Goal: Transaction & Acquisition: Obtain resource

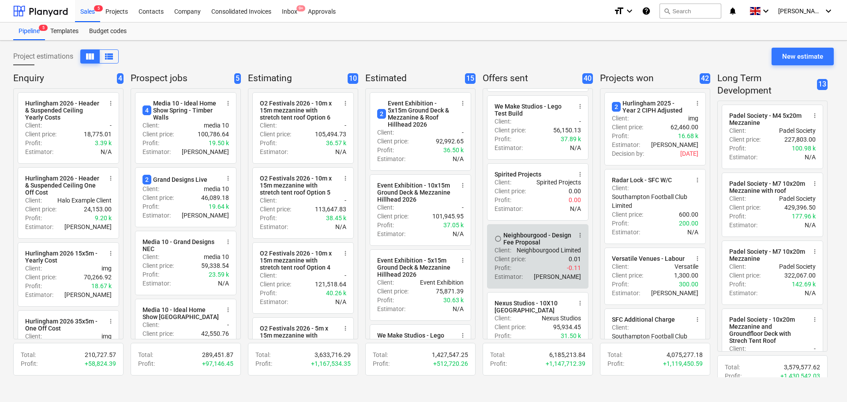
scroll to position [662, 0]
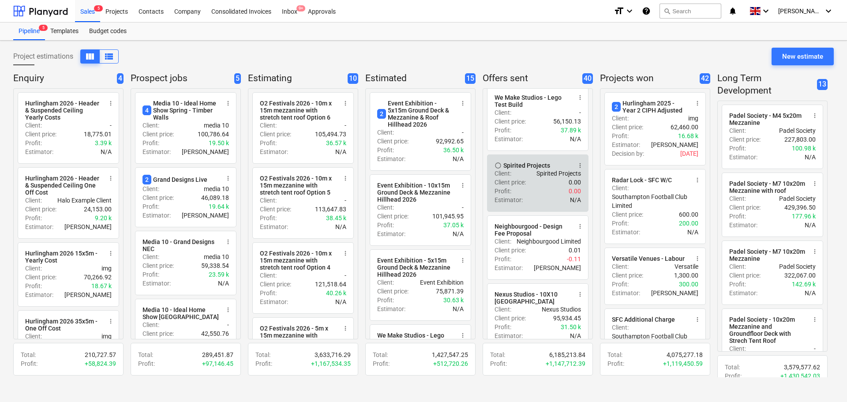
click at [581, 169] on span "more_vert" at bounding box center [580, 165] width 7 height 7
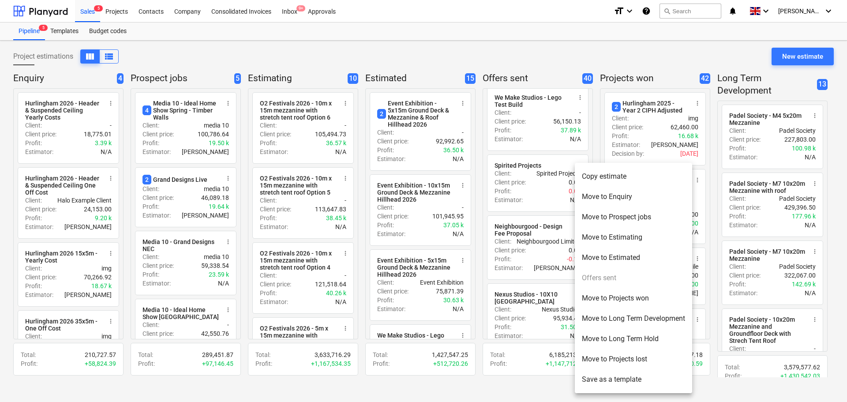
click at [613, 356] on li "Move to Projects lost" at bounding box center [633, 359] width 117 height 20
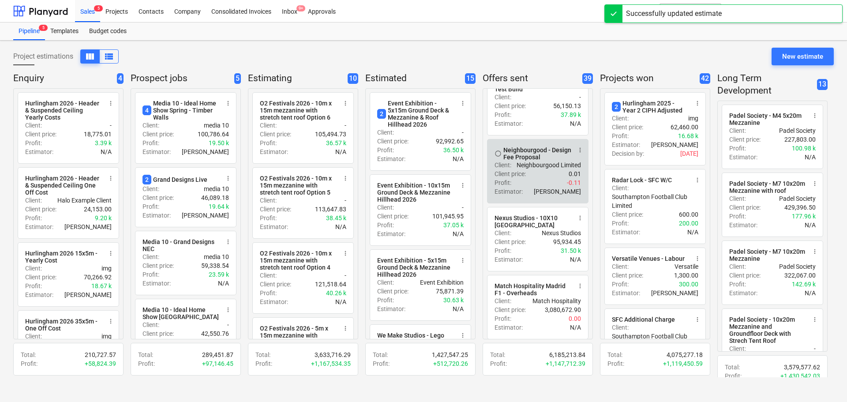
scroll to position [706, 0]
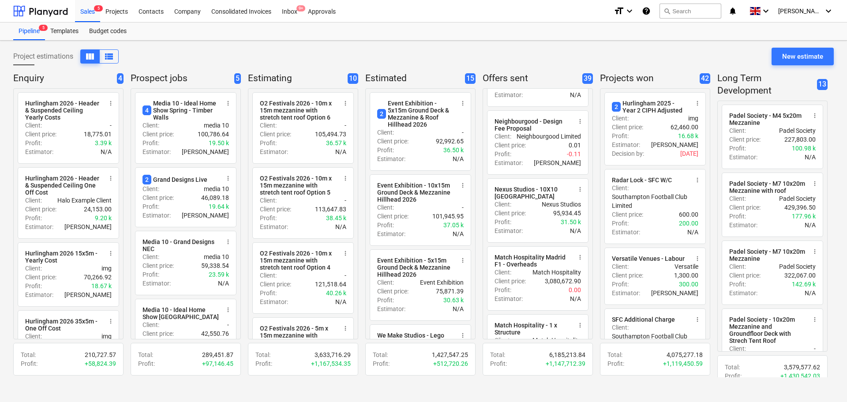
click at [4, 258] on div "Project estimations view_column view_list New estimate Enquiry 4 radio_button_u…" at bounding box center [423, 221] width 847 height 361
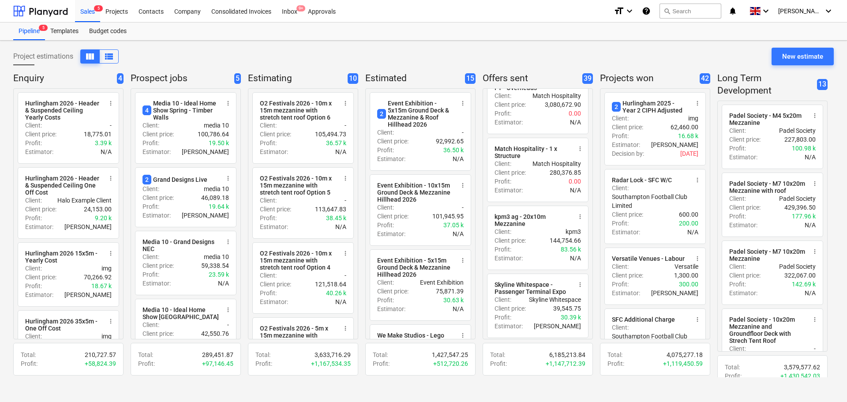
scroll to position [1015, 0]
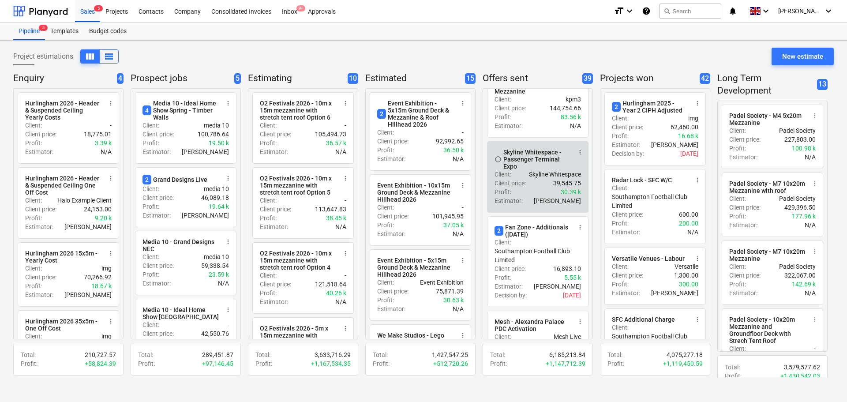
click at [578, 156] on span "more_vert" at bounding box center [580, 152] width 7 height 7
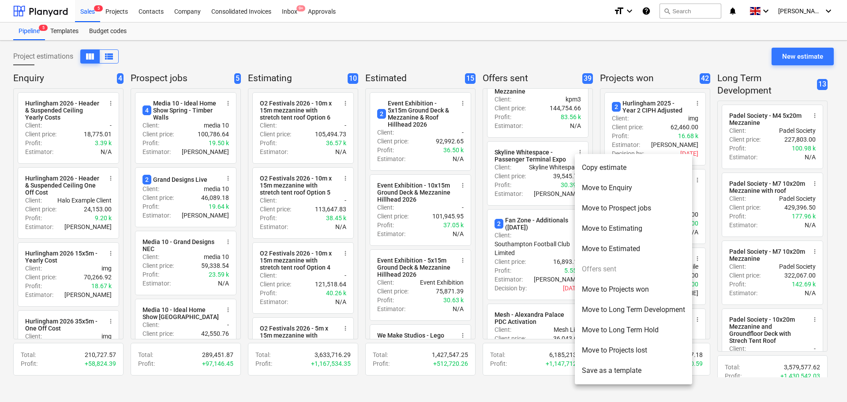
click at [605, 343] on li "Move to Projects lost" at bounding box center [633, 350] width 117 height 20
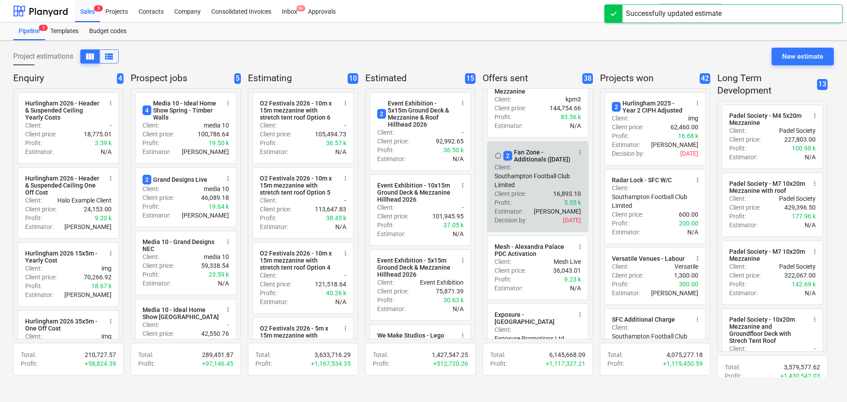
scroll to position [1059, 0]
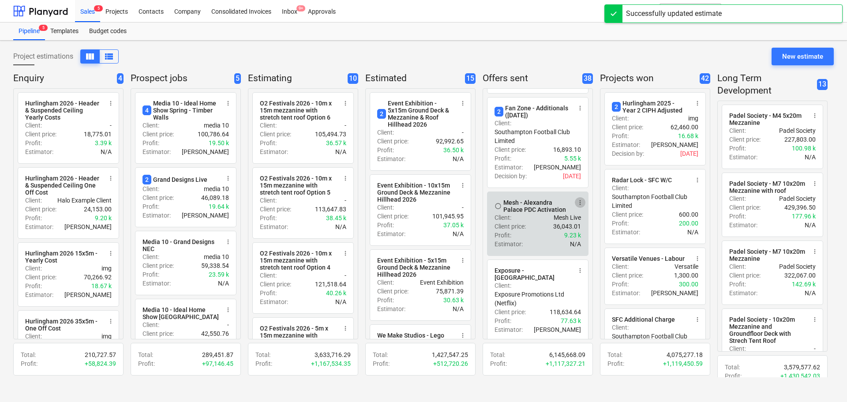
click at [577, 206] on span "more_vert" at bounding box center [580, 202] width 7 height 7
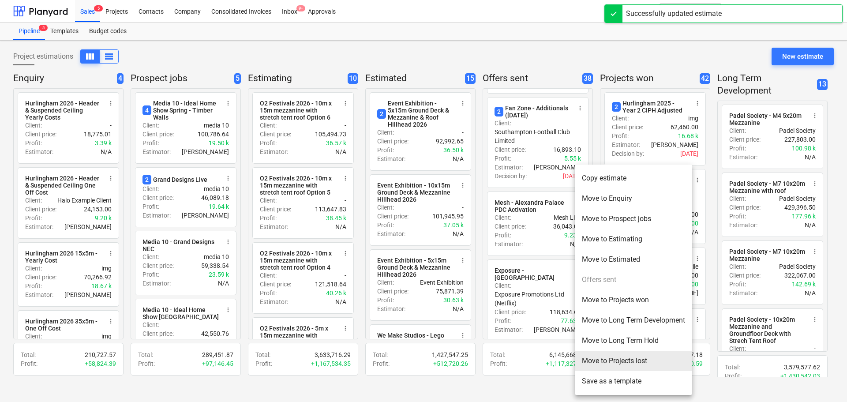
drag, startPoint x: 596, startPoint y: 362, endPoint x: 578, endPoint y: 330, distance: 36.8
click at [596, 362] on li "Move to Projects lost" at bounding box center [633, 361] width 117 height 20
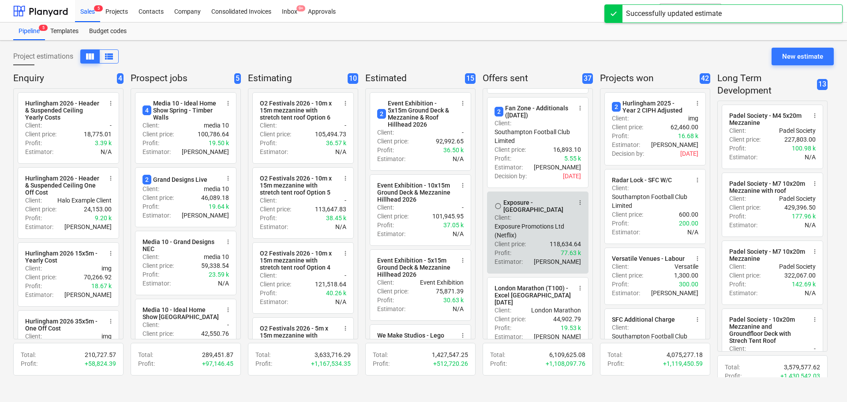
click at [578, 206] on span "more_vert" at bounding box center [580, 202] width 7 height 7
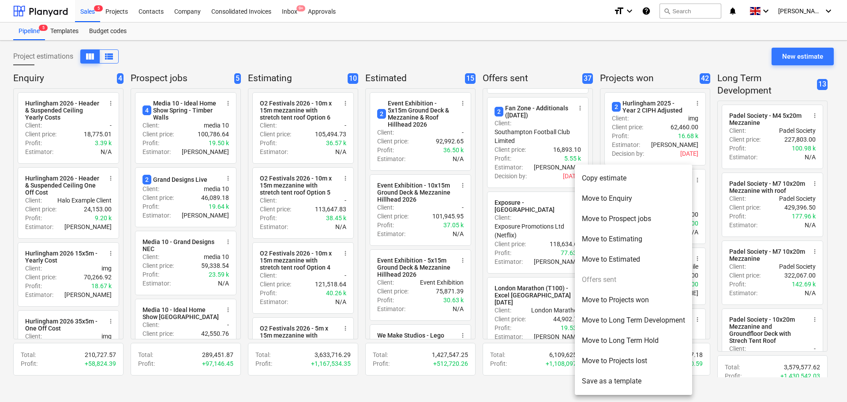
click at [600, 353] on li "Move to Projects lost" at bounding box center [633, 361] width 117 height 20
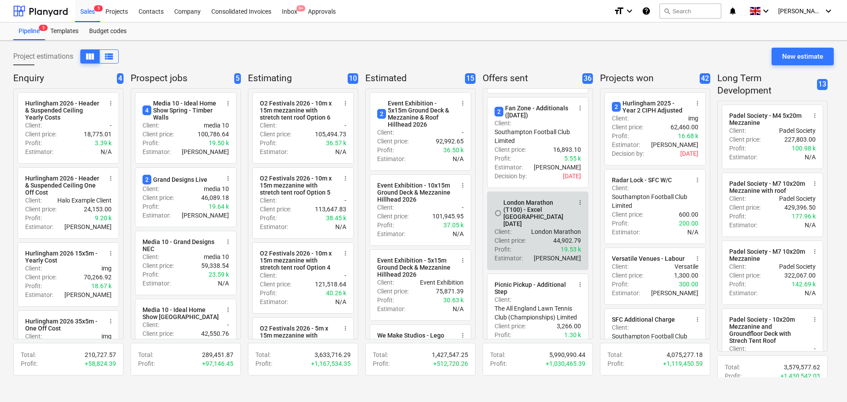
click at [581, 206] on span "more_vert" at bounding box center [580, 202] width 7 height 7
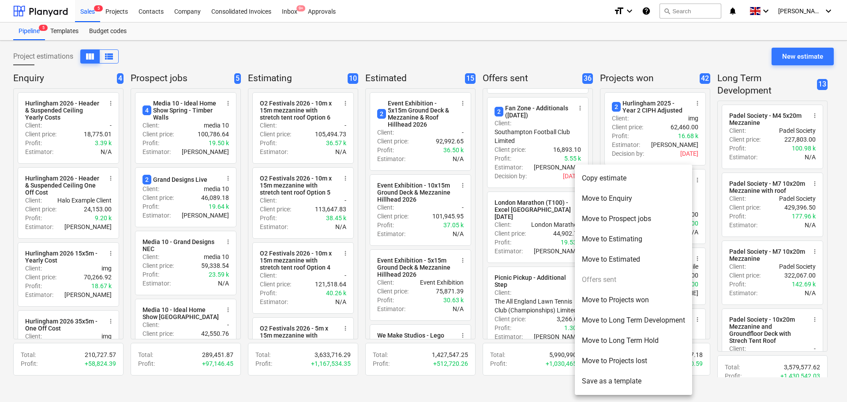
click at [599, 325] on li "Move to Long Term Development" at bounding box center [633, 320] width 117 height 20
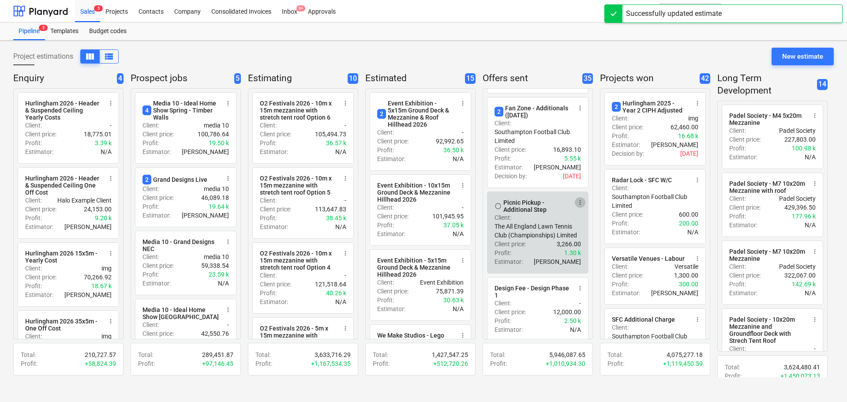
click at [579, 206] on span "more_vert" at bounding box center [580, 202] width 7 height 7
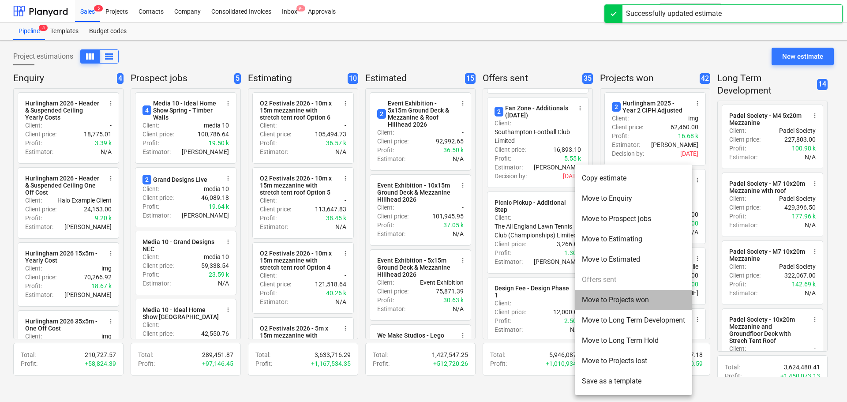
click at [620, 302] on li "Move to Projects won" at bounding box center [633, 300] width 117 height 20
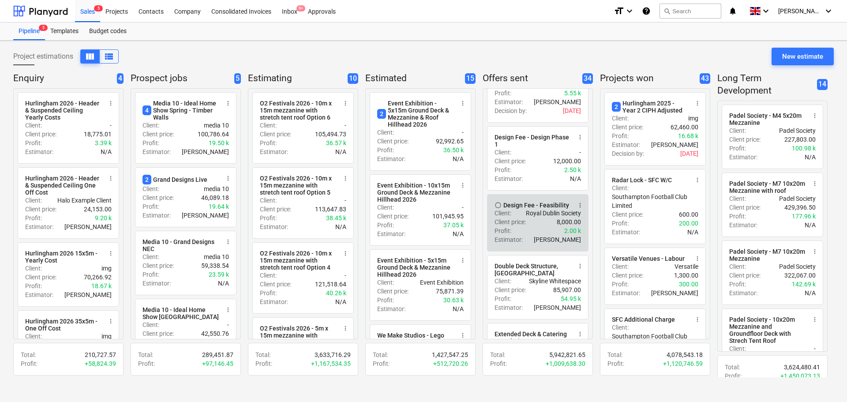
scroll to position [1147, 0]
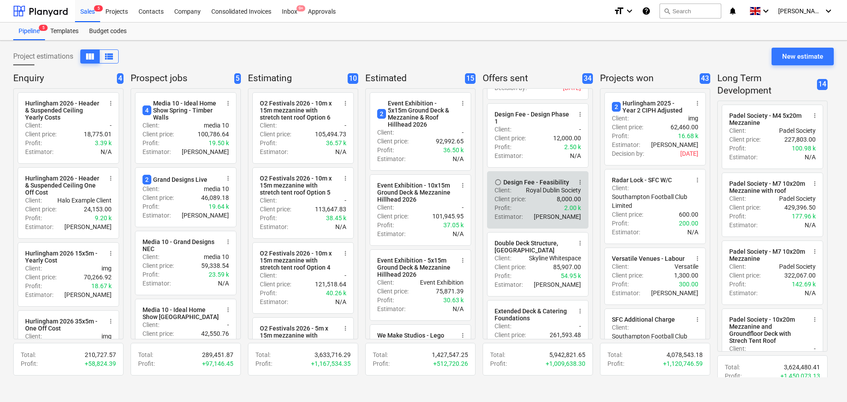
click at [577, 186] on span "more_vert" at bounding box center [580, 182] width 7 height 7
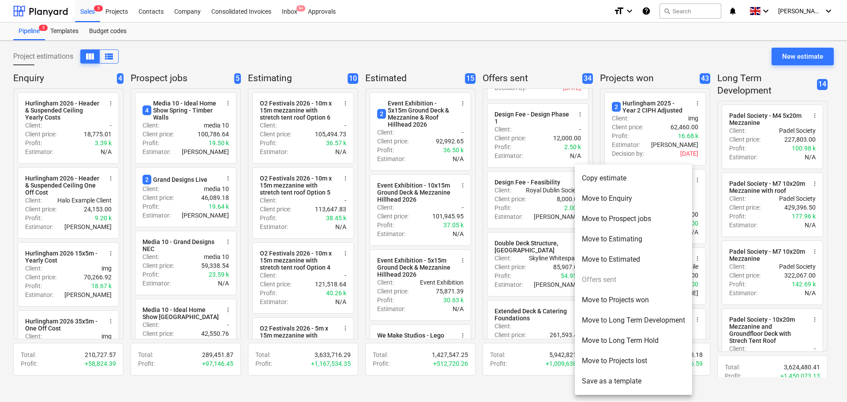
click at [600, 359] on li "Move to Projects lost" at bounding box center [633, 361] width 117 height 20
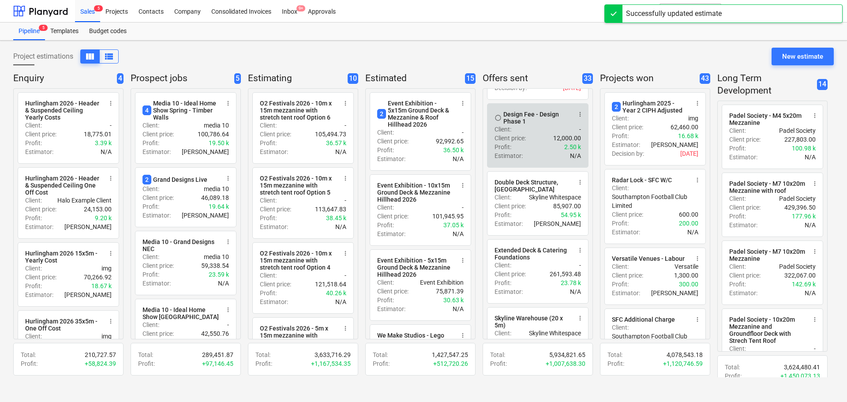
click at [580, 118] on span "more_vert" at bounding box center [580, 114] width 7 height 7
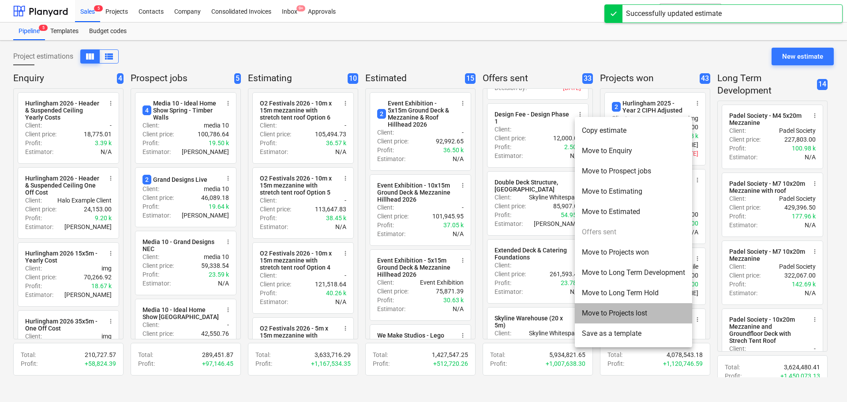
click at [605, 314] on li "Move to Projects lost" at bounding box center [633, 313] width 117 height 20
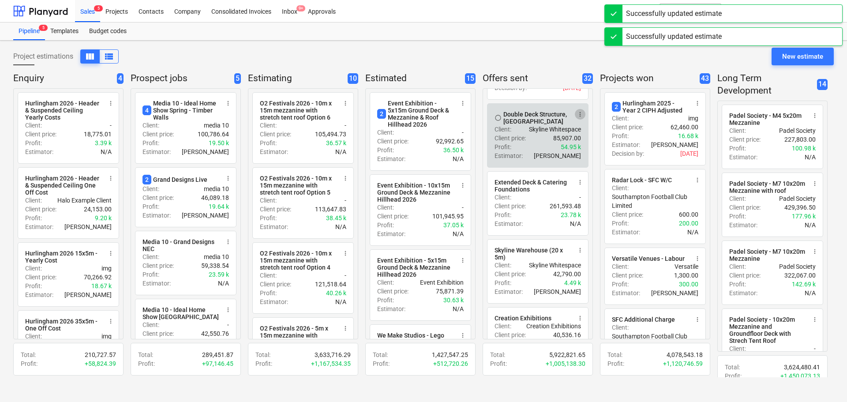
click at [580, 118] on span "more_vert" at bounding box center [580, 114] width 7 height 7
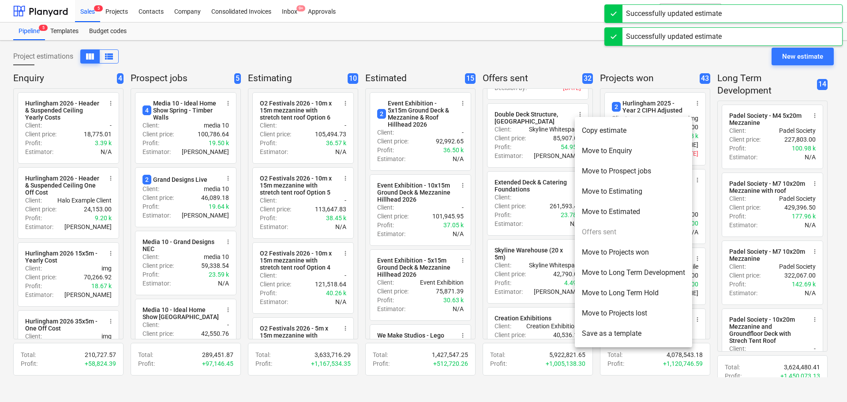
click at [609, 311] on li "Move to Projects lost" at bounding box center [633, 313] width 117 height 20
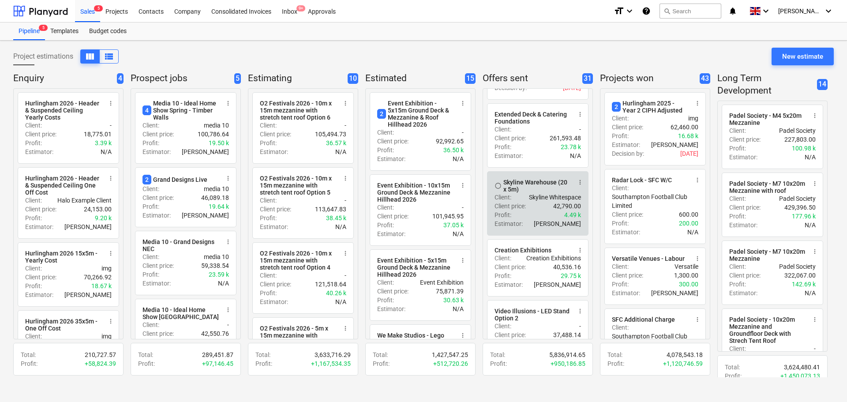
click at [581, 186] on span "more_vert" at bounding box center [580, 182] width 7 height 7
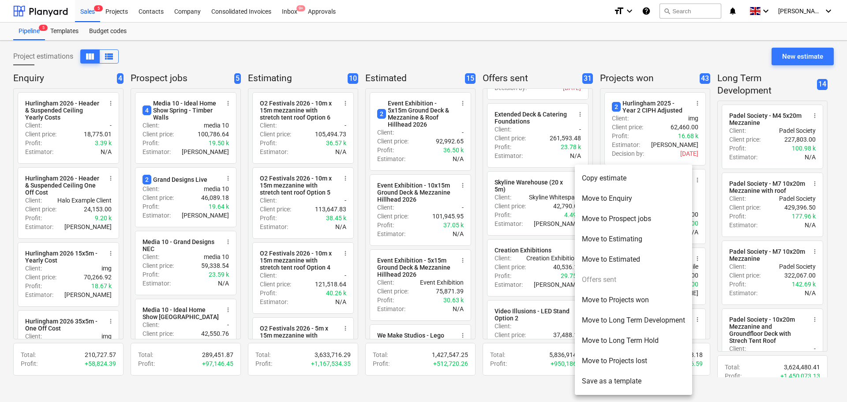
click at [604, 356] on li "Move to Projects lost" at bounding box center [633, 361] width 117 height 20
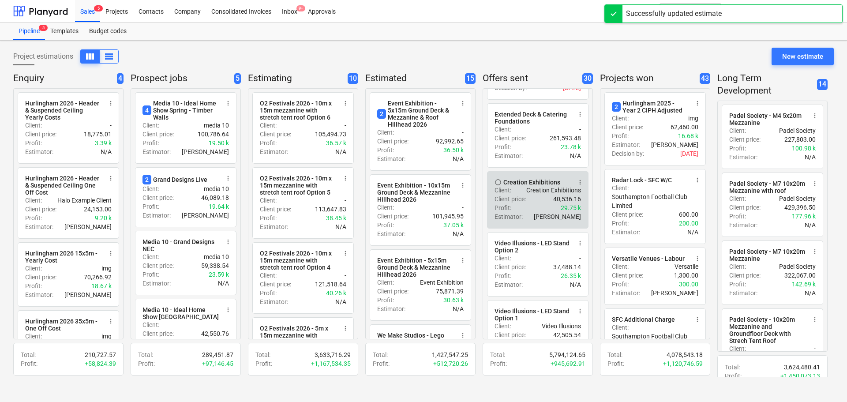
scroll to position [1191, 0]
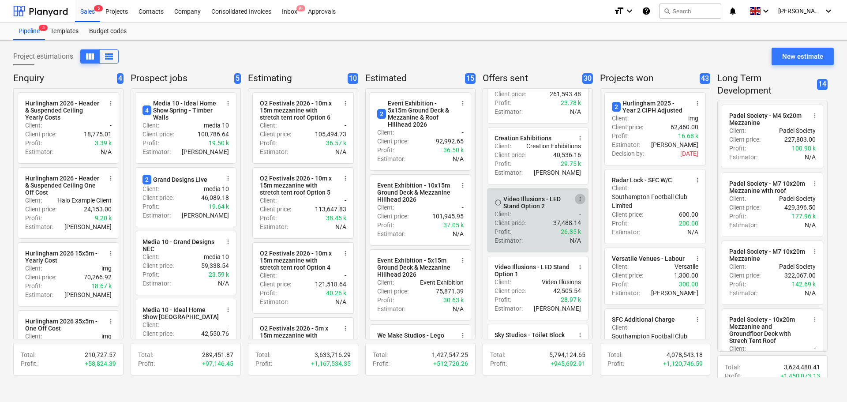
click at [582, 203] on span "more_vert" at bounding box center [580, 198] width 7 height 7
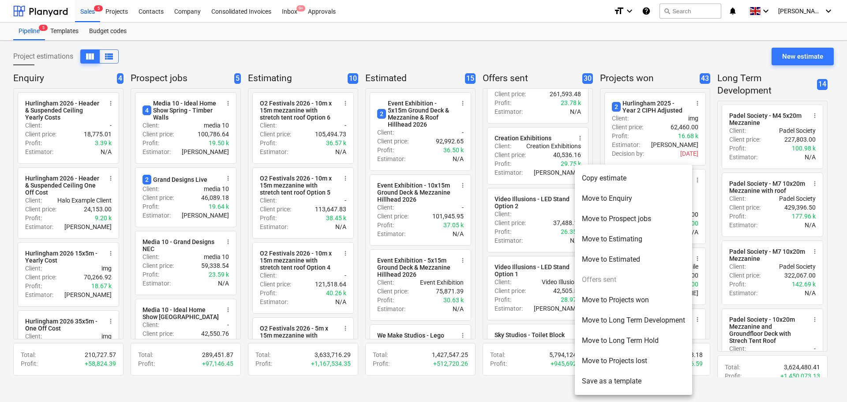
click at [607, 363] on li "Move to Projects lost" at bounding box center [633, 361] width 117 height 20
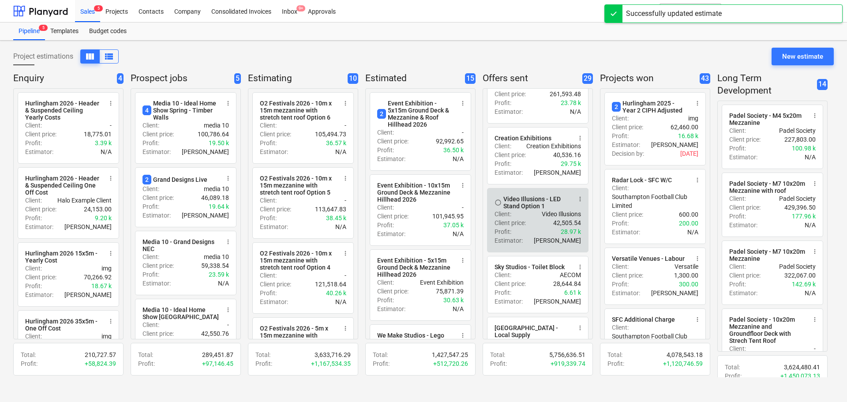
click at [577, 203] on span "more_vert" at bounding box center [580, 198] width 7 height 7
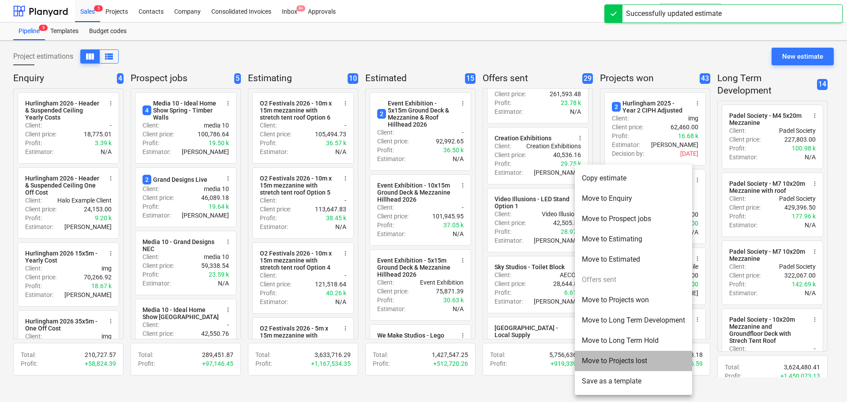
click at [612, 363] on li "Move to Projects lost" at bounding box center [633, 361] width 117 height 20
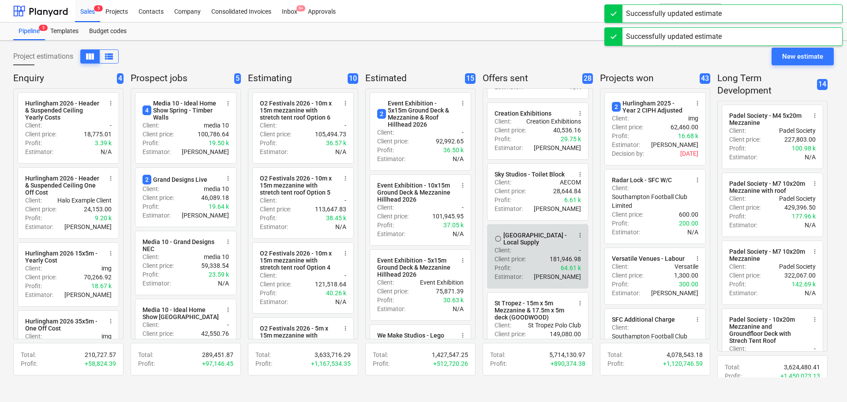
scroll to position [1235, 0]
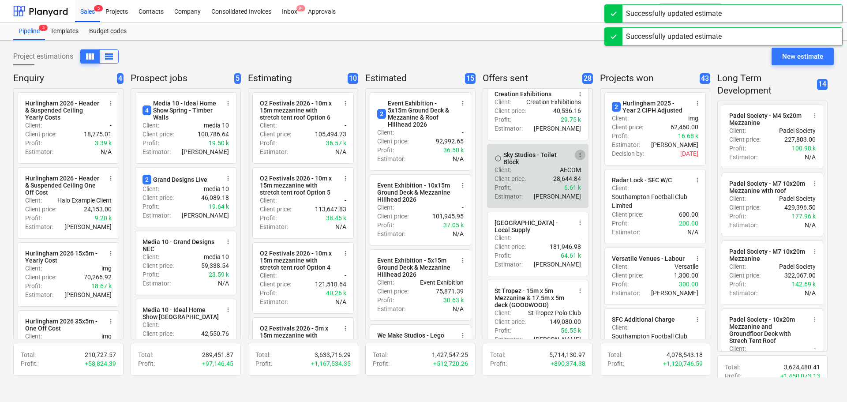
click at [578, 160] on button "more_vert" at bounding box center [580, 155] width 11 height 11
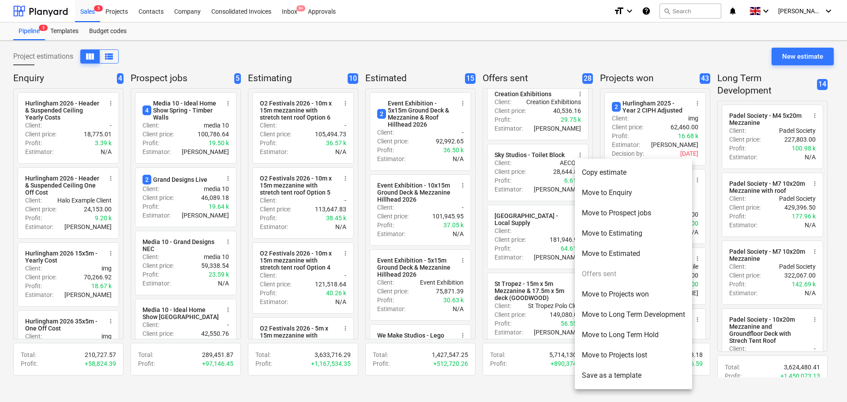
click at [644, 356] on li "Move to Projects lost" at bounding box center [633, 355] width 117 height 20
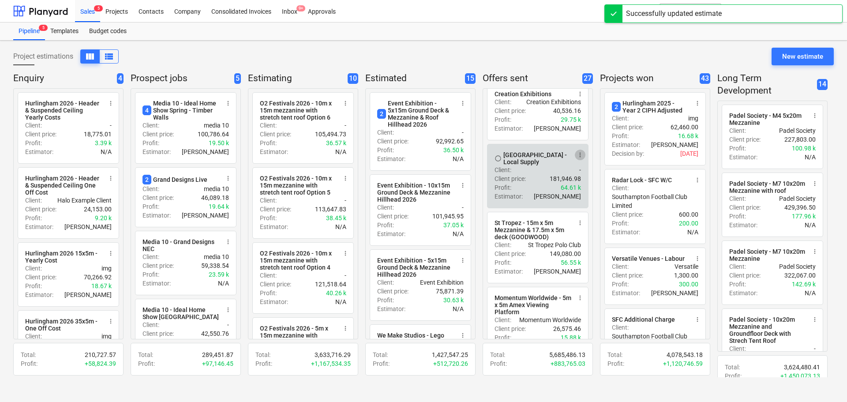
click at [580, 158] on span "more_vert" at bounding box center [580, 154] width 7 height 7
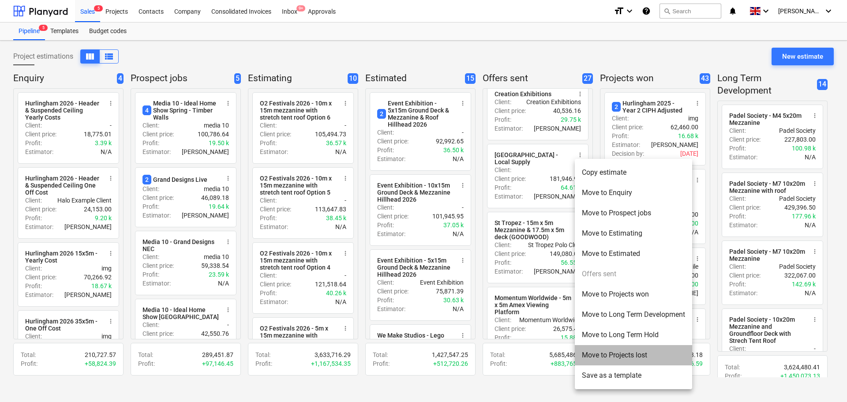
click at [628, 360] on li "Move to Projects lost" at bounding box center [633, 355] width 117 height 20
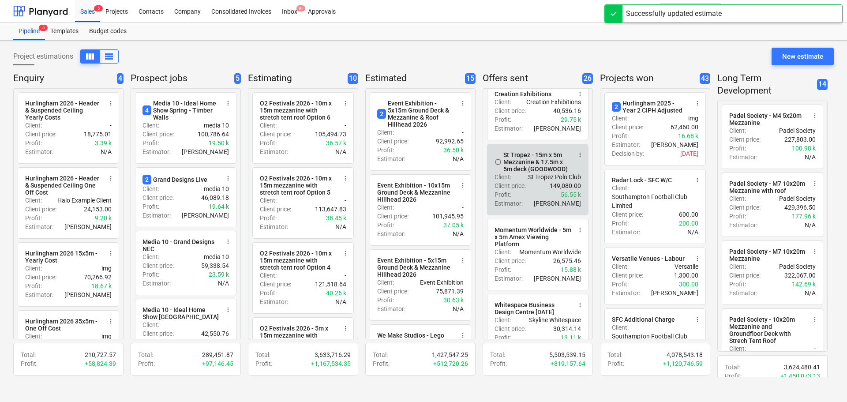
scroll to position [1279, 0]
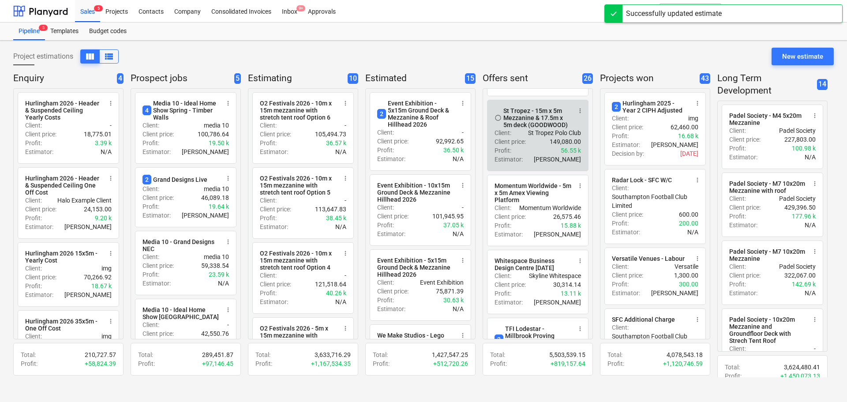
click at [581, 114] on span "more_vert" at bounding box center [580, 110] width 7 height 7
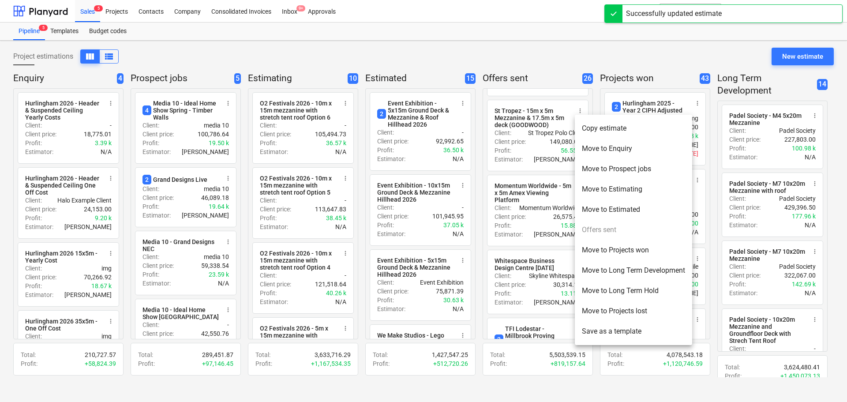
click at [638, 275] on li "Move to Long Term Development" at bounding box center [633, 270] width 117 height 20
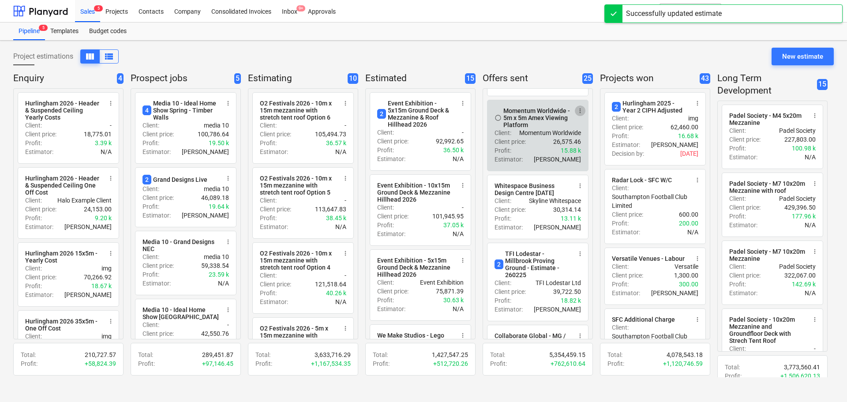
click at [579, 114] on span "more_vert" at bounding box center [580, 110] width 7 height 7
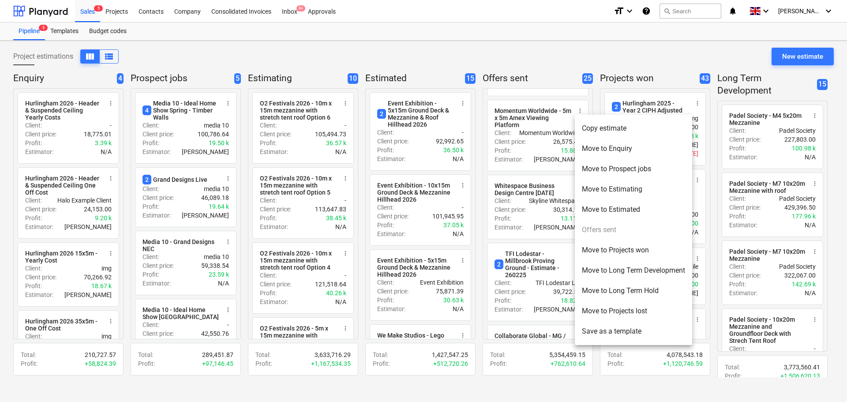
click at [607, 247] on li "Move to Projects won" at bounding box center [633, 250] width 117 height 20
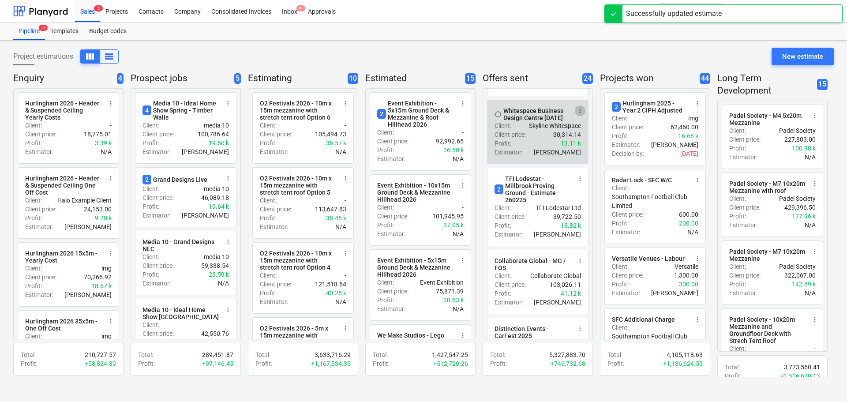
click at [576, 116] on button "more_vert" at bounding box center [580, 110] width 11 height 11
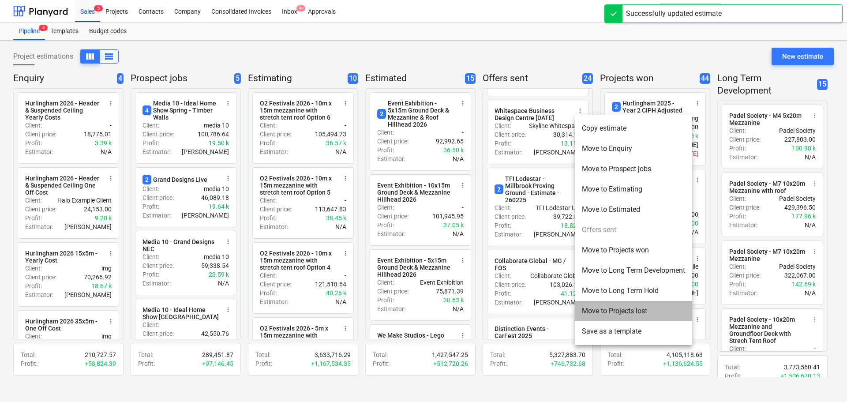
click at [610, 311] on li "Move to Projects lost" at bounding box center [633, 311] width 117 height 20
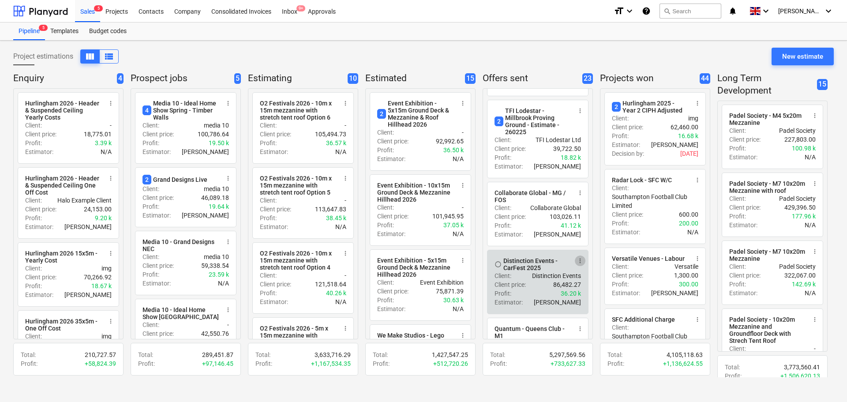
click at [578, 264] on span "more_vert" at bounding box center [580, 260] width 7 height 7
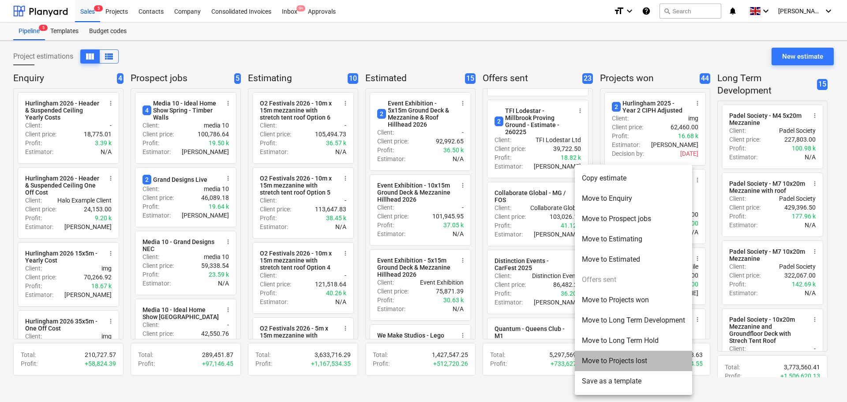
click at [610, 362] on li "Move to Projects lost" at bounding box center [633, 361] width 117 height 20
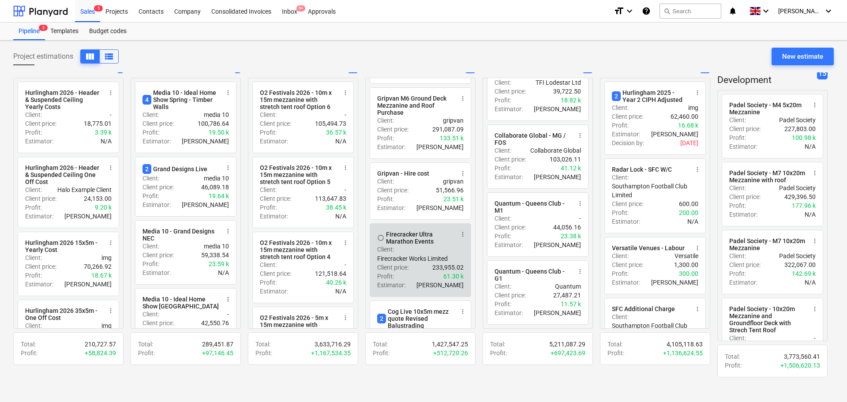
scroll to position [511, 0]
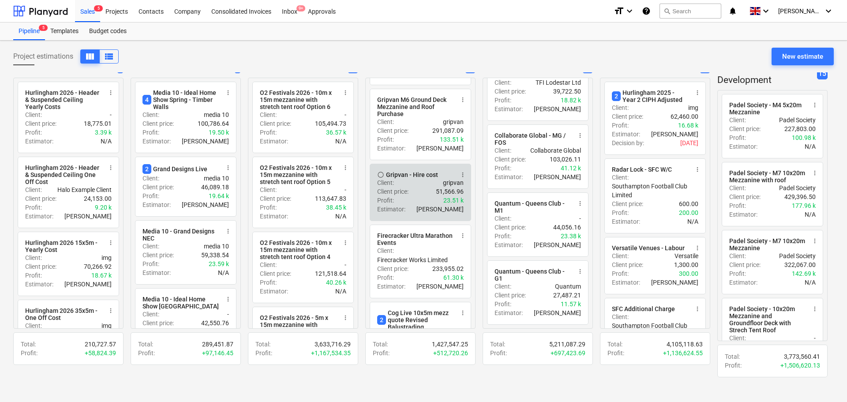
click at [462, 178] on span "more_vert" at bounding box center [462, 174] width 7 height 7
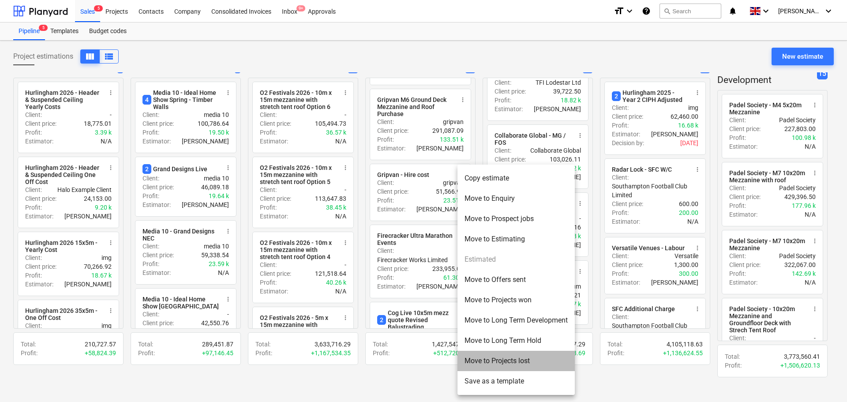
click at [500, 361] on li "Move to Projects lost" at bounding box center [516, 361] width 117 height 20
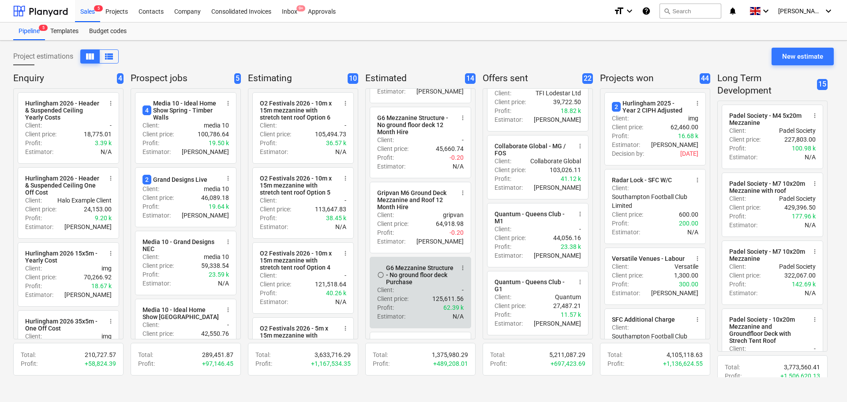
scroll to position [257, 0]
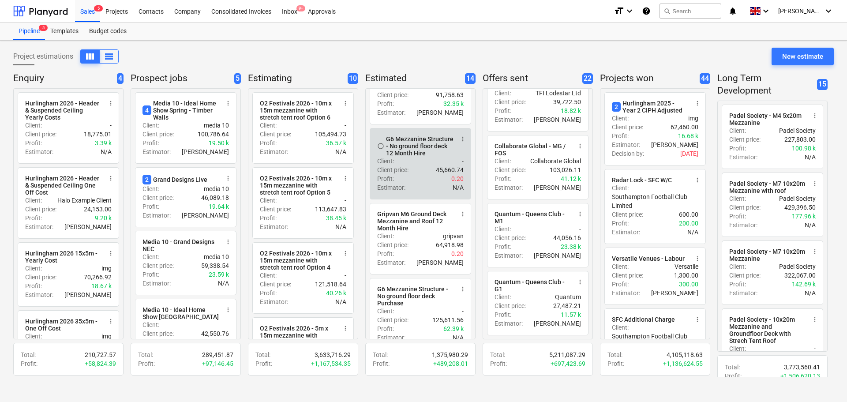
click at [461, 141] on span "more_vert" at bounding box center [462, 138] width 7 height 7
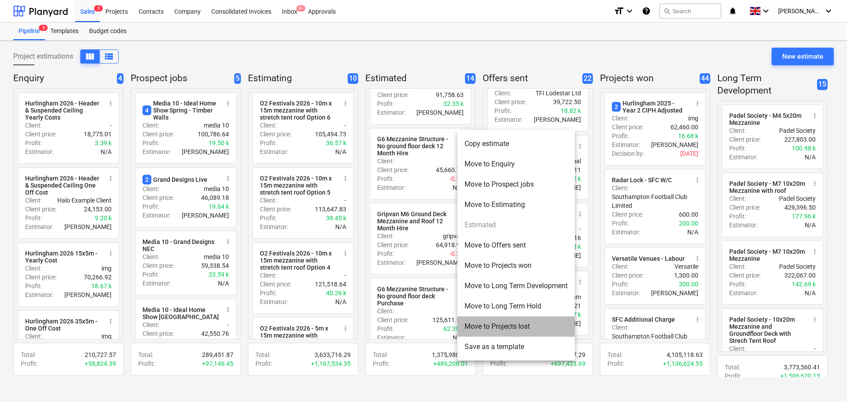
click at [484, 320] on li "Move to Projects lost" at bounding box center [516, 326] width 117 height 20
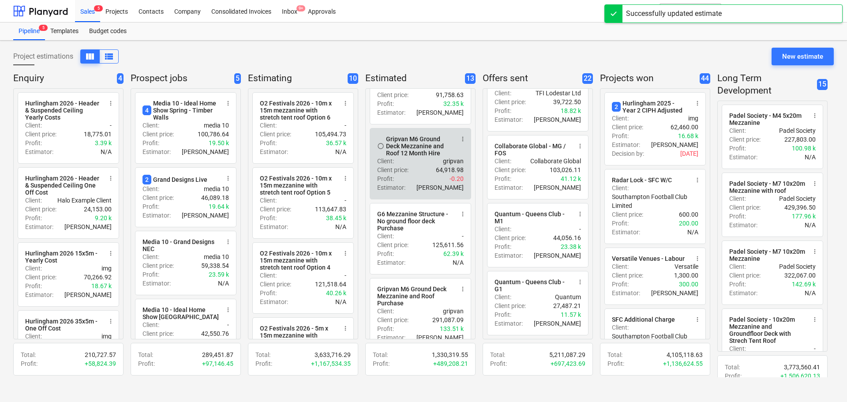
click at [458, 143] on button "more_vert" at bounding box center [463, 139] width 11 height 11
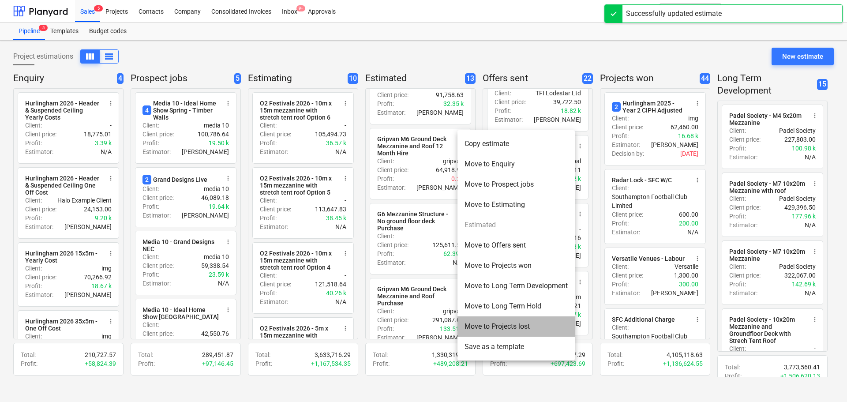
click at [476, 324] on li "Move to Projects lost" at bounding box center [516, 326] width 117 height 20
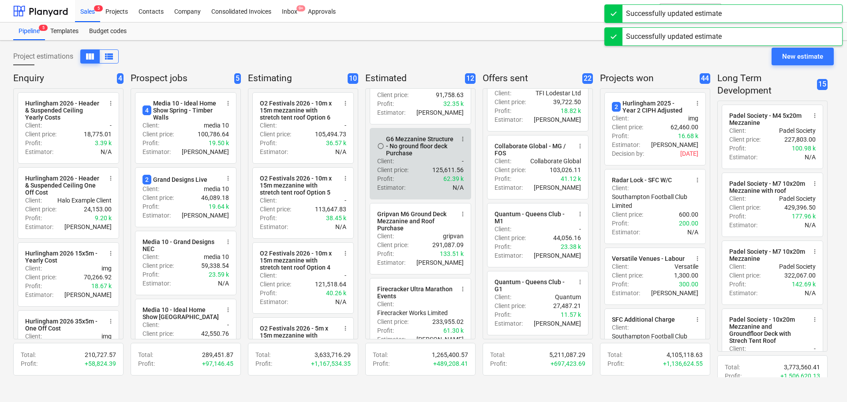
click at [457, 141] on div "radio_button_unchecked G6 Mezzanine Structure - No ground floor deck Purchase m…" at bounding box center [420, 145] width 86 height 21
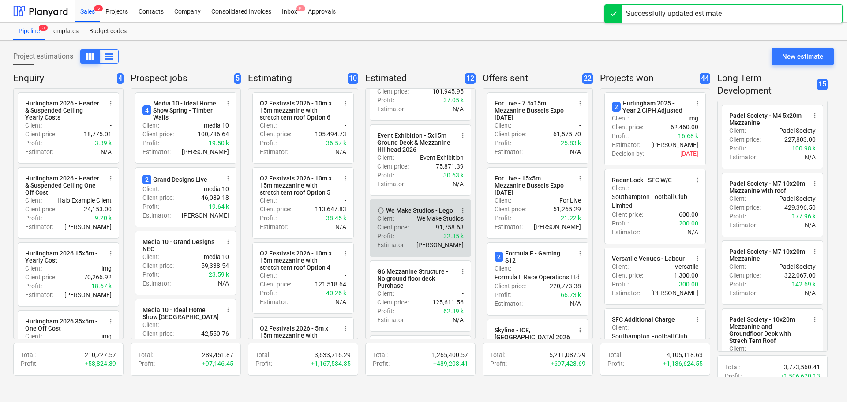
scroll to position [169, 0]
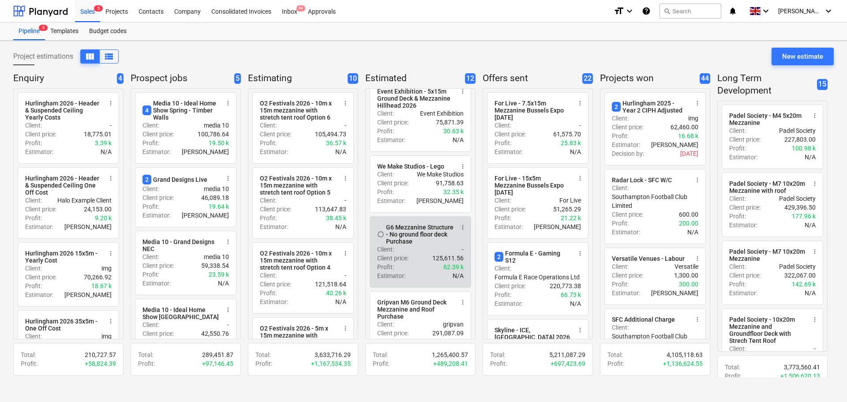
click at [464, 231] on span "more_vert" at bounding box center [462, 227] width 7 height 7
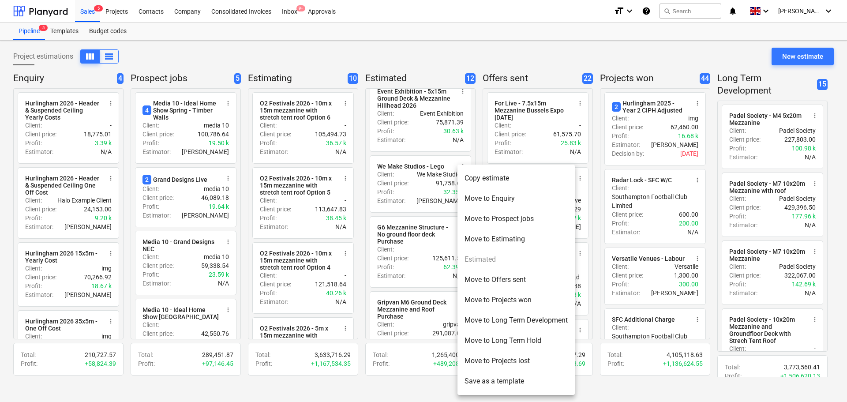
click at [481, 356] on li "Move to Projects lost" at bounding box center [516, 361] width 117 height 20
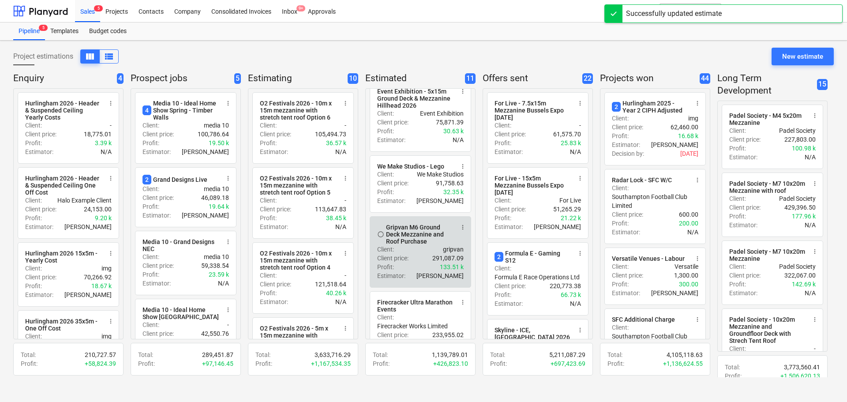
click at [460, 231] on span "more_vert" at bounding box center [462, 227] width 7 height 7
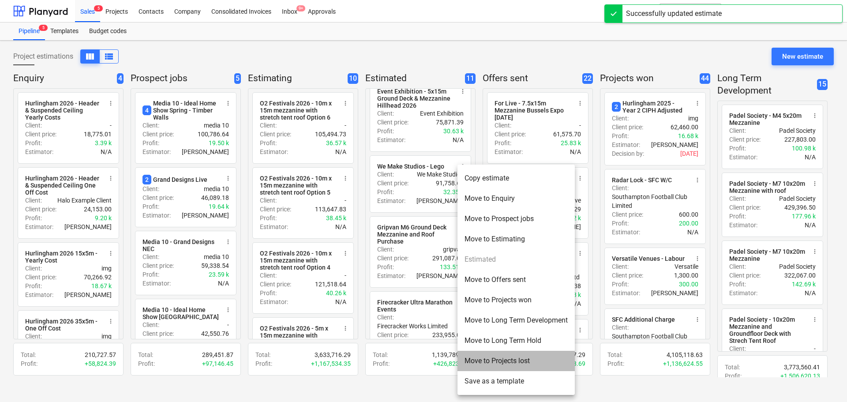
click at [492, 362] on li "Move to Projects lost" at bounding box center [516, 361] width 117 height 20
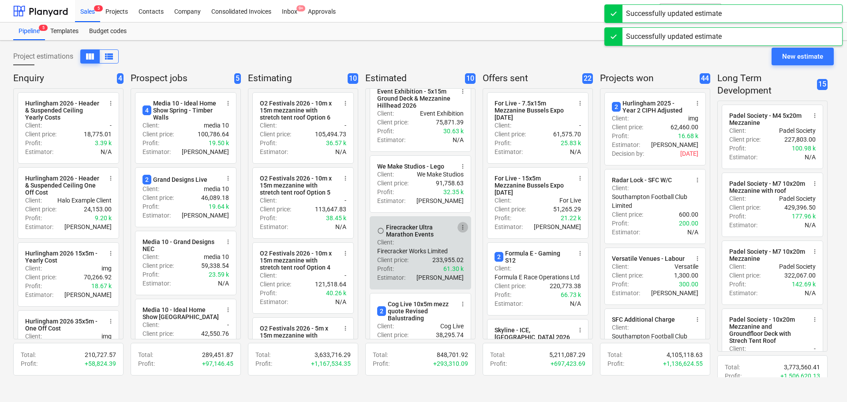
click at [464, 231] on span "more_vert" at bounding box center [462, 227] width 7 height 7
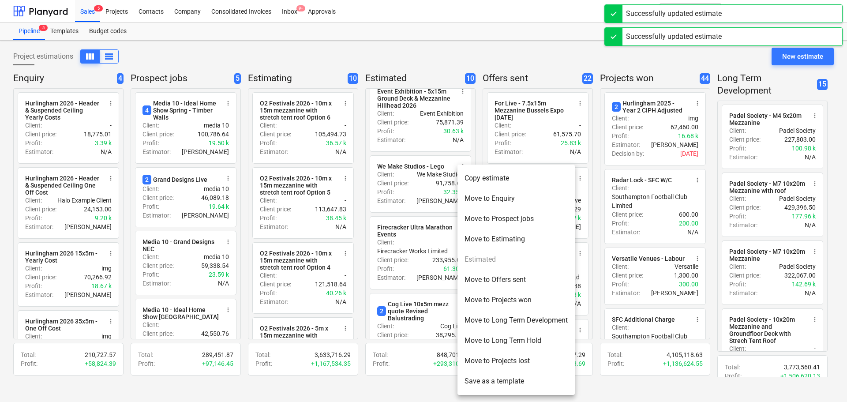
click at [418, 262] on div at bounding box center [423, 201] width 847 height 402
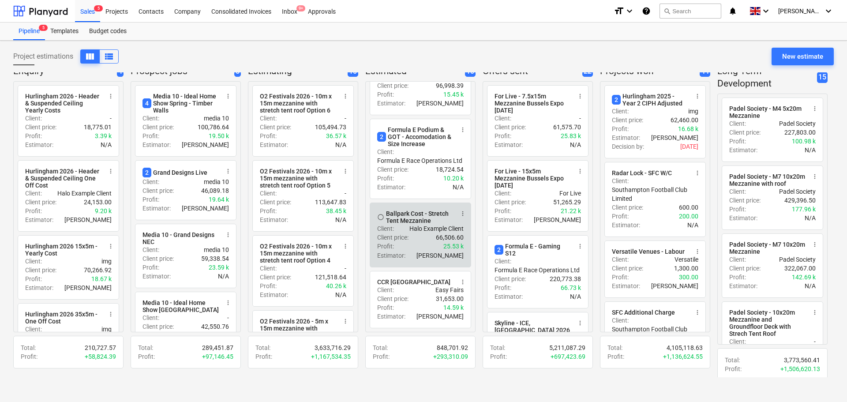
scroll to position [11, 0]
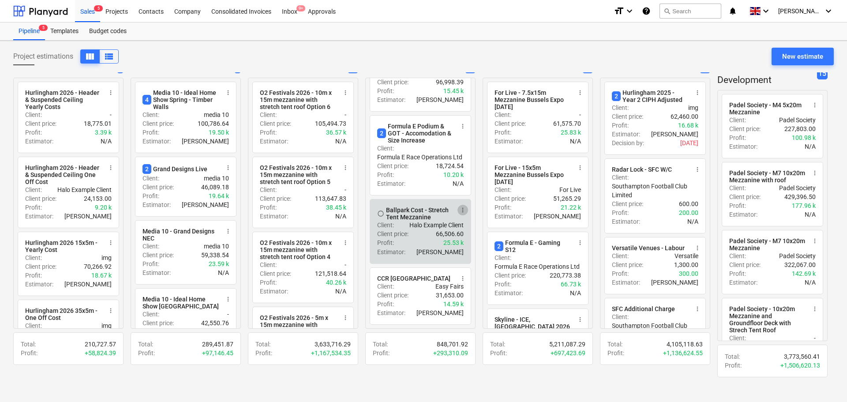
click at [460, 208] on span "more_vert" at bounding box center [462, 209] width 7 height 7
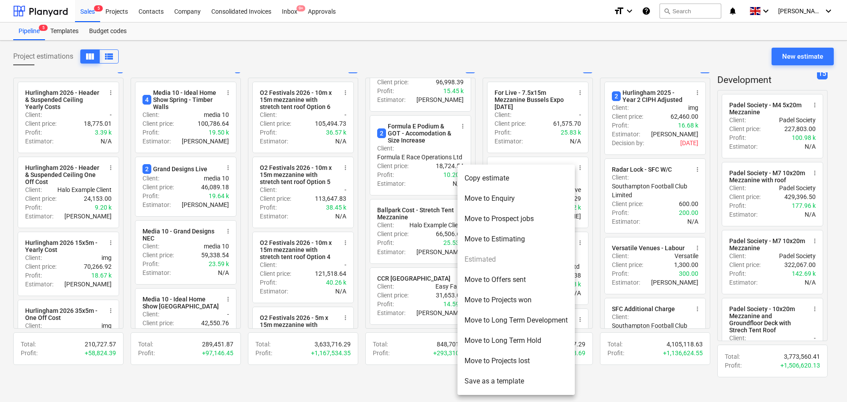
click at [491, 318] on li "Move to Long Term Development" at bounding box center [516, 320] width 117 height 20
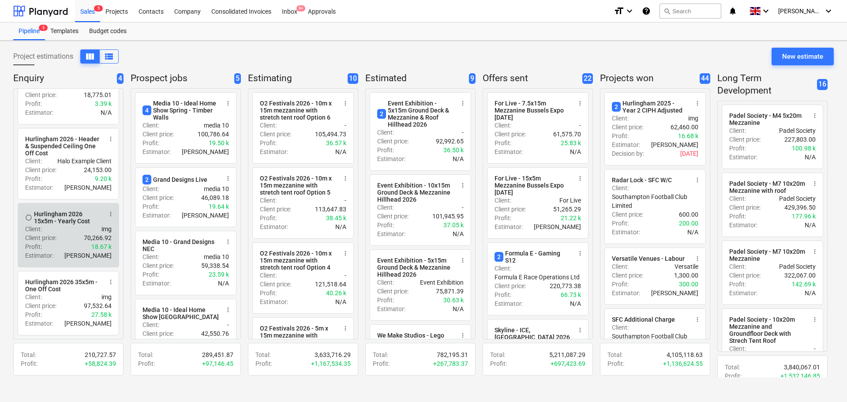
scroll to position [0, 0]
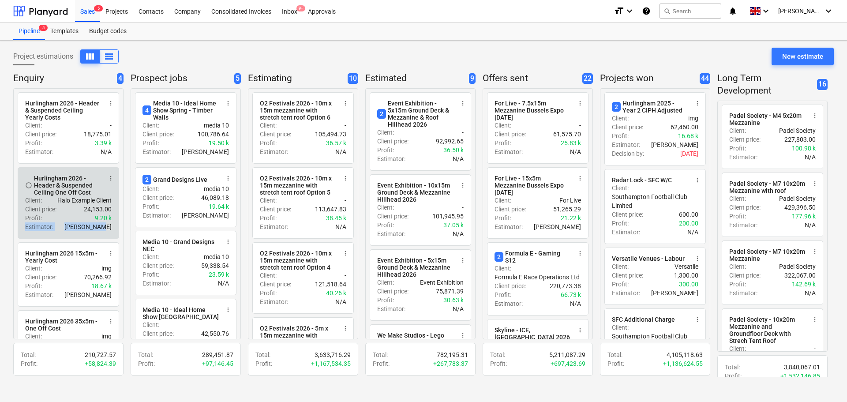
click at [117, 225] on div "radio_button_unchecked Hurlingham 2026 - Header & Suspended Ceiling Yearly Cost…" at bounding box center [68, 213] width 110 height 251
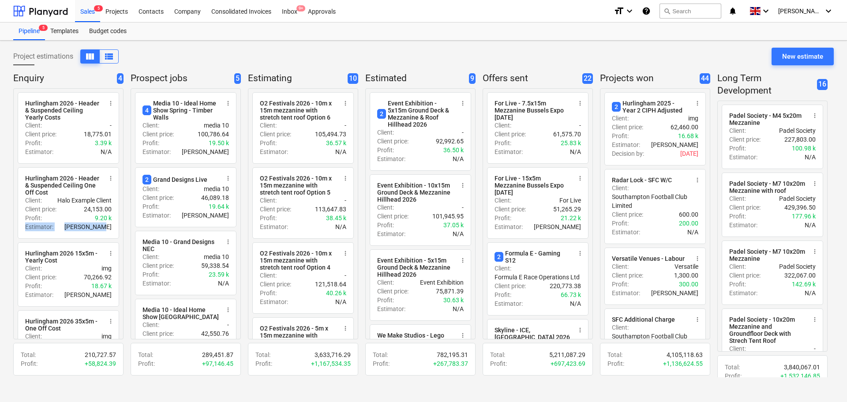
scroll to position [6, 0]
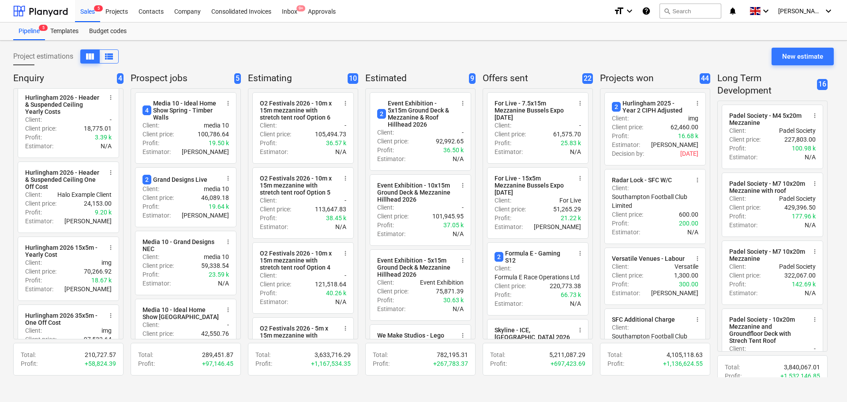
click at [0, 186] on div "Project estimations view_column view_list New estimate Enquiry 4 radio_button_u…" at bounding box center [423, 221] width 847 height 361
click at [0, 45] on div "Project estimations view_column view_list New estimate Enquiry 4 radio_button_u…" at bounding box center [423, 221] width 847 height 361
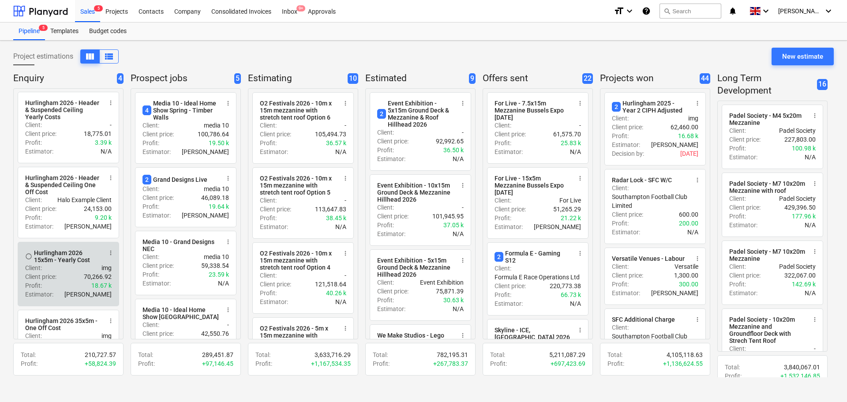
scroll to position [0, 0]
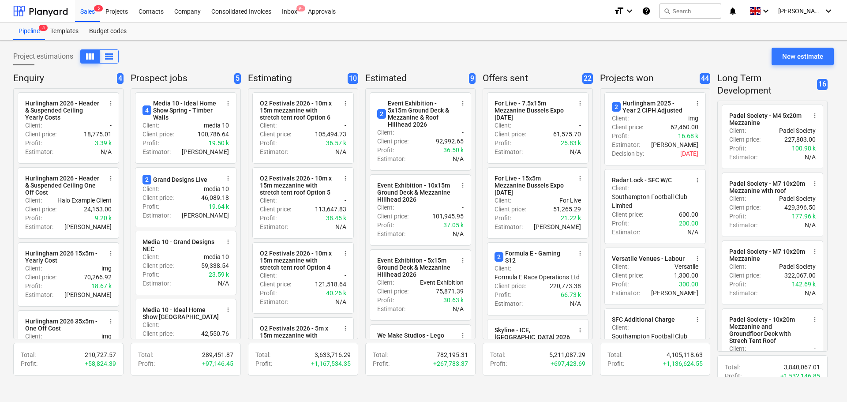
drag, startPoint x: 537, startPoint y: 56, endPoint x: 585, endPoint y: 53, distance: 47.7
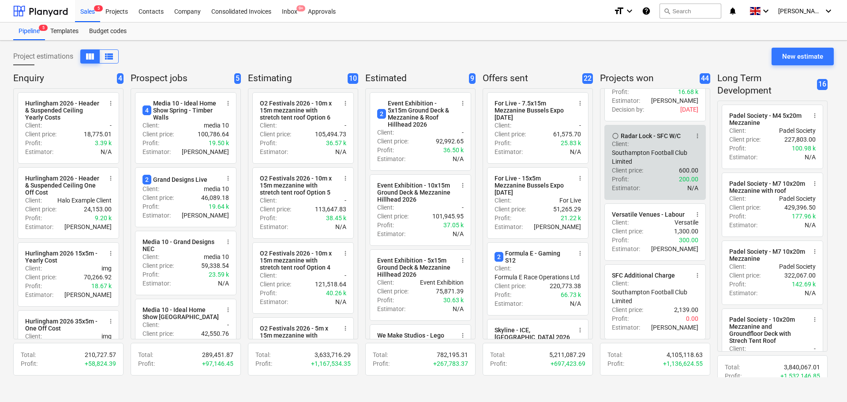
scroll to position [88, 0]
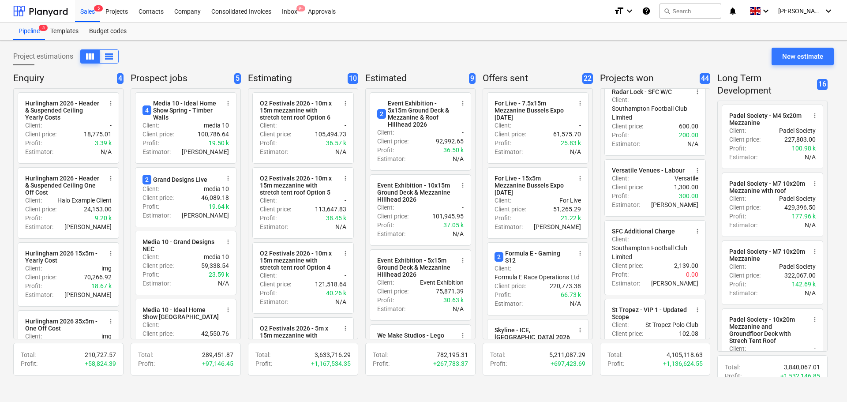
drag, startPoint x: 643, startPoint y: 67, endPoint x: 719, endPoint y: 65, distance: 75.5
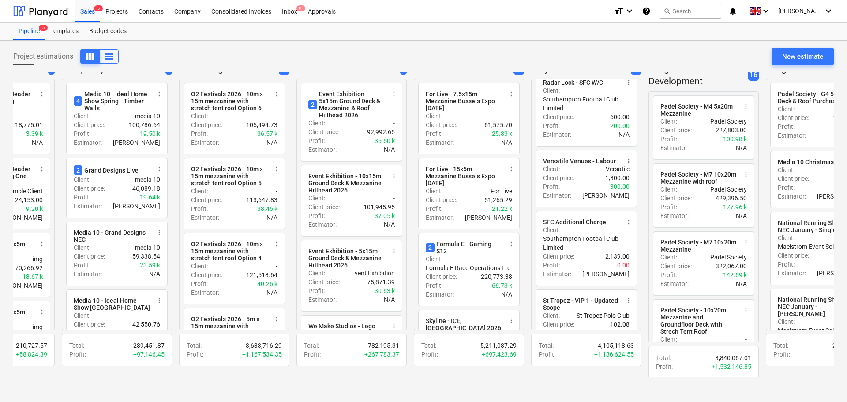
scroll to position [9, 232]
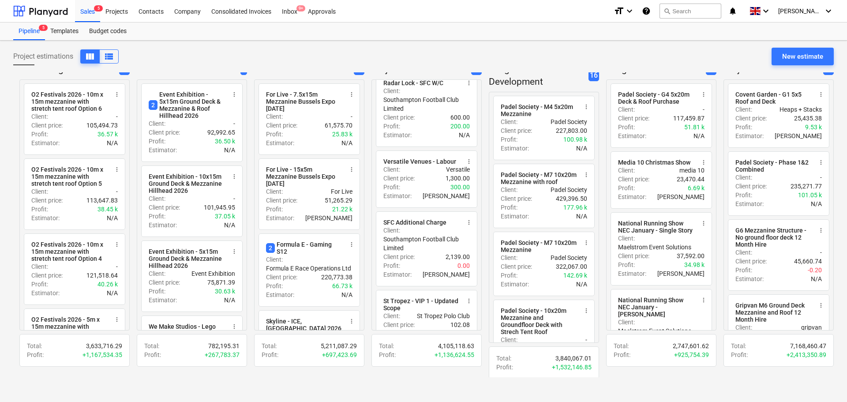
drag, startPoint x: 529, startPoint y: 377, endPoint x: 654, endPoint y: 371, distance: 124.5
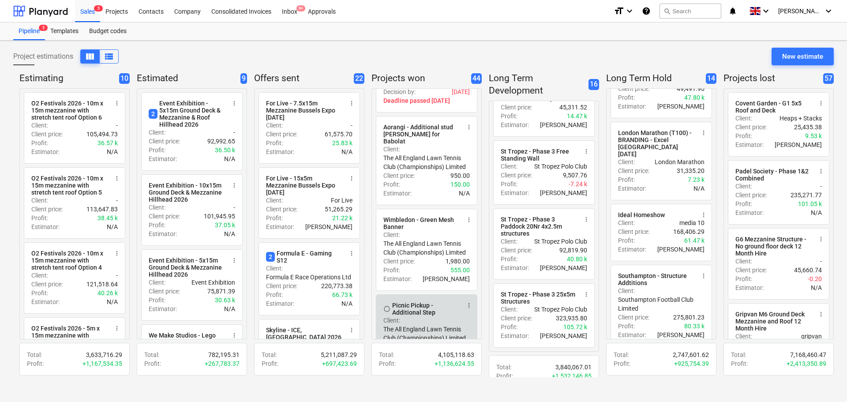
scroll to position [1147, 0]
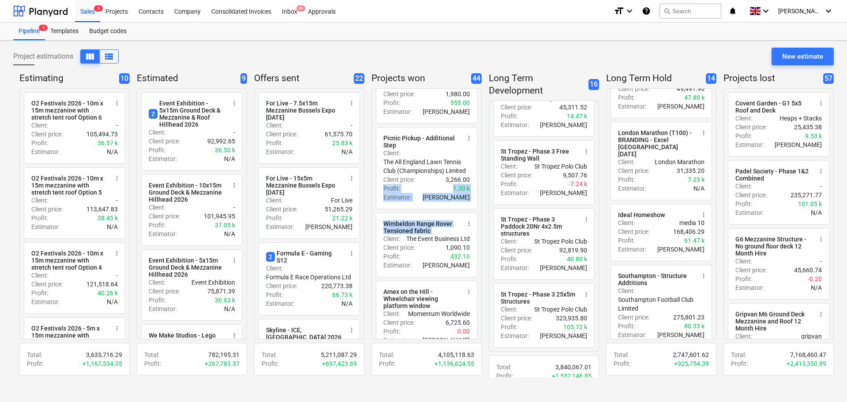
drag, startPoint x: 478, startPoint y: 188, endPoint x: 477, endPoint y: 223, distance: 34.9
click at [477, 223] on div "radio_button_unchecked 2 Hurlingham 2025 - Year 2 CIPH Adjusted more_vert Clien…" at bounding box center [426, 213] width 110 height 251
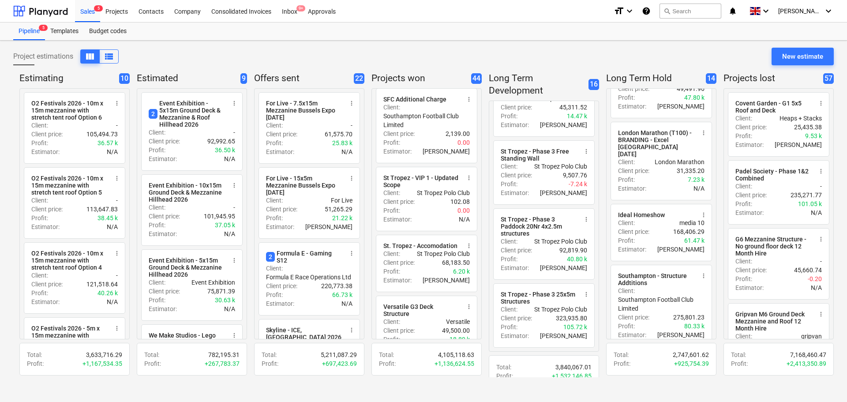
scroll to position [0, 0]
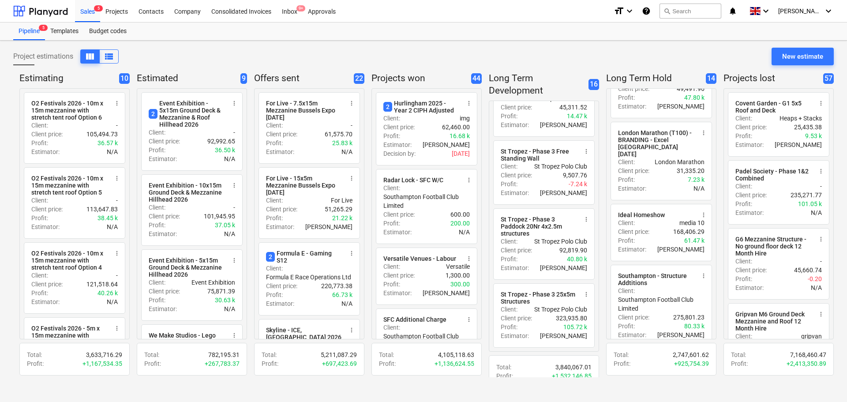
drag, startPoint x: 476, startPoint y: 61, endPoint x: 321, endPoint y: 68, distance: 155.0
drag, startPoint x: 492, startPoint y: 384, endPoint x: 298, endPoint y: 389, distance: 194.2
drag, startPoint x: 280, startPoint y: 379, endPoint x: 77, endPoint y: 388, distance: 203.6
drag, startPoint x: 87, startPoint y: 393, endPoint x: 278, endPoint y: 375, distance: 190.9
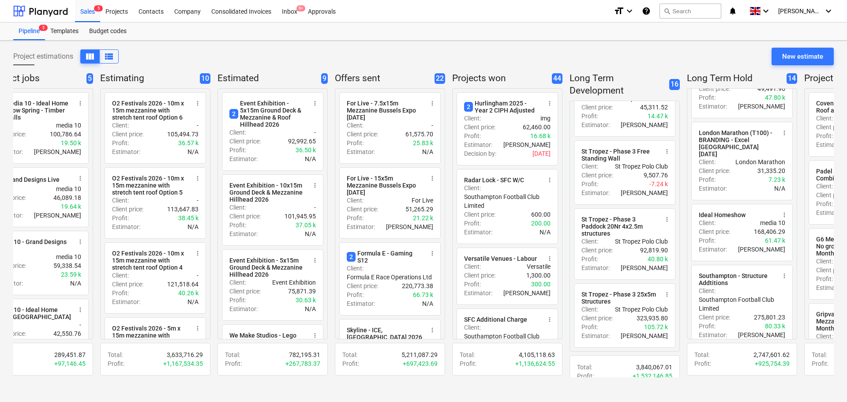
drag, startPoint x: 278, startPoint y: 375, endPoint x: 99, endPoint y: 361, distance: 178.8
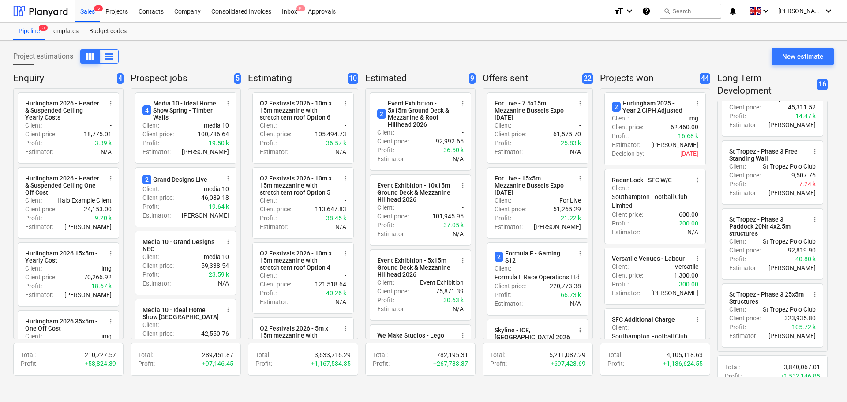
drag, startPoint x: 209, startPoint y: 399, endPoint x: 87, endPoint y: 388, distance: 121.8
click at [79, 15] on div "Sales 5" at bounding box center [87, 11] width 25 height 23
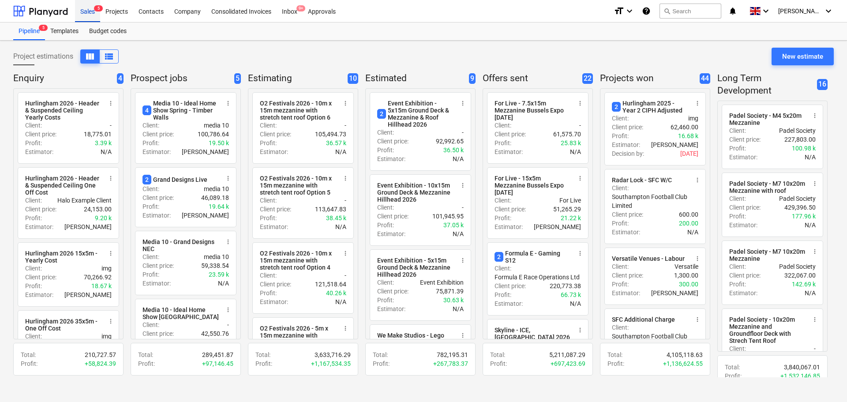
click at [84, 15] on div "Sales 5" at bounding box center [87, 11] width 25 height 23
click at [72, 27] on div "Templates" at bounding box center [64, 32] width 39 height 18
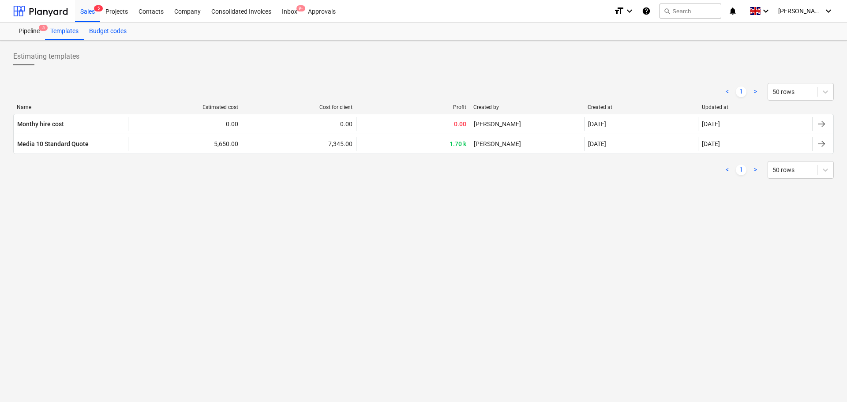
click at [111, 28] on div "Budget codes" at bounding box center [108, 32] width 48 height 18
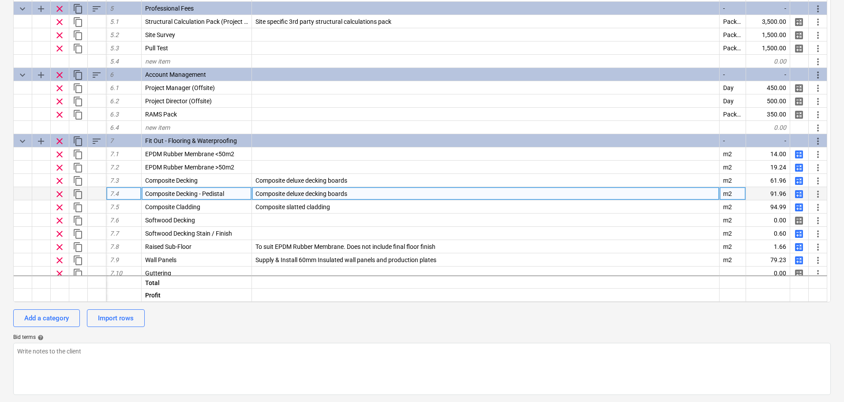
scroll to position [738, 0]
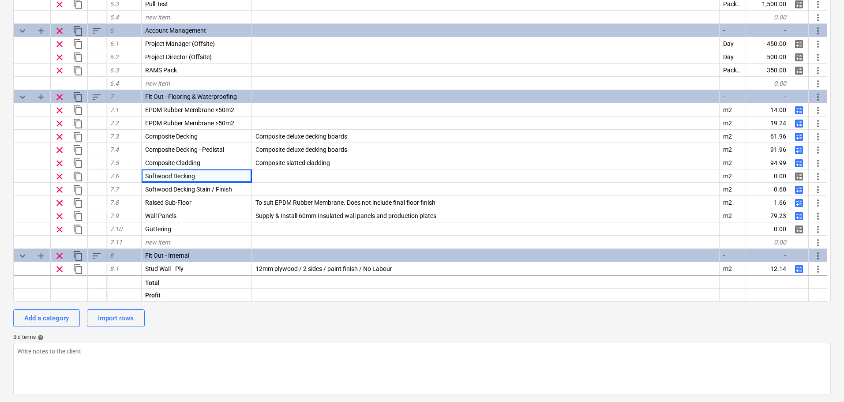
drag, startPoint x: 194, startPoint y: 181, endPoint x: 0, endPoint y: 185, distance: 194.2
click at [0, 185] on div "Budget codes upload Import XLSX keyboard_arrow_down sort Cost code Line-item Co…" at bounding box center [422, 172] width 844 height 460
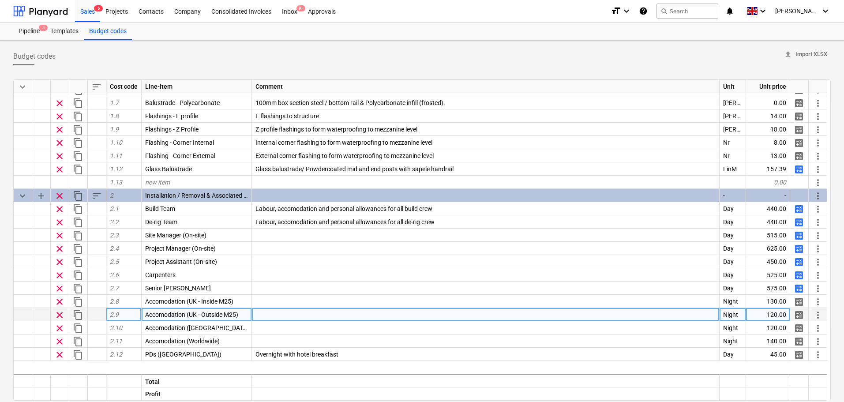
scroll to position [0, 0]
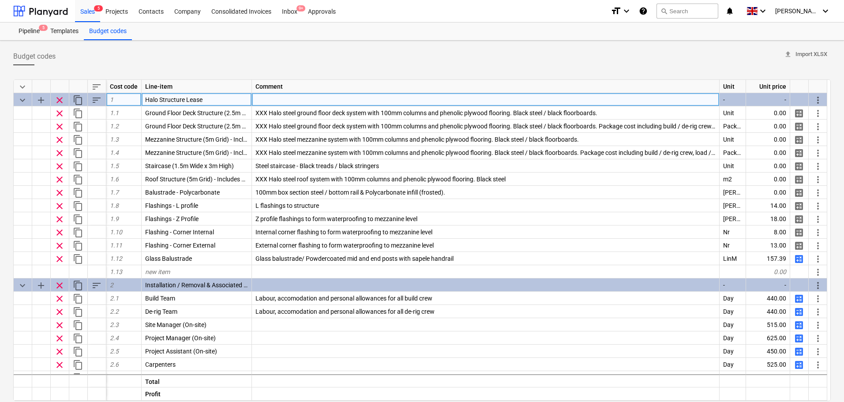
click at [44, 100] on span "add" at bounding box center [41, 100] width 11 height 11
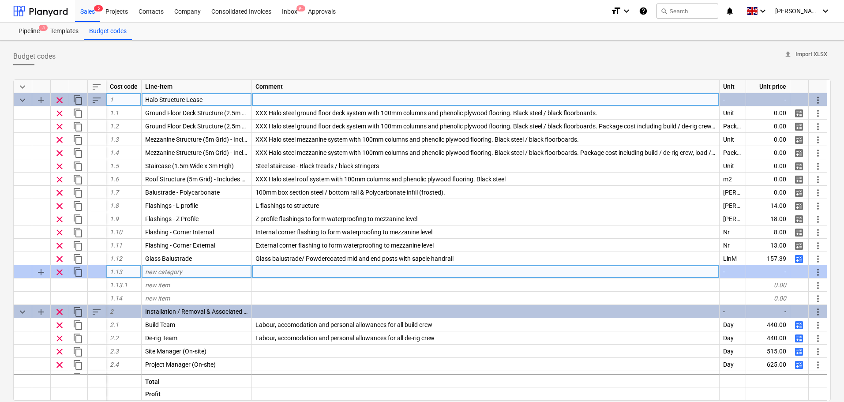
click at [61, 271] on span "clear" at bounding box center [59, 272] width 11 height 11
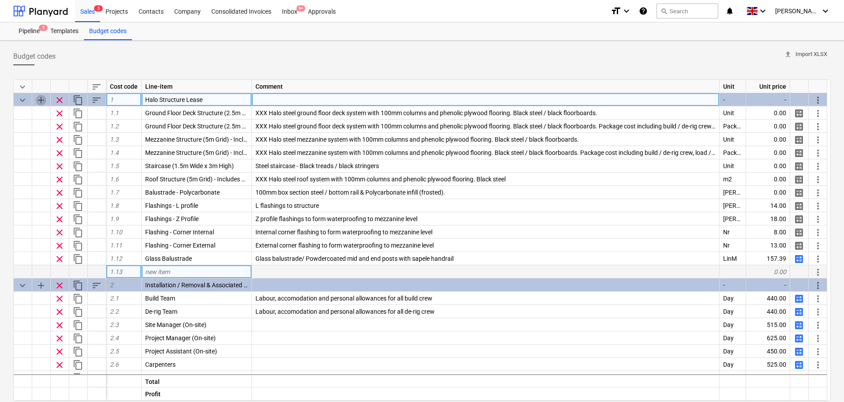
click at [39, 101] on span "add" at bounding box center [41, 100] width 11 height 11
type textarea "x"
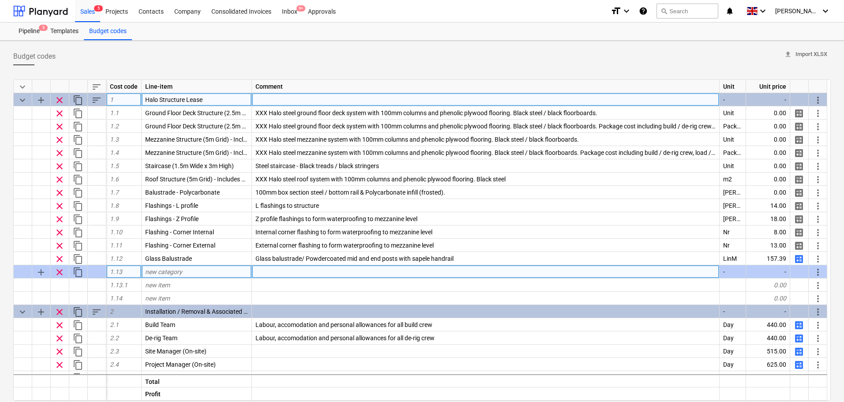
click at [219, 272] on div "new category" at bounding box center [197, 271] width 110 height 13
type input "Structure Additions"
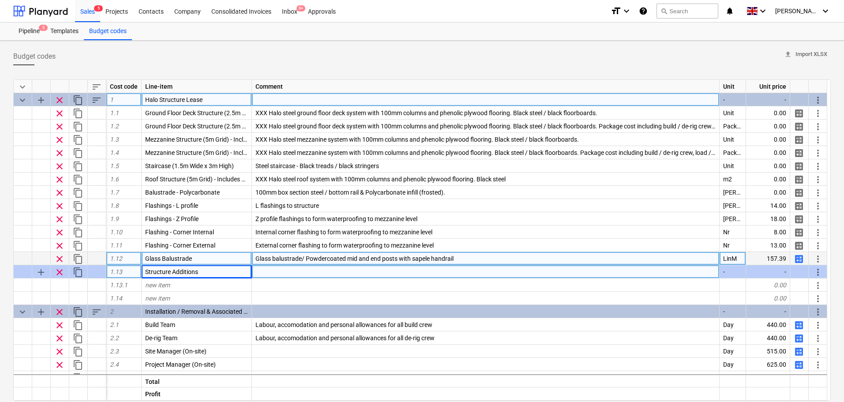
click at [818, 255] on span "more_vert" at bounding box center [818, 259] width 11 height 11
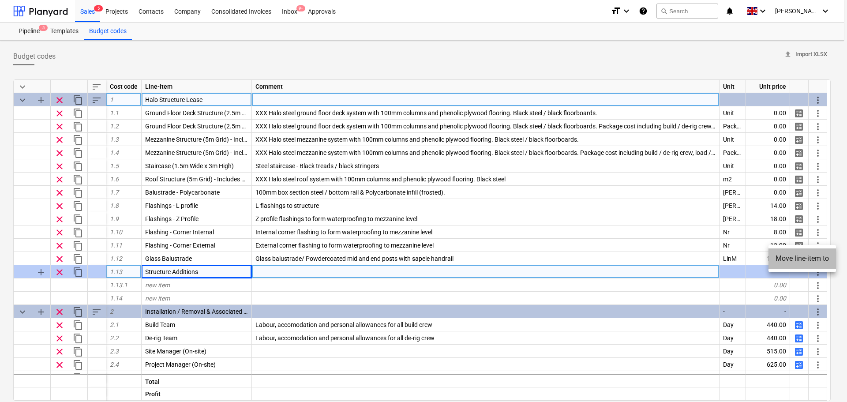
click at [804, 261] on li "Move line-item to" at bounding box center [803, 258] width 68 height 20
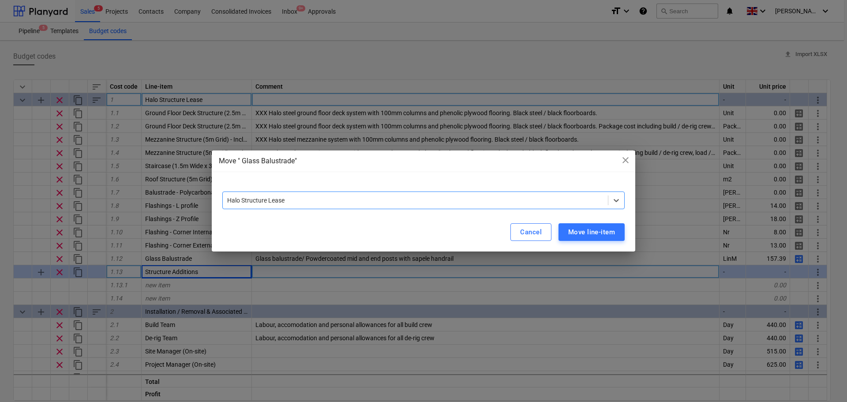
drag, startPoint x: 510, startPoint y: 199, endPoint x: 506, endPoint y: 205, distance: 6.4
click at [508, 205] on div at bounding box center [415, 200] width 376 height 9
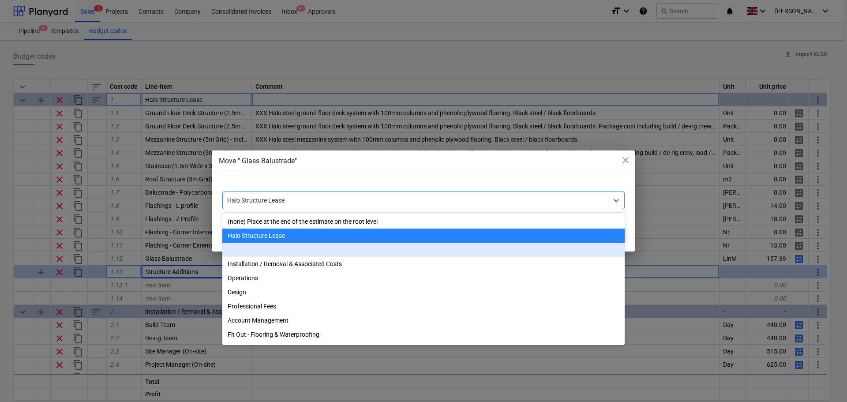
click at [276, 251] on div "--" at bounding box center [423, 250] width 402 height 14
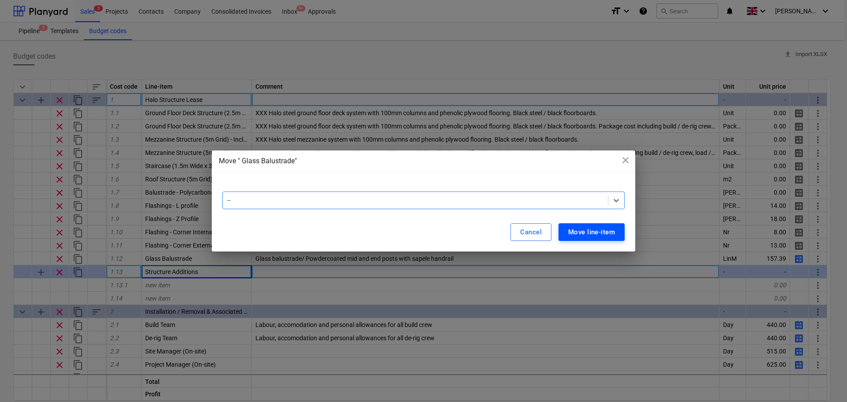
click at [574, 229] on div "Move line-item" at bounding box center [591, 231] width 47 height 11
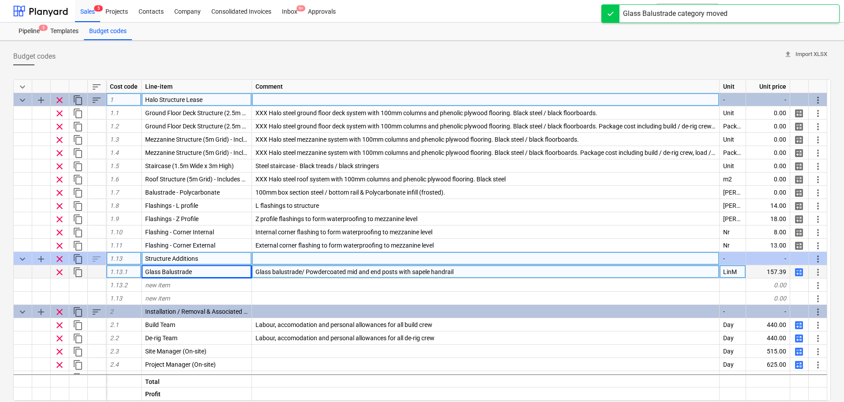
click at [98, 259] on div "sort" at bounding box center [97, 258] width 19 height 13
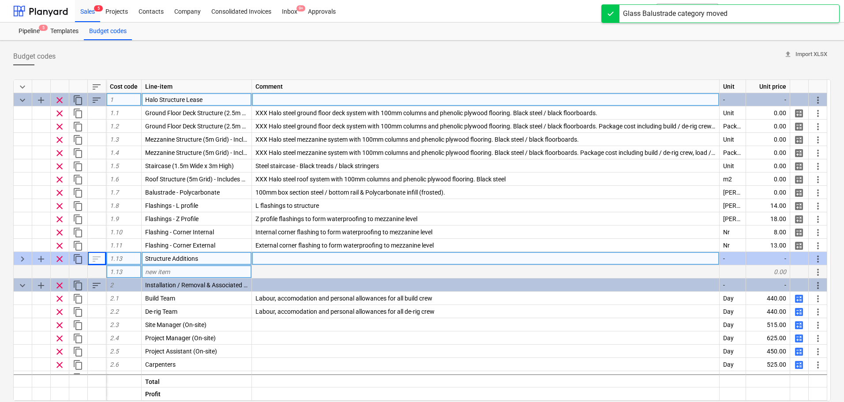
click at [96, 259] on div "sort" at bounding box center [97, 258] width 19 height 13
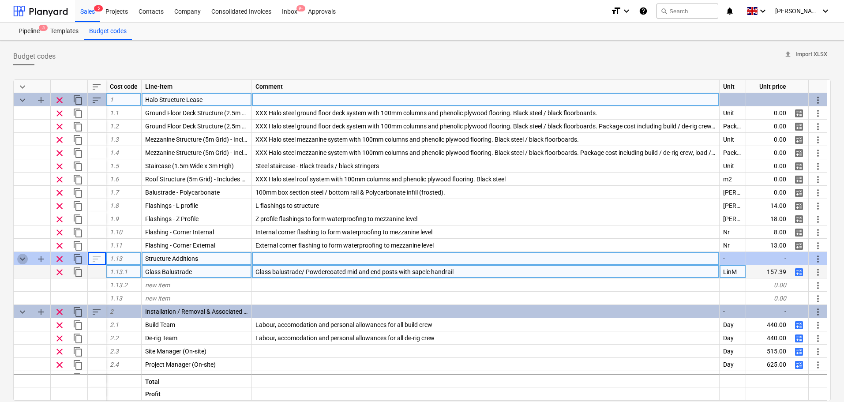
click at [23, 257] on span "keyboard_arrow_down" at bounding box center [22, 259] width 11 height 11
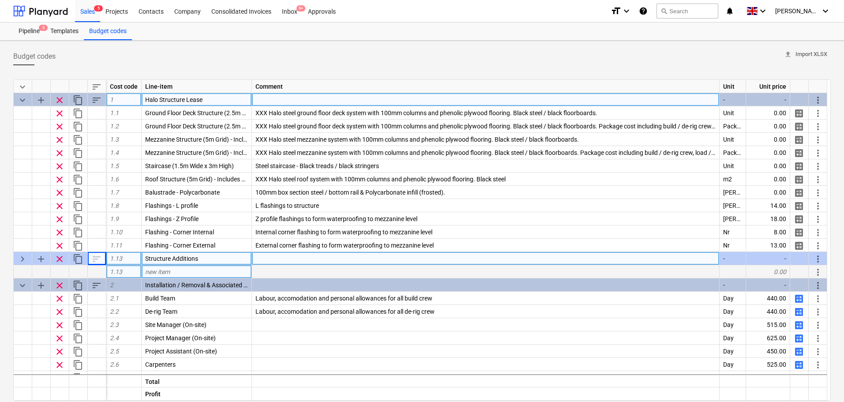
click at [23, 257] on span "keyboard_arrow_right" at bounding box center [22, 259] width 11 height 11
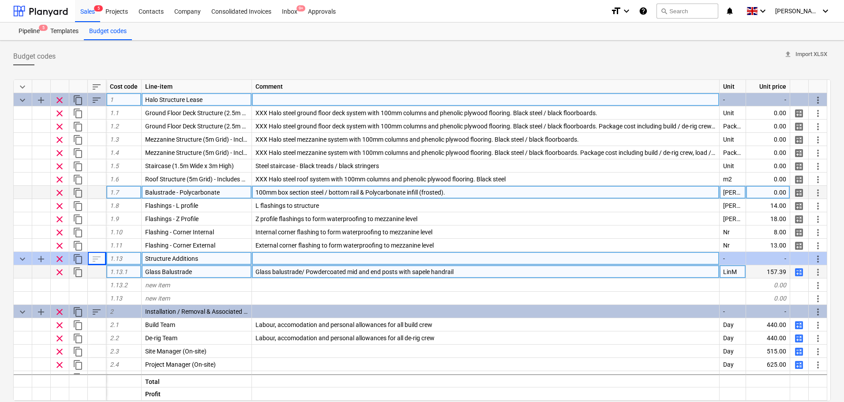
click at [819, 191] on span "more_vert" at bounding box center [818, 193] width 11 height 11
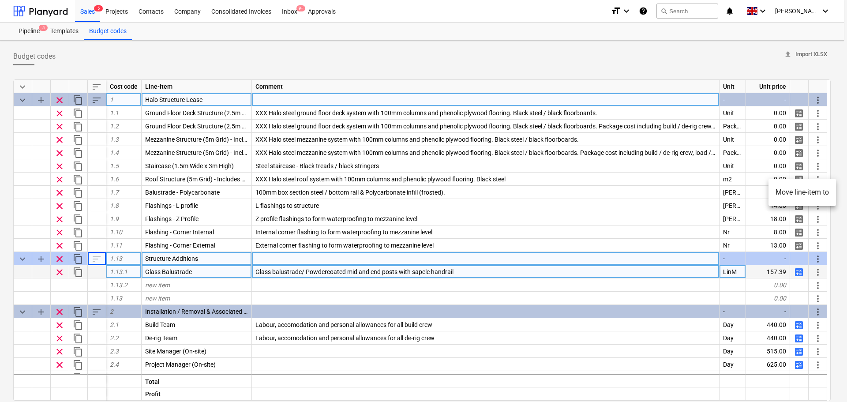
click at [817, 195] on li "Move line-item to" at bounding box center [803, 192] width 68 height 20
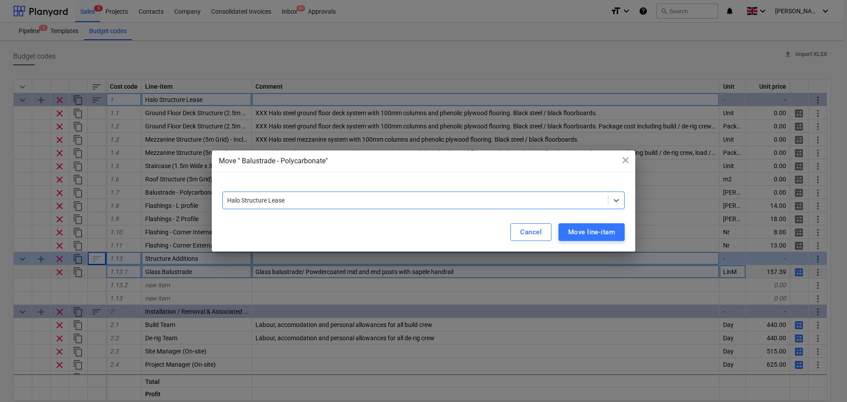
click at [345, 203] on div at bounding box center [415, 200] width 376 height 9
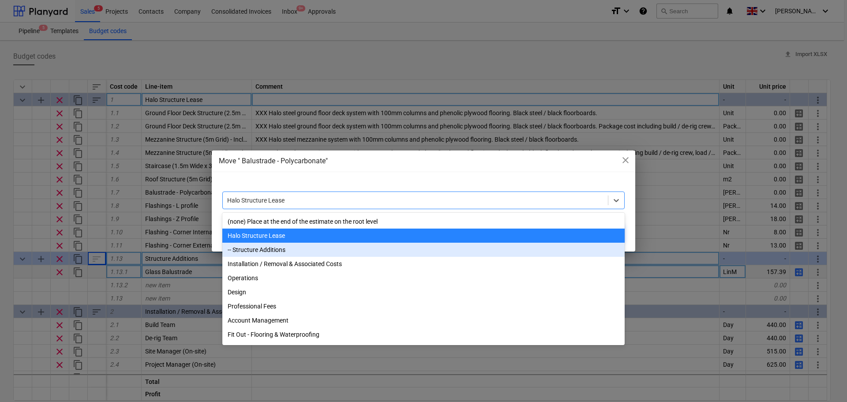
click at [291, 250] on div "-- Structure Additions" at bounding box center [423, 250] width 402 height 14
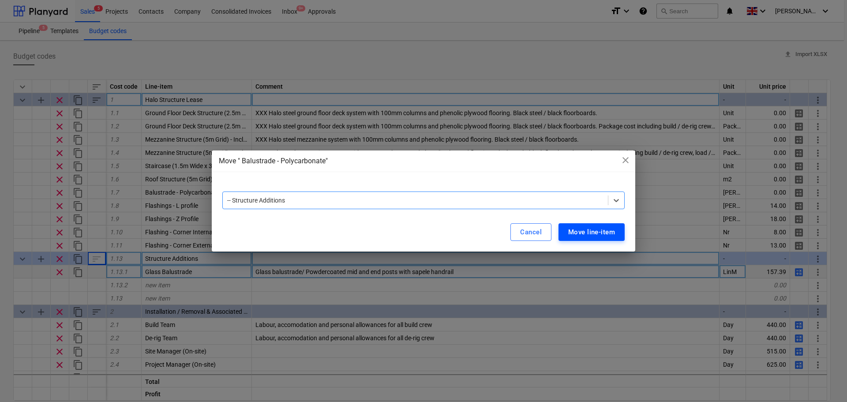
click at [571, 226] on button "Move line-item" at bounding box center [592, 232] width 66 height 18
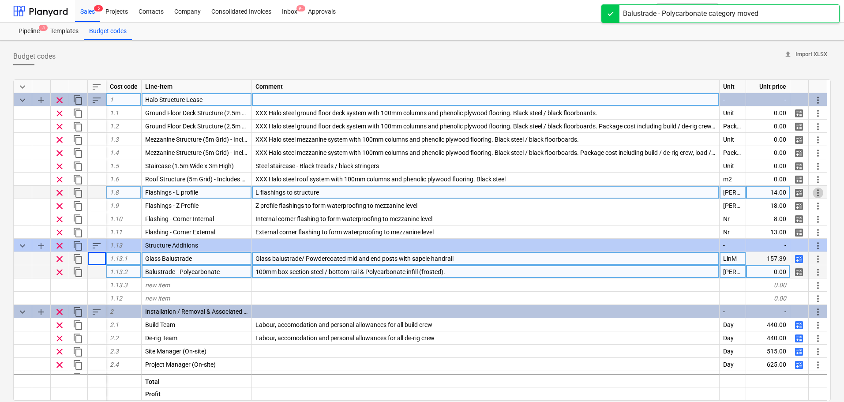
click at [818, 192] on span "more_vert" at bounding box center [818, 193] width 11 height 11
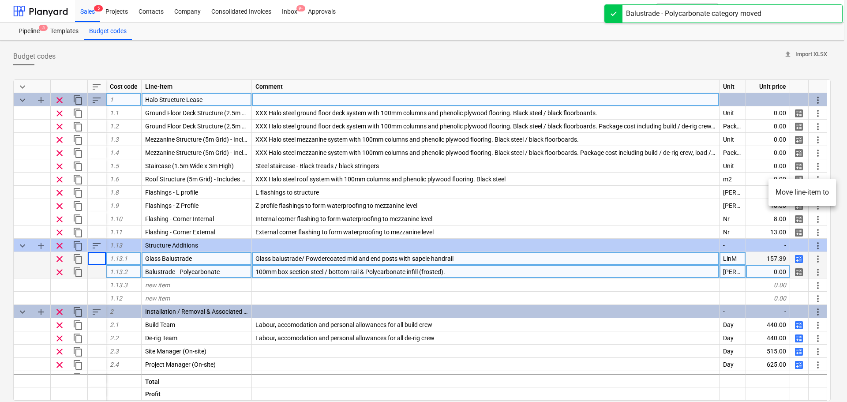
click at [784, 194] on li "Move line-item to" at bounding box center [803, 192] width 68 height 20
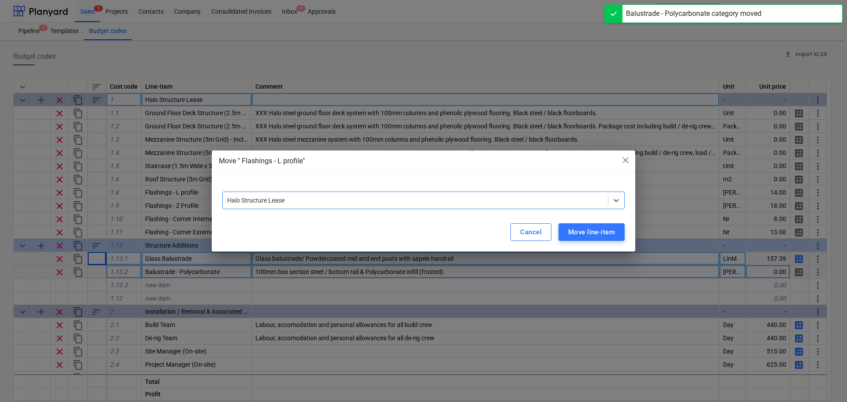
click at [353, 203] on div at bounding box center [415, 200] width 376 height 9
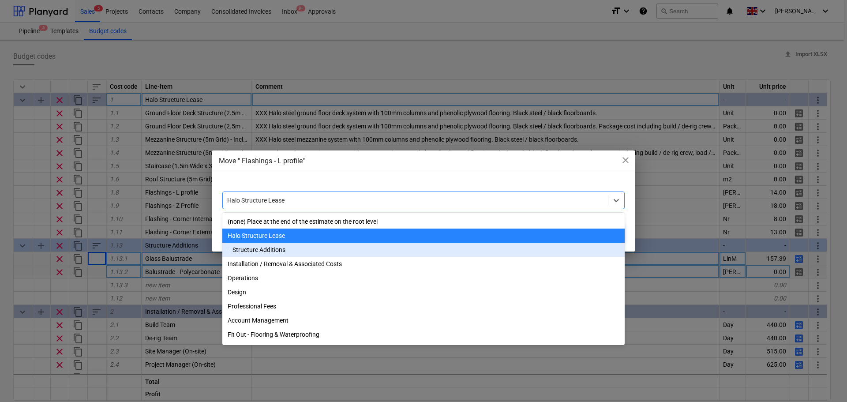
click at [309, 256] on div "-- Structure Additions" at bounding box center [423, 250] width 402 height 14
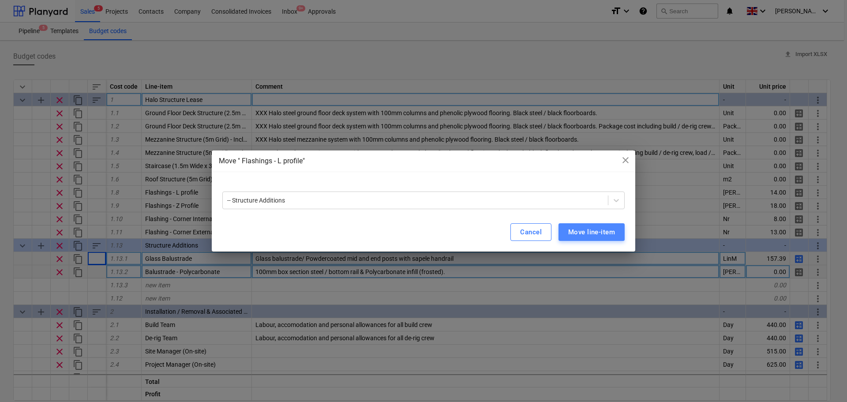
click at [564, 233] on button "Move line-item" at bounding box center [592, 232] width 66 height 18
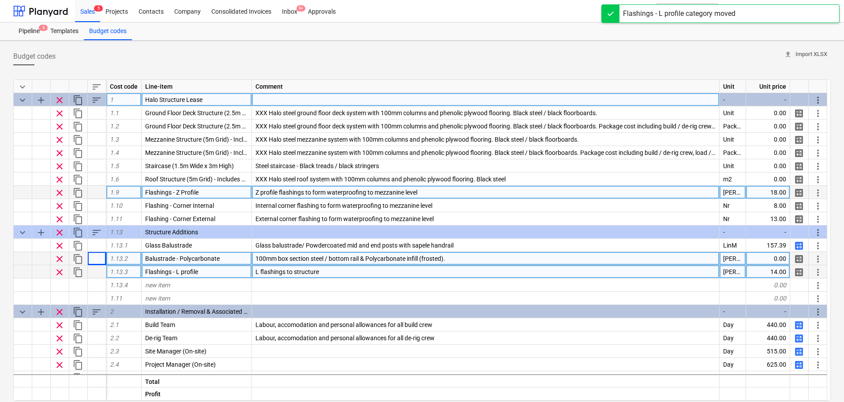
click at [814, 192] on span "more_vert" at bounding box center [818, 193] width 11 height 11
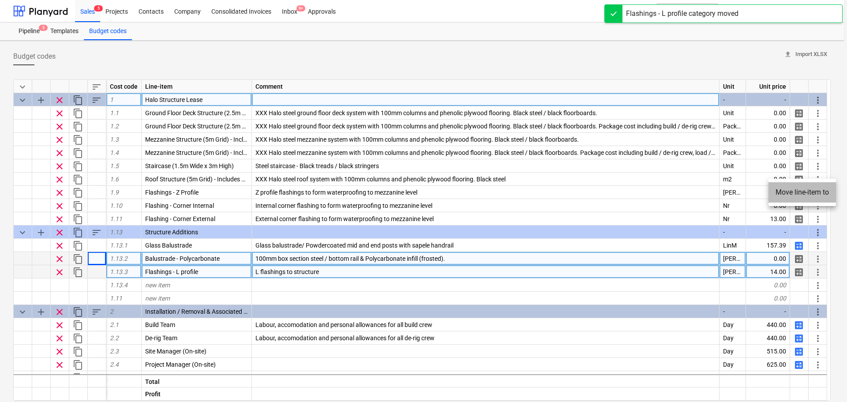
click at [779, 190] on li "Move line-item to" at bounding box center [803, 192] width 68 height 20
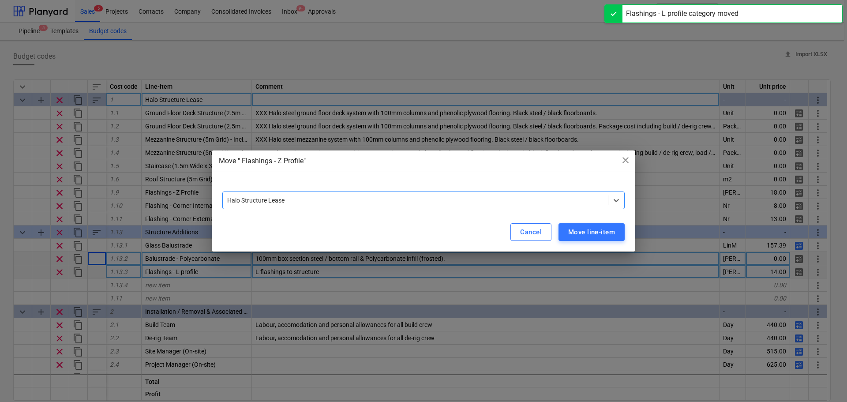
click at [375, 201] on div at bounding box center [415, 200] width 376 height 9
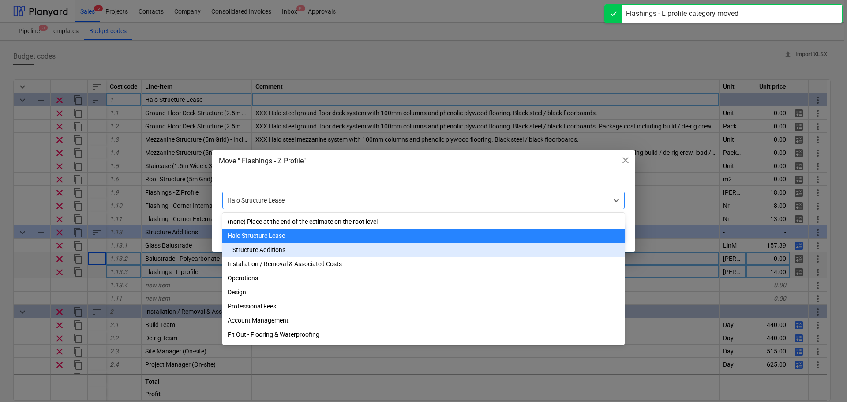
click at [331, 247] on div "-- Structure Additions" at bounding box center [423, 250] width 402 height 14
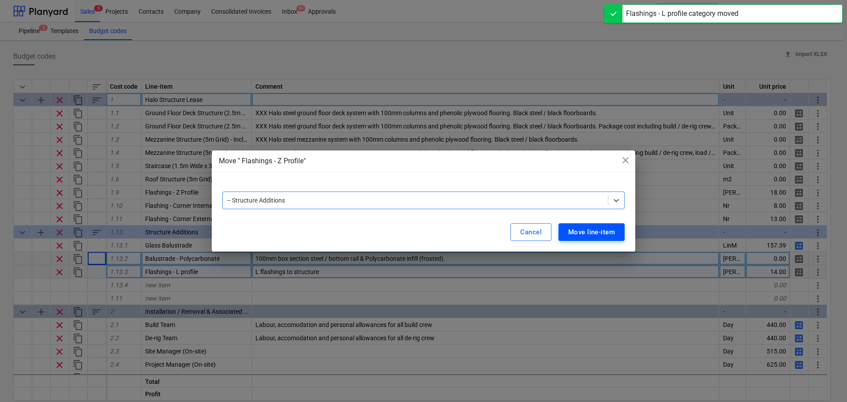
click at [573, 229] on div "Move line-item" at bounding box center [591, 231] width 47 height 11
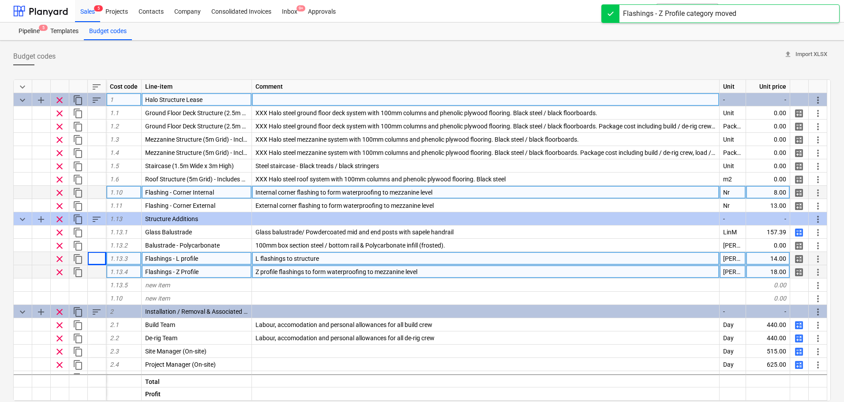
click at [818, 191] on span "more_vert" at bounding box center [818, 193] width 11 height 11
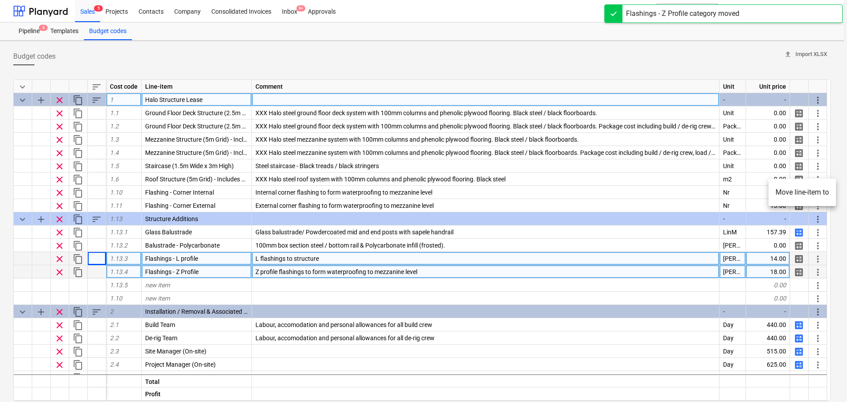
click at [796, 196] on li "Move line-item to" at bounding box center [803, 192] width 68 height 20
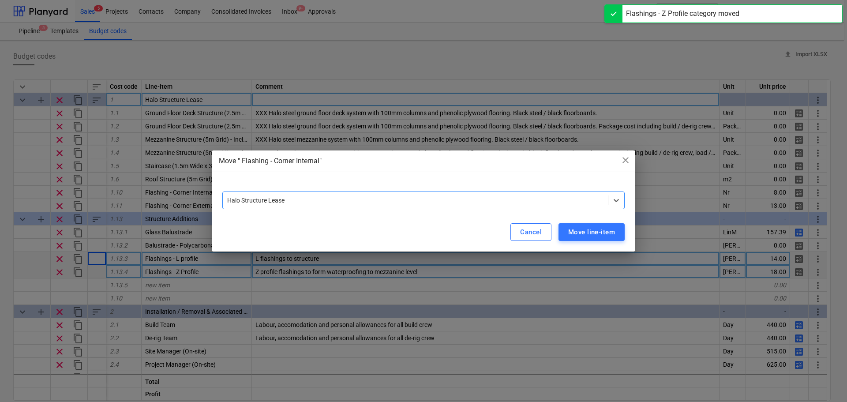
click at [382, 203] on div at bounding box center [415, 200] width 376 height 9
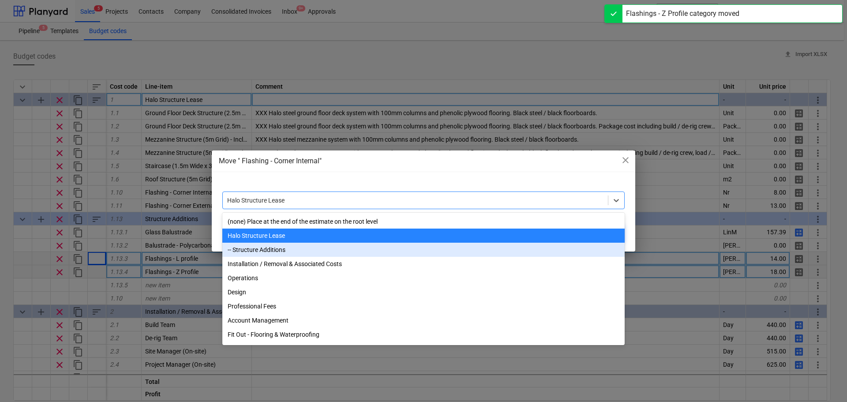
click at [272, 256] on div "-- Structure Additions" at bounding box center [423, 250] width 402 height 14
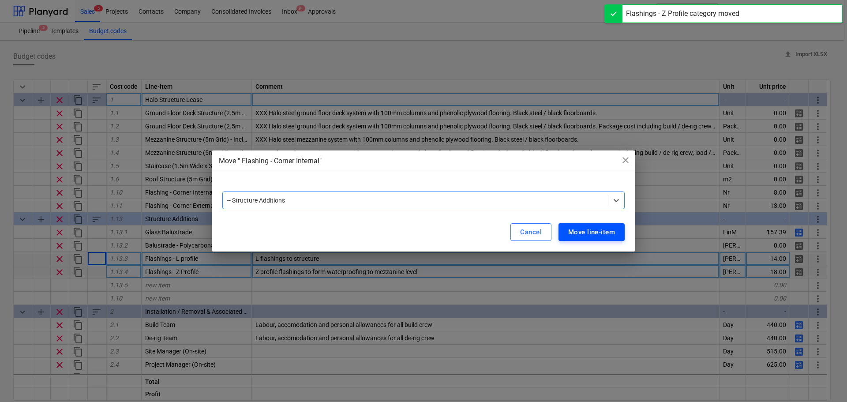
click at [574, 229] on div "Move line-item" at bounding box center [591, 231] width 47 height 11
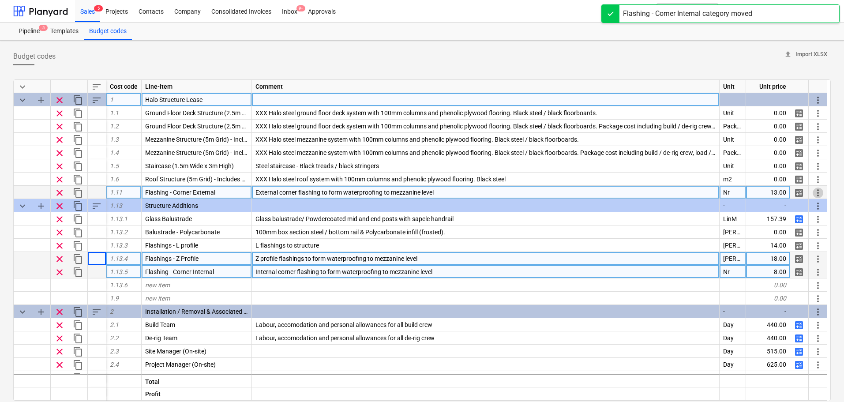
click at [821, 192] on span "more_vert" at bounding box center [818, 193] width 11 height 11
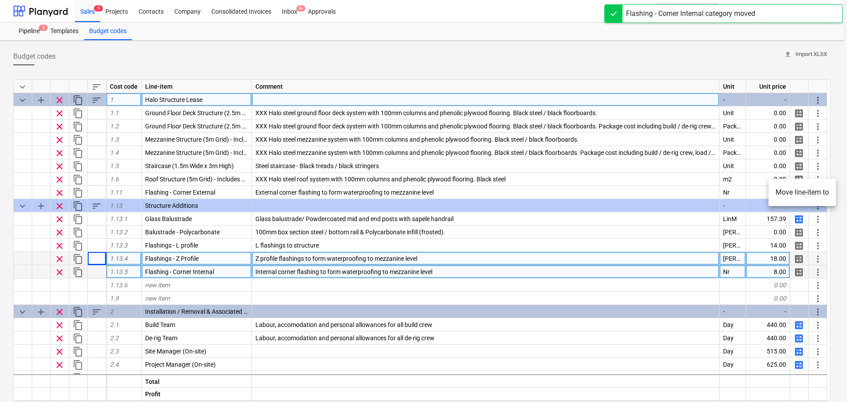
click at [790, 197] on li "Move line-item to" at bounding box center [803, 192] width 68 height 20
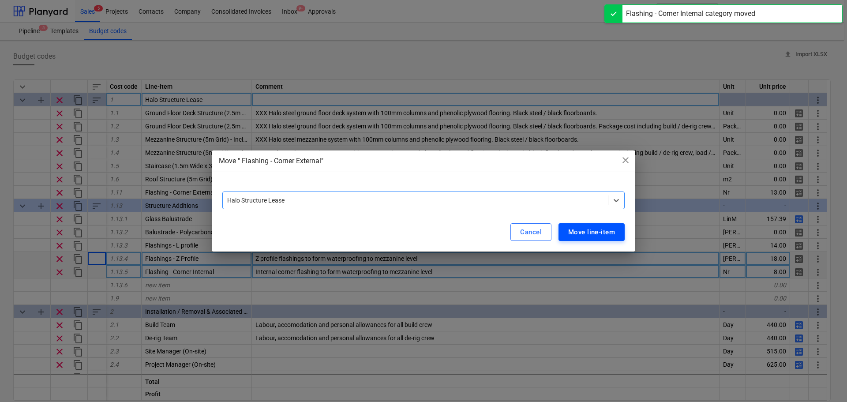
click at [580, 230] on div "Move line-item" at bounding box center [591, 231] width 47 height 11
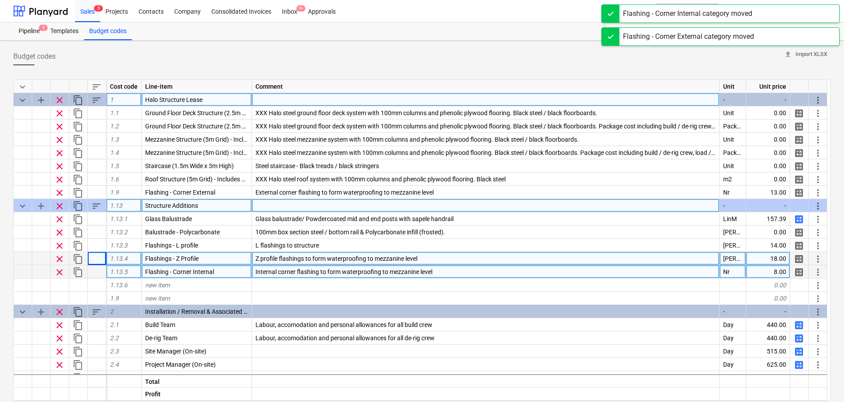
click at [172, 208] on span "Structure Additions" at bounding box center [171, 205] width 53 height 7
click at [191, 204] on input "Structure Additions" at bounding box center [197, 205] width 110 height 13
click at [206, 203] on input "Structure Additions" at bounding box center [197, 205] width 110 height 13
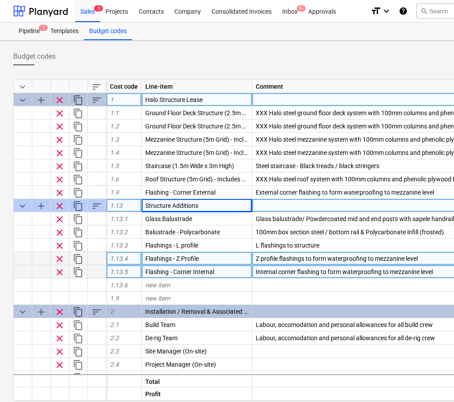
type textarea "x"
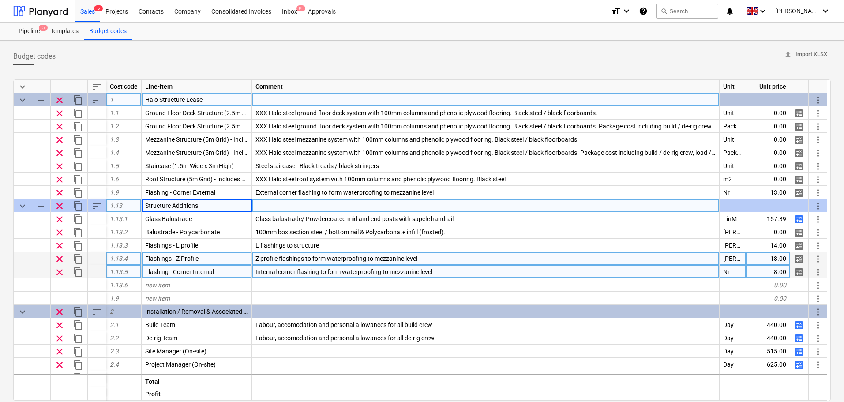
click at [204, 203] on div "Structure Additions" at bounding box center [197, 205] width 110 height 13
click at [204, 203] on input "Structure Additions" at bounding box center [197, 205] width 110 height 13
type input "Structure Additional Requirements"
click at [20, 205] on span "keyboard_arrow_down" at bounding box center [22, 206] width 11 height 11
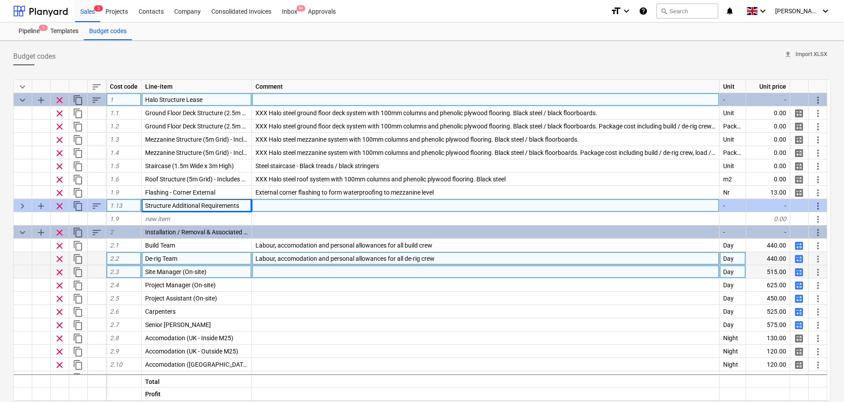
click at [20, 205] on span "keyboard_arrow_right" at bounding box center [22, 206] width 11 height 11
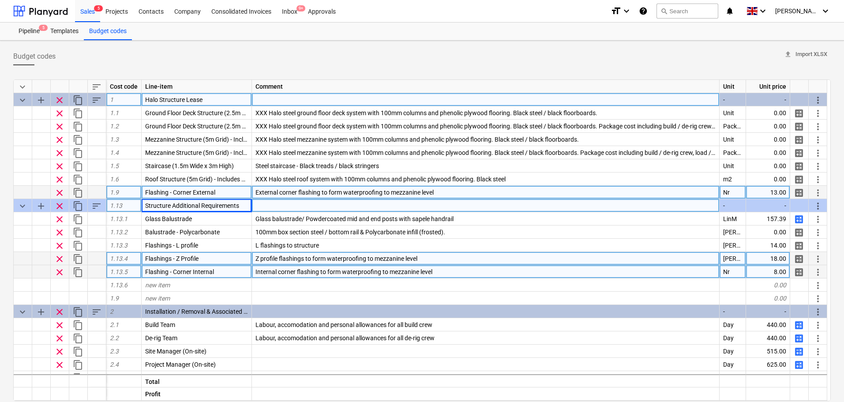
click at [818, 191] on span "more_vert" at bounding box center [818, 193] width 11 height 11
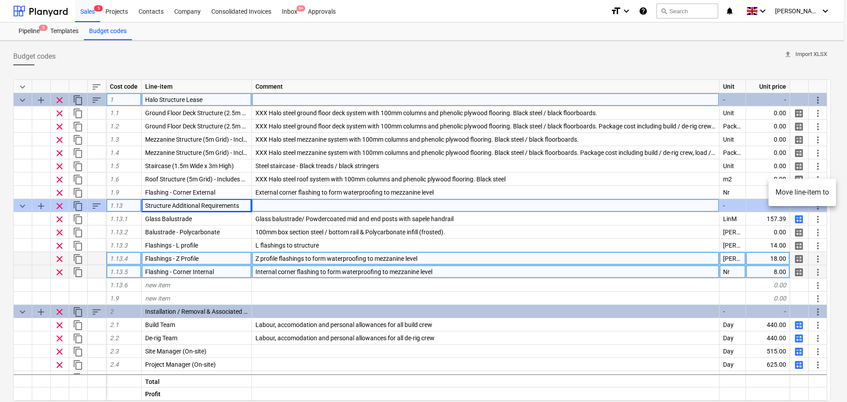
click at [801, 195] on li "Move line-item to" at bounding box center [803, 192] width 68 height 20
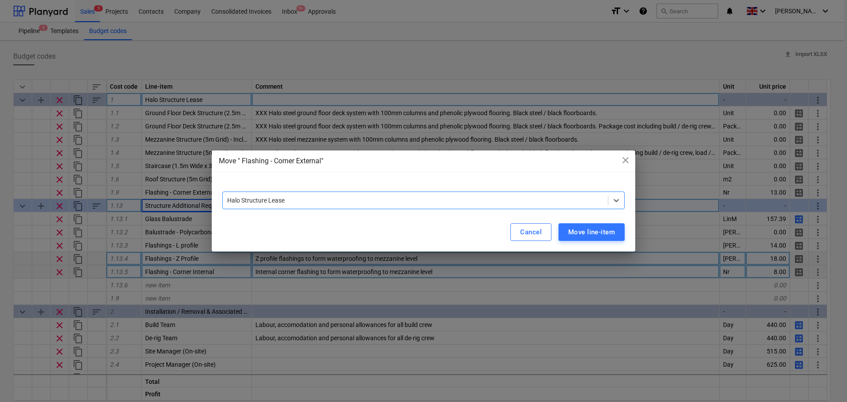
click at [366, 212] on div "option Halo Structure Lease, selected. Select is focused ,type to refine list, …" at bounding box center [424, 197] width 424 height 32
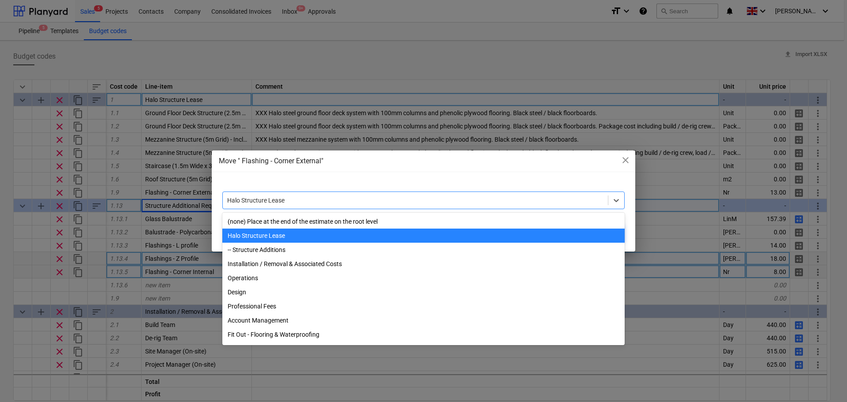
click at [345, 203] on div at bounding box center [415, 200] width 376 height 9
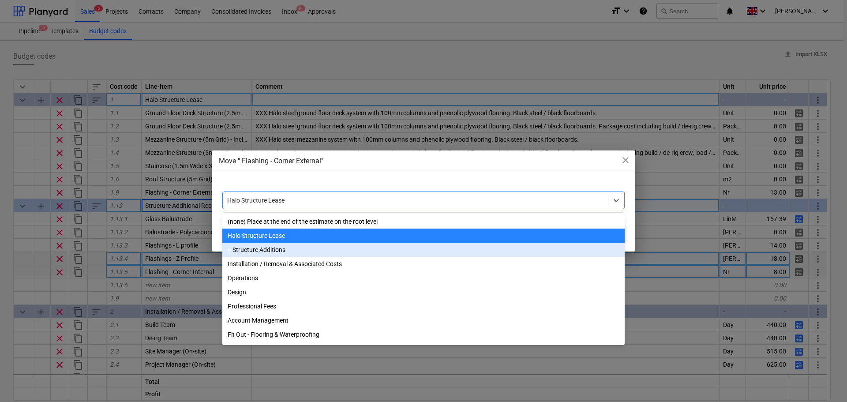
click at [313, 248] on div "-- Structure Additions" at bounding box center [423, 250] width 402 height 14
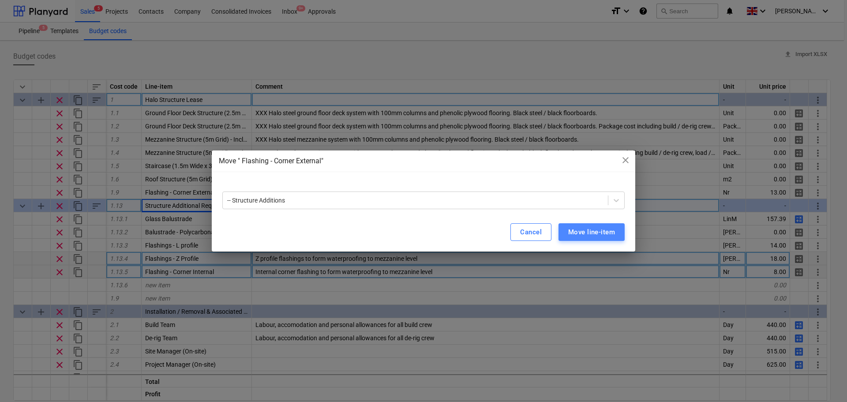
click at [577, 234] on div "Move line-item" at bounding box center [591, 231] width 47 height 11
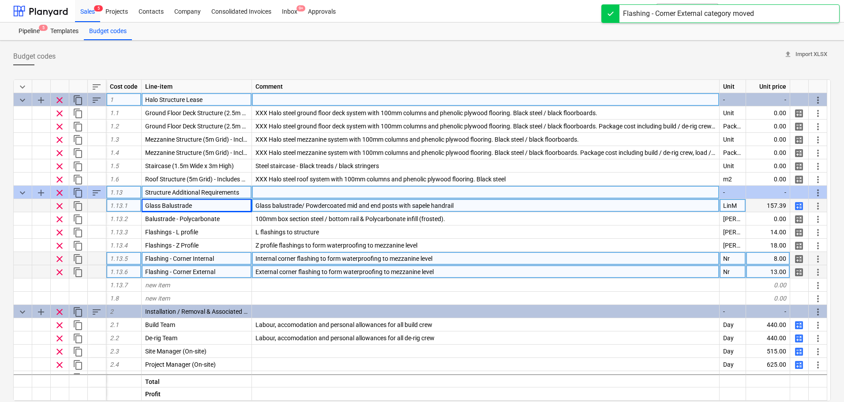
click at [188, 192] on span "Structure Additional Requirements" at bounding box center [192, 192] width 94 height 7
click at [188, 192] on input "Structure Additional Requirements" at bounding box center [197, 192] width 110 height 13
click at [0, 167] on div "Budget codes upload Import XLSX keyboard_arrow_down sort Cost code Line-item Co…" at bounding box center [422, 271] width 844 height 460
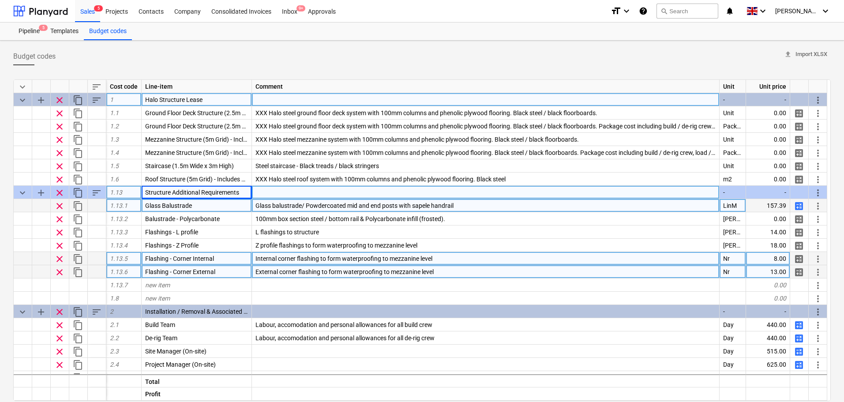
click at [25, 193] on span "keyboard_arrow_down" at bounding box center [22, 193] width 11 height 11
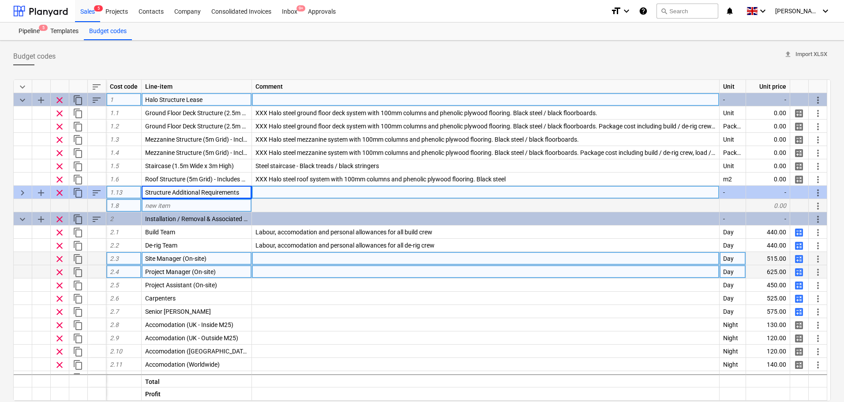
click at [0, 214] on div "Budget codes upload Import XLSX keyboard_arrow_down sort Cost code Line-item Co…" at bounding box center [422, 271] width 844 height 460
click at [8, 147] on div "Budget codes upload Import XLSX keyboard_arrow_down sort Cost code Line-item Co…" at bounding box center [422, 271] width 844 height 460
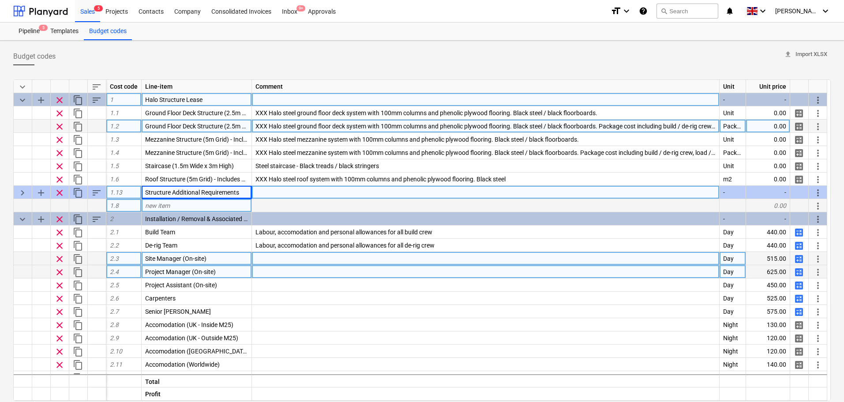
click at [22, 127] on div at bounding box center [23, 126] width 19 height 13
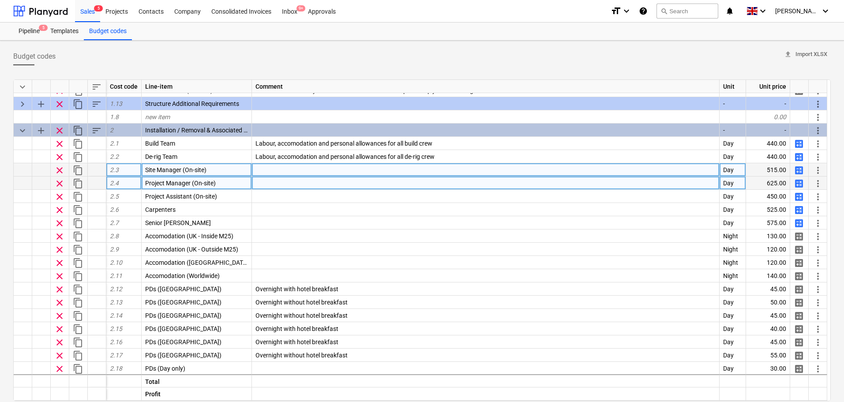
scroll to position [88, 0]
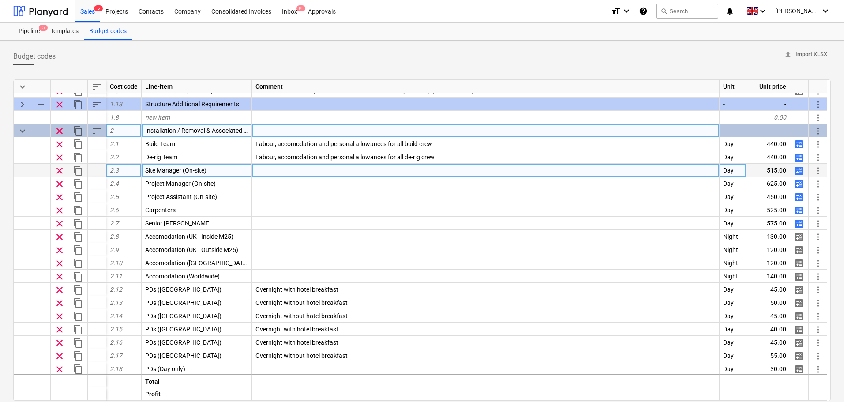
click at [41, 134] on span "add" at bounding box center [41, 131] width 11 height 11
type textarea "x"
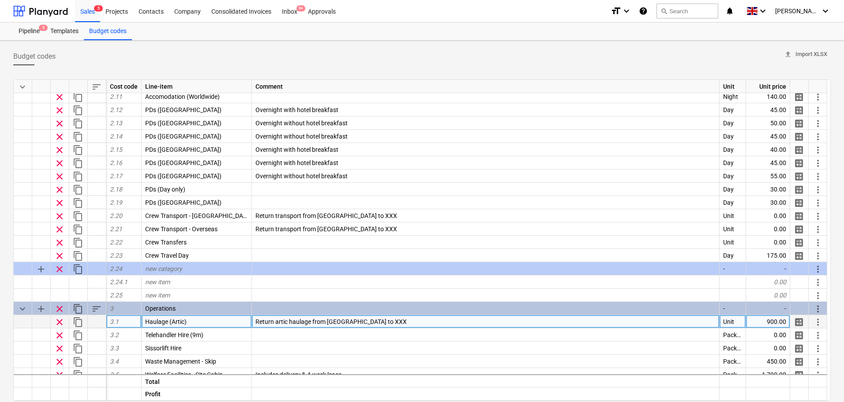
scroll to position [265, 0]
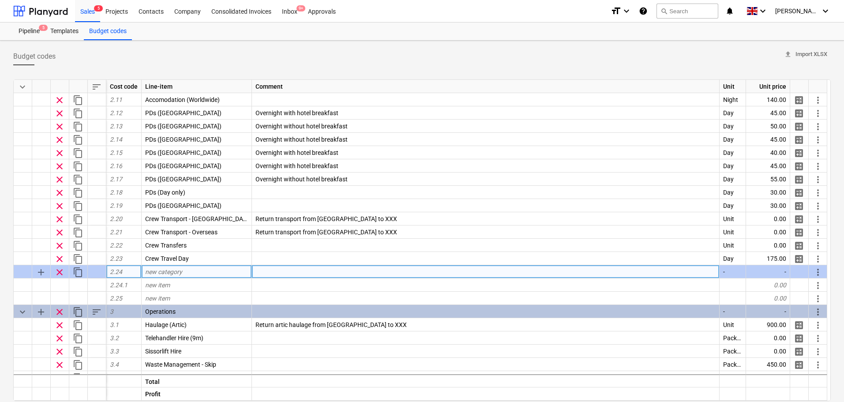
click at [181, 268] on span "new category" at bounding box center [163, 271] width 37 height 7
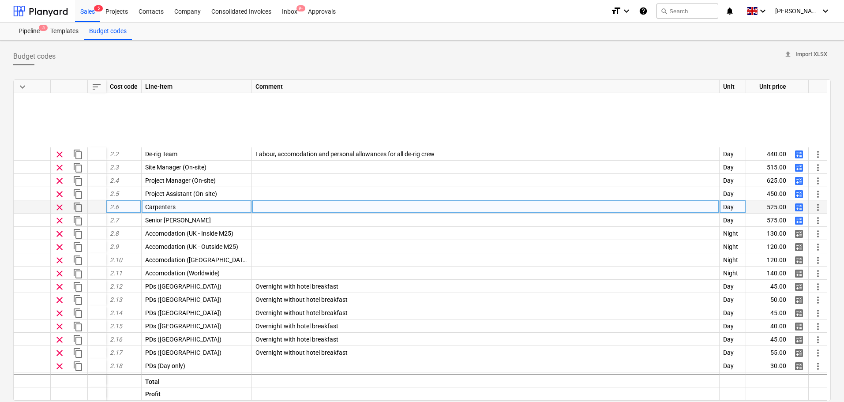
scroll to position [88, 0]
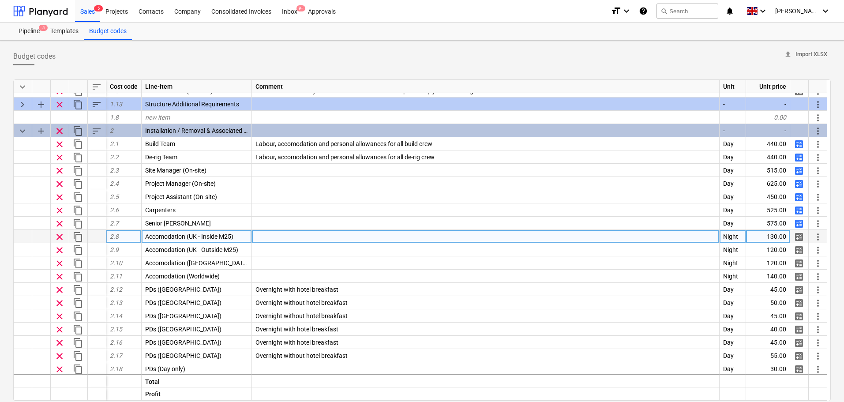
click at [100, 233] on div at bounding box center [97, 236] width 19 height 13
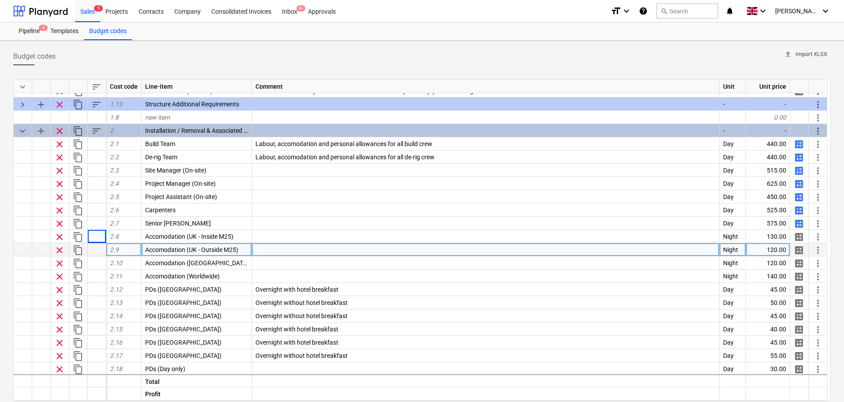
click at [100, 255] on div at bounding box center [97, 249] width 19 height 13
click at [99, 251] on div at bounding box center [97, 249] width 19 height 13
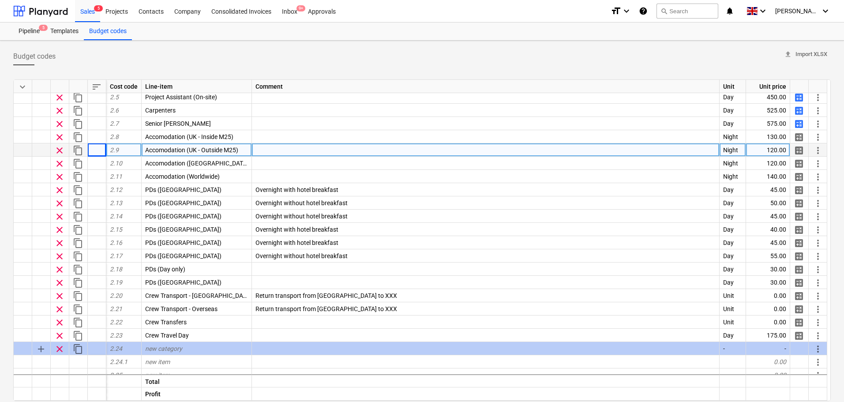
scroll to position [221, 0]
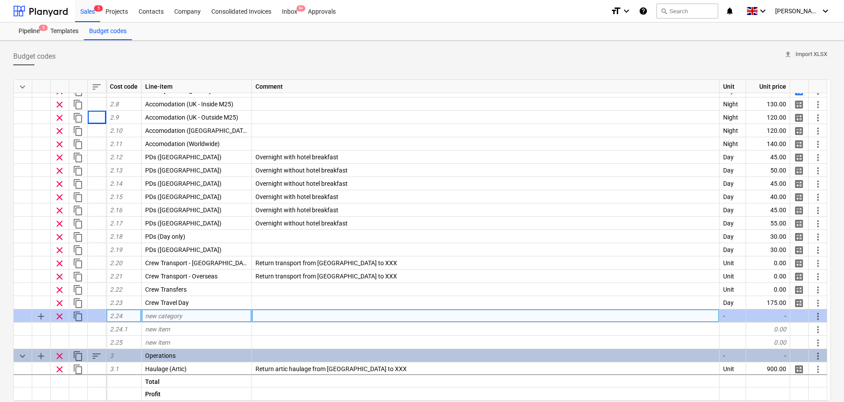
click at [182, 311] on div "new category" at bounding box center [197, 315] width 110 height 13
type input "Individual"
type input "Staff"
type input "Individual PDs, Accom Etc"
type textarea "x"
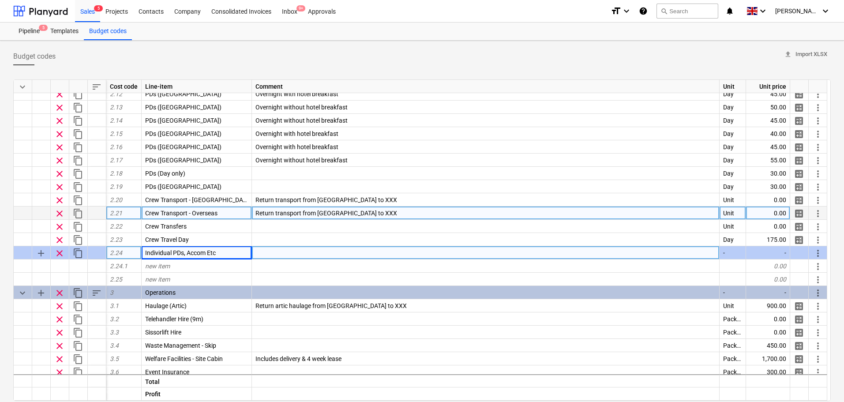
scroll to position [265, 0]
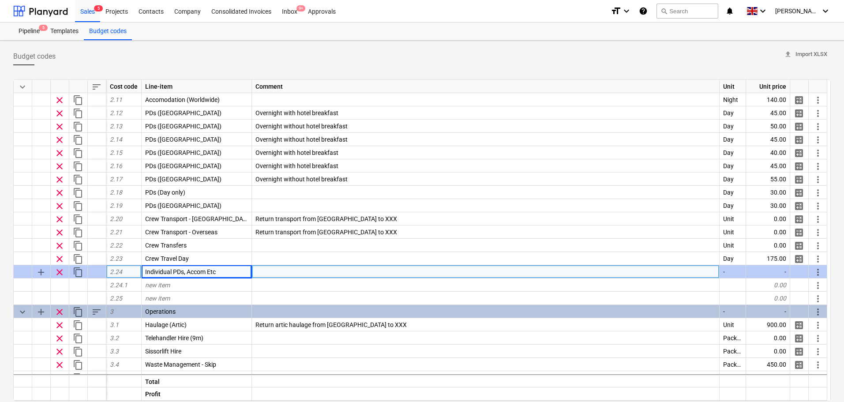
click at [230, 275] on div "Individual PDs, Accom Etc" at bounding box center [197, 271] width 110 height 13
click at [228, 274] on input "Individual PDs, Accom Etc" at bounding box center [197, 271] width 110 height 13
drag, startPoint x: 228, startPoint y: 274, endPoint x: 187, endPoint y: 271, distance: 41.1
click at [187, 271] on input "Individual PDs, Accom Etc" at bounding box center [197, 271] width 110 height 13
click at [208, 274] on input "Individual PDs, Accom Etc" at bounding box center [197, 271] width 110 height 13
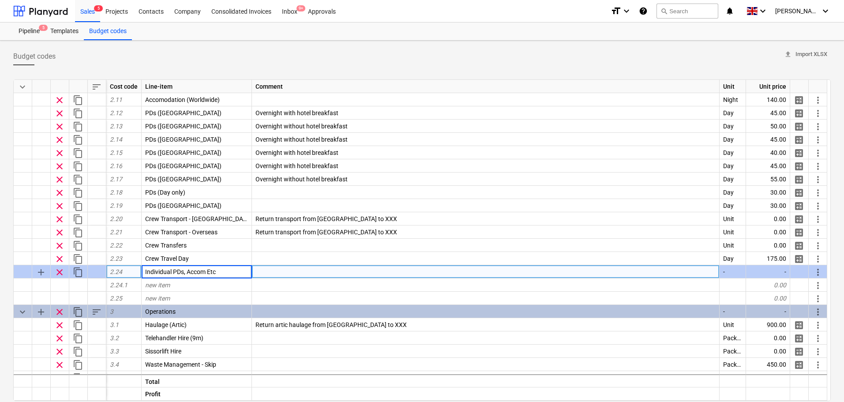
drag, startPoint x: 208, startPoint y: 271, endPoint x: 259, endPoint y: 272, distance: 51.6
click at [0, 0] on div "add clear content_copy 2.24 Individual PDs, Accom Etc - - more_vert" at bounding box center [0, 0] width 0 height 0
type input "Individual PDs, Accom"
type textarea "x"
click at [213, 276] on div "Individual PDs, Accom" at bounding box center [197, 271] width 110 height 13
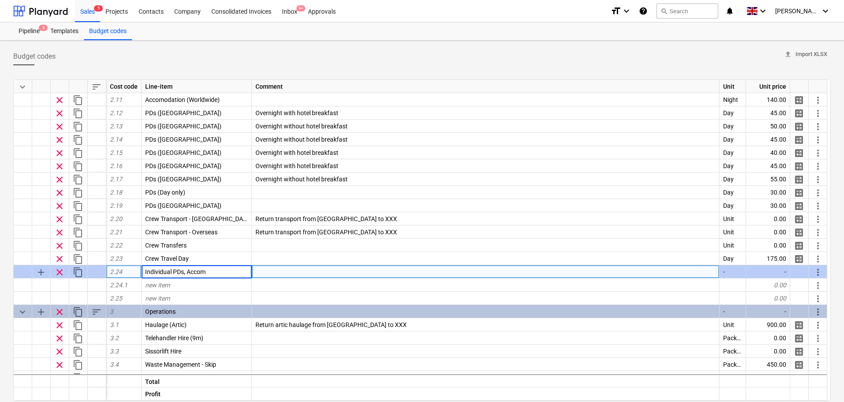
click at [218, 271] on input "Individual PDs, Accom" at bounding box center [197, 271] width 110 height 13
drag, startPoint x: 218, startPoint y: 271, endPoint x: 119, endPoint y: 274, distance: 98.9
click at [0, 0] on div "add clear content_copy 2.24 Individual PDs, Accom - - more_vert" at bounding box center [0, 0] width 0 height 0
type input "Location based Accom & PDS"
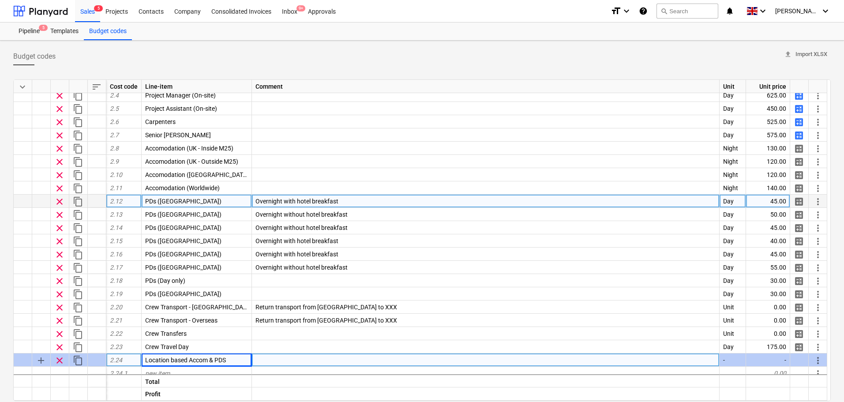
scroll to position [132, 0]
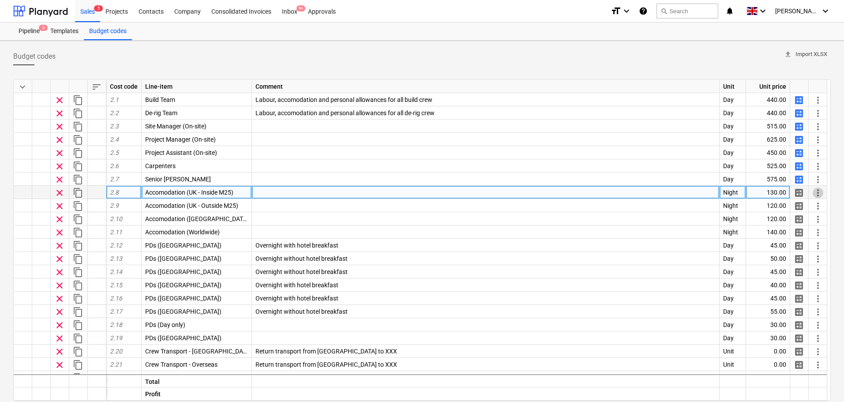
click at [818, 192] on span "more_vert" at bounding box center [818, 193] width 11 height 11
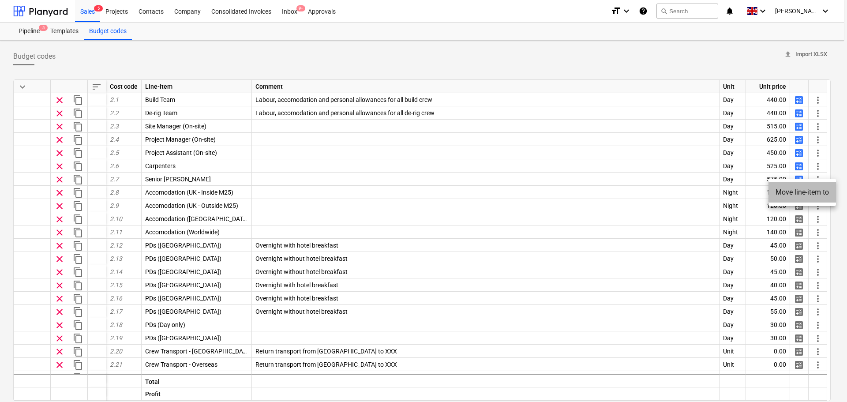
click at [790, 193] on li "Move line-item to" at bounding box center [803, 192] width 68 height 20
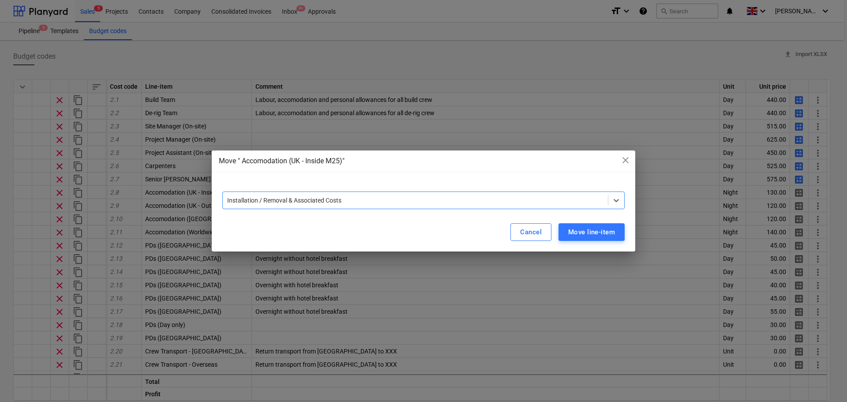
click at [379, 197] on div at bounding box center [415, 200] width 376 height 9
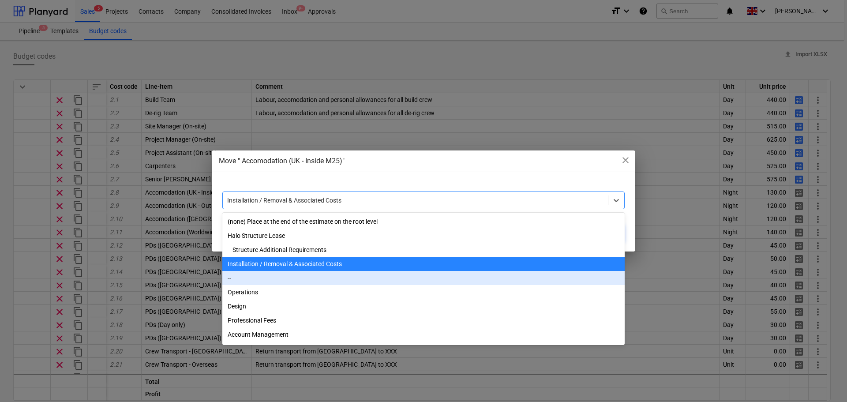
click at [281, 279] on div "--" at bounding box center [423, 278] width 402 height 14
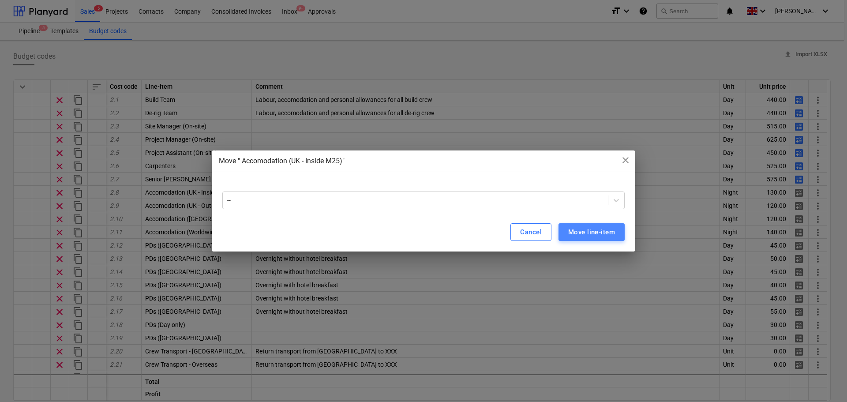
click at [578, 236] on div "Move line-item" at bounding box center [591, 231] width 47 height 11
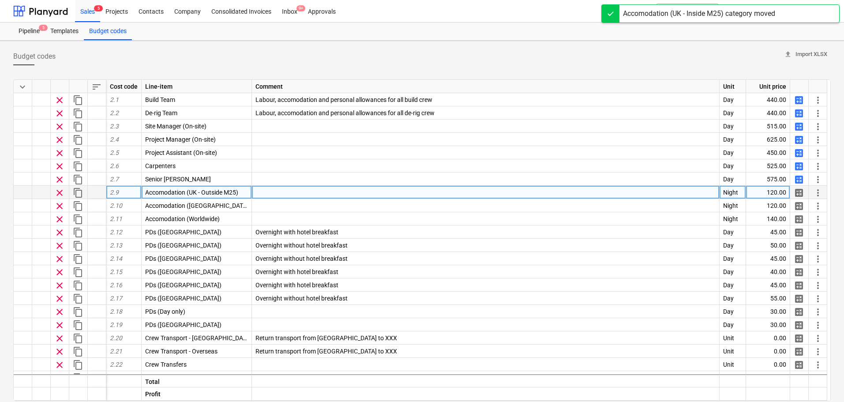
click at [816, 190] on span "more_vert" at bounding box center [818, 193] width 11 height 11
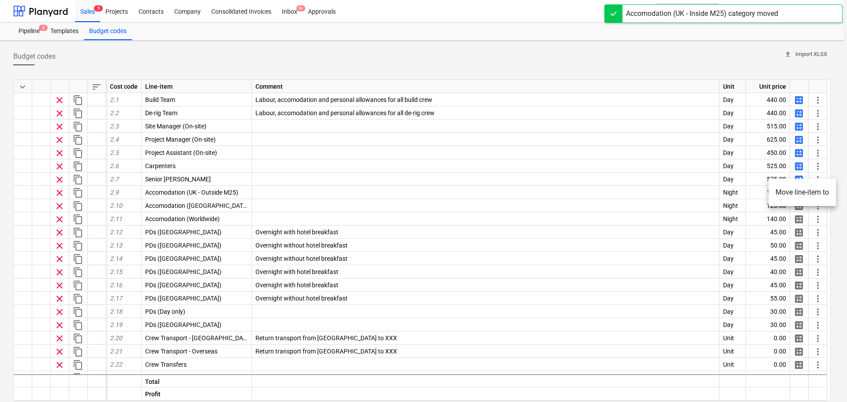
click at [793, 193] on li "Move line-item to" at bounding box center [803, 192] width 68 height 20
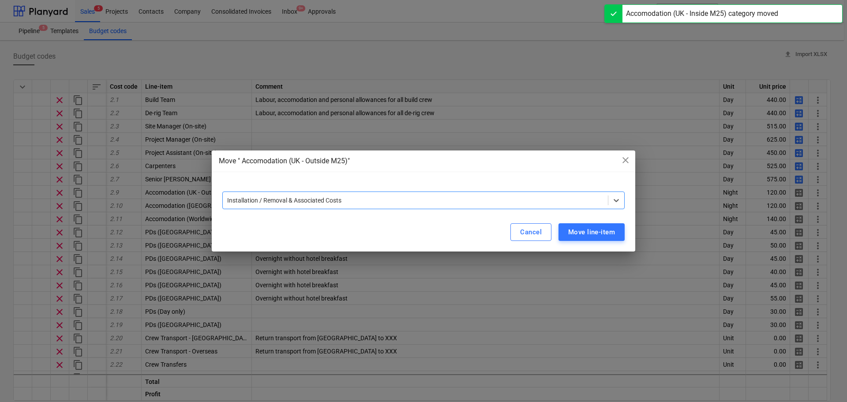
click at [522, 198] on div at bounding box center [415, 200] width 376 height 9
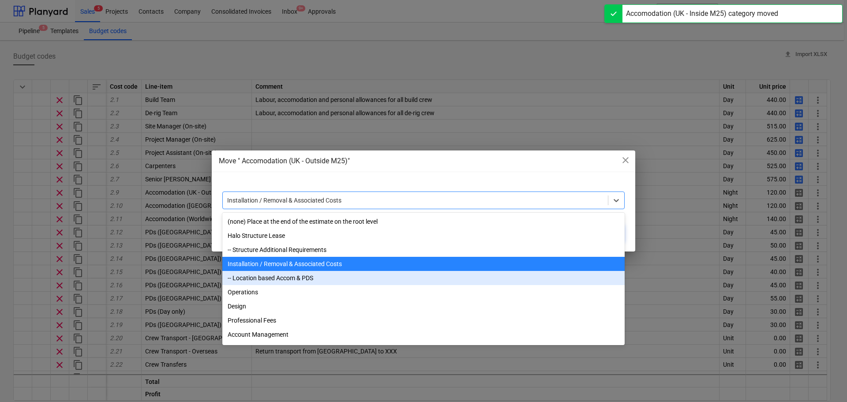
click at [277, 277] on div "-- Location based Accom & PDS" at bounding box center [423, 278] width 402 height 14
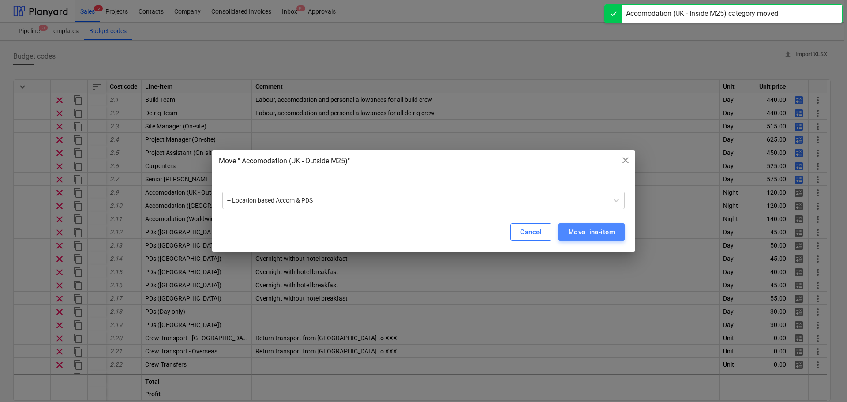
click at [586, 233] on div "Move line-item" at bounding box center [591, 231] width 47 height 11
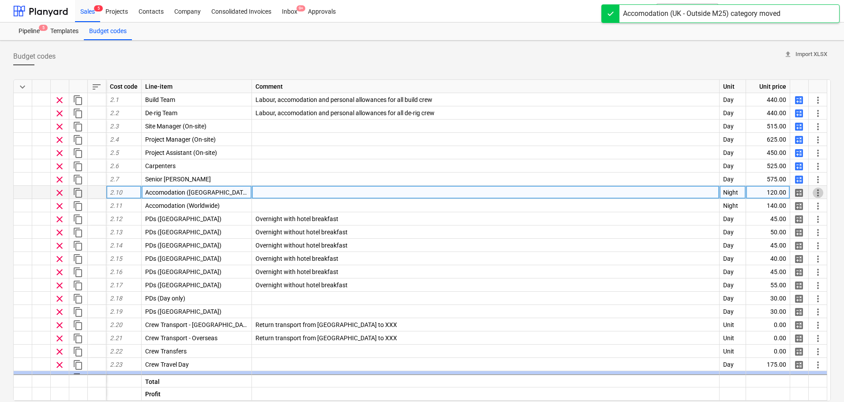
click at [819, 192] on span "more_vert" at bounding box center [818, 193] width 11 height 11
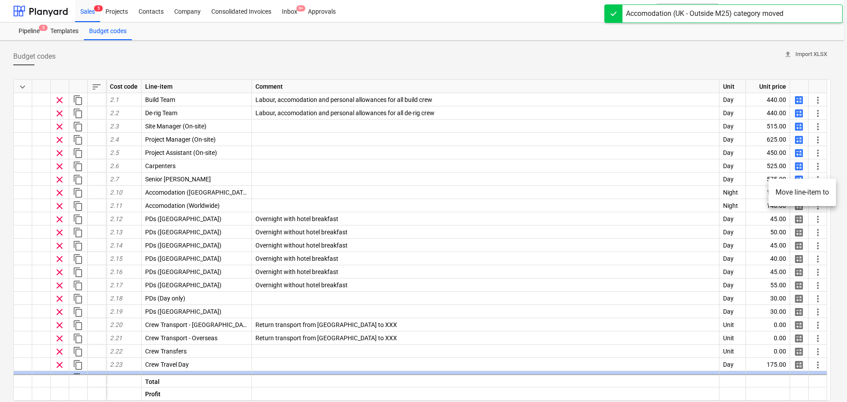
click at [785, 192] on li "Move line-item to" at bounding box center [803, 192] width 68 height 20
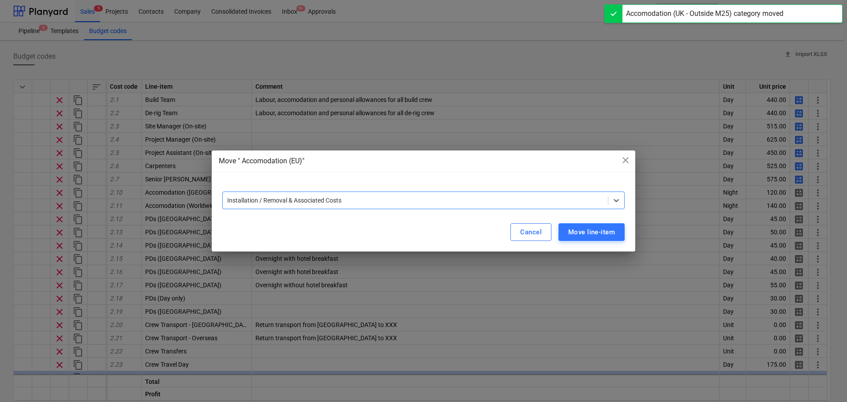
click at [386, 199] on div at bounding box center [415, 200] width 376 height 9
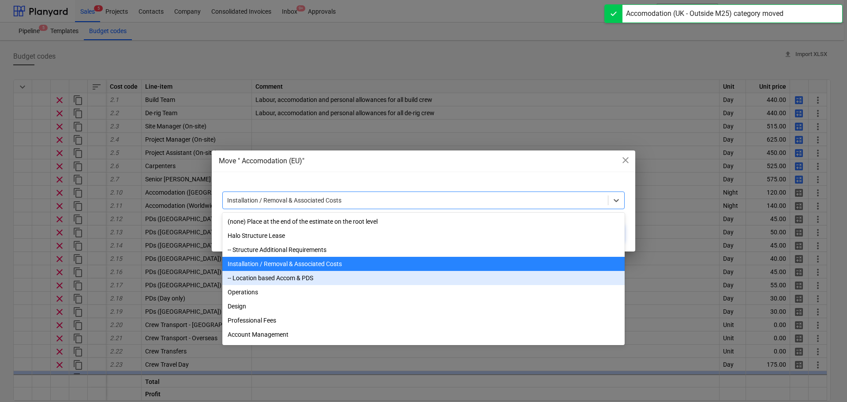
click at [303, 279] on div "-- Location based Accom & PDS" at bounding box center [423, 278] width 402 height 14
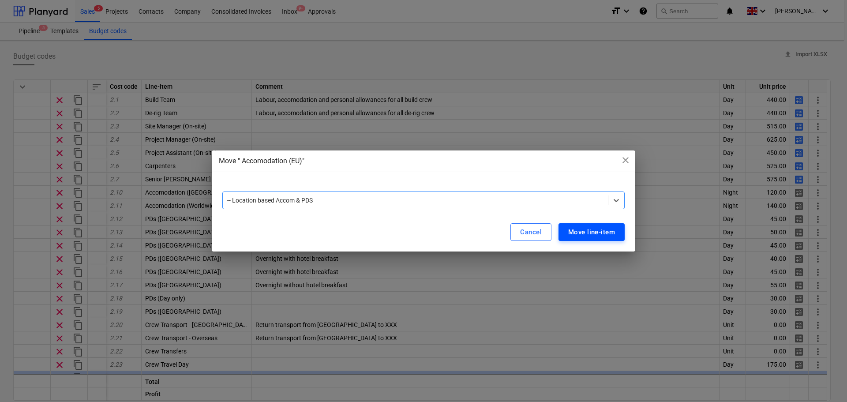
click at [580, 231] on div "Move line-item" at bounding box center [591, 231] width 47 height 11
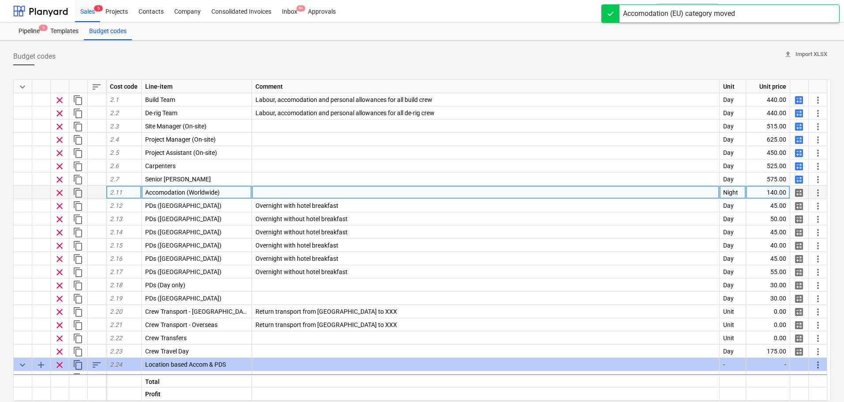
click at [818, 191] on span "more_vert" at bounding box center [818, 193] width 11 height 11
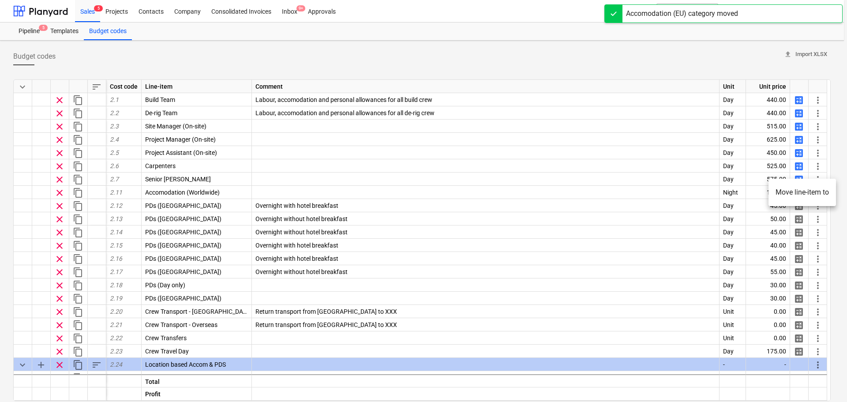
click at [806, 191] on li "Move line-item to" at bounding box center [803, 192] width 68 height 20
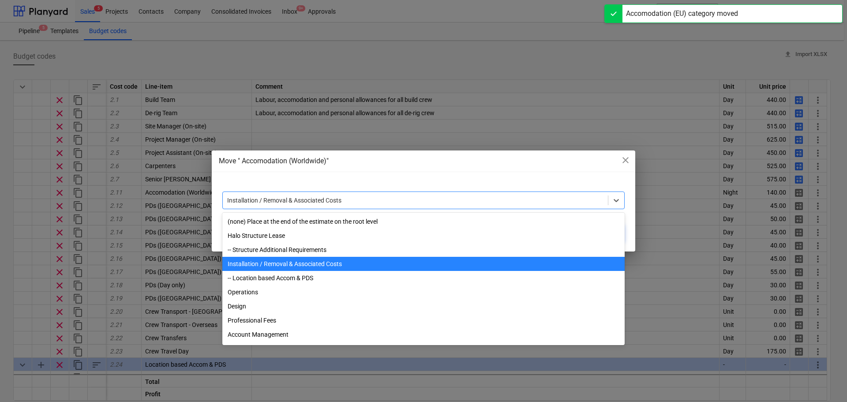
drag, startPoint x: 435, startPoint y: 202, endPoint x: 429, endPoint y: 213, distance: 12.3
click at [436, 202] on div at bounding box center [415, 200] width 376 height 9
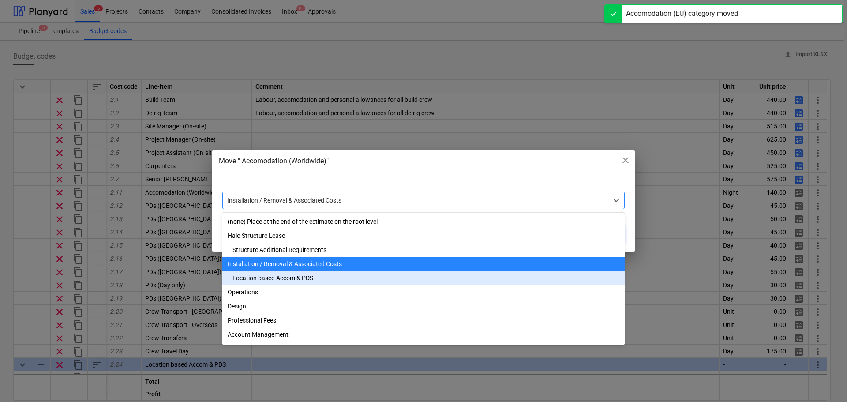
click at [339, 274] on div "-- Location based Accom & PDS" at bounding box center [423, 278] width 402 height 14
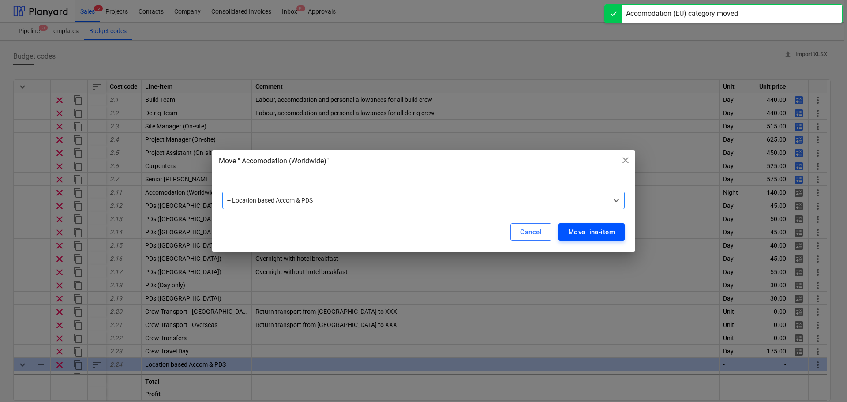
click at [594, 233] on div "Move line-item" at bounding box center [591, 231] width 47 height 11
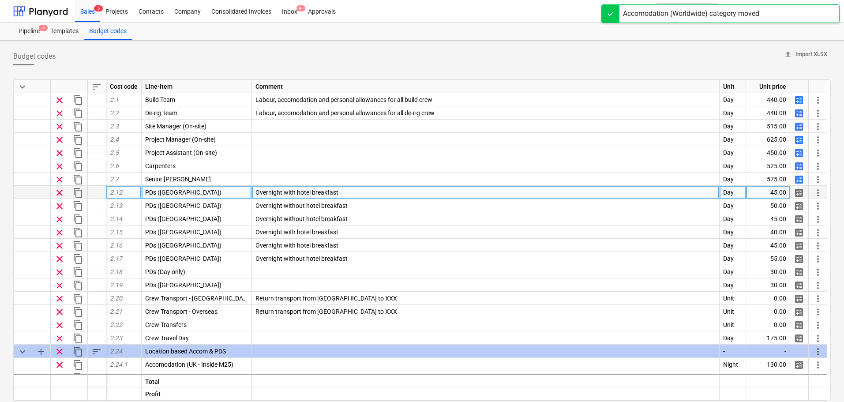
click at [815, 193] on span "more_vert" at bounding box center [818, 193] width 11 height 11
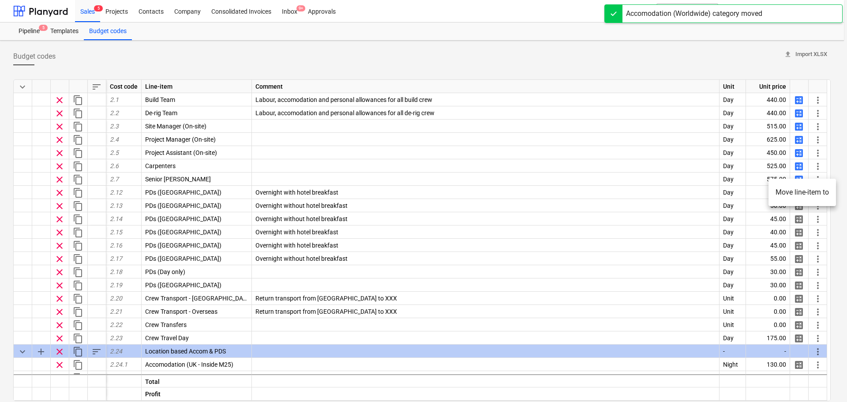
click at [732, 197] on div at bounding box center [423, 201] width 847 height 402
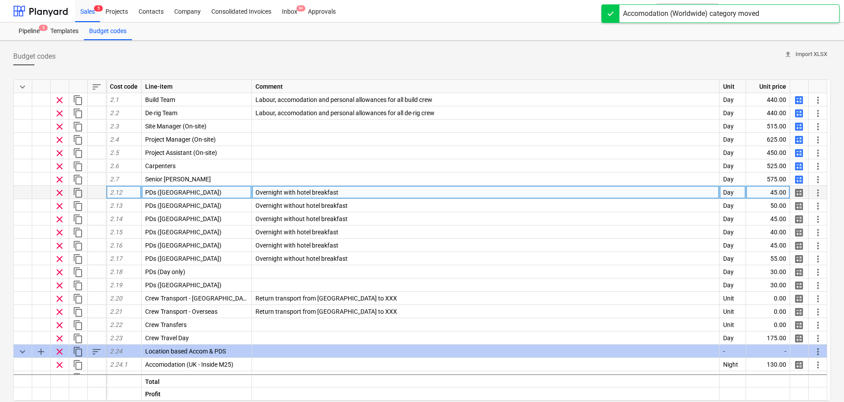
click at [819, 192] on span "more_vert" at bounding box center [818, 193] width 11 height 11
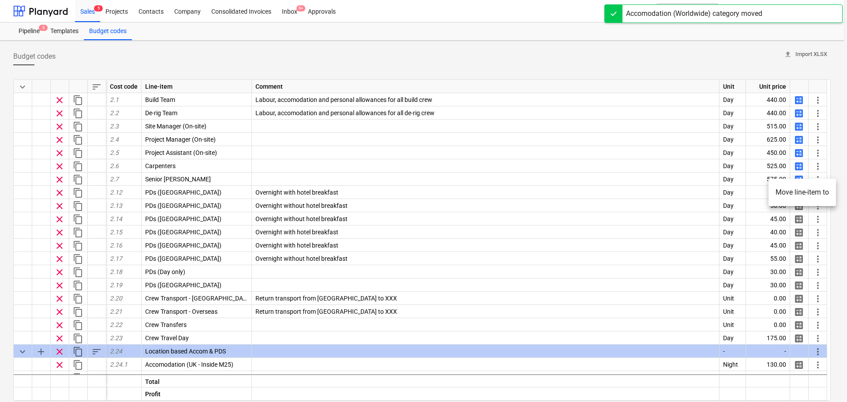
click at [789, 195] on li "Move line-item to" at bounding box center [803, 192] width 68 height 20
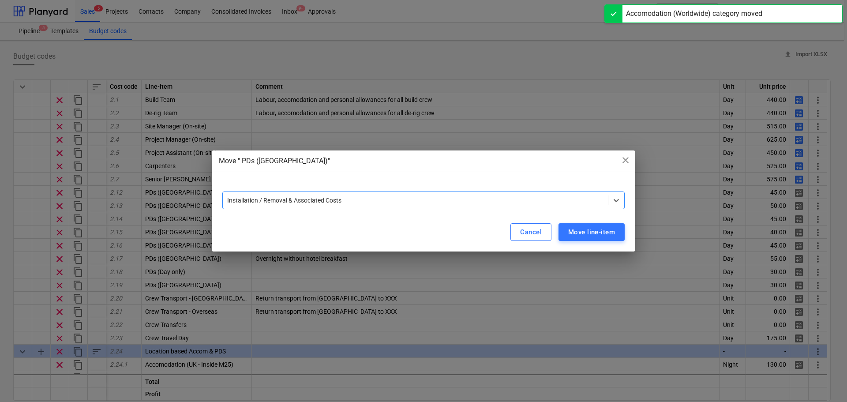
click at [478, 197] on div at bounding box center [415, 200] width 376 height 9
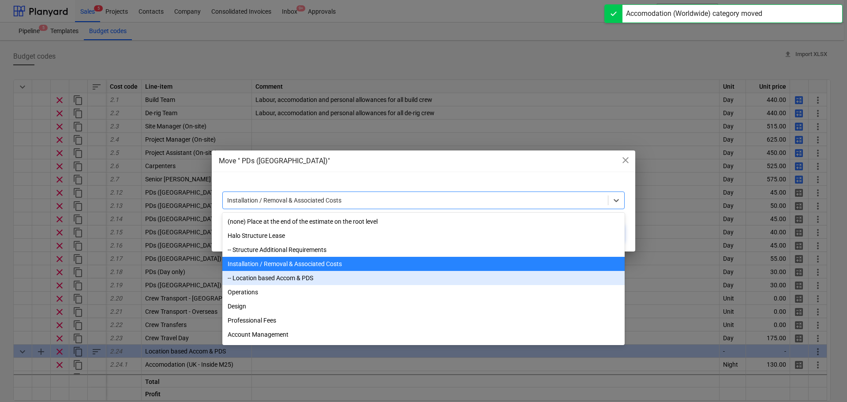
click at [255, 279] on div "-- Location based Accom & PDS" at bounding box center [423, 278] width 402 height 14
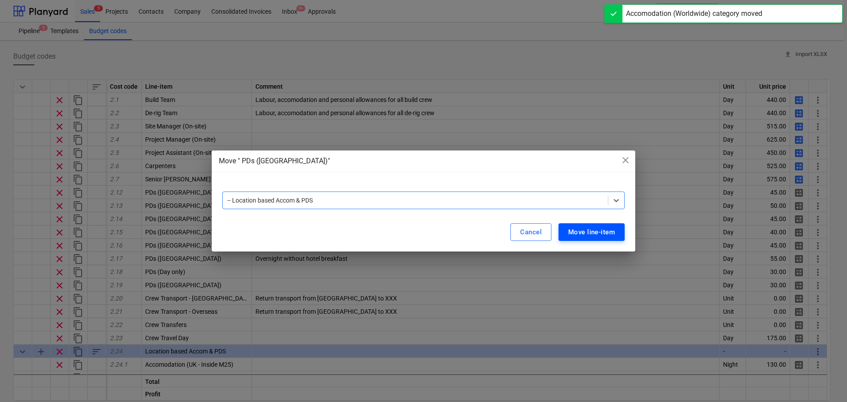
click at [577, 228] on div "Move line-item" at bounding box center [591, 231] width 47 height 11
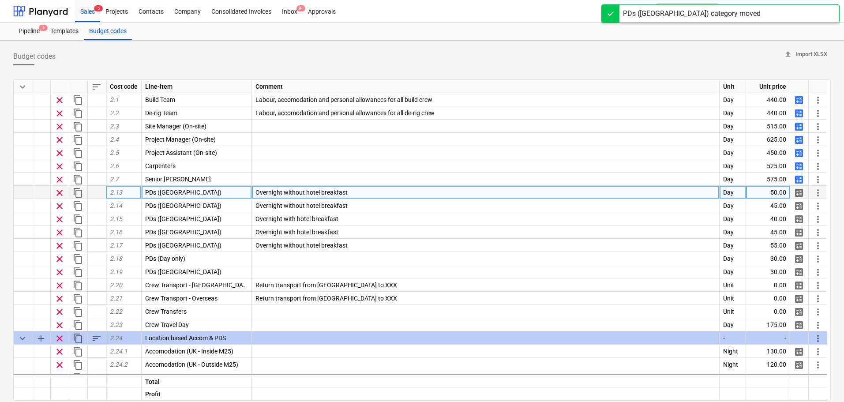
click at [814, 192] on span "more_vert" at bounding box center [818, 193] width 11 height 11
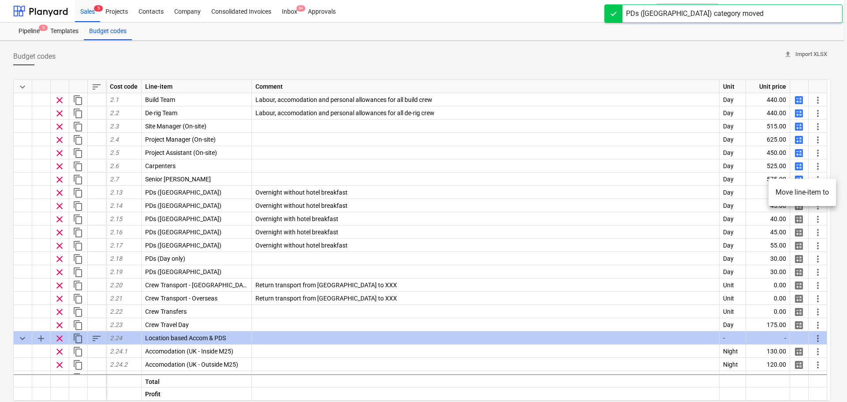
click at [795, 194] on li "Move line-item to" at bounding box center [803, 192] width 68 height 20
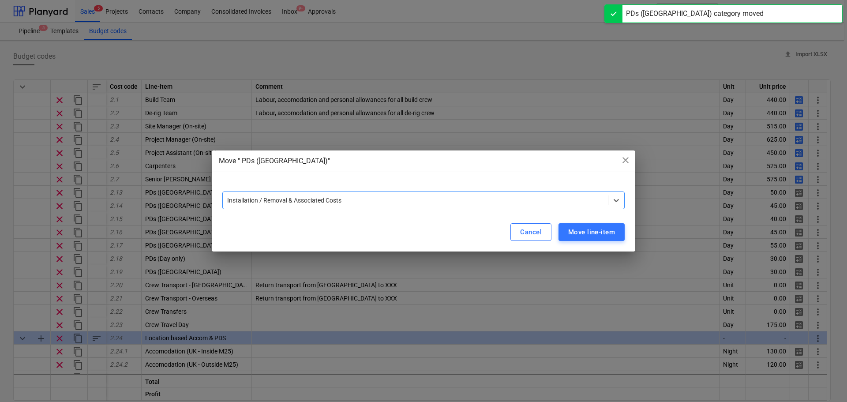
click at [497, 197] on div at bounding box center [415, 200] width 376 height 9
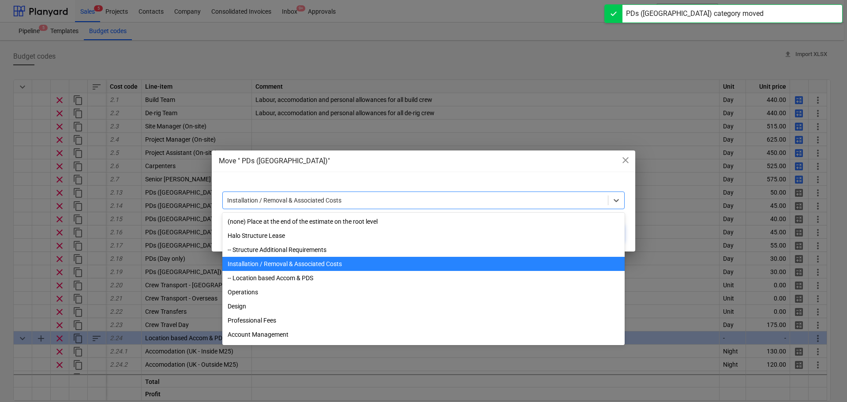
click at [318, 276] on div "-- Location based Accom & PDS" at bounding box center [423, 278] width 402 height 14
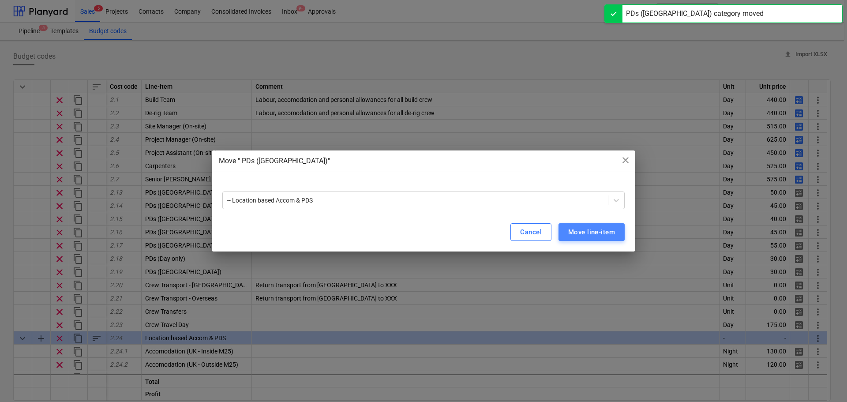
click at [582, 235] on div "Move line-item" at bounding box center [591, 231] width 47 height 11
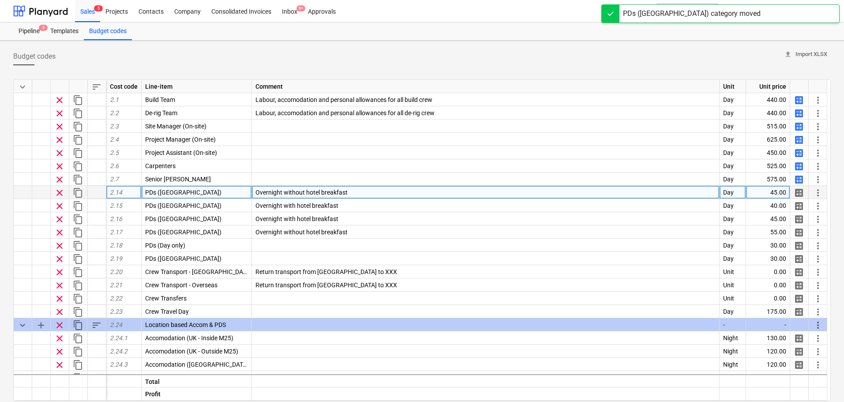
click at [812, 190] on div "more_vert" at bounding box center [818, 192] width 19 height 13
click at [815, 191] on span "more_vert" at bounding box center [818, 193] width 11 height 11
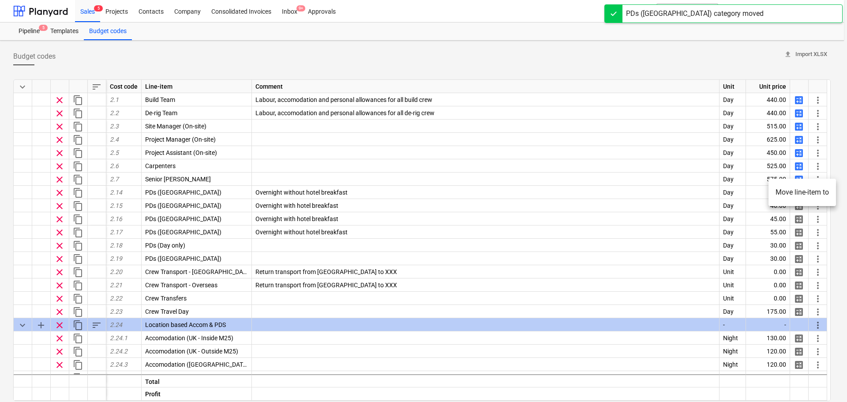
click at [778, 194] on li "Move line-item to" at bounding box center [803, 192] width 68 height 20
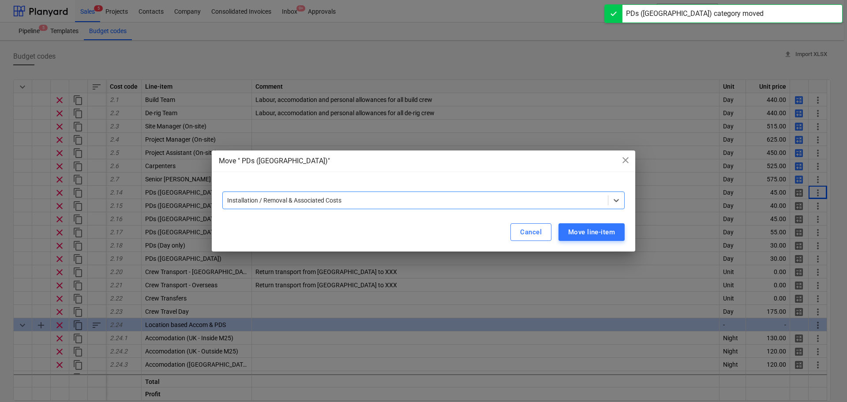
click at [375, 204] on div at bounding box center [415, 200] width 376 height 9
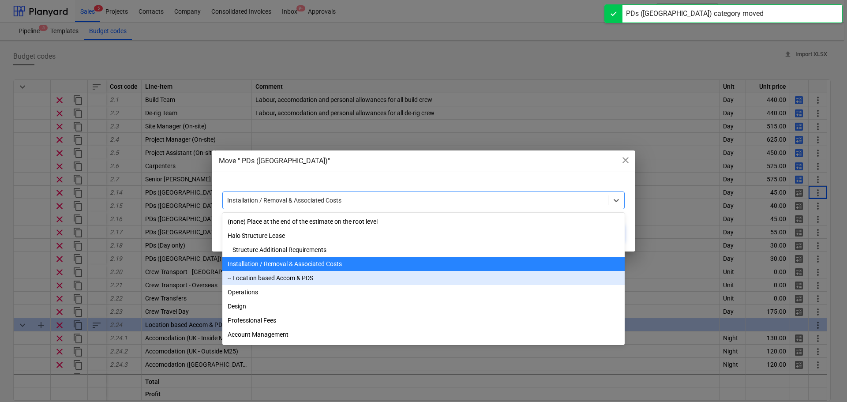
click at [334, 276] on div "-- Location based Accom & PDS" at bounding box center [423, 278] width 402 height 14
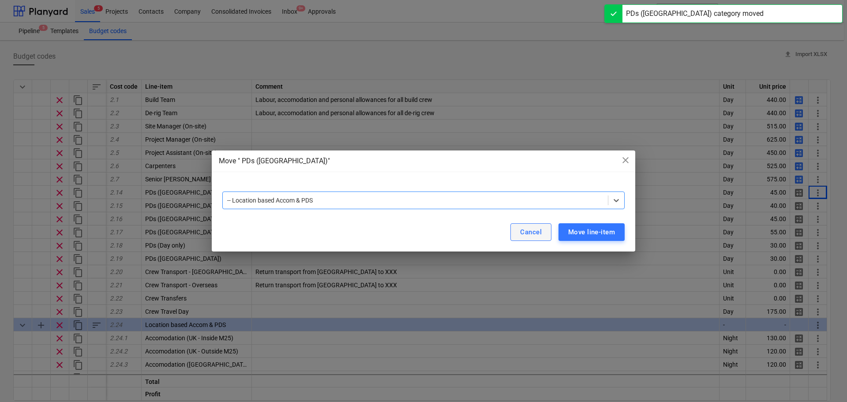
drag, startPoint x: 576, startPoint y: 235, endPoint x: 513, endPoint y: 229, distance: 63.4
click at [577, 235] on div "Move line-item" at bounding box center [591, 231] width 47 height 11
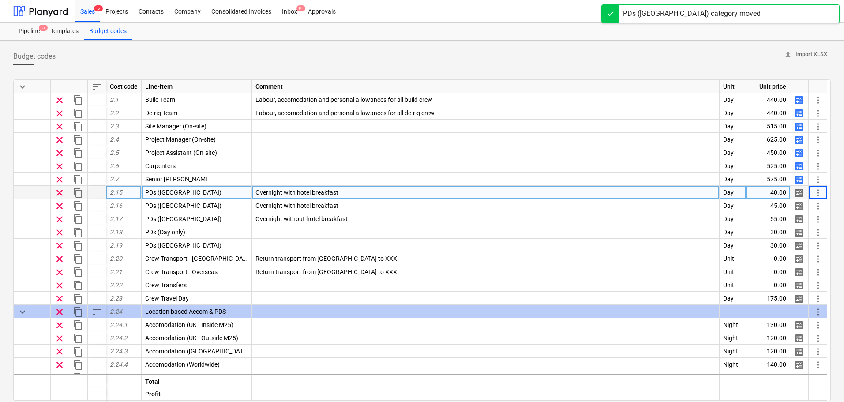
click at [810, 189] on div "more_vert" at bounding box center [818, 192] width 19 height 13
click at [818, 191] on span "more_vert" at bounding box center [818, 193] width 11 height 11
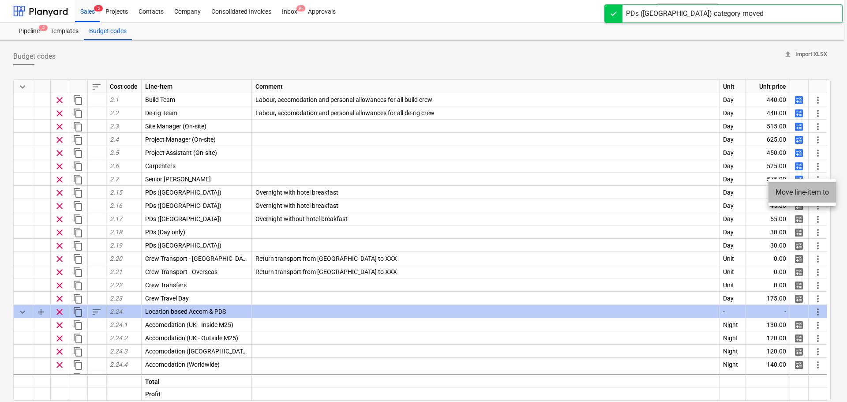
click at [783, 191] on li "Move line-item to" at bounding box center [803, 192] width 68 height 20
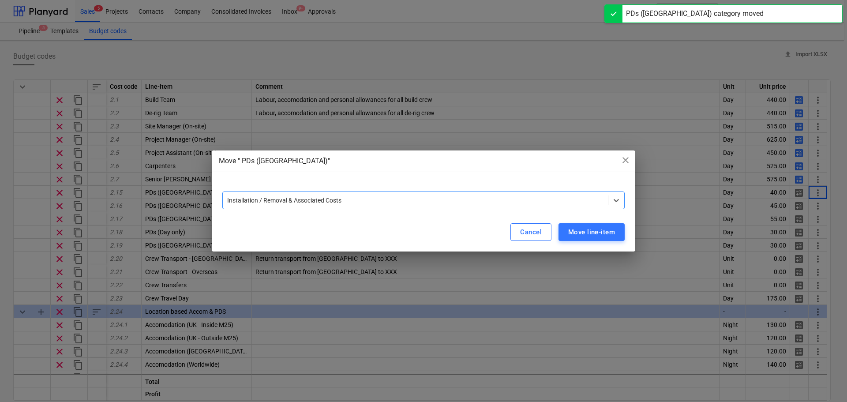
click at [507, 202] on div at bounding box center [415, 200] width 376 height 9
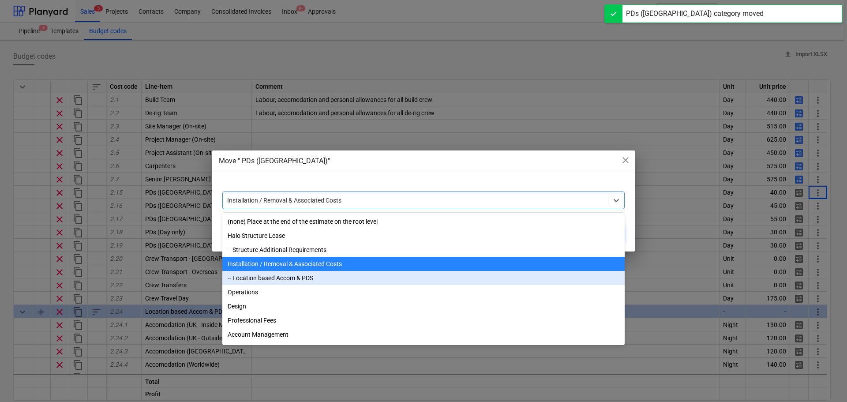
click at [288, 279] on div "-- Location based Accom & PDS" at bounding box center [423, 278] width 402 height 14
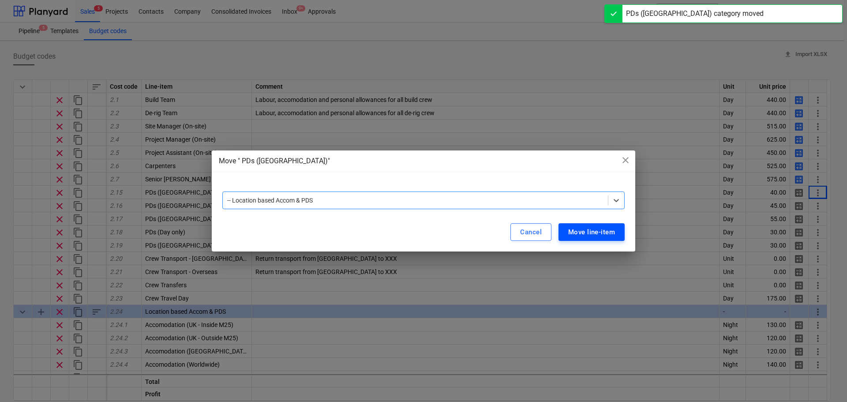
drag, startPoint x: 593, startPoint y: 235, endPoint x: 587, endPoint y: 236, distance: 5.9
click at [593, 235] on div "Move line-item" at bounding box center [591, 231] width 47 height 11
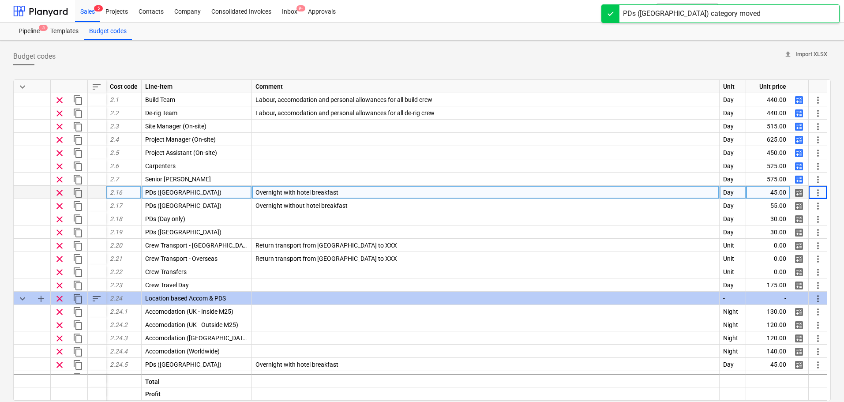
click at [821, 190] on span "more_vert" at bounding box center [818, 193] width 11 height 11
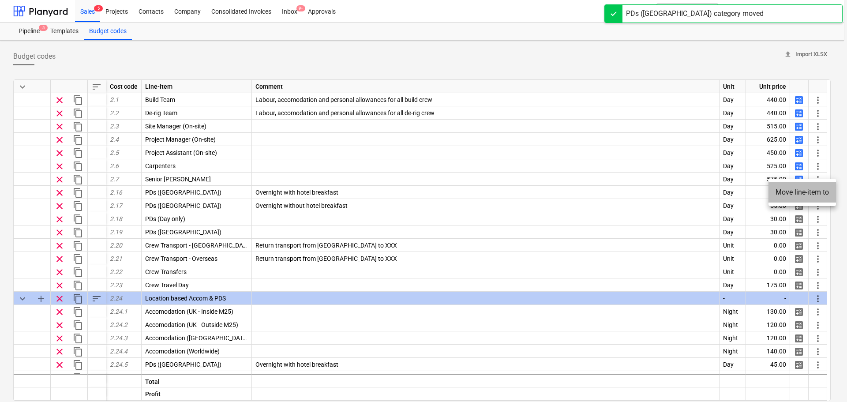
click at [788, 193] on li "Move line-item to" at bounding box center [803, 192] width 68 height 20
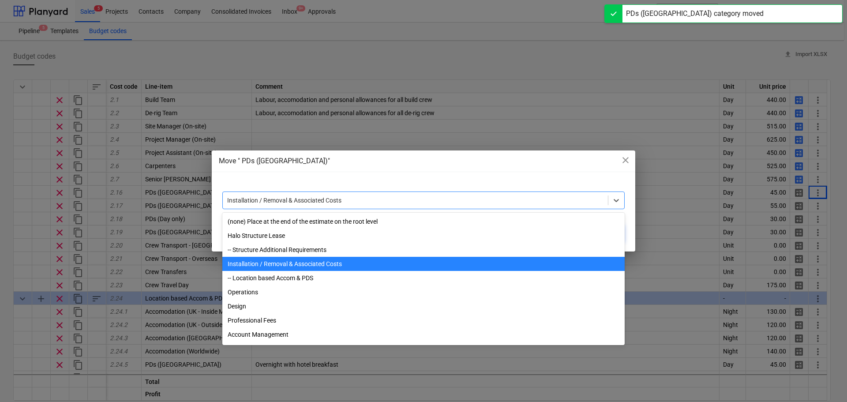
click at [459, 199] on div at bounding box center [415, 200] width 376 height 9
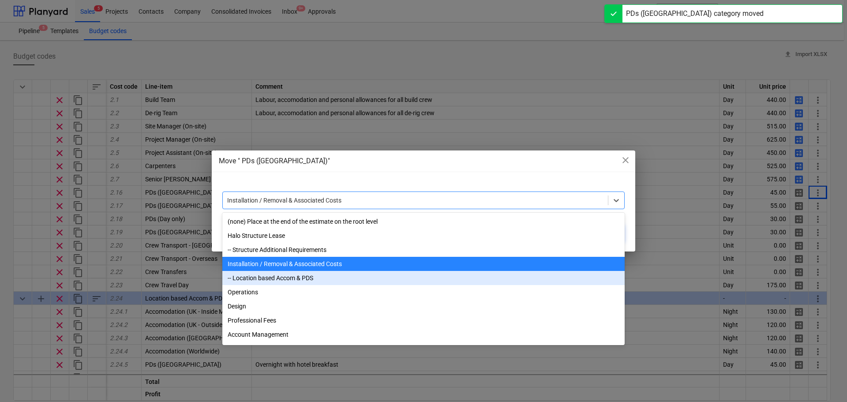
click at [278, 281] on div "-- Location based Accom & PDS" at bounding box center [423, 278] width 402 height 14
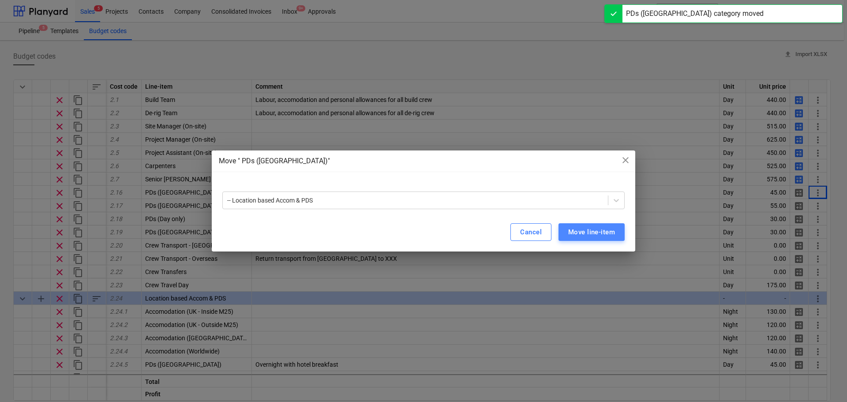
click at [580, 232] on div "Move line-item" at bounding box center [591, 231] width 47 height 11
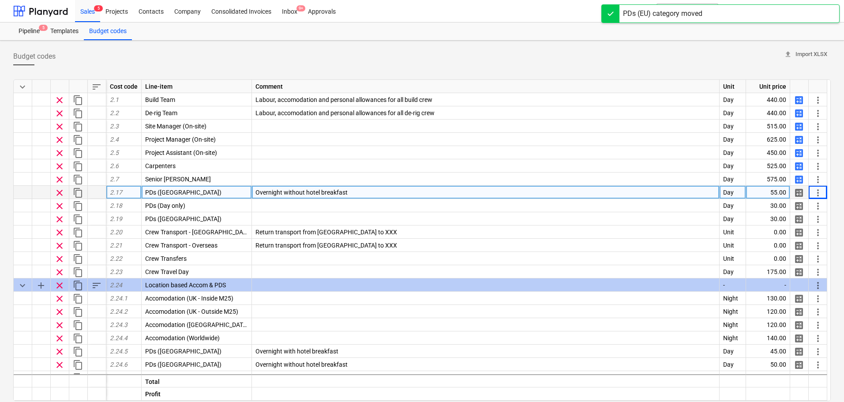
click at [818, 193] on span "more_vert" at bounding box center [818, 193] width 11 height 11
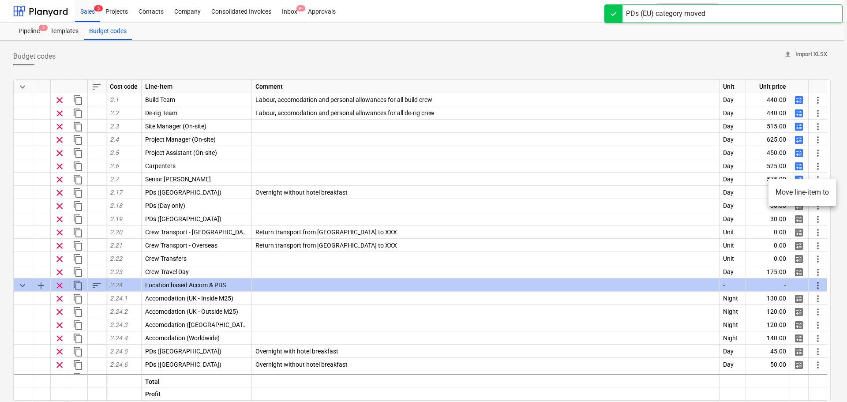
click at [788, 187] on li "Move line-item to" at bounding box center [803, 192] width 68 height 20
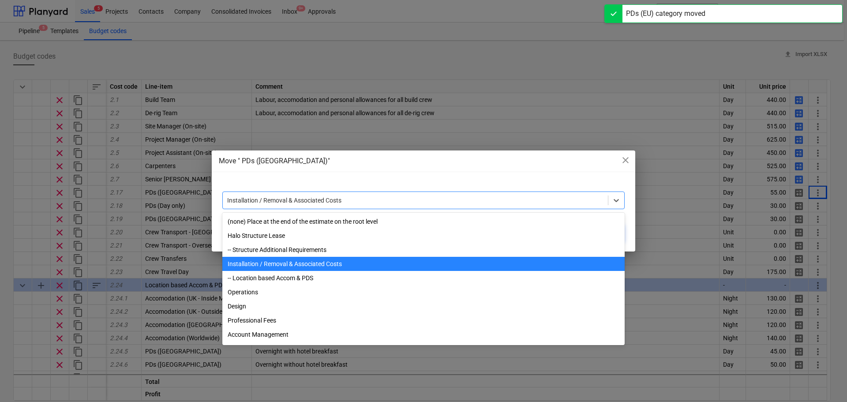
drag, startPoint x: 493, startPoint y: 204, endPoint x: 486, endPoint y: 205, distance: 6.7
click at [492, 204] on div at bounding box center [415, 200] width 376 height 9
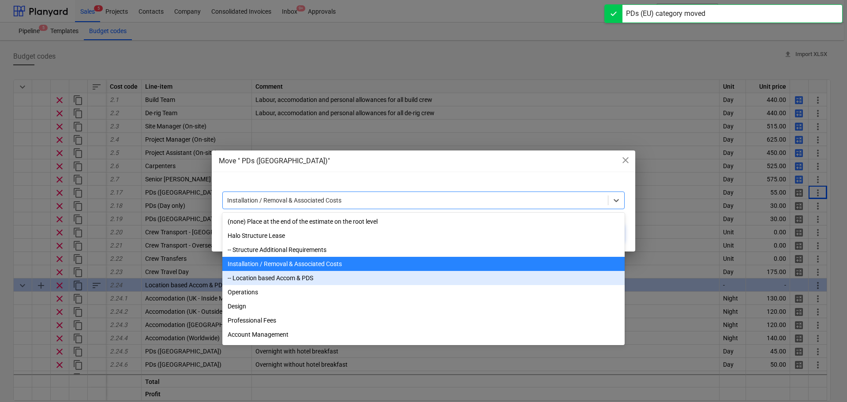
click at [307, 279] on div "-- Location based Accom & PDS" at bounding box center [423, 278] width 402 height 14
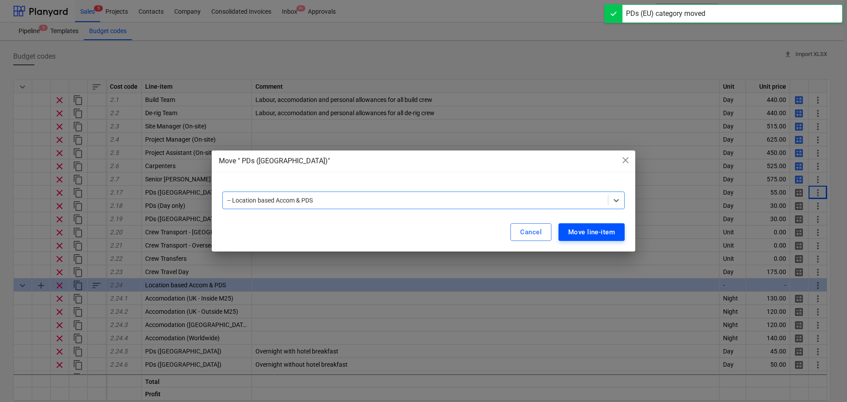
click at [593, 234] on div "Move line-item" at bounding box center [591, 231] width 47 height 11
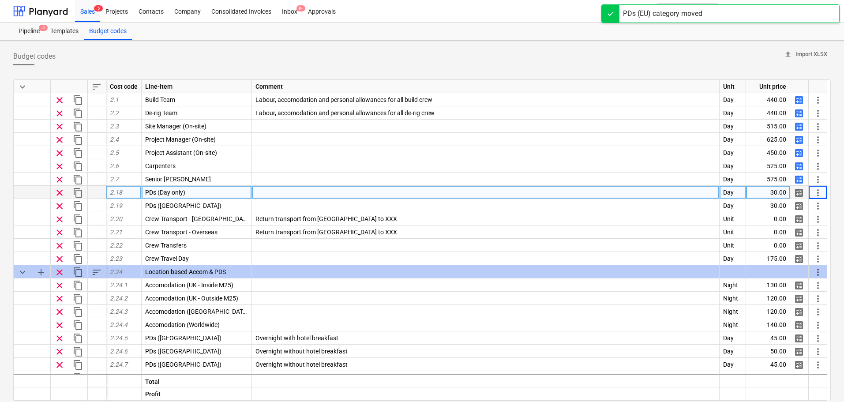
click at [812, 192] on div "more_vert" at bounding box center [818, 192] width 19 height 13
click at [818, 191] on span "more_vert" at bounding box center [818, 193] width 11 height 11
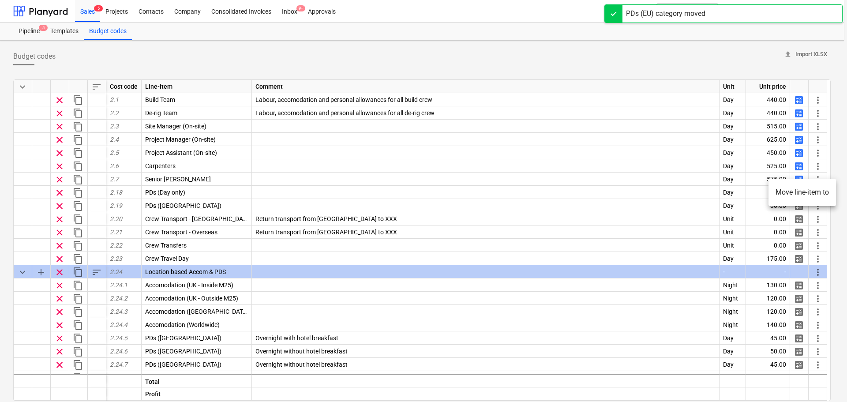
click at [755, 190] on div at bounding box center [423, 201] width 847 height 402
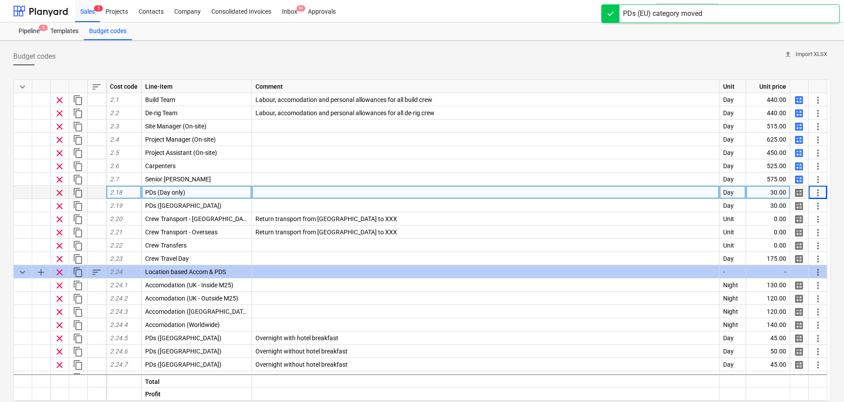
click at [814, 191] on span "more_vert" at bounding box center [818, 193] width 11 height 11
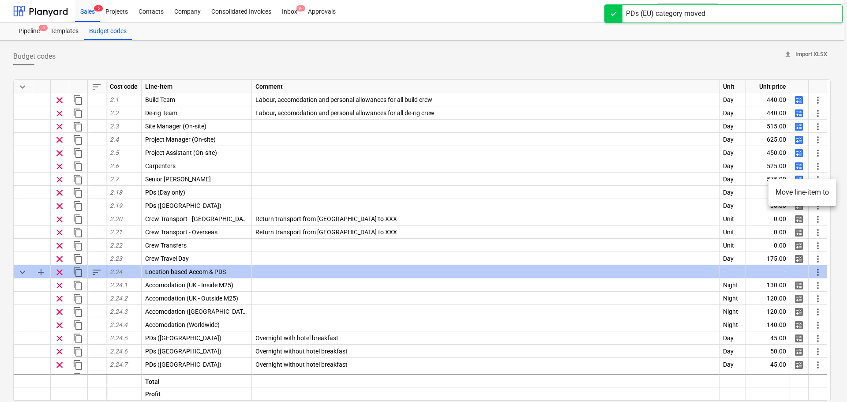
click at [784, 193] on li "Move line-item to" at bounding box center [803, 192] width 68 height 20
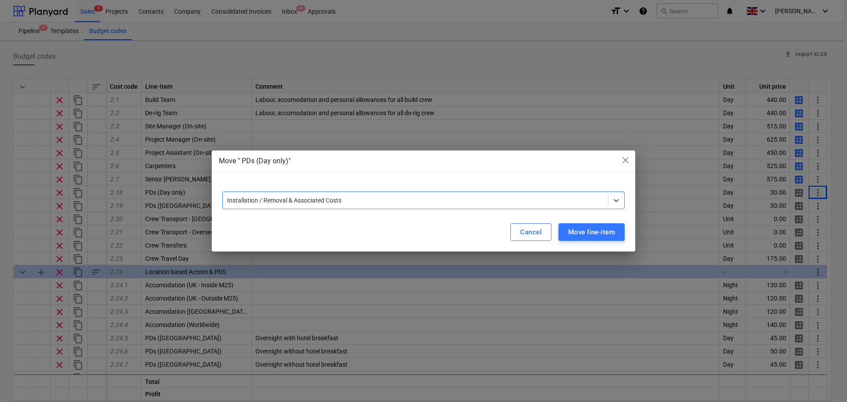
click at [446, 218] on div "Cancel Move line-item" at bounding box center [424, 232] width 424 height 39
click at [431, 206] on div "Installation / Removal & Associated Costs" at bounding box center [415, 200] width 385 height 12
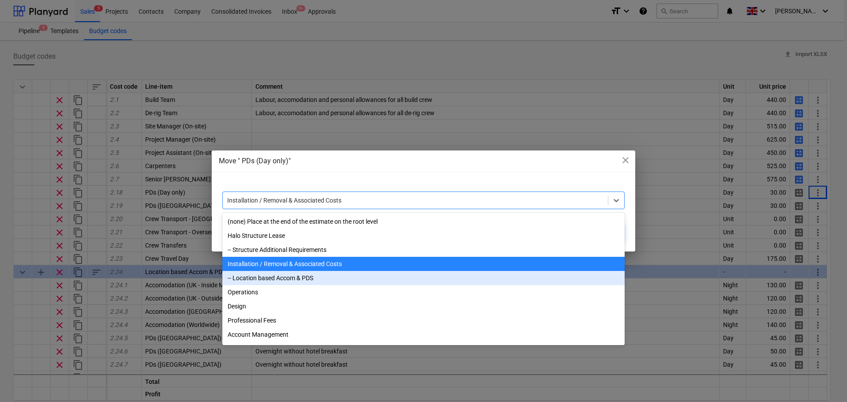
click at [321, 278] on div "-- Location based Accom & PDS" at bounding box center [423, 278] width 402 height 14
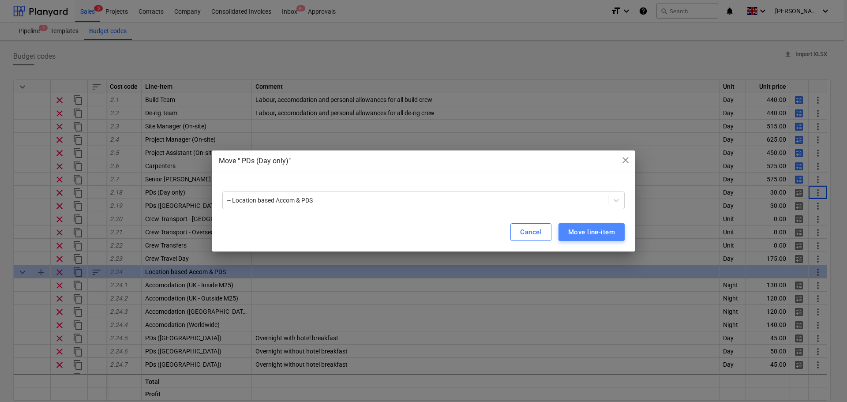
click at [573, 233] on div "Move line-item" at bounding box center [591, 231] width 47 height 11
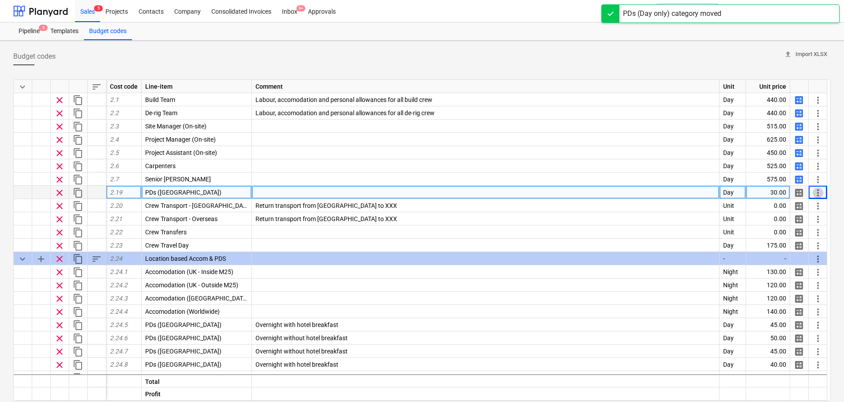
click at [818, 193] on span "more_vert" at bounding box center [818, 193] width 11 height 11
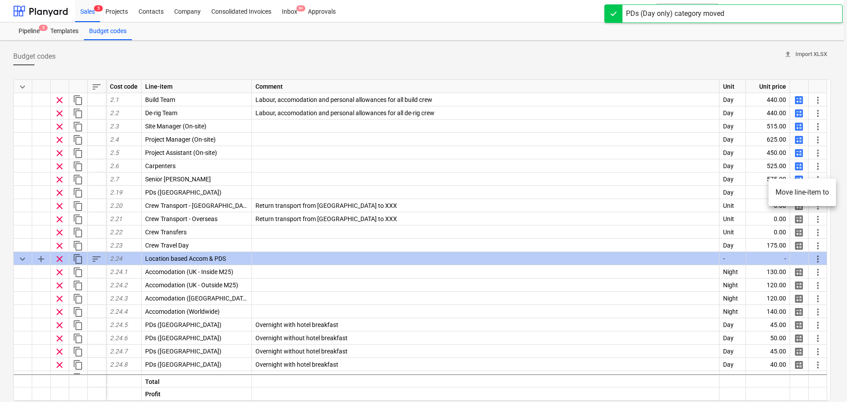
click at [791, 194] on li "Move line-item to" at bounding box center [803, 192] width 68 height 20
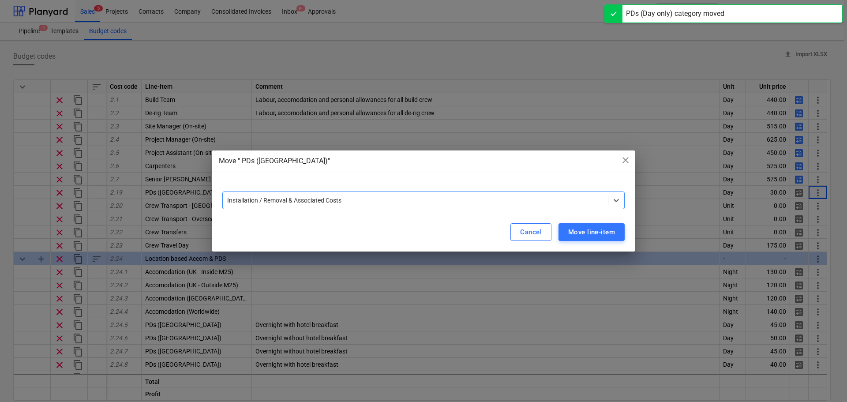
click at [454, 209] on div "option Installation / Removal & Associated Costs, selected. Select is focused ,…" at bounding box center [424, 197] width 424 height 32
click at [320, 196] on div at bounding box center [415, 200] width 376 height 9
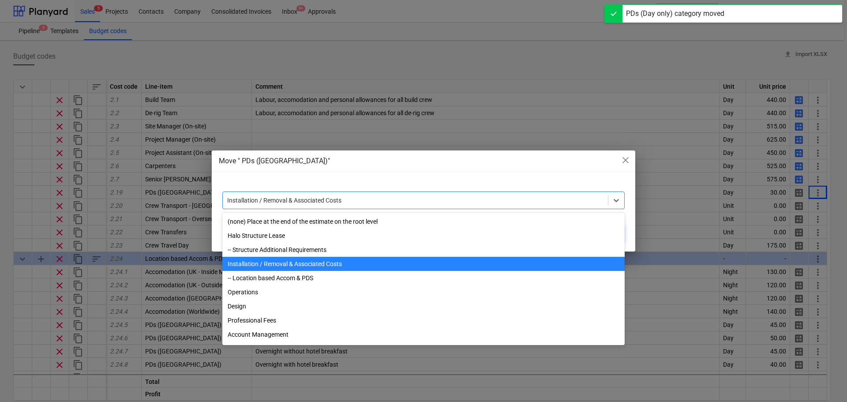
click at [285, 281] on div "-- Location based Accom & PDS" at bounding box center [423, 278] width 402 height 14
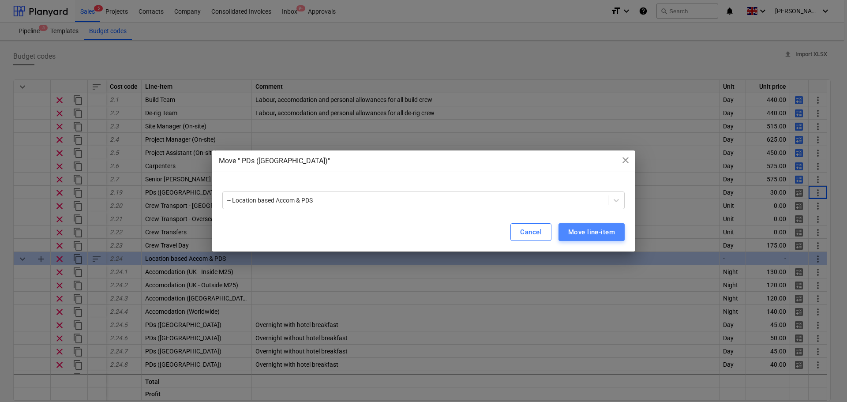
click at [580, 235] on div "Move line-item" at bounding box center [591, 231] width 47 height 11
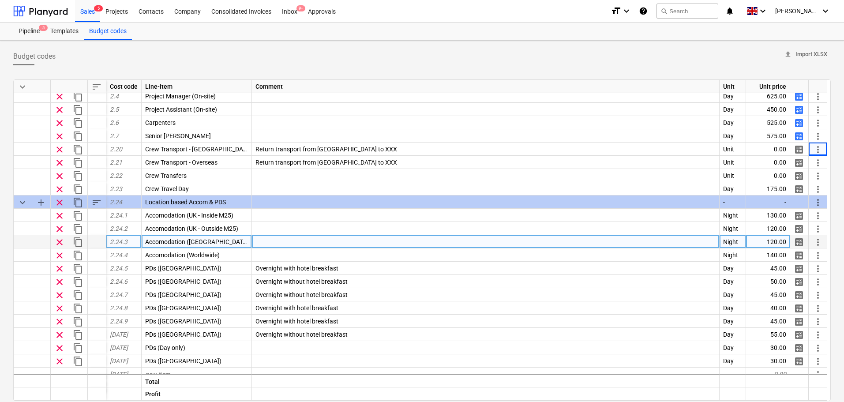
scroll to position [176, 0]
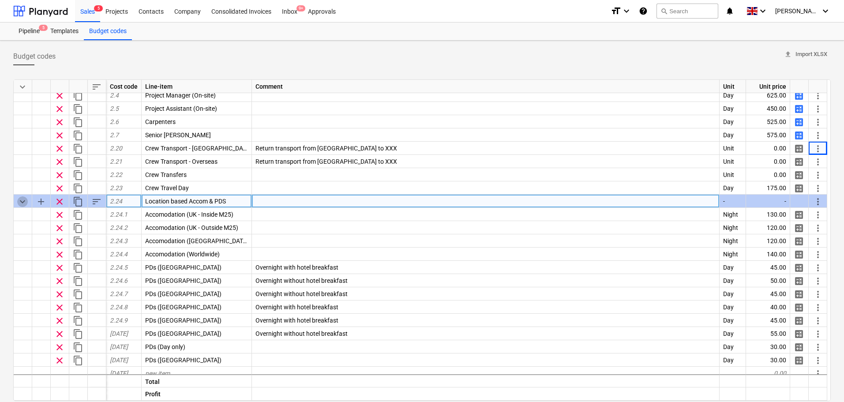
click at [23, 200] on span "keyboard_arrow_down" at bounding box center [22, 201] width 11 height 11
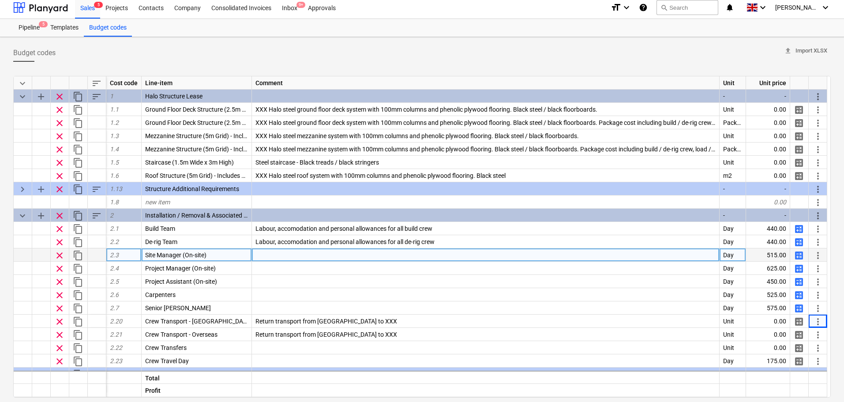
scroll to position [0, 0]
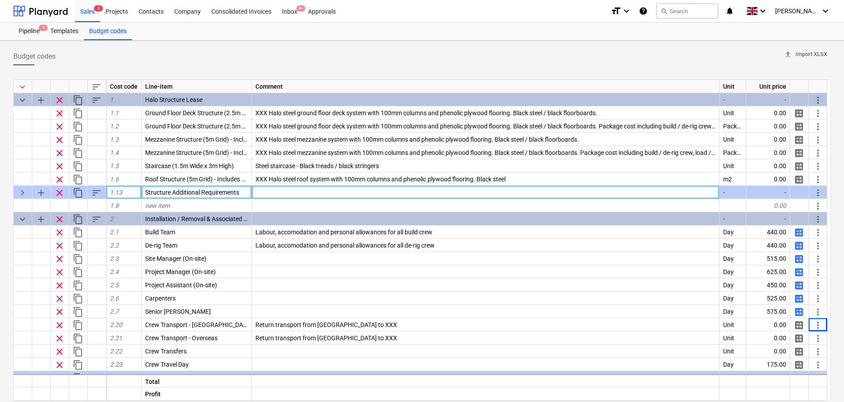
click at [23, 190] on span "keyboard_arrow_right" at bounding box center [22, 193] width 11 height 11
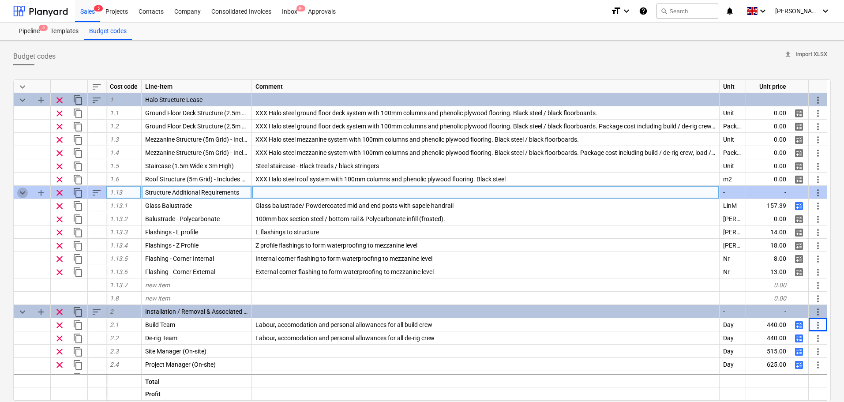
click at [20, 191] on span "keyboard_arrow_down" at bounding box center [22, 193] width 11 height 11
type textarea "x"
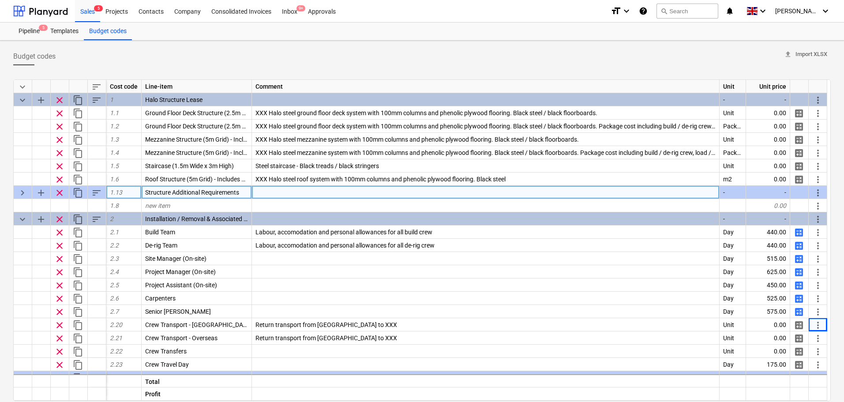
click at [170, 190] on span "Structure Additional Requirements" at bounding box center [192, 192] width 94 height 7
click at [170, 190] on input "Structure Additional Requirements" at bounding box center [197, 192] width 110 height 13
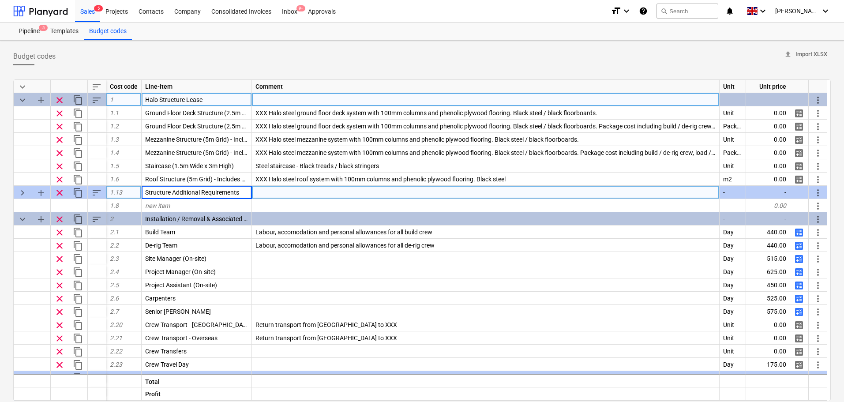
click at [170, 101] on span "Halo Structure Lease" at bounding box center [173, 99] width 57 height 7
click at [166, 194] on span "Structure Additional Requirements" at bounding box center [192, 192] width 94 height 7
click at [169, 193] on input "Structure Additional Requirements" at bounding box center [197, 192] width 110 height 13
drag, startPoint x: 171, startPoint y: 193, endPoint x: 102, endPoint y: 186, distance: 69.2
click at [0, 0] on div "keyboard_arrow_right add clear content_copy sort 1.13 Structure Additional Requ…" at bounding box center [0, 0] width 0 height 0
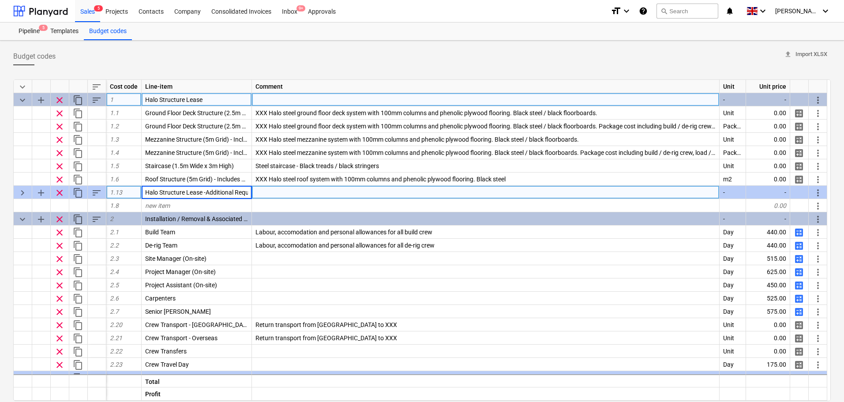
type input "Halo Structure Lease - Additional Requirements"
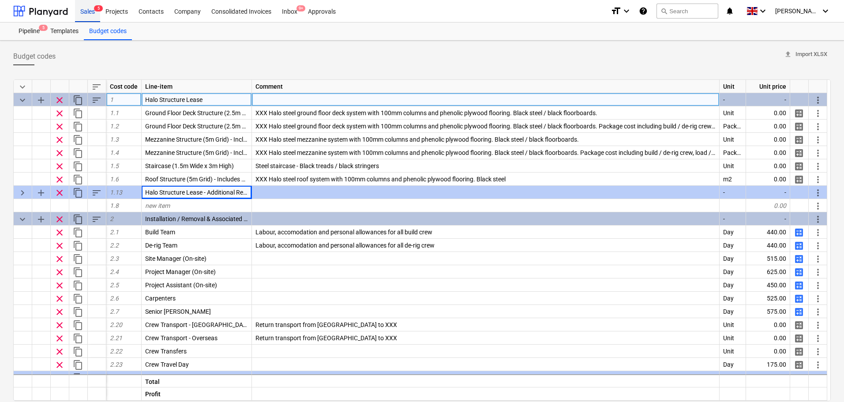
click at [84, 18] on div "Sales 5" at bounding box center [87, 11] width 25 height 23
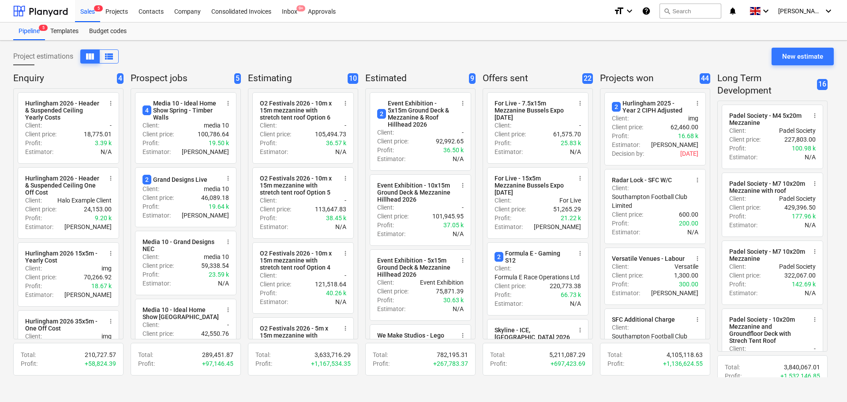
drag, startPoint x: 298, startPoint y: 57, endPoint x: 393, endPoint y: 52, distance: 95.0
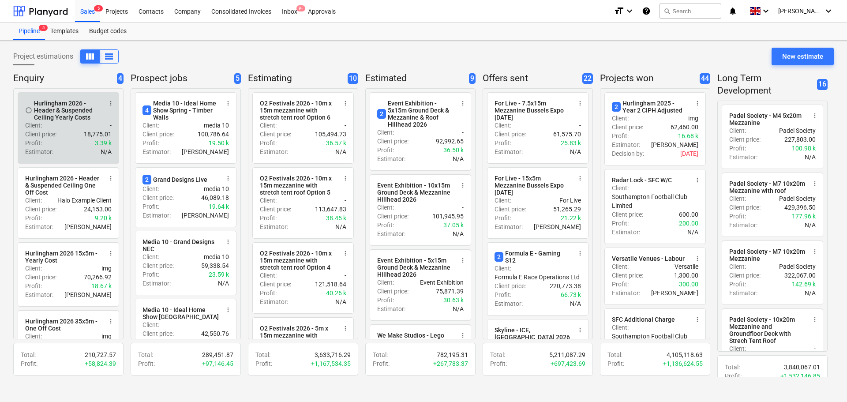
click at [112, 102] on span "more_vert" at bounding box center [110, 103] width 7 height 7
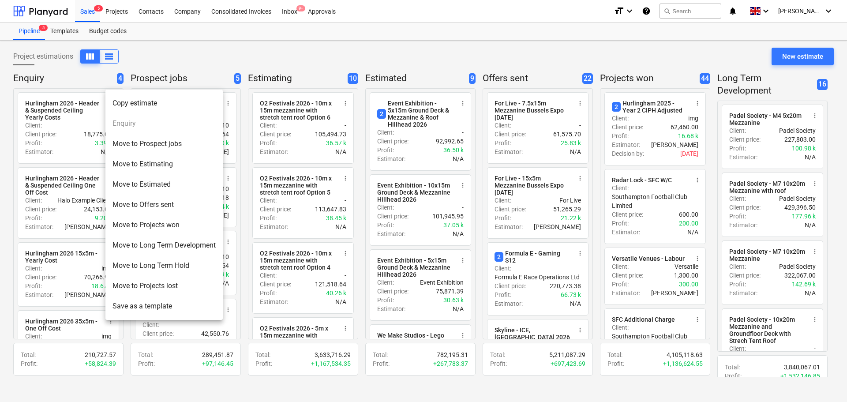
click at [191, 51] on div at bounding box center [423, 201] width 847 height 402
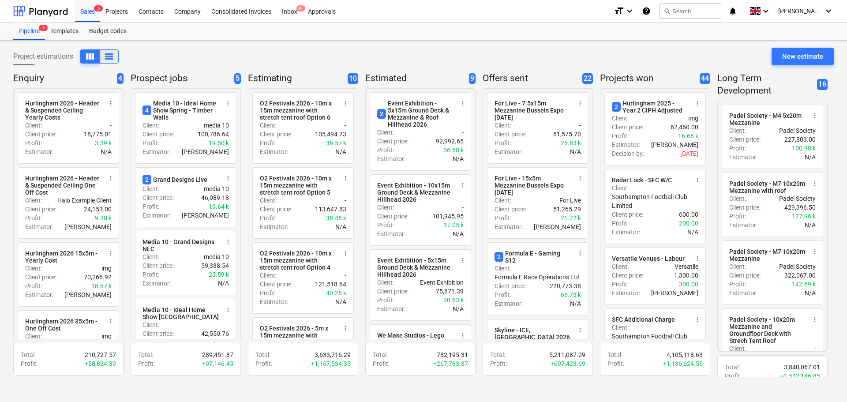
click at [109, 54] on span "view_list" at bounding box center [109, 56] width 11 height 11
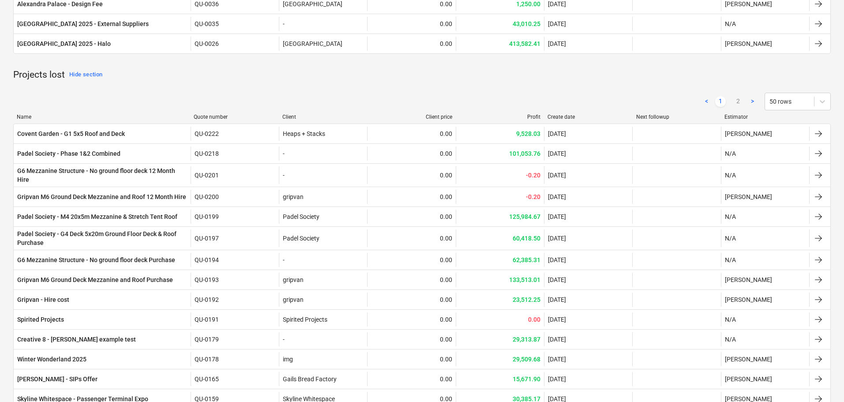
scroll to position [2874, 0]
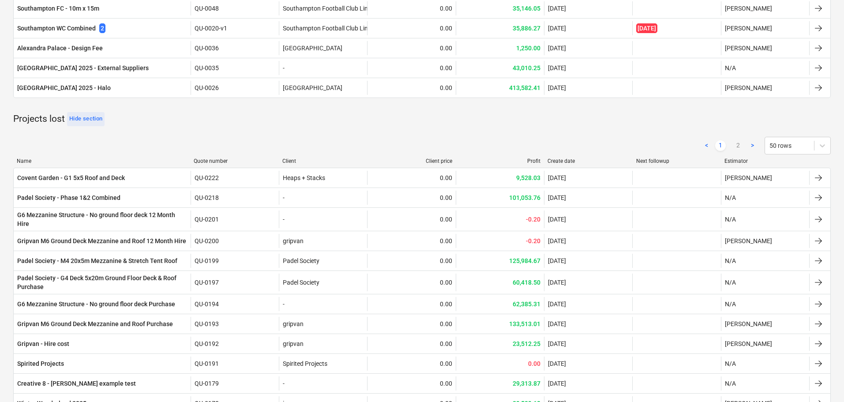
click at [75, 114] on div "Hide section" at bounding box center [85, 119] width 33 height 10
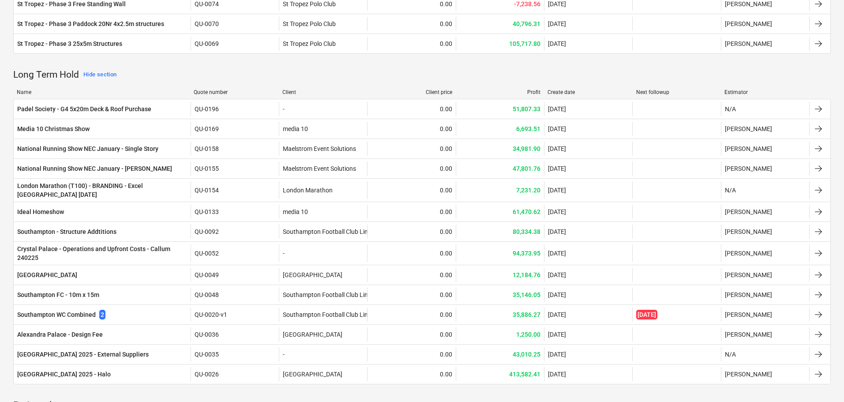
drag, startPoint x: 7, startPoint y: 262, endPoint x: 0, endPoint y: 406, distance: 144.9
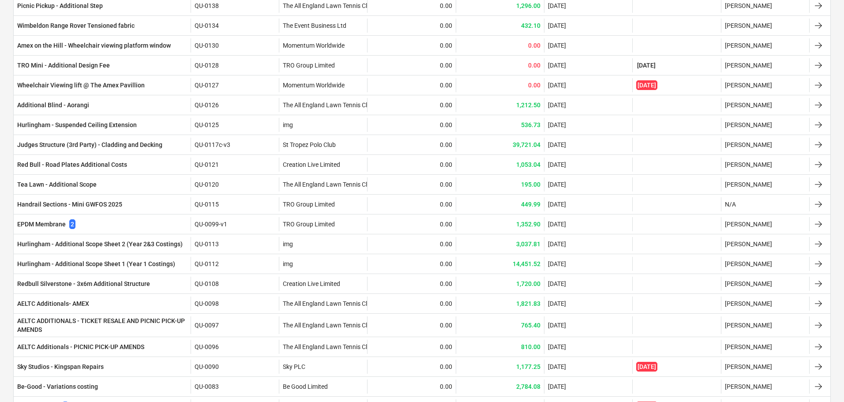
scroll to position [0, 0]
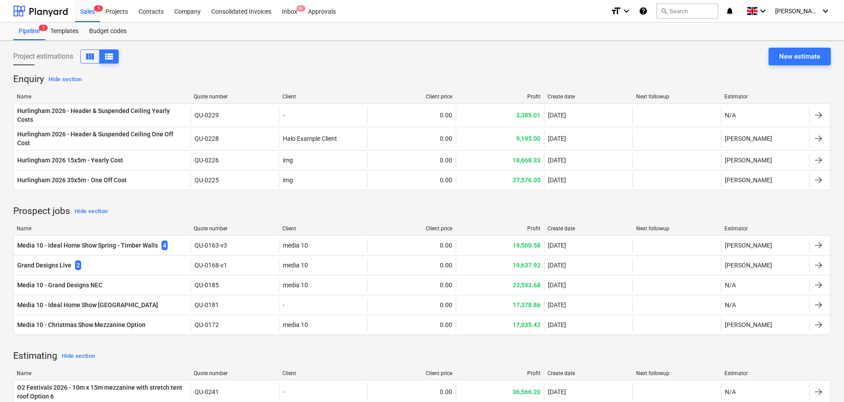
drag, startPoint x: 0, startPoint y: 268, endPoint x: 0, endPoint y: 154, distance: 113.8
click at [98, 15] on div "Sales 5" at bounding box center [87, 11] width 25 height 23
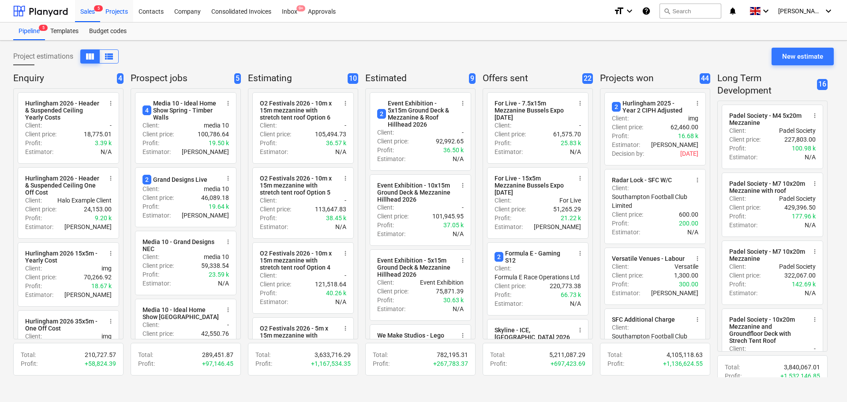
click at [122, 14] on div "Projects" at bounding box center [116, 11] width 33 height 23
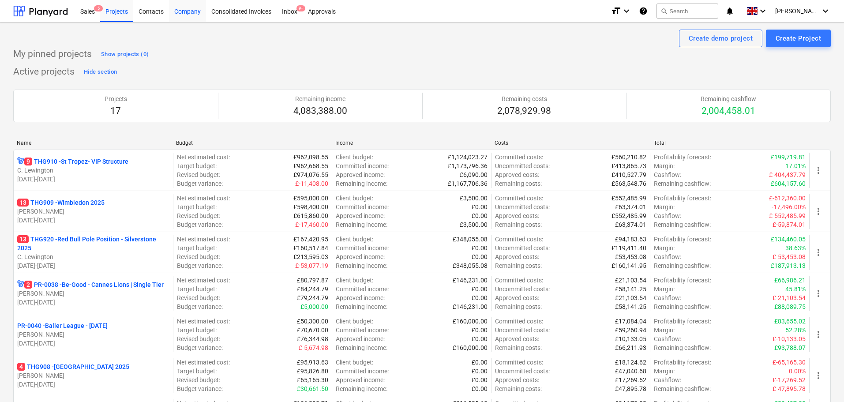
click at [188, 11] on div "Company" at bounding box center [187, 11] width 37 height 23
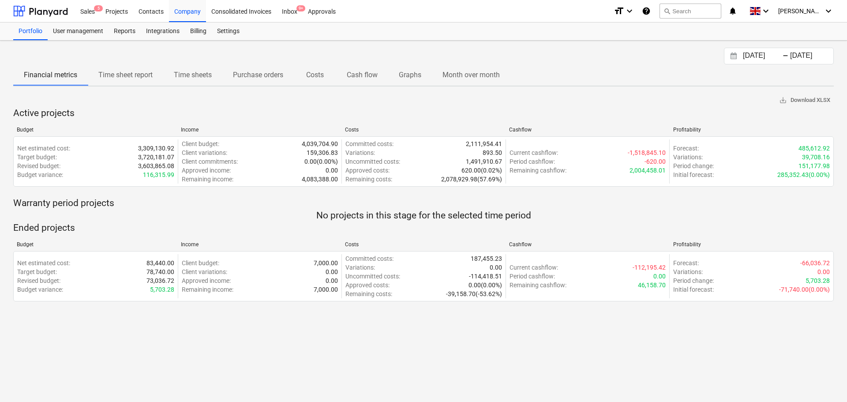
click at [314, 75] on p "Costs" at bounding box center [314, 75] width 21 height 11
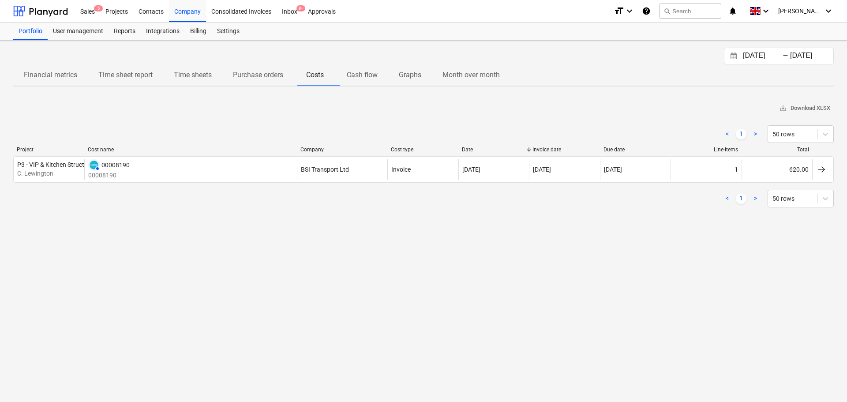
click at [172, 273] on div "[DATE] Press the down arrow key to interact with the calendar and select a date…" at bounding box center [423, 221] width 847 height 361
click at [220, 30] on div "Settings" at bounding box center [228, 32] width 33 height 18
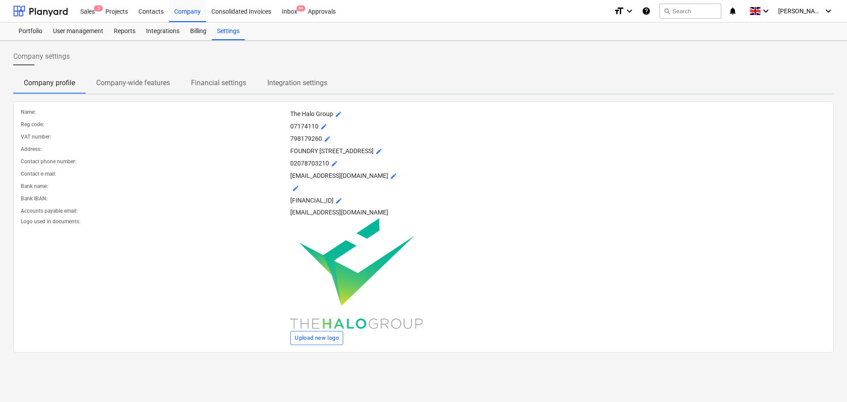
click at [137, 84] on p "Company-wide features" at bounding box center [133, 83] width 74 height 11
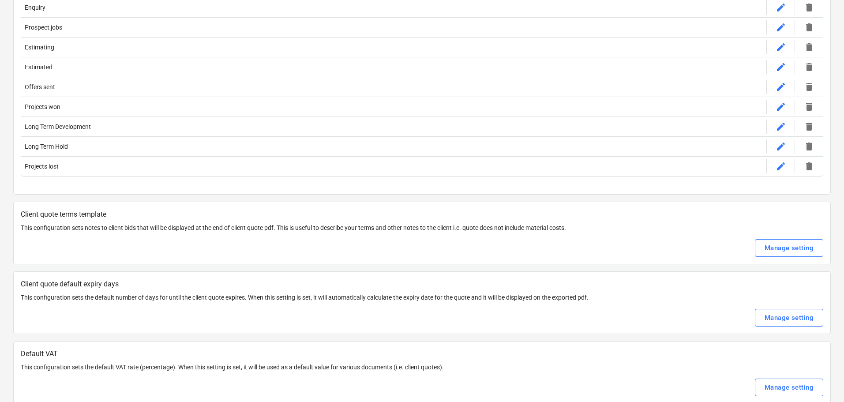
scroll to position [176, 0]
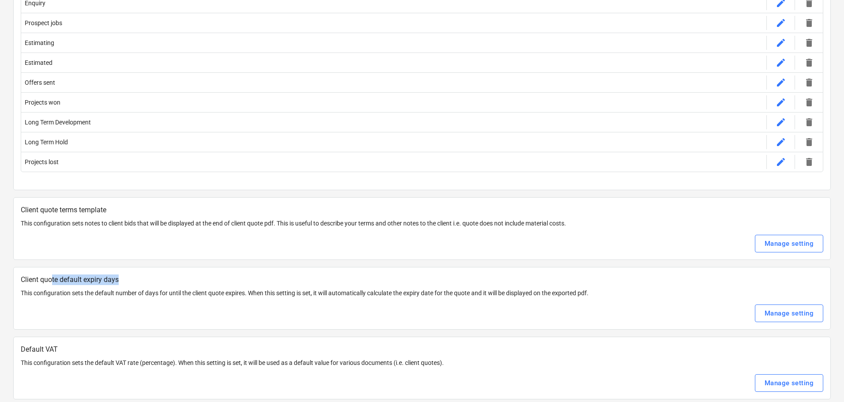
drag, startPoint x: 184, startPoint y: 277, endPoint x: 224, endPoint y: 277, distance: 40.1
click at [224, 277] on p "Client quote default expiry days" at bounding box center [422, 279] width 803 height 11
click at [207, 283] on p "Client quote default expiry days" at bounding box center [422, 279] width 803 height 11
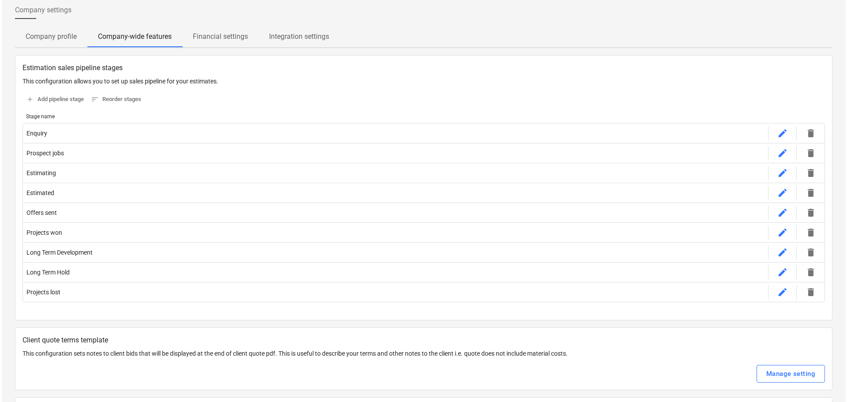
scroll to position [0, 0]
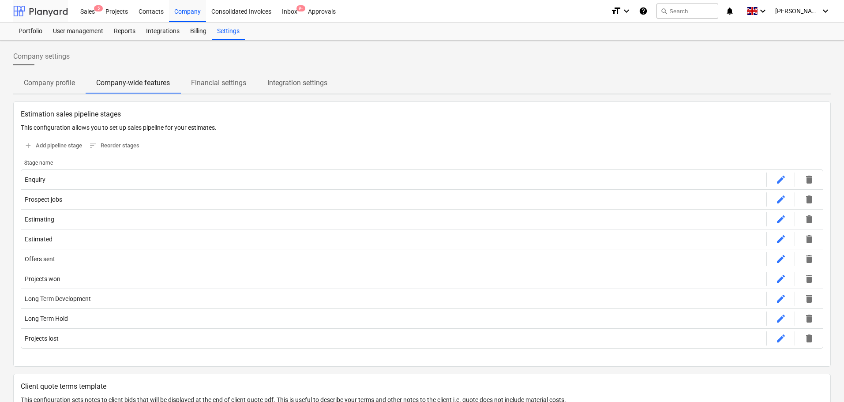
drag, startPoint x: 3, startPoint y: 195, endPoint x: 26, endPoint y: 19, distance: 178.1
click at [216, 84] on p "Financial settings" at bounding box center [218, 83] width 55 height 11
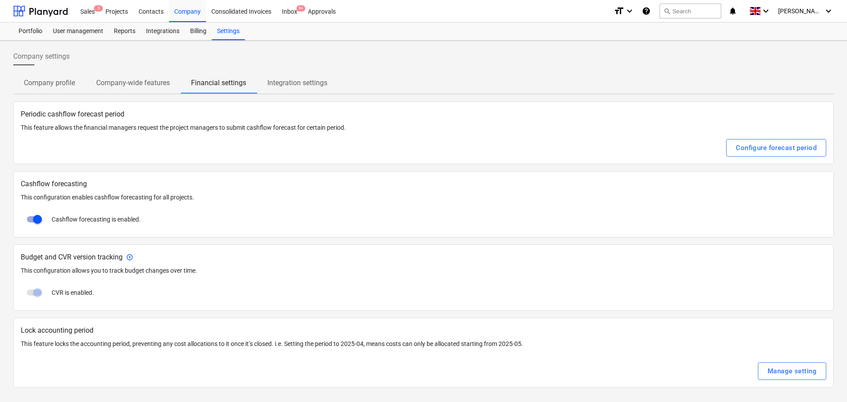
click at [48, 83] on p "Company profile" at bounding box center [49, 83] width 51 height 11
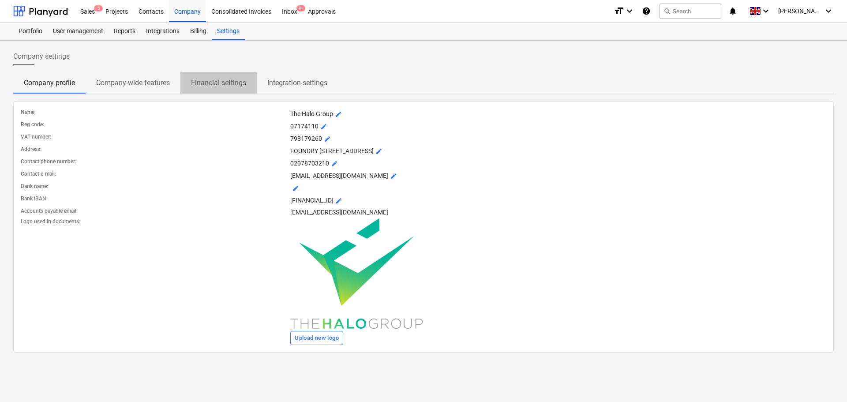
click at [229, 77] on span "Financial settings" at bounding box center [218, 83] width 76 height 16
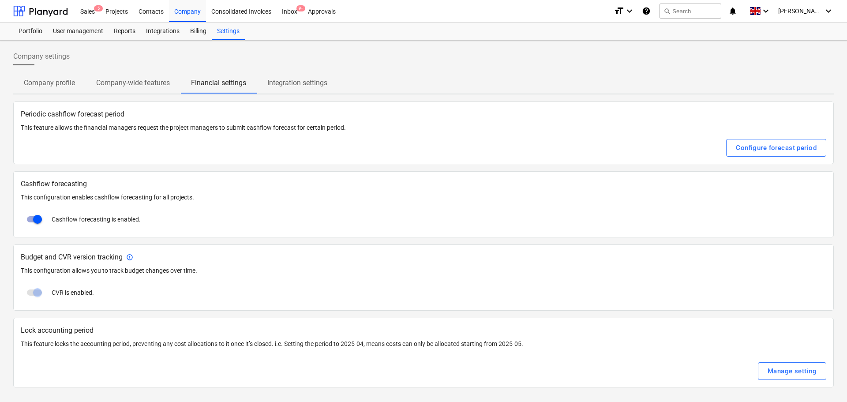
click at [287, 76] on span "Integration settings" at bounding box center [297, 83] width 81 height 16
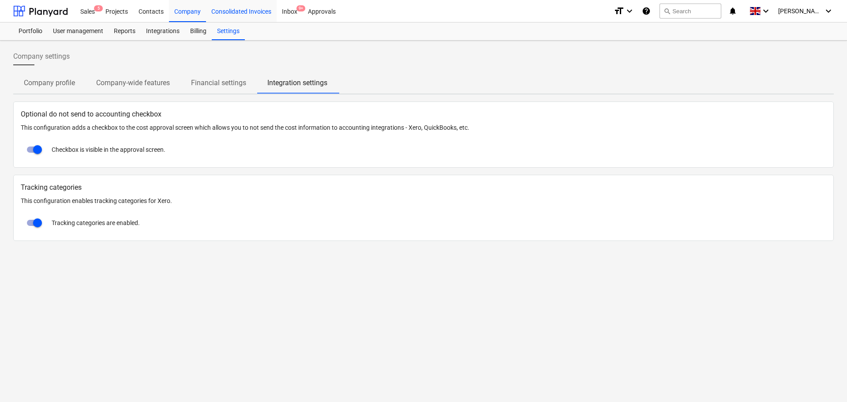
click at [223, 10] on div "Consolidated Invoices" at bounding box center [241, 11] width 71 height 23
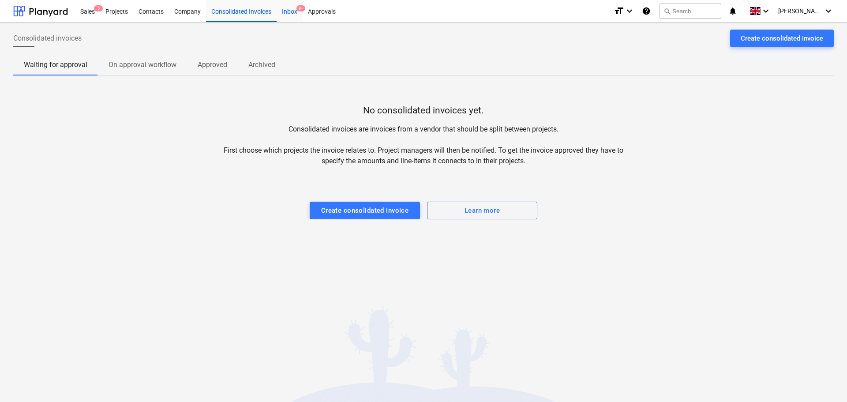
click at [279, 16] on div "Inbox 9+" at bounding box center [290, 11] width 26 height 23
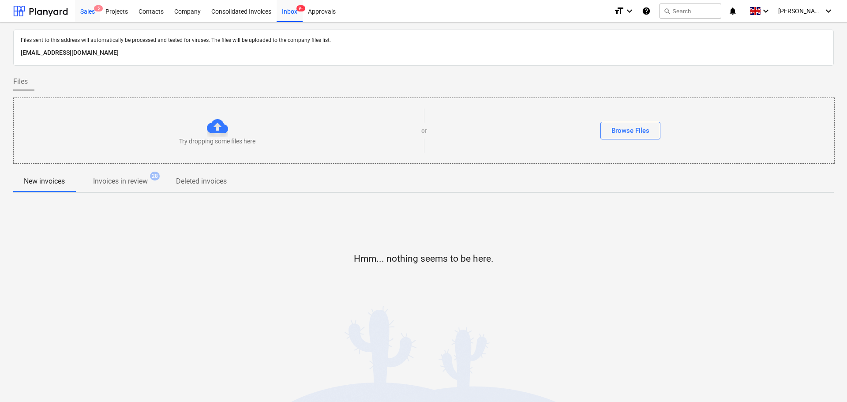
click at [87, 7] on div "Sales 5" at bounding box center [87, 11] width 25 height 23
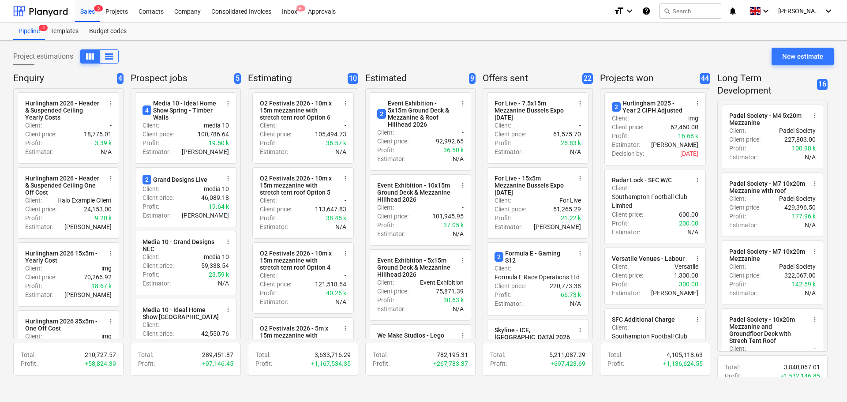
drag, startPoint x: 0, startPoint y: 81, endPoint x: 5, endPoint y: 75, distance: 8.1
click at [0, 81] on div "Project estimations view_column view_list New estimate Enquiry 4 radio_button_u…" at bounding box center [423, 221] width 847 height 361
click at [96, 31] on div "Budget codes" at bounding box center [108, 32] width 48 height 18
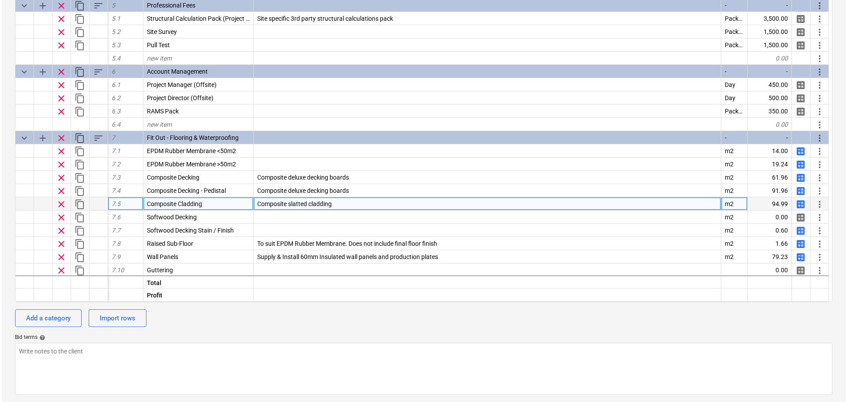
scroll to position [659, 0]
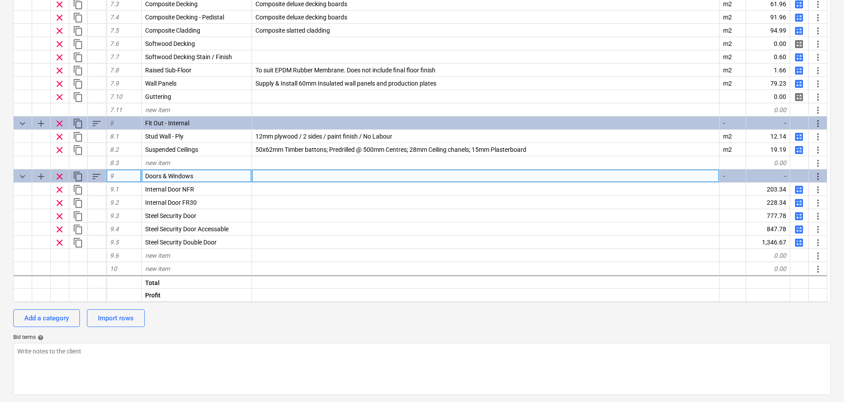
click at [40, 177] on span "add" at bounding box center [41, 176] width 11 height 11
type textarea "x"
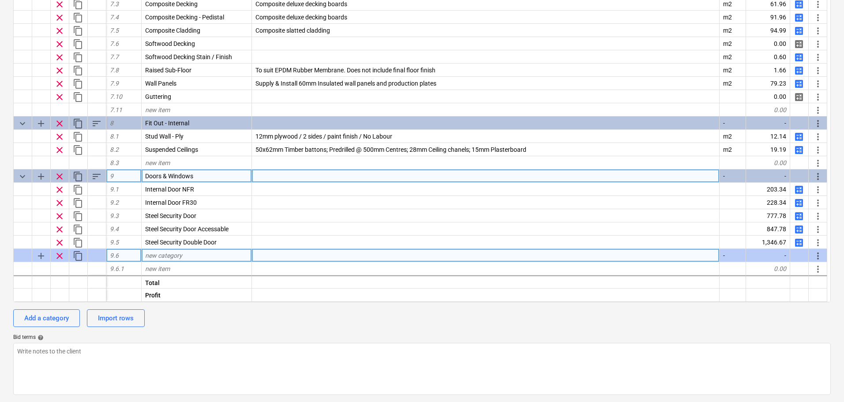
click at [158, 256] on span "new category" at bounding box center [163, 255] width 37 height 7
type input "Doors"
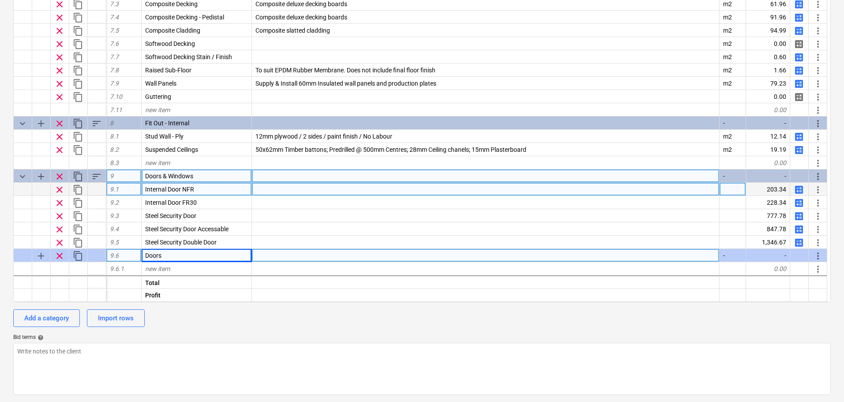
click at [814, 191] on span "more_vert" at bounding box center [818, 189] width 11 height 11
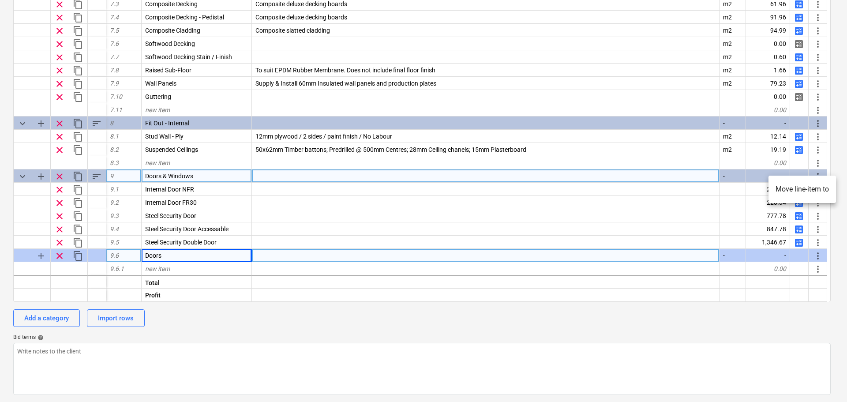
click at [804, 183] on li "Move line-item to" at bounding box center [803, 189] width 68 height 20
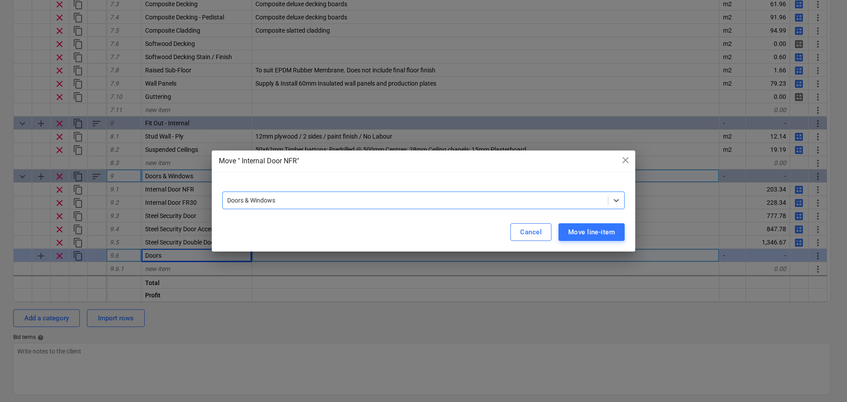
click at [409, 198] on div at bounding box center [415, 200] width 376 height 9
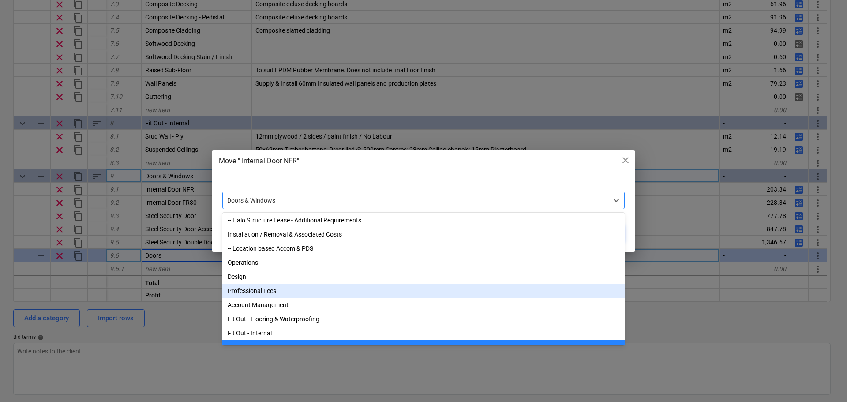
scroll to position [60, 0]
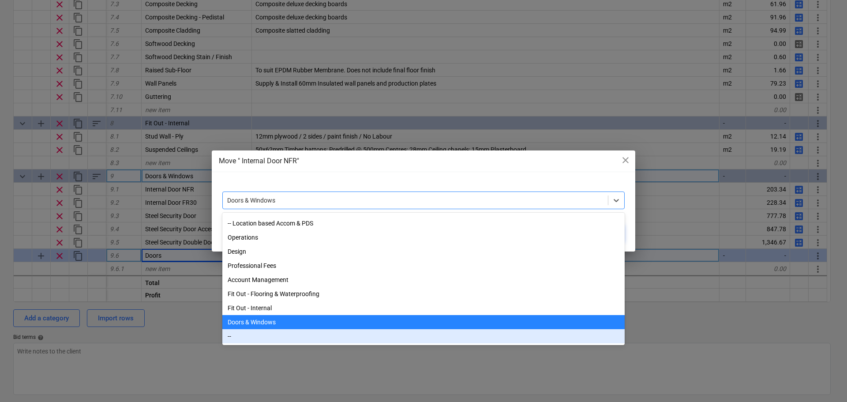
click at [261, 336] on div "--" at bounding box center [423, 336] width 402 height 14
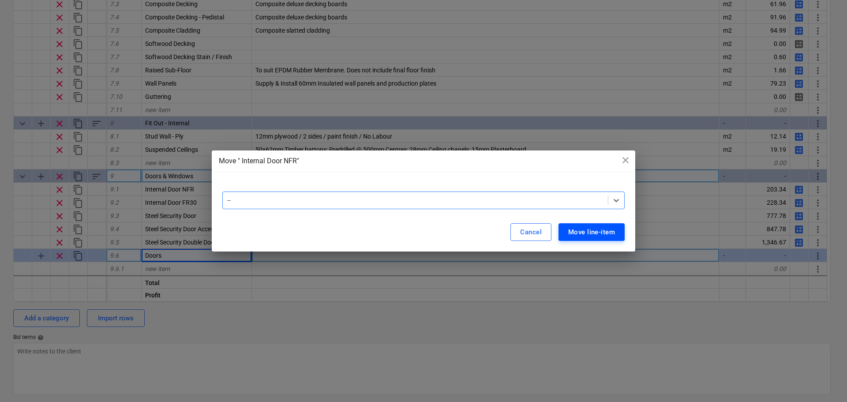
click at [567, 224] on button "Move line-item" at bounding box center [592, 232] width 66 height 18
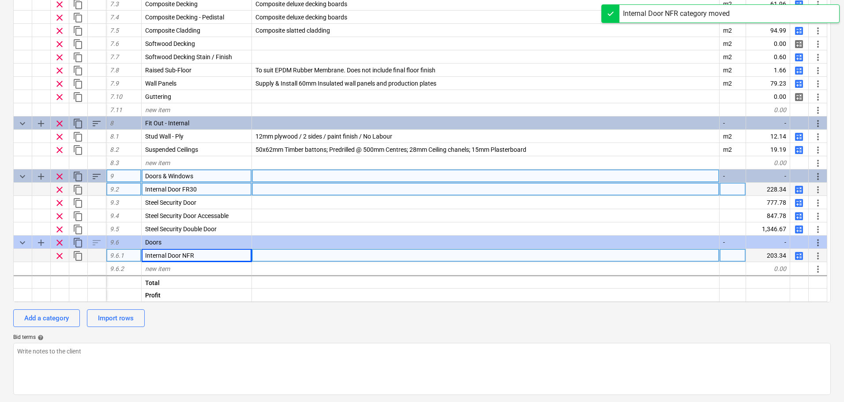
click at [817, 189] on span "more_vert" at bounding box center [818, 189] width 11 height 11
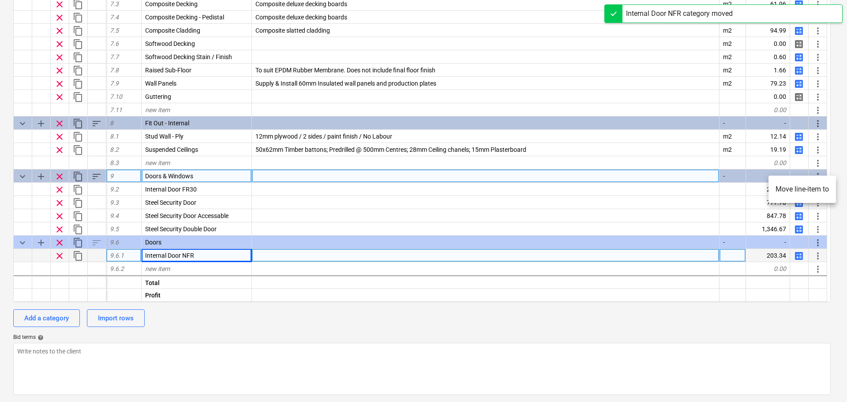
click at [782, 188] on li "Move line-item to" at bounding box center [803, 189] width 68 height 20
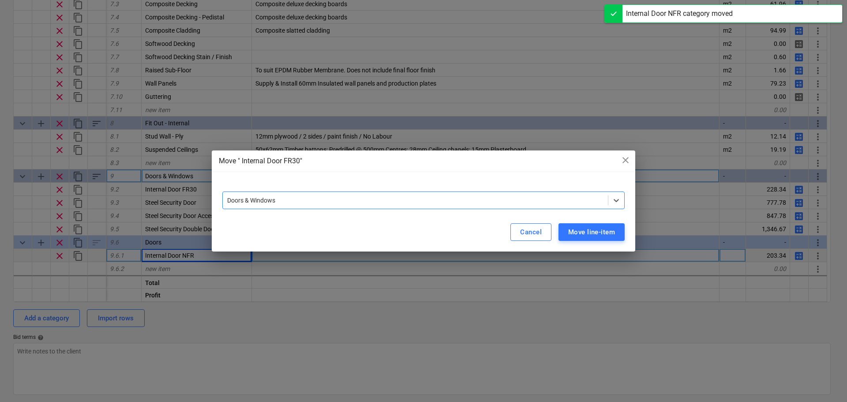
click at [337, 196] on div at bounding box center [415, 200] width 376 height 9
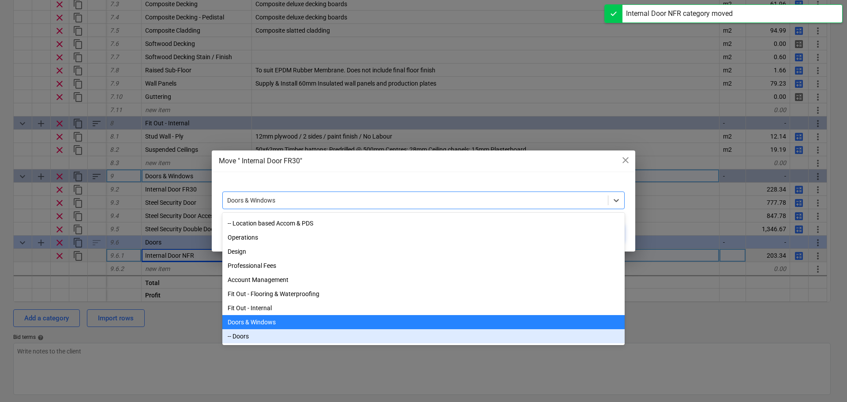
click at [256, 338] on div "-- Doors" at bounding box center [423, 336] width 402 height 14
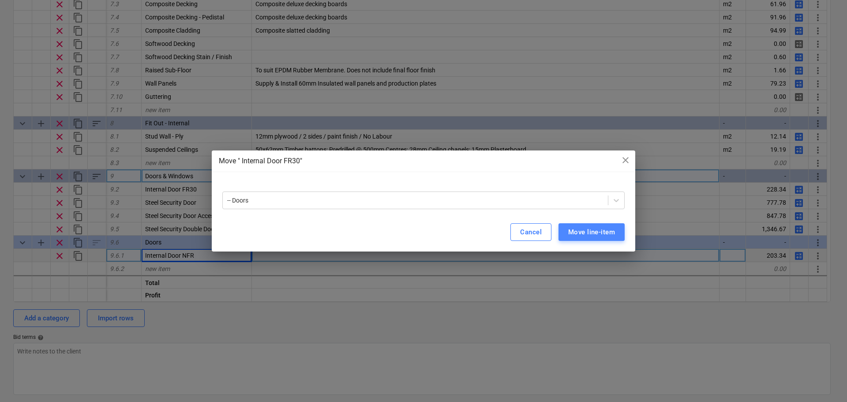
click at [568, 228] on div "Move line-item" at bounding box center [591, 231] width 47 height 11
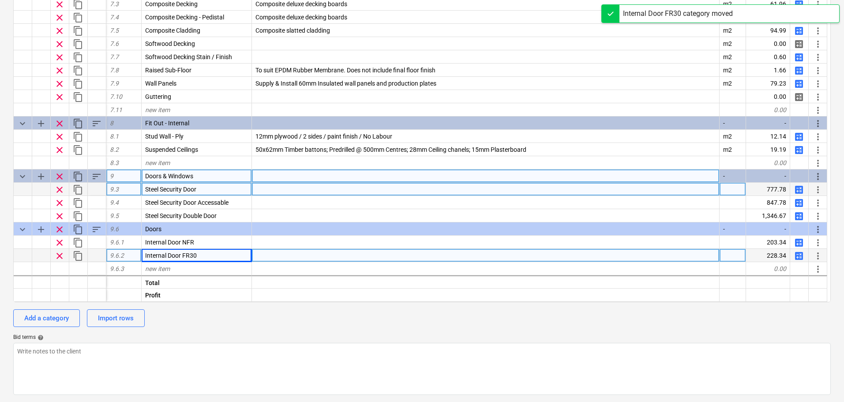
click at [815, 190] on span "more_vert" at bounding box center [818, 189] width 11 height 11
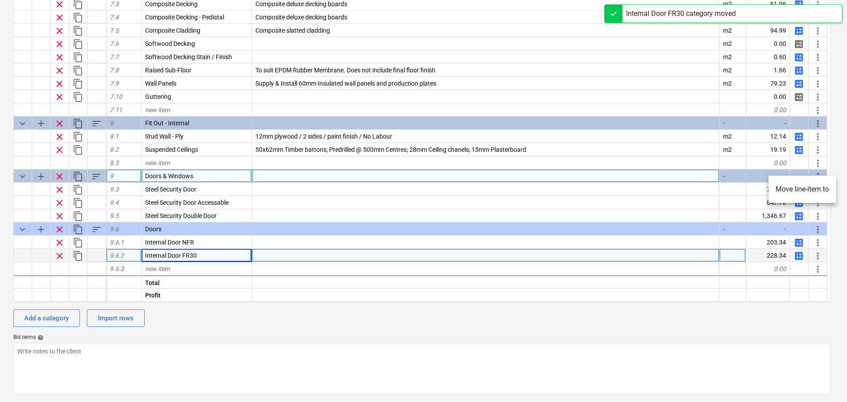
click at [791, 186] on li "Move line-item to" at bounding box center [803, 189] width 68 height 20
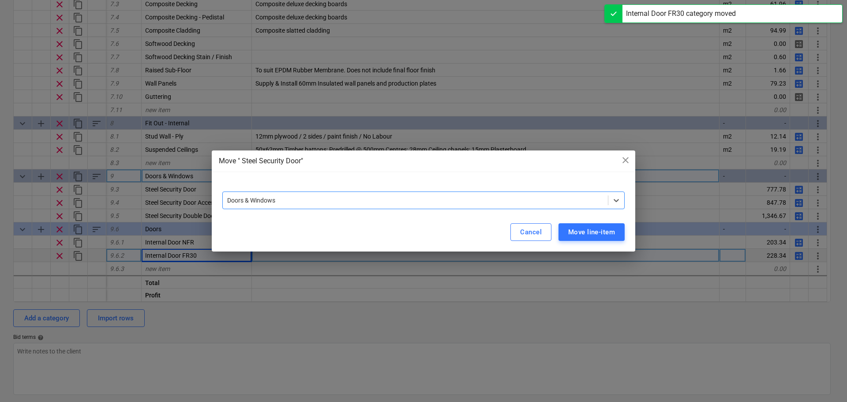
click at [540, 206] on div "Doors & Windows" at bounding box center [415, 200] width 385 height 12
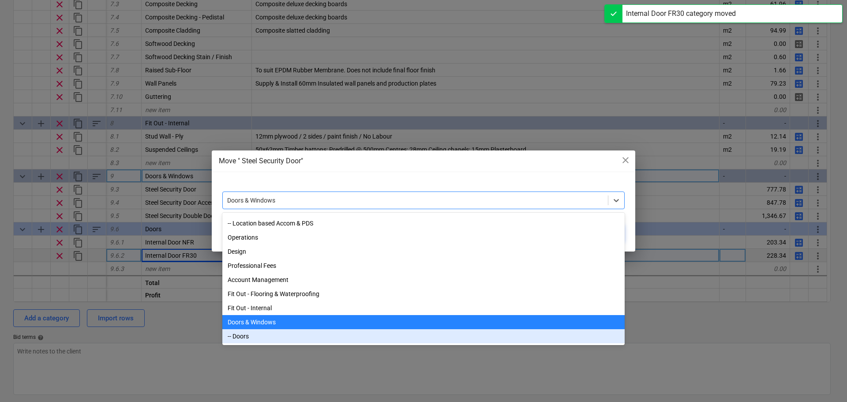
click at [247, 331] on div "-- Doors" at bounding box center [423, 336] width 402 height 14
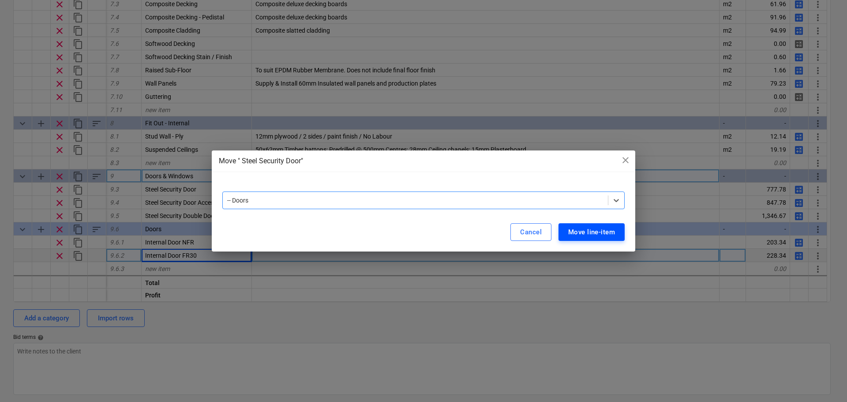
click at [573, 229] on div "Move line-item" at bounding box center [591, 231] width 47 height 11
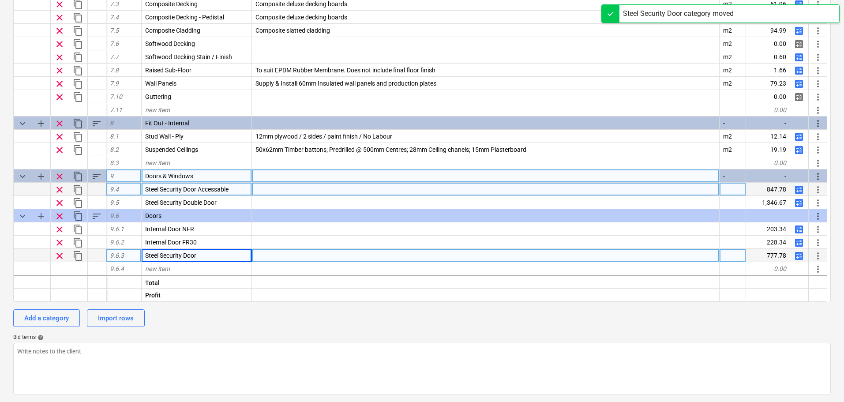
click at [811, 191] on div "more_vert" at bounding box center [818, 189] width 19 height 13
click at [814, 190] on span "more_vert" at bounding box center [818, 189] width 11 height 11
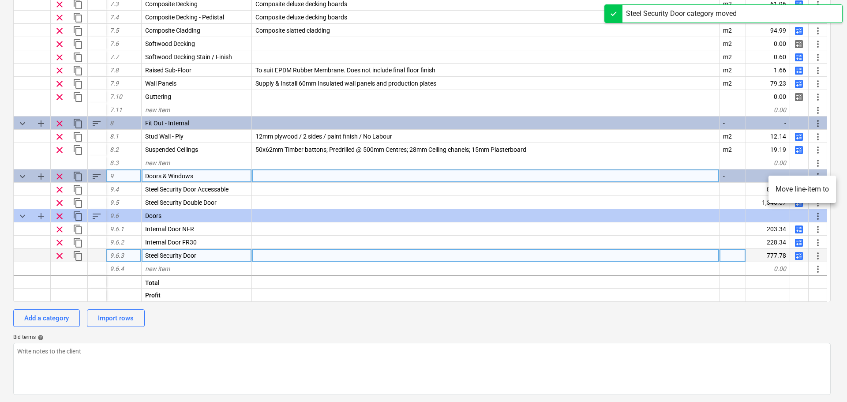
click at [778, 190] on li "Move line-item to" at bounding box center [803, 189] width 68 height 20
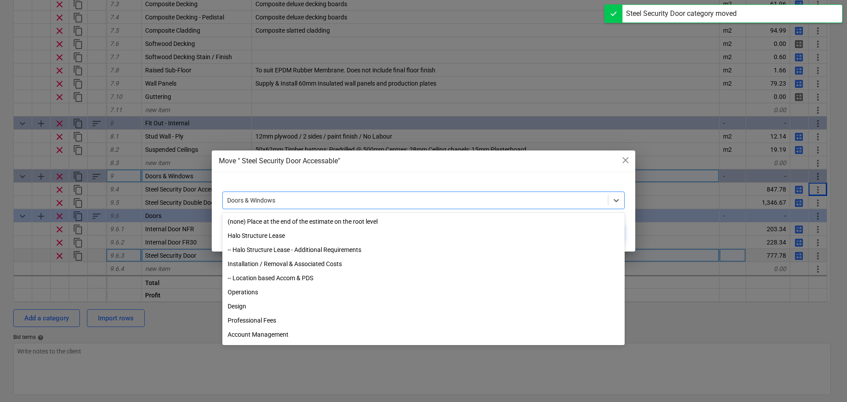
drag, startPoint x: 263, startPoint y: 195, endPoint x: 265, endPoint y: 211, distance: 16.0
click at [265, 197] on div at bounding box center [415, 200] width 376 height 9
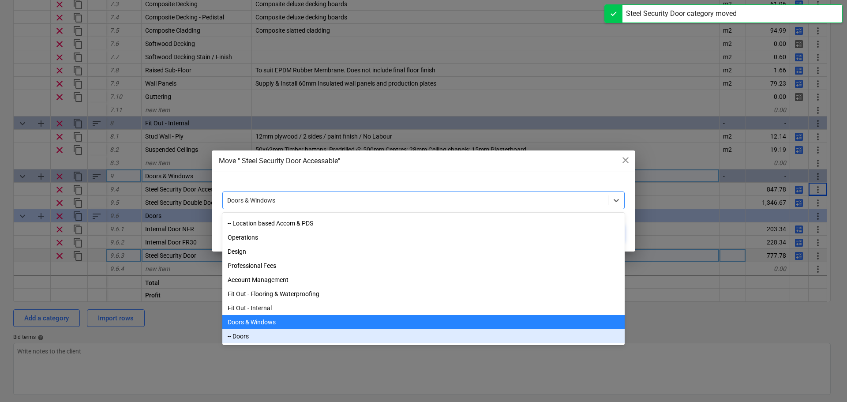
click at [241, 341] on div "-- Doors" at bounding box center [423, 336] width 402 height 14
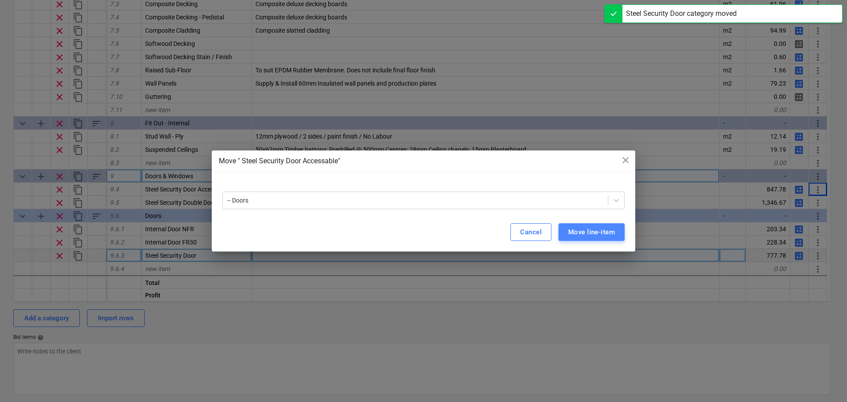
click at [572, 232] on div "Move line-item" at bounding box center [591, 231] width 47 height 11
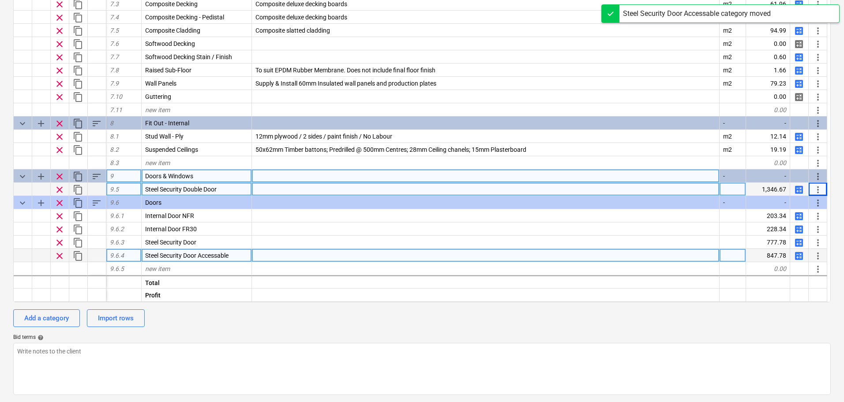
click at [806, 187] on div "calculate" at bounding box center [799, 189] width 19 height 13
click at [816, 190] on span "more_vert" at bounding box center [818, 189] width 11 height 11
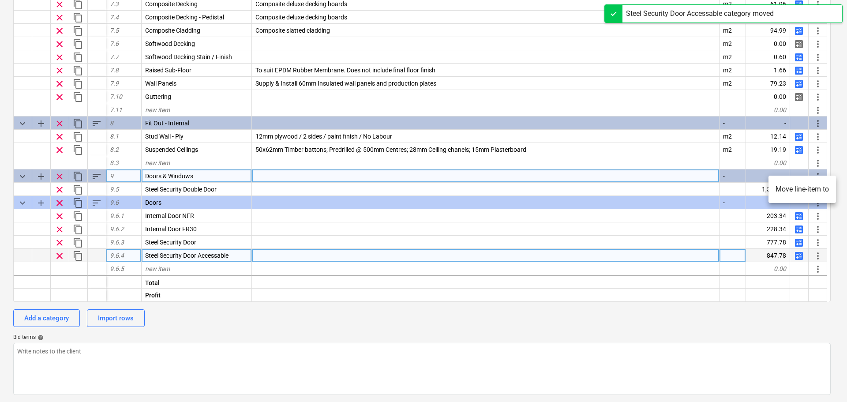
click at [802, 189] on li "Move line-item to" at bounding box center [803, 189] width 68 height 20
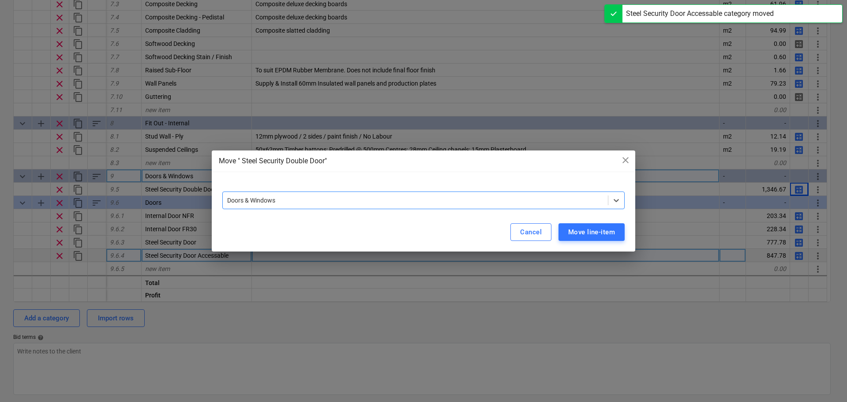
click at [285, 208] on div "Doors & Windows" at bounding box center [423, 200] width 402 height 18
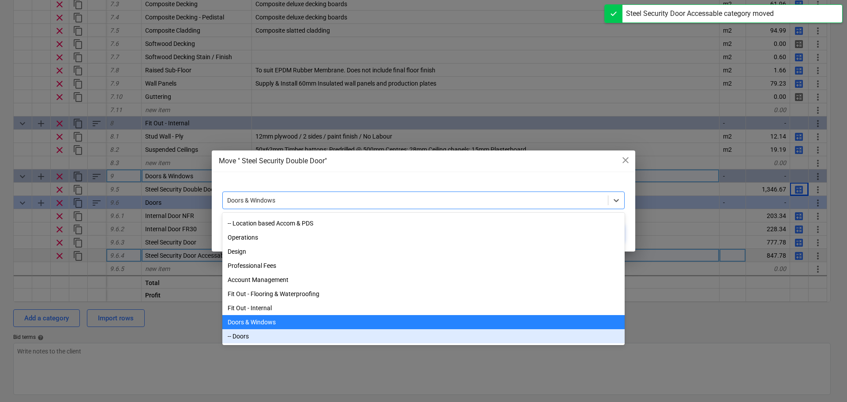
click at [250, 337] on div "-- Doors" at bounding box center [423, 336] width 402 height 14
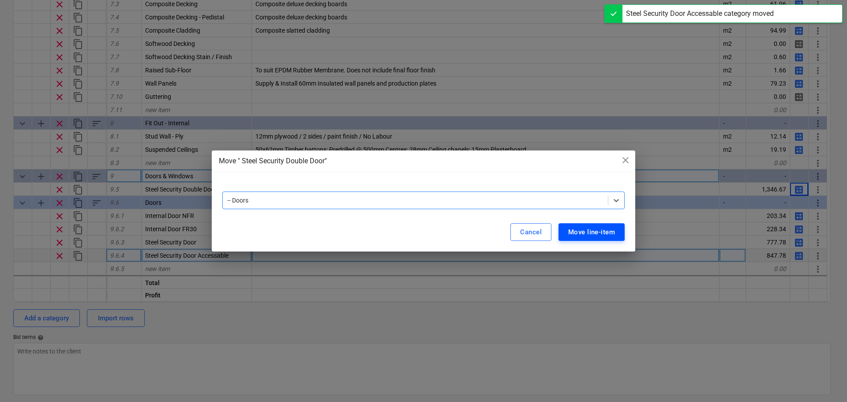
click at [580, 232] on div "Move line-item" at bounding box center [591, 231] width 47 height 11
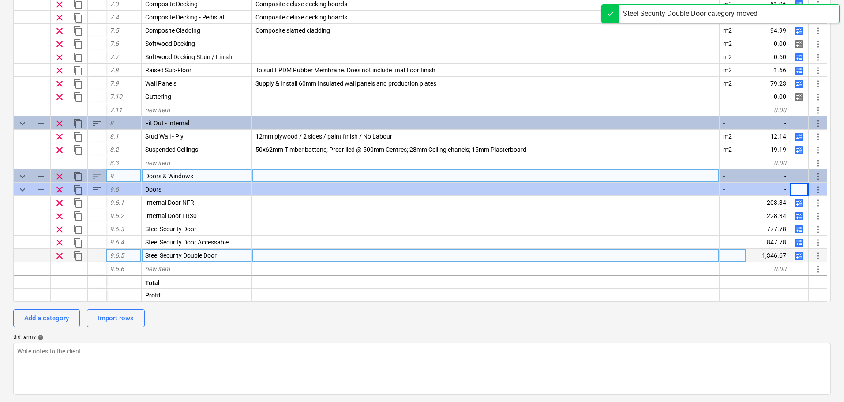
click at [41, 178] on span "add" at bounding box center [41, 176] width 11 height 11
type textarea "x"
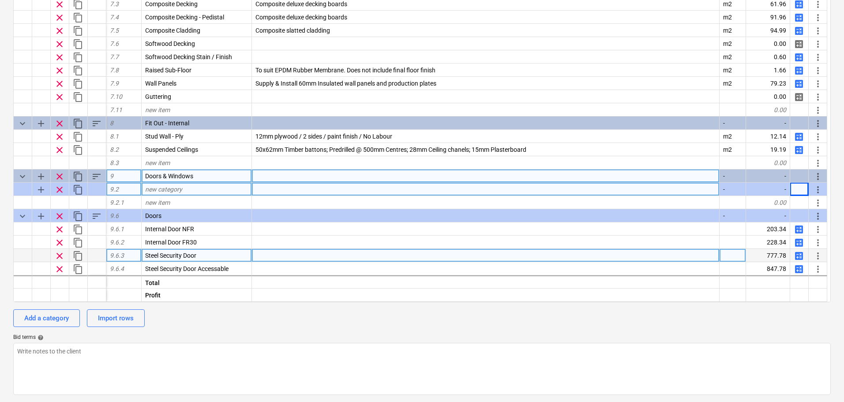
click at [176, 188] on span "new category" at bounding box center [163, 189] width 37 height 7
type input "Windows"
type input "Glazing"
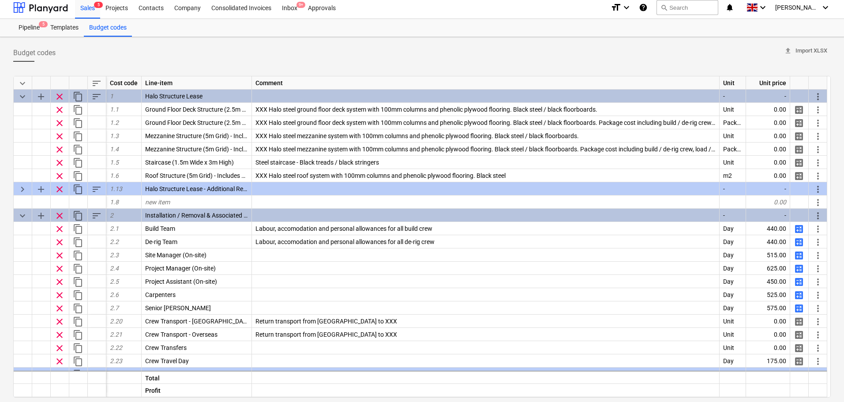
scroll to position [0, 0]
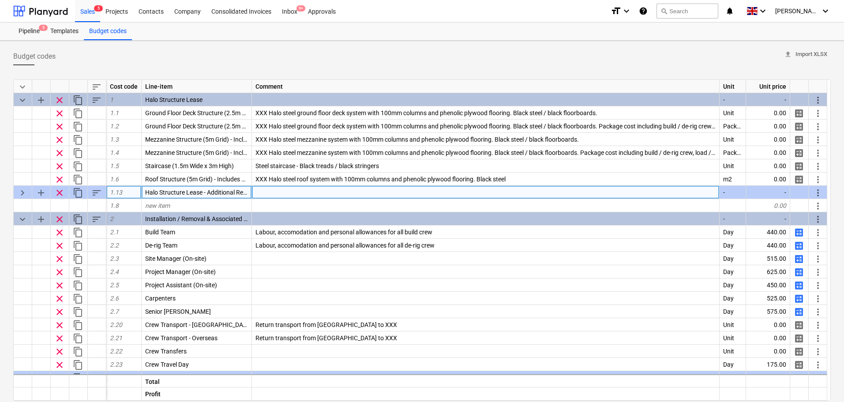
click at [23, 191] on span "keyboard_arrow_right" at bounding box center [22, 193] width 11 height 11
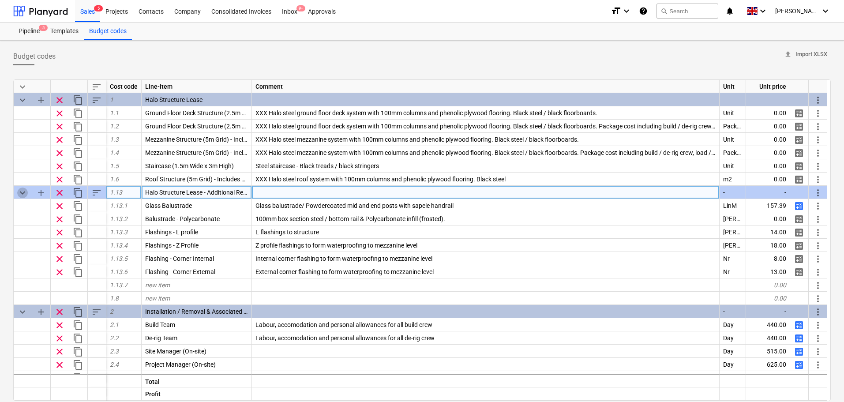
click at [23, 191] on span "keyboard_arrow_down" at bounding box center [22, 193] width 11 height 11
type textarea "x"
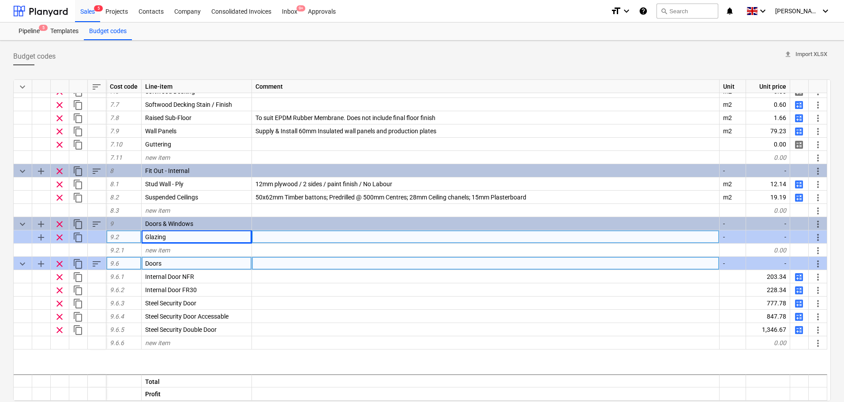
scroll to position [712, 0]
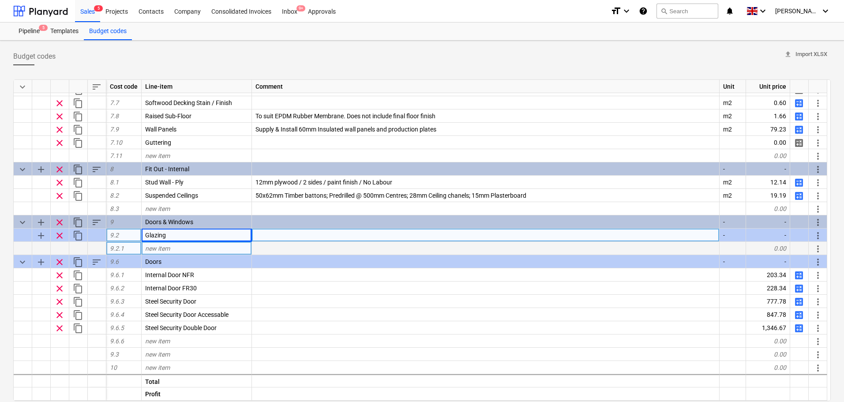
click at [173, 251] on div "new item" at bounding box center [197, 248] width 110 height 13
click at [182, 246] on div "new item" at bounding box center [197, 248] width 110 height 13
type input "4.8m Glazing Bay"
type textarea "x"
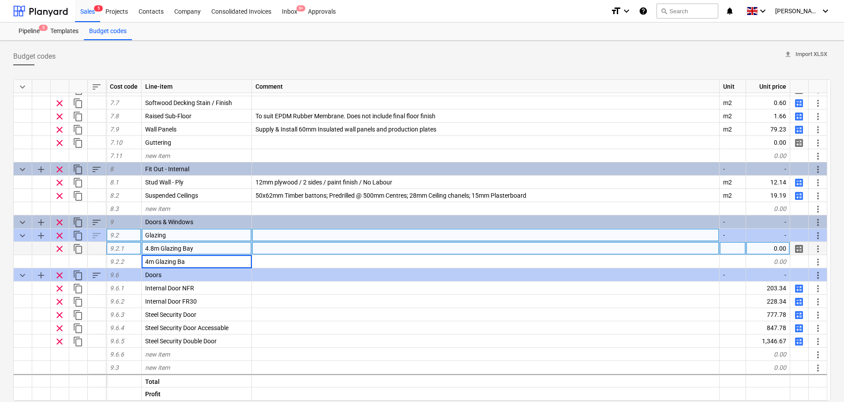
type input "4m Glazing Bay"
type textarea "x"
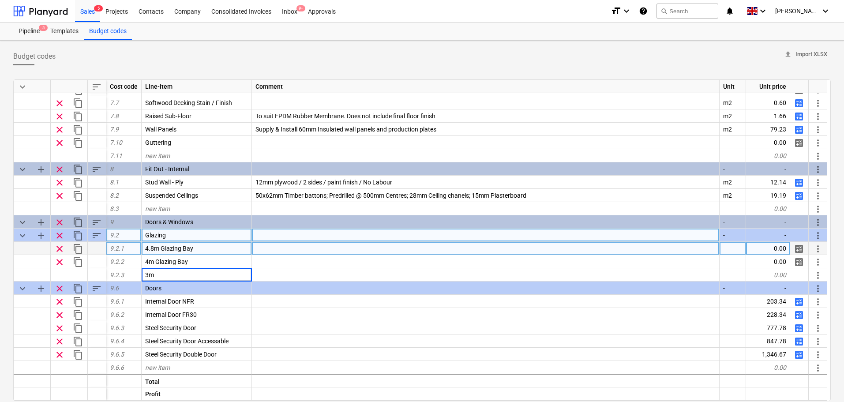
type input "3"
type input "3m Glazing Bay"
type textarea "x"
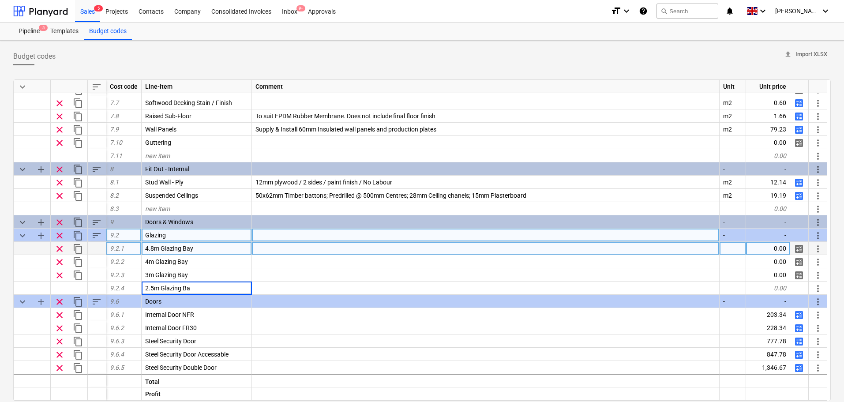
type input "2.5m Glazing Bay"
type textarea "x"
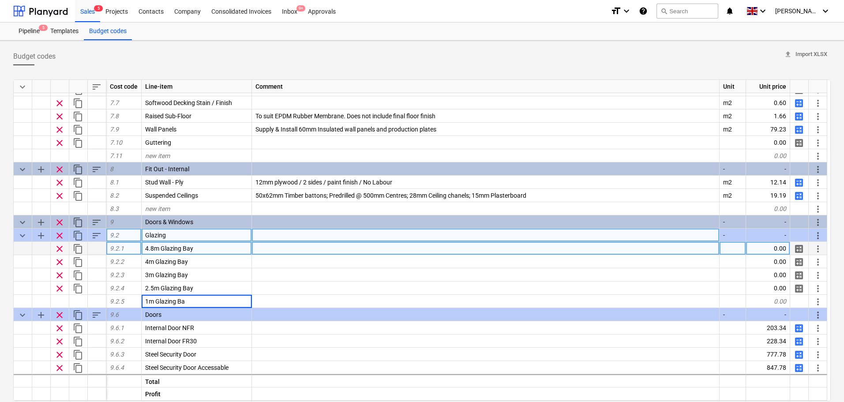
type input "1m Glazing Bay"
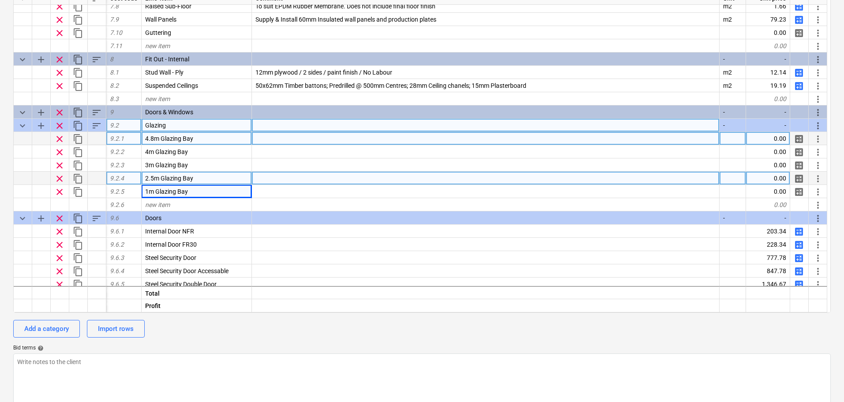
scroll to position [690, 0]
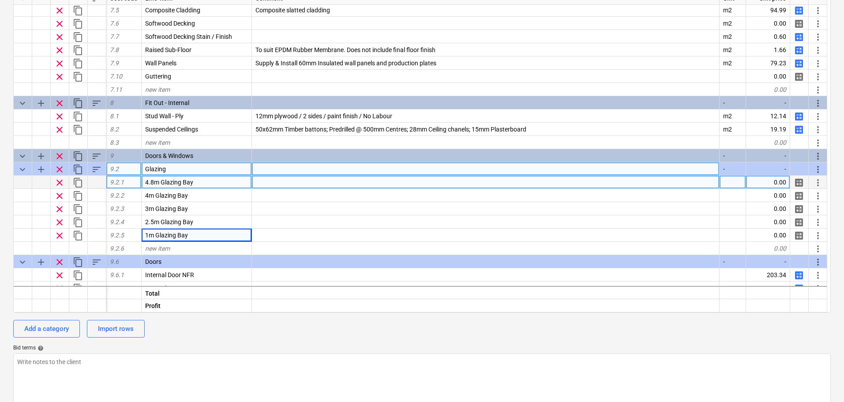
click at [25, 169] on span "keyboard_arrow_down" at bounding box center [22, 169] width 11 height 11
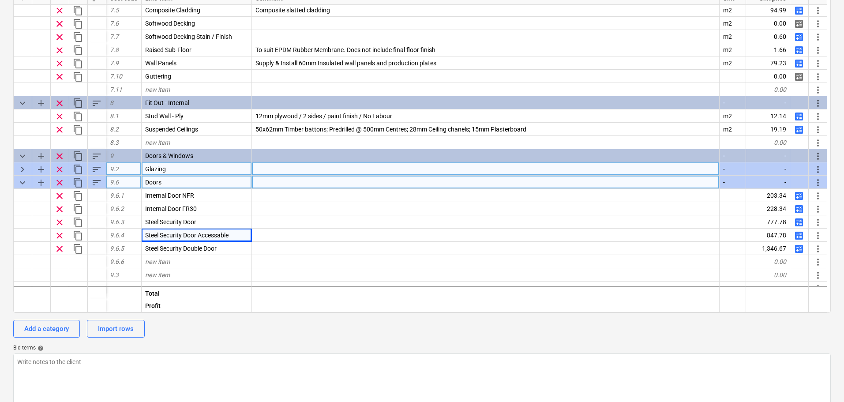
click at [23, 184] on span "keyboard_arrow_down" at bounding box center [22, 182] width 11 height 11
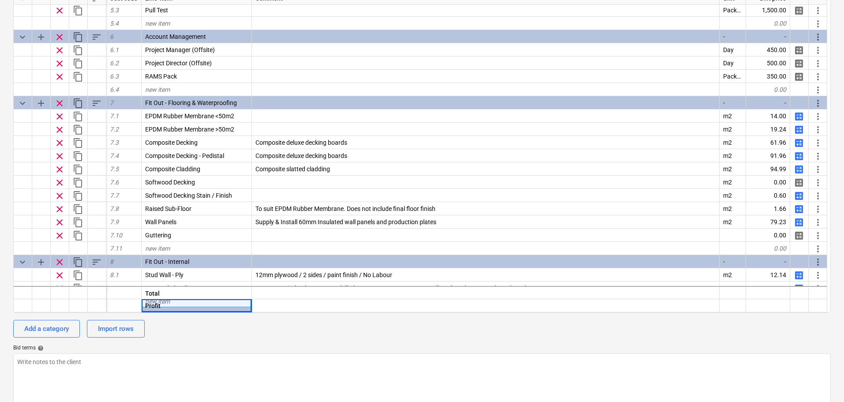
scroll to position [619, 0]
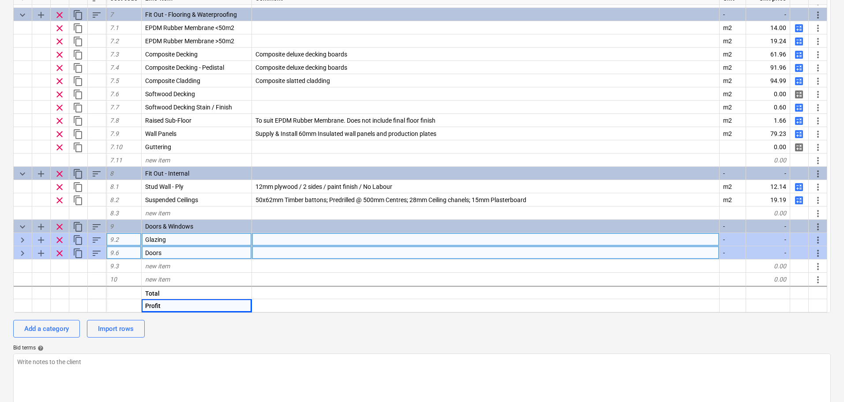
click at [24, 249] on span "keyboard_arrow_right" at bounding box center [22, 253] width 11 height 11
type textarea "x"
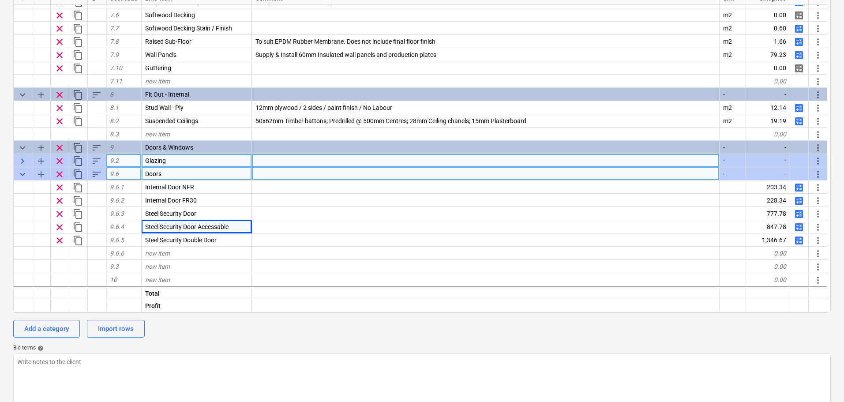
scroll to position [698, 0]
click at [119, 173] on div "9.6" at bounding box center [123, 173] width 35 height 13
type input "9.3"
type textarea "x"
type input "9.3"
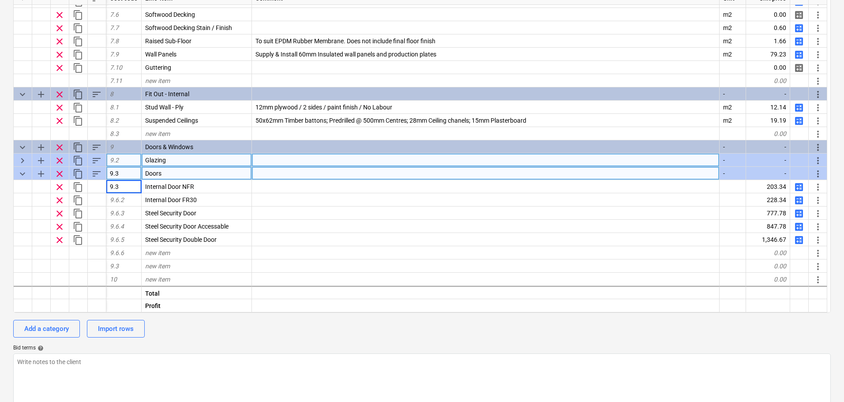
type textarea "x"
click at [119, 173] on div "9.3" at bounding box center [123, 173] width 35 height 13
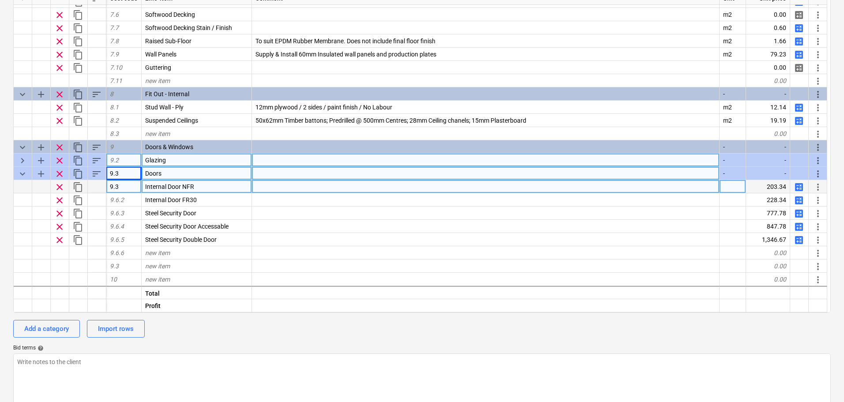
click at [127, 178] on div "9.3" at bounding box center [123, 173] width 35 height 13
type textarea "x"
click at [127, 185] on div "9.3" at bounding box center [123, 186] width 35 height 13
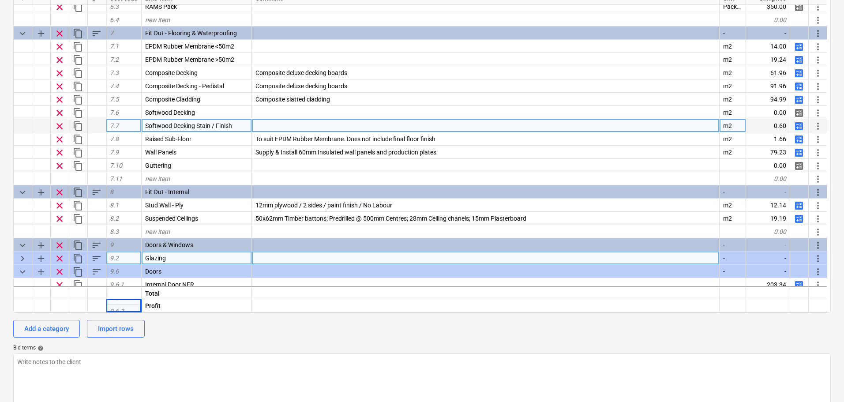
scroll to position [654, 0]
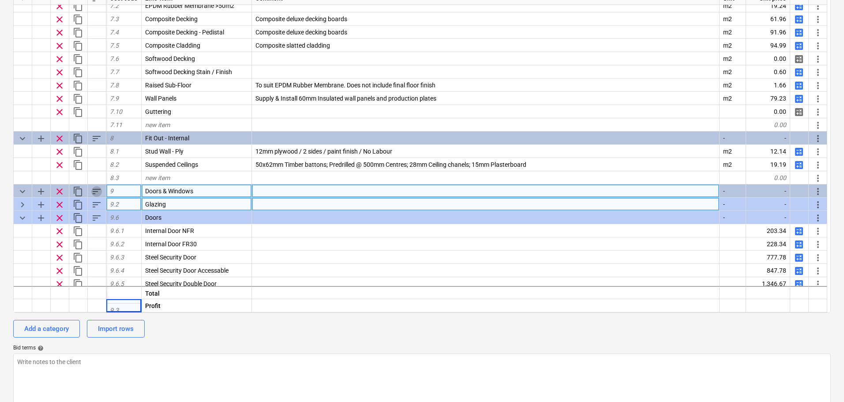
click at [97, 193] on span "sort" at bounding box center [96, 191] width 11 height 11
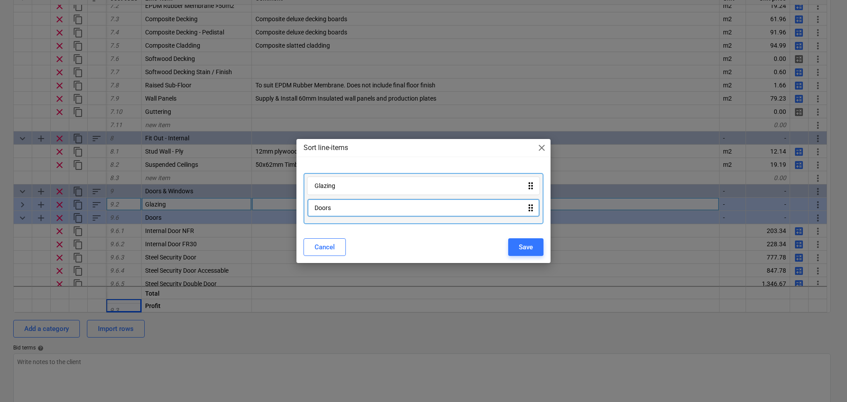
drag, startPoint x: 335, startPoint y: 207, endPoint x: 338, endPoint y: 179, distance: 28.0
click at [338, 179] on div "Glazing drag_indicator Doors drag_indicator" at bounding box center [424, 198] width 240 height 51
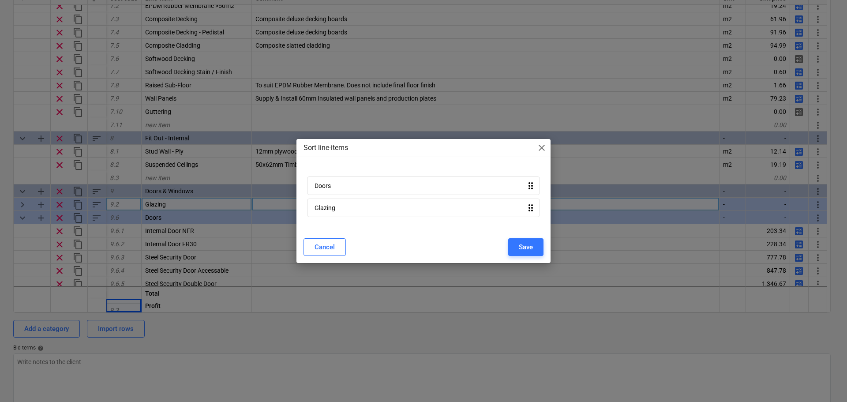
drag, startPoint x: 338, startPoint y: 188, endPoint x: 339, endPoint y: 210, distance: 22.1
click at [339, 210] on div "Doors drag_indicator Glazing drag_indicator" at bounding box center [424, 198] width 240 height 51
click at [519, 243] on div "Save" at bounding box center [526, 246] width 14 height 11
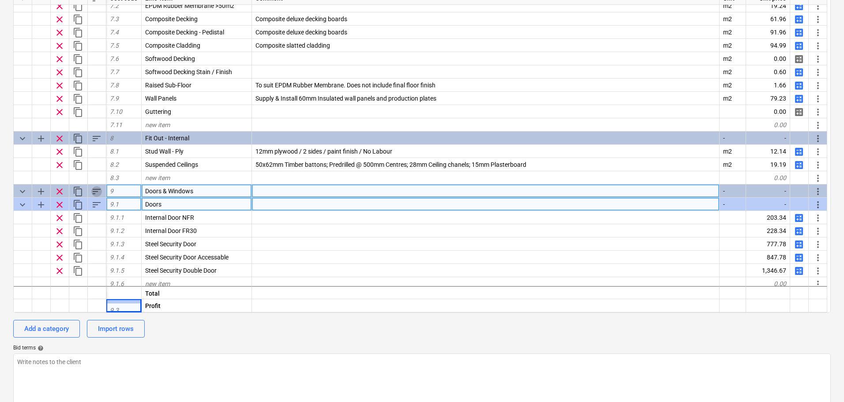
click at [98, 191] on span "sort" at bounding box center [96, 191] width 11 height 11
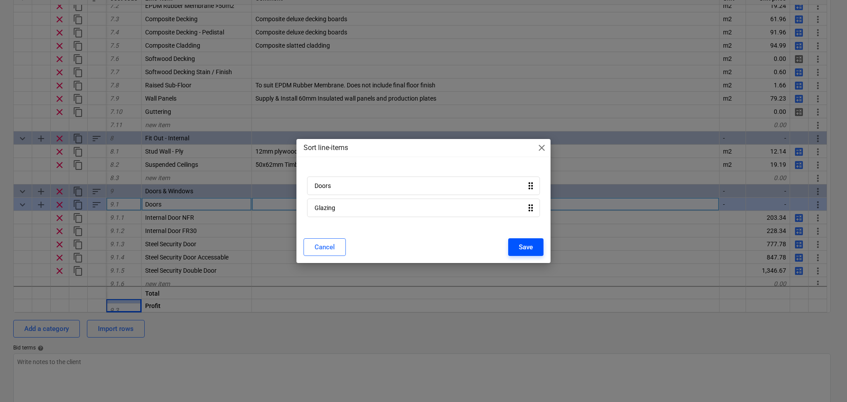
click at [525, 244] on div "Save" at bounding box center [526, 246] width 14 height 11
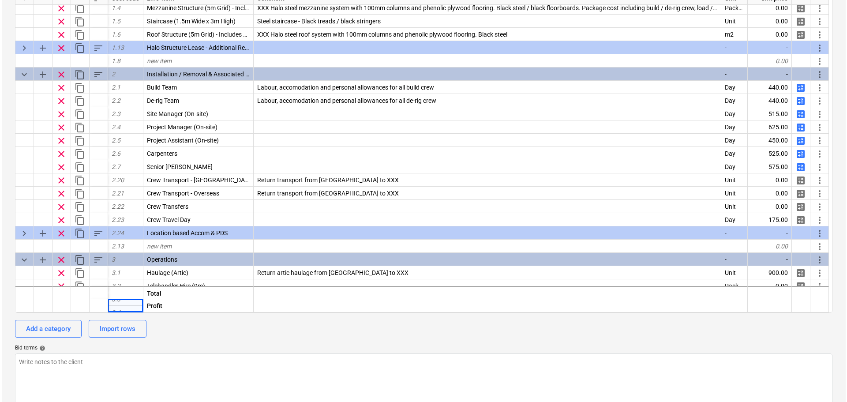
scroll to position [37, 0]
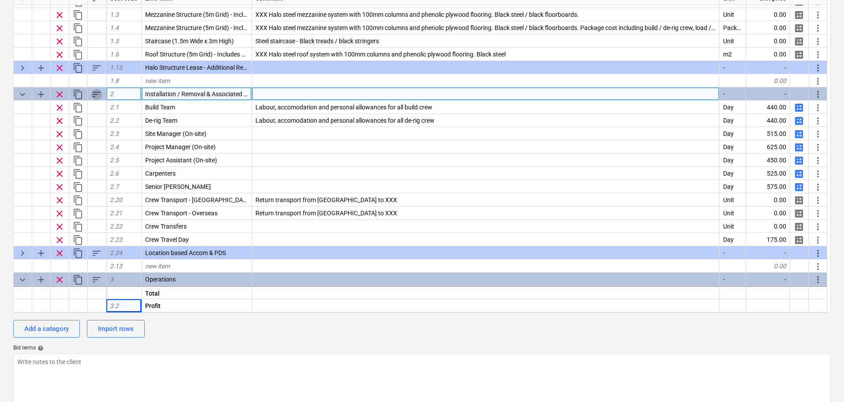
click at [96, 93] on span "sort" at bounding box center [96, 94] width 11 height 11
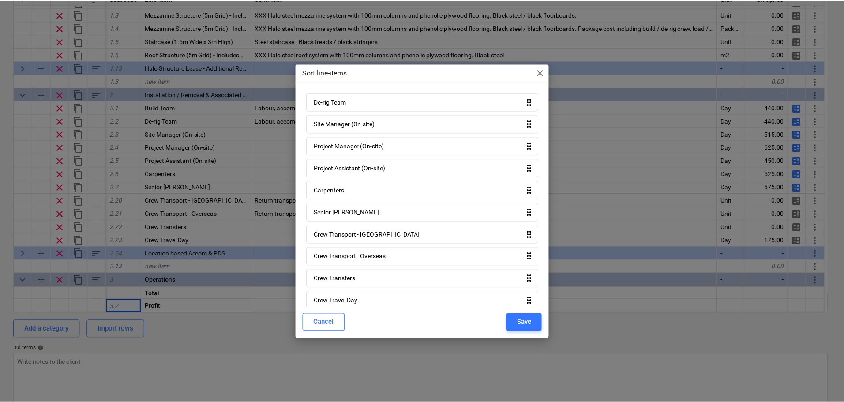
scroll to position [64, 0]
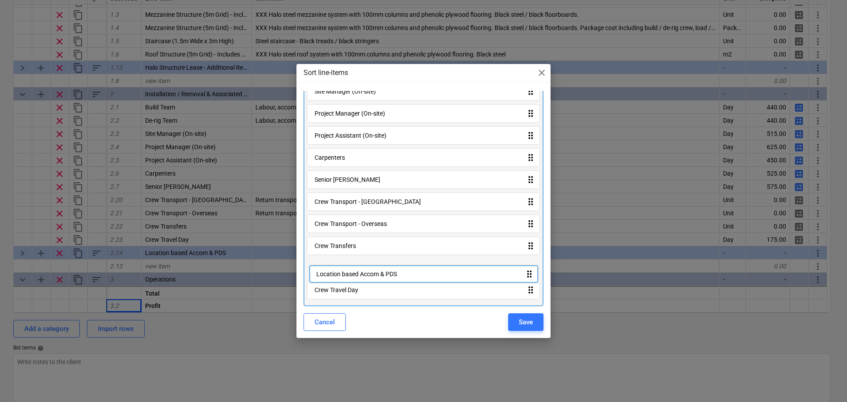
drag, startPoint x: 370, startPoint y: 295, endPoint x: 372, endPoint y: 273, distance: 22.6
click at [372, 274] on div "Build Team drag_indicator De-rig Team drag_indicator Site Manager (On-site) dra…" at bounding box center [424, 170] width 240 height 272
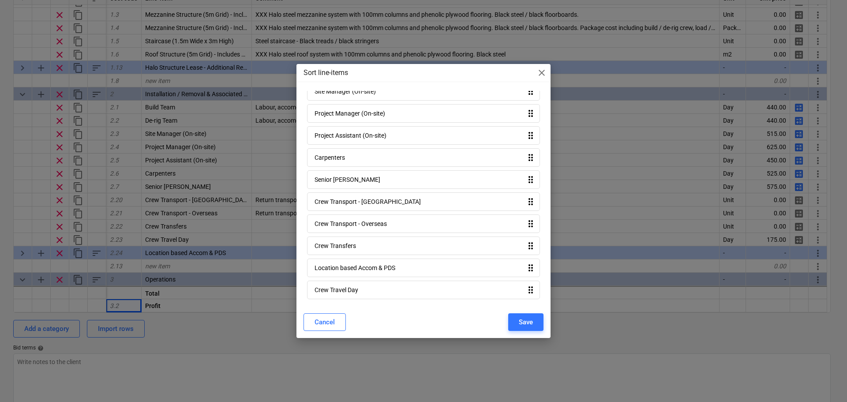
click at [372, 274] on div "Location based Accom & PDS drag_indicator" at bounding box center [423, 268] width 233 height 19
click at [372, 269] on div "Location based Accom & PDS" at bounding box center [355, 267] width 81 height 7
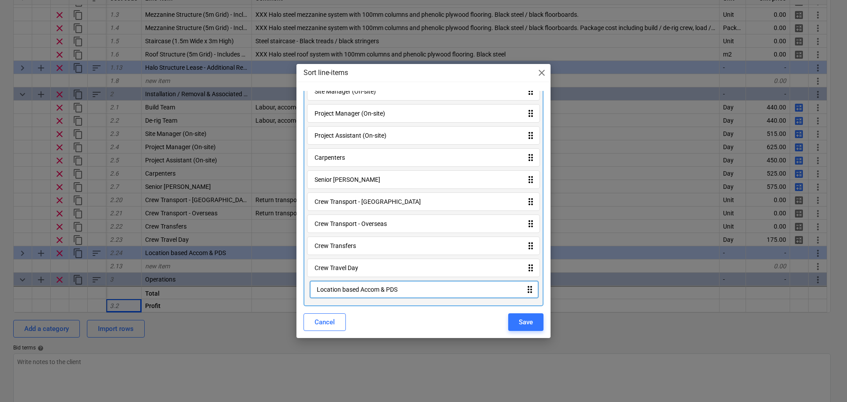
drag, startPoint x: 372, startPoint y: 269, endPoint x: 376, endPoint y: 294, distance: 25.5
click at [376, 294] on div "Build Team drag_indicator De-rig Team drag_indicator Site Manager (On-site) dra…" at bounding box center [424, 170] width 240 height 272
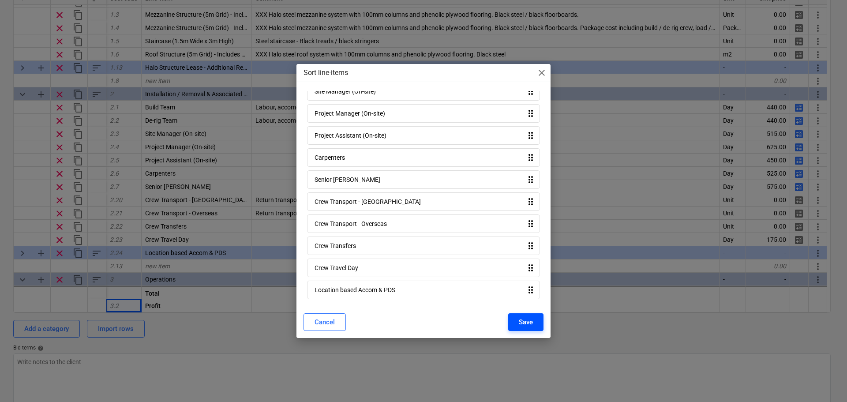
click at [516, 316] on button "Save" at bounding box center [525, 322] width 35 height 18
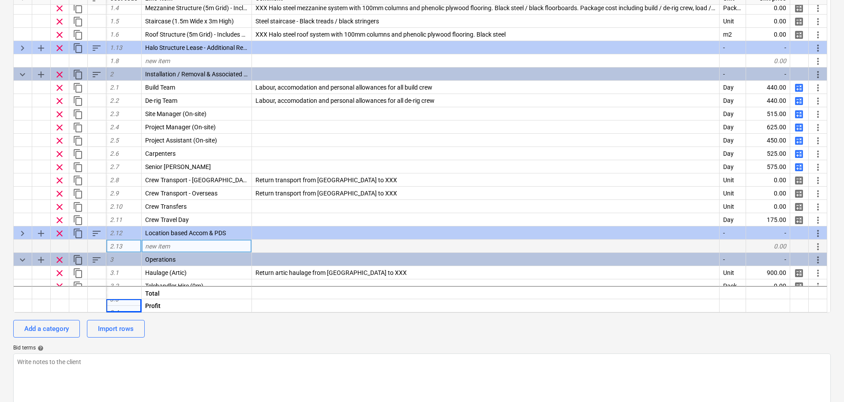
scroll to position [37, 0]
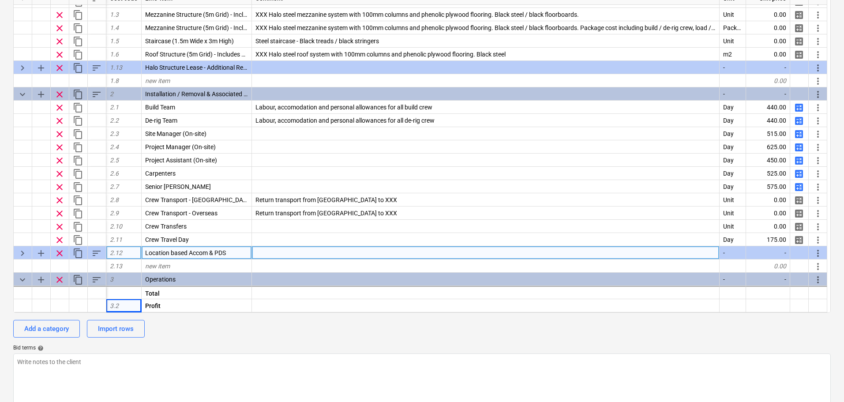
click at [26, 249] on span "keyboard_arrow_right" at bounding box center [22, 253] width 11 height 11
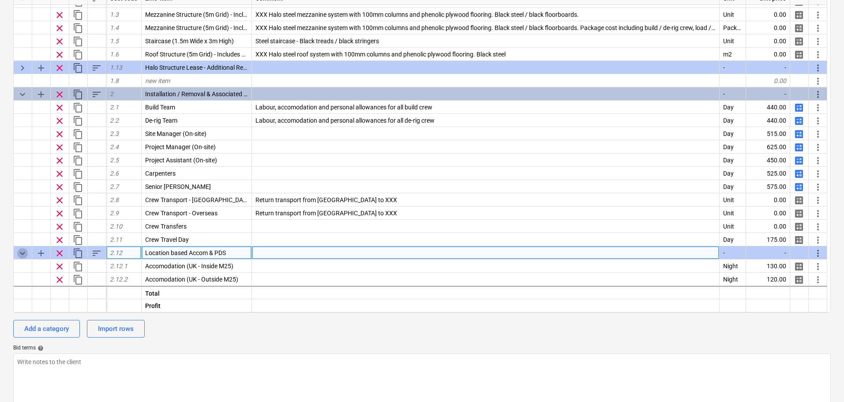
click at [26, 249] on span "keyboard_arrow_down" at bounding box center [22, 253] width 11 height 11
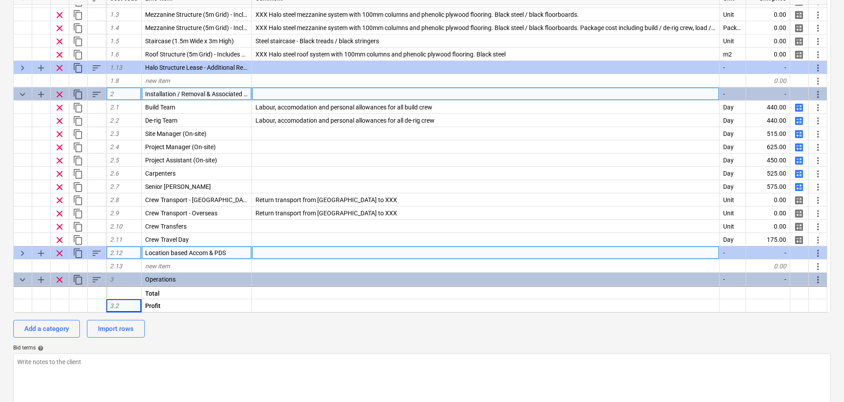
click at [23, 91] on span "keyboard_arrow_down" at bounding box center [22, 94] width 11 height 11
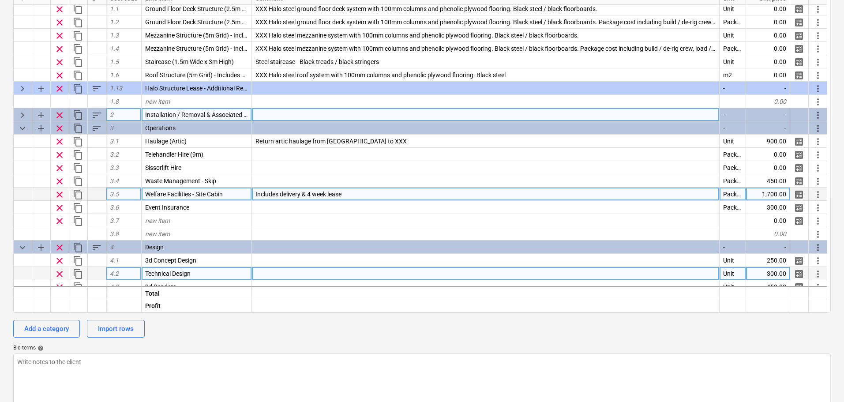
scroll to position [0, 0]
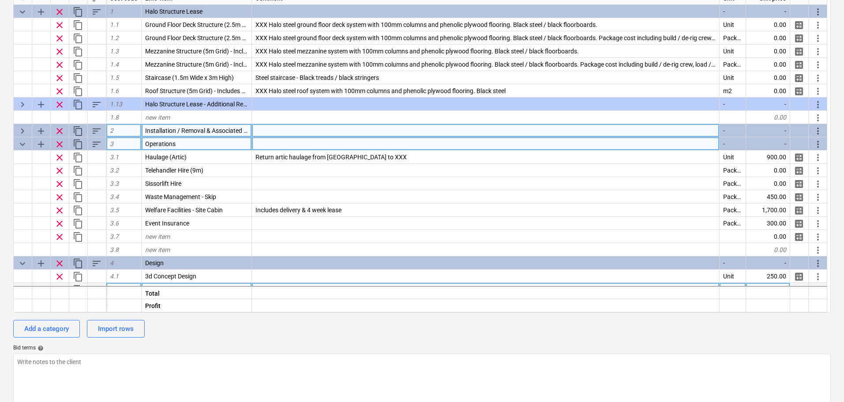
click at [22, 142] on span "keyboard_arrow_down" at bounding box center [22, 144] width 11 height 11
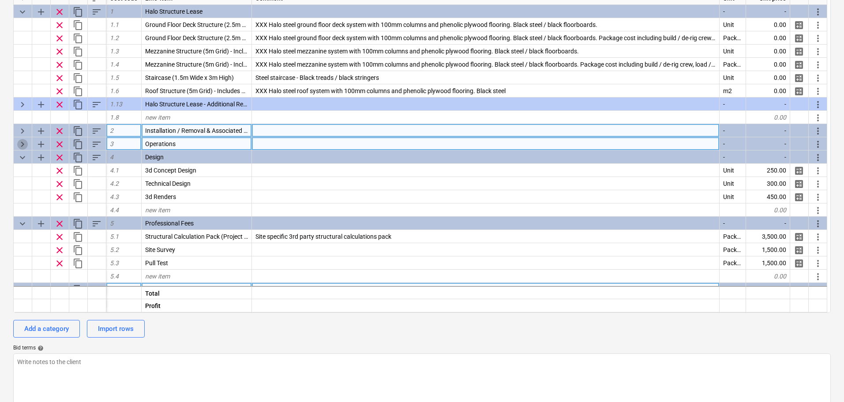
click at [25, 144] on span "keyboard_arrow_right" at bounding box center [22, 144] width 11 height 11
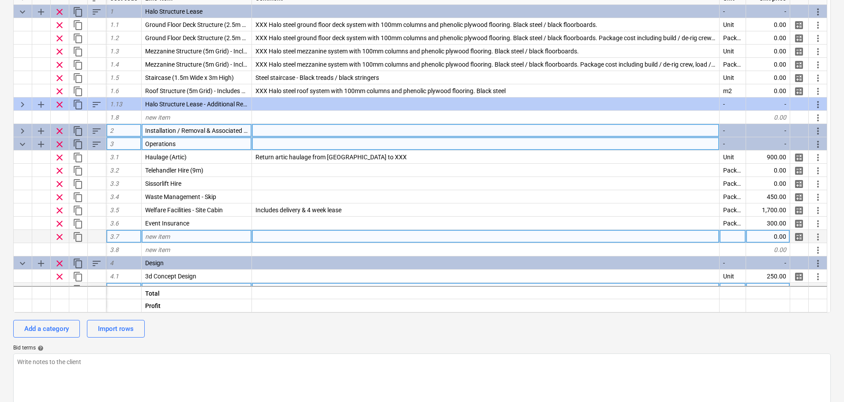
click at [62, 240] on span "clear" at bounding box center [59, 237] width 11 height 11
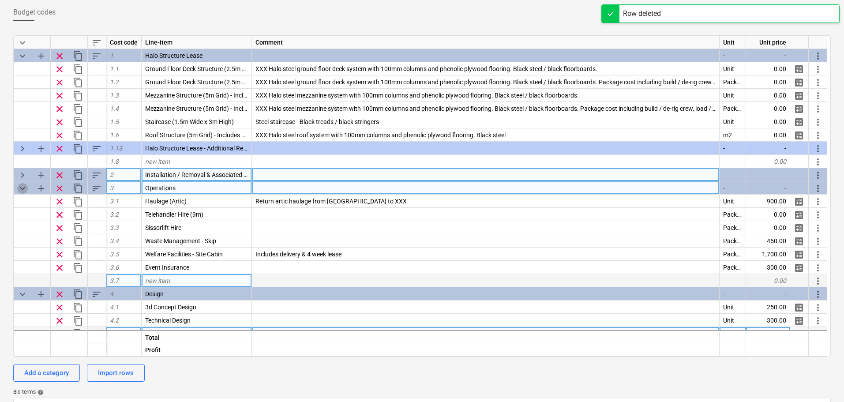
click at [20, 189] on span "keyboard_arrow_down" at bounding box center [22, 188] width 11 height 11
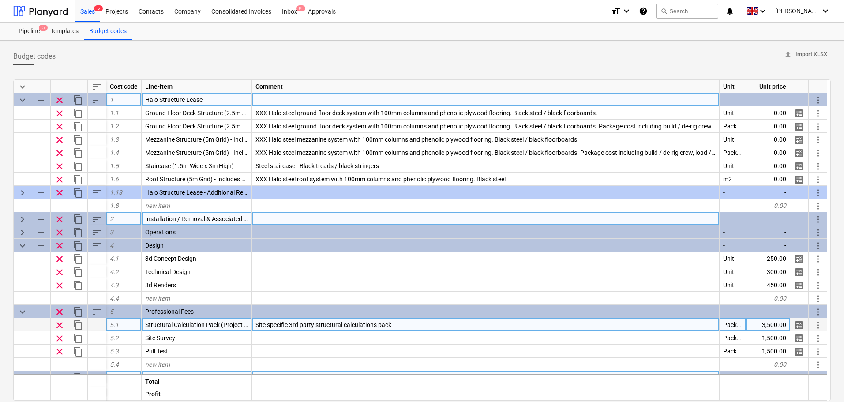
click at [97, 97] on span "sort" at bounding box center [96, 100] width 11 height 11
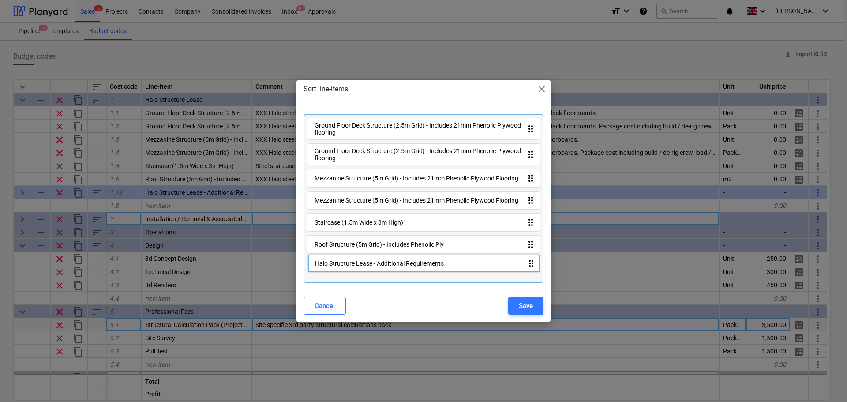
drag, startPoint x: 347, startPoint y: 269, endPoint x: 350, endPoint y: 248, distance: 21.4
click at [350, 248] on div "Ground Floor Deck Structure (2.5m Grid) - Includes 21mm Phenolic Plywood floori…" at bounding box center [424, 198] width 240 height 169
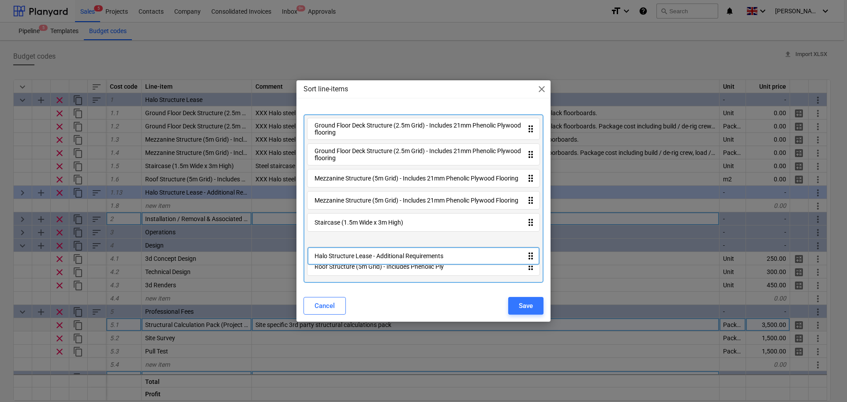
drag, startPoint x: 350, startPoint y: 244, endPoint x: 350, endPoint y: 275, distance: 30.9
click at [350, 275] on div "Ground Floor Deck Structure (2.5m Grid) - Includes 21mm Phenolic Plywood floori…" at bounding box center [424, 198] width 240 height 169
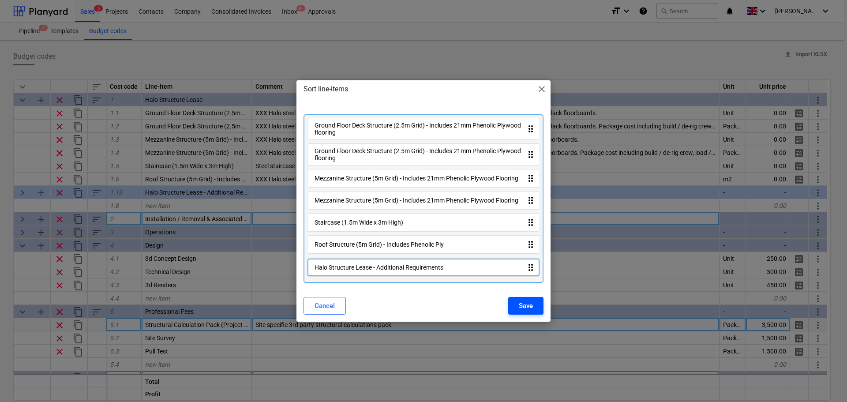
click at [536, 311] on button "Save" at bounding box center [525, 306] width 35 height 18
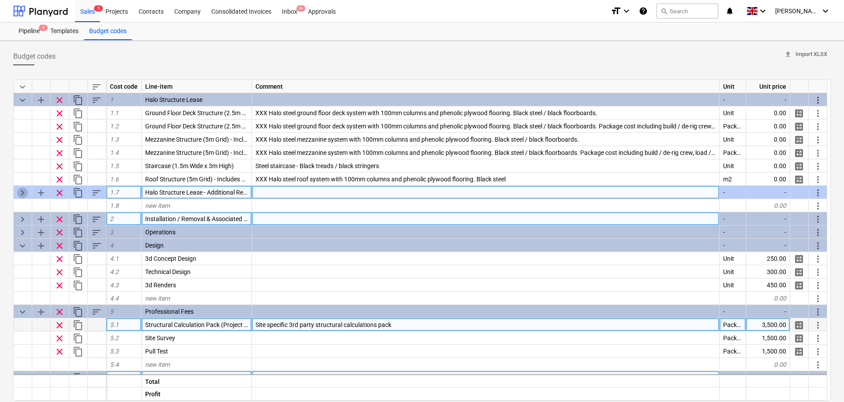
click at [24, 189] on span "keyboard_arrow_right" at bounding box center [22, 193] width 11 height 11
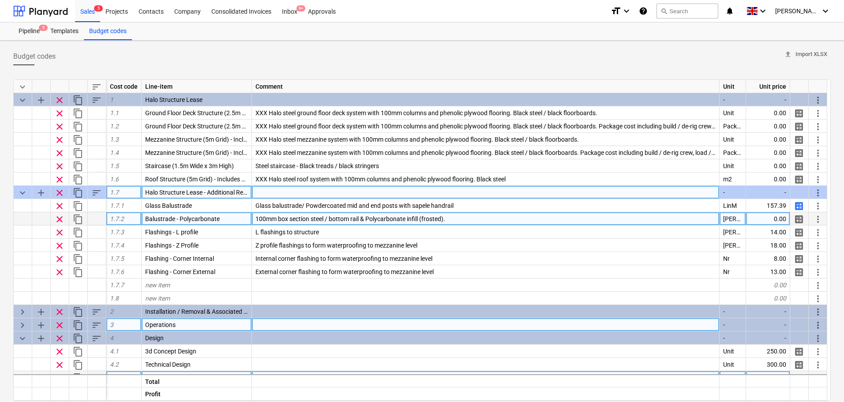
click at [24, 189] on span "keyboard_arrow_down" at bounding box center [22, 193] width 11 height 11
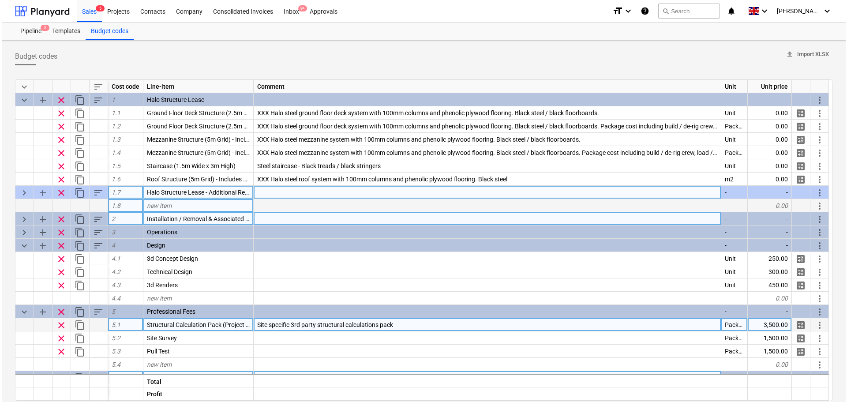
scroll to position [88, 0]
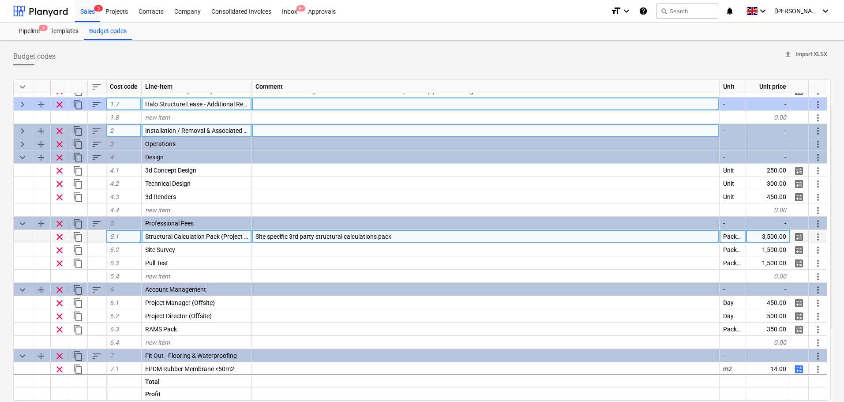
click at [25, 104] on span "keyboard_arrow_right" at bounding box center [22, 104] width 11 height 11
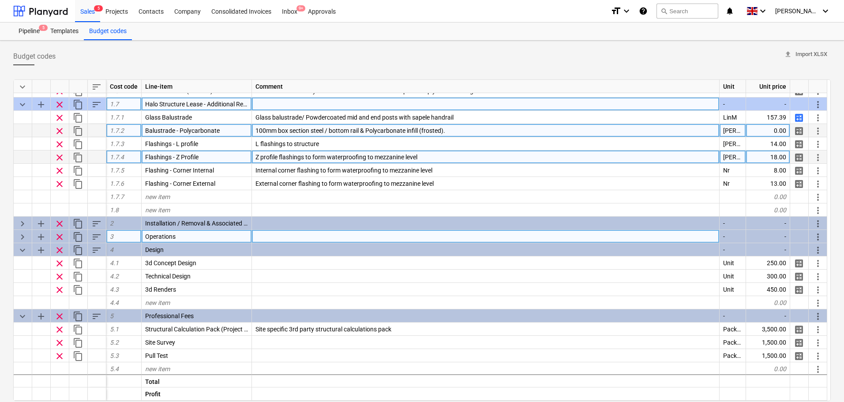
click at [818, 157] on span "more_vert" at bounding box center [818, 157] width 11 height 11
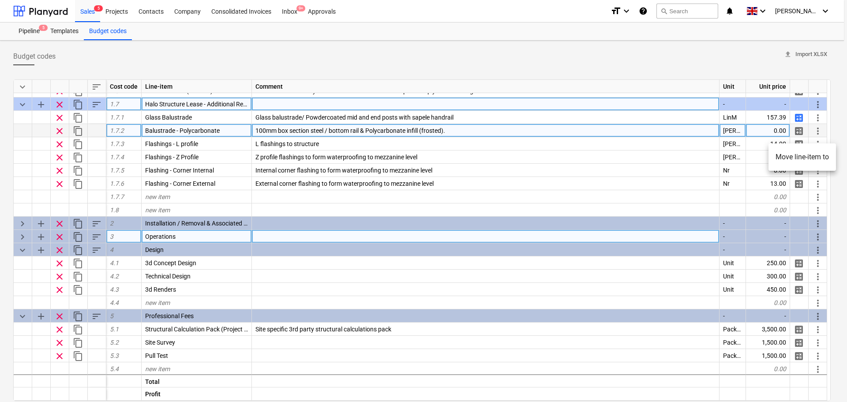
click at [782, 157] on li "Move line-item to" at bounding box center [803, 157] width 68 height 20
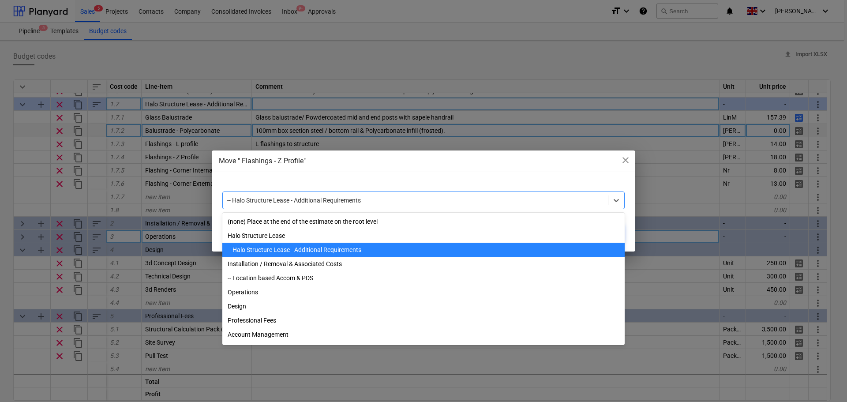
click at [385, 195] on div "-- Halo Structure Lease - Additional Requirements" at bounding box center [415, 200] width 385 height 12
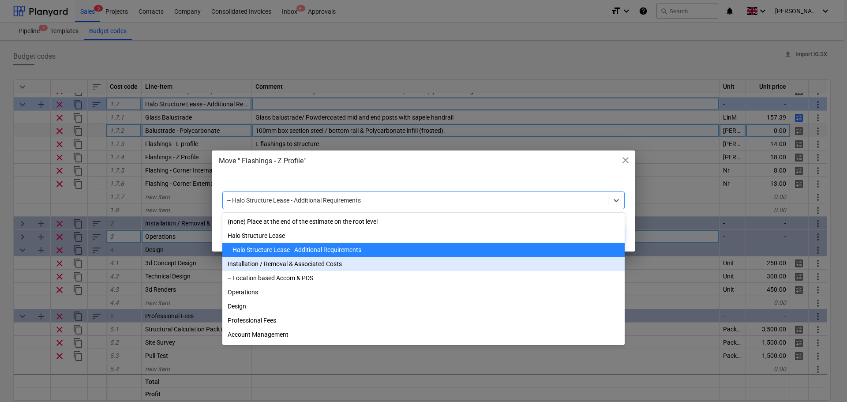
scroll to position [75, 0]
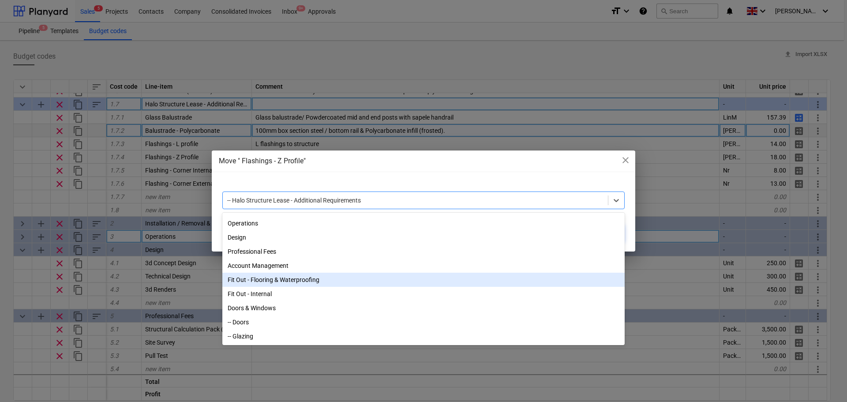
click at [252, 279] on div "Fit Out - Flooring & Waterproofing" at bounding box center [423, 280] width 402 height 14
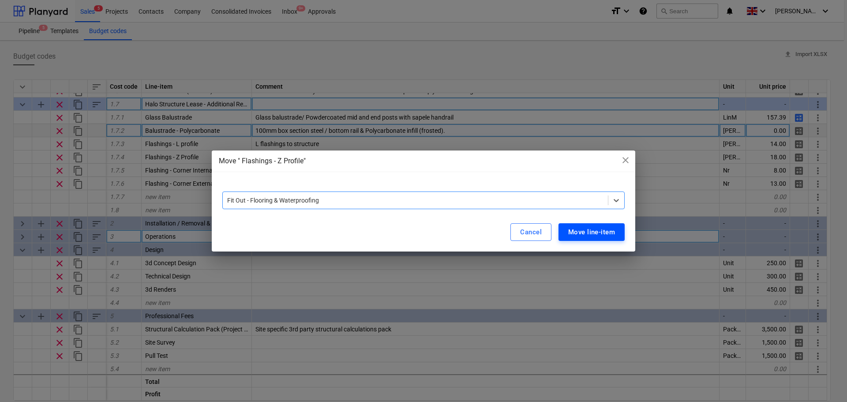
click at [590, 226] on div "Move line-item" at bounding box center [591, 231] width 47 height 11
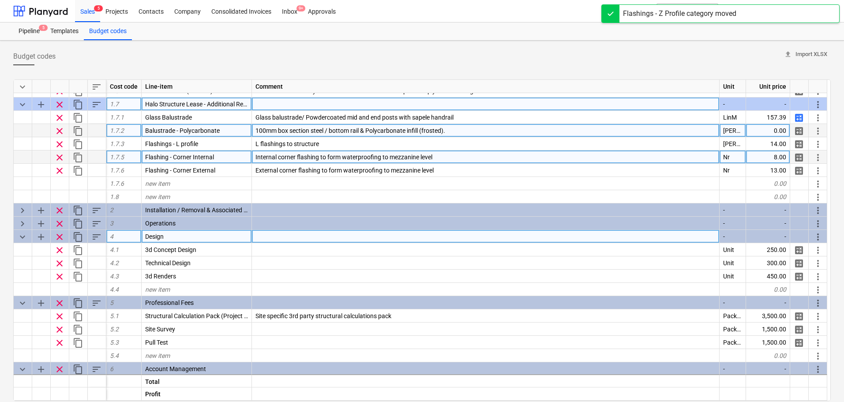
click at [818, 159] on span "more_vert" at bounding box center [818, 157] width 11 height 11
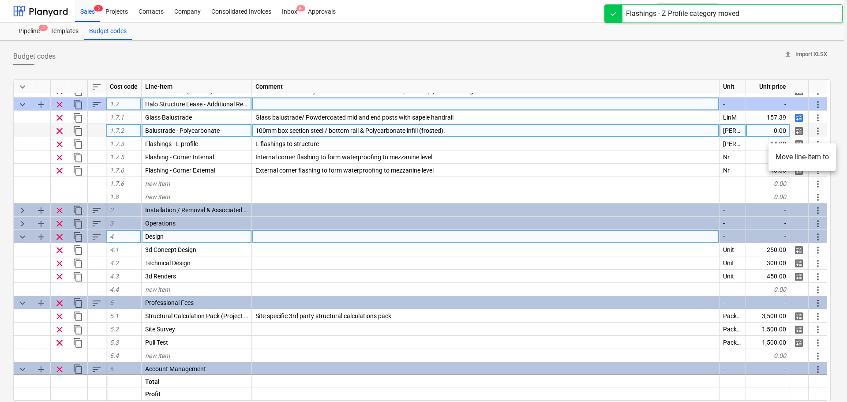
click at [815, 157] on li "Move line-item to" at bounding box center [803, 157] width 68 height 20
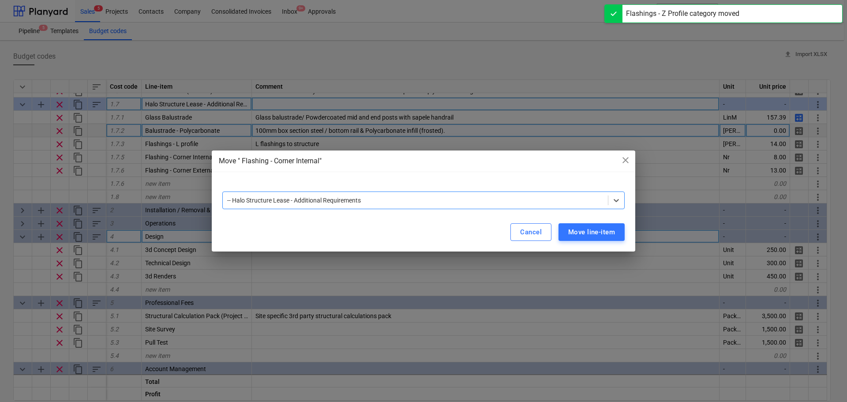
click at [411, 196] on div at bounding box center [415, 200] width 376 height 9
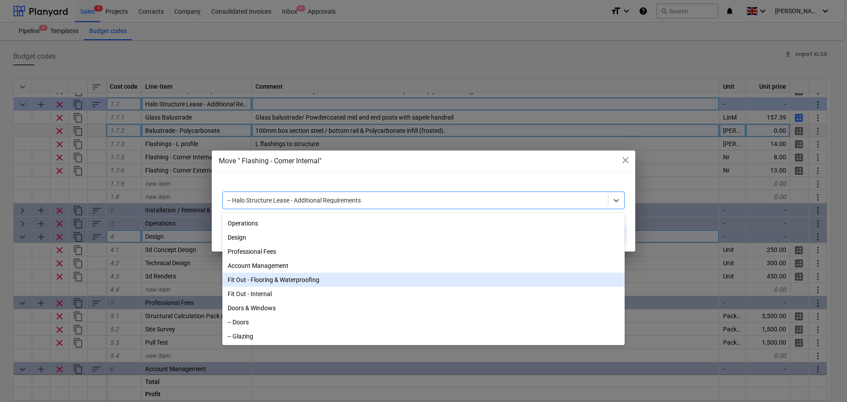
click at [280, 273] on div "Fit Out - Flooring & Waterproofing" at bounding box center [423, 280] width 402 height 14
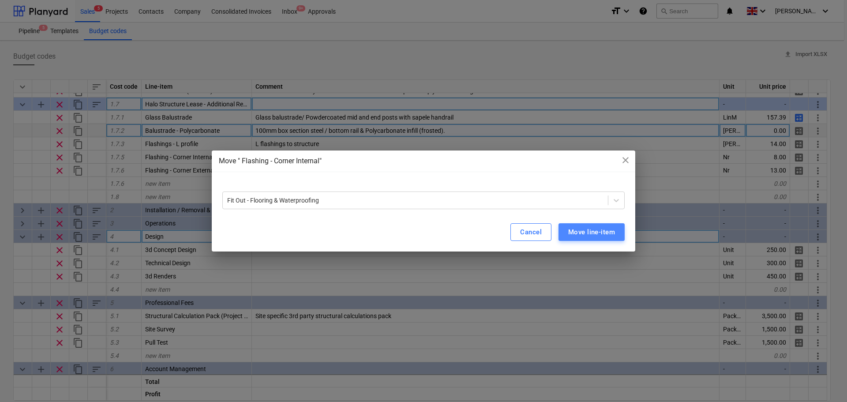
click at [572, 225] on button "Move line-item" at bounding box center [592, 232] width 66 height 18
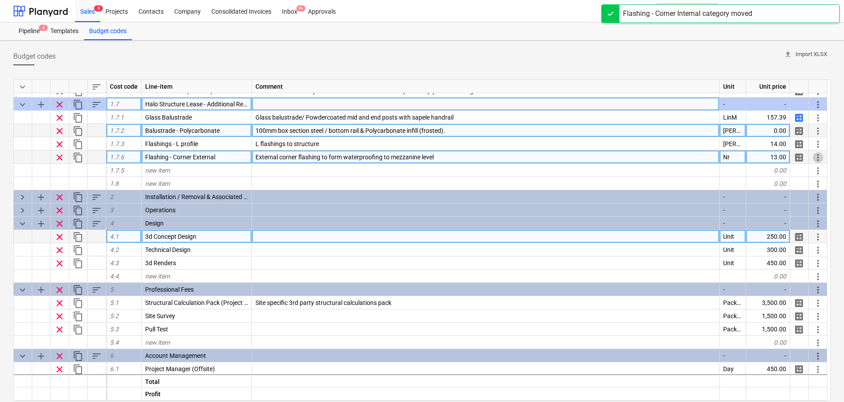
click at [819, 158] on span "more_vert" at bounding box center [818, 157] width 11 height 11
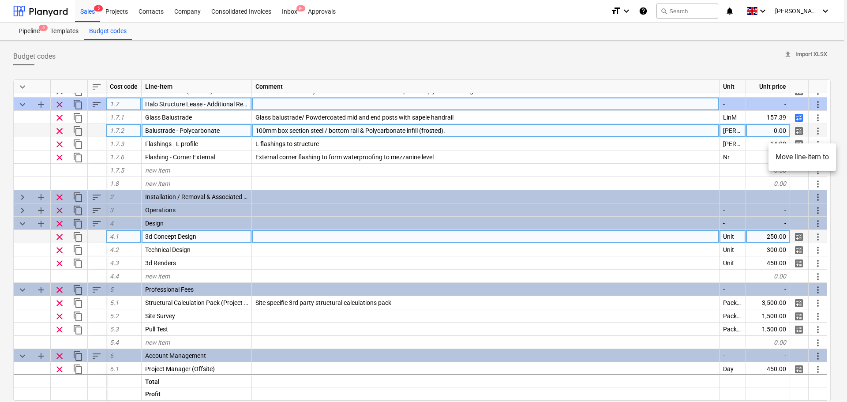
click at [810, 162] on li "Move line-item to" at bounding box center [803, 157] width 68 height 20
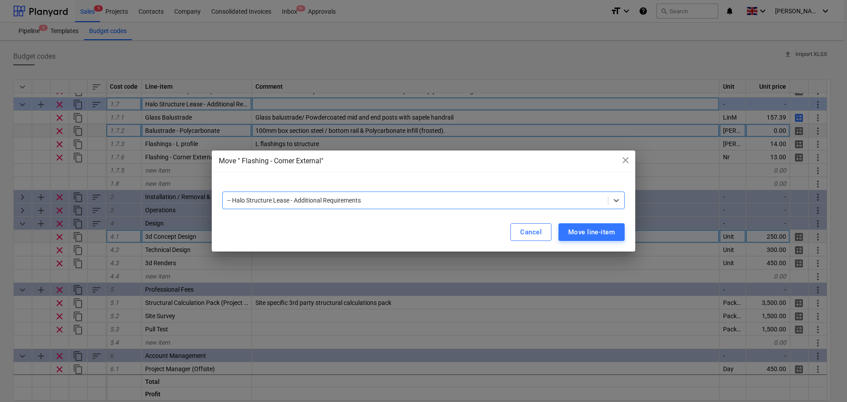
click at [536, 199] on div at bounding box center [415, 200] width 376 height 9
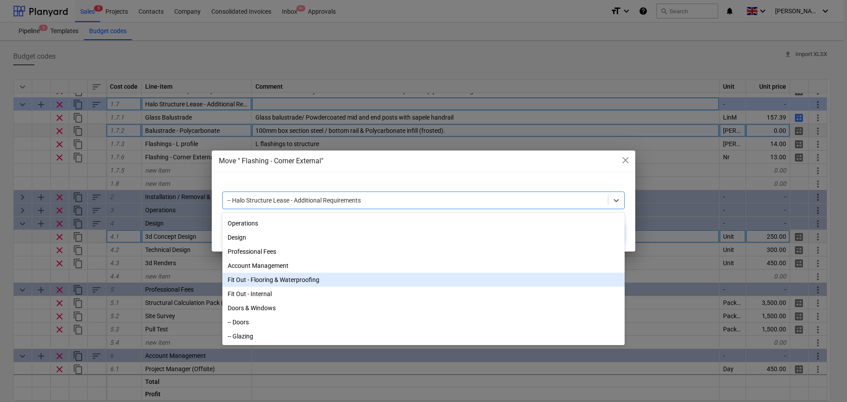
click at [276, 276] on div "Fit Out - Flooring & Waterproofing" at bounding box center [423, 280] width 402 height 14
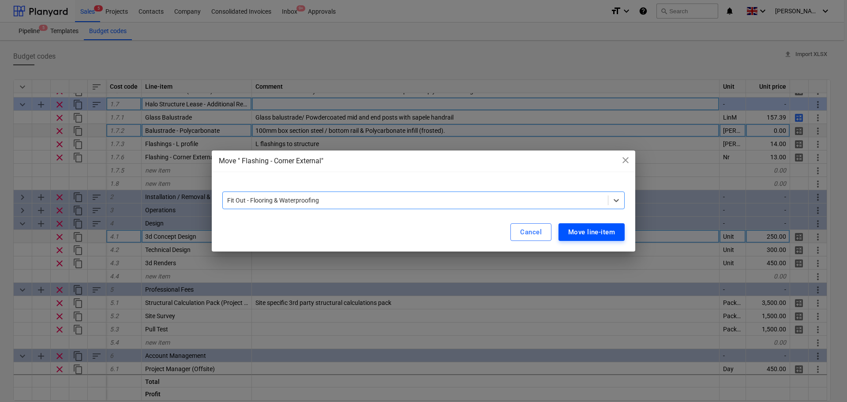
click at [579, 232] on div "Move line-item" at bounding box center [591, 231] width 47 height 11
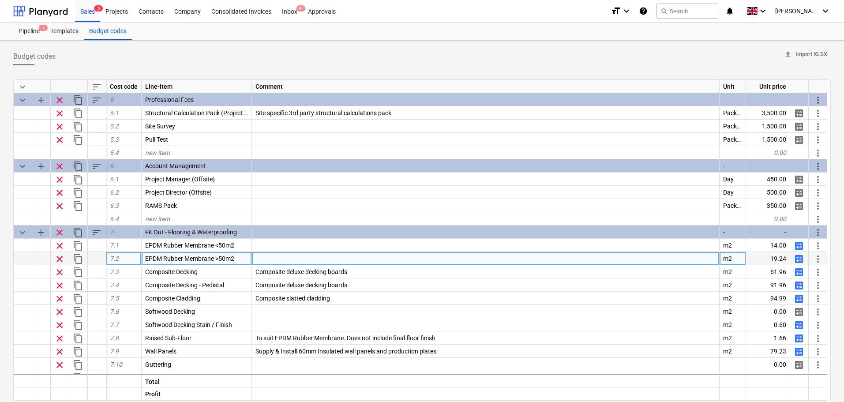
scroll to position [309, 0]
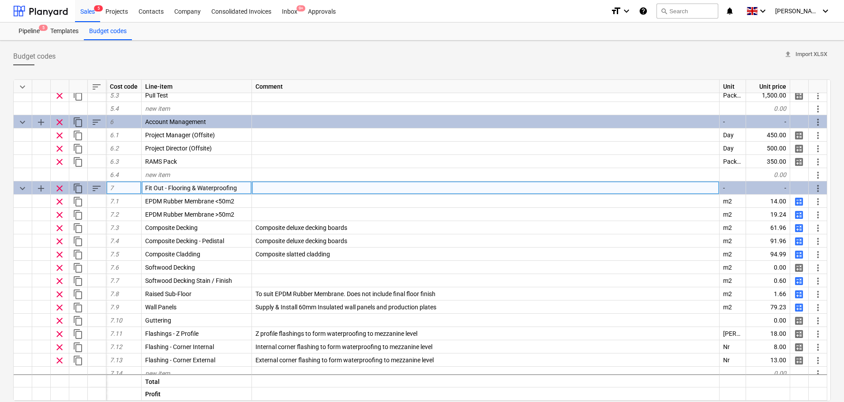
click at [38, 188] on span "add" at bounding box center [41, 188] width 11 height 11
type textarea "x"
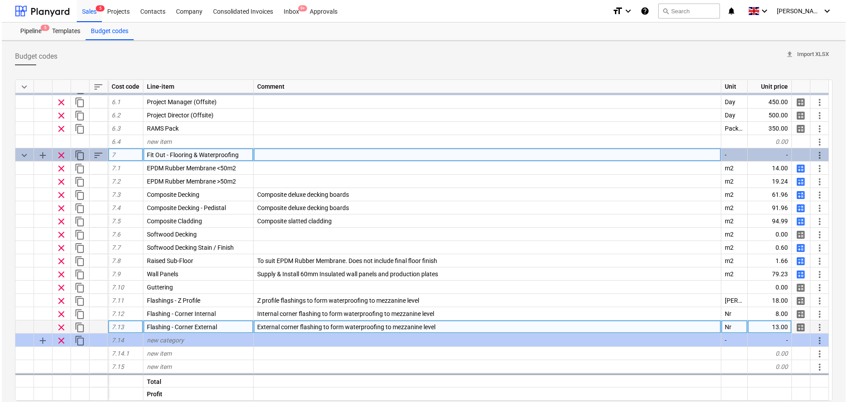
scroll to position [397, 0]
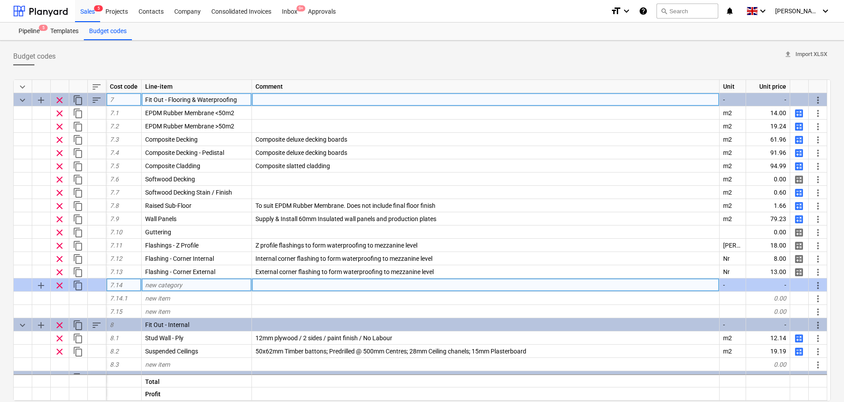
click at [188, 284] on div "new category" at bounding box center [197, 284] width 110 height 13
type input "Waterproofing"
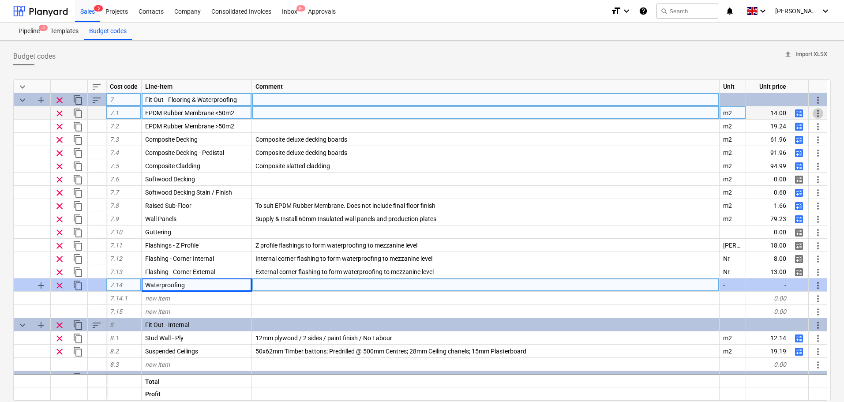
click at [814, 110] on span "more_vert" at bounding box center [818, 113] width 11 height 11
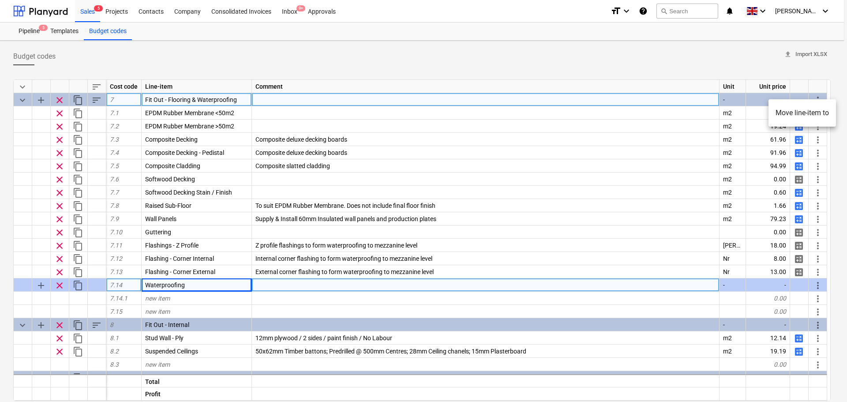
click at [804, 118] on li "Move line-item to" at bounding box center [803, 113] width 68 height 20
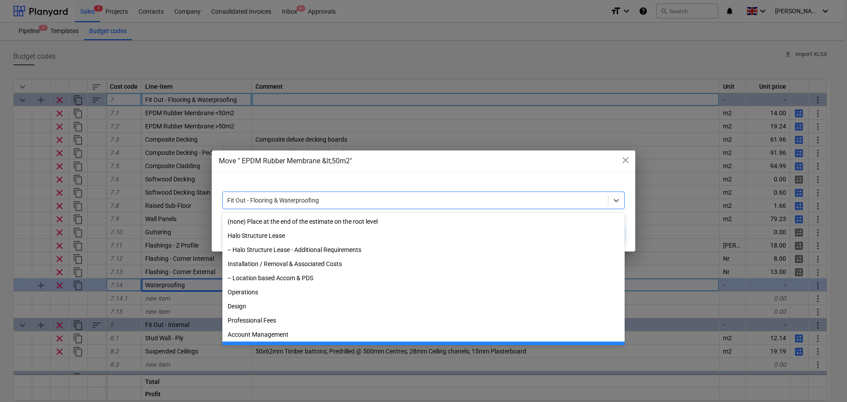
click at [418, 195] on div "Fit Out - Flooring & Waterproofing" at bounding box center [415, 200] width 385 height 12
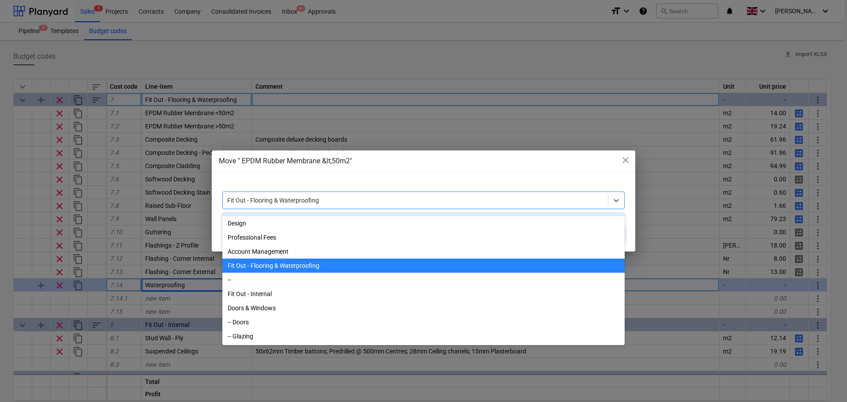
scroll to position [90, 0]
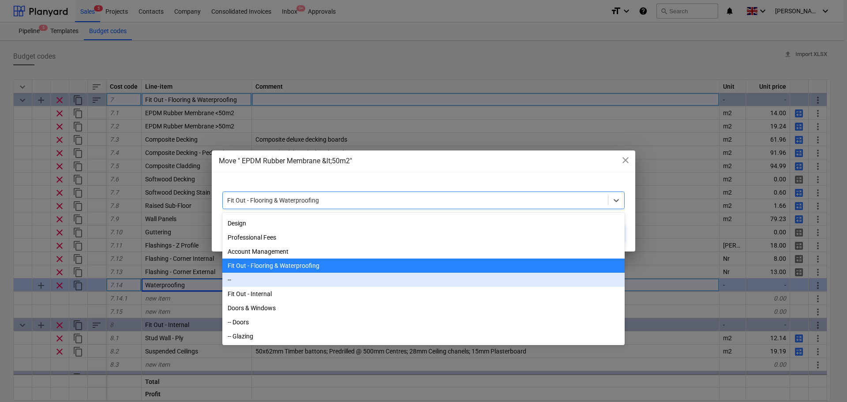
click at [255, 280] on div "--" at bounding box center [423, 280] width 402 height 14
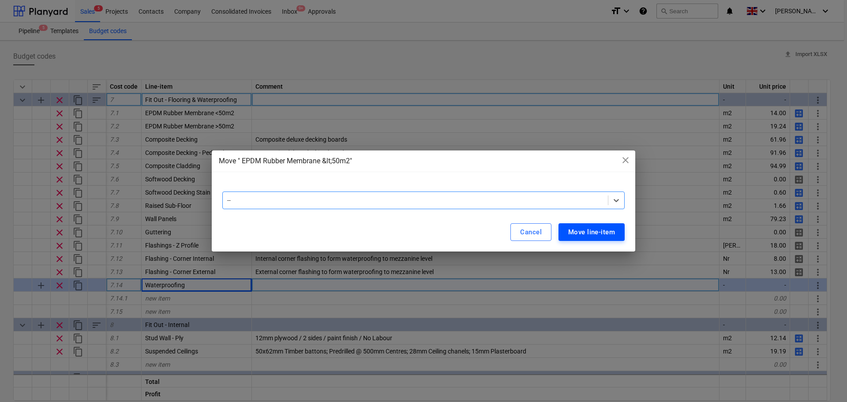
click at [578, 230] on div "Move line-item" at bounding box center [591, 231] width 47 height 11
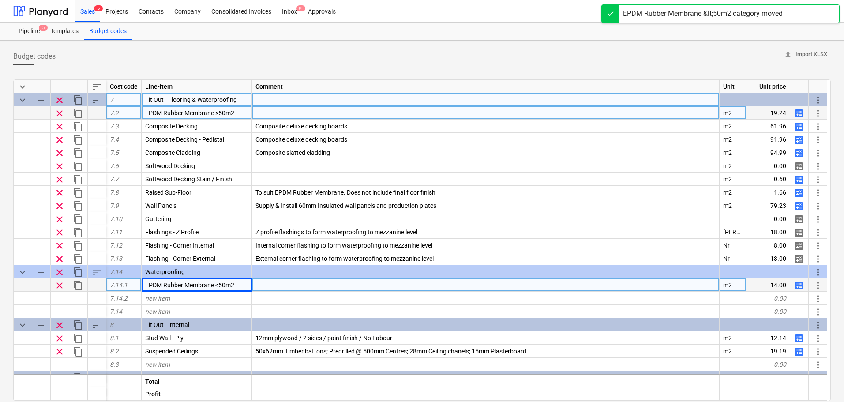
click at [821, 112] on span "more_vert" at bounding box center [818, 113] width 11 height 11
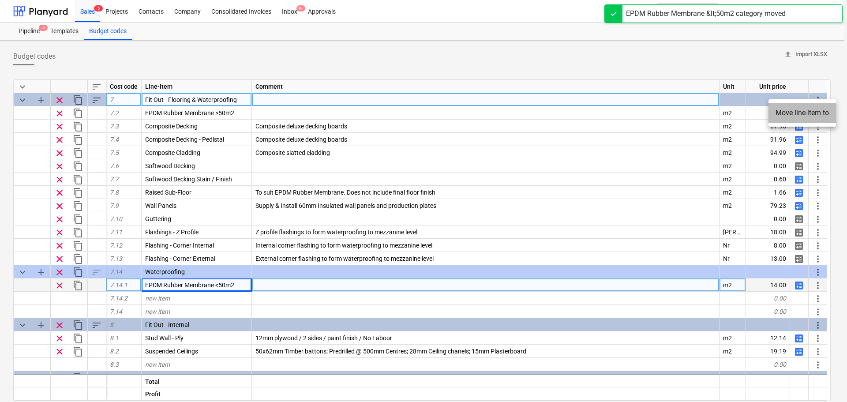
click at [814, 117] on li "Move line-item to" at bounding box center [803, 113] width 68 height 20
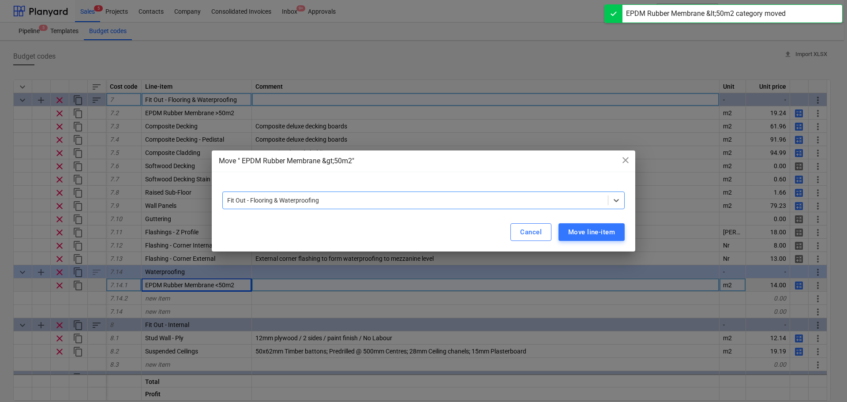
click at [398, 206] on div "Fit Out - Flooring & Waterproofing" at bounding box center [415, 200] width 385 height 12
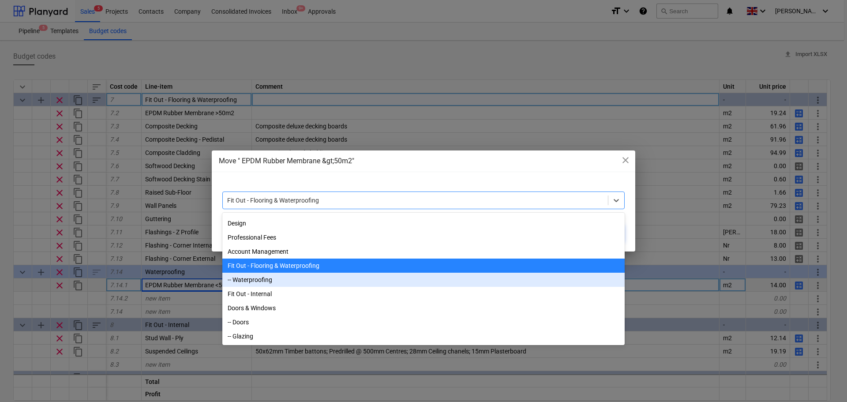
click at [269, 280] on div "-- Waterproofing" at bounding box center [423, 280] width 402 height 14
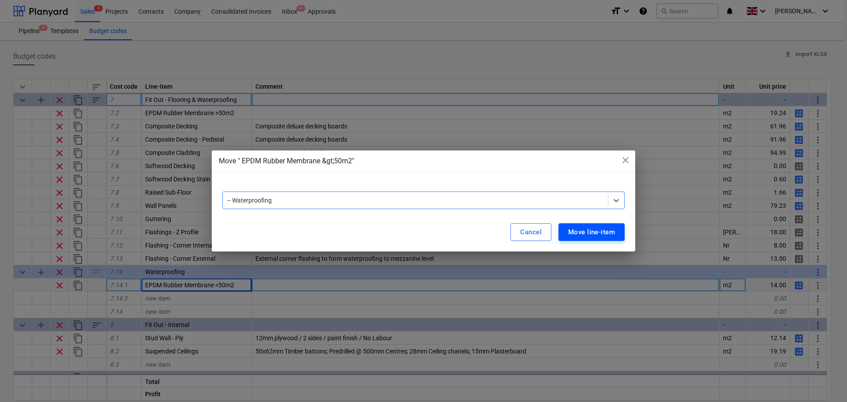
click at [574, 233] on div "Move line-item" at bounding box center [591, 231] width 47 height 11
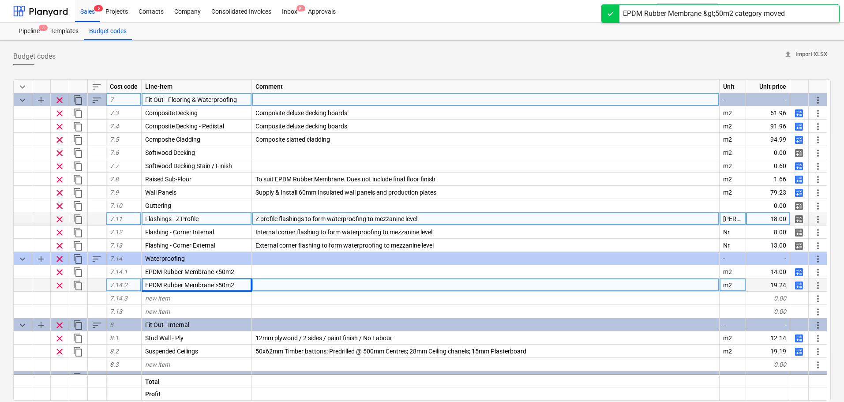
click at [813, 217] on span "more_vert" at bounding box center [818, 219] width 11 height 11
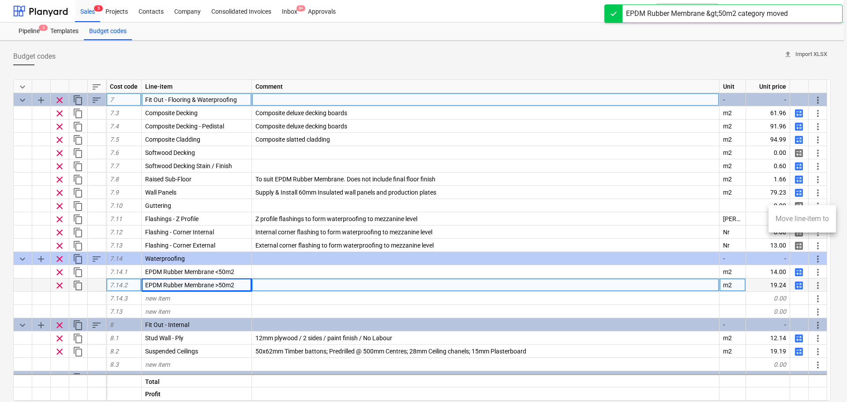
click at [789, 217] on li "Move line-item to" at bounding box center [803, 219] width 68 height 20
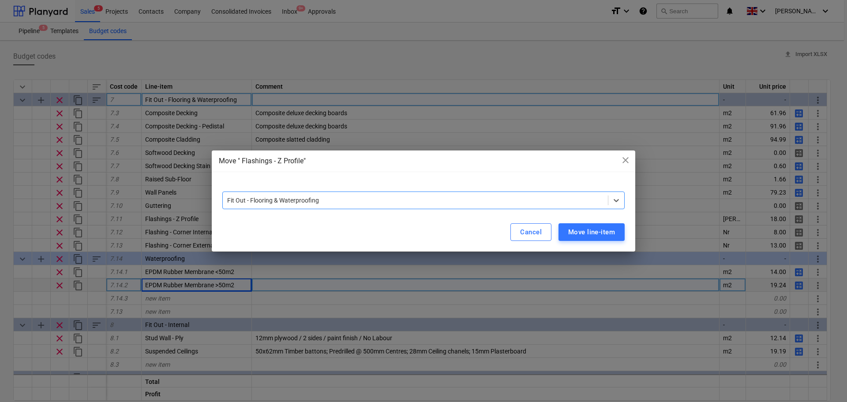
click at [465, 203] on div at bounding box center [415, 200] width 376 height 9
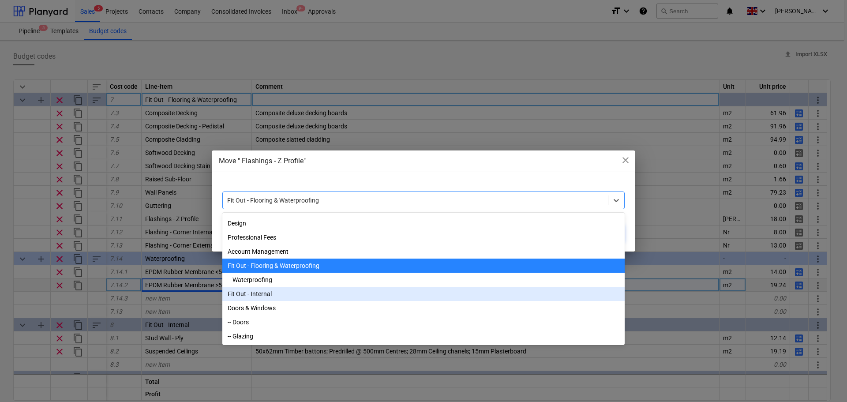
click at [259, 281] on div "-- Waterproofing" at bounding box center [423, 280] width 402 height 14
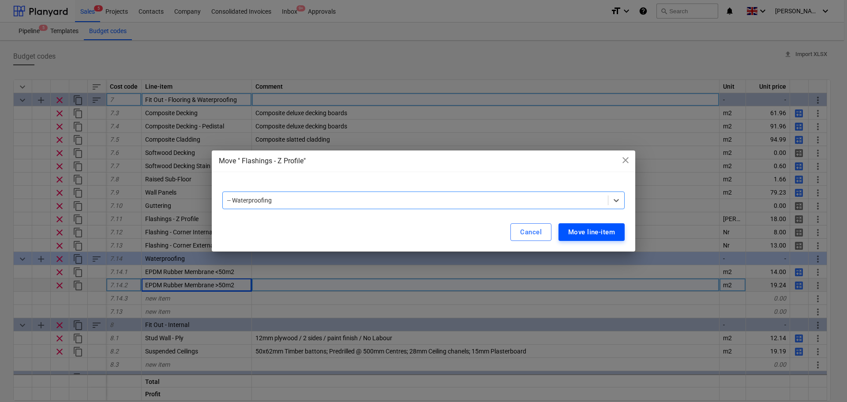
click at [582, 230] on div "Move line-item" at bounding box center [591, 231] width 47 height 11
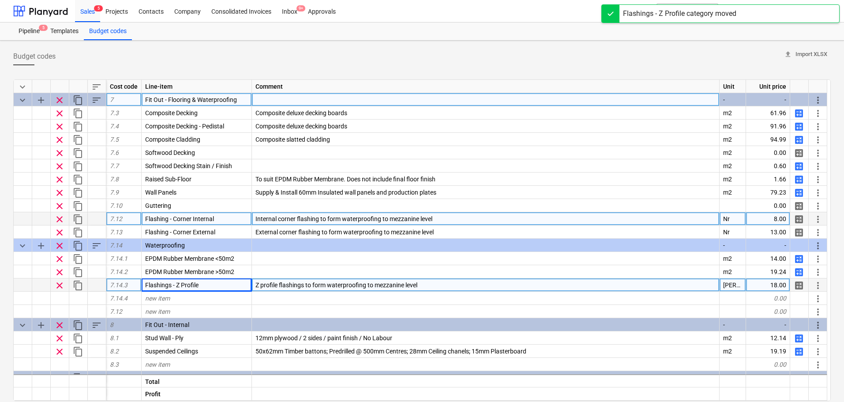
click at [816, 219] on span "more_vert" at bounding box center [818, 219] width 11 height 11
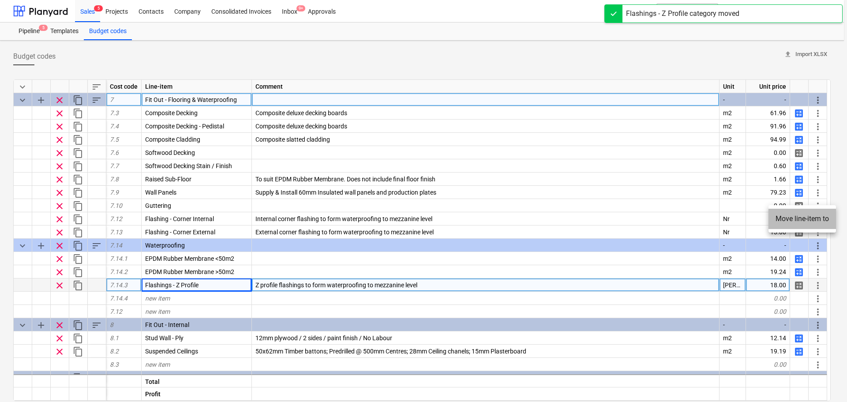
click at [796, 209] on li "Move line-item to" at bounding box center [803, 219] width 68 height 20
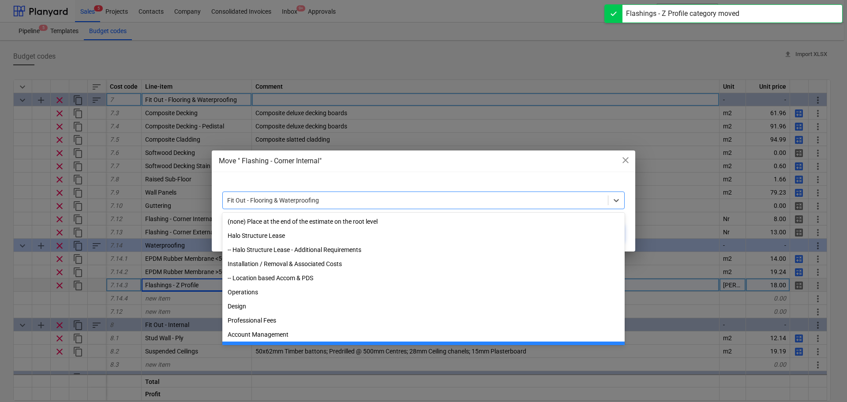
click at [524, 205] on div "Fit Out - Flooring & Waterproofing" at bounding box center [415, 200] width 385 height 12
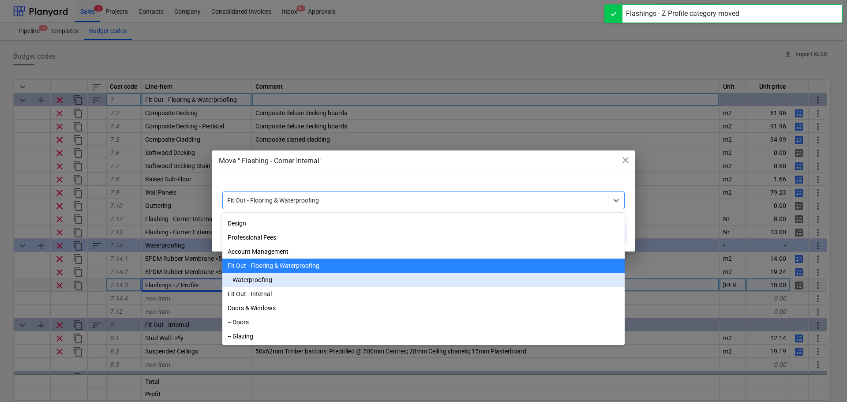
click at [267, 278] on div "-- Waterproofing" at bounding box center [423, 280] width 402 height 14
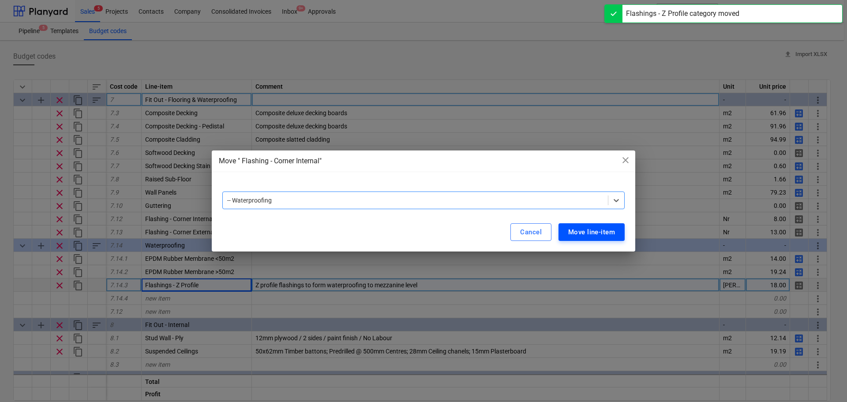
click at [568, 229] on div "Move line-item" at bounding box center [591, 231] width 47 height 11
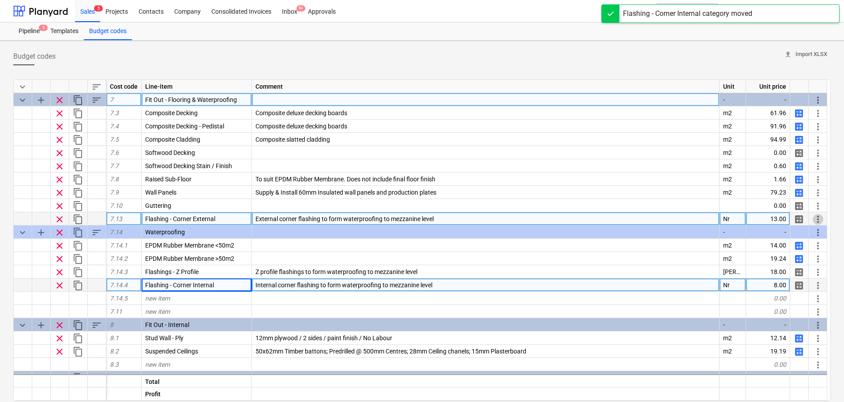
click at [816, 217] on span "more_vert" at bounding box center [818, 219] width 11 height 11
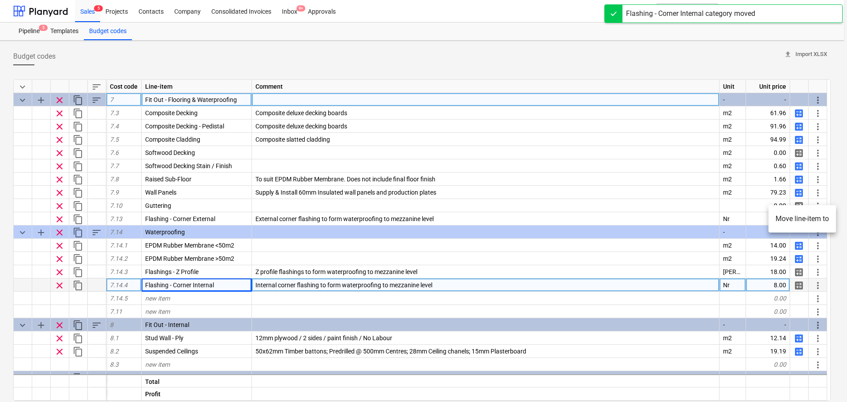
click at [795, 216] on li "Move line-item to" at bounding box center [803, 219] width 68 height 20
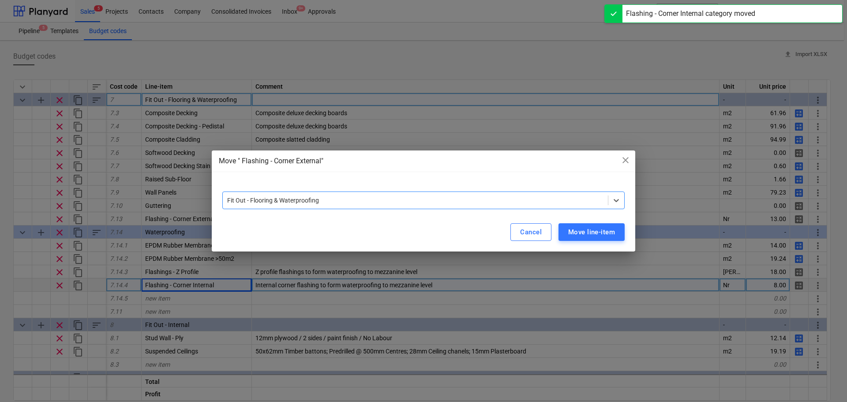
click at [399, 199] on div at bounding box center [415, 200] width 376 height 9
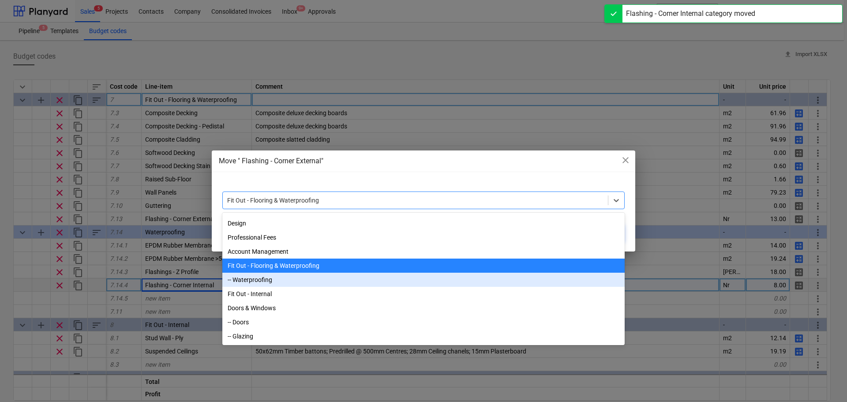
click at [259, 281] on div "-- Waterproofing" at bounding box center [423, 280] width 402 height 14
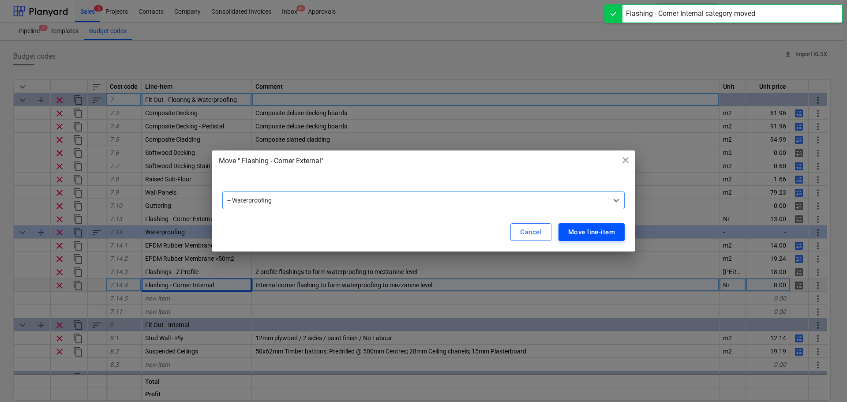
click at [581, 226] on div "Move line-item" at bounding box center [591, 231] width 47 height 11
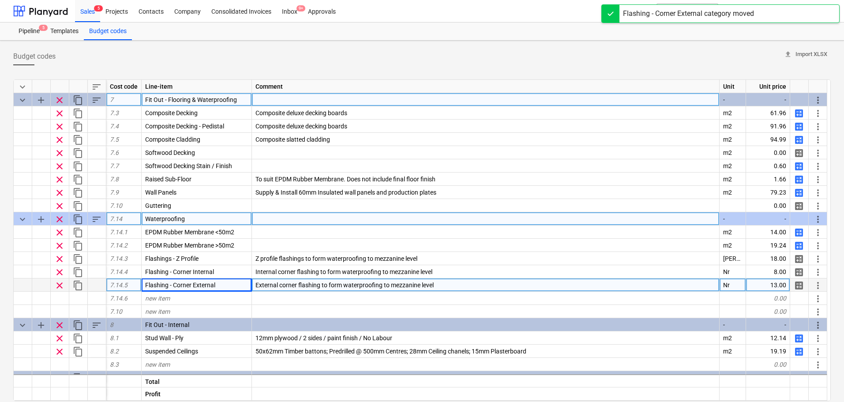
click at [25, 218] on span "keyboard_arrow_down" at bounding box center [22, 219] width 11 height 11
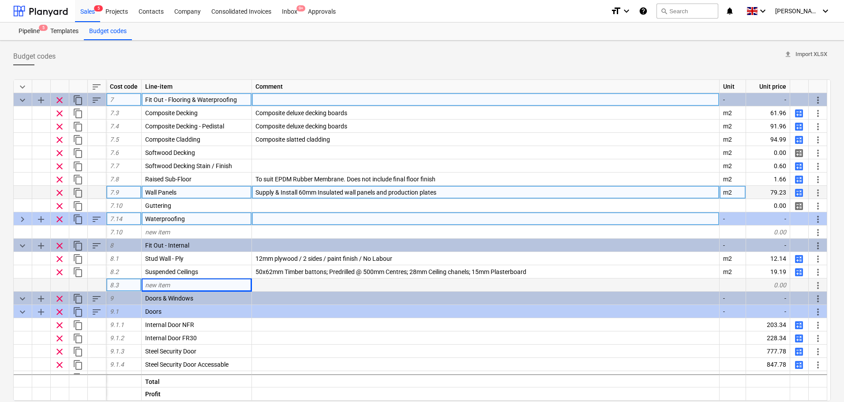
click at [815, 194] on span "more_vert" at bounding box center [818, 193] width 11 height 11
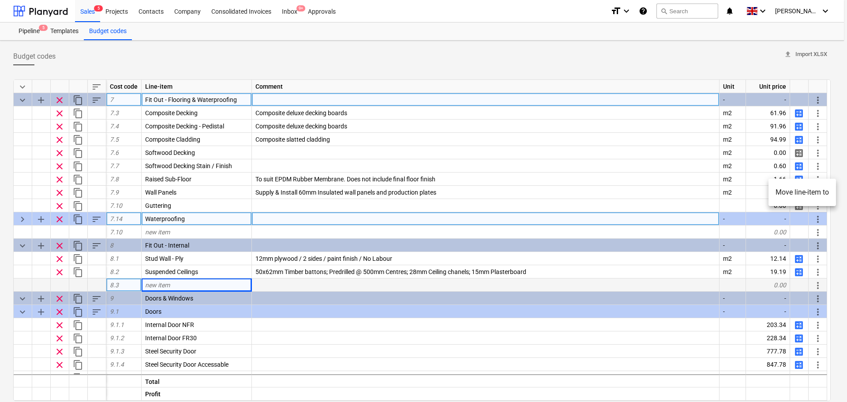
click at [800, 195] on li "Move line-item to" at bounding box center [803, 192] width 68 height 20
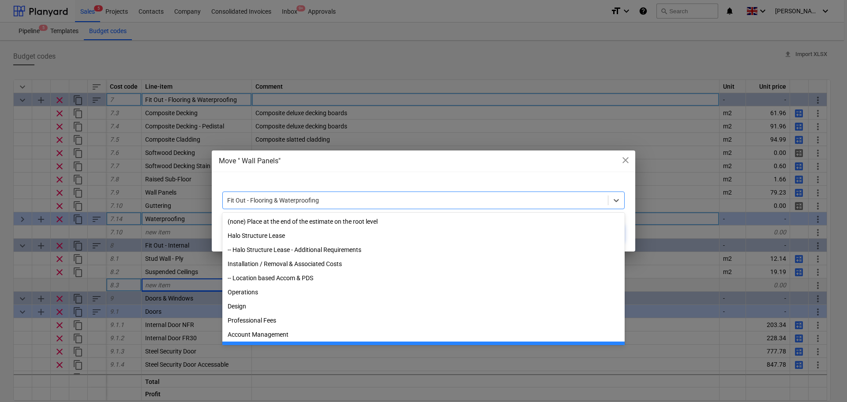
click at [365, 200] on div at bounding box center [415, 200] width 376 height 9
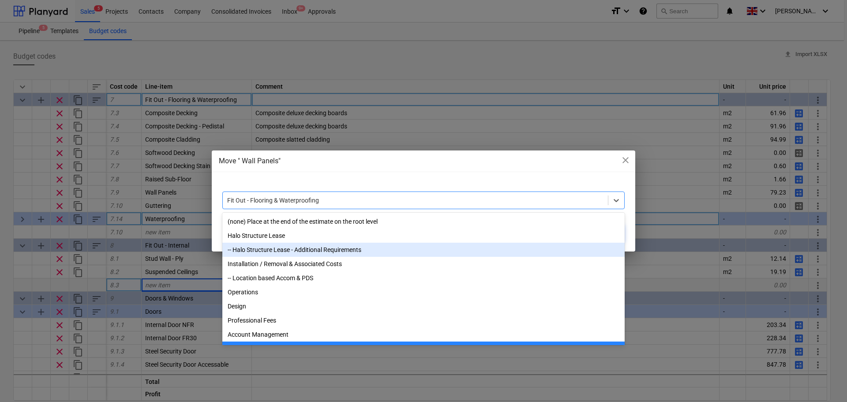
click at [311, 248] on div "-- Halo Structure Lease - Additional Requirements" at bounding box center [423, 250] width 402 height 14
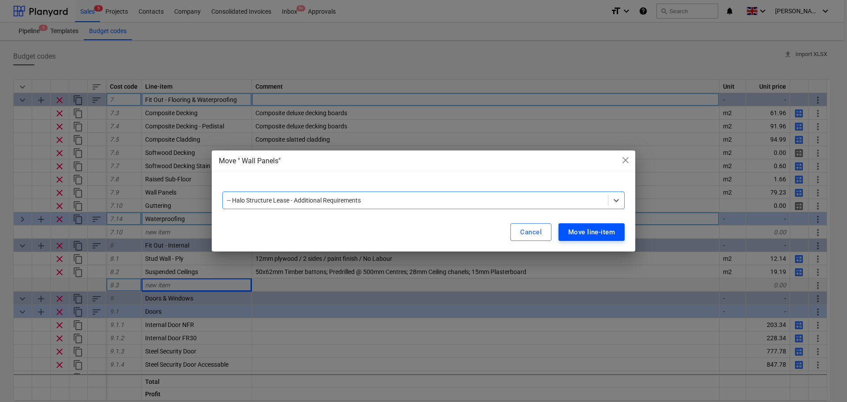
click at [584, 233] on div "Move line-item" at bounding box center [591, 231] width 47 height 11
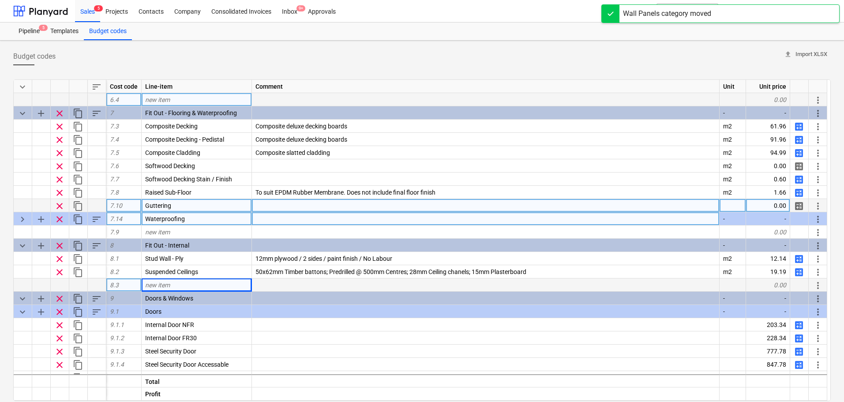
click at [814, 204] on span "more_vert" at bounding box center [818, 206] width 11 height 11
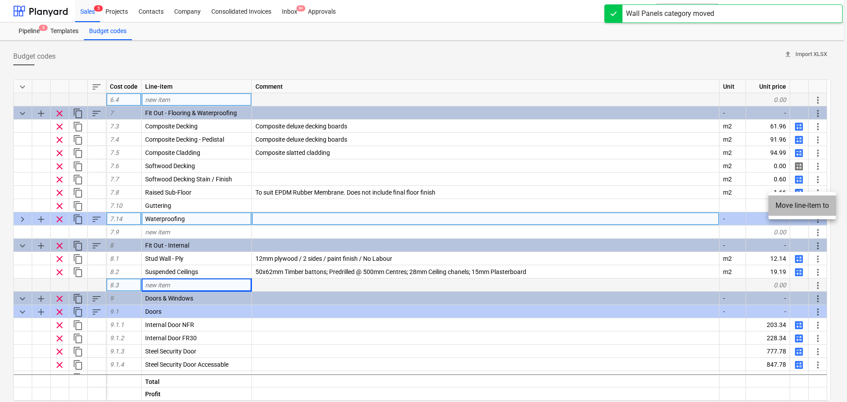
click at [787, 208] on li "Move line-item to" at bounding box center [803, 205] width 68 height 20
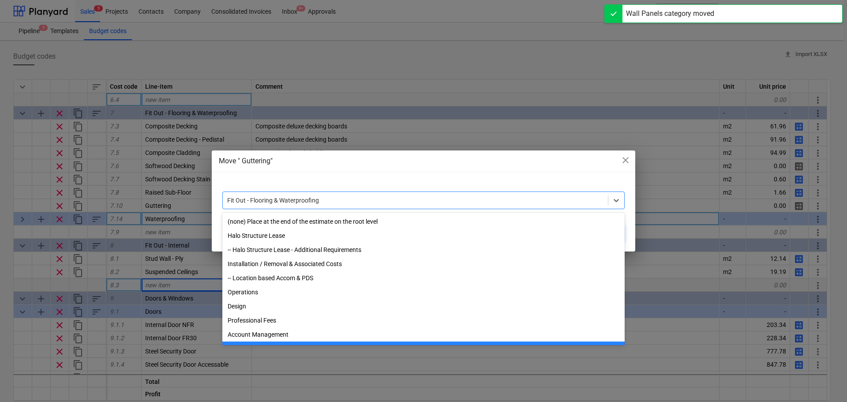
click at [482, 202] on div at bounding box center [415, 200] width 376 height 9
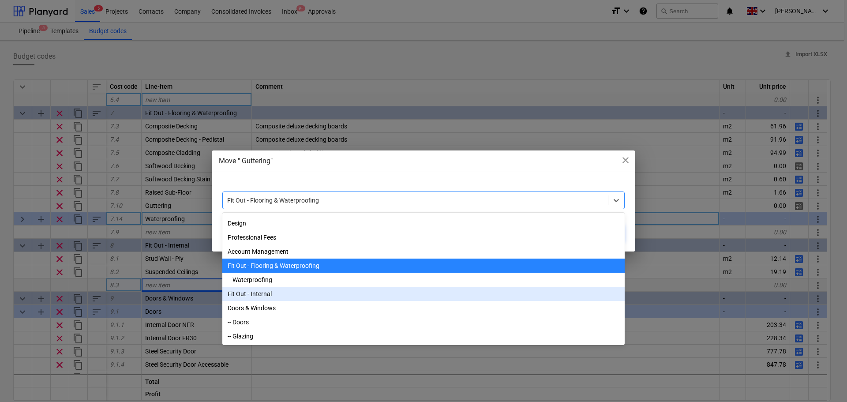
click at [259, 277] on div "-- Waterproofing" at bounding box center [423, 280] width 402 height 14
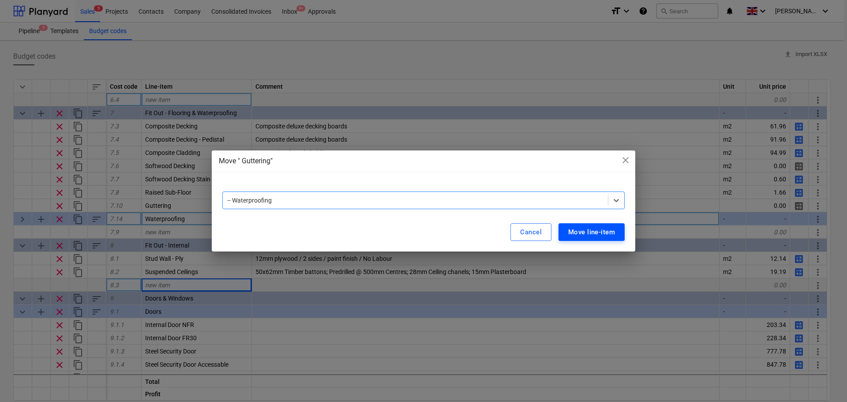
click at [564, 229] on button "Move line-item" at bounding box center [592, 232] width 66 height 18
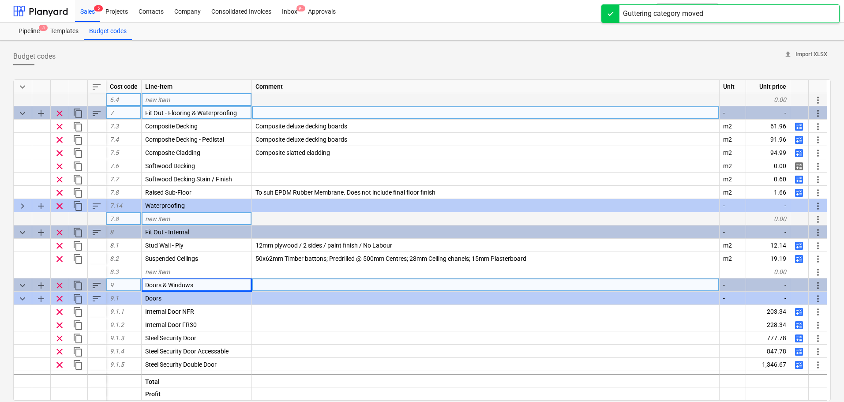
click at [44, 113] on span "add" at bounding box center [41, 113] width 11 height 11
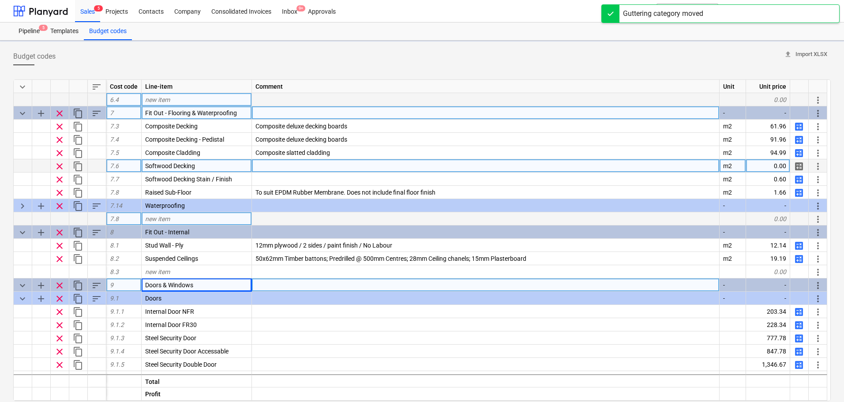
type textarea "x"
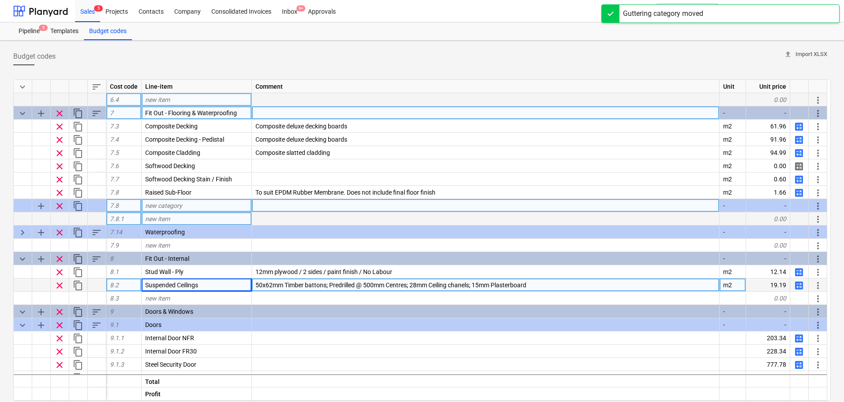
click at [172, 203] on span "new category" at bounding box center [163, 205] width 37 height 7
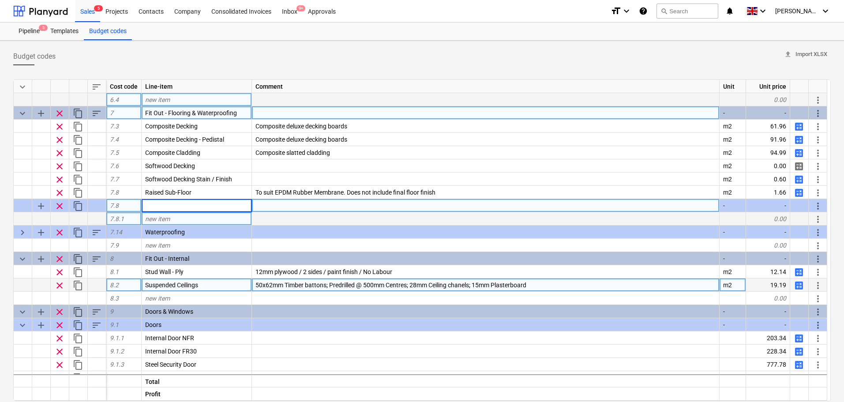
type input "D"
type input "Decking"
type textarea "x"
click at [216, 210] on div "Decking" at bounding box center [197, 205] width 110 height 13
click at [211, 206] on input "Decking" at bounding box center [197, 205] width 110 height 13
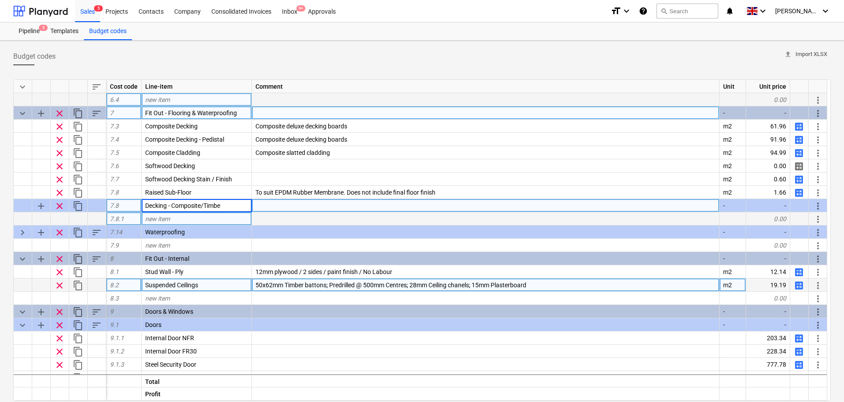
type input "Decking - Composite/Timber"
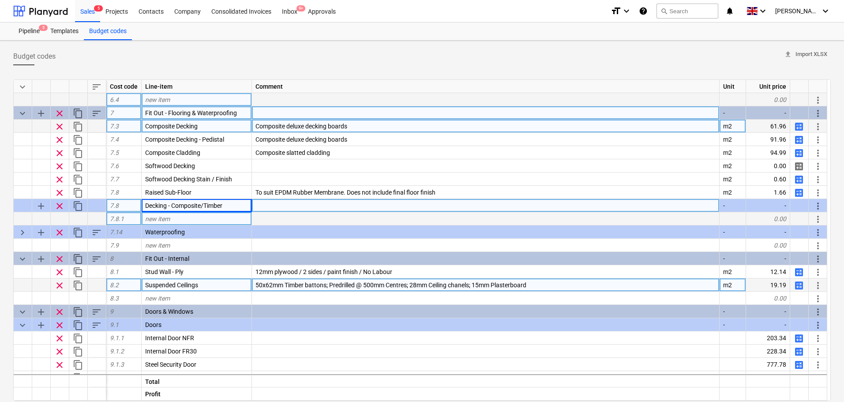
click at [816, 128] on span "more_vert" at bounding box center [818, 126] width 11 height 11
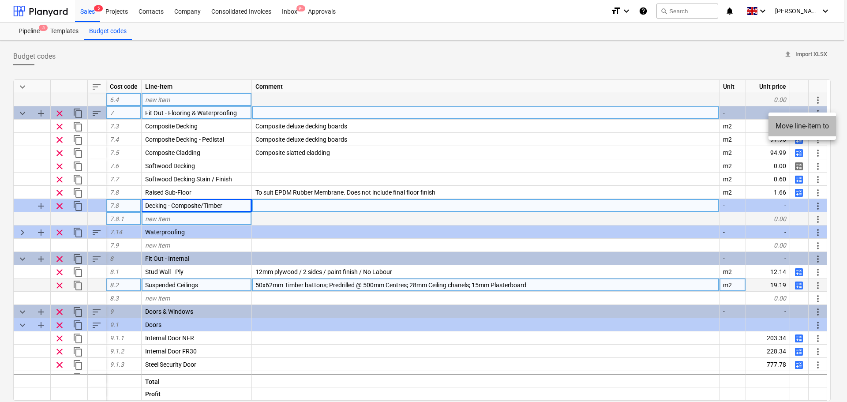
click at [801, 124] on li "Move line-item to" at bounding box center [803, 126] width 68 height 20
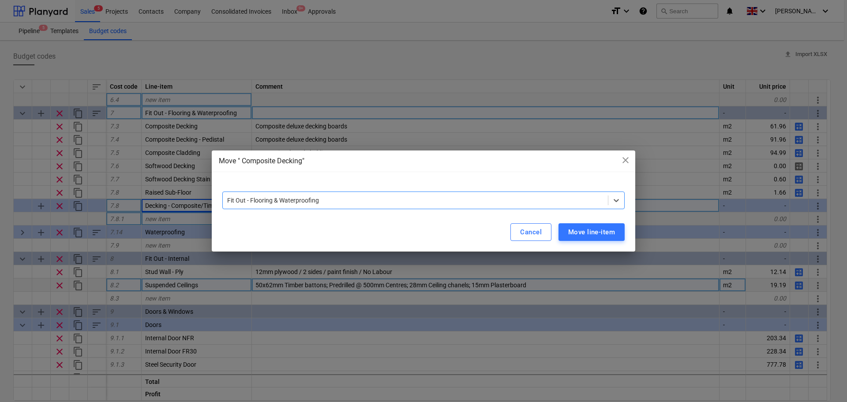
click at [443, 193] on div "Fit Out - Flooring & Waterproofing" at bounding box center [423, 200] width 402 height 18
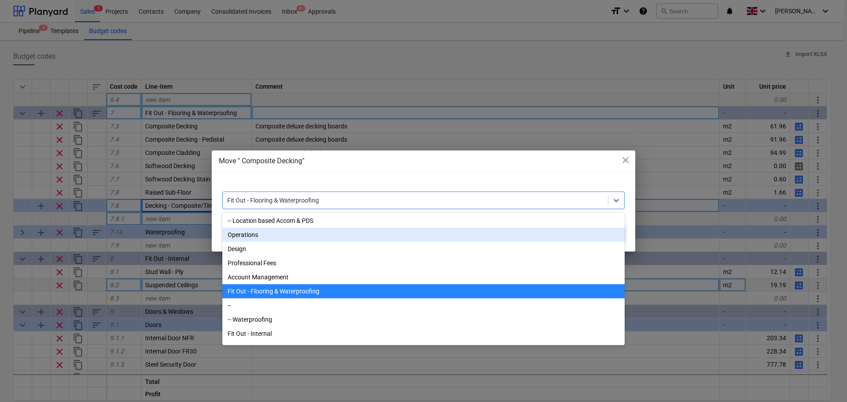
scroll to position [104, 0]
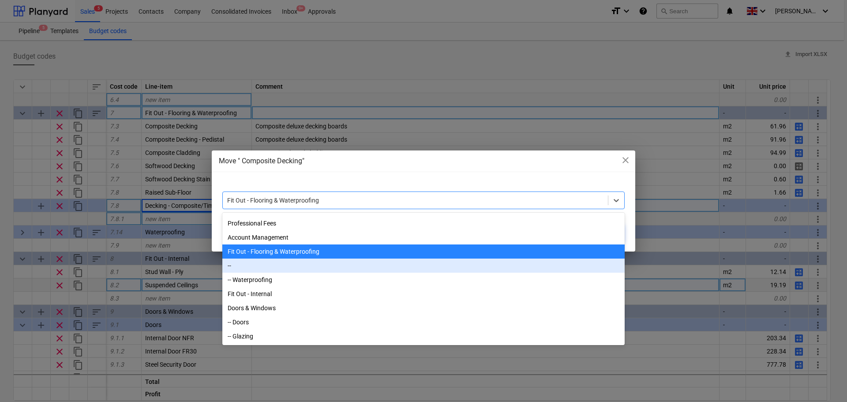
click at [259, 263] on div "--" at bounding box center [423, 266] width 402 height 14
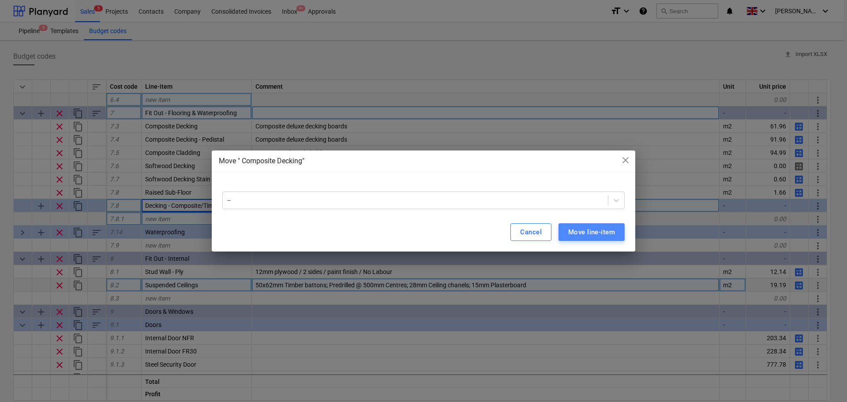
click at [570, 234] on div "Move line-item" at bounding box center [591, 231] width 47 height 11
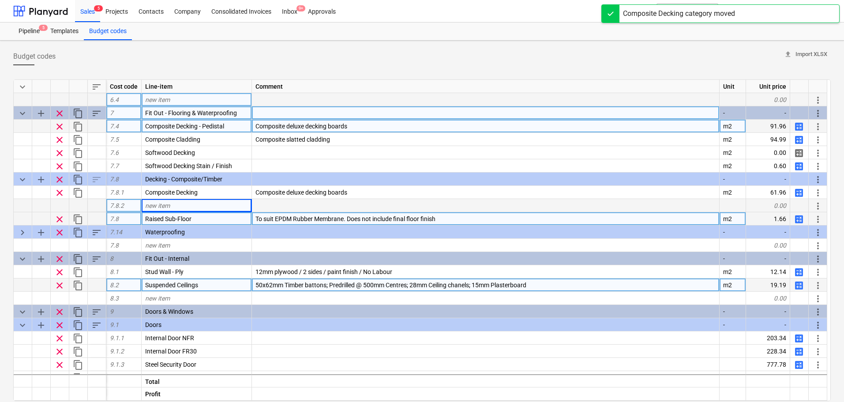
click at [812, 129] on div "more_vert" at bounding box center [818, 126] width 19 height 13
click at [818, 125] on span "more_vert" at bounding box center [818, 126] width 11 height 11
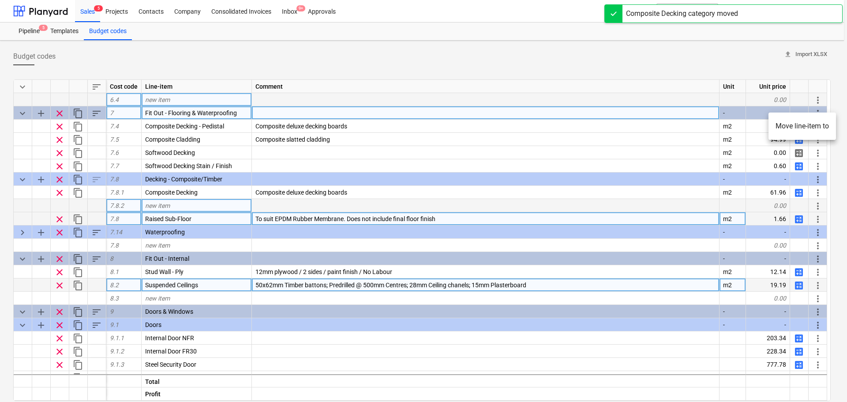
click at [804, 124] on li "Move line-item to" at bounding box center [803, 126] width 68 height 20
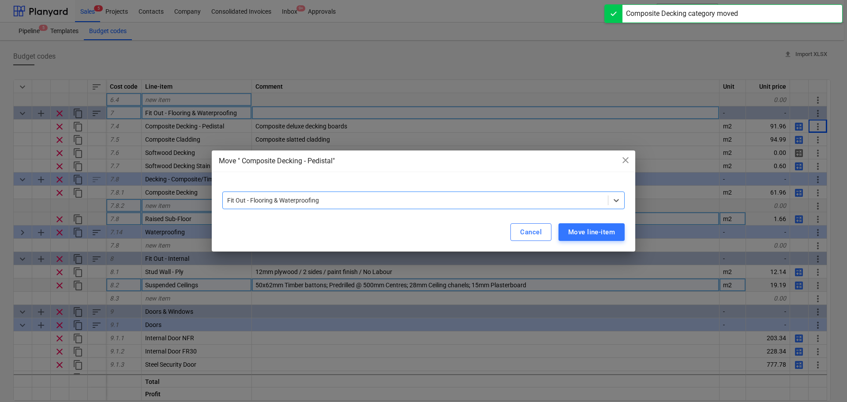
click at [344, 197] on div at bounding box center [415, 200] width 376 height 9
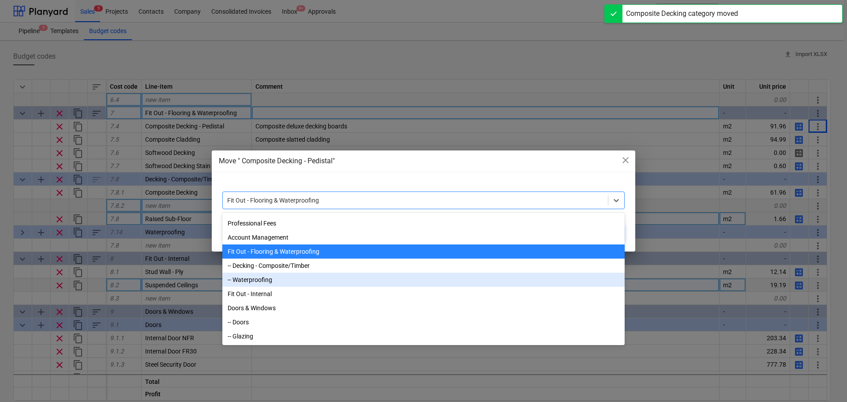
click at [282, 265] on div "-- Decking - Composite/Timber" at bounding box center [423, 266] width 402 height 14
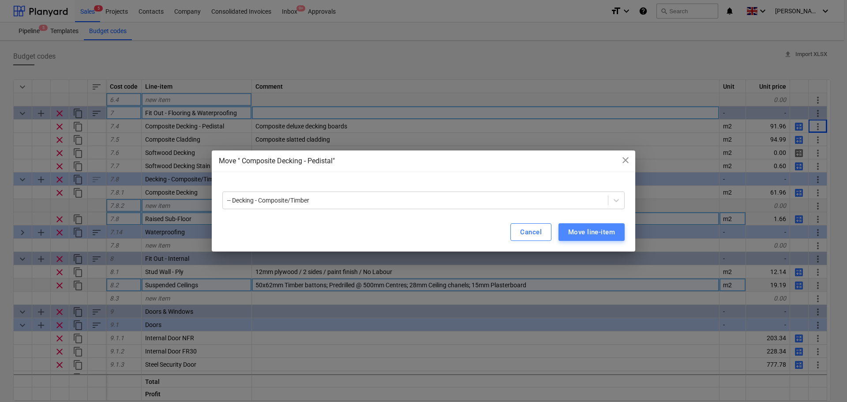
click at [575, 233] on div "Move line-item" at bounding box center [591, 231] width 47 height 11
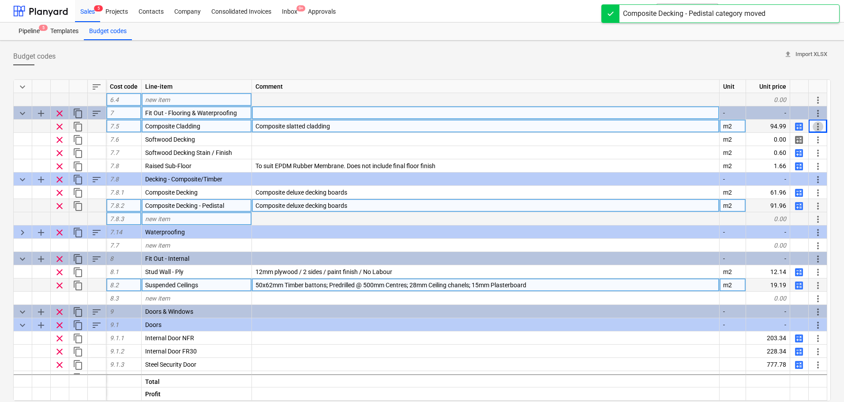
click at [821, 125] on span "more_vert" at bounding box center [818, 126] width 11 height 11
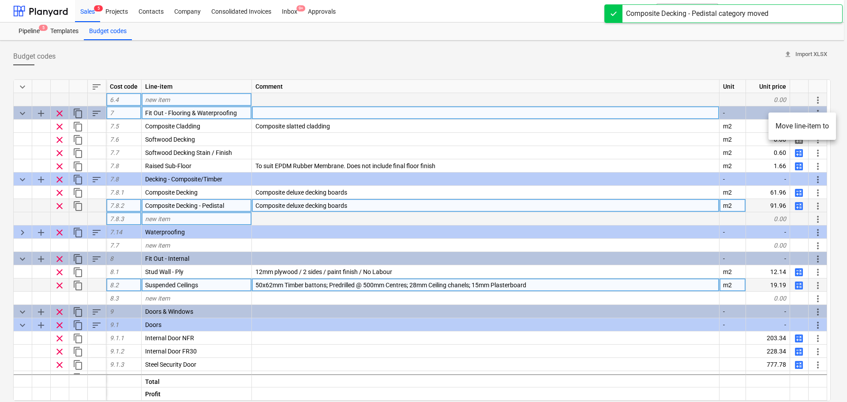
click at [783, 128] on li "Move line-item to" at bounding box center [803, 126] width 68 height 20
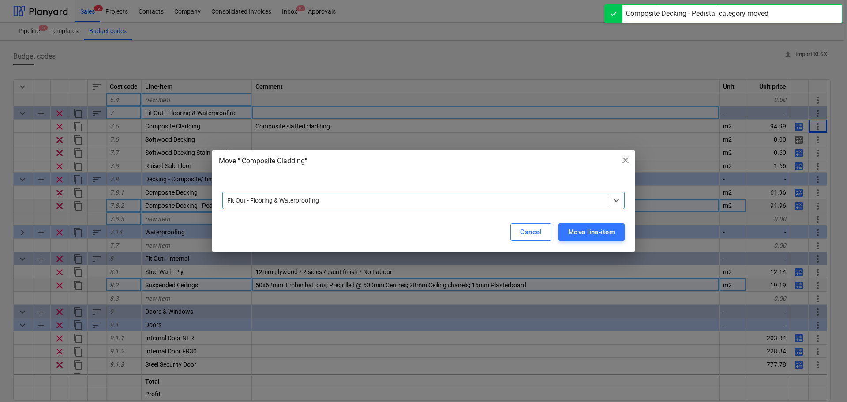
click at [395, 196] on div at bounding box center [415, 200] width 376 height 9
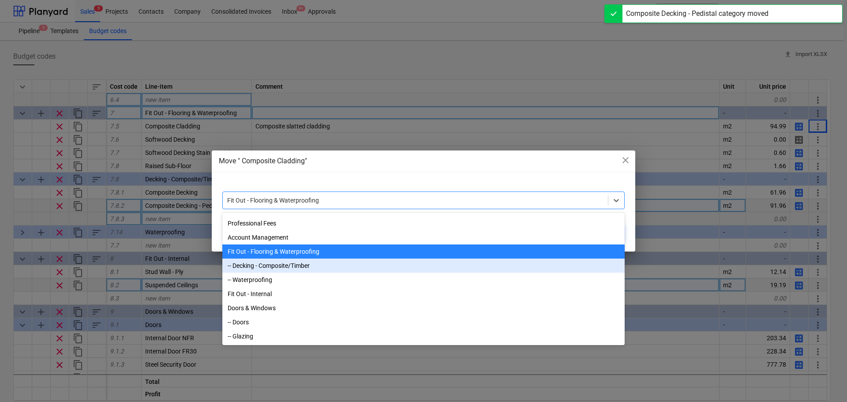
click at [257, 266] on div "-- Decking - Composite/Timber" at bounding box center [423, 266] width 402 height 14
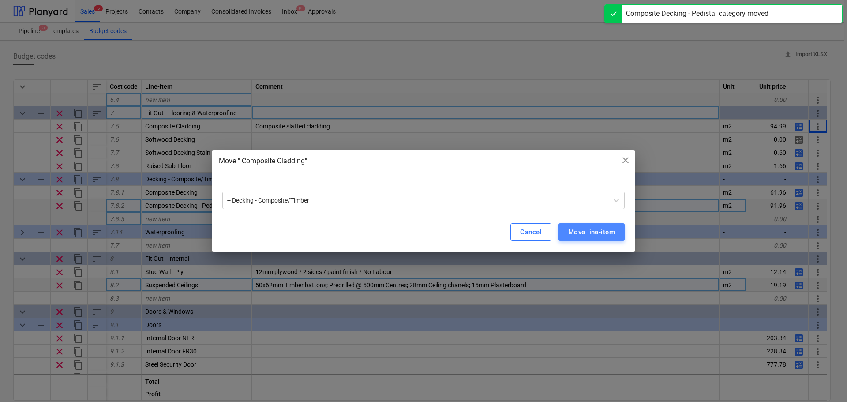
click at [568, 233] on div "Move line-item" at bounding box center [591, 231] width 47 height 11
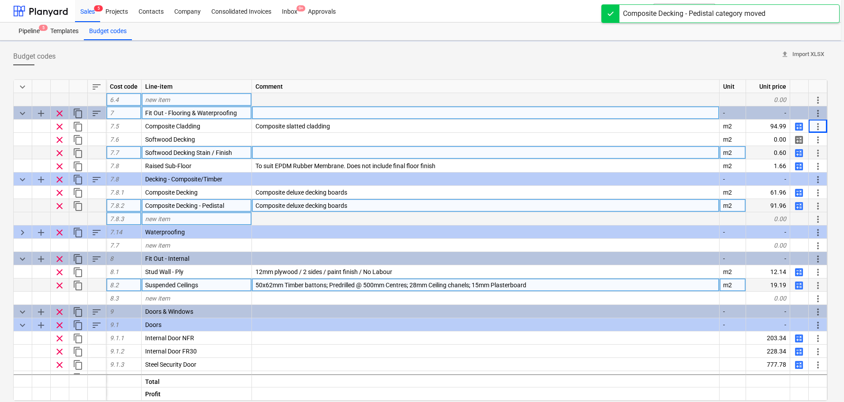
type textarea "x"
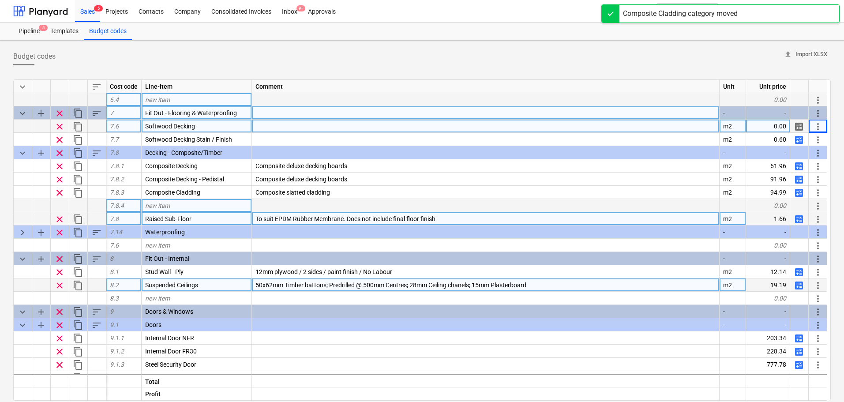
click at [816, 124] on span "more_vert" at bounding box center [818, 126] width 11 height 11
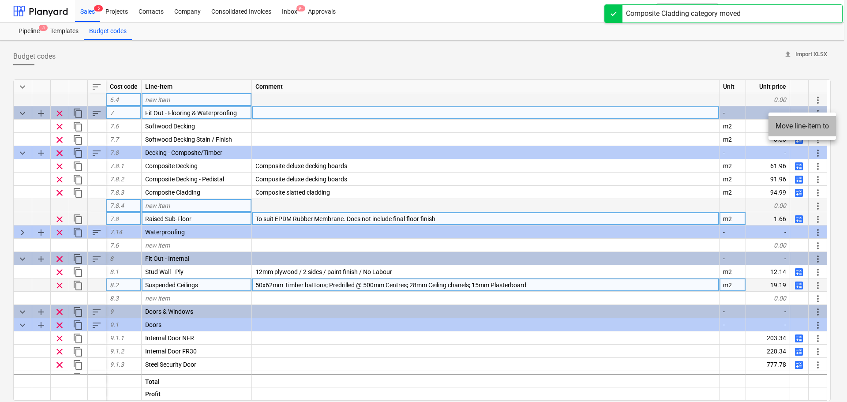
click at [784, 129] on li "Move line-item to" at bounding box center [803, 126] width 68 height 20
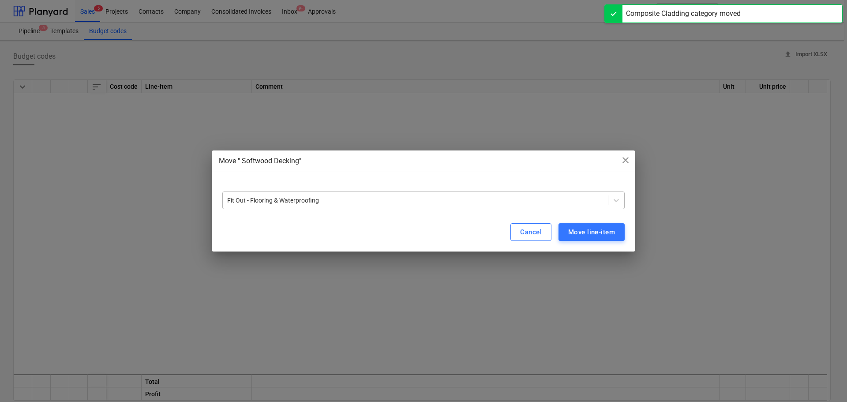
scroll to position [397, 0]
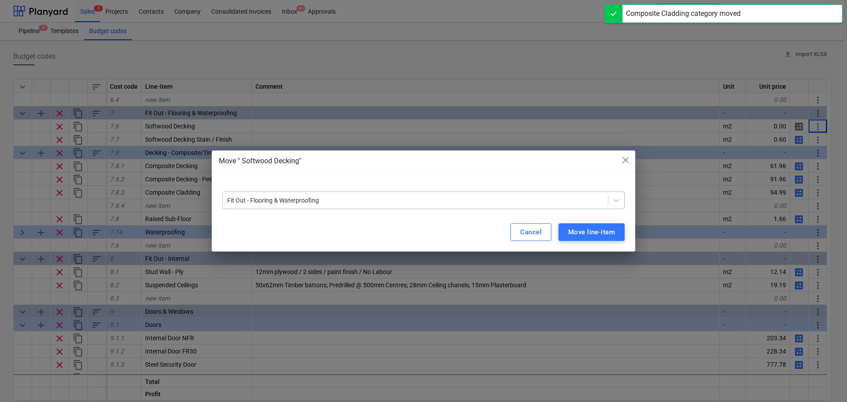
click at [405, 207] on div "Fit Out - Flooring & Waterproofing" at bounding box center [423, 200] width 402 height 18
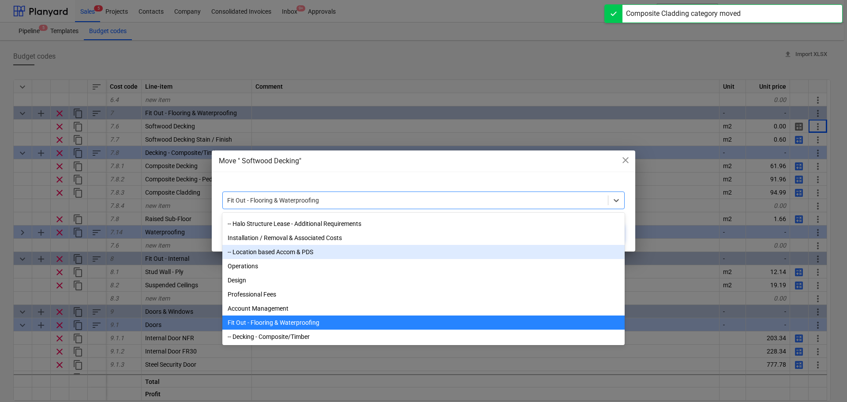
scroll to position [104, 0]
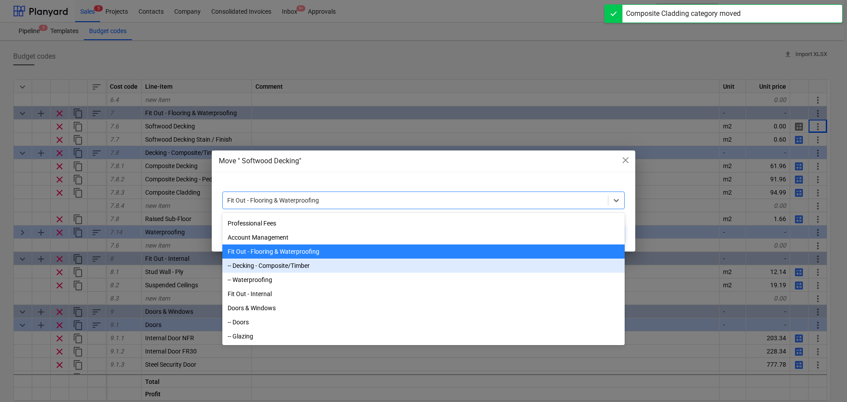
click at [266, 266] on div "-- Decking - Composite/Timber" at bounding box center [423, 266] width 402 height 14
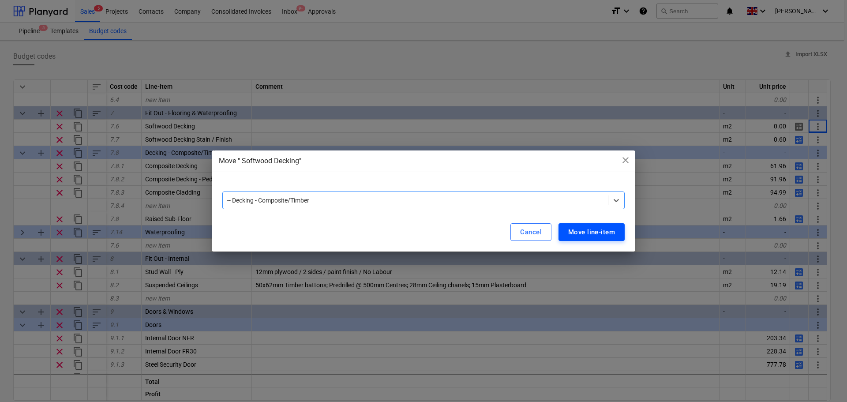
click at [589, 227] on div "Move line-item" at bounding box center [591, 231] width 47 height 11
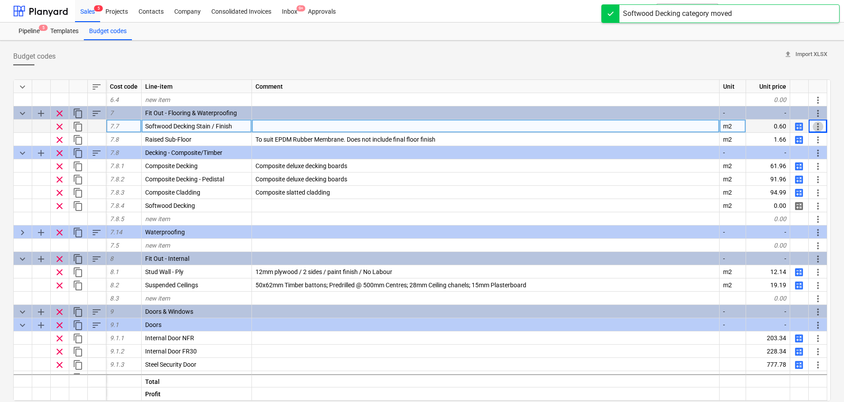
click at [818, 125] on span "more_vert" at bounding box center [818, 126] width 11 height 11
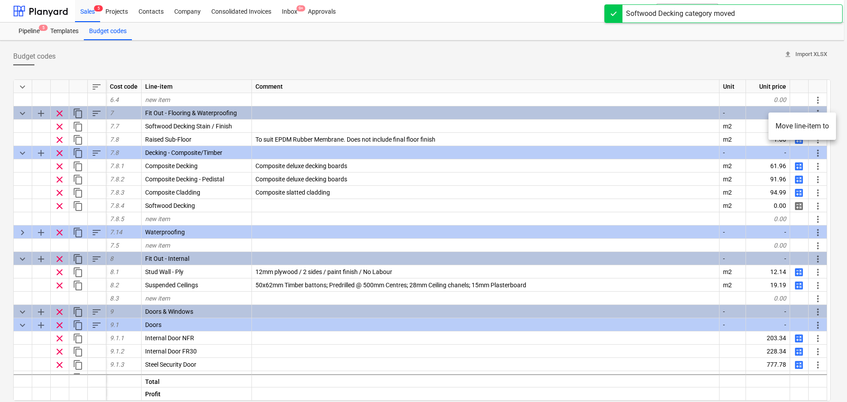
click at [819, 128] on li "Move line-item to" at bounding box center [803, 126] width 68 height 20
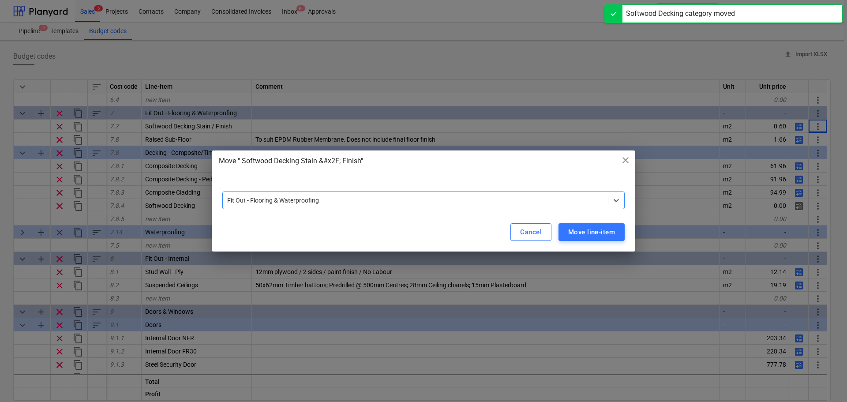
click at [341, 189] on div at bounding box center [423, 187] width 402 height 7
click at [338, 203] on div at bounding box center [415, 200] width 376 height 9
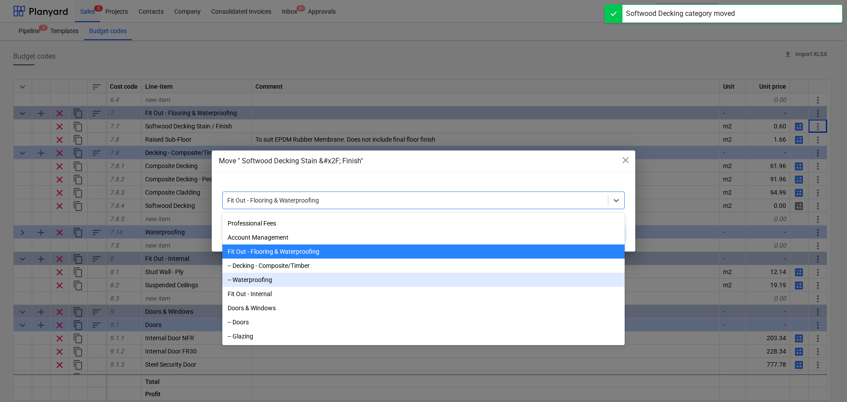
click at [285, 260] on div "-- Decking - Composite/Timber" at bounding box center [423, 266] width 402 height 14
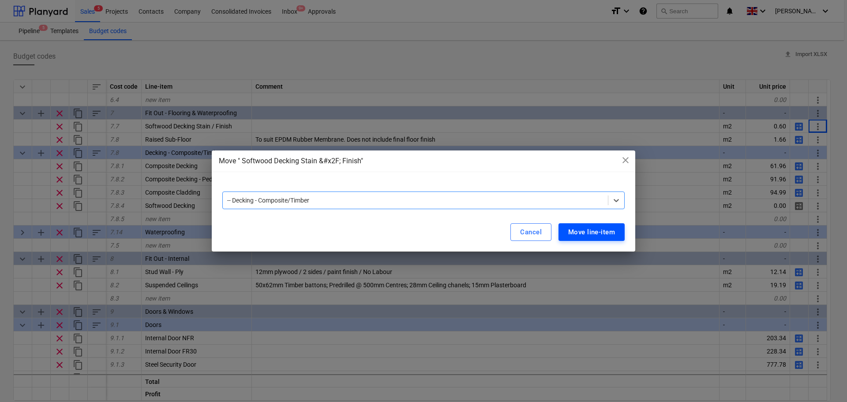
click at [570, 225] on button "Move line-item" at bounding box center [592, 232] width 66 height 18
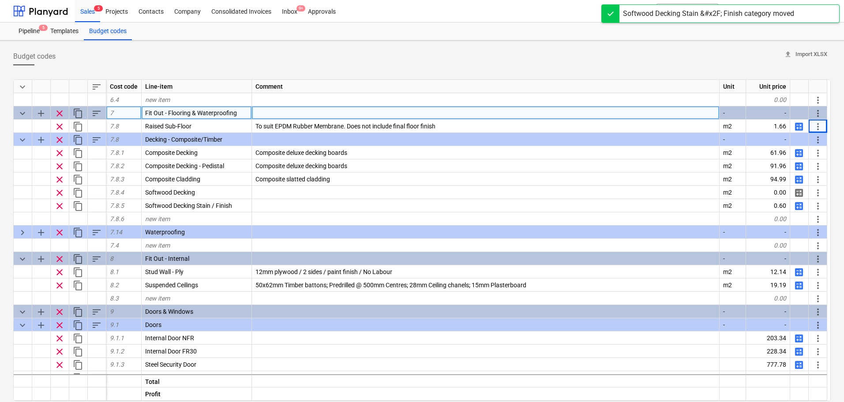
click at [95, 113] on span "sort" at bounding box center [96, 113] width 11 height 11
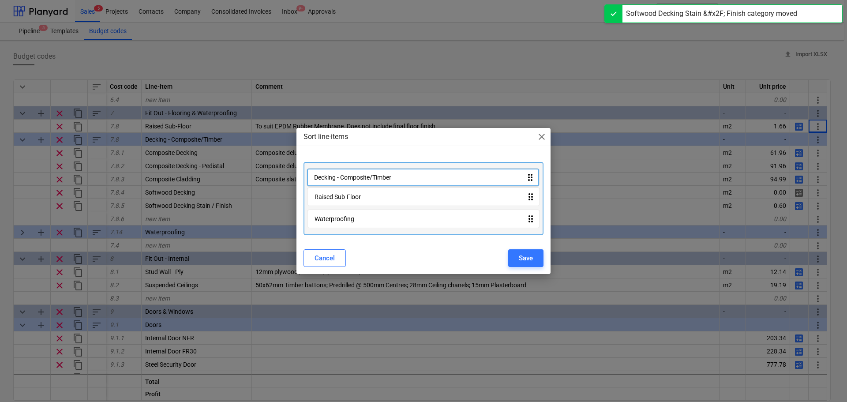
drag, startPoint x: 368, startPoint y: 204, endPoint x: 368, endPoint y: 180, distance: 24.3
click at [368, 180] on div "Raised Sub-Floor drag_indicator Decking - Composite/Timber drag_indicator Water…" at bounding box center [424, 198] width 240 height 73
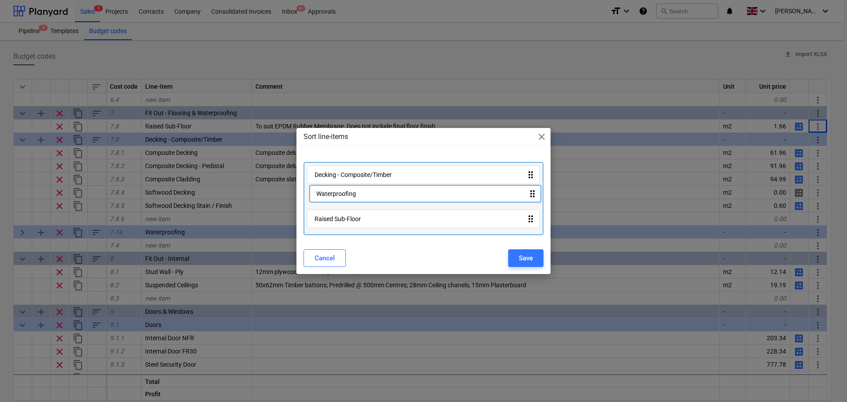
drag, startPoint x: 359, startPoint y: 226, endPoint x: 360, endPoint y: 197, distance: 28.7
click at [360, 197] on div "Decking - Composite/Timber drag_indicator Raised Sub-Floor drag_indicator Water…" at bounding box center [424, 198] width 240 height 73
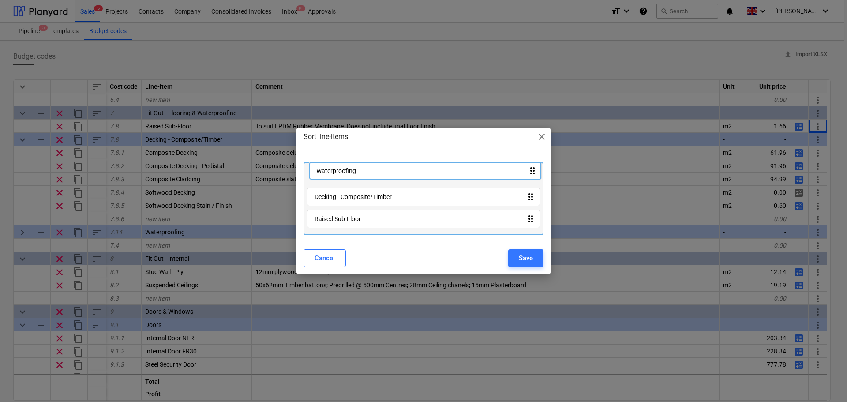
drag, startPoint x: 399, startPoint y: 198, endPoint x: 401, endPoint y: 166, distance: 31.9
click at [401, 166] on div "Decking - Composite/Timber drag_indicator Waterproofing drag_indicator Raised S…" at bounding box center [424, 198] width 240 height 73
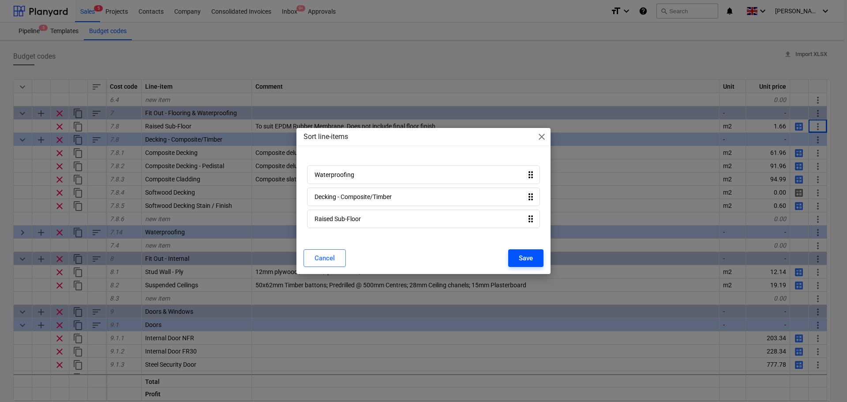
click at [523, 256] on div "Save" at bounding box center [526, 257] width 14 height 11
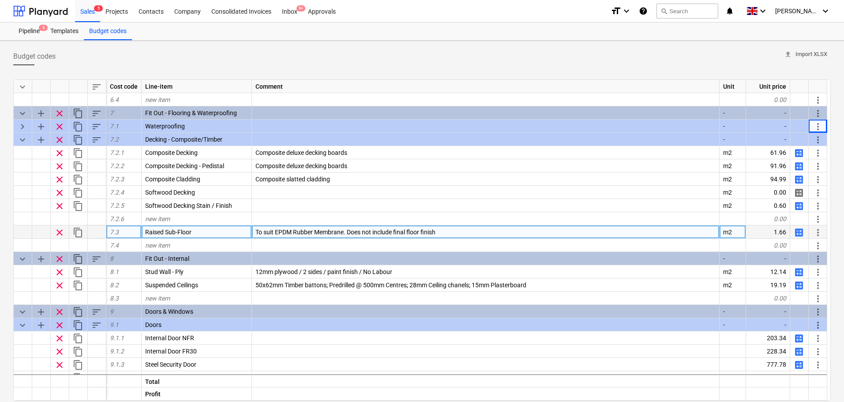
click at [822, 231] on span "more_vert" at bounding box center [818, 232] width 11 height 11
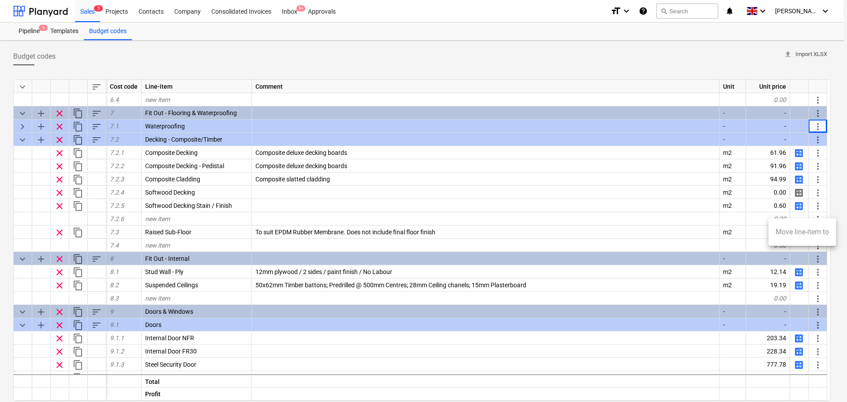
click at [799, 228] on li "Move line-item to" at bounding box center [803, 232] width 68 height 20
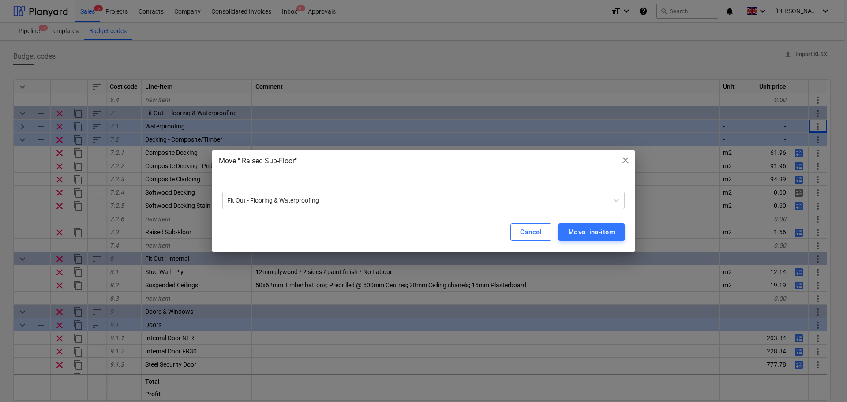
click at [461, 218] on div "Cancel Move line-item" at bounding box center [424, 232] width 424 height 39
click at [411, 202] on div at bounding box center [415, 200] width 376 height 9
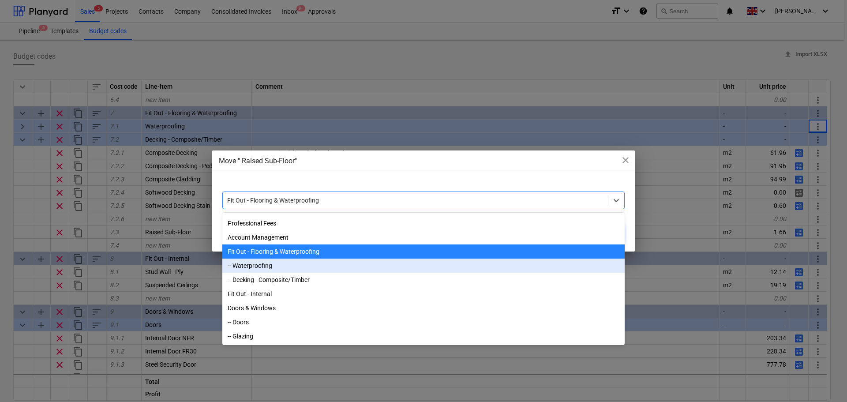
click at [267, 266] on div "-- Waterproofing" at bounding box center [423, 266] width 402 height 14
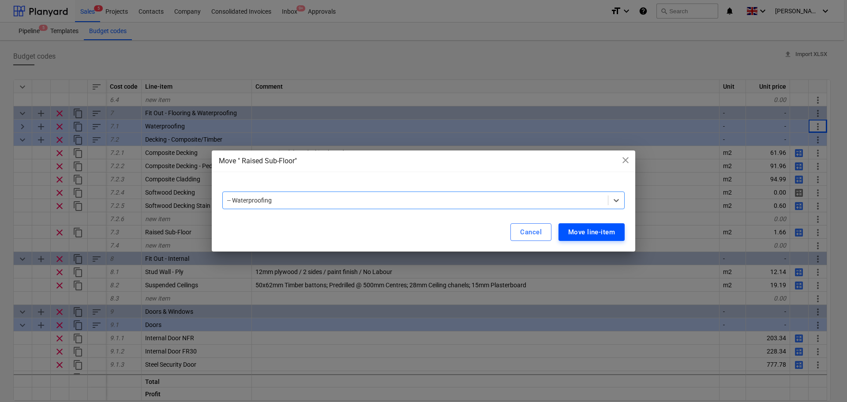
click at [591, 235] on div "Move line-item" at bounding box center [591, 231] width 47 height 11
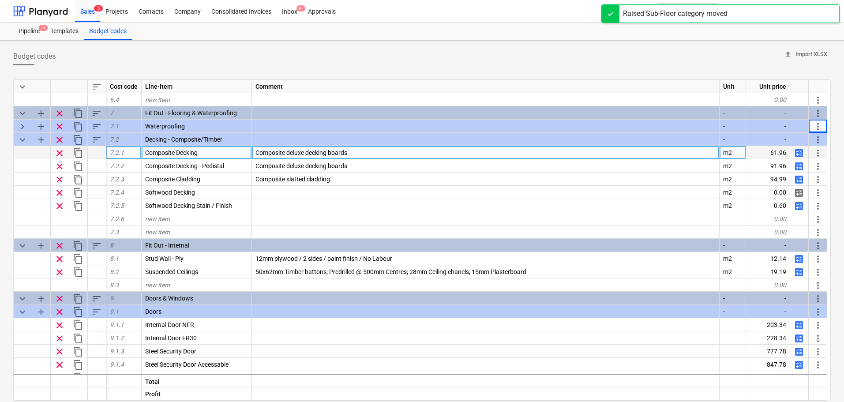
drag, startPoint x: 23, startPoint y: 143, endPoint x: 24, endPoint y: 153, distance: 10.2
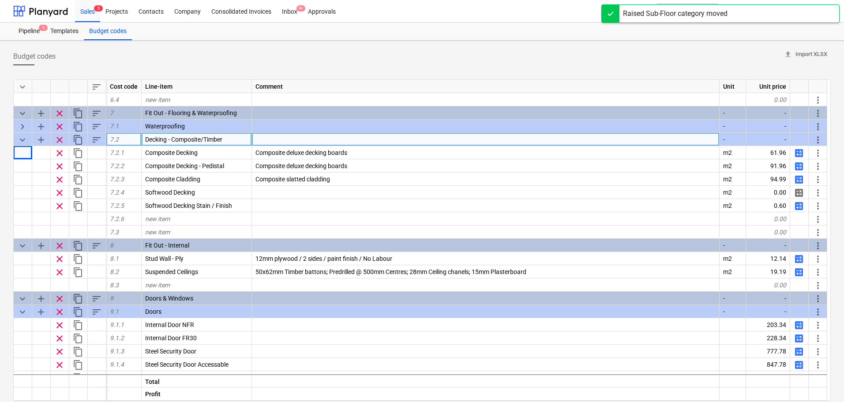
drag, startPoint x: 24, startPoint y: 153, endPoint x: 25, endPoint y: 138, distance: 15.0
click at [25, 138] on span "keyboard_arrow_down" at bounding box center [22, 140] width 11 height 11
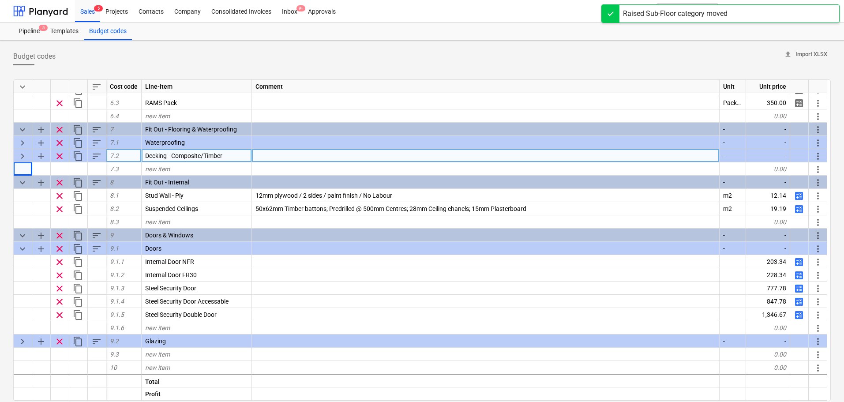
scroll to position [381, 0]
click at [0, 182] on div "Budget codes upload Import XLSX keyboard_arrow_down sort Cost code Line-item Co…" at bounding box center [422, 271] width 844 height 460
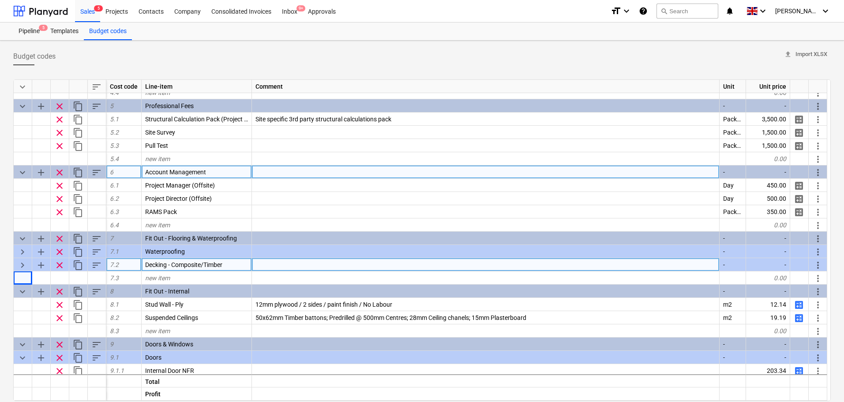
scroll to position [248, 0]
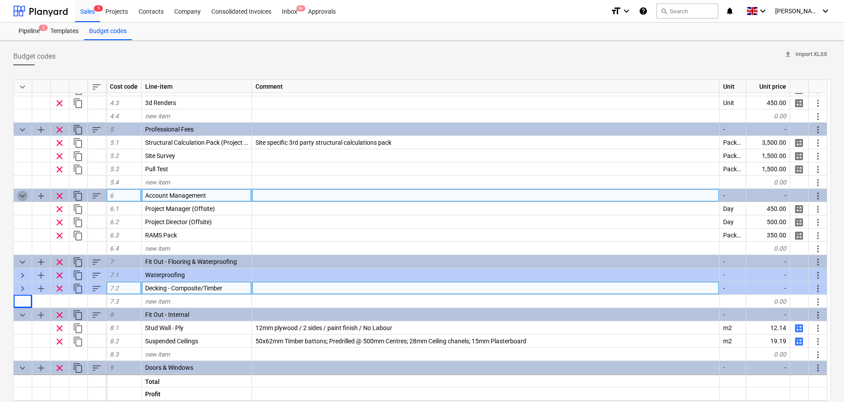
click at [23, 196] on span "keyboard_arrow_down" at bounding box center [22, 196] width 11 height 11
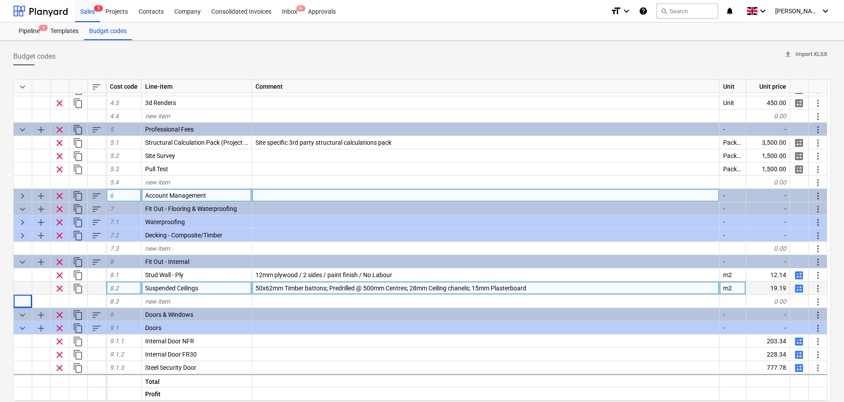
click at [23, 196] on span "keyboard_arrow_right" at bounding box center [22, 196] width 11 height 11
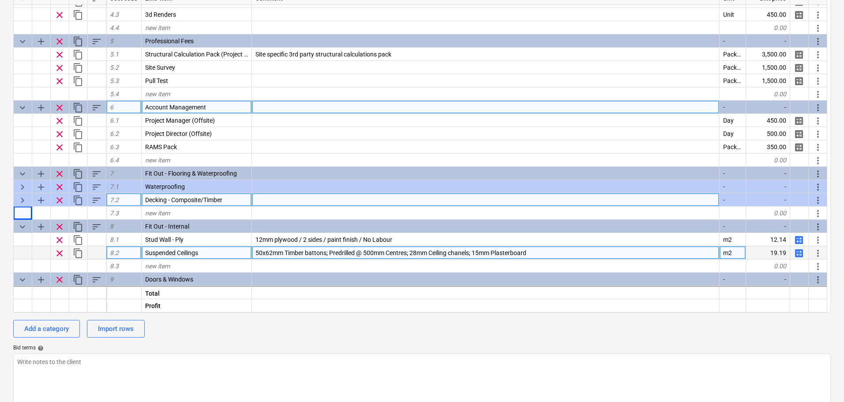
scroll to position [381, 0]
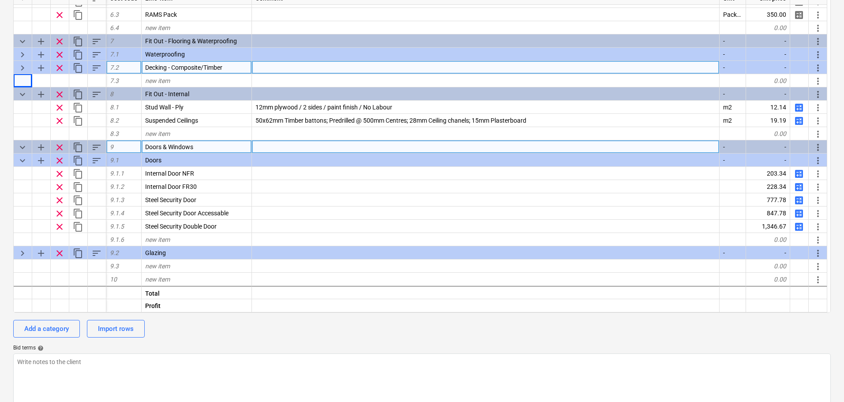
click at [21, 148] on span "keyboard_arrow_down" at bounding box center [22, 147] width 11 height 11
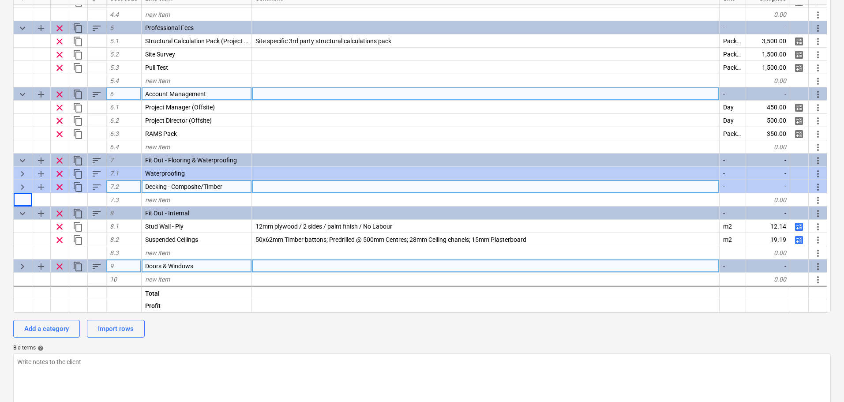
scroll to position [262, 0]
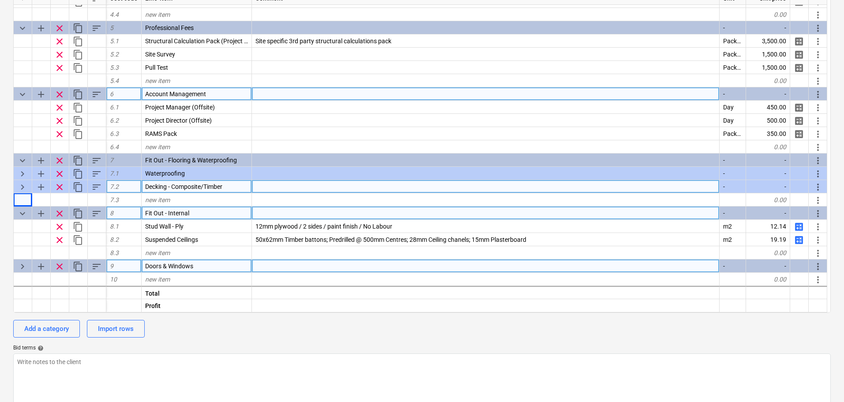
click at [24, 210] on span "keyboard_arrow_down" at bounding box center [22, 213] width 11 height 11
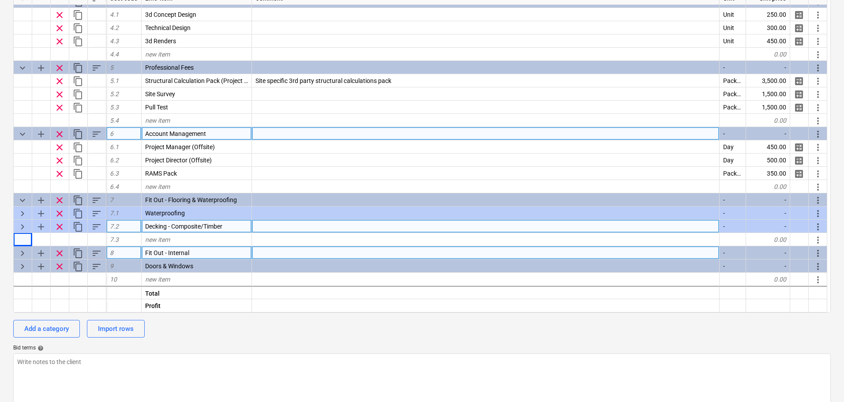
scroll to position [222, 0]
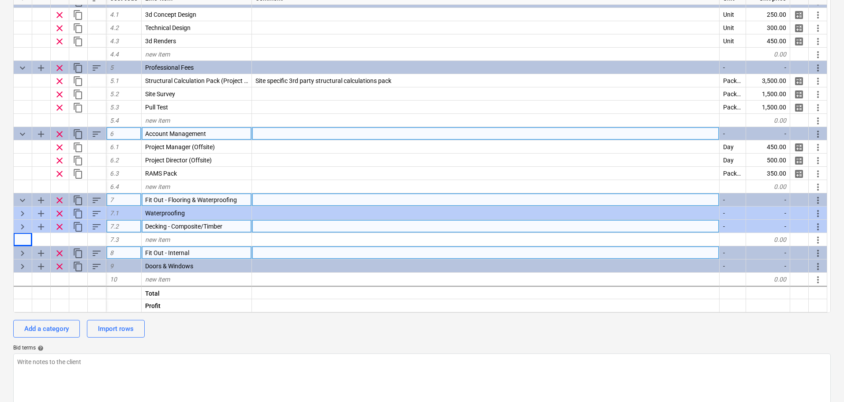
click at [25, 202] on span "keyboard_arrow_down" at bounding box center [22, 200] width 11 height 11
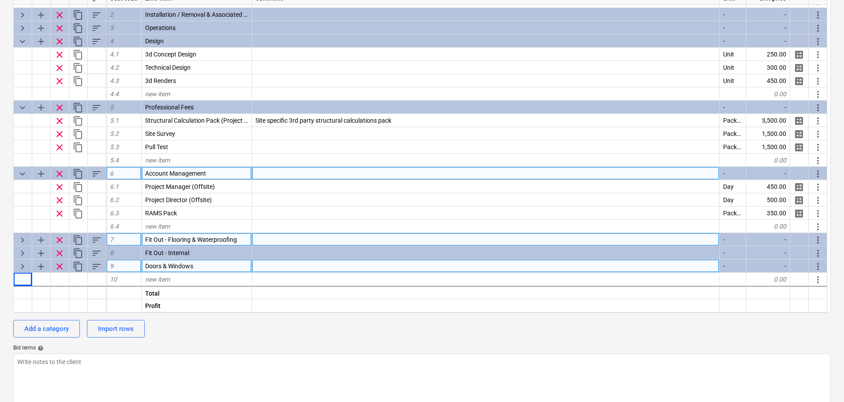
scroll to position [182, 0]
click at [18, 174] on span "keyboard_arrow_down" at bounding box center [22, 174] width 11 height 11
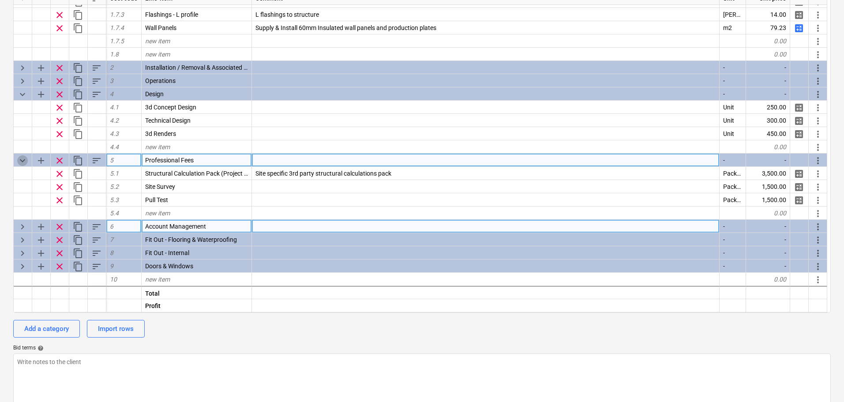
click at [26, 162] on span "keyboard_arrow_down" at bounding box center [22, 160] width 11 height 11
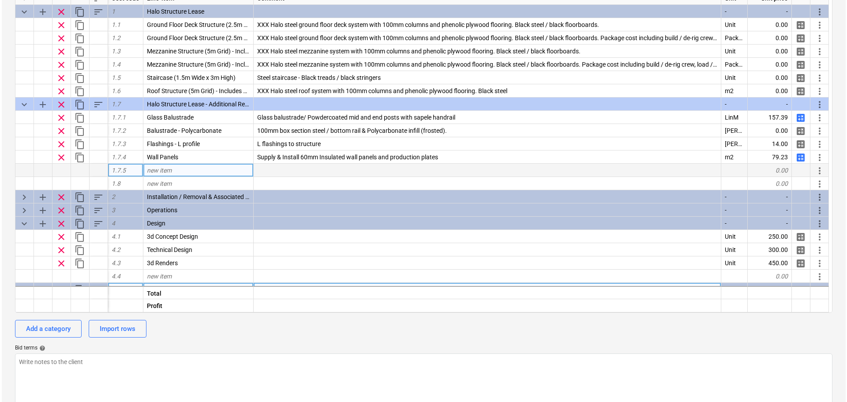
scroll to position [0, 0]
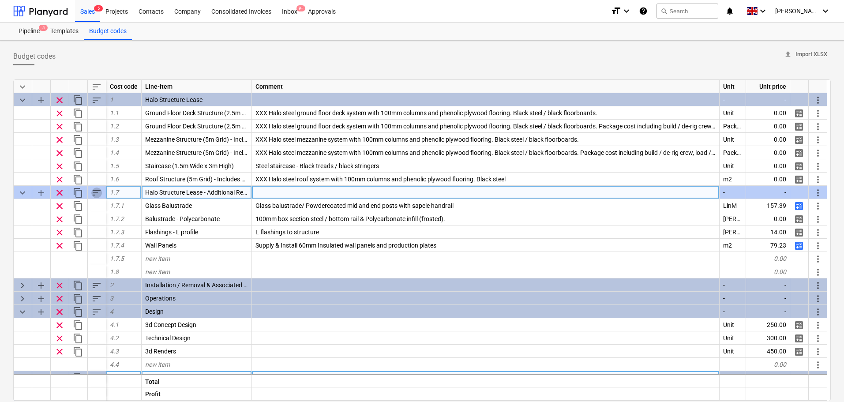
click at [101, 189] on span "sort" at bounding box center [96, 193] width 11 height 11
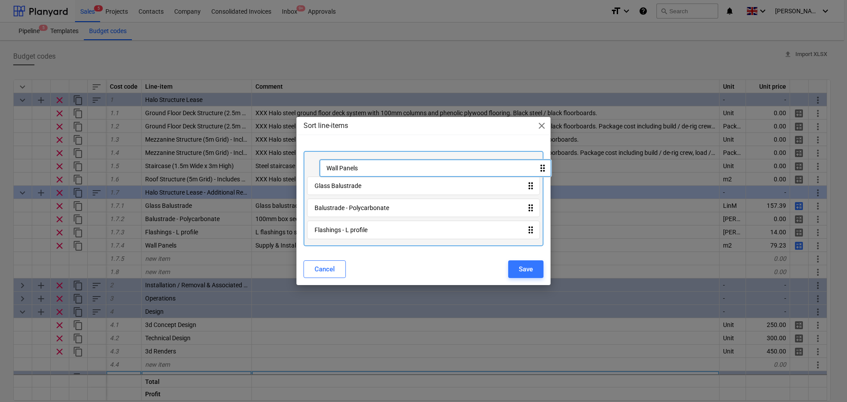
drag, startPoint x: 339, startPoint y: 228, endPoint x: 350, endPoint y: 158, distance: 70.5
click at [350, 158] on div "Glass Balustrade drag_indicator Balustrade - Polycarbonate drag_indicator Flash…" at bounding box center [424, 198] width 240 height 95
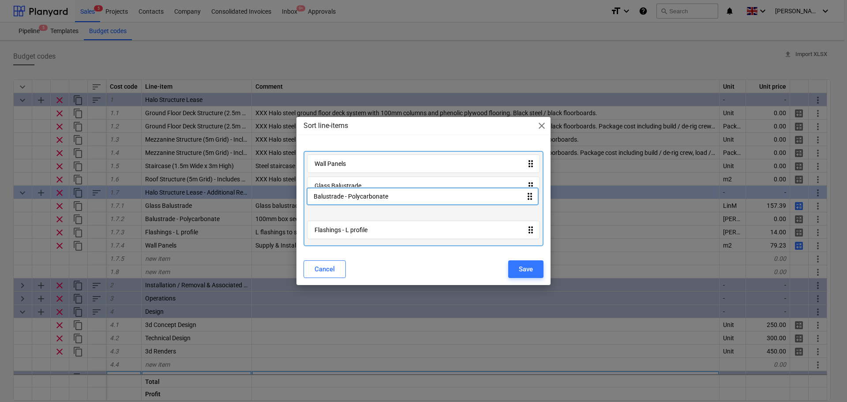
drag, startPoint x: 364, startPoint y: 214, endPoint x: 362, endPoint y: 184, distance: 29.6
click at [362, 184] on div "Wall Panels drag_indicator Glass Balustrade drag_indicator Balustrade - Polycar…" at bounding box center [424, 198] width 240 height 95
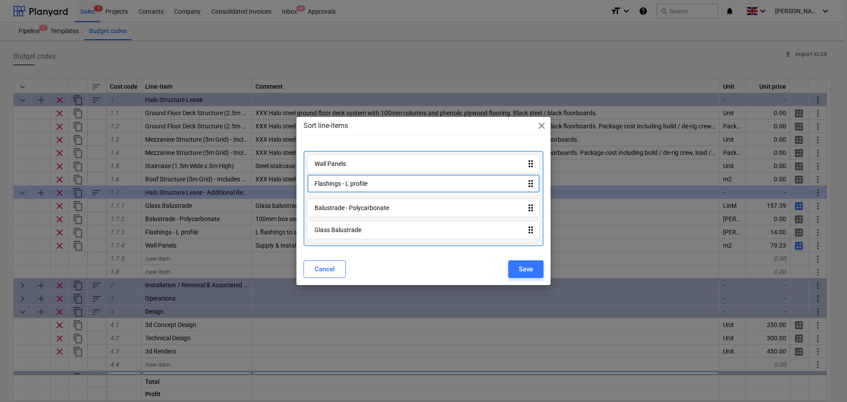
drag, startPoint x: 411, startPoint y: 233, endPoint x: 411, endPoint y: 185, distance: 48.5
click at [411, 185] on div "Wall Panels drag_indicator Balustrade - Polycarbonate drag_indicator Glass Balu…" at bounding box center [424, 198] width 240 height 95
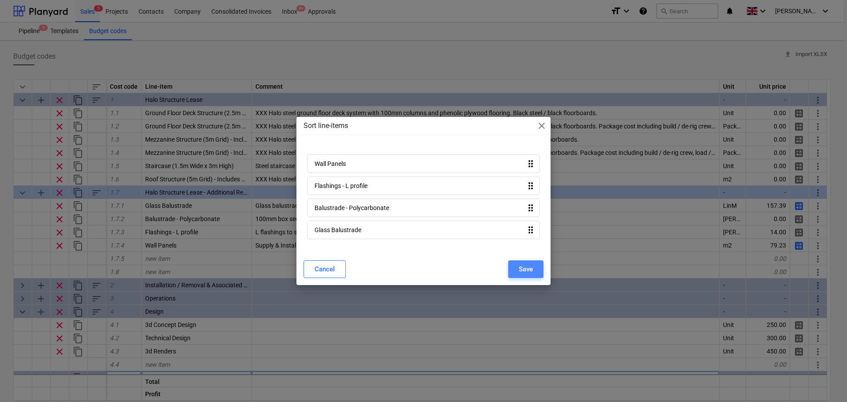
click at [541, 269] on button "Save" at bounding box center [525, 269] width 35 height 18
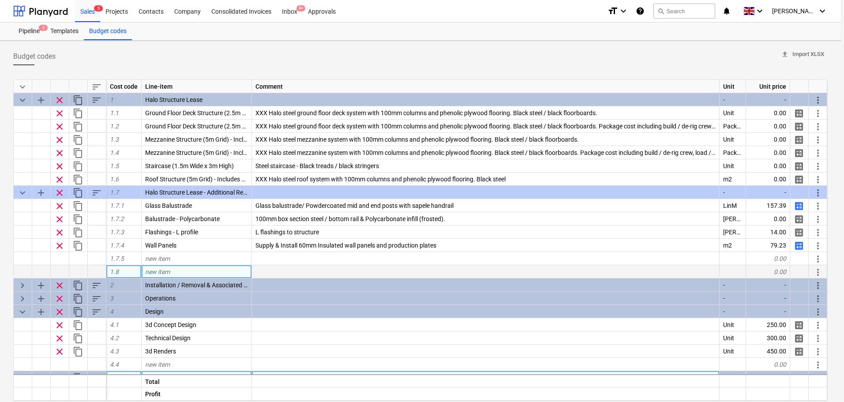
type textarea "x"
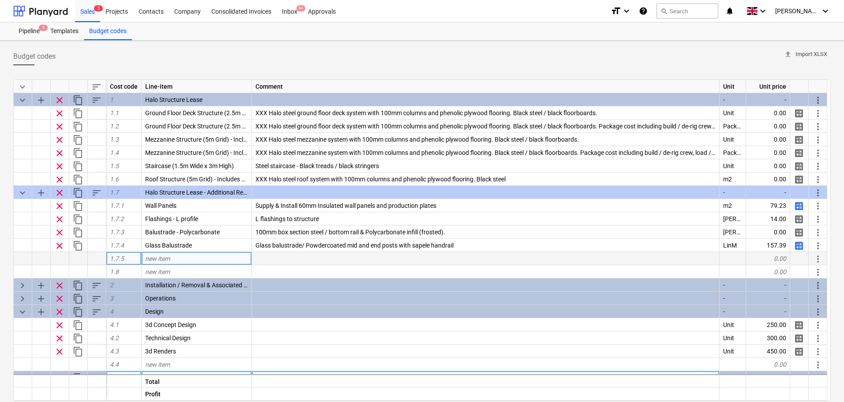
click at [172, 258] on div "new item" at bounding box center [197, 258] width 110 height 13
type input "Cladding Handrail"
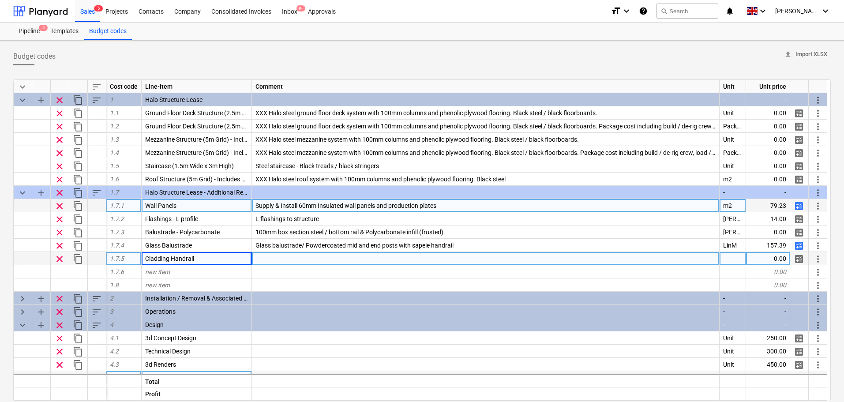
click at [799, 207] on span "calculate" at bounding box center [799, 206] width 11 height 11
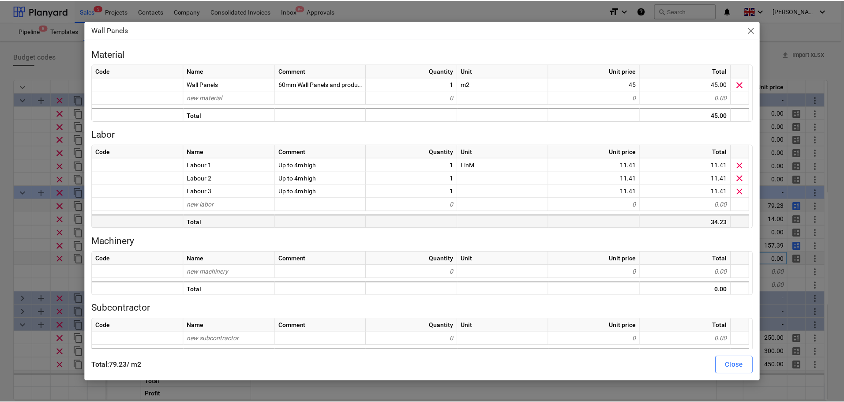
scroll to position [20, 0]
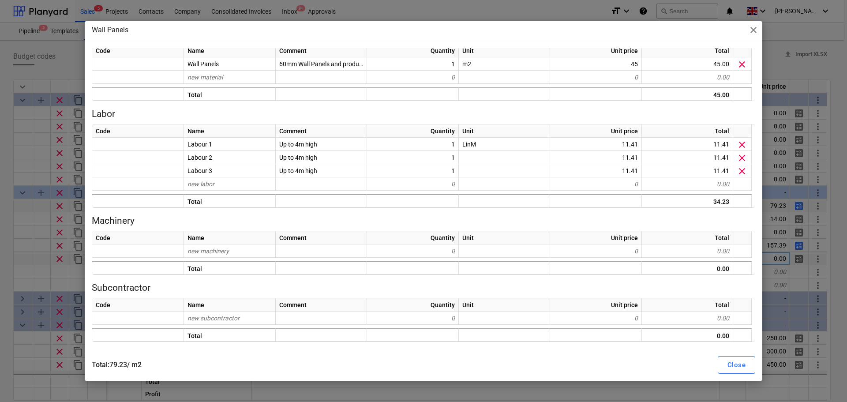
click at [6, 114] on div "Wall Panels close Material Code Name Comment Quantity Unit Unit price Total Wal…" at bounding box center [423, 201] width 847 height 402
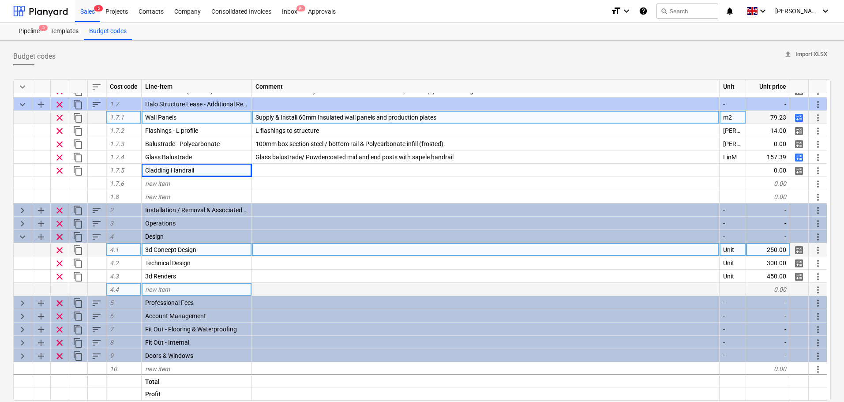
scroll to position [90, 0]
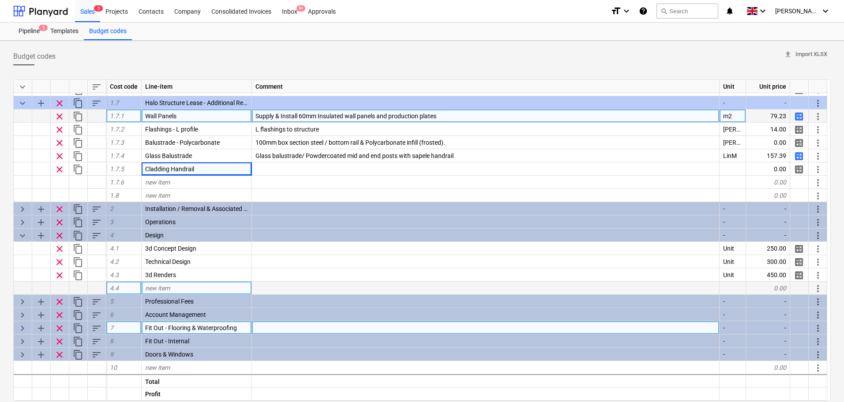
click at [21, 325] on span "keyboard_arrow_right" at bounding box center [22, 328] width 11 height 11
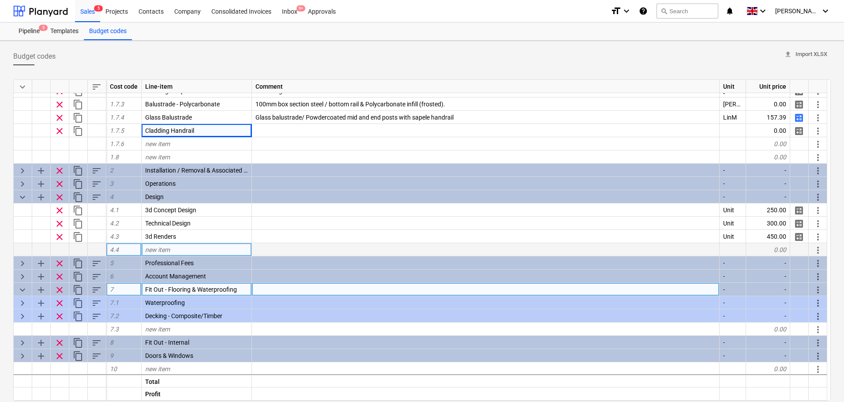
scroll to position [129, 0]
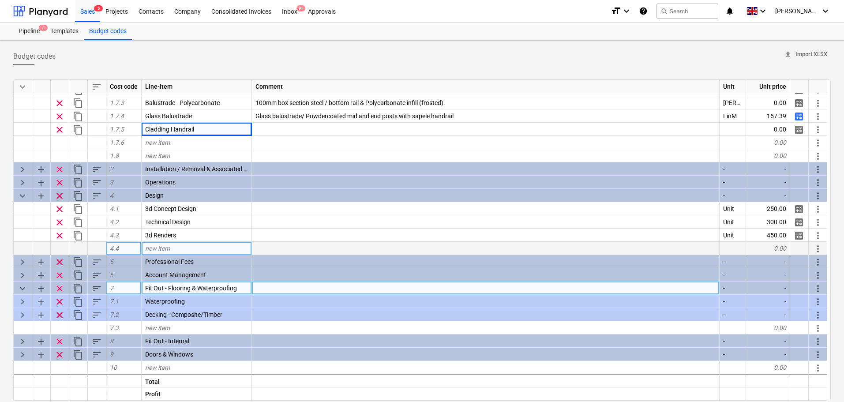
click at [43, 286] on span "add" at bounding box center [41, 288] width 11 height 11
type textarea "x"
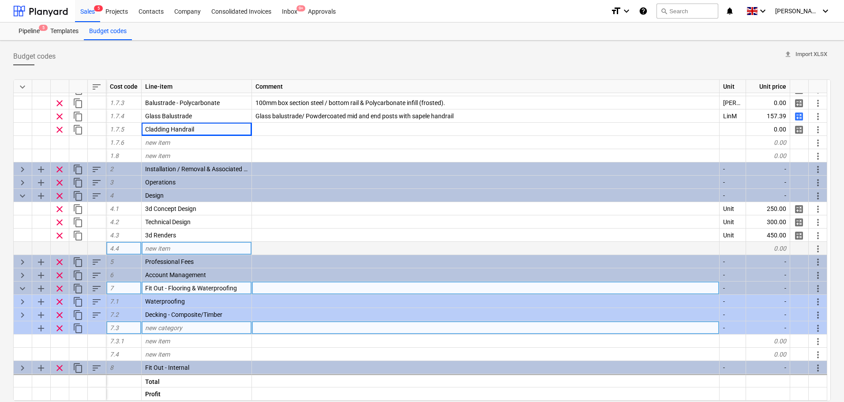
click at [161, 328] on span "new category" at bounding box center [163, 327] width 37 height 7
type input "Flooring"
click at [35, 329] on div "add" at bounding box center [41, 327] width 19 height 13
click at [40, 328] on span "add" at bounding box center [41, 328] width 11 height 11
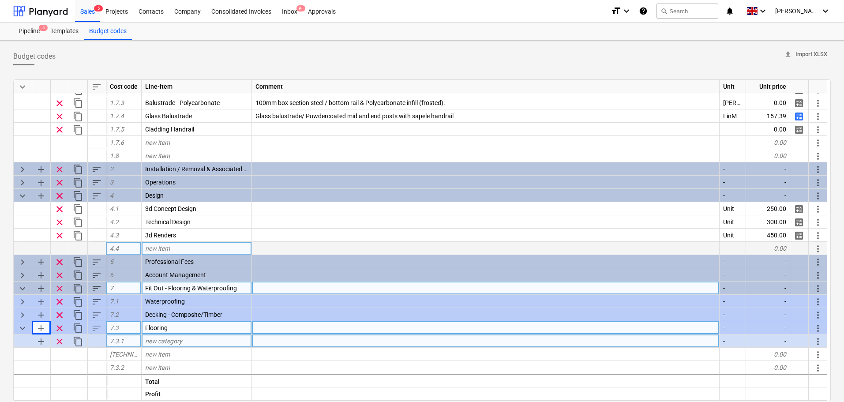
click at [58, 337] on span "clear" at bounding box center [59, 341] width 11 height 11
type textarea "x"
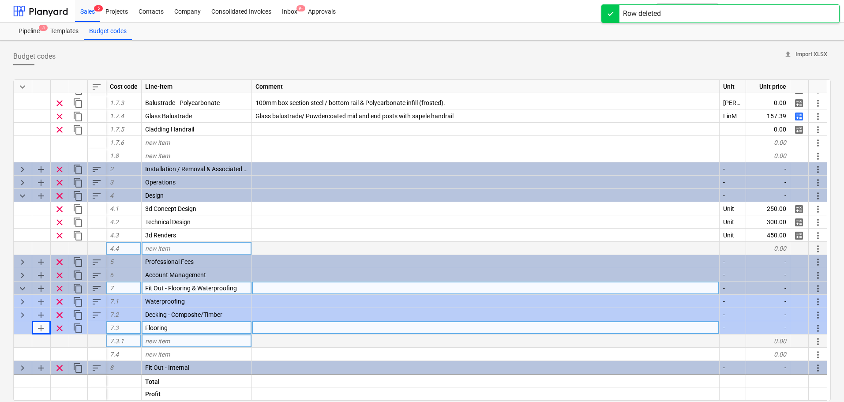
click at [197, 341] on div "new item" at bounding box center [197, 340] width 110 height 13
type input "Karndean Flooring"
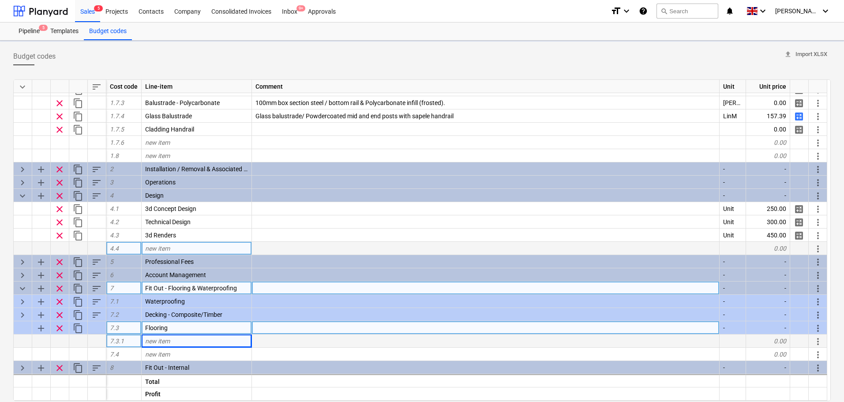
type textarea "x"
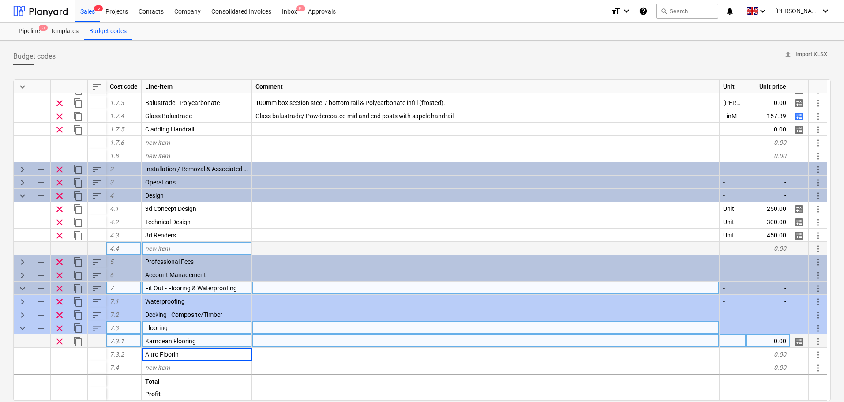
type input "Altro Flooring"
type textarea "x"
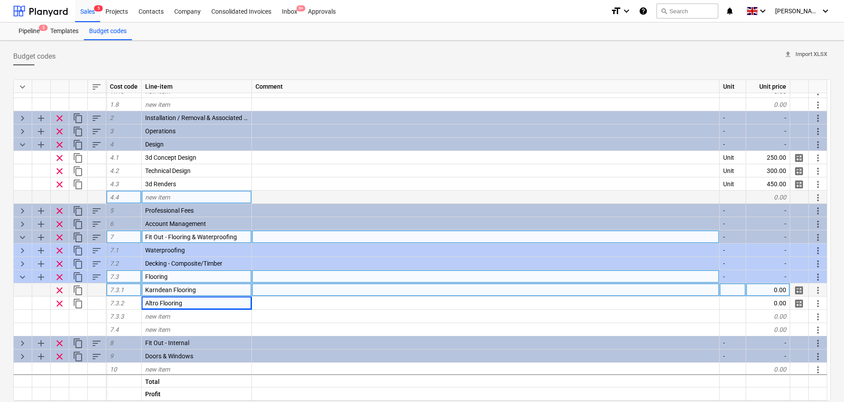
scroll to position [182, 0]
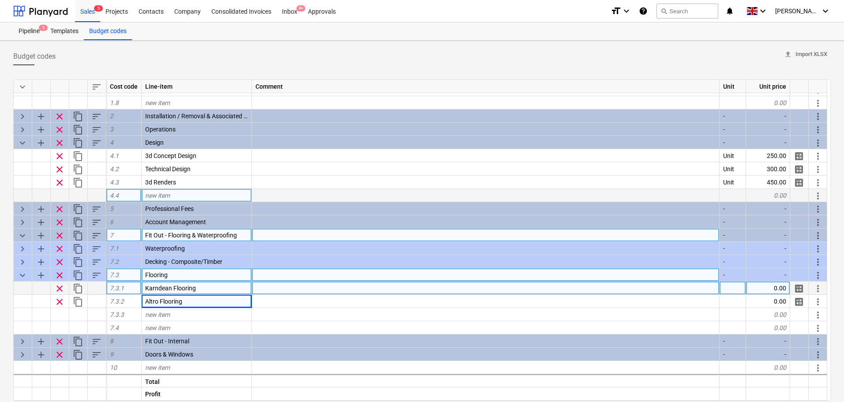
click at [271, 289] on div at bounding box center [486, 287] width 468 height 13
type input "LVT"
type input "Karndean LVT Wood effect flooring"
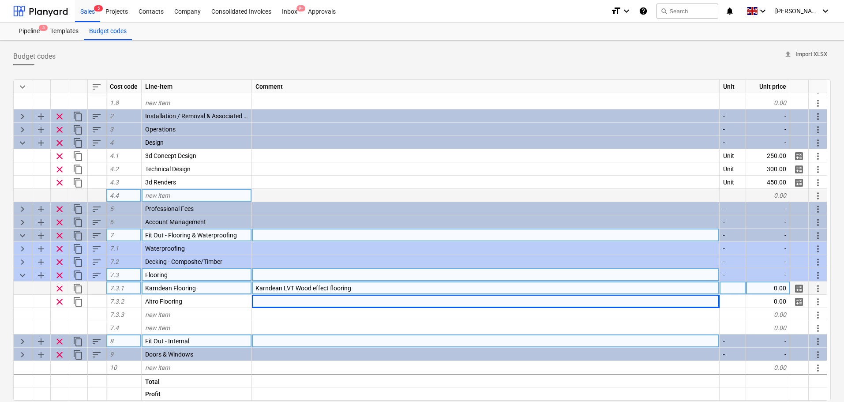
click at [23, 343] on span "keyboard_arrow_right" at bounding box center [22, 341] width 11 height 11
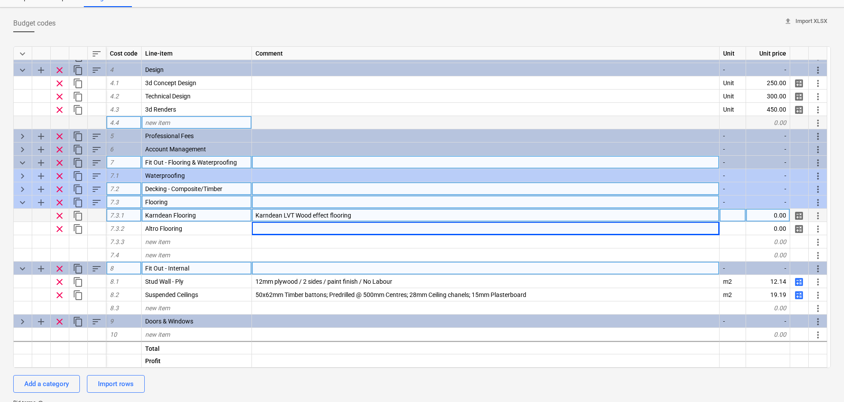
scroll to position [99, 0]
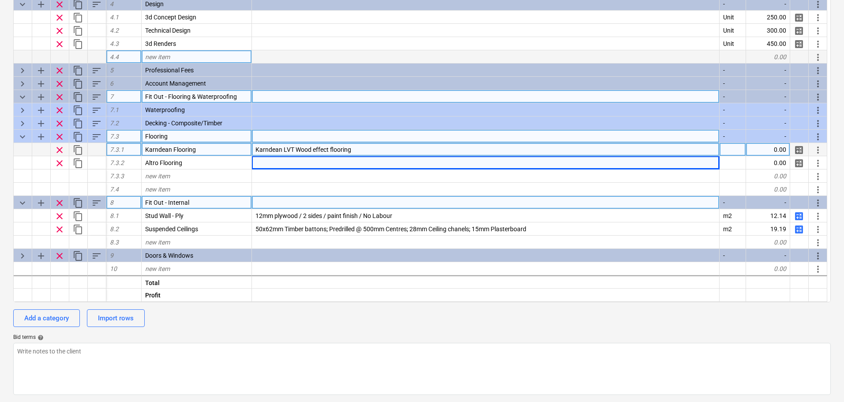
click at [20, 136] on span "keyboard_arrow_down" at bounding box center [22, 136] width 11 height 11
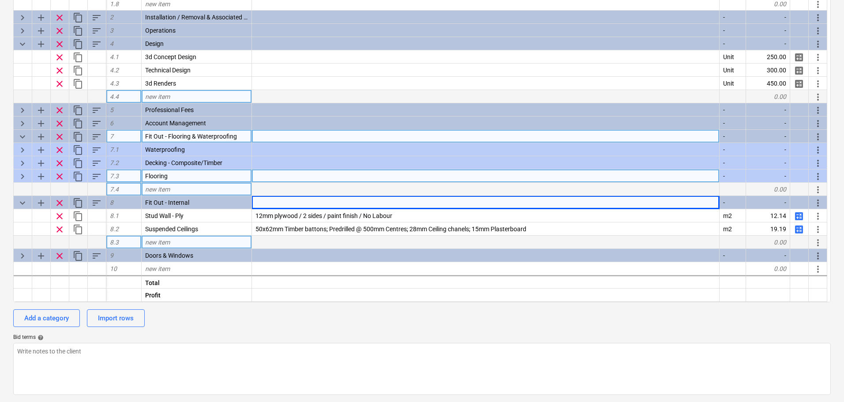
click at [23, 136] on span "keyboard_arrow_down" at bounding box center [22, 136] width 11 height 11
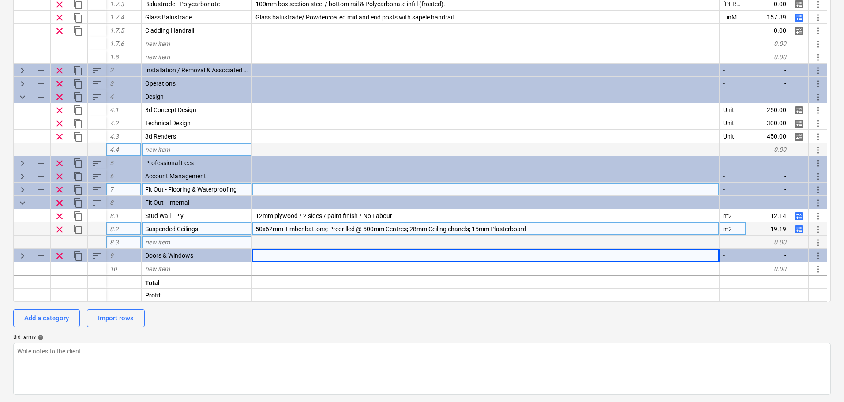
scroll to position [129, 0]
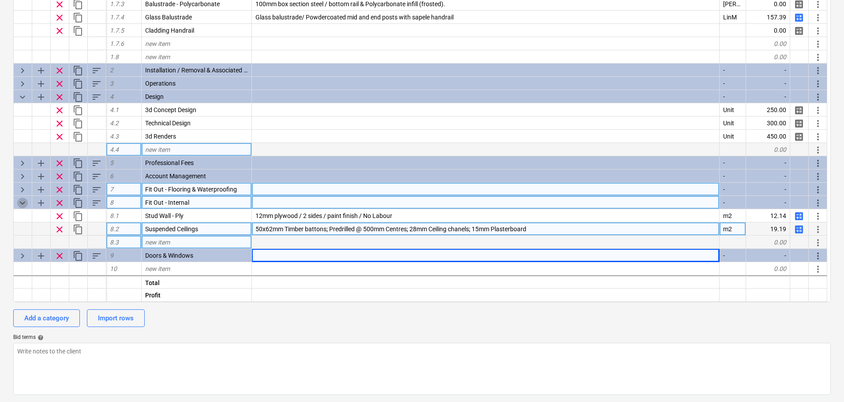
click at [22, 207] on span "keyboard_arrow_down" at bounding box center [22, 203] width 11 height 11
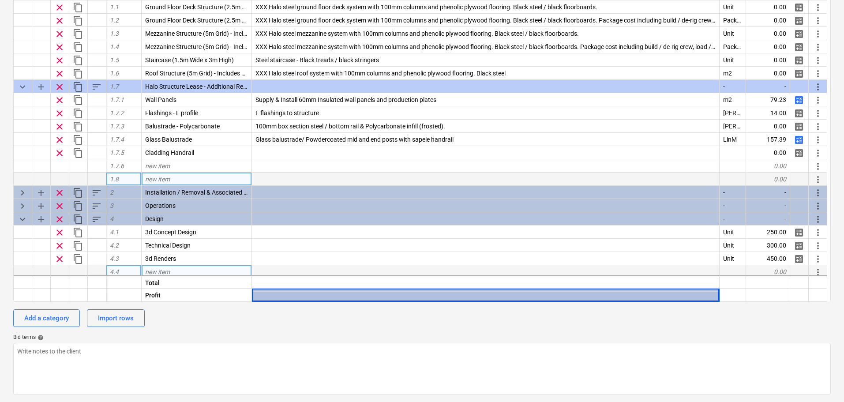
scroll to position [0, 0]
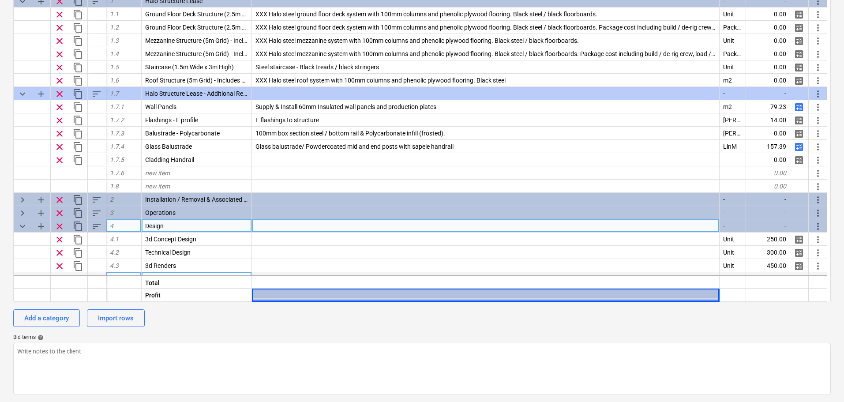
click at [23, 226] on span "keyboard_arrow_down" at bounding box center [22, 226] width 11 height 11
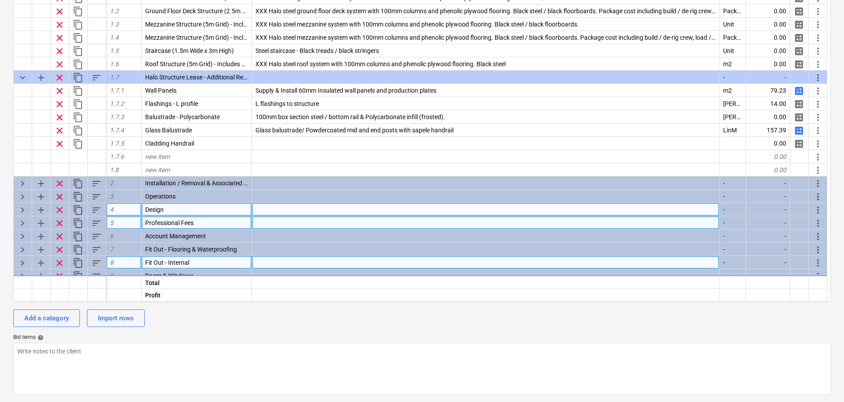
scroll to position [37, 0]
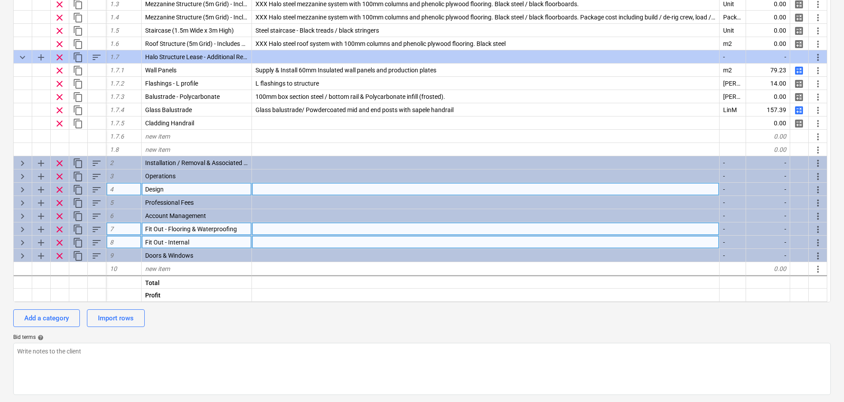
click at [24, 227] on span "keyboard_arrow_right" at bounding box center [22, 229] width 11 height 11
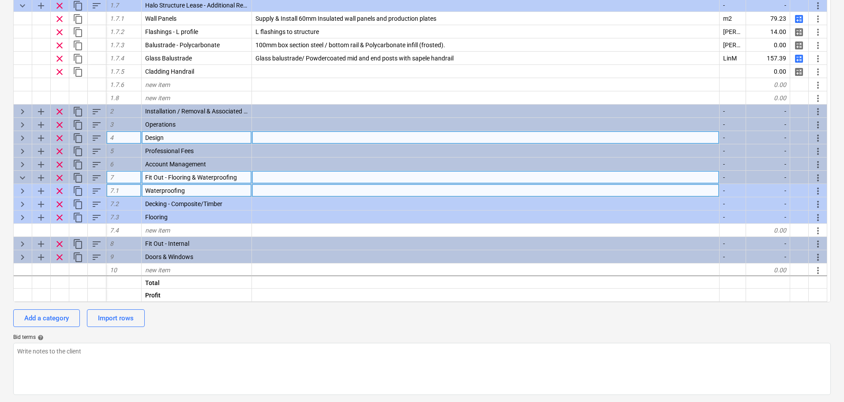
scroll to position [90, 0]
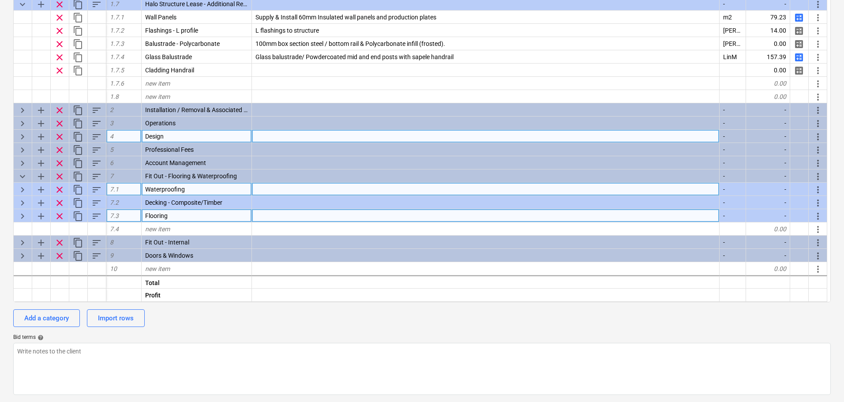
click at [21, 215] on span "keyboard_arrow_right" at bounding box center [22, 216] width 11 height 11
type textarea "x"
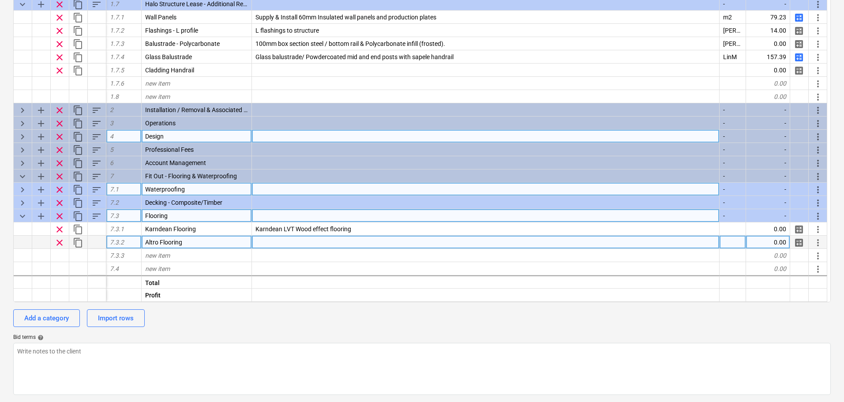
click at [260, 244] on div at bounding box center [486, 242] width 468 height 13
type input "Altro"
type textarea "x"
click at [287, 245] on div "Altro" at bounding box center [486, 242] width 468 height 13
click at [285, 243] on input "Altro" at bounding box center [485, 242] width 467 height 13
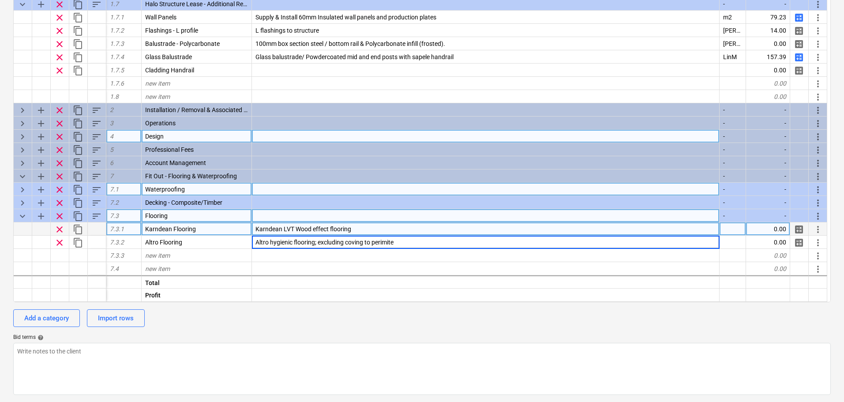
type input "Altro hygienic flooring; excluding coving to perimiter"
type textarea "x"
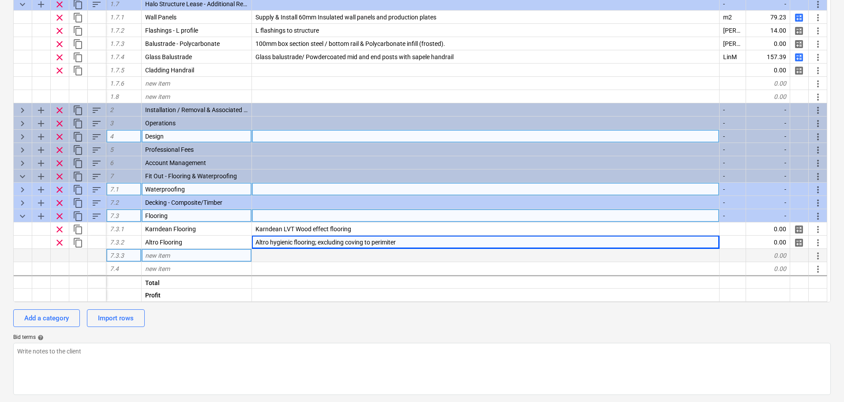
click at [214, 256] on div "new item" at bounding box center [197, 255] width 110 height 13
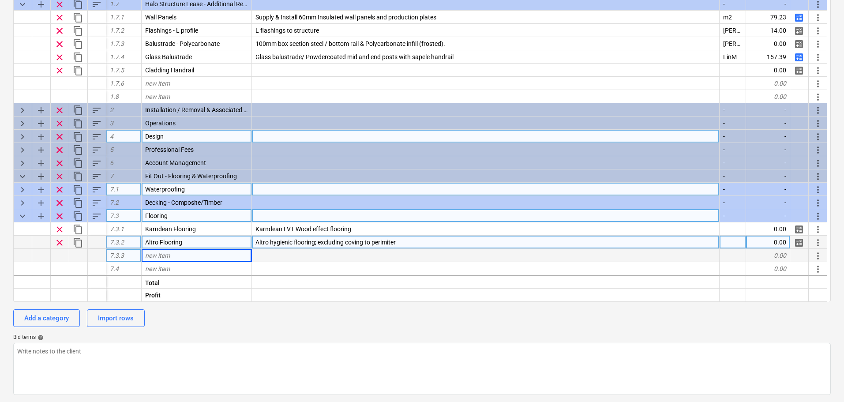
click at [271, 241] on span "Altro hygienic flooring; excluding coving to perimiter" at bounding box center [325, 242] width 140 height 7
click at [271, 241] on input "Altro hygienic flooring; excluding coving to perimiter" at bounding box center [485, 242] width 467 height 13
click at [269, 243] on input "Altro hygienic flooring; excluding coving to perimiter" at bounding box center [485, 242] width 467 height 13
drag, startPoint x: 257, startPoint y: 240, endPoint x: 293, endPoint y: 241, distance: 35.7
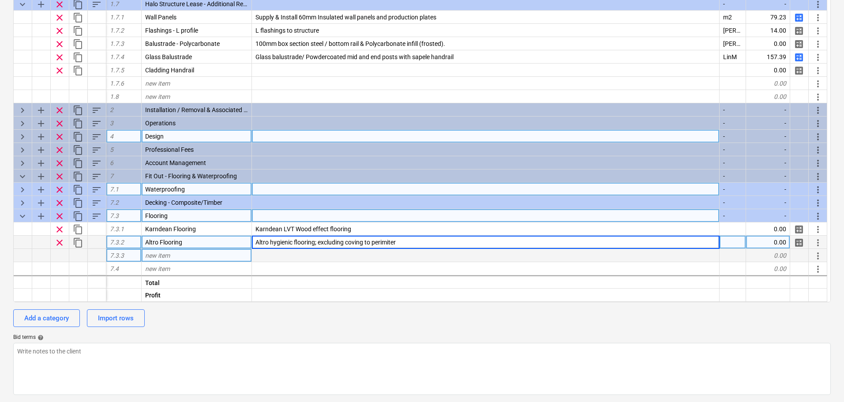
click at [293, 241] on input "Altro hygienic flooring; excluding coving to perimiter" at bounding box center [485, 242] width 467 height 13
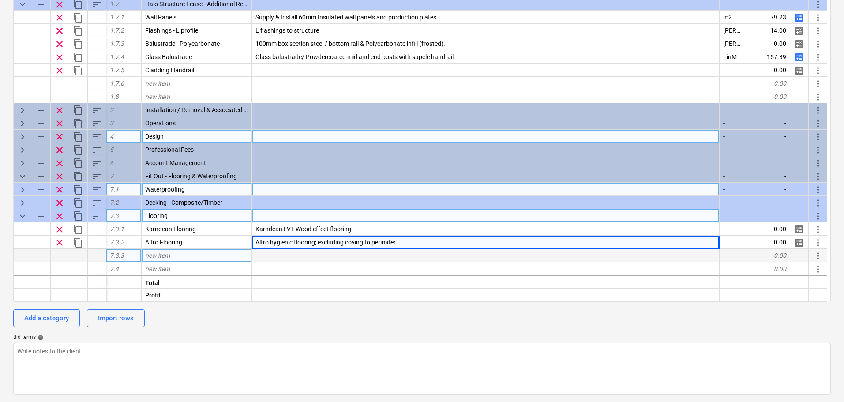
click at [177, 258] on div "new item" at bounding box center [197, 255] width 110 height 13
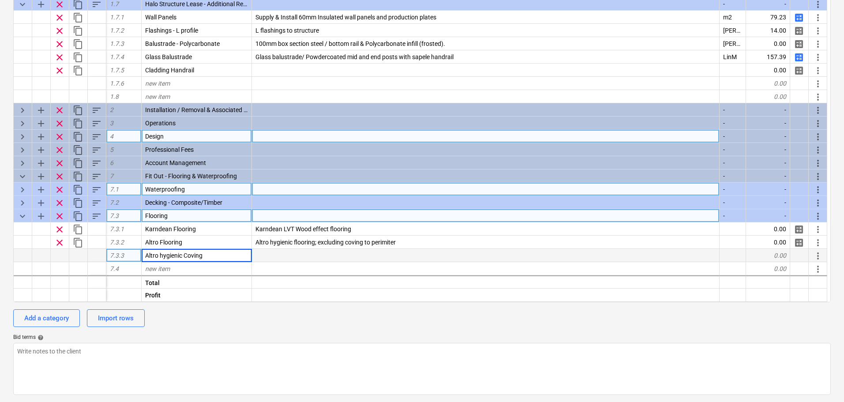
click at [164, 254] on input "Altro hygienic Coving" at bounding box center [197, 255] width 110 height 13
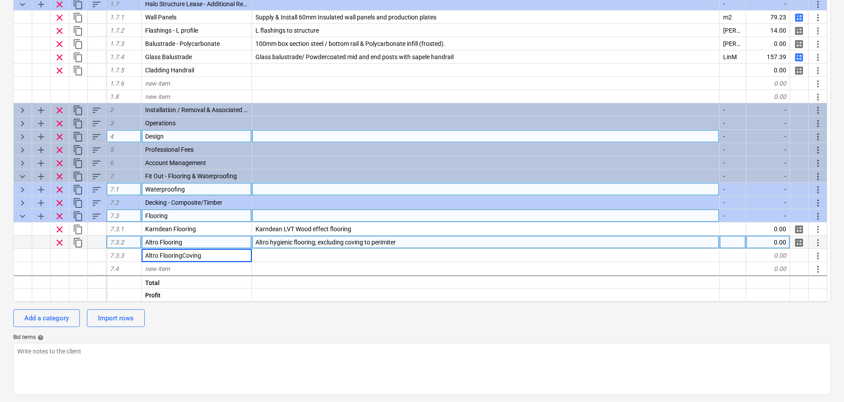
type input "Altro Flooring Coving"
type textarea "x"
type input "m2"
type textarea "x"
type input "m2"
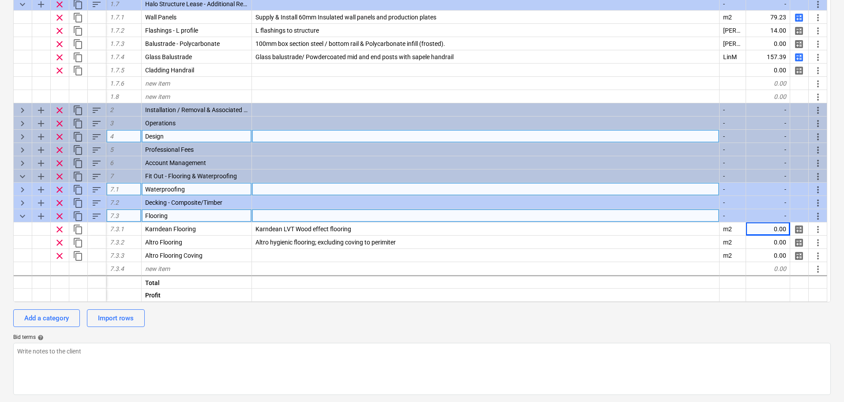
click at [0, 191] on div "Budget codes upload Import XLSX keyboard_arrow_down sort Cost code Line-item Co…" at bounding box center [422, 172] width 844 height 460
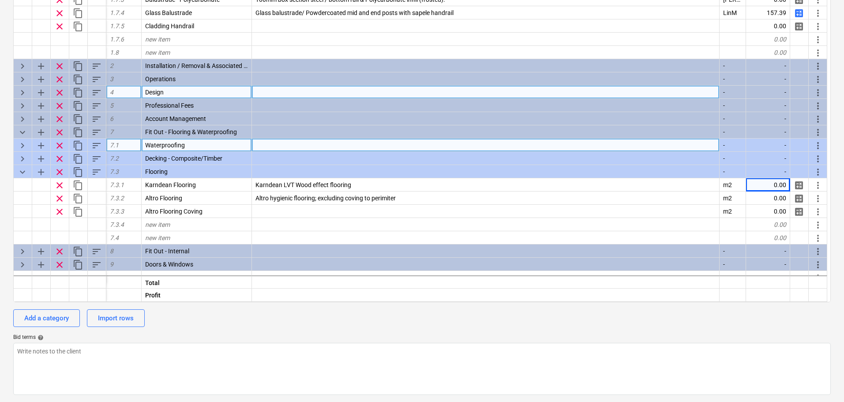
click at [22, 174] on span "keyboard_arrow_down" at bounding box center [22, 172] width 11 height 11
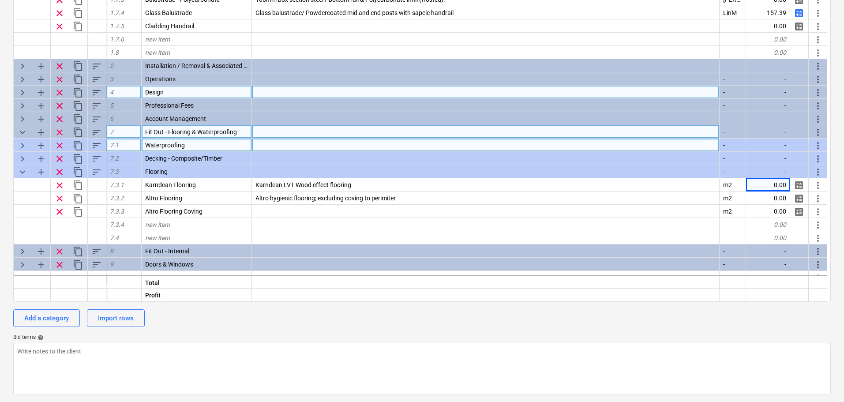
scroll to position [90, 0]
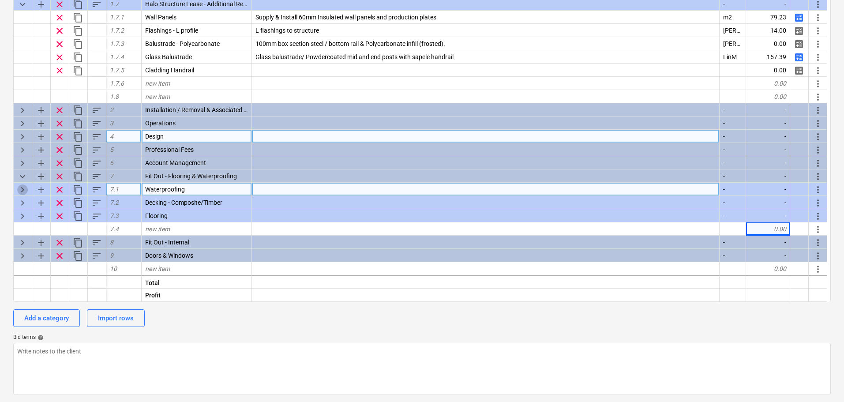
click at [18, 190] on span "keyboard_arrow_right" at bounding box center [22, 189] width 11 height 11
type textarea "x"
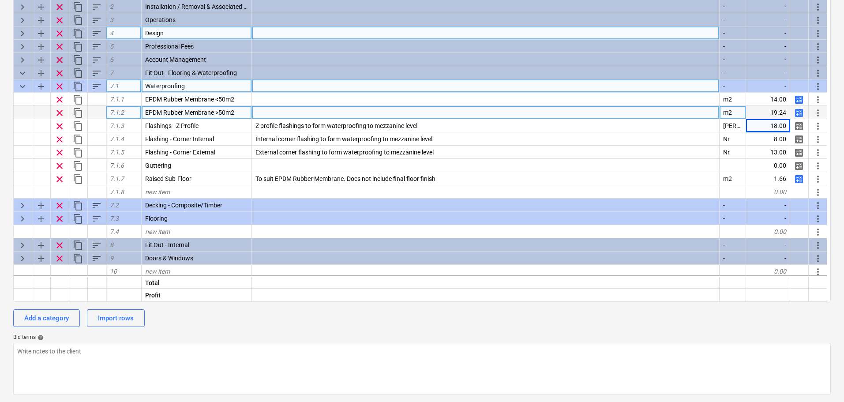
scroll to position [195, 0]
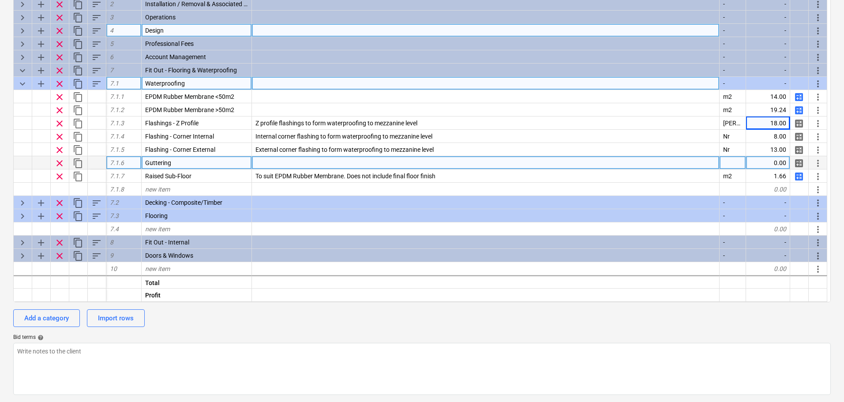
click at [736, 160] on div at bounding box center [733, 162] width 26 height 13
type input "LinM"
click at [800, 166] on span "calculate" at bounding box center [799, 163] width 11 height 11
type textarea "x"
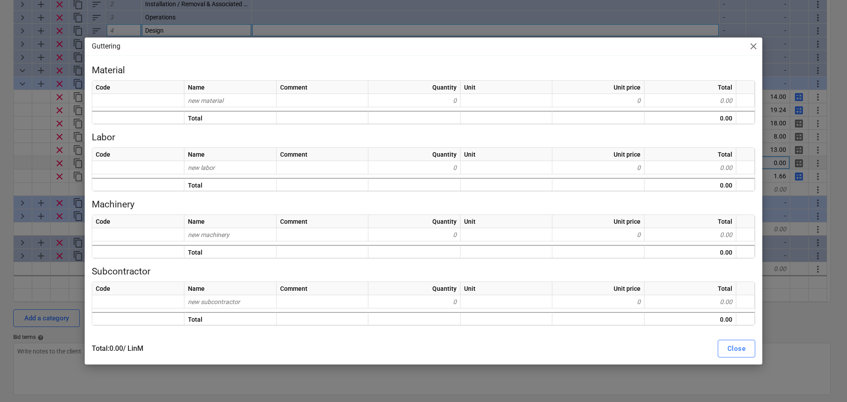
click at [269, 90] on div "Name" at bounding box center [230, 87] width 92 height 13
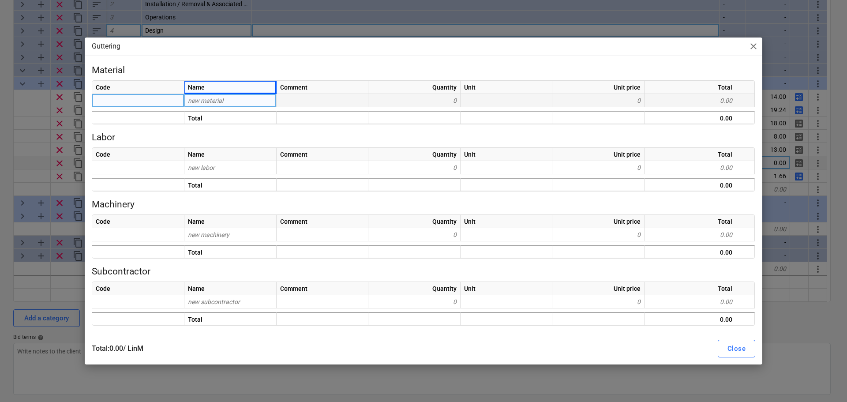
click at [263, 97] on div "new material" at bounding box center [230, 100] width 92 height 13
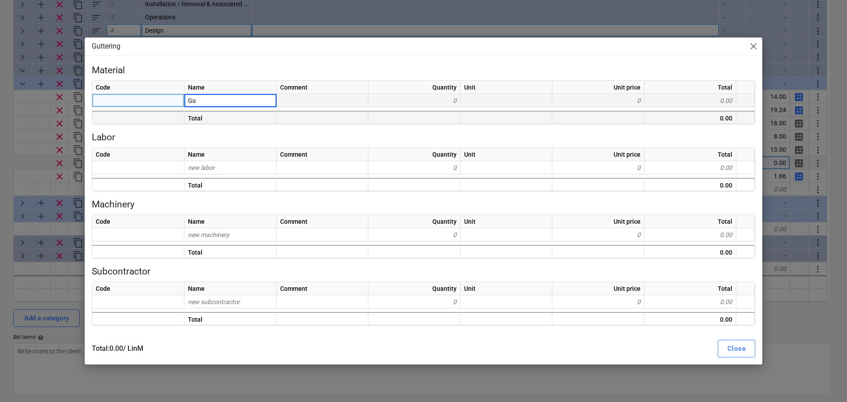
type input "G"
type input "Rainclear Guttering"
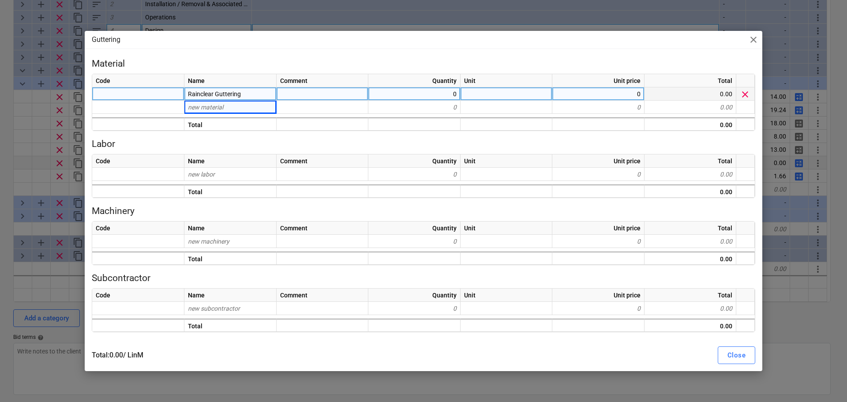
click at [25, 128] on div "Guttering close Material Code Name Comment Quantity Unit Unit price Total Rainc…" at bounding box center [423, 201] width 847 height 402
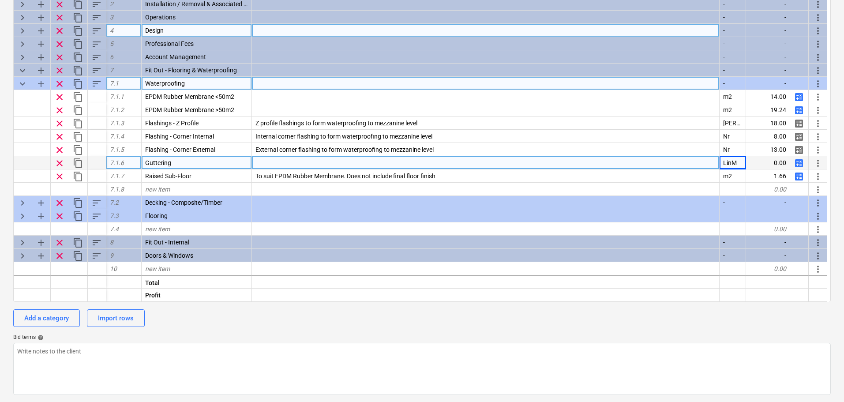
click at [77, 161] on span "content_copy" at bounding box center [78, 163] width 11 height 11
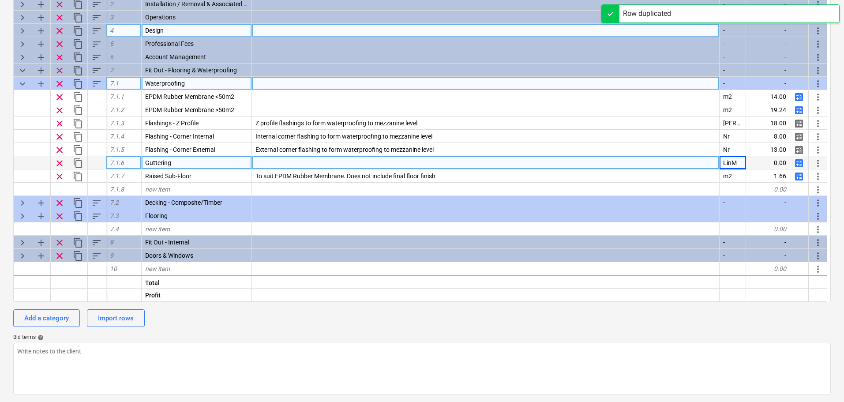
type textarea "x"
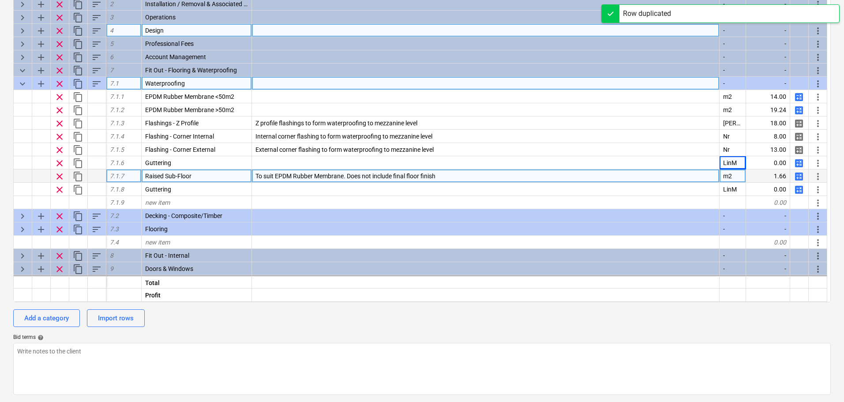
drag, startPoint x: 205, startPoint y: 165, endPoint x: 204, endPoint y: 172, distance: 6.6
click at [204, 170] on div "keyboard_arrow_down sort Cost code Line-item Comment Unit Unit price clear cont…" at bounding box center [422, 142] width 818 height 322
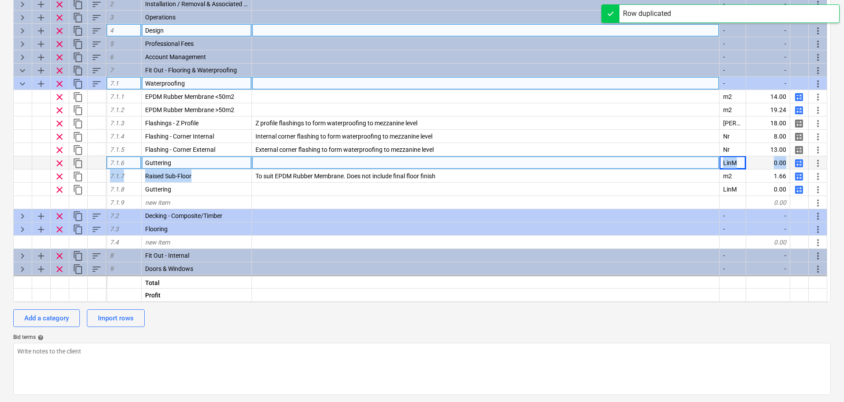
click at [200, 165] on div "Guttering" at bounding box center [197, 162] width 110 height 13
click at [200, 165] on input "Guttering" at bounding box center [197, 162] width 110 height 13
click at [201, 165] on input "Guttering" at bounding box center [197, 162] width 110 height 13
click at [202, 165] on input "Guttering" at bounding box center [197, 162] width 110 height 13
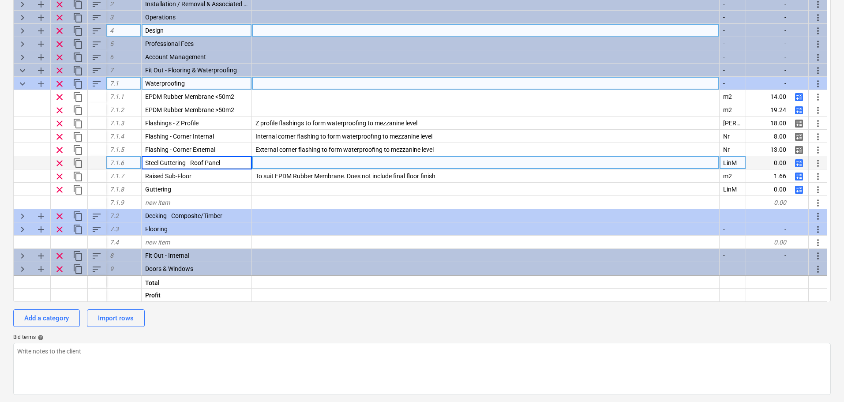
type input "Steel Guttering - Roof Panels"
type textarea "x"
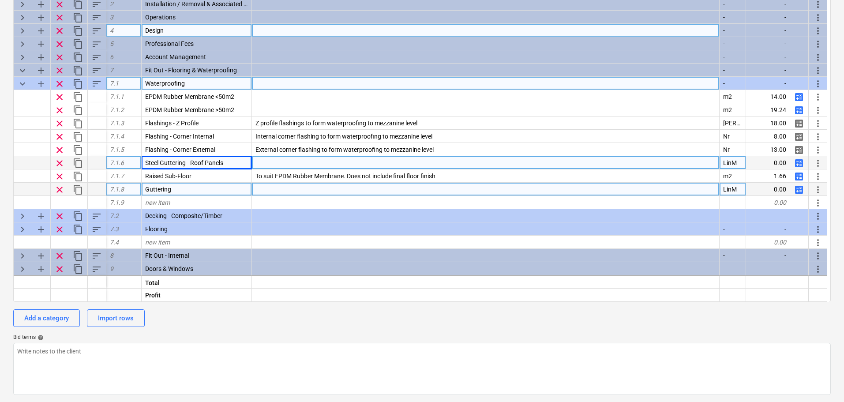
click at [197, 188] on div "Guttering" at bounding box center [197, 189] width 110 height 13
type input "Steel Guttering - Flat Roof"
click at [94, 79] on span "sort" at bounding box center [96, 84] width 11 height 11
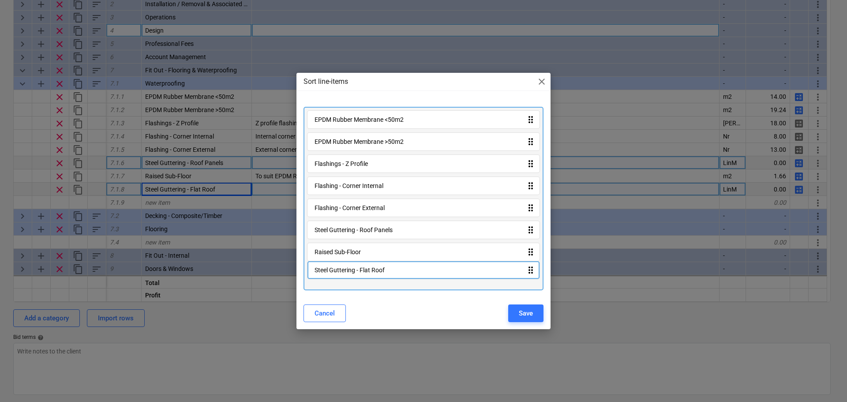
drag, startPoint x: 327, startPoint y: 274, endPoint x: 330, endPoint y: 250, distance: 24.0
click at [330, 250] on div "EPDM Rubber Membrane <50m2 drag_indicator EPDM Rubber Membrane >50m2 drag_indic…" at bounding box center [424, 199] width 240 height 184
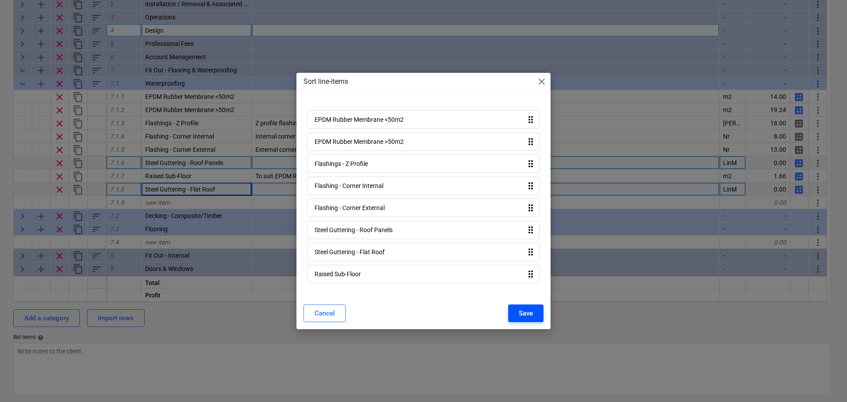
click at [527, 311] on div "Save" at bounding box center [526, 313] width 14 height 11
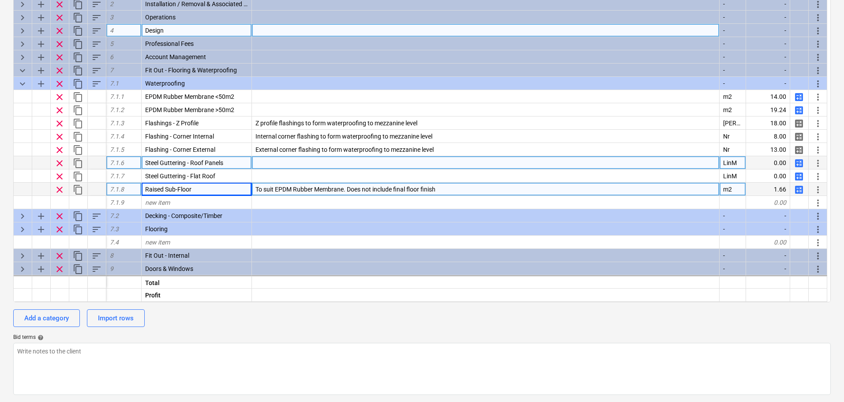
click at [796, 161] on span "calculate" at bounding box center [799, 163] width 11 height 11
type textarea "x"
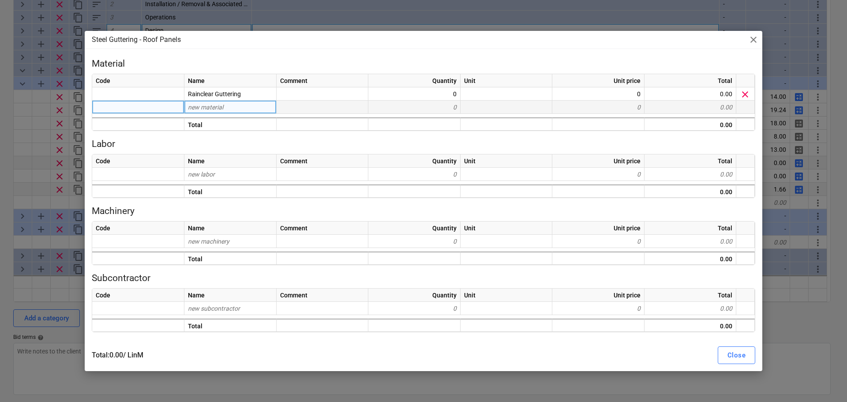
click at [248, 104] on div "new material" at bounding box center [230, 107] width 92 height 13
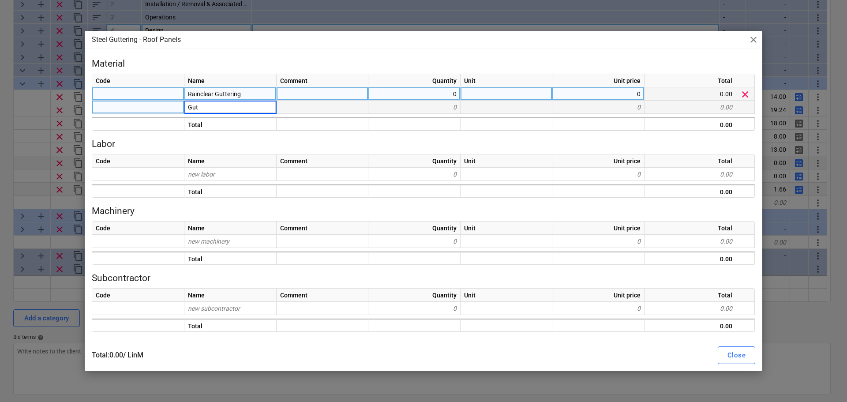
type input "Gutt"
type input "r"
type input "Guttering Bracket"
type textarea "x"
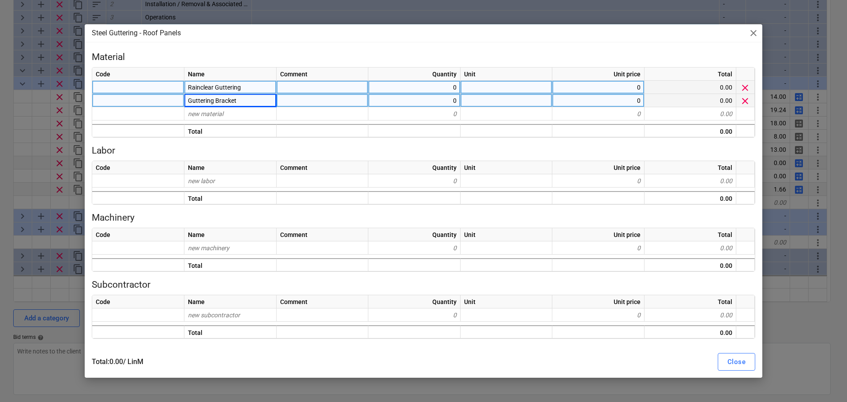
click at [435, 86] on div "0" at bounding box center [414, 87] width 92 height 13
type input "1"
type textarea "x"
type input "12.5"
type textarea "x"
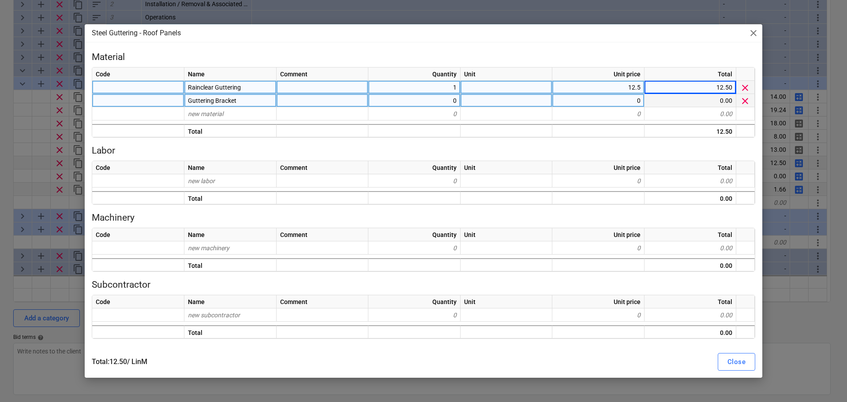
click at [439, 94] on div "1" at bounding box center [414, 87] width 92 height 13
click at [436, 99] on div "0" at bounding box center [414, 100] width 92 height 13
type input "Connector"
type textarea "x"
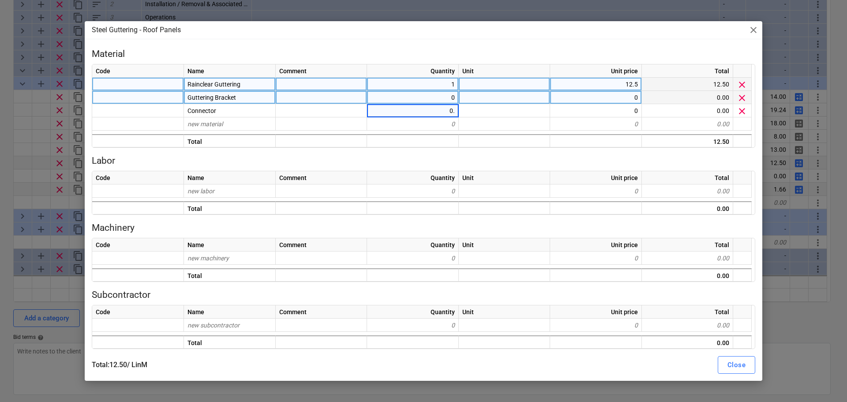
type input "0.3"
type textarea "x"
type input "7.28"
type textarea "x"
type input "4"
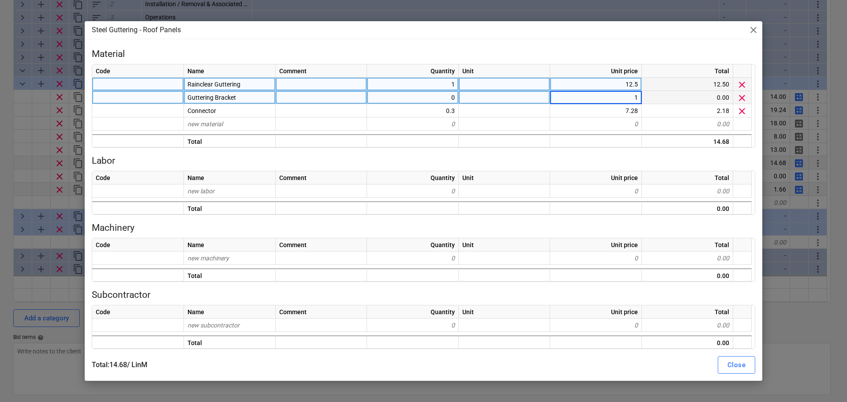
type input "18"
type textarea "x"
type input "7.5"
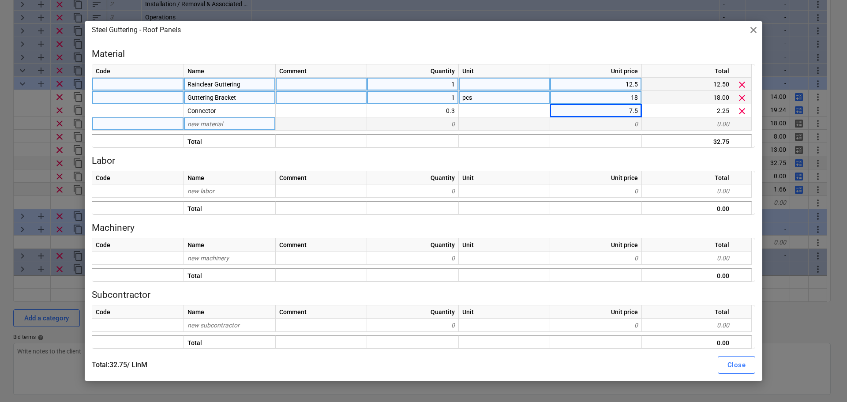
click at [236, 125] on div "new material" at bounding box center [230, 123] width 92 height 13
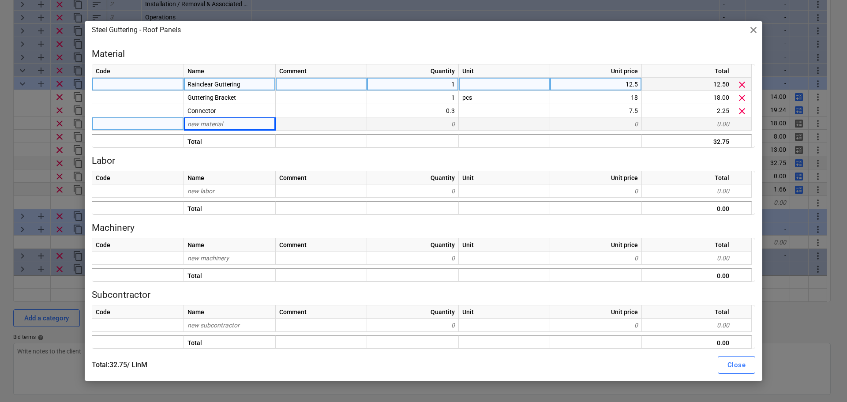
click at [754, 27] on span "close" at bounding box center [753, 30] width 11 height 11
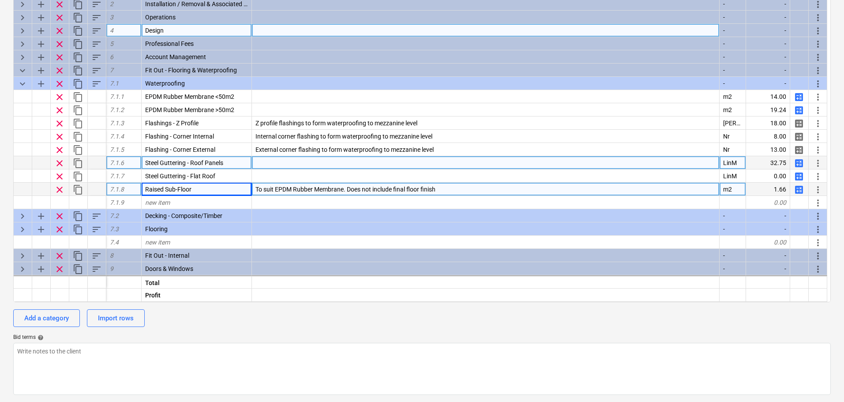
click at [800, 162] on span "calculate" at bounding box center [799, 163] width 11 height 11
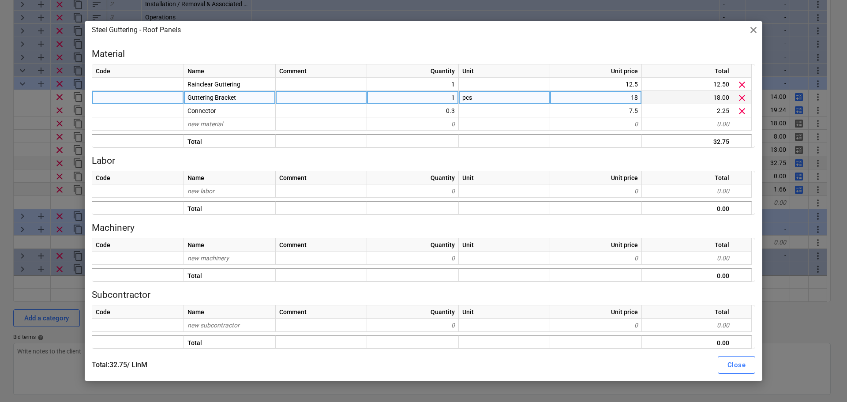
click at [754, 31] on span "close" at bounding box center [753, 30] width 11 height 11
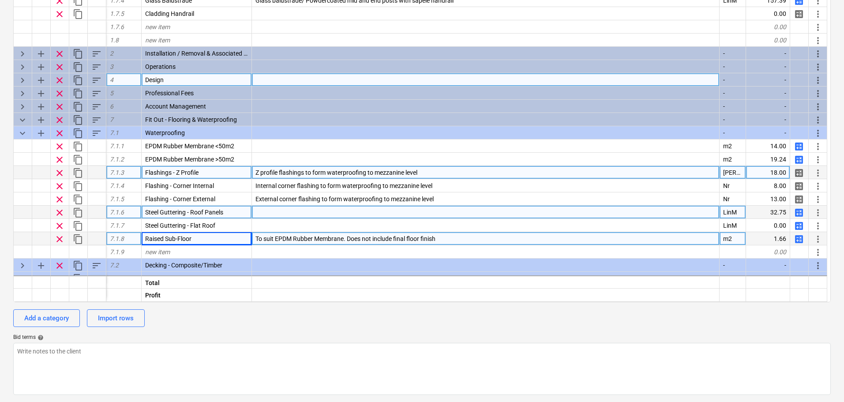
scroll to position [209, 0]
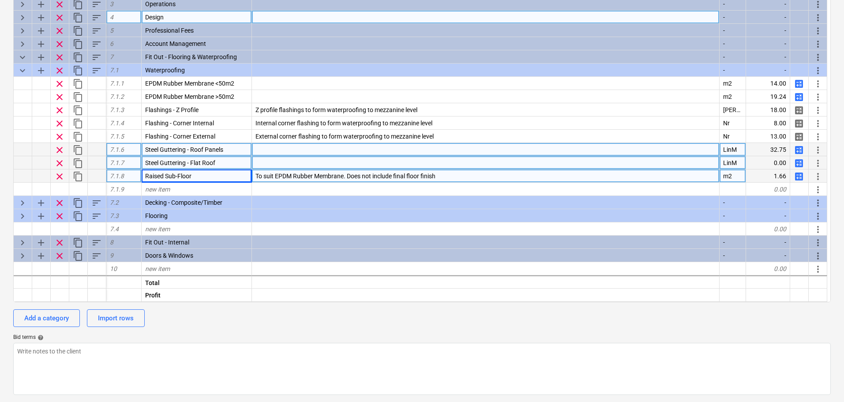
click at [183, 163] on span "Steel Guttering - Flat Roof" at bounding box center [180, 162] width 70 height 7
click at [76, 152] on span "content_copy" at bounding box center [78, 150] width 11 height 11
type textarea "x"
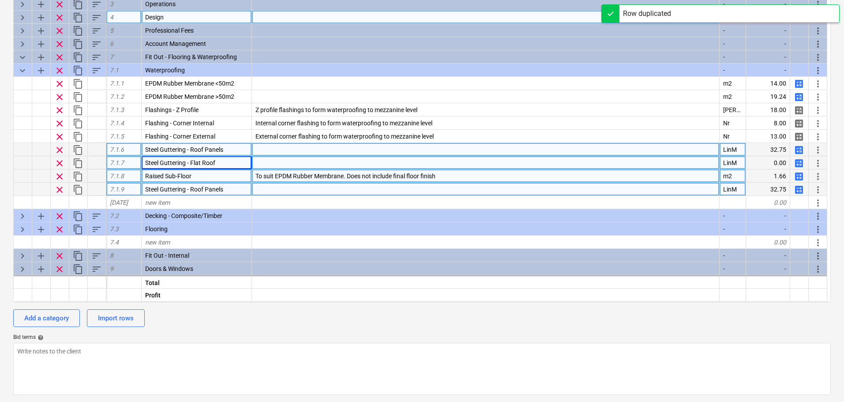
click at [221, 188] on span "Steel Guttering - Roof Panels" at bounding box center [184, 189] width 78 height 7
click at [233, 192] on input "Steel Guttering - Roof Panels" at bounding box center [197, 189] width 110 height 13
drag, startPoint x: 233, startPoint y: 192, endPoint x: 193, endPoint y: 186, distance: 39.7
click at [193, 186] on input "Steel Guttering - Roof Panels" at bounding box center [197, 189] width 110 height 13
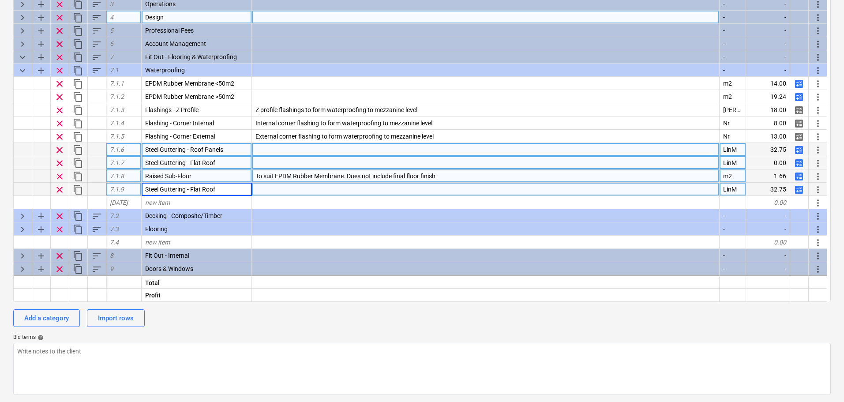
type input "Steel Guttering - Flat Roofs"
click at [62, 163] on span "clear" at bounding box center [59, 163] width 11 height 11
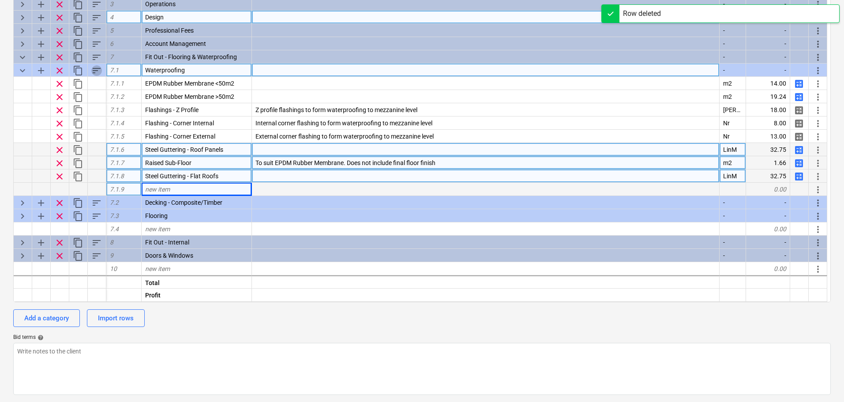
click at [97, 73] on span "sort" at bounding box center [96, 70] width 11 height 11
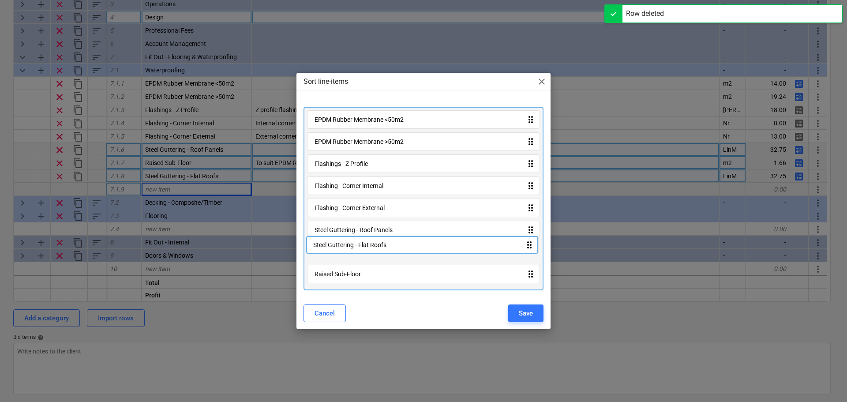
drag, startPoint x: 371, startPoint y: 282, endPoint x: 370, endPoint y: 251, distance: 31.8
click at [370, 251] on div "EPDM Rubber Membrane <50m2 drag_indicator EPDM Rubber Membrane >50m2 drag_indic…" at bounding box center [424, 199] width 240 height 184
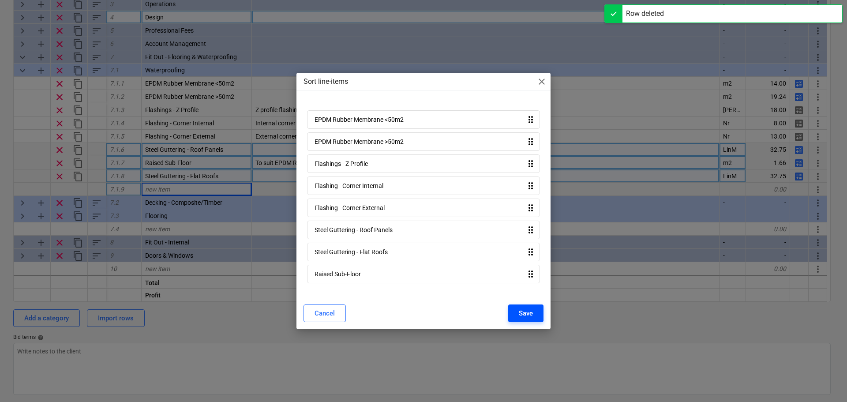
click at [514, 310] on button "Save" at bounding box center [525, 313] width 35 height 18
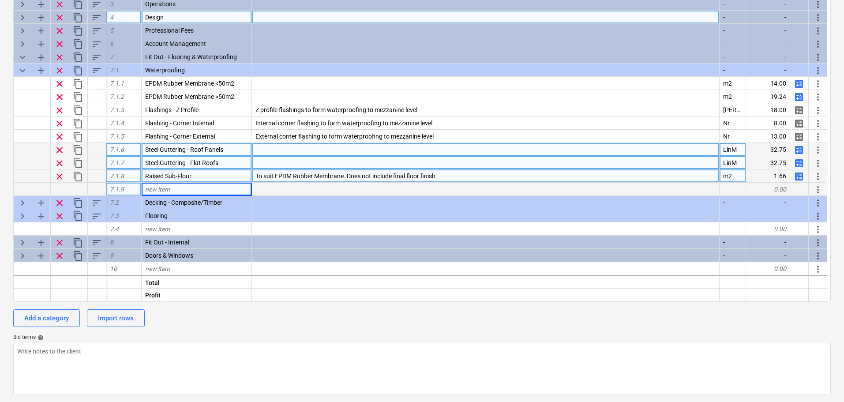
click at [799, 164] on span "calculate" at bounding box center [799, 163] width 11 height 11
type textarea "x"
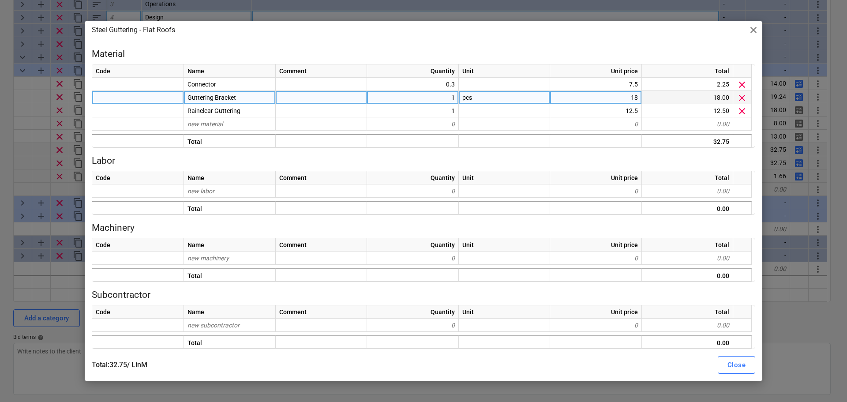
click at [606, 100] on div "18" at bounding box center [596, 97] width 92 height 13
type input "18"
click at [722, 365] on button "Close" at bounding box center [737, 365] width 38 height 18
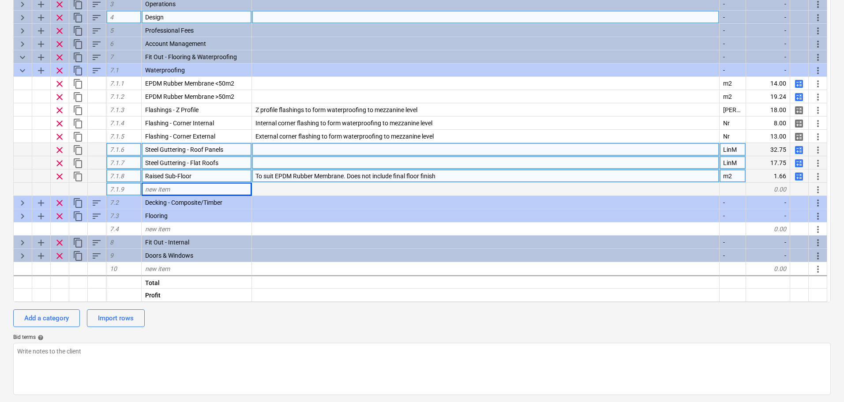
click at [27, 71] on span "keyboard_arrow_down" at bounding box center [22, 70] width 11 height 11
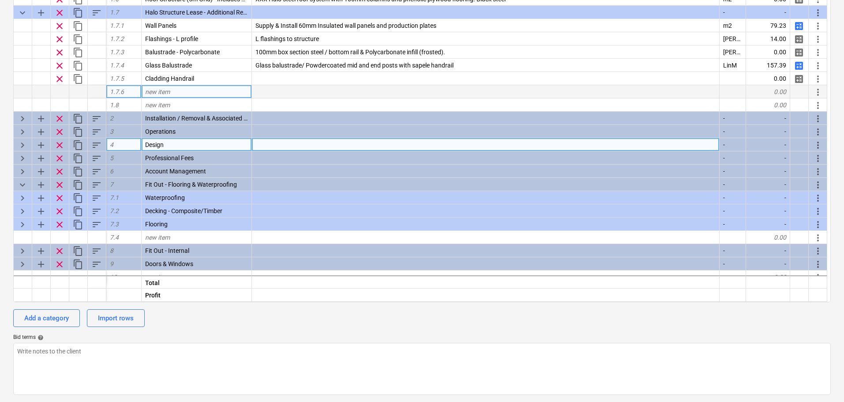
scroll to position [90, 0]
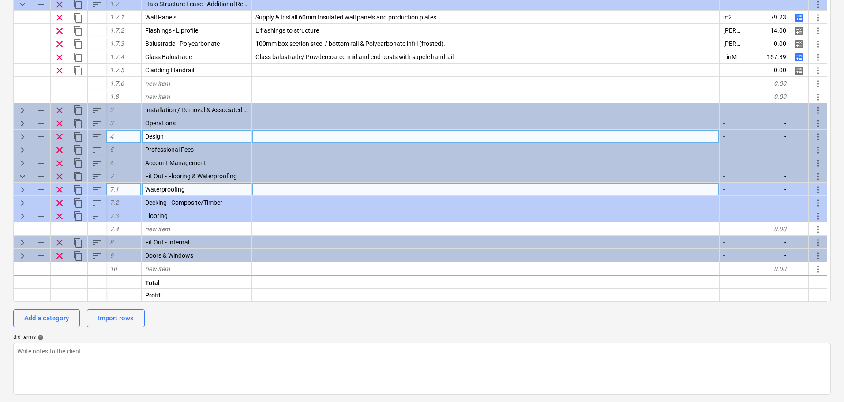
click at [22, 184] on span "keyboard_arrow_right" at bounding box center [22, 189] width 11 height 11
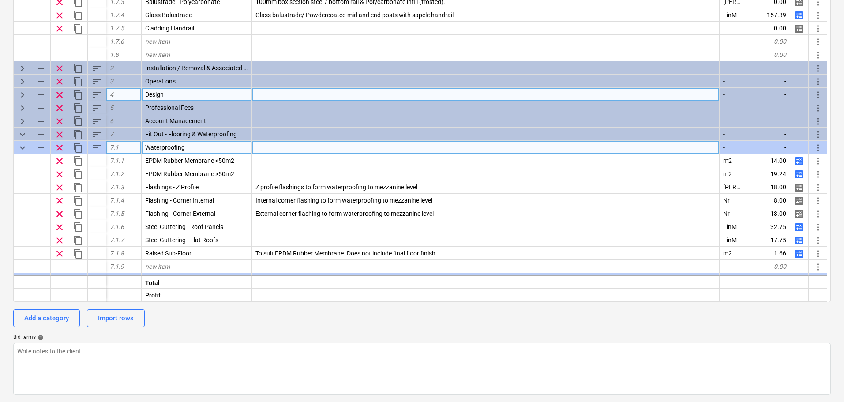
scroll to position [178, 0]
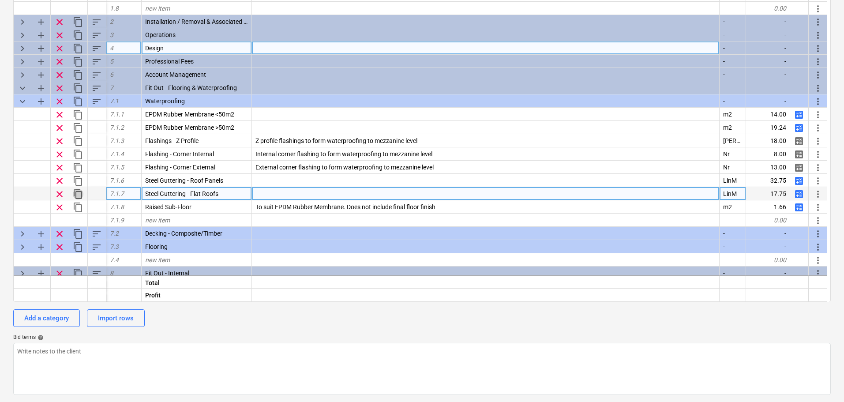
click at [77, 195] on span "content_copy" at bounding box center [78, 194] width 11 height 11
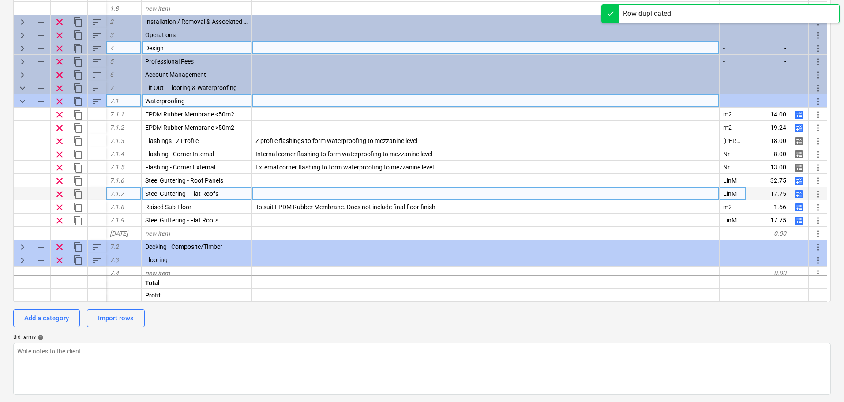
click at [95, 107] on div "sort" at bounding box center [97, 100] width 19 height 13
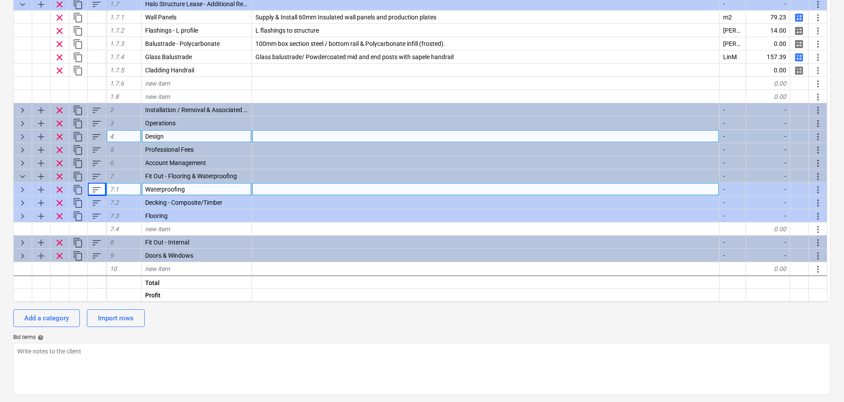
click at [23, 190] on span "keyboard_arrow_right" at bounding box center [22, 189] width 11 height 11
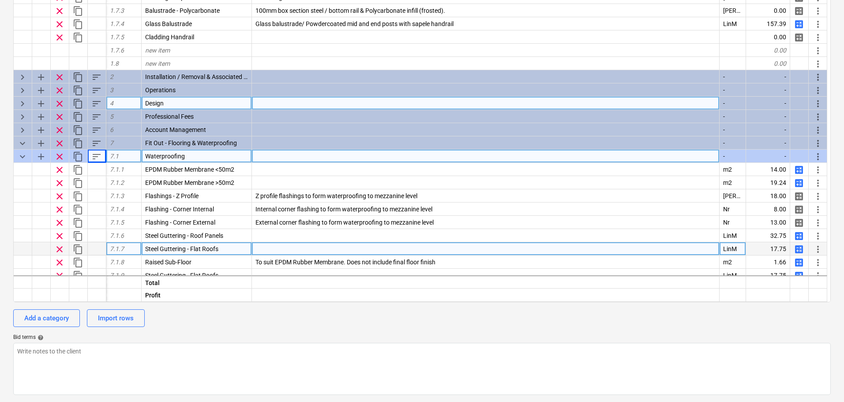
scroll to position [178, 0]
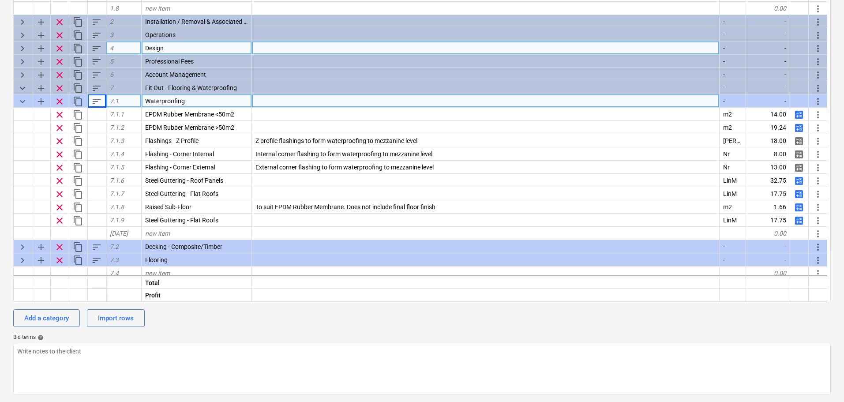
click at [96, 101] on span "sort" at bounding box center [96, 101] width 11 height 11
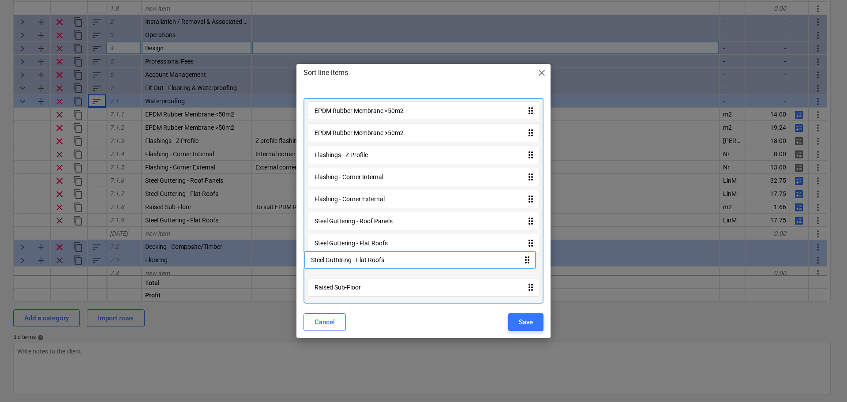
drag, startPoint x: 345, startPoint y: 290, endPoint x: 338, endPoint y: 260, distance: 30.7
click at [338, 260] on div "EPDM Rubber Membrane <50m2 drag_indicator EPDM Rubber Membrane >50m2 drag_indic…" at bounding box center [424, 201] width 240 height 206
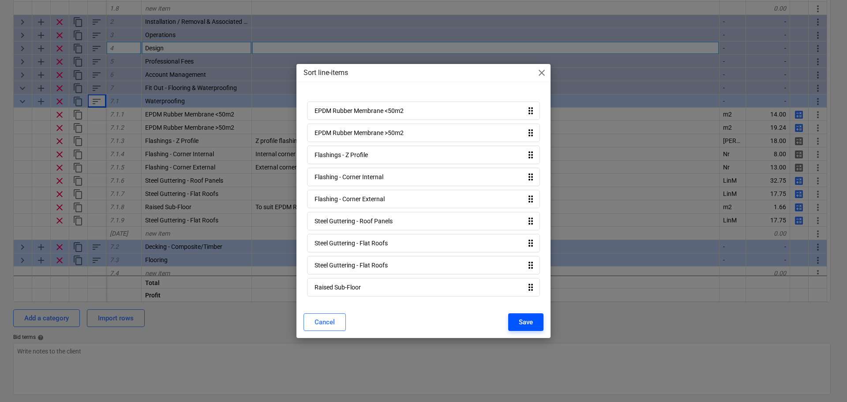
click at [524, 320] on div "Save" at bounding box center [526, 321] width 14 height 11
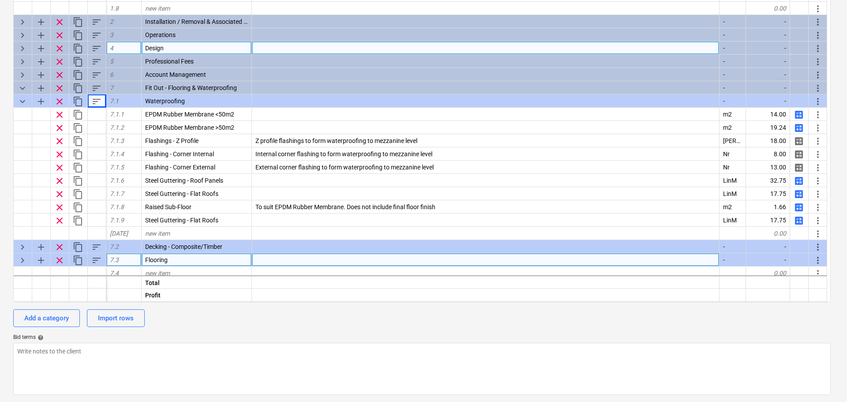
type textarea "x"
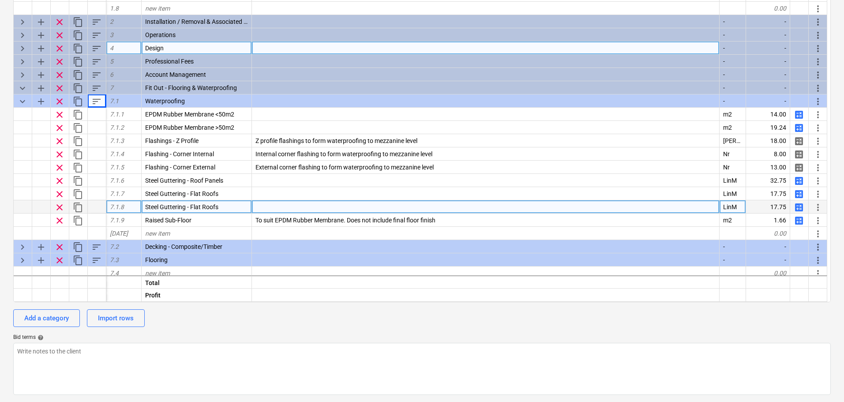
click at [218, 201] on div "Steel Guttering - Flat Roofs" at bounding box center [197, 206] width 110 height 13
click at [226, 205] on input "Steel Guttering - Flat Roofs" at bounding box center [197, 206] width 110 height 13
drag, startPoint x: 227, startPoint y: 206, endPoint x: 191, endPoint y: 209, distance: 35.4
click at [191, 209] on input "Steel Guttering - Flat Roofs" at bounding box center [197, 206] width 110 height 13
type input "Steel Guttering - Downpipe"
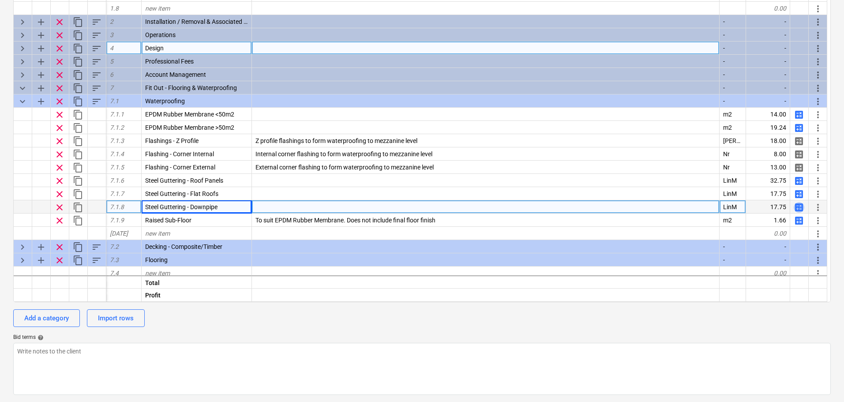
click at [801, 205] on span "calculate" at bounding box center [799, 207] width 11 height 11
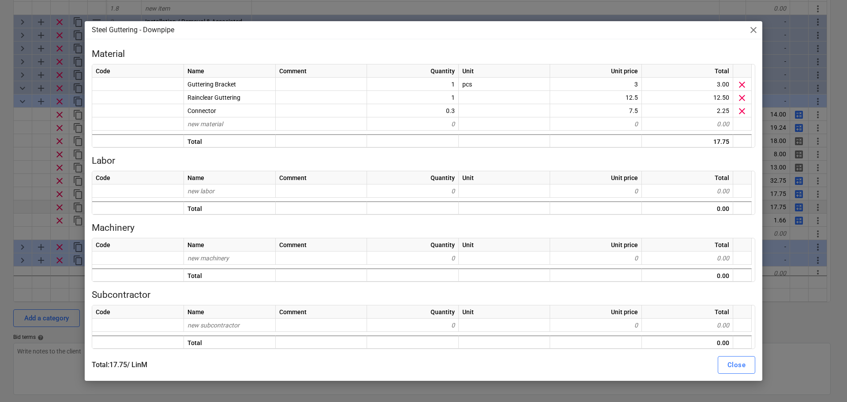
click at [0, 145] on div "Steel Guttering - Downpipe close Material Code Name Comment Quantity Unit Unit …" at bounding box center [423, 201] width 847 height 402
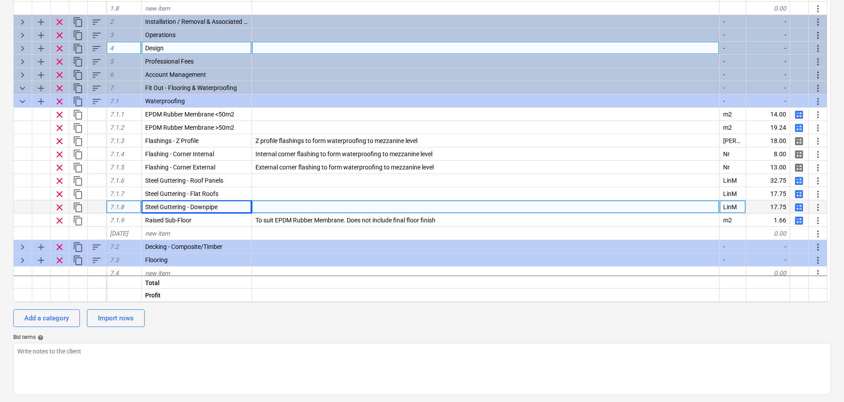
click at [800, 206] on span "calculate" at bounding box center [799, 207] width 11 height 11
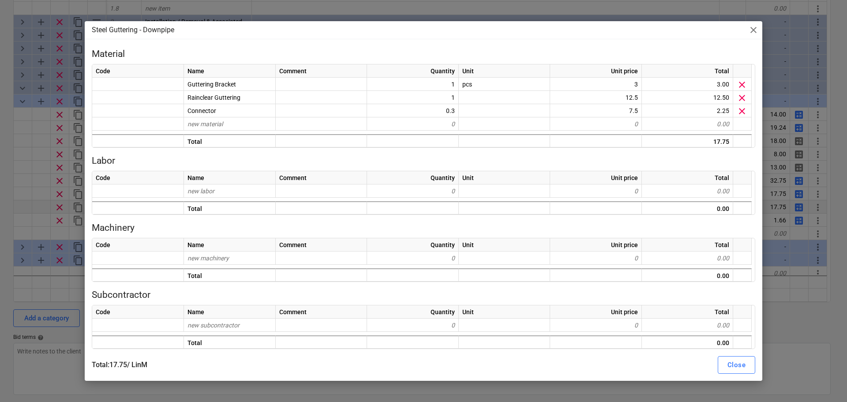
click at [0, 171] on div "Steel Guttering - Downpipe close Material Code Name Comment Quantity Unit Unit …" at bounding box center [423, 201] width 847 height 402
type textarea "x"
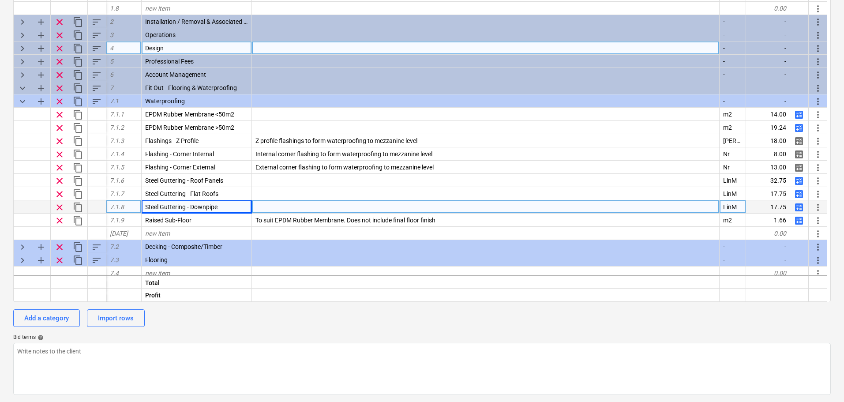
click at [741, 204] on div "LinM" at bounding box center [733, 206] width 26 height 13
type input "Nr"
type textarea "x"
type input "Based"
type input "*Adjust downpipe size in rate buildup*"
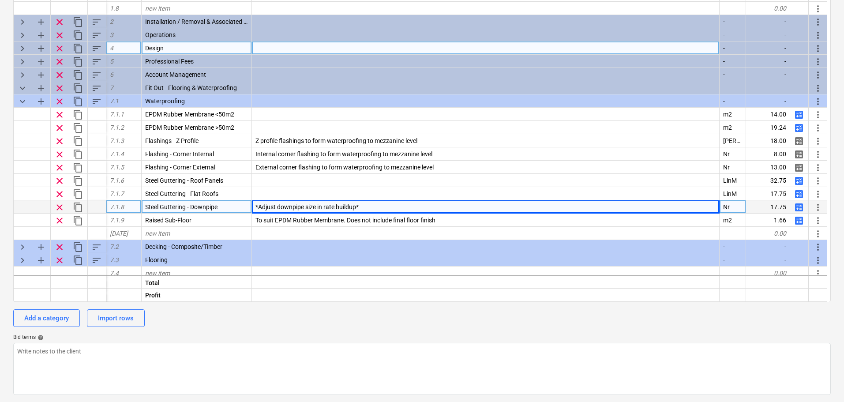
click at [799, 209] on span "calculate" at bounding box center [799, 207] width 11 height 11
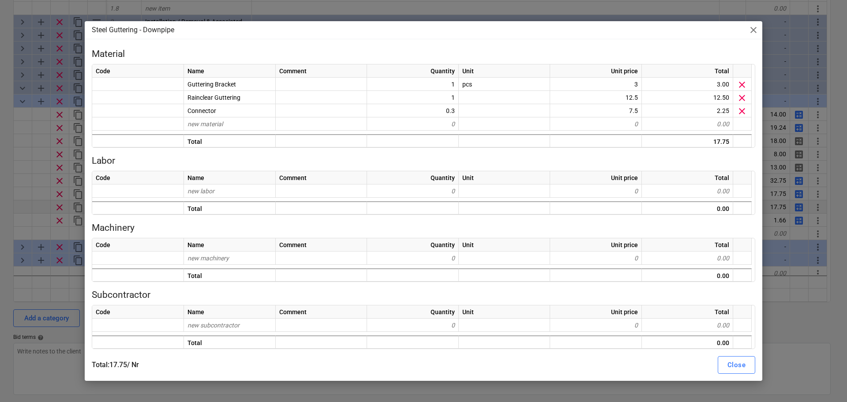
click at [19, 126] on div "Steel Guttering - Downpipe close Material Code Name Comment Quantity Unit Unit …" at bounding box center [423, 201] width 847 height 402
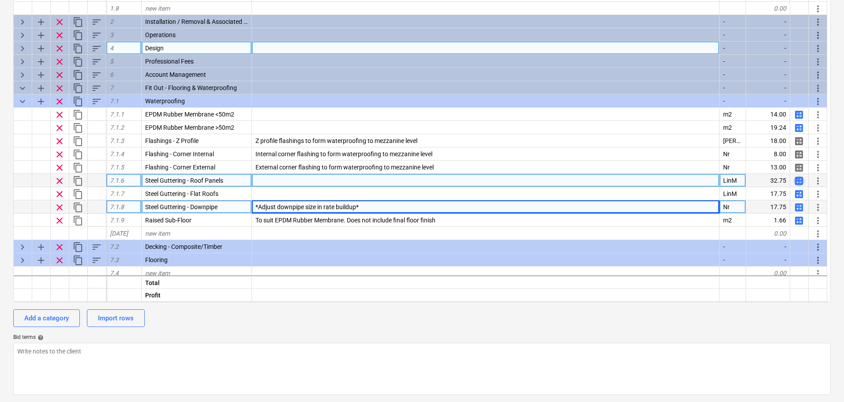
click at [800, 177] on span "calculate" at bounding box center [799, 181] width 11 height 11
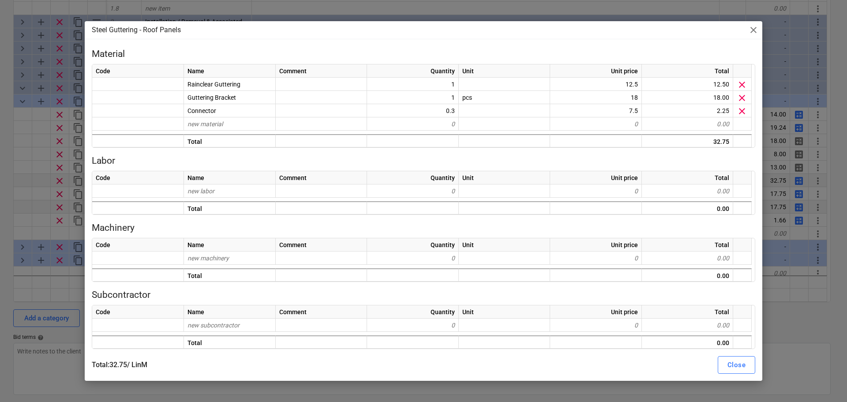
click at [754, 36] on div "Steel Guttering - Roof Panels close" at bounding box center [424, 30] width 678 height 18
click at [753, 30] on span "close" at bounding box center [753, 30] width 11 height 11
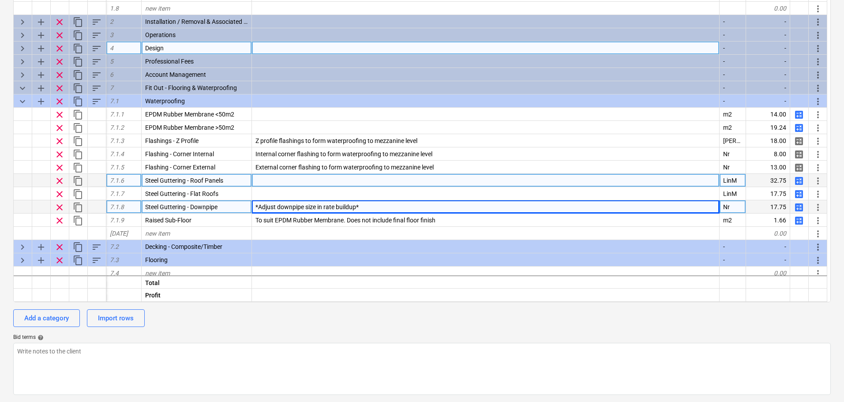
click at [799, 207] on span "calculate" at bounding box center [799, 207] width 11 height 11
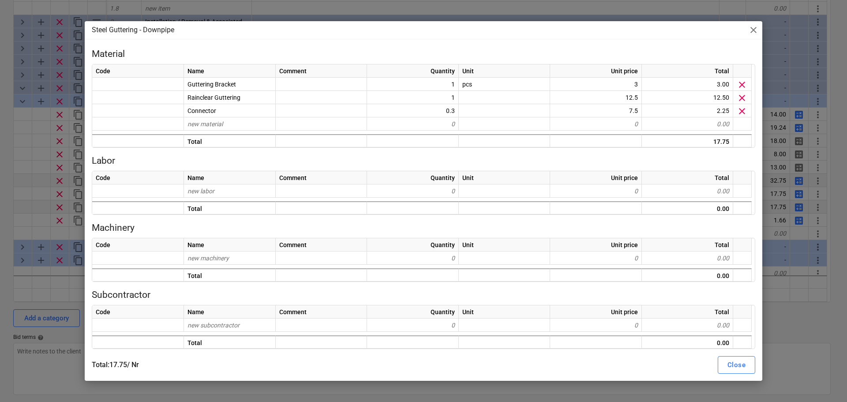
click at [2, 210] on div "Steel Guttering - Downpipe close Material Code Name Comment Quantity Unit Unit …" at bounding box center [423, 201] width 847 height 402
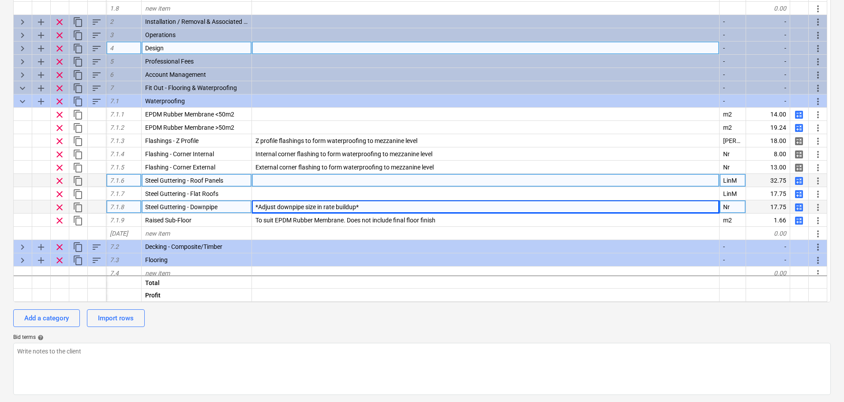
click at [799, 204] on span "calculate" at bounding box center [799, 207] width 11 height 11
type textarea "x"
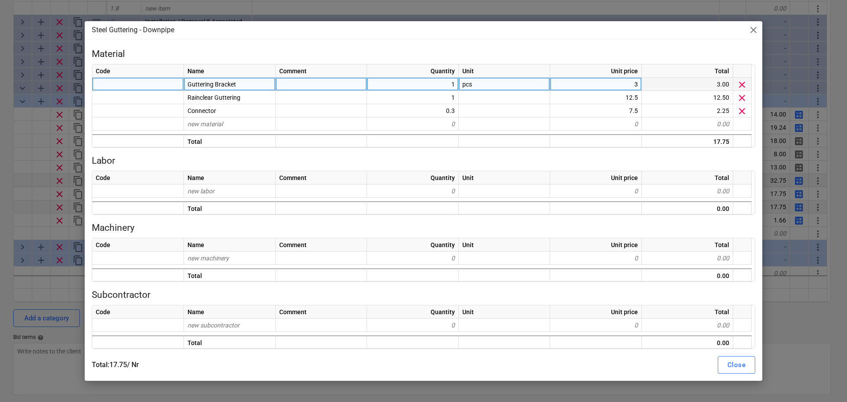
click at [258, 83] on div "Guttering Bracket" at bounding box center [230, 84] width 92 height 13
click at [214, 84] on input "Guttering Bracket" at bounding box center [229, 84] width 91 height 13
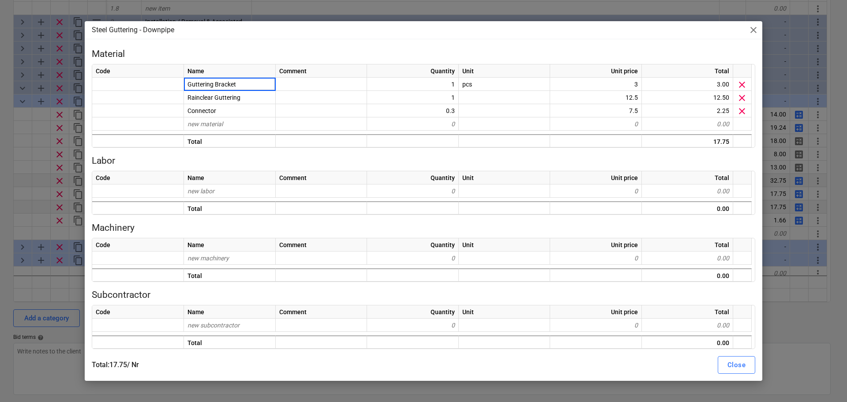
drag, startPoint x: 214, startPoint y: 84, endPoint x: 75, endPoint y: 78, distance: 138.7
click at [76, 78] on div "Steel Guttering - Downpipe close Material Code Name Comment Quantity Unit Unit …" at bounding box center [423, 201] width 847 height 402
type input "Downpipe Bracket"
type textarea "x"
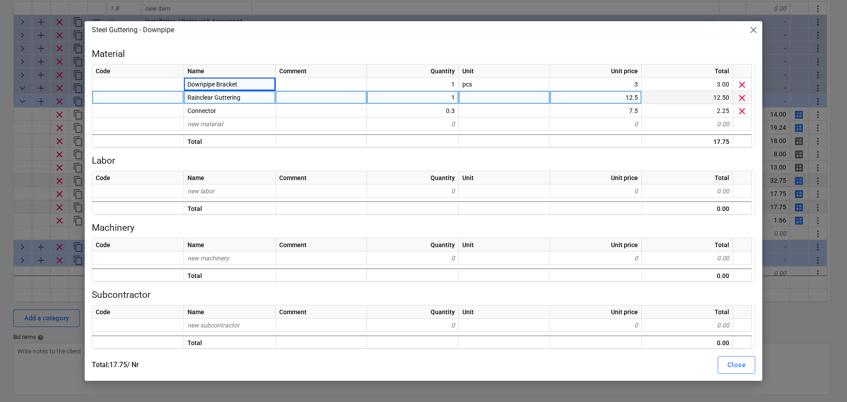
click at [611, 104] on div "12.5" at bounding box center [596, 97] width 92 height 13
type input "12"
type textarea "x"
type input "3.5"
type textarea "x"
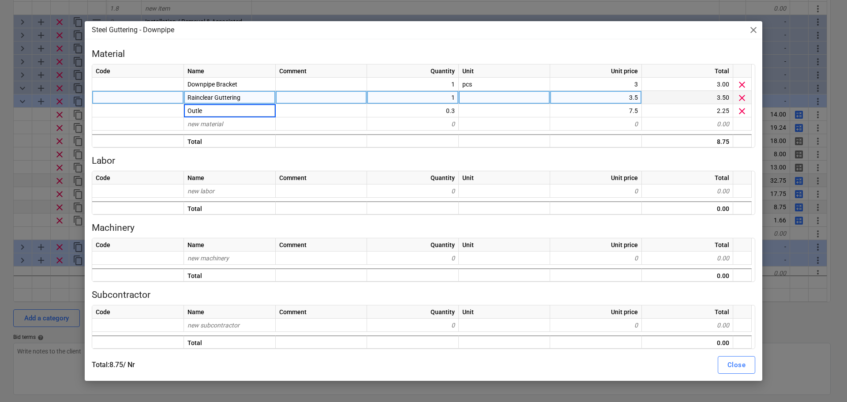
type input "Outlet"
type textarea "x"
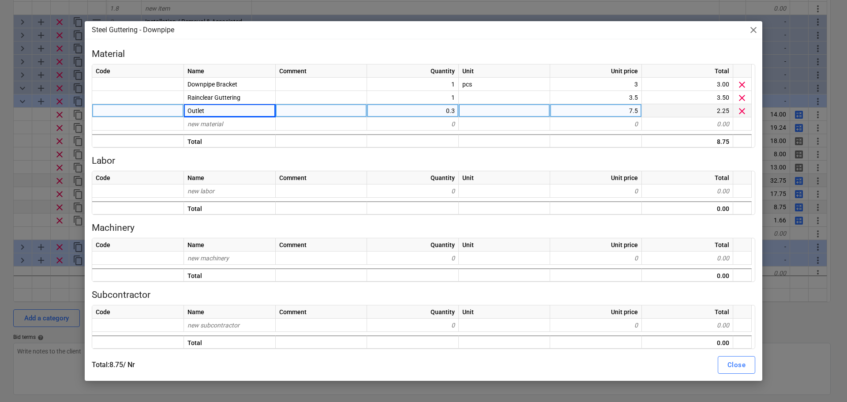
click at [438, 114] on div "0.3" at bounding box center [413, 110] width 92 height 13
type input "1"
click at [735, 369] on div "Close" at bounding box center [737, 364] width 18 height 11
type textarea "x"
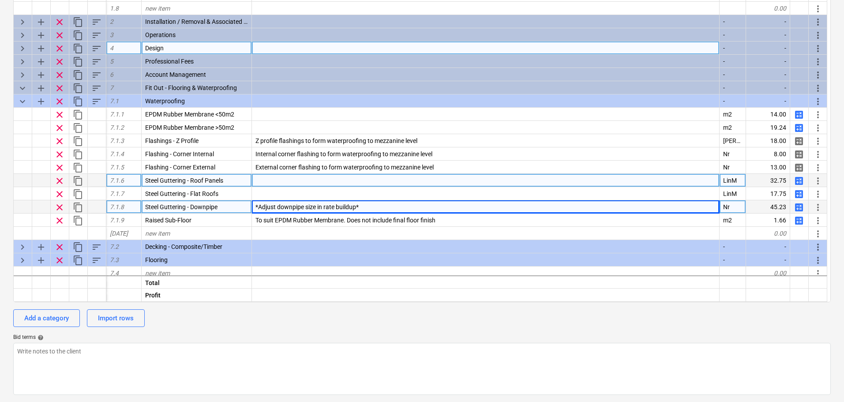
click at [374, 204] on div "*Adjust downpipe size in rate buildup*" at bounding box center [486, 206] width 468 height 13
click at [374, 204] on input "*Adjust downpipe size in rate buildup*" at bounding box center [485, 206] width 467 height 13
click at [379, 208] on input "*Adjust downpipe size in rate buildup*" at bounding box center [485, 206] width 467 height 13
type input "*Adjust downpipe size in rate buildup* 3m Steel downpipe powdercoated black"
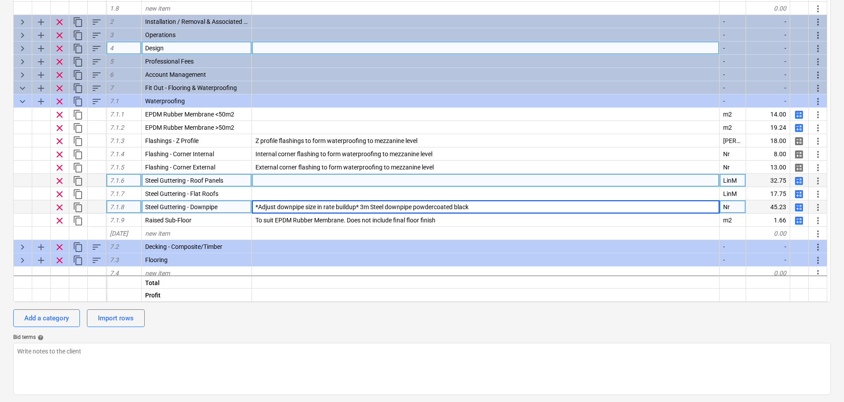
type textarea "x"
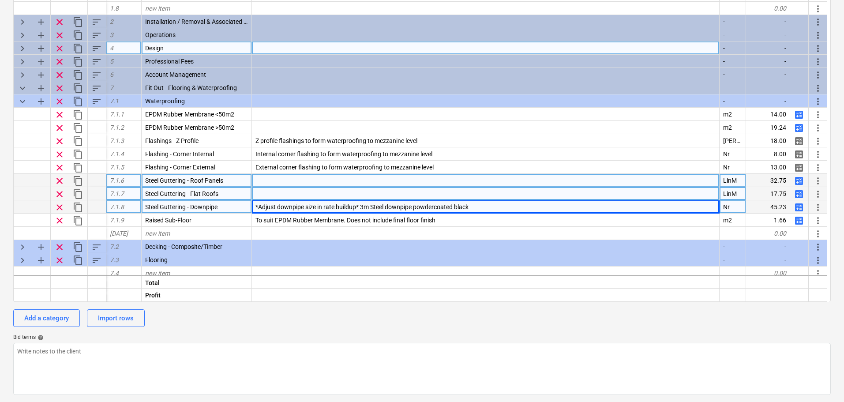
click at [313, 195] on div at bounding box center [486, 193] width 468 height 13
type input "S"
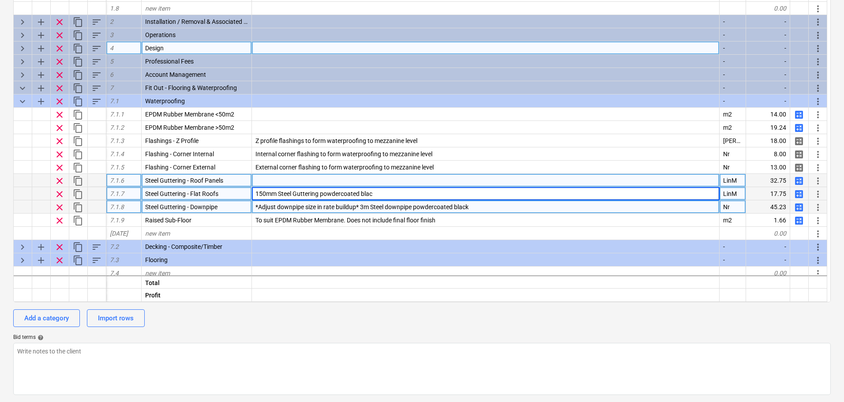
type input "150mm Steel Guttering powdercoated black"
type textarea "x"
click at [323, 191] on span "150mm Steel Guttering powdercoated black" at bounding box center [315, 193] width 120 height 7
click at [308, 182] on div at bounding box center [486, 180] width 468 height 13
type input "150mm Steel Guttering powdercoated black"
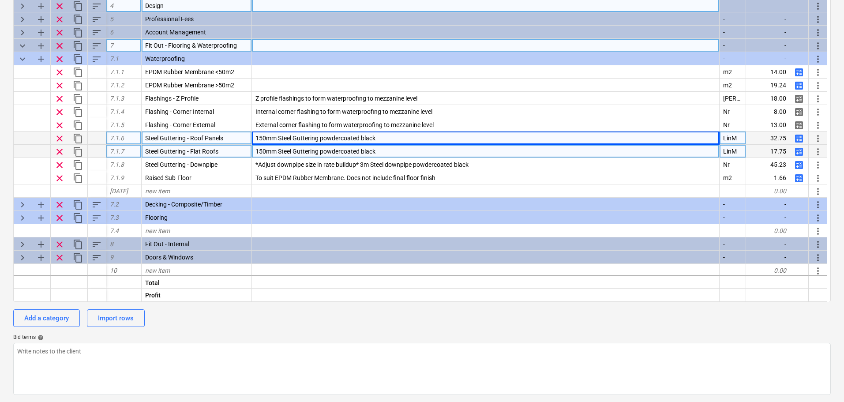
scroll to position [222, 0]
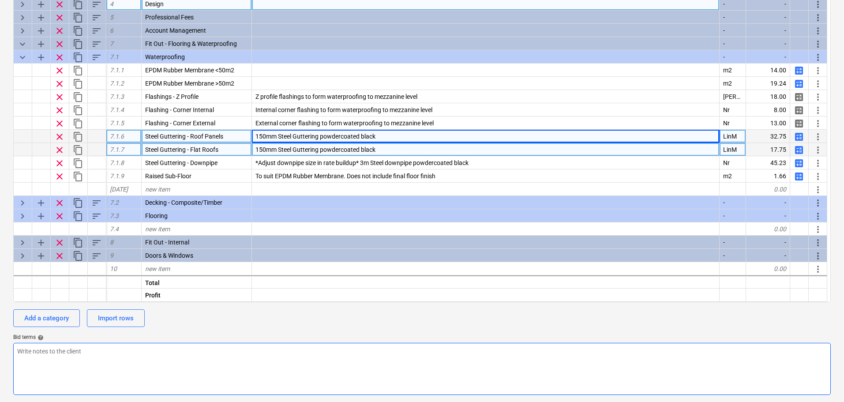
click at [415, 380] on textarea at bounding box center [422, 369] width 818 height 52
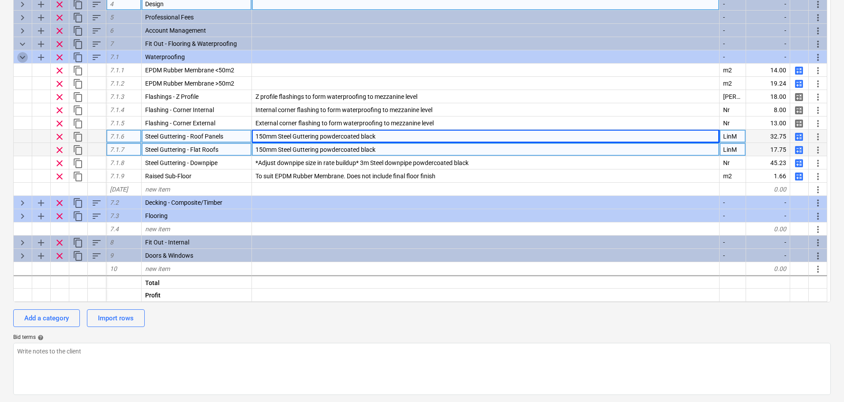
click at [21, 58] on span "keyboard_arrow_down" at bounding box center [22, 57] width 11 height 11
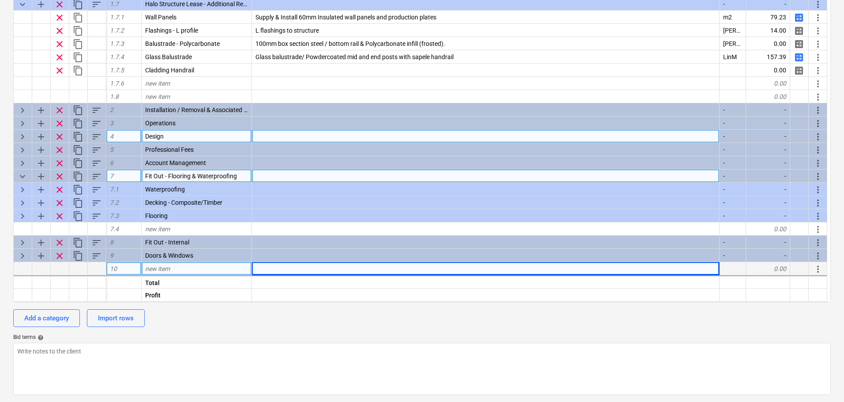
click at [19, 177] on span "keyboard_arrow_down" at bounding box center [22, 176] width 11 height 11
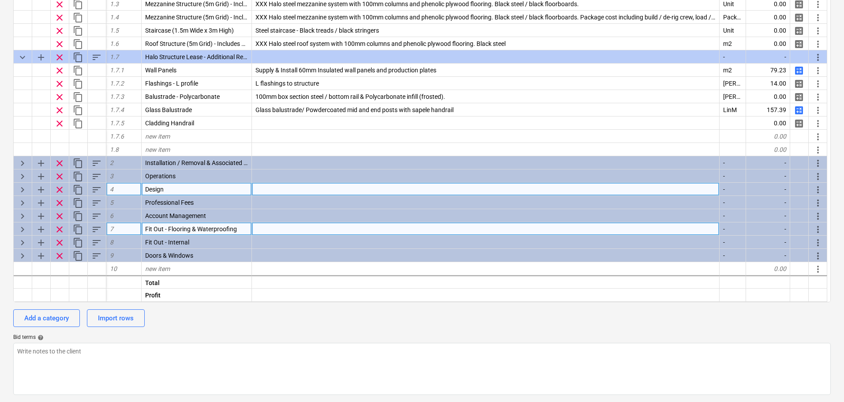
scroll to position [37, 0]
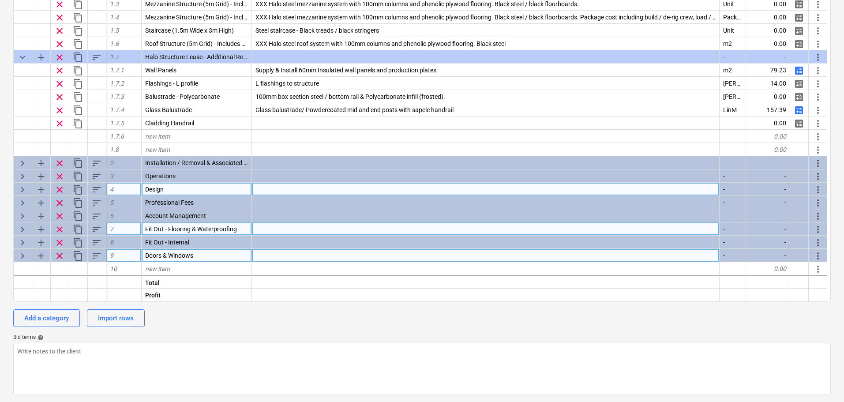
click at [25, 260] on span "keyboard_arrow_right" at bounding box center [22, 256] width 11 height 11
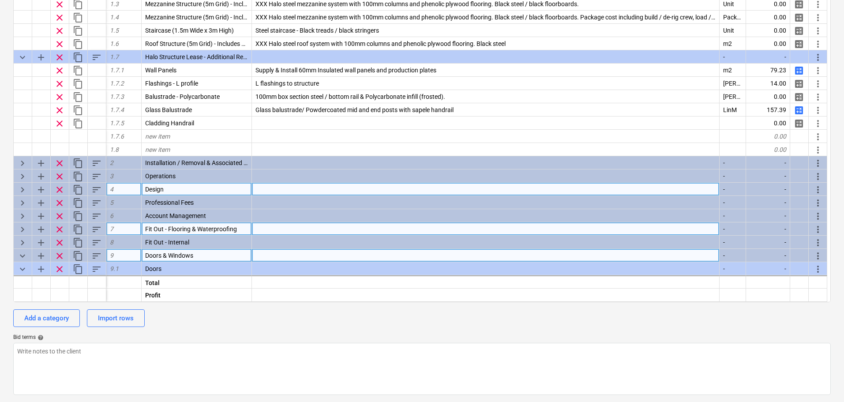
scroll to position [156, 0]
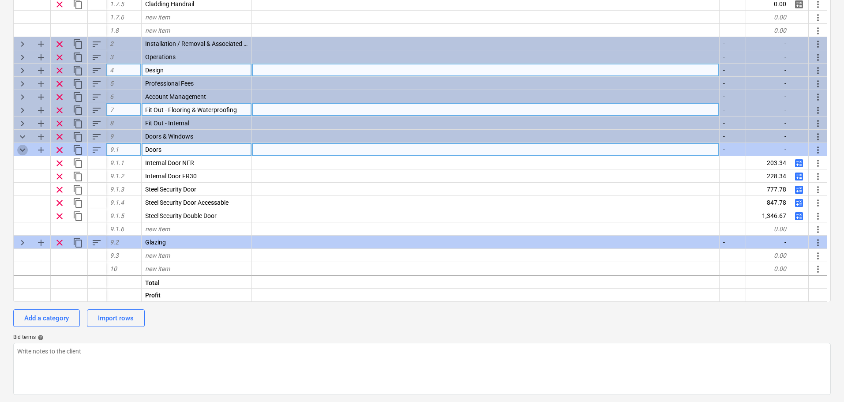
click at [25, 149] on span "keyboard_arrow_down" at bounding box center [22, 150] width 11 height 11
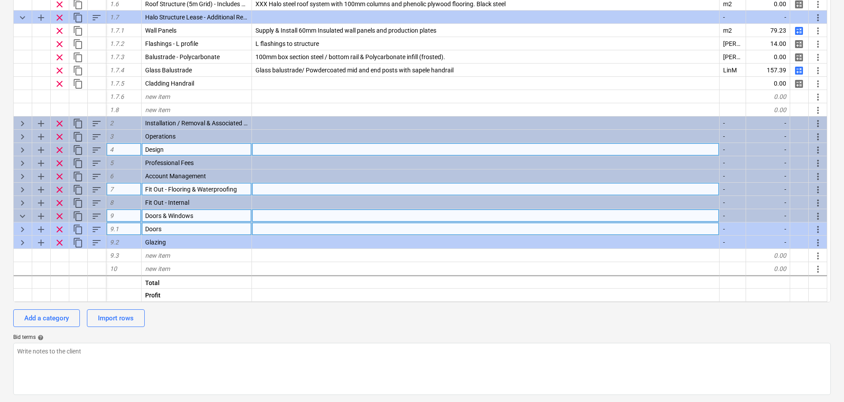
click at [23, 214] on span "keyboard_arrow_down" at bounding box center [22, 216] width 11 height 11
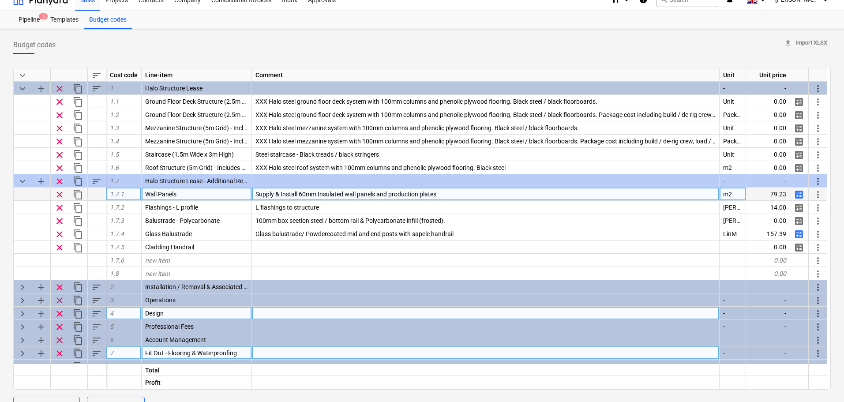
scroll to position [11, 0]
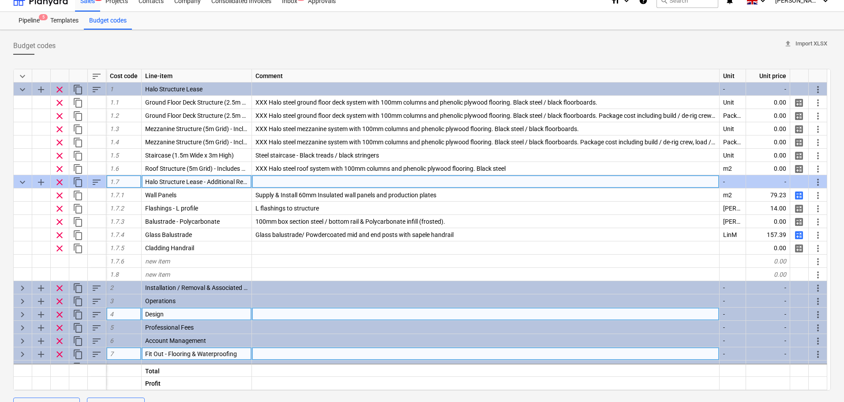
click at [24, 182] on span "keyboard_arrow_down" at bounding box center [22, 182] width 11 height 11
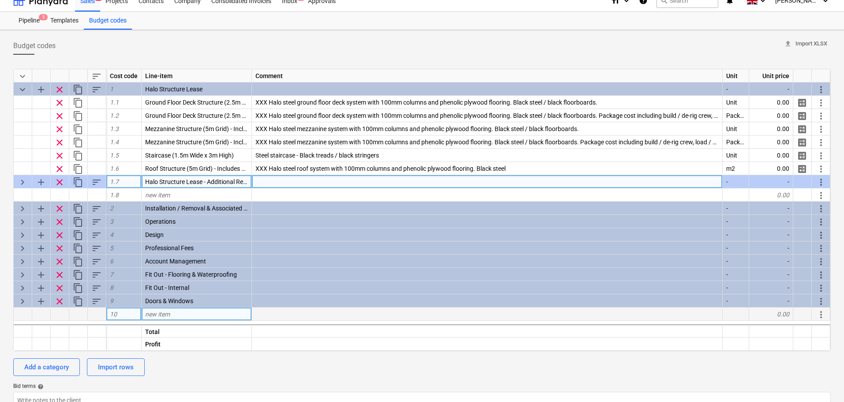
click at [24, 182] on span "keyboard_arrow_right" at bounding box center [22, 182] width 11 height 11
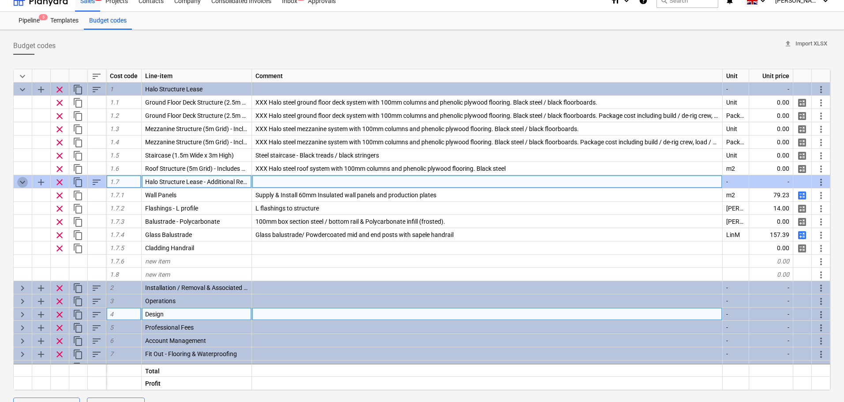
click at [24, 182] on span "keyboard_arrow_down" at bounding box center [22, 182] width 11 height 11
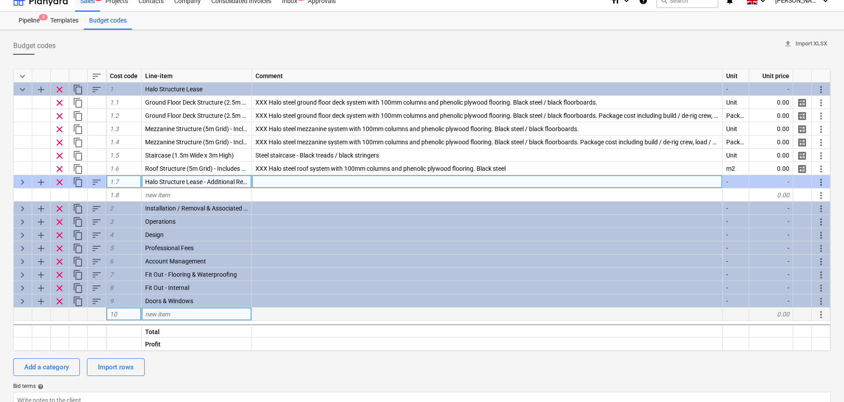
click at [24, 182] on span "keyboard_arrow_right" at bounding box center [22, 182] width 11 height 11
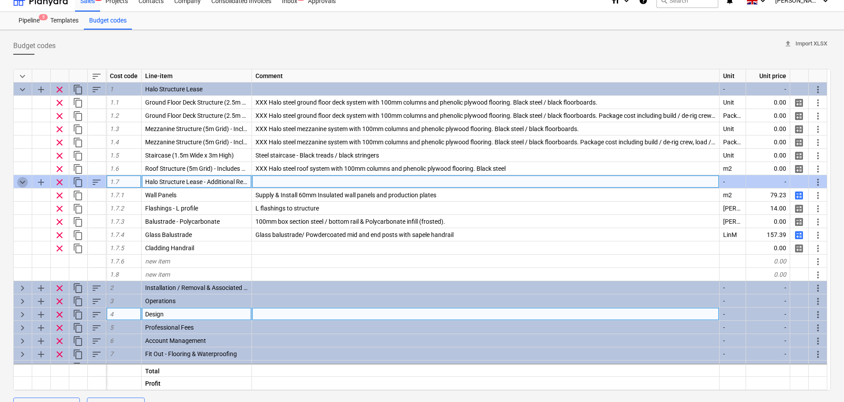
click at [24, 180] on span "keyboard_arrow_down" at bounding box center [22, 182] width 11 height 11
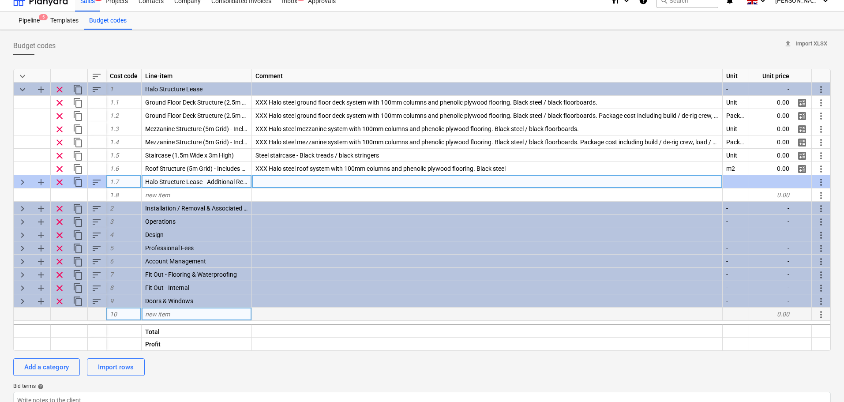
click at [26, 182] on span "keyboard_arrow_right" at bounding box center [22, 182] width 11 height 11
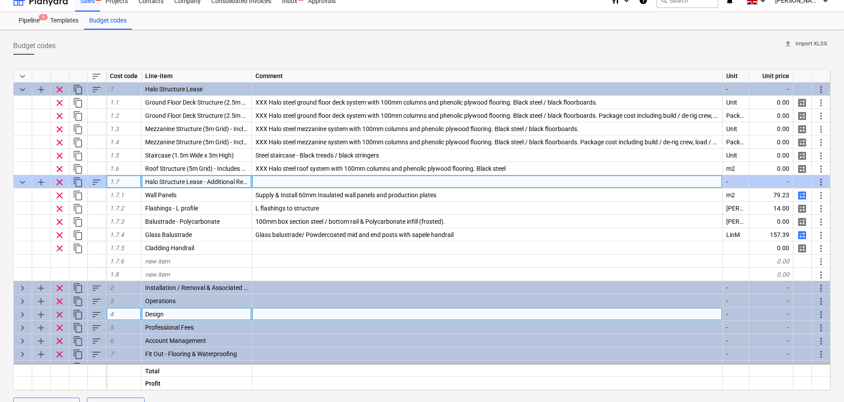
click at [26, 182] on span "keyboard_arrow_down" at bounding box center [22, 182] width 11 height 11
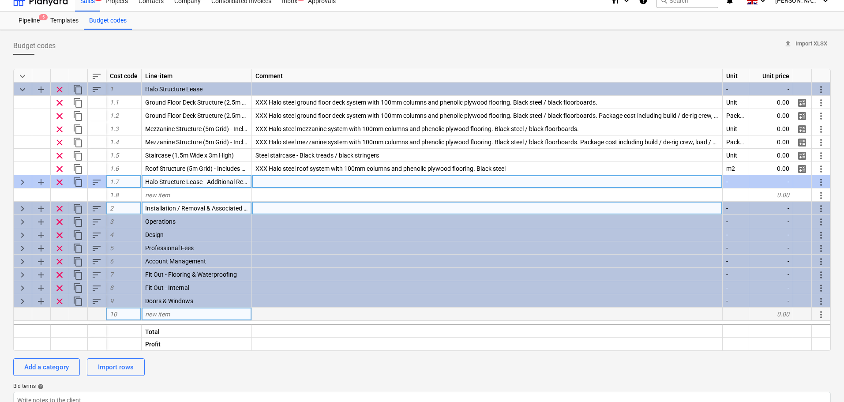
click at [21, 207] on span "keyboard_arrow_right" at bounding box center [22, 208] width 11 height 11
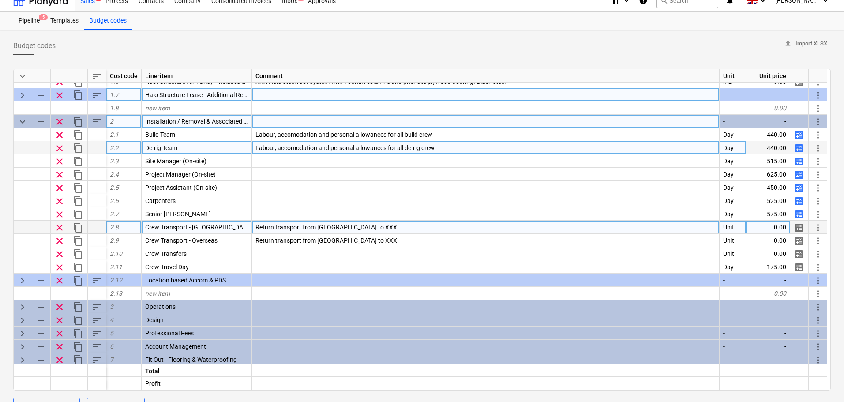
scroll to position [88, 0]
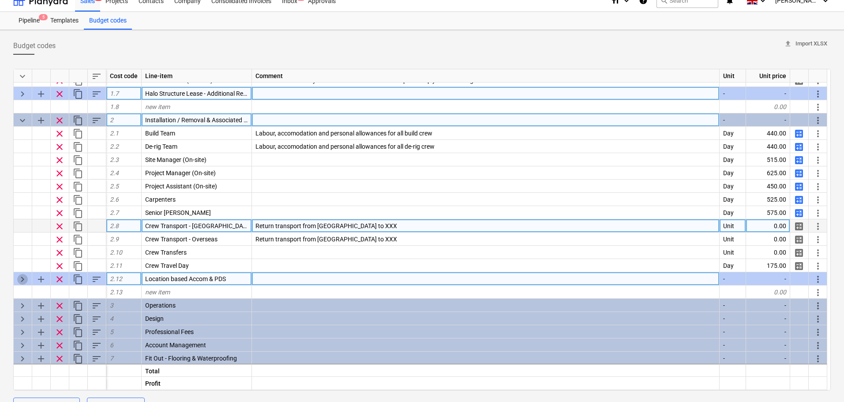
click at [23, 277] on span "keyboard_arrow_right" at bounding box center [22, 279] width 11 height 11
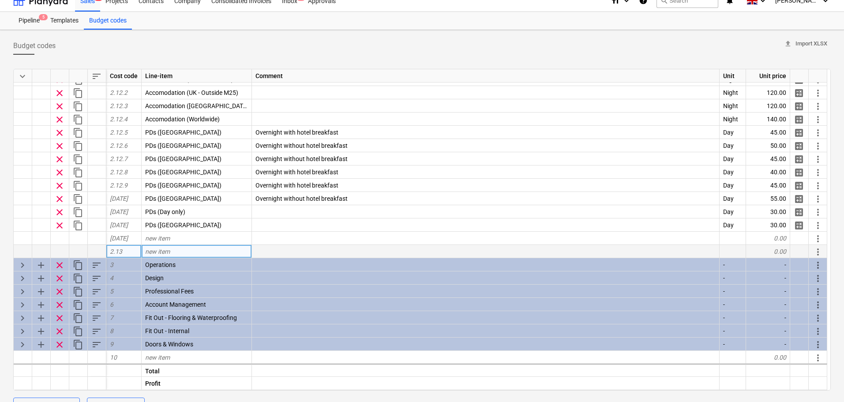
scroll to position [301, 0]
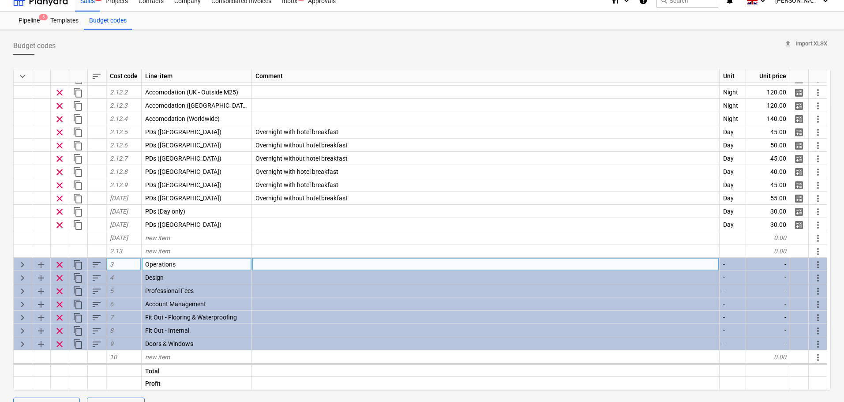
click at [26, 261] on span "keyboard_arrow_right" at bounding box center [22, 264] width 11 height 11
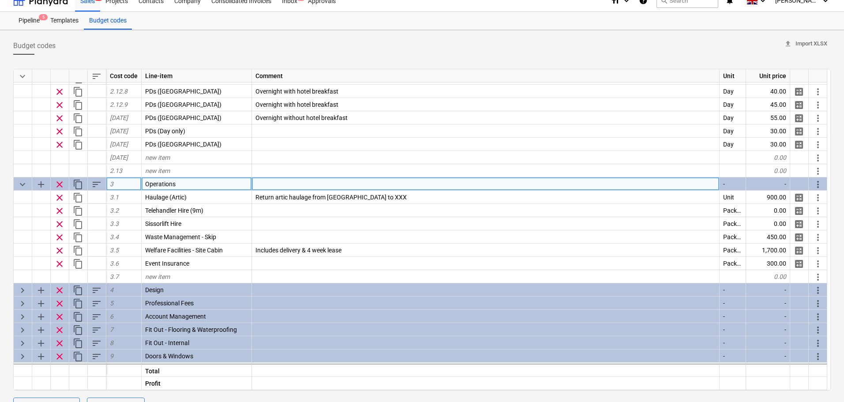
scroll to position [390, 0]
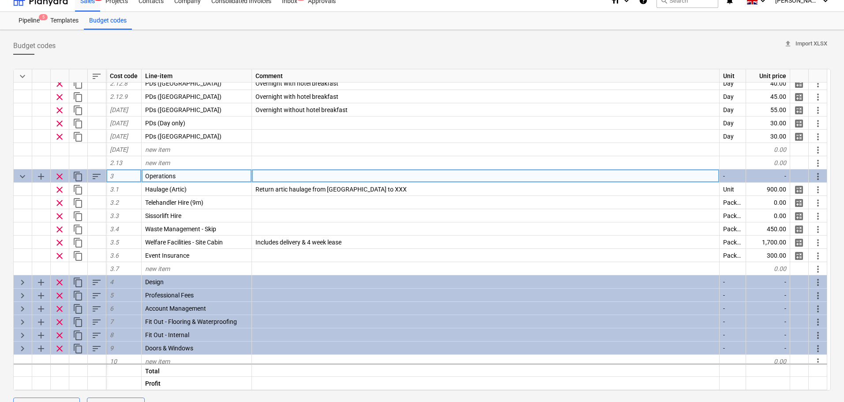
click at [23, 172] on span "keyboard_arrow_down" at bounding box center [22, 176] width 11 height 11
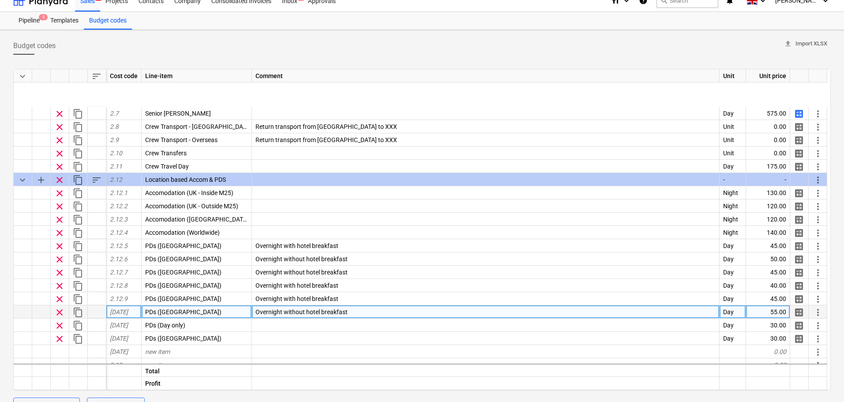
scroll to position [37, 0]
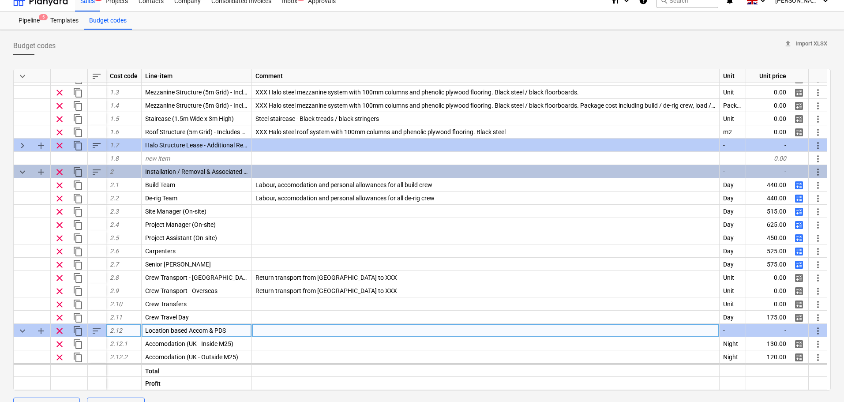
click at [19, 326] on span "keyboard_arrow_down" at bounding box center [22, 331] width 11 height 11
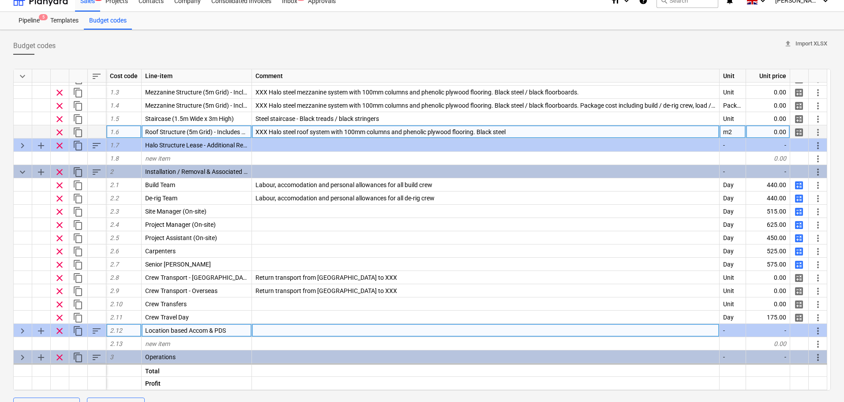
click at [19, 169] on span "keyboard_arrow_down" at bounding box center [22, 172] width 11 height 11
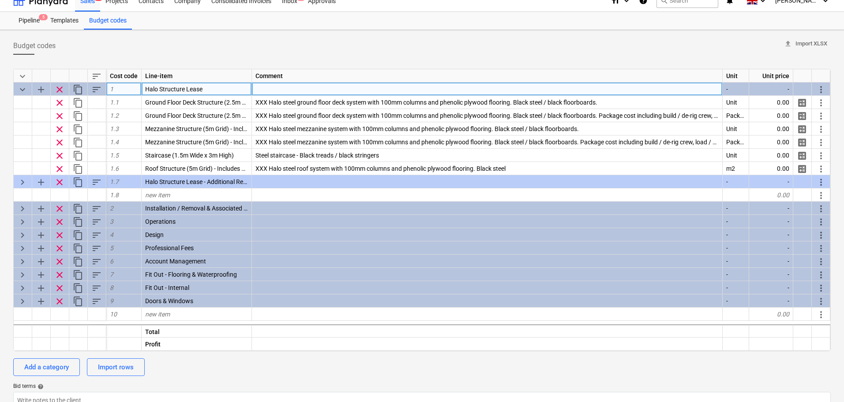
click at [20, 89] on span "keyboard_arrow_down" at bounding box center [22, 89] width 11 height 11
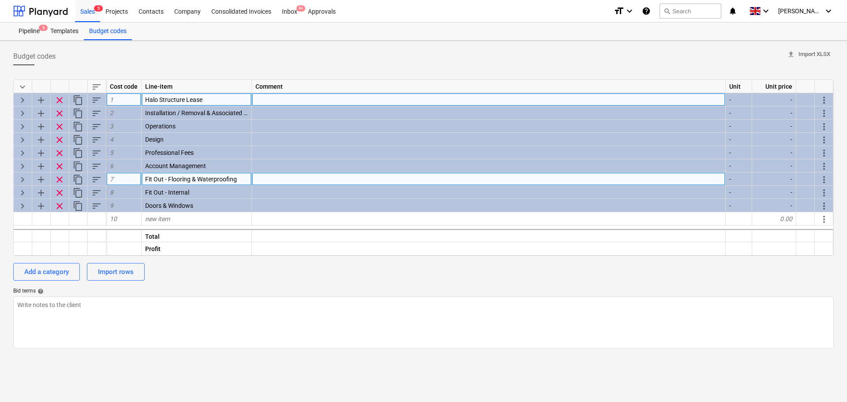
click at [22, 176] on span "keyboard_arrow_right" at bounding box center [22, 179] width 11 height 11
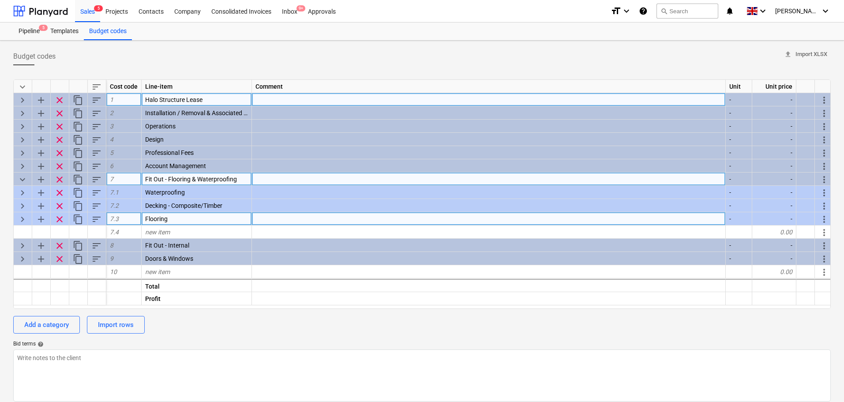
click at [21, 215] on span "keyboard_arrow_right" at bounding box center [22, 219] width 11 height 11
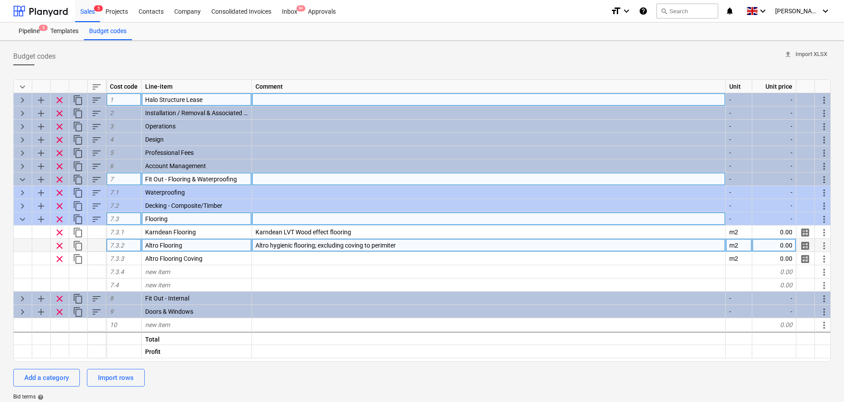
click at [804, 243] on span "calculate" at bounding box center [805, 245] width 11 height 11
type textarea "x"
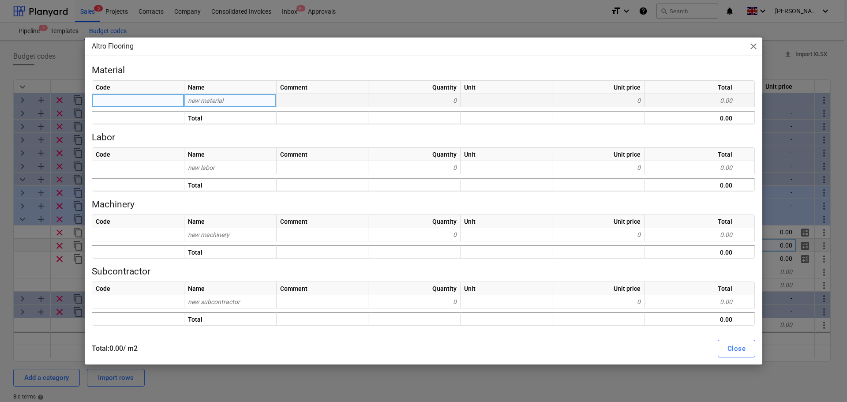
click at [223, 98] on span "new material" at bounding box center [205, 100] width 35 height 7
type input "Altro"
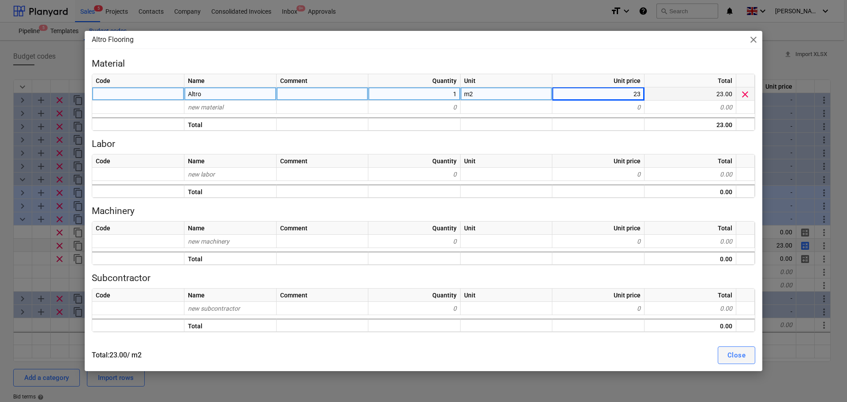
click at [741, 351] on div "Close" at bounding box center [737, 354] width 18 height 11
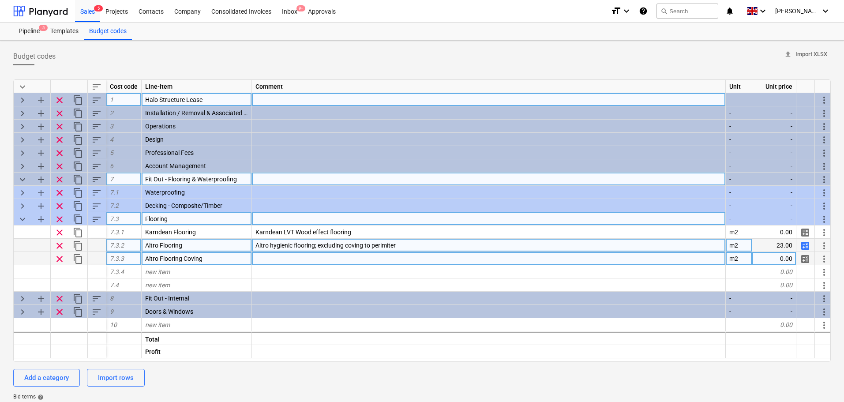
click at [806, 258] on span "calculate" at bounding box center [805, 259] width 11 height 11
type textarea "x"
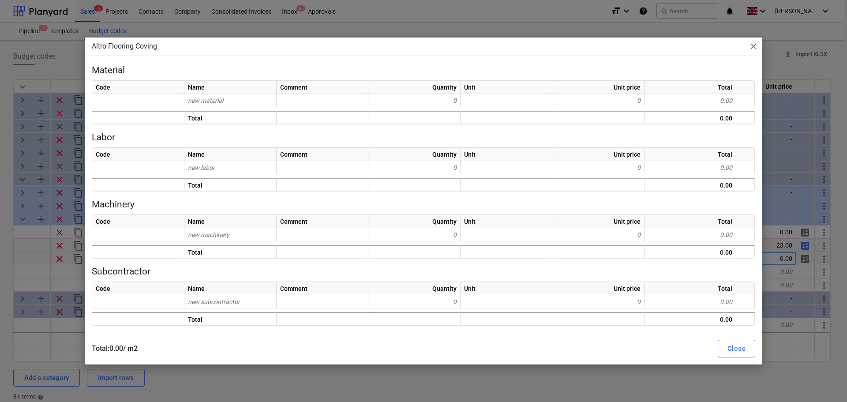
click at [260, 108] on div "Code Name Comment Quantity Unit Unit price Total new material 0 0 0.00 Total 0.…" at bounding box center [424, 102] width 664 height 44
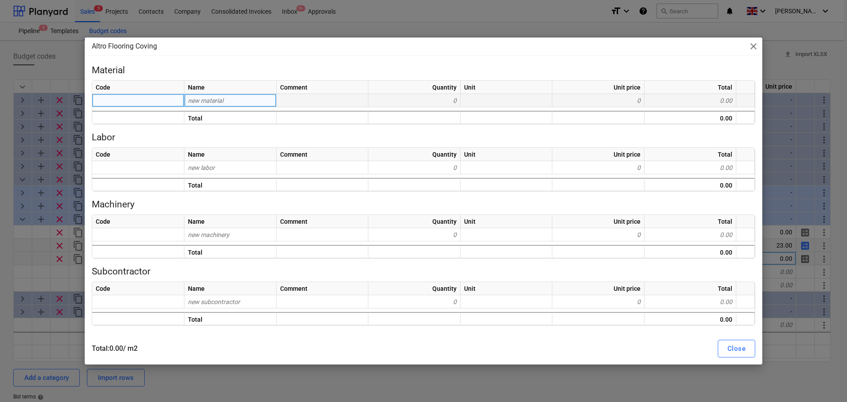
click at [259, 104] on div "new material" at bounding box center [230, 100] width 92 height 13
type input "Coving"
type textarea "x"
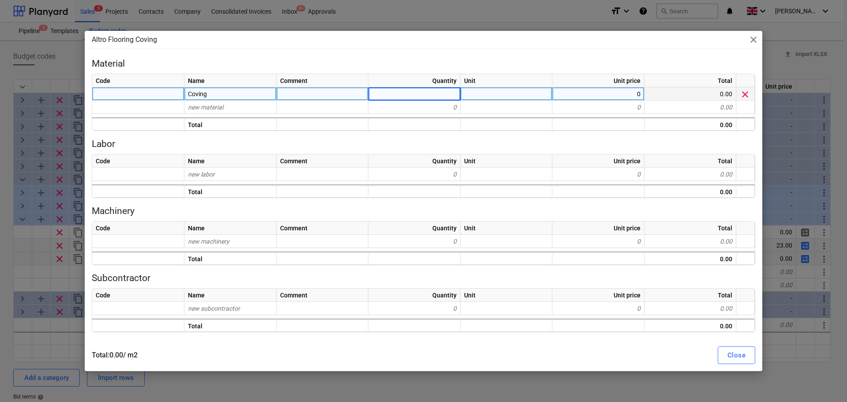
type input "3"
type textarea "x"
click at [598, 94] on div "0" at bounding box center [598, 93] width 92 height 13
type input "3"
click at [739, 351] on div "Close" at bounding box center [737, 354] width 18 height 11
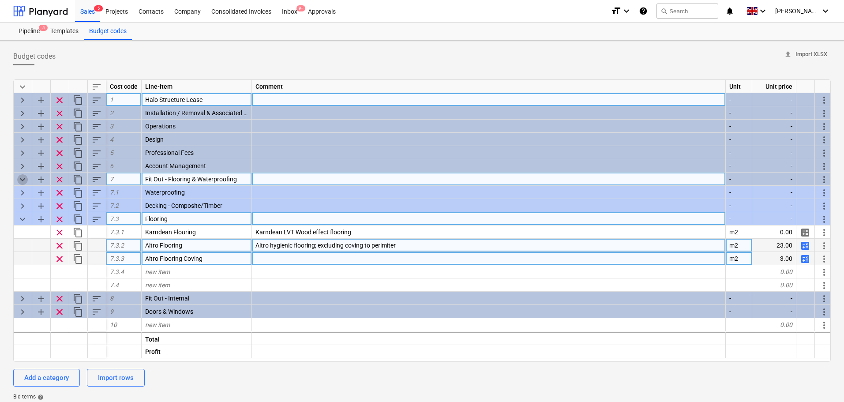
click at [24, 177] on span "keyboard_arrow_down" at bounding box center [22, 179] width 11 height 11
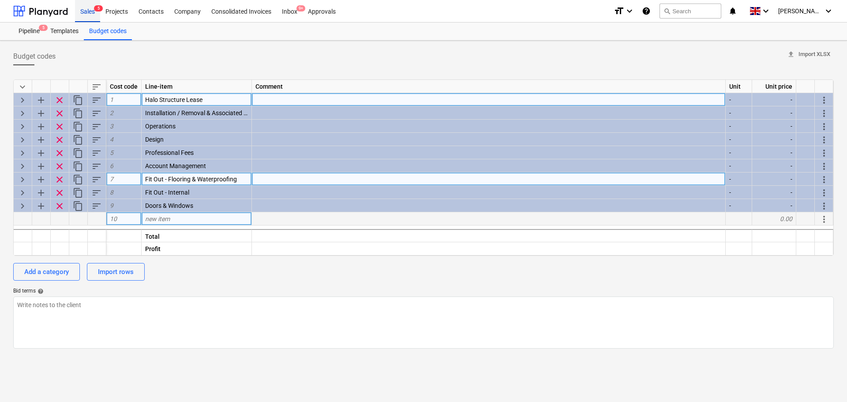
click at [85, 10] on div "Sales 5" at bounding box center [87, 11] width 25 height 23
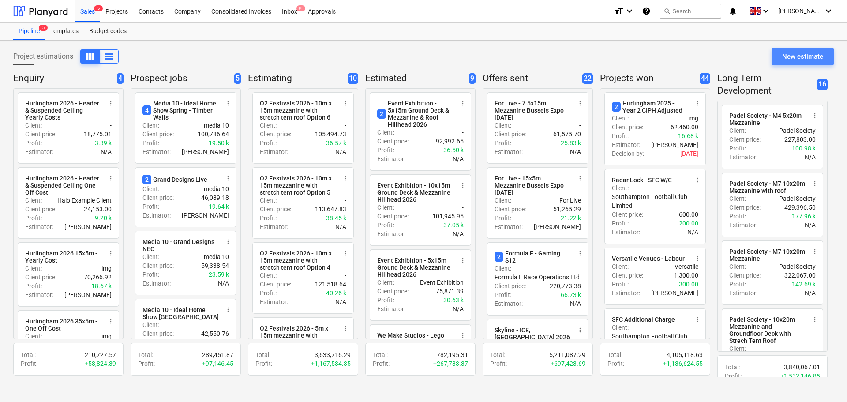
click at [811, 58] on div "New estimate" at bounding box center [802, 56] width 41 height 11
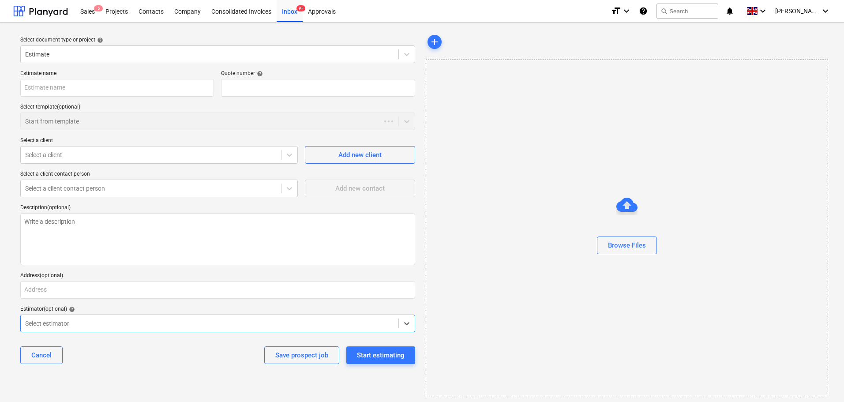
type textarea "x"
type input "QU-0242"
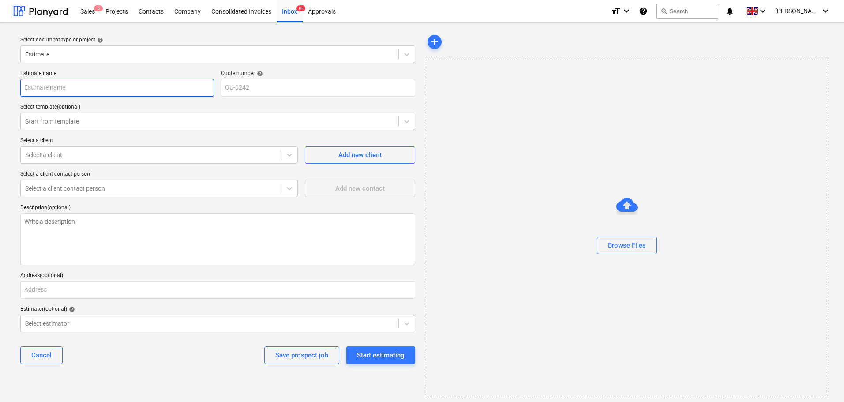
click at [100, 89] on input "text" at bounding box center [117, 88] width 194 height 18
type textarea "x"
type input "T"
type textarea "x"
type input "Te"
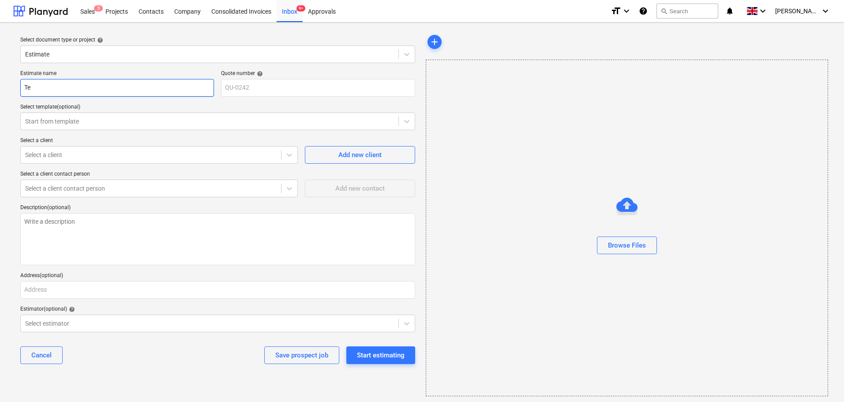
type textarea "x"
type input "Tes"
type textarea "x"
type input "Test"
type textarea "x"
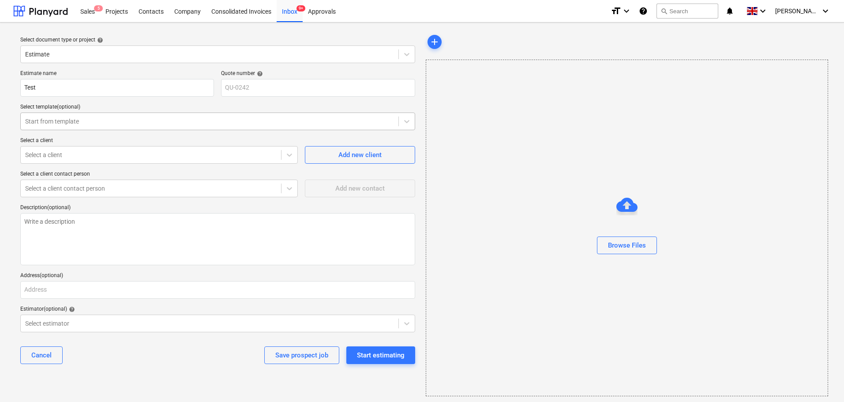
click at [67, 125] on div at bounding box center [209, 121] width 369 height 9
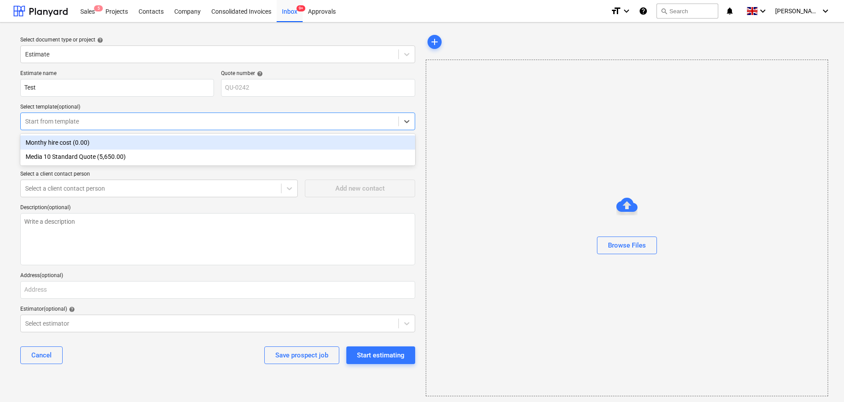
drag, startPoint x: 0, startPoint y: 168, endPoint x: 8, endPoint y: 165, distance: 8.0
click at [0, 167] on div "Select document type or project help Estimate Estimate name Test Quote number h…" at bounding box center [422, 215] width 844 height 384
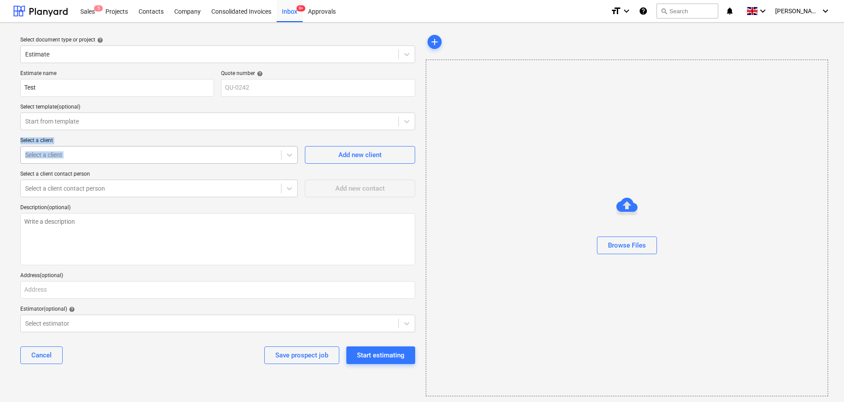
click at [36, 152] on div at bounding box center [150, 154] width 251 height 9
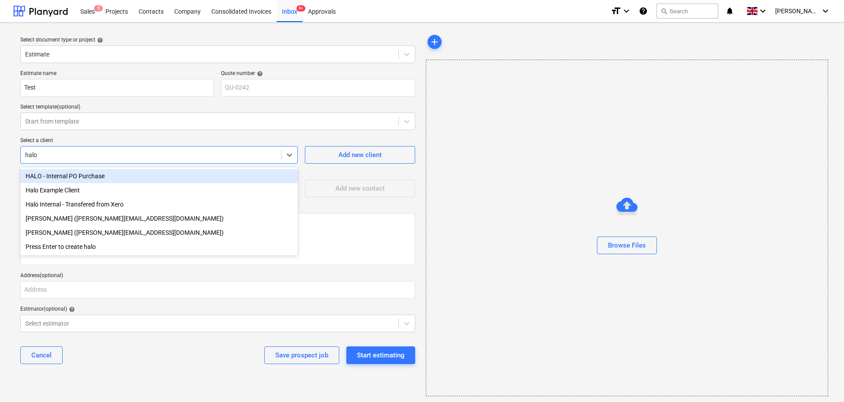
type input "halo"
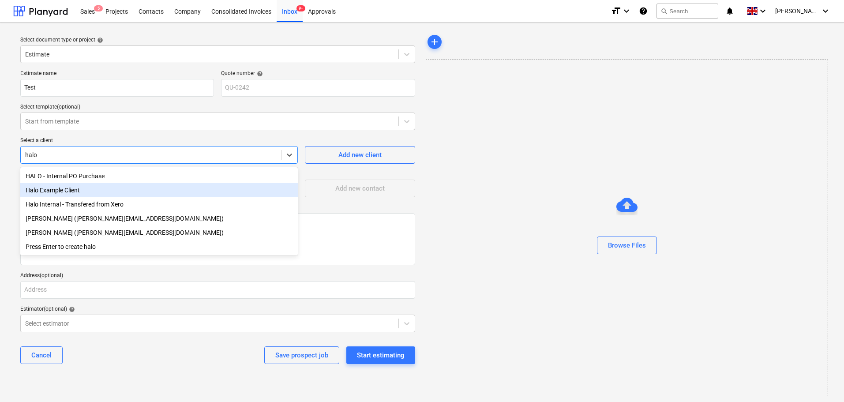
type textarea "x"
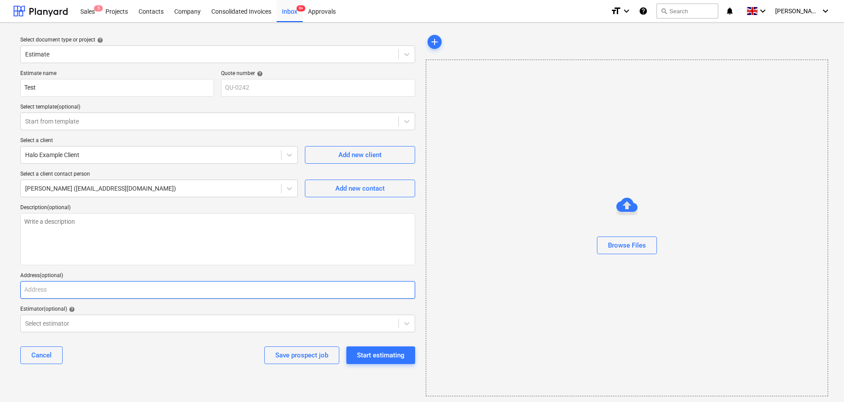
click at [39, 289] on input "text" at bounding box center [217, 290] width 395 height 18
click at [43, 326] on div "Select estimator" at bounding box center [217, 324] width 395 height 18
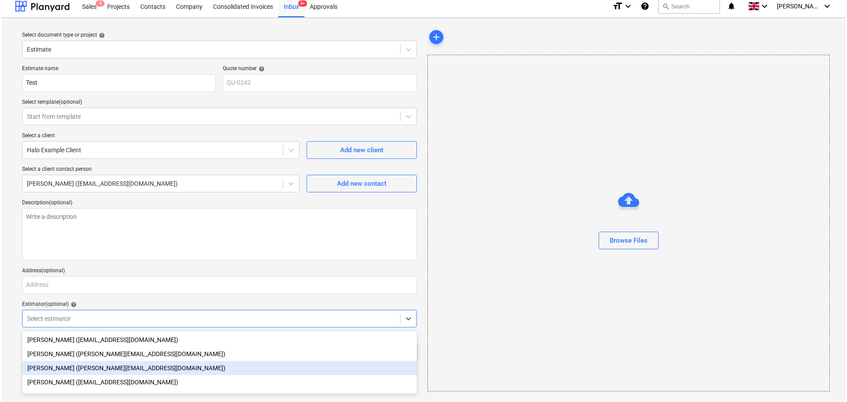
scroll to position [28, 0]
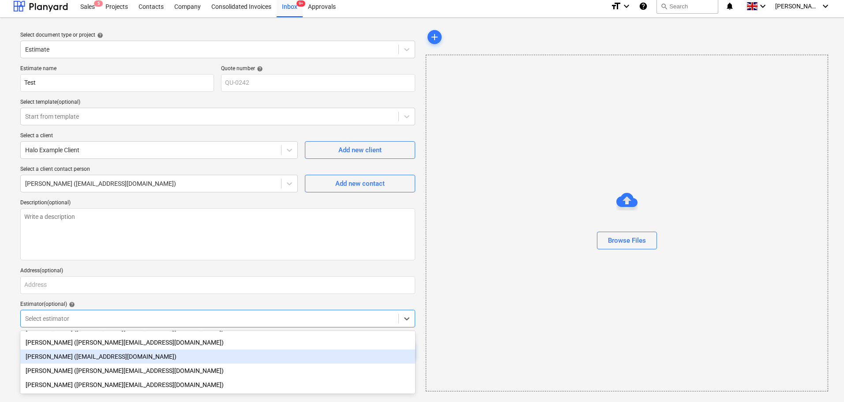
click at [49, 356] on div "Aidan Munro (aidan@thehalogroup.co.uk)" at bounding box center [217, 356] width 395 height 14
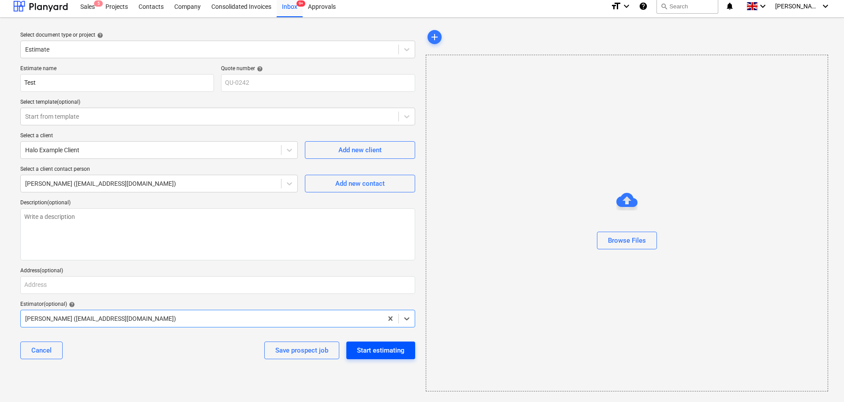
click at [375, 356] on button "Start estimating" at bounding box center [380, 350] width 69 height 18
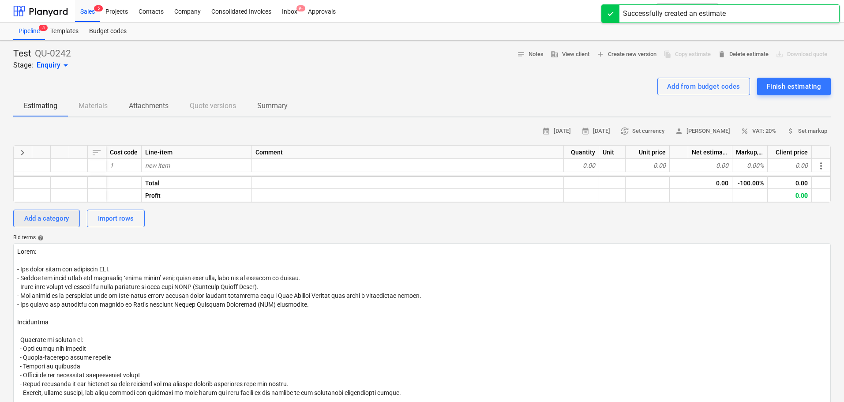
click at [59, 223] on div "Add a category" at bounding box center [46, 218] width 45 height 11
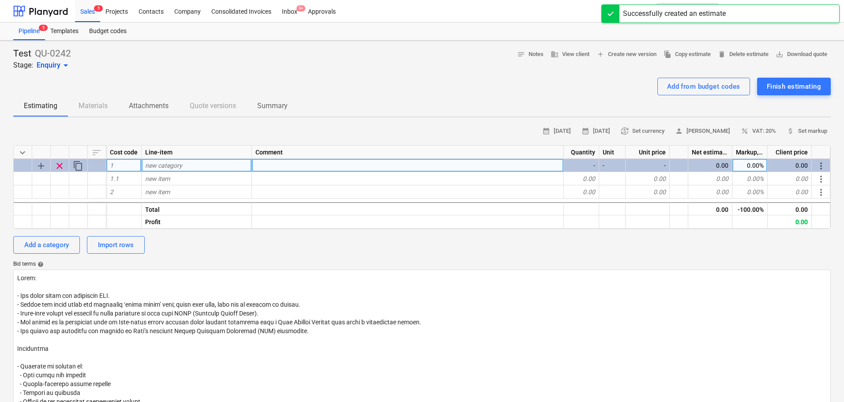
click at [64, 169] on span "clear" at bounding box center [59, 166] width 11 height 11
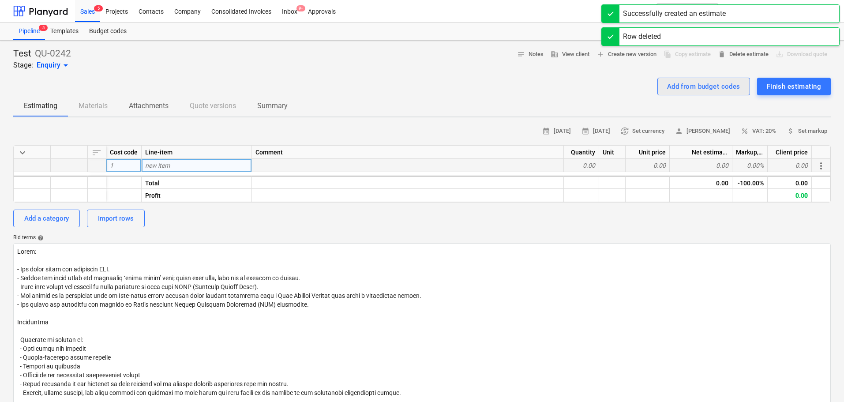
click at [687, 81] on div "Add from budget codes" at bounding box center [703, 86] width 73 height 11
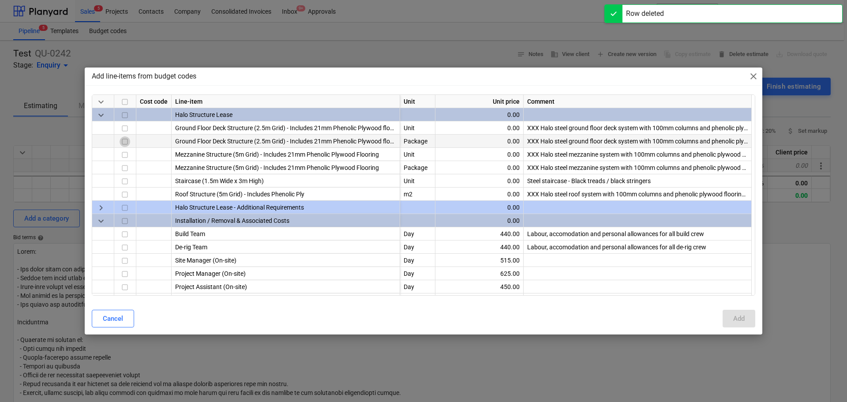
click at [127, 139] on input "checkbox" at bounding box center [125, 142] width 11 height 11
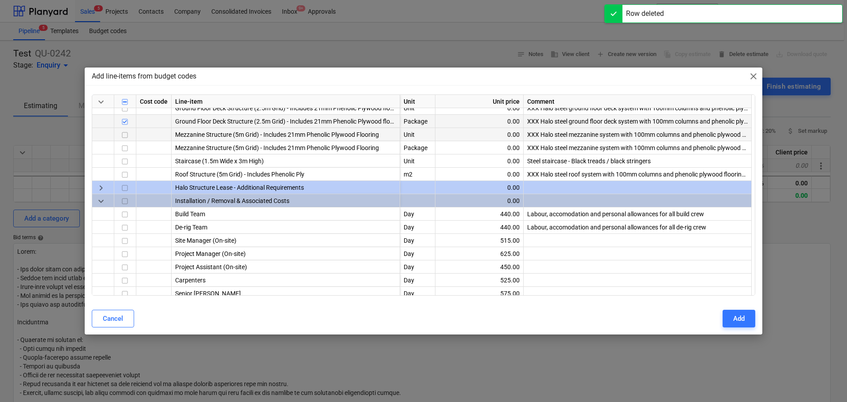
scroll to position [44, 0]
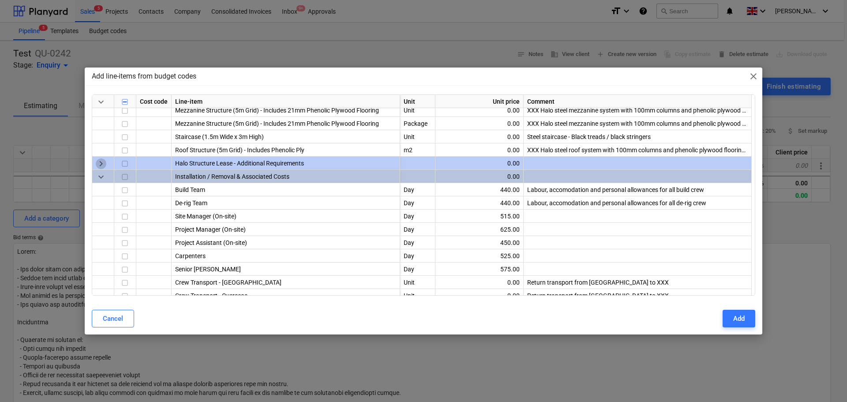
click at [101, 162] on span "keyboard_arrow_right" at bounding box center [101, 164] width 11 height 11
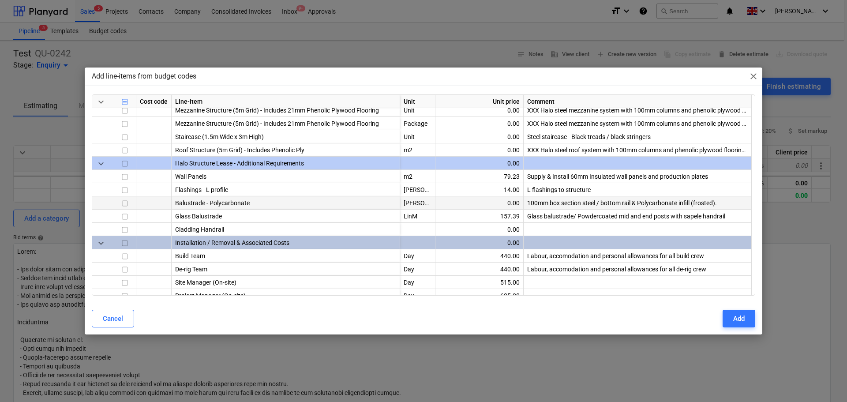
click at [114, 202] on div at bounding box center [103, 202] width 22 height 13
click at [126, 203] on input "checkbox" at bounding box center [125, 204] width 11 height 11
click at [124, 189] on input "checkbox" at bounding box center [125, 190] width 11 height 11
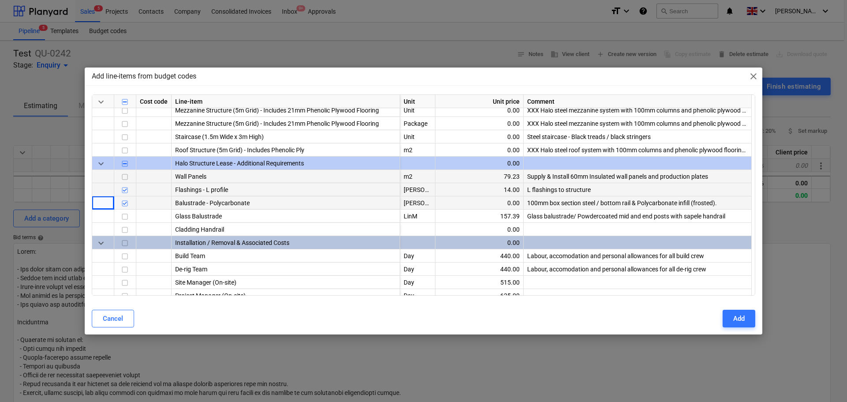
click at [124, 175] on input "checkbox" at bounding box center [125, 177] width 11 height 11
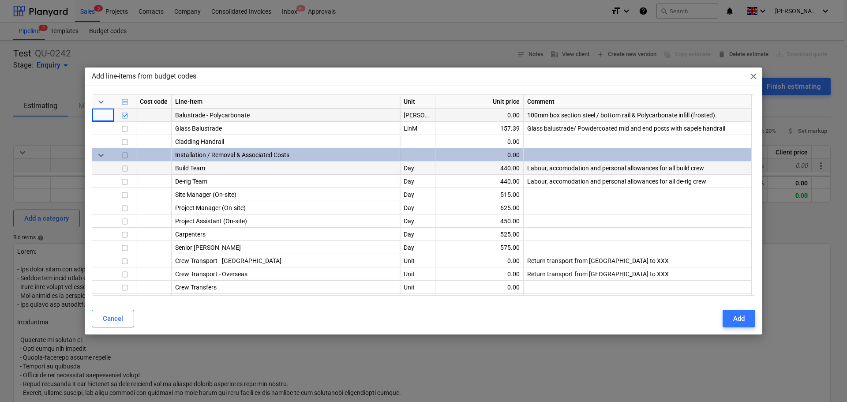
scroll to position [132, 0]
click at [125, 170] on input "checkbox" at bounding box center [125, 168] width 11 height 11
click at [126, 179] on input "checkbox" at bounding box center [125, 181] width 11 height 11
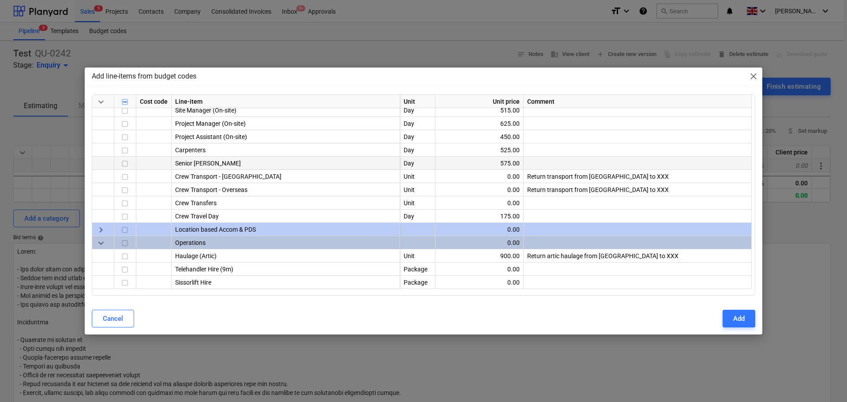
scroll to position [221, 0]
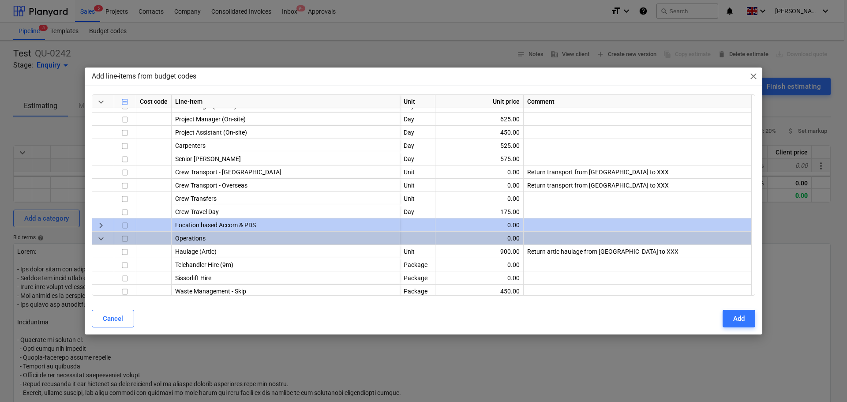
click at [103, 224] on span "keyboard_arrow_right" at bounding box center [101, 226] width 11 height 11
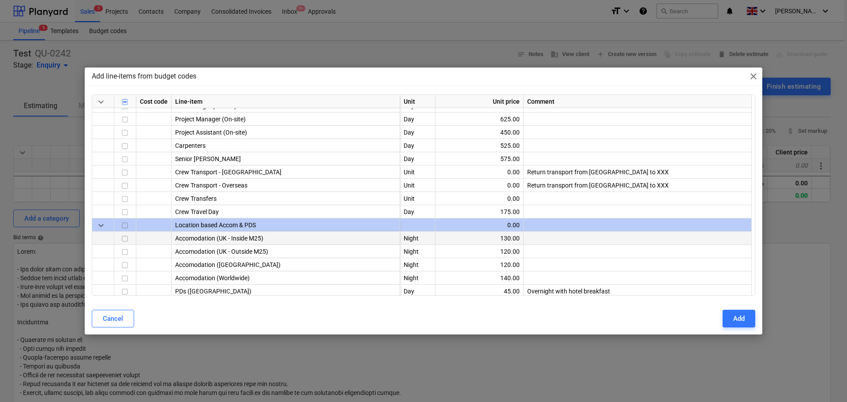
click at [125, 240] on input "checkbox" at bounding box center [125, 239] width 11 height 11
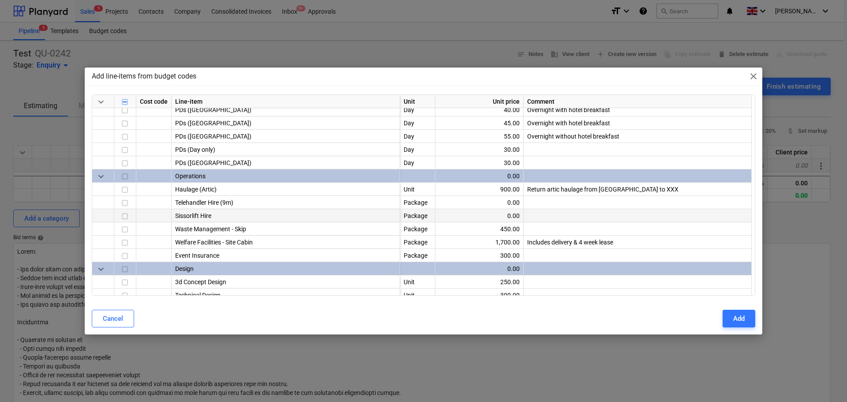
scroll to position [441, 0]
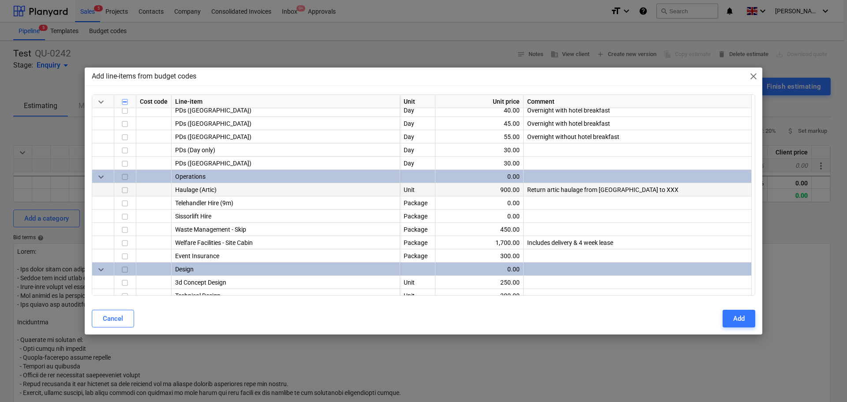
click at [120, 191] on input "checkbox" at bounding box center [125, 190] width 11 height 11
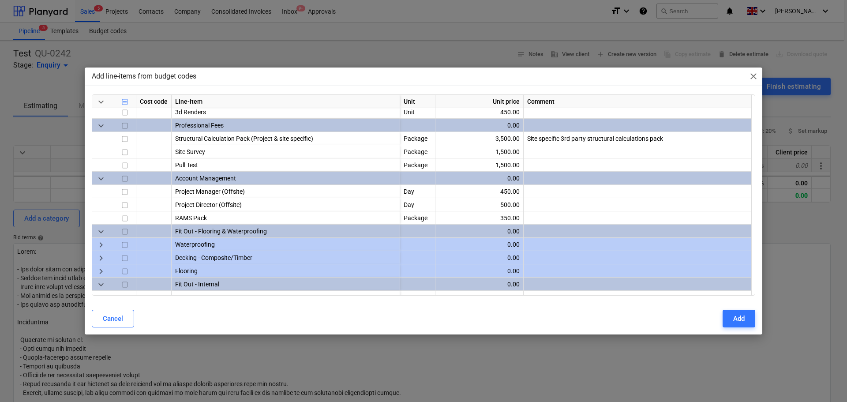
scroll to position [662, 0]
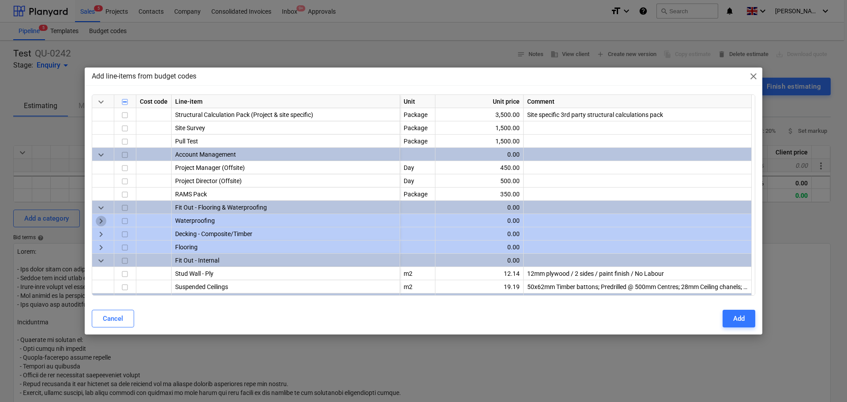
click at [102, 221] on span "keyboard_arrow_right" at bounding box center [101, 221] width 11 height 11
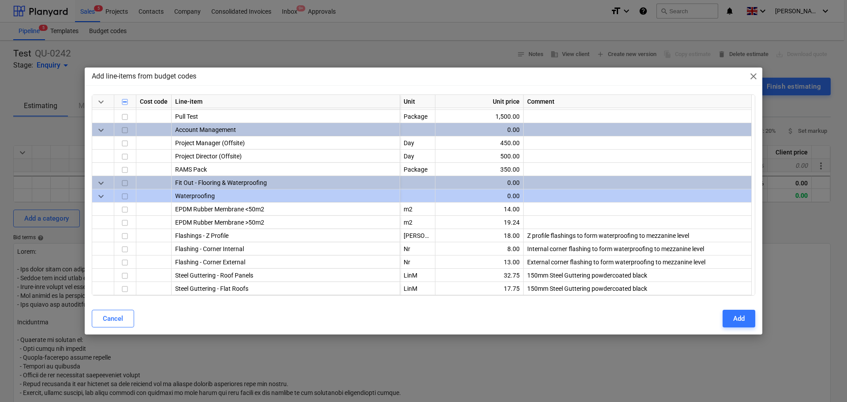
scroll to position [706, 0]
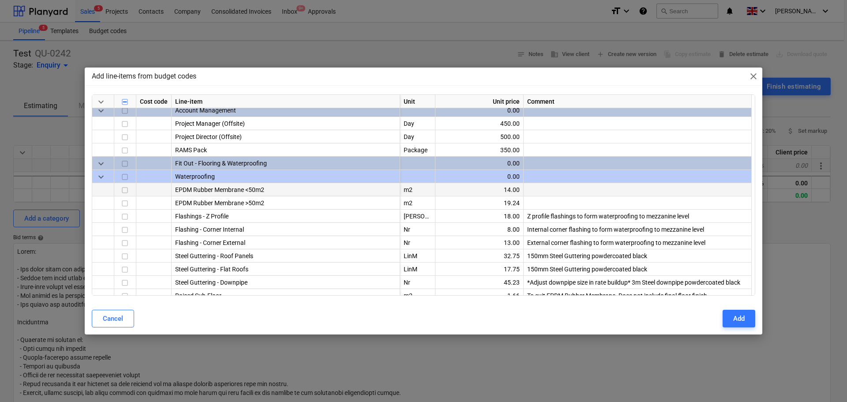
click at [124, 189] on input "checkbox" at bounding box center [125, 190] width 11 height 11
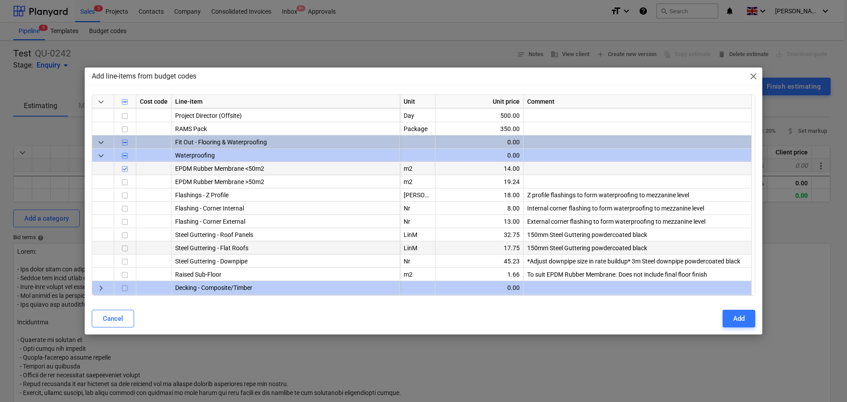
scroll to position [750, 0]
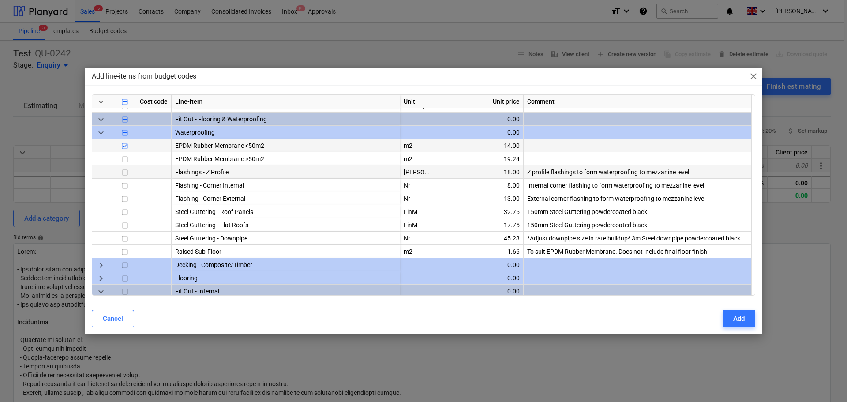
click at [128, 172] on input "checkbox" at bounding box center [125, 173] width 11 height 11
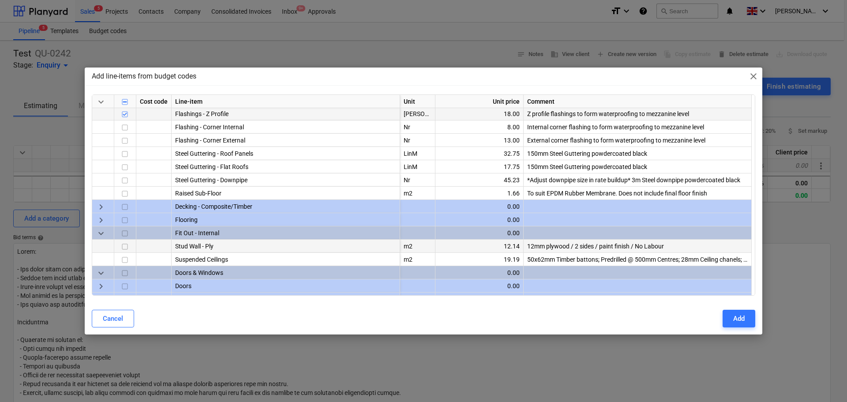
scroll to position [819, 0]
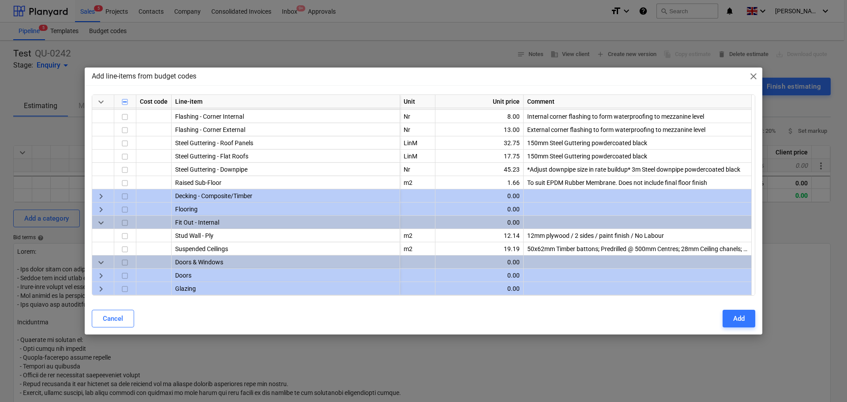
click at [103, 195] on span "keyboard_arrow_right" at bounding box center [101, 196] width 11 height 11
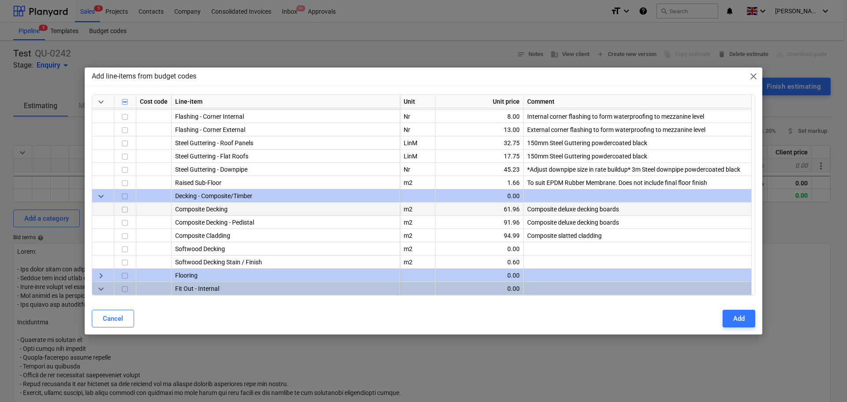
click at [126, 212] on input "checkbox" at bounding box center [125, 210] width 11 height 11
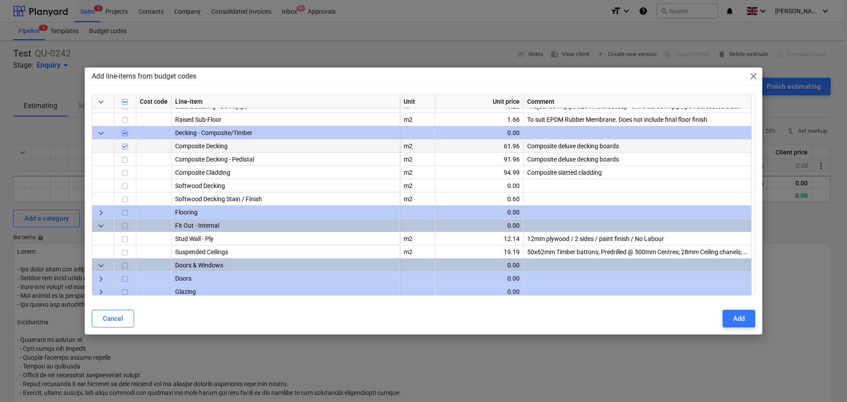
scroll to position [885, 0]
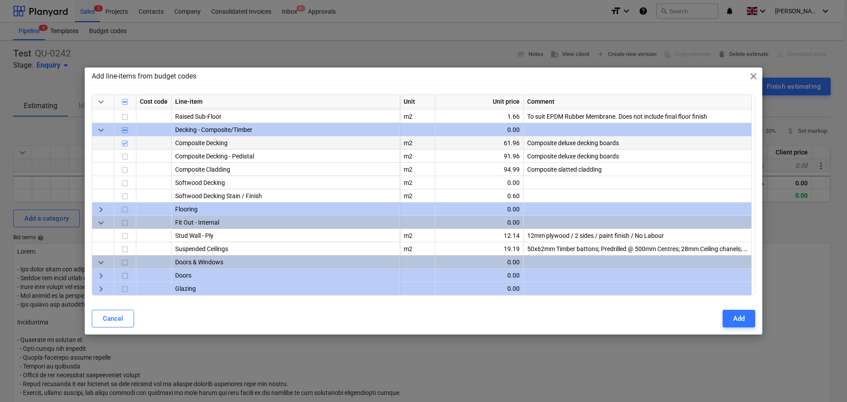
click at [101, 203] on div "keyboard_arrow_right" at bounding box center [103, 209] width 22 height 13
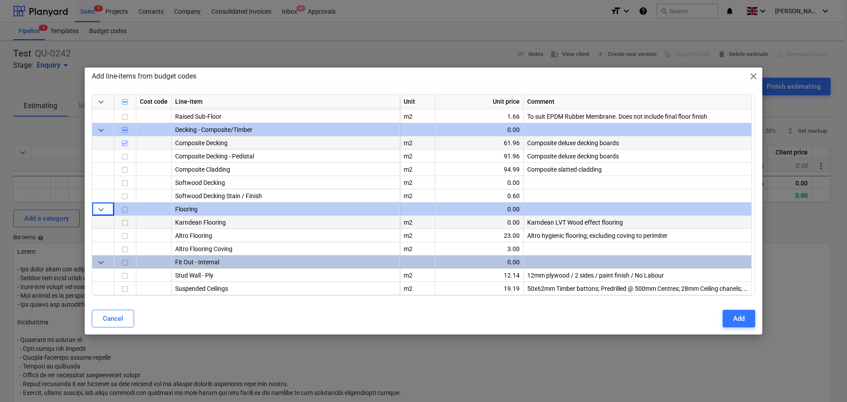
click at [128, 224] on input "checkbox" at bounding box center [125, 223] width 11 height 11
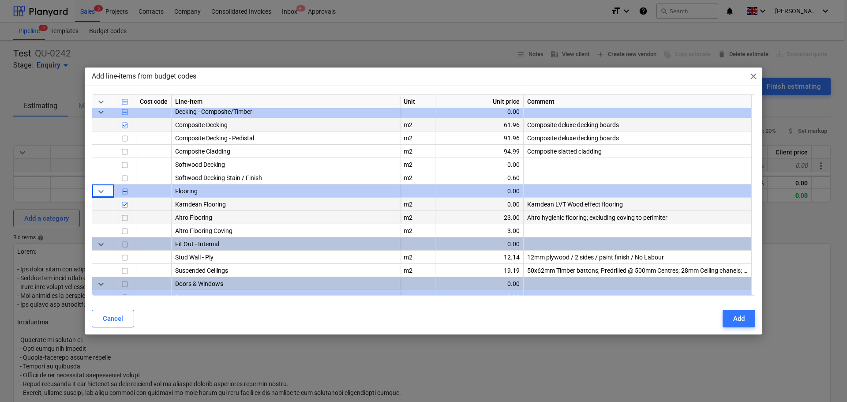
scroll to position [925, 0]
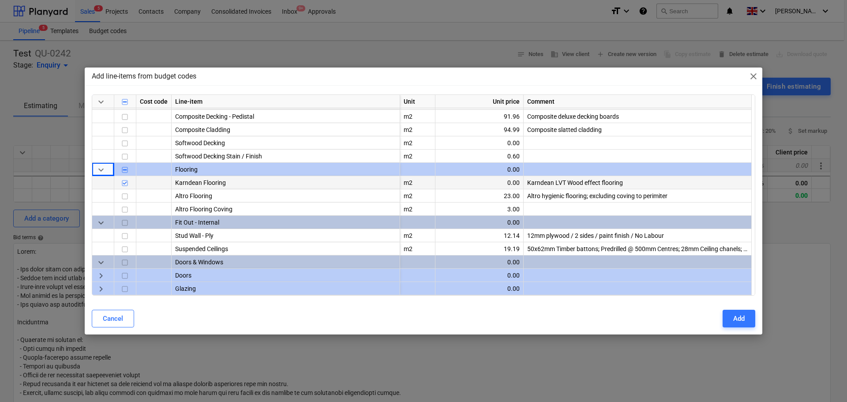
click at [99, 271] on span "keyboard_arrow_right" at bounding box center [101, 276] width 11 height 11
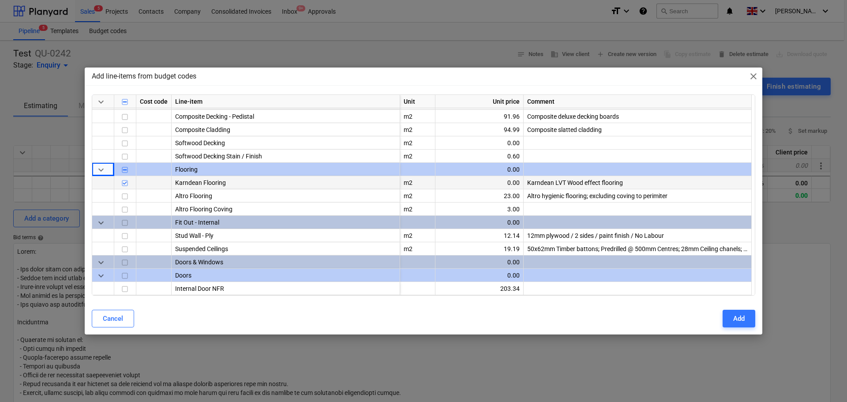
click at [99, 271] on span "keyboard_arrow_down" at bounding box center [101, 276] width 11 height 11
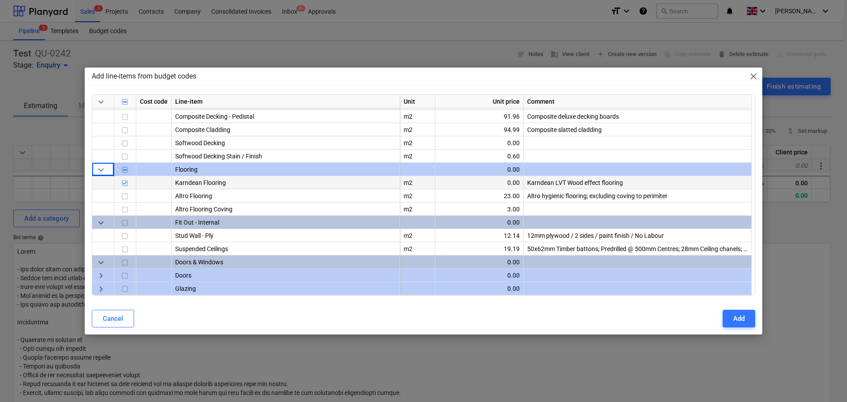
click at [99, 271] on span "keyboard_arrow_right" at bounding box center [101, 276] width 11 height 11
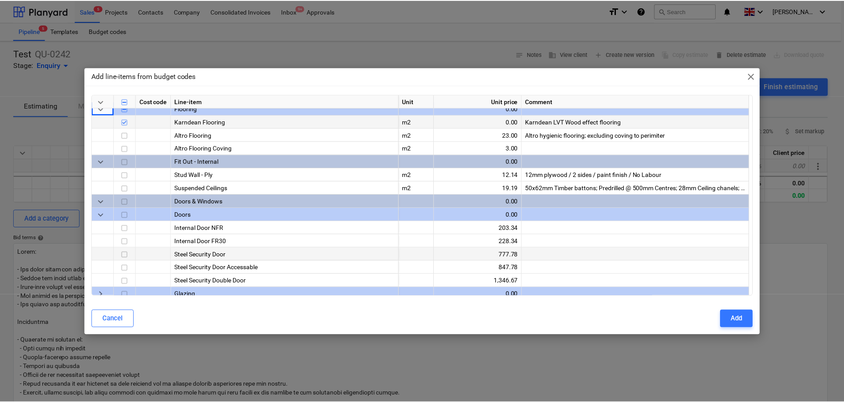
scroll to position [991, 0]
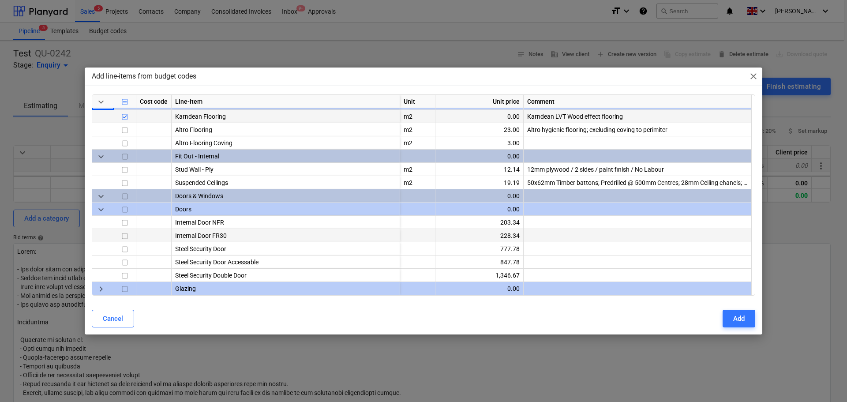
click at [127, 240] on input "checkbox" at bounding box center [125, 236] width 11 height 11
click at [724, 317] on button "Add" at bounding box center [739, 319] width 33 height 18
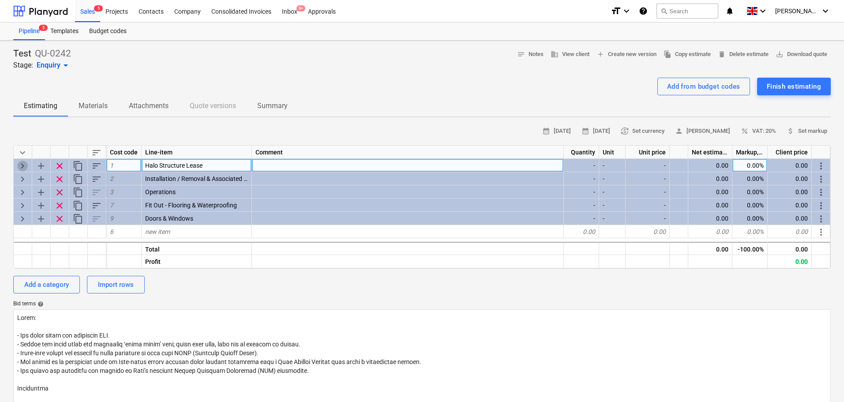
click at [22, 167] on span "keyboard_arrow_right" at bounding box center [22, 166] width 11 height 11
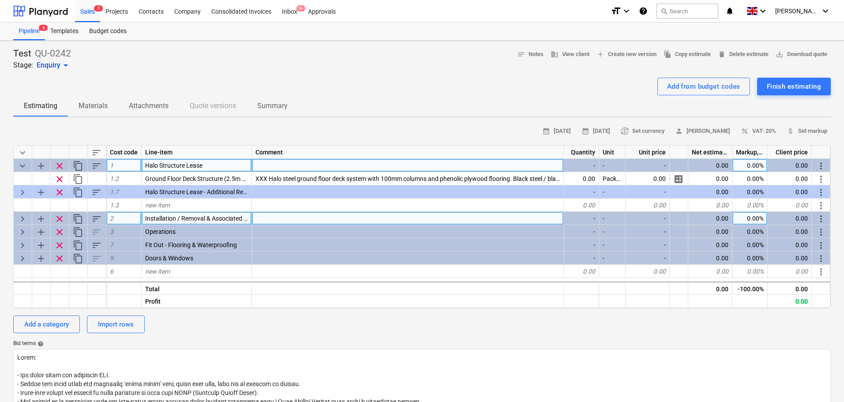
click at [23, 214] on span "keyboard_arrow_right" at bounding box center [22, 219] width 11 height 11
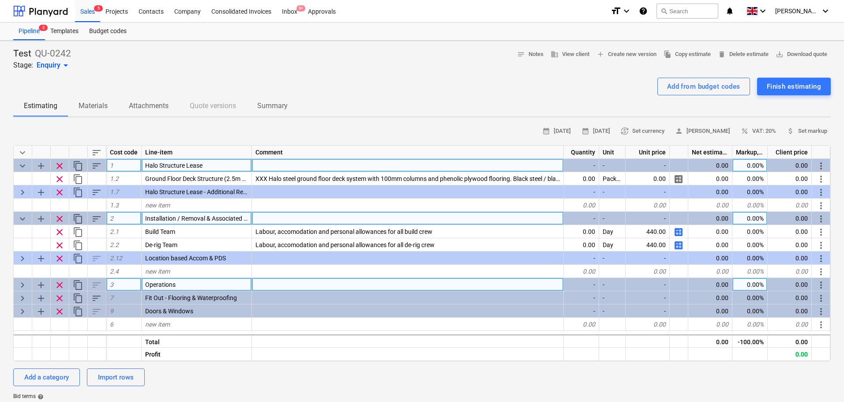
click at [19, 285] on span "keyboard_arrow_right" at bounding box center [22, 285] width 11 height 11
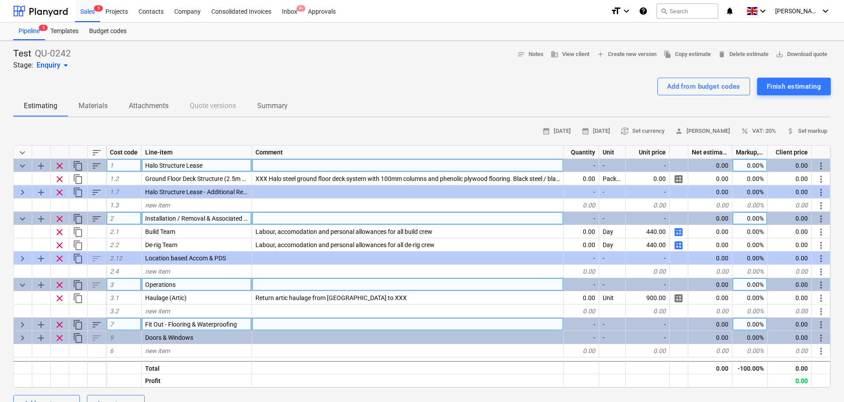
click at [19, 326] on span "keyboard_arrow_right" at bounding box center [22, 324] width 11 height 11
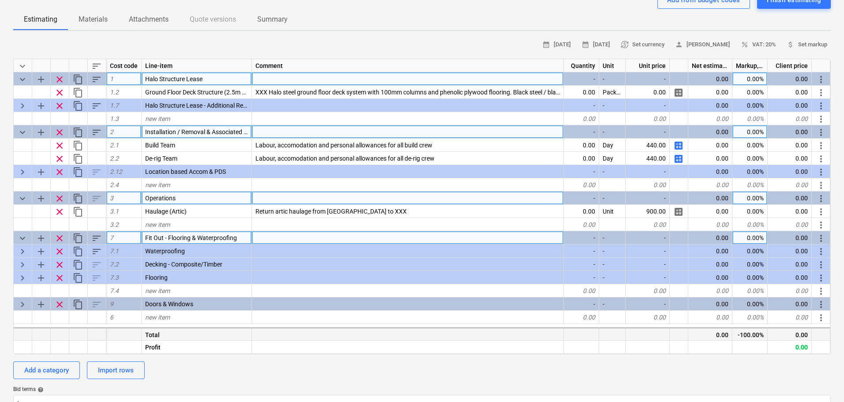
scroll to position [88, 0]
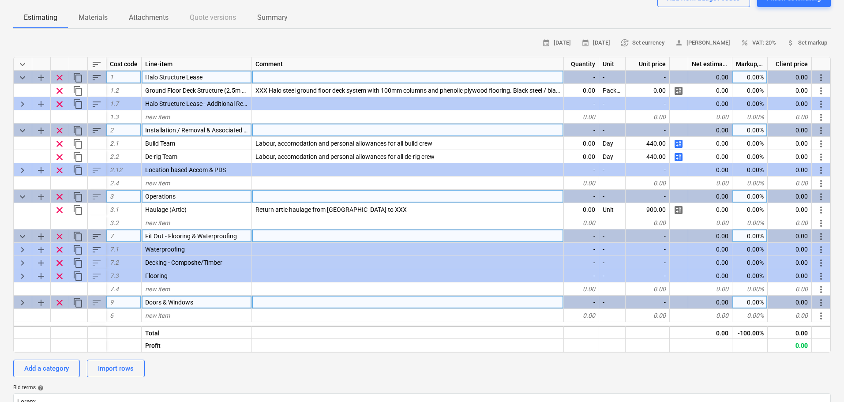
click at [23, 303] on span "keyboard_arrow_right" at bounding box center [22, 302] width 11 height 11
type textarea "x"
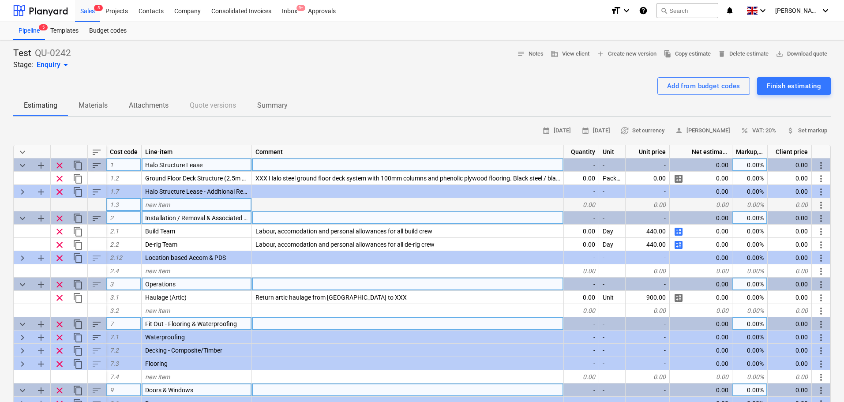
scroll to position [0, 0]
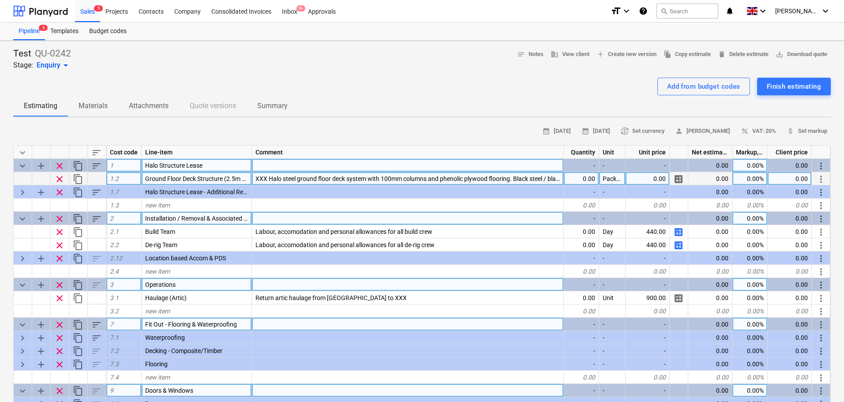
click at [581, 180] on div "0.00" at bounding box center [581, 178] width 35 height 13
type input "1"
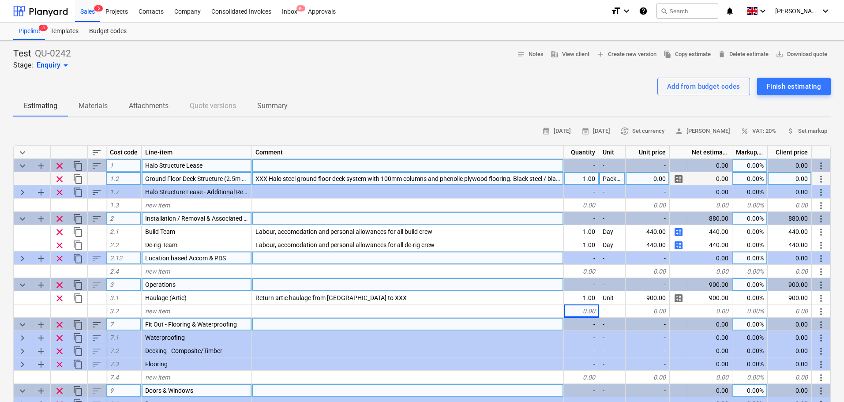
click at [23, 263] on span "keyboard_arrow_right" at bounding box center [22, 258] width 11 height 11
type textarea "x"
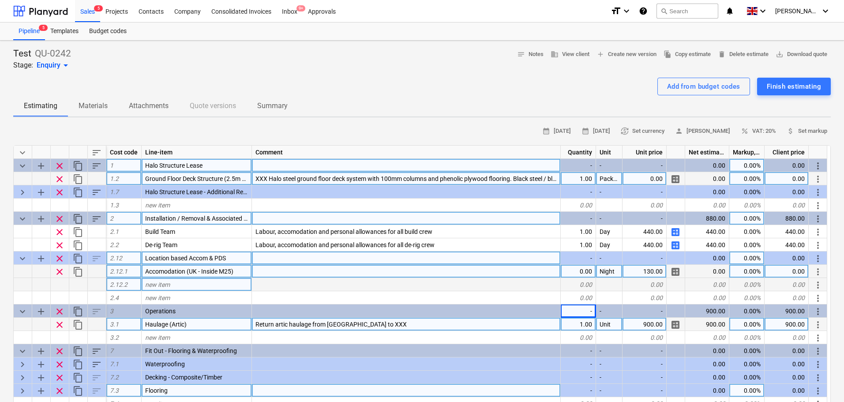
click at [580, 272] on div "0.00" at bounding box center [578, 271] width 35 height 13
type input "1"
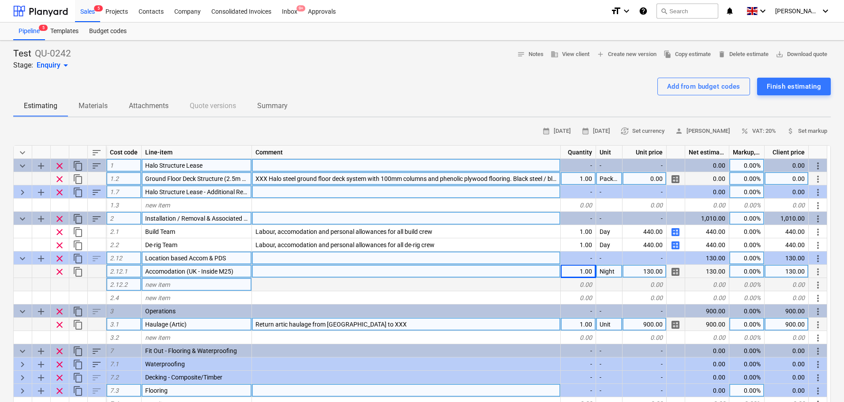
click at [21, 191] on span "keyboard_arrow_right" at bounding box center [22, 192] width 11 height 11
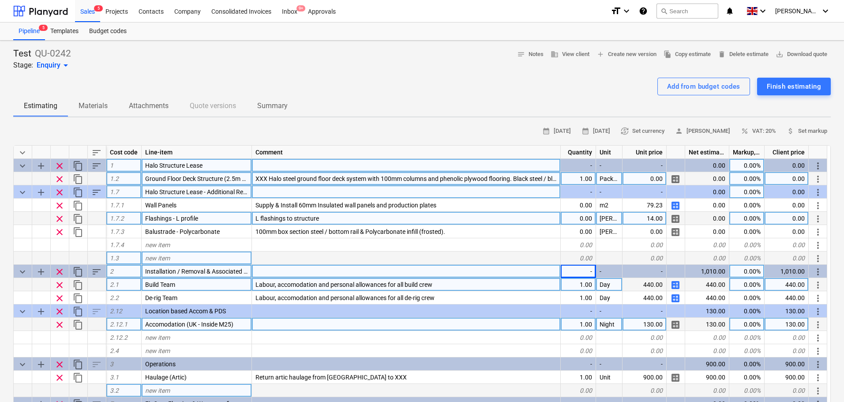
type textarea "x"
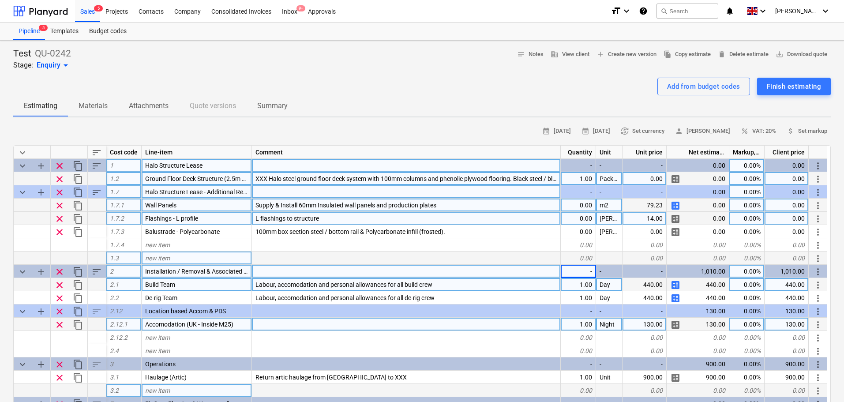
click at [576, 206] on div "0.00" at bounding box center [578, 205] width 35 height 13
type input "1"
type textarea "x"
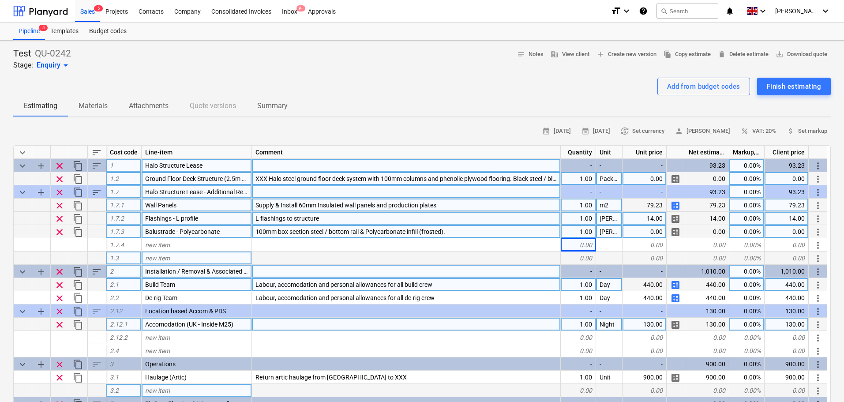
click at [707, 229] on div "0.00" at bounding box center [707, 231] width 44 height 13
click at [651, 235] on div "0.00" at bounding box center [645, 231] width 44 height 13
type input "70"
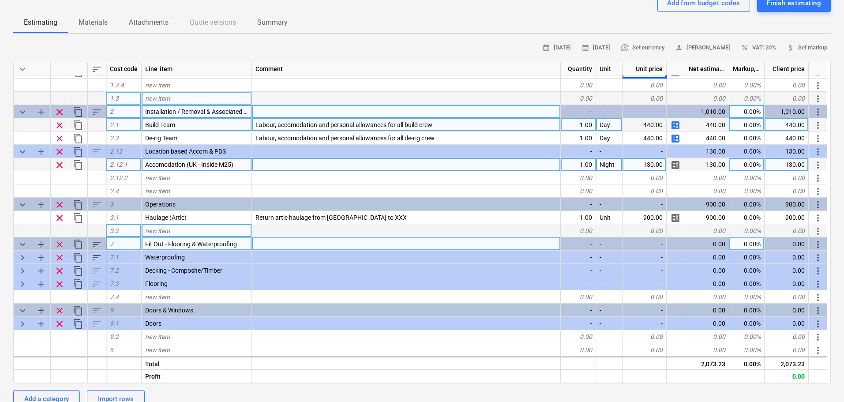
scroll to position [88, 0]
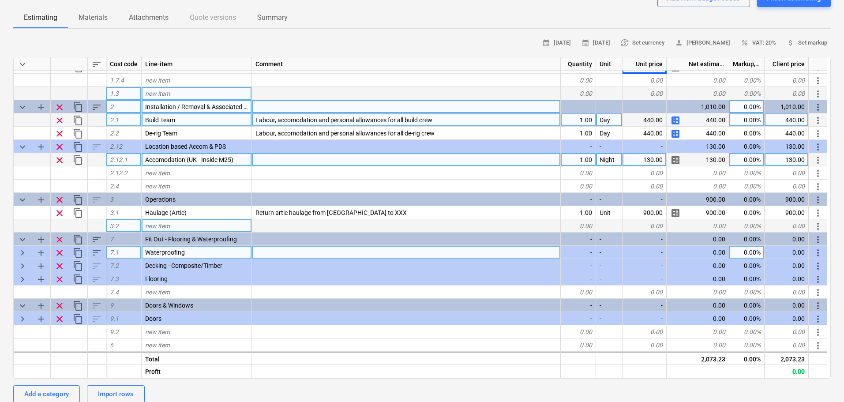
click at [22, 256] on span "keyboard_arrow_right" at bounding box center [22, 253] width 11 height 11
type textarea "x"
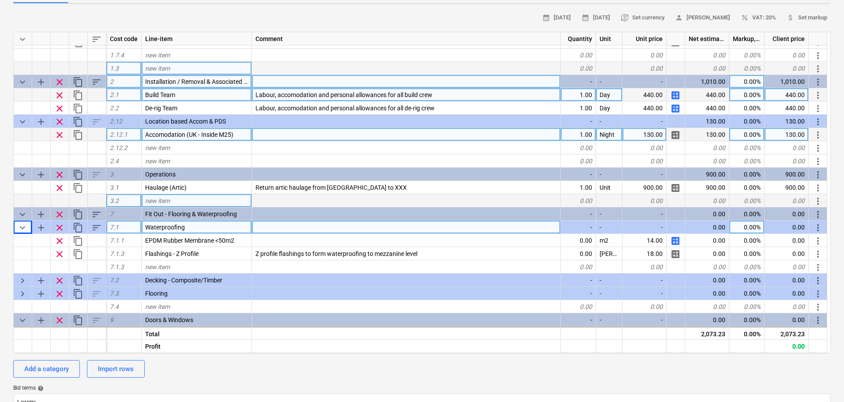
scroll to position [132, 0]
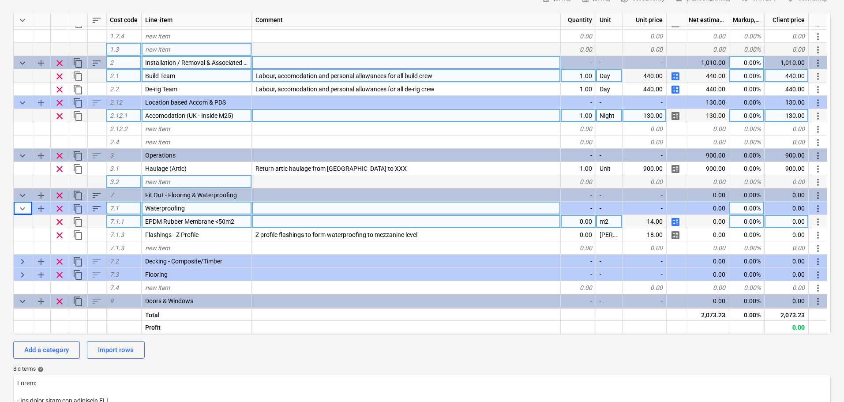
click at [587, 220] on div "0.00" at bounding box center [578, 221] width 35 height 13
type input "1"
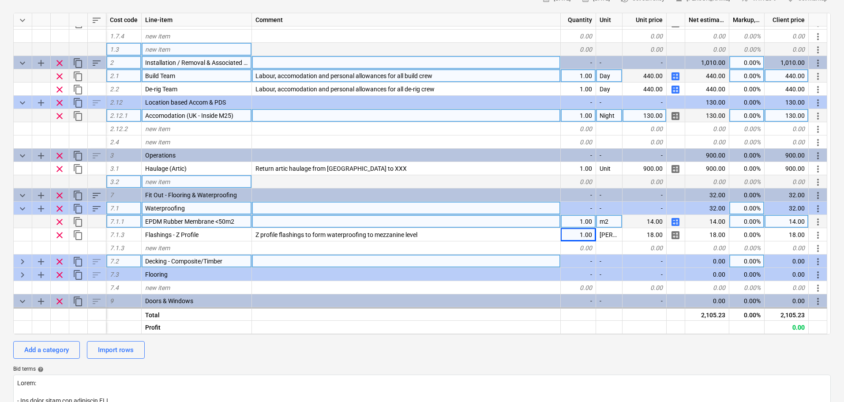
click at [21, 263] on span "keyboard_arrow_right" at bounding box center [22, 261] width 11 height 11
type textarea "x"
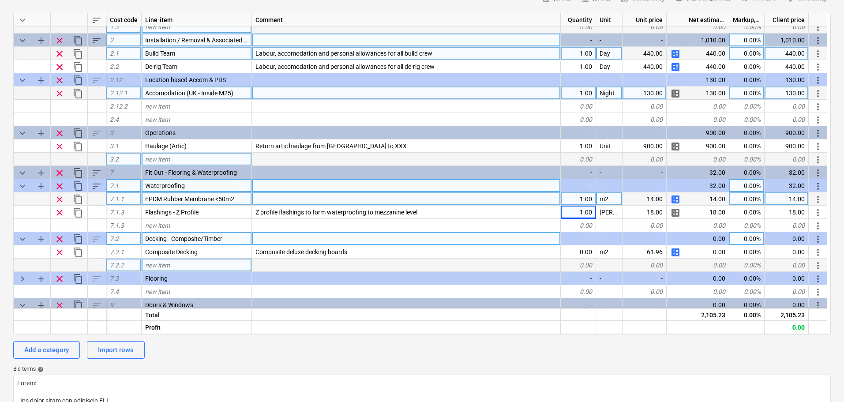
scroll to position [143, 0]
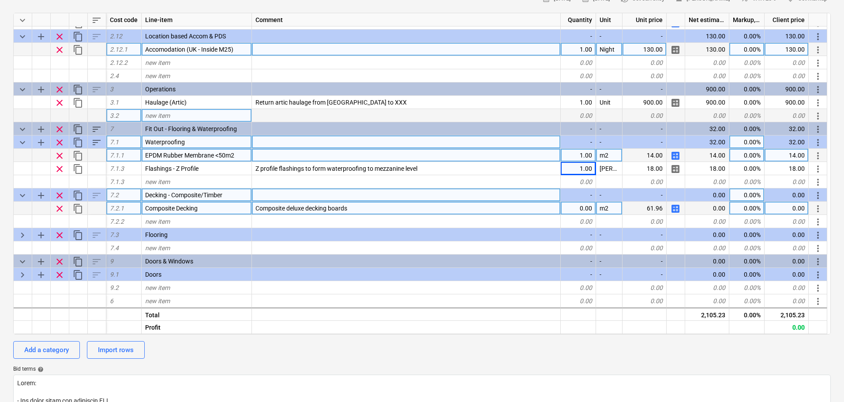
click at [575, 206] on div "0.00" at bounding box center [578, 208] width 35 height 13
type input "1"
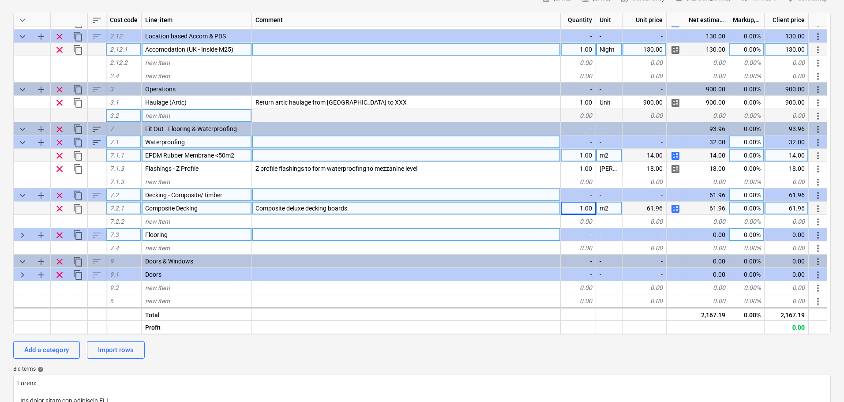
click at [25, 233] on span "keyboard_arrow_right" at bounding box center [22, 235] width 11 height 11
type textarea "x"
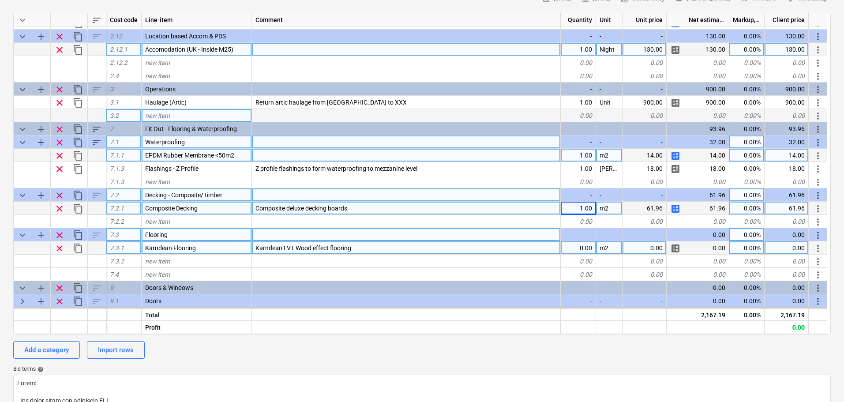
click at [578, 251] on div "0.00" at bounding box center [578, 247] width 35 height 13
type input "1"
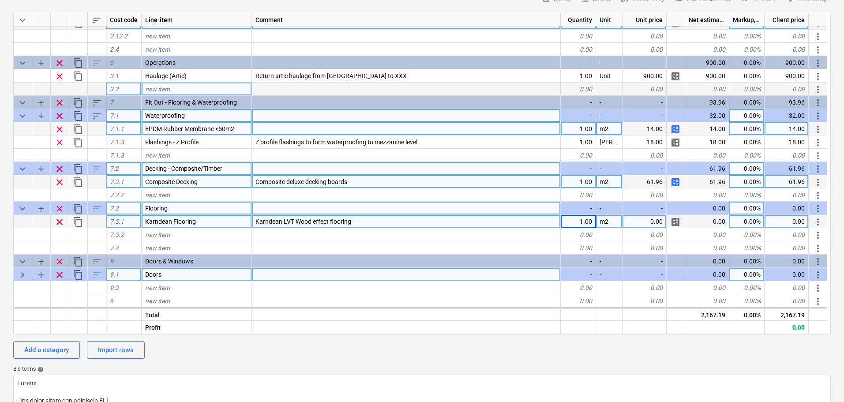
click at [24, 277] on span "keyboard_arrow_right" at bounding box center [22, 275] width 11 height 11
type textarea "x"
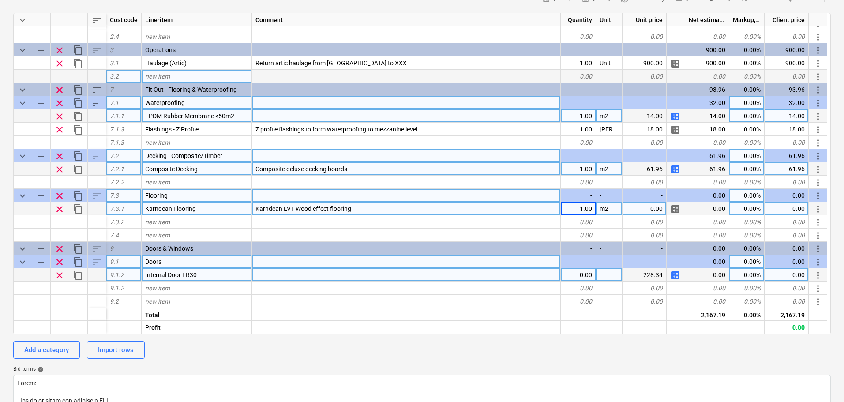
scroll to position [195, 0]
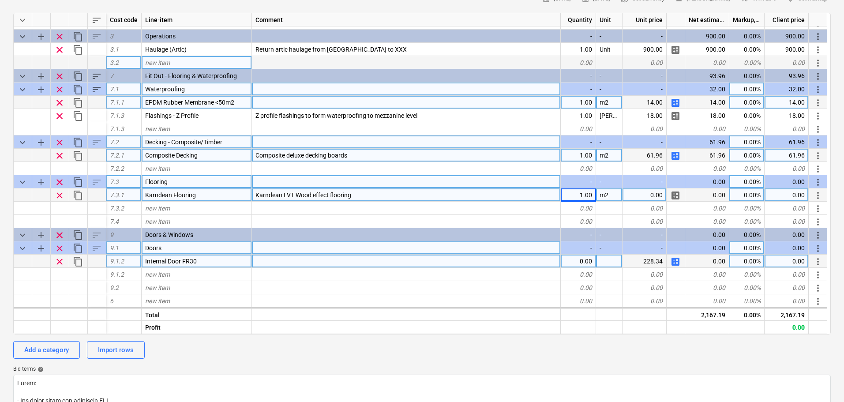
click at [562, 261] on div "0.00" at bounding box center [578, 261] width 35 height 13
type input "1"
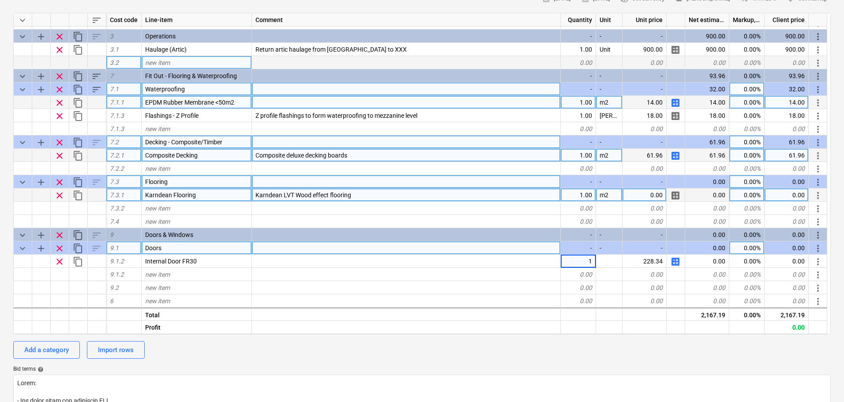
click at [2, 240] on div "Test QU-0242 Stage: Enquiry arrow_drop_down notes Notes business View client ad…" at bounding box center [422, 313] width 844 height 810
type textarea "x"
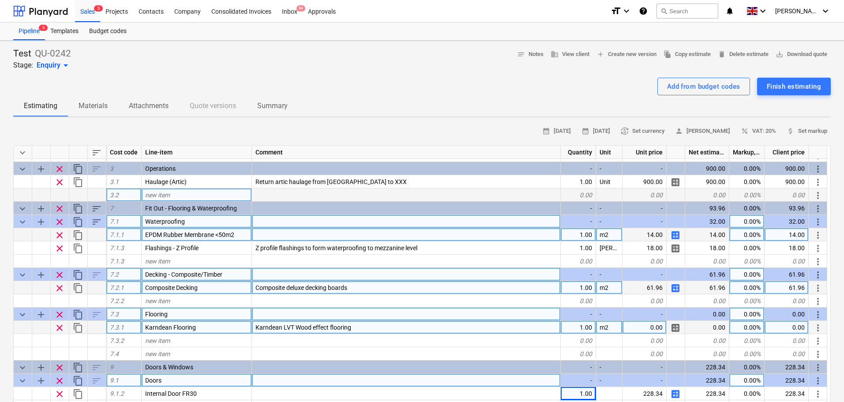
scroll to position [0, 0]
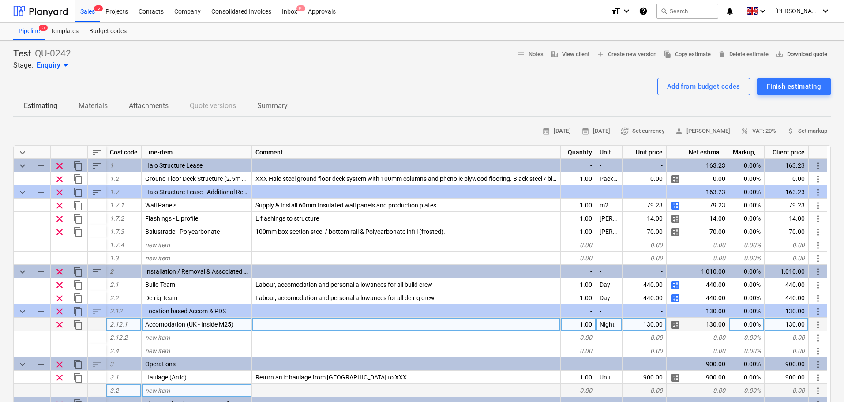
click at [801, 55] on span "save_alt Download quote" at bounding box center [802, 54] width 52 height 10
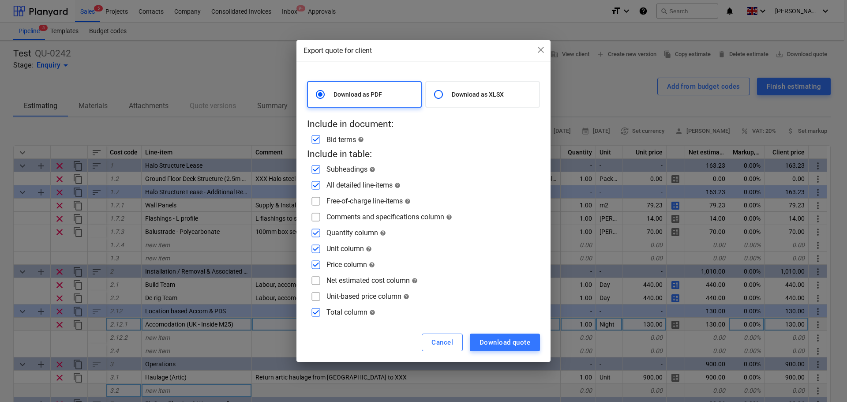
click at [318, 199] on input "checkbox" at bounding box center [316, 201] width 14 height 14
checkbox input "true"
click at [320, 210] on input "checkbox" at bounding box center [316, 217] width 14 height 14
checkbox input "true"
click at [320, 234] on input "checkbox" at bounding box center [316, 233] width 14 height 14
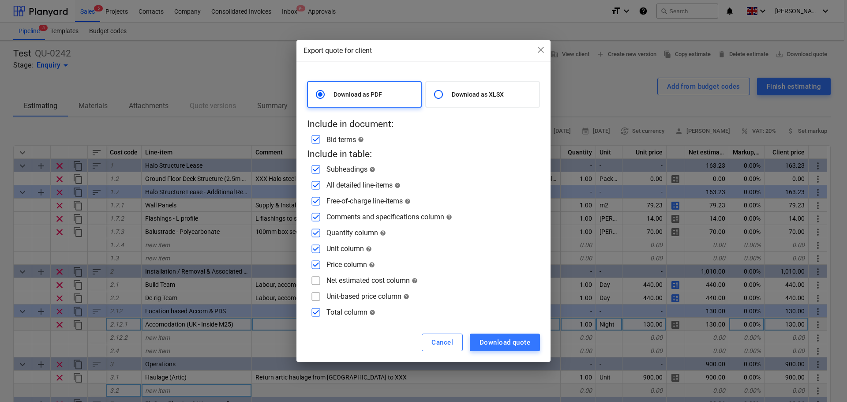
checkbox input "false"
click at [319, 169] on input "checkbox" at bounding box center [316, 169] width 14 height 14
checkbox input "false"
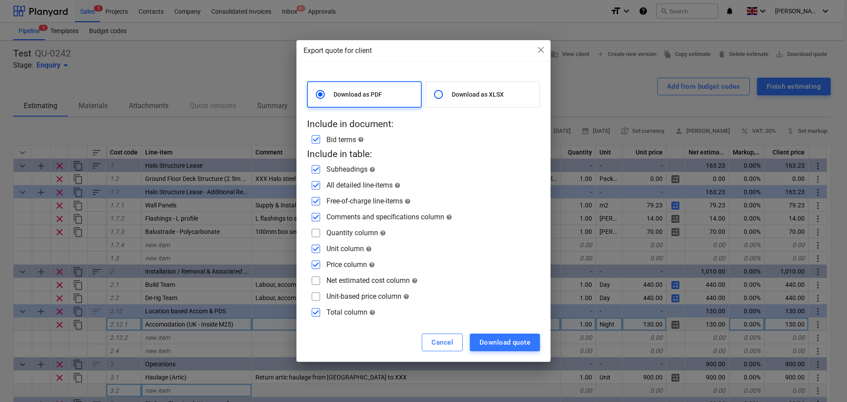
checkbox input "false"
click at [318, 170] on input "checkbox" at bounding box center [316, 169] width 14 height 14
checkbox input "true"
click at [316, 182] on input "checkbox" at bounding box center [316, 185] width 14 height 14
checkbox input "true"
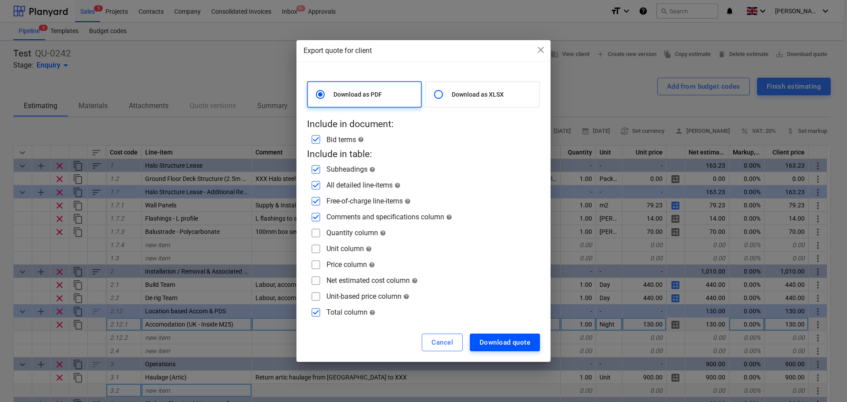
click at [507, 338] on div "Download quote" at bounding box center [505, 342] width 51 height 11
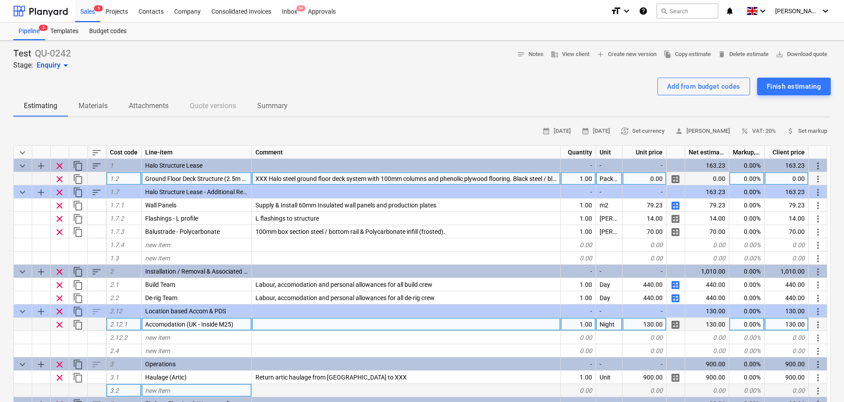
click at [591, 177] on div "1.00" at bounding box center [578, 178] width 35 height 13
click at [647, 174] on div "0.00" at bounding box center [645, 178] width 44 height 13
type input "10000"
type textarea "x"
click at [796, 55] on span "save_alt Download quote" at bounding box center [802, 54] width 52 height 10
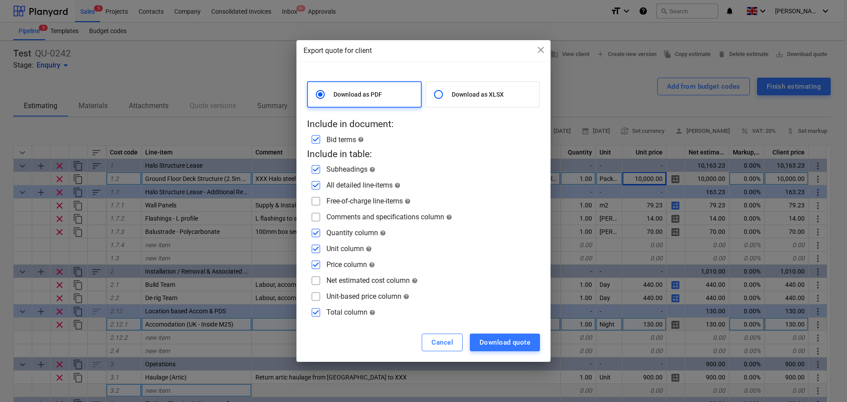
click at [319, 204] on input "checkbox" at bounding box center [316, 201] width 14 height 14
checkbox input "true"
click at [319, 213] on input "checkbox" at bounding box center [316, 217] width 14 height 14
checkbox input "true"
click at [317, 249] on input "checkbox" at bounding box center [316, 249] width 14 height 14
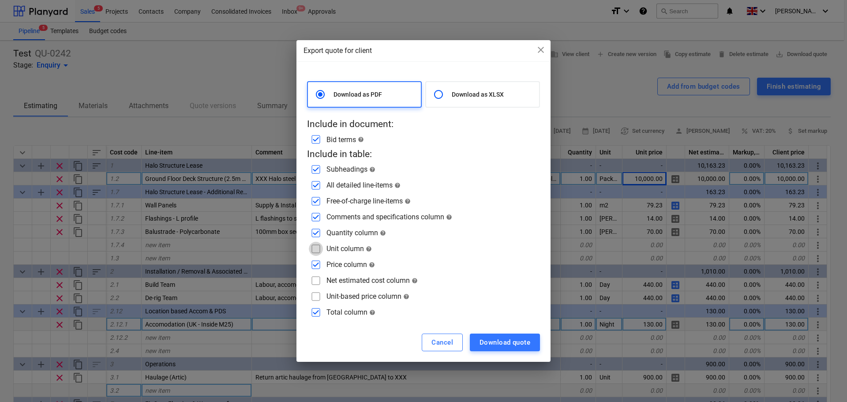
click at [320, 247] on input "checkbox" at bounding box center [316, 249] width 14 height 14
checkbox input "true"
click at [515, 338] on div "Download quote" at bounding box center [505, 342] width 51 height 11
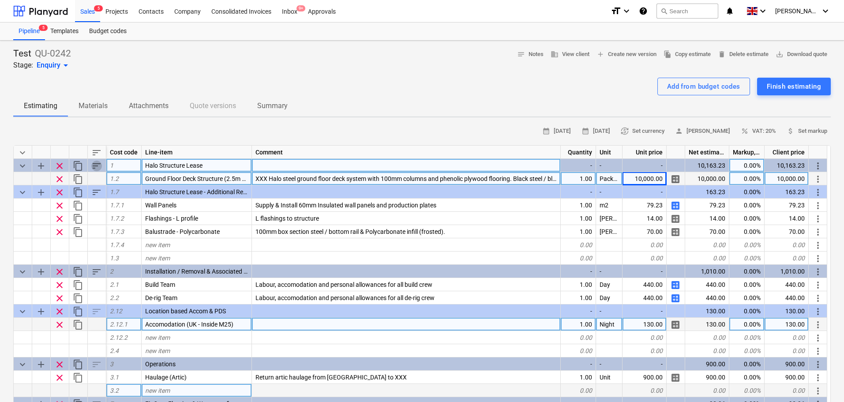
click at [98, 168] on span "sort" at bounding box center [96, 166] width 11 height 11
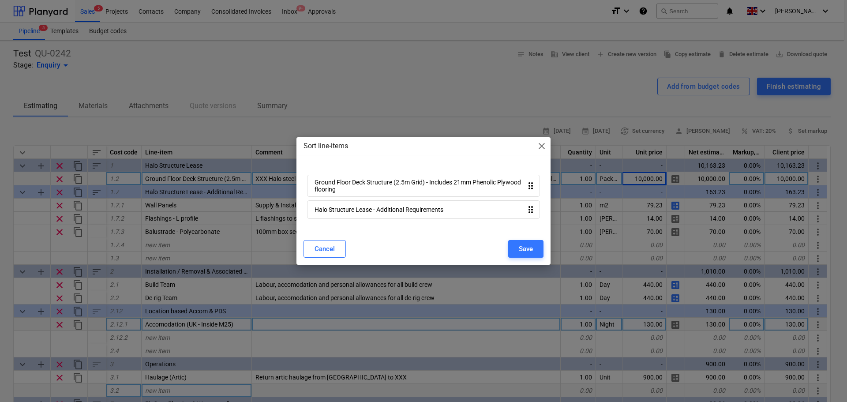
click at [141, 53] on div "Sort line-items close Ground Floor Deck Structure (2.5m Grid) - Includes 21mm P…" at bounding box center [423, 201] width 847 height 402
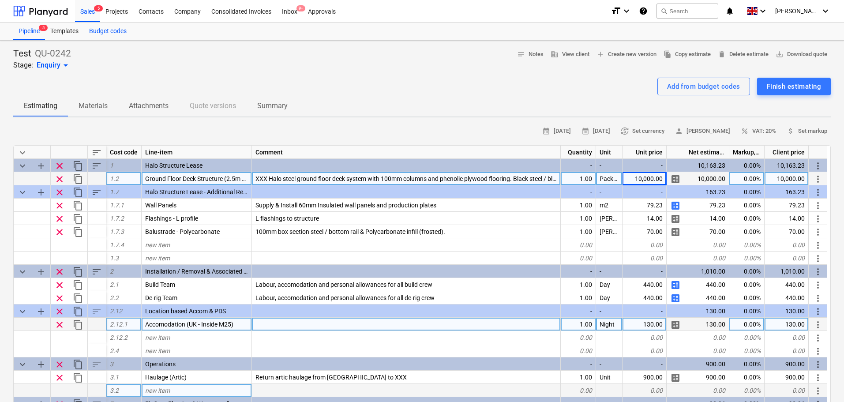
click at [119, 35] on div "Budget codes" at bounding box center [108, 32] width 48 height 18
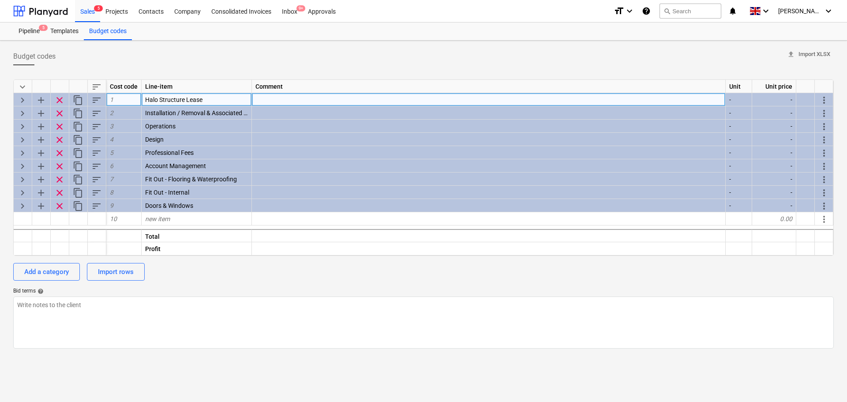
click at [23, 100] on span "keyboard_arrow_right" at bounding box center [22, 100] width 11 height 11
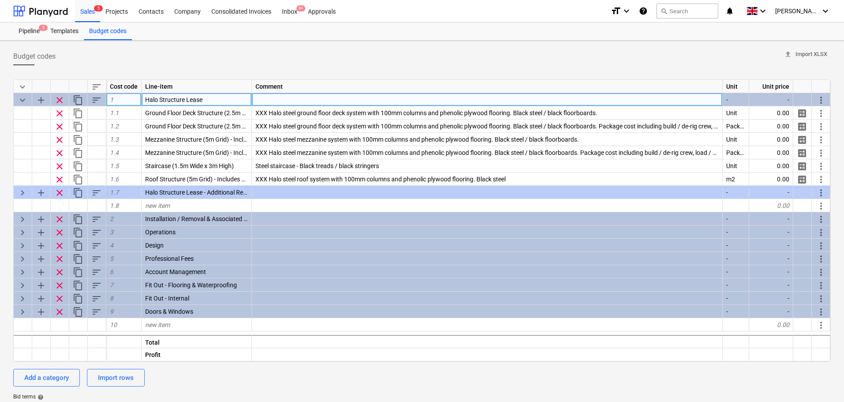
click at [39, 99] on span "add" at bounding box center [41, 100] width 11 height 11
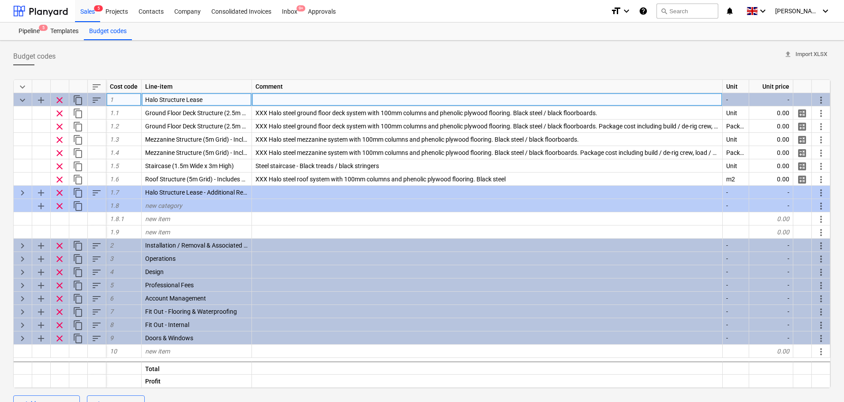
click at [172, 102] on span "Halo Structure Lease" at bounding box center [173, 99] width 57 height 7
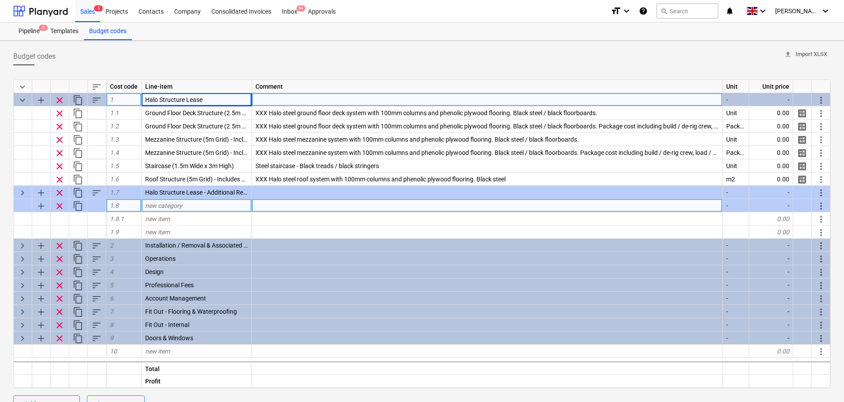
click at [165, 201] on div "new category" at bounding box center [197, 205] width 110 height 13
click at [0, 163] on div "Budget codes upload Import XLSX keyboard_arrow_down sort Cost code Line-item Co…" at bounding box center [422, 264] width 844 height 447
click at [98, 101] on span "sort" at bounding box center [96, 100] width 11 height 11
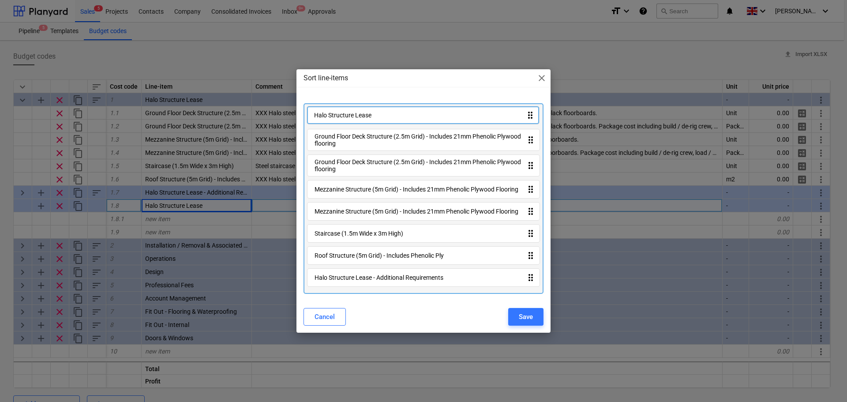
drag, startPoint x: 332, startPoint y: 281, endPoint x: 331, endPoint y: 115, distance: 166.3
click at [331, 115] on div "Ground Floor Deck Structure (2.5m Grid) - Includes 21mm Phenolic Plywood floori…" at bounding box center [424, 198] width 240 height 191
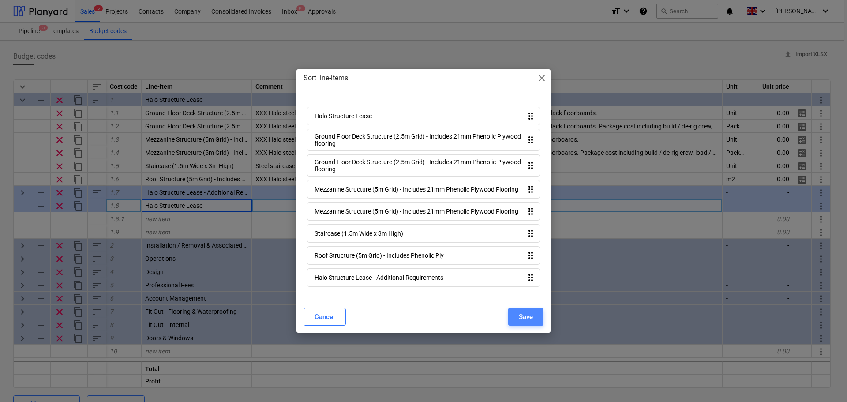
click at [525, 323] on div "Save" at bounding box center [526, 316] width 14 height 11
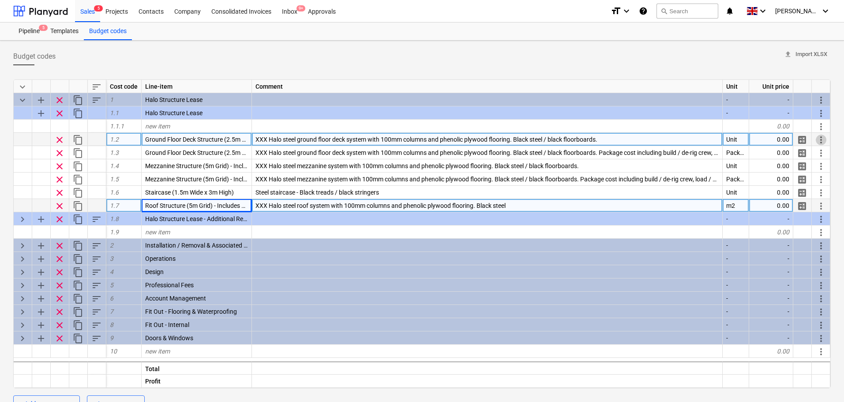
click at [821, 139] on span "more_vert" at bounding box center [821, 140] width 11 height 11
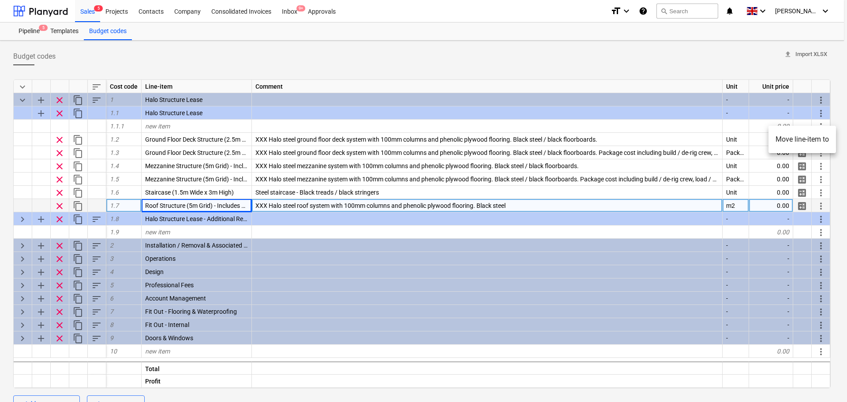
click at [779, 143] on li "Move line-item to" at bounding box center [803, 139] width 68 height 20
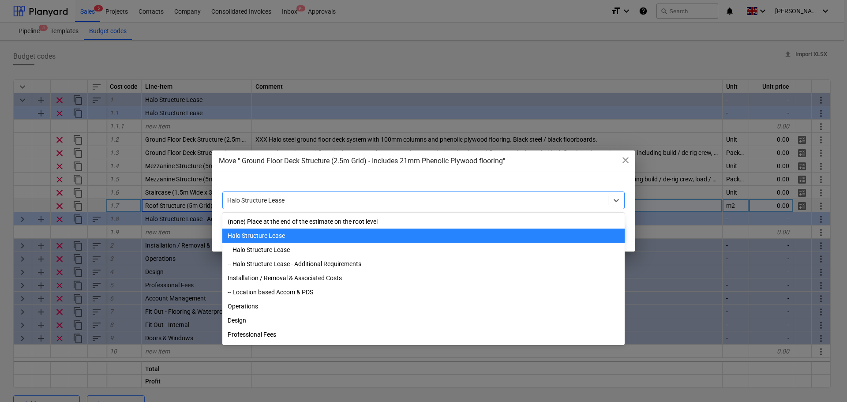
click at [289, 206] on div "Halo Structure Lease" at bounding box center [415, 200] width 385 height 12
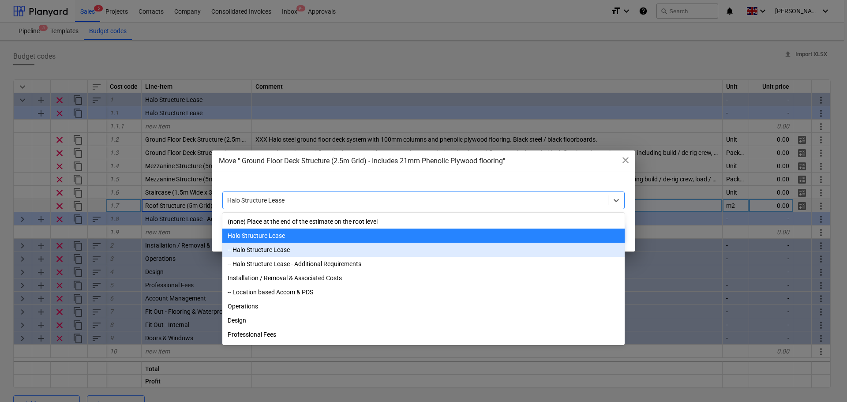
click at [290, 249] on div "-- Halo Structure Lease" at bounding box center [423, 250] width 402 height 14
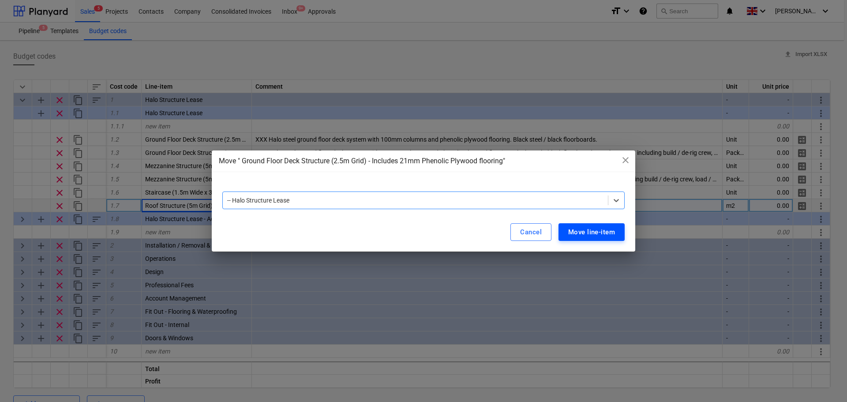
click at [611, 230] on div "Move line-item" at bounding box center [591, 231] width 47 height 11
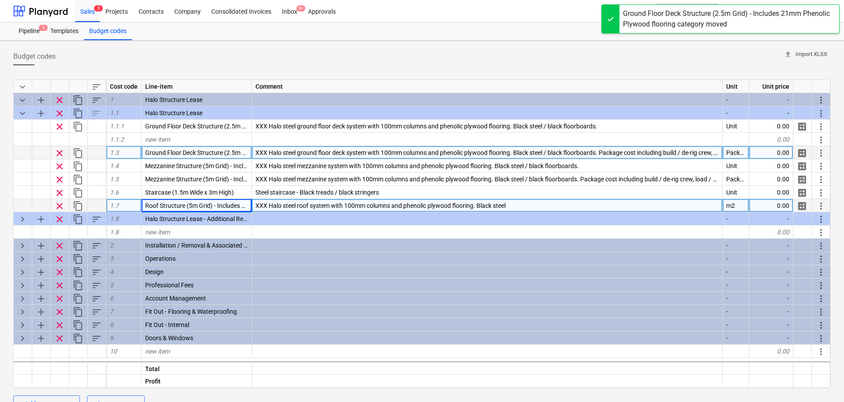
click at [821, 153] on span "more_vert" at bounding box center [821, 153] width 11 height 11
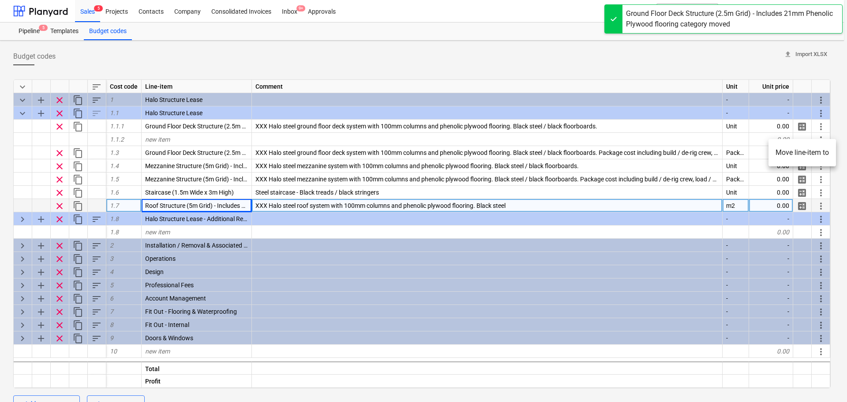
click at [778, 148] on li "Move line-item to" at bounding box center [803, 153] width 68 height 20
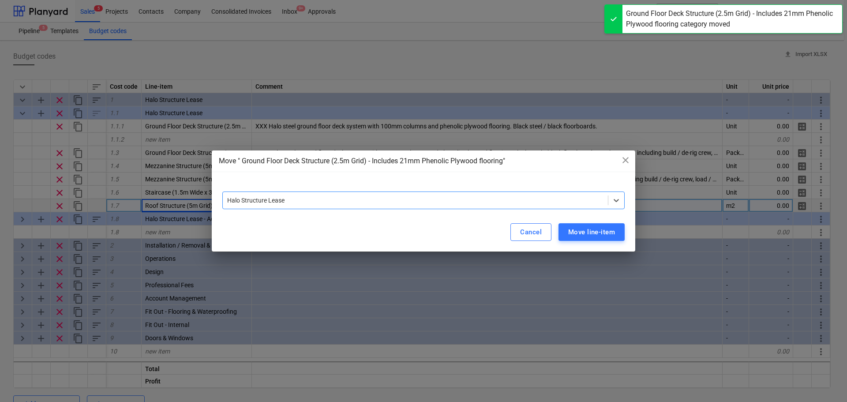
click at [395, 197] on div at bounding box center [415, 200] width 376 height 9
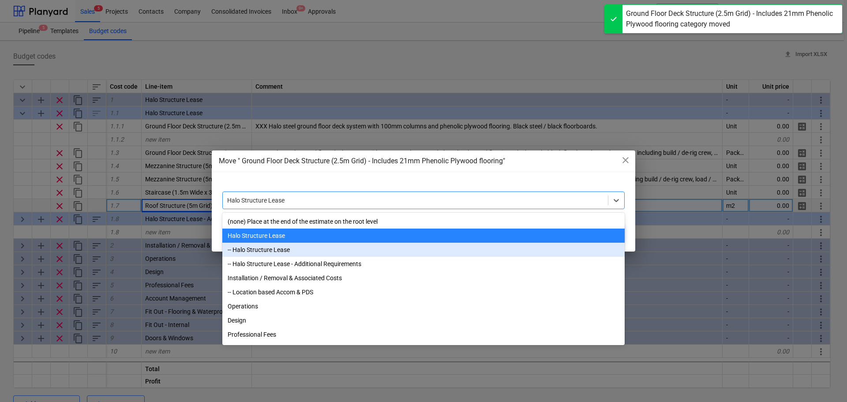
click at [300, 248] on div "-- Halo Structure Lease" at bounding box center [423, 250] width 402 height 14
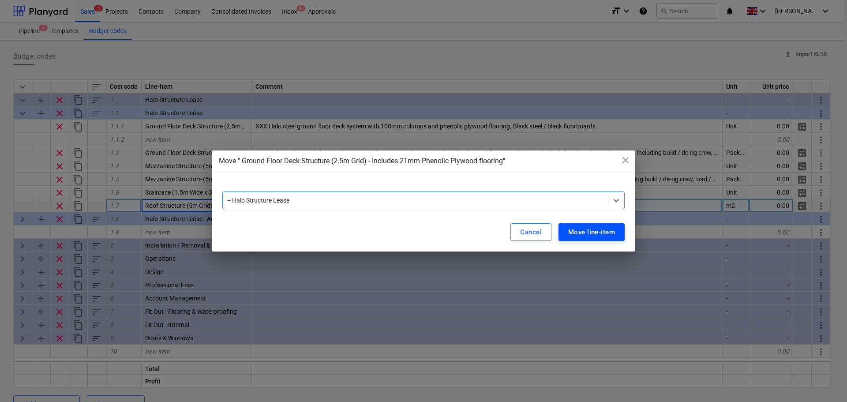
click at [596, 231] on div "Move line-item" at bounding box center [591, 231] width 47 height 11
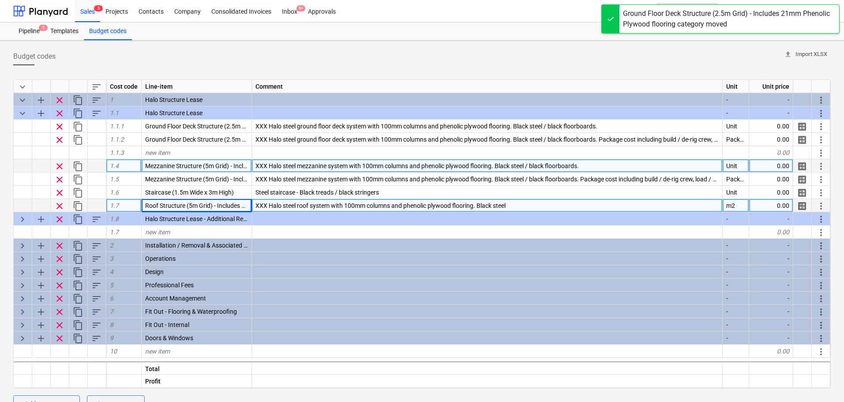
click at [820, 168] on span "more_vert" at bounding box center [821, 166] width 11 height 11
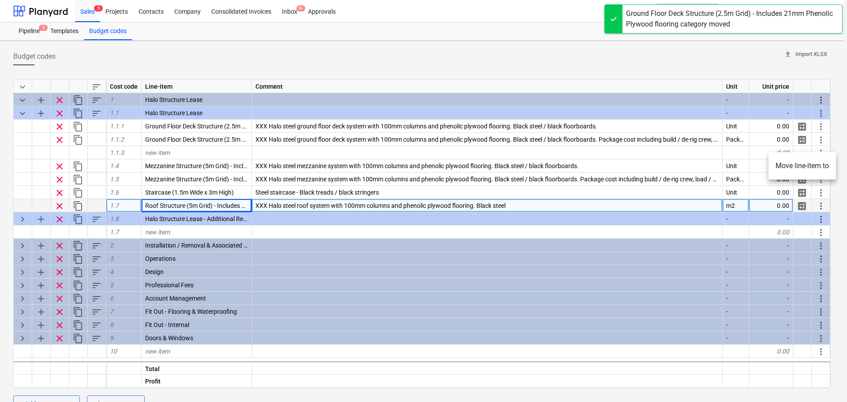
click at [787, 164] on li "Move line-item to" at bounding box center [803, 166] width 68 height 20
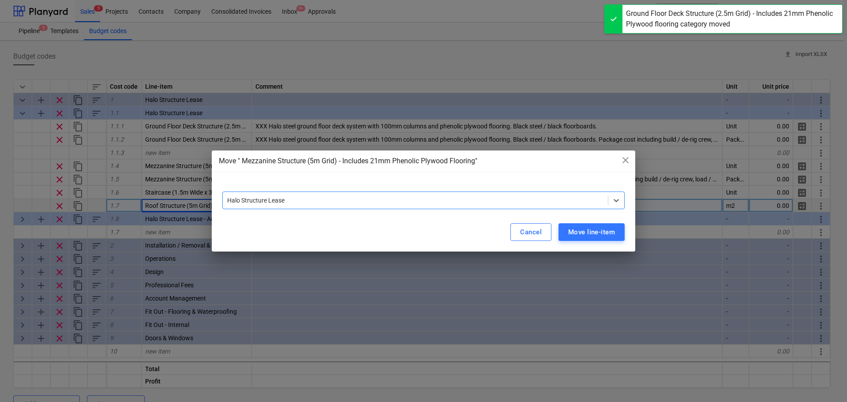
click at [462, 203] on div at bounding box center [415, 200] width 376 height 9
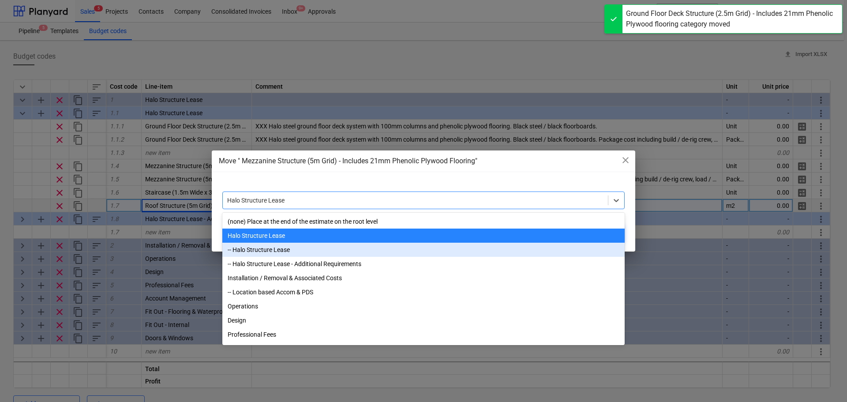
click at [301, 252] on div "-- Halo Structure Lease" at bounding box center [423, 250] width 402 height 14
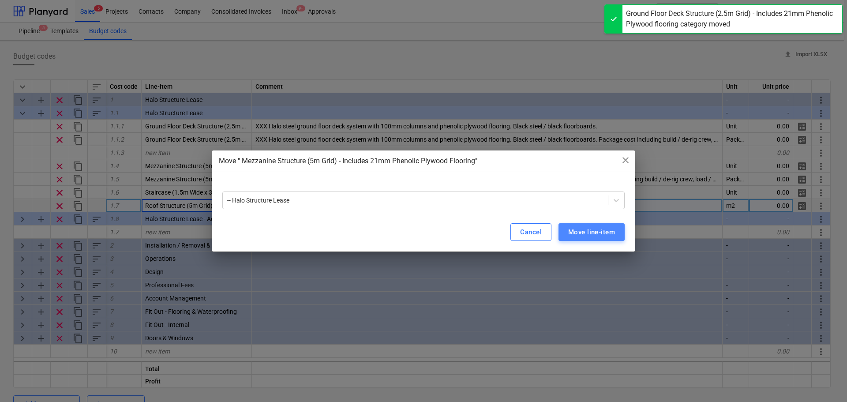
click at [587, 236] on div "Move line-item" at bounding box center [591, 231] width 47 height 11
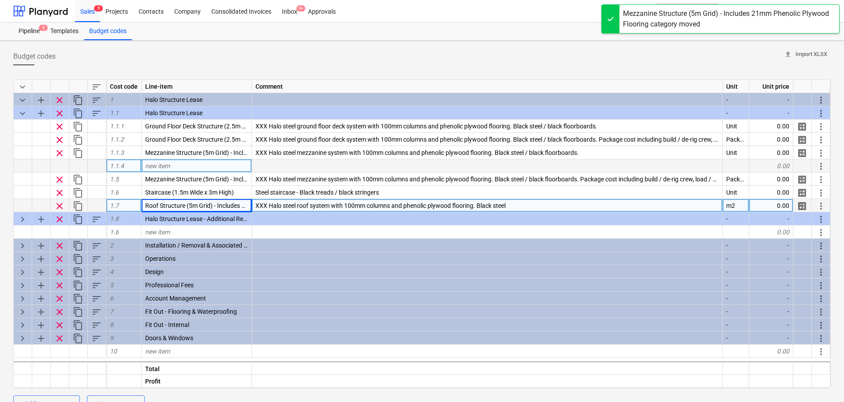
click at [820, 163] on span "more_vert" at bounding box center [821, 166] width 11 height 11
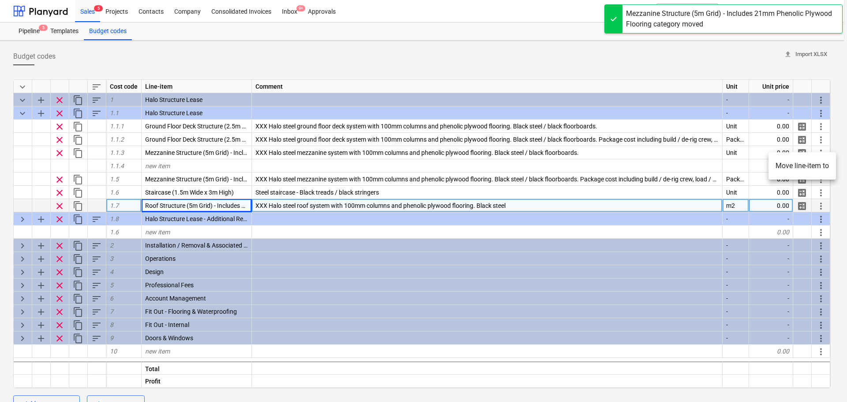
click at [376, 169] on div at bounding box center [423, 201] width 847 height 402
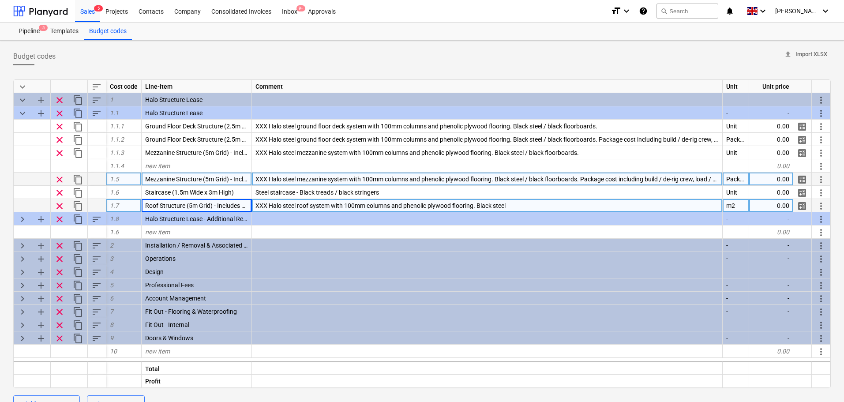
click at [821, 180] on span "more_vert" at bounding box center [821, 179] width 11 height 11
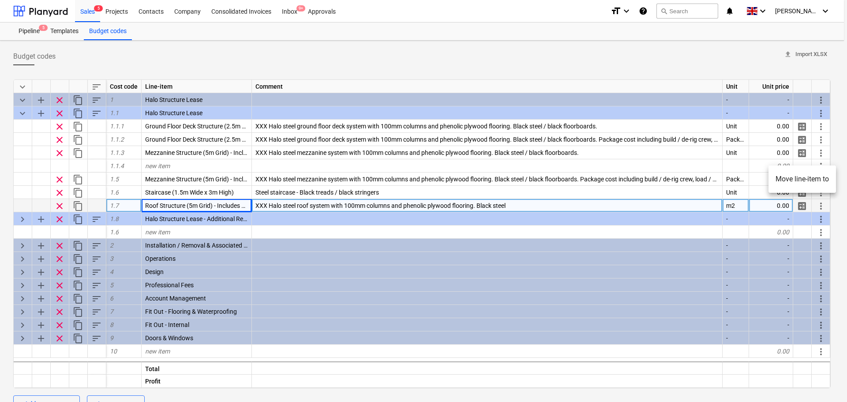
click at [795, 179] on li "Move line-item to" at bounding box center [803, 179] width 68 height 20
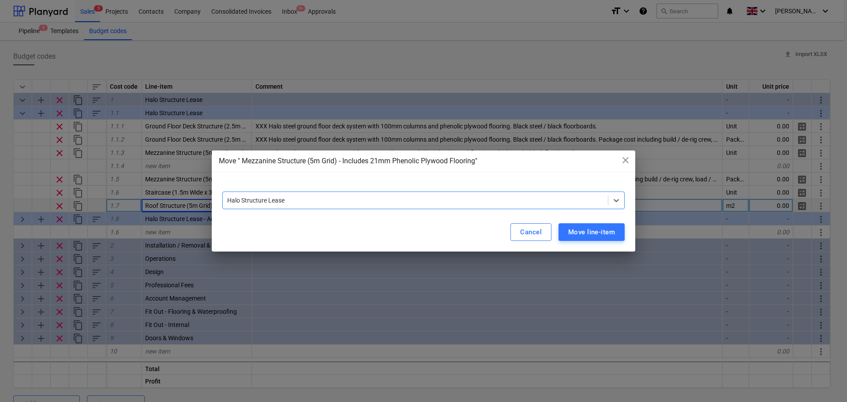
click at [365, 206] on div "Halo Structure Lease" at bounding box center [415, 200] width 385 height 12
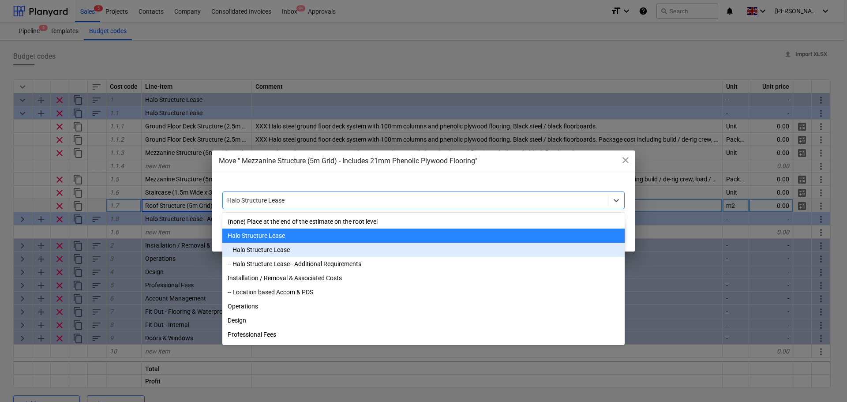
click at [286, 254] on div "-- Halo Structure Lease" at bounding box center [423, 250] width 402 height 14
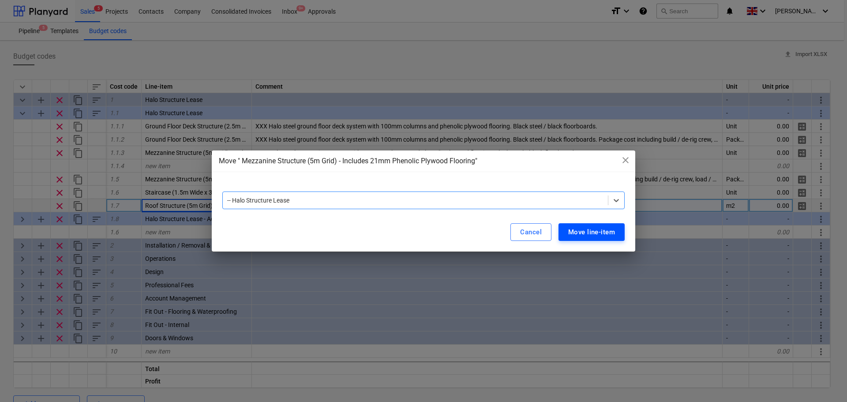
click at [570, 231] on div "Move line-item" at bounding box center [591, 231] width 47 height 11
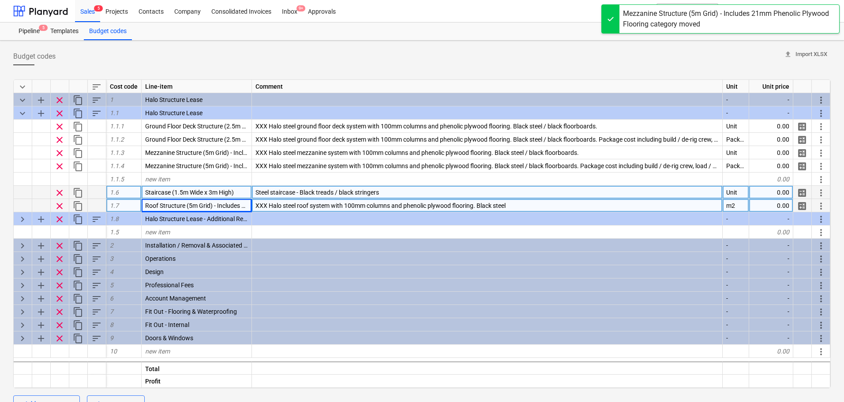
click at [819, 193] on span "more_vert" at bounding box center [821, 193] width 11 height 11
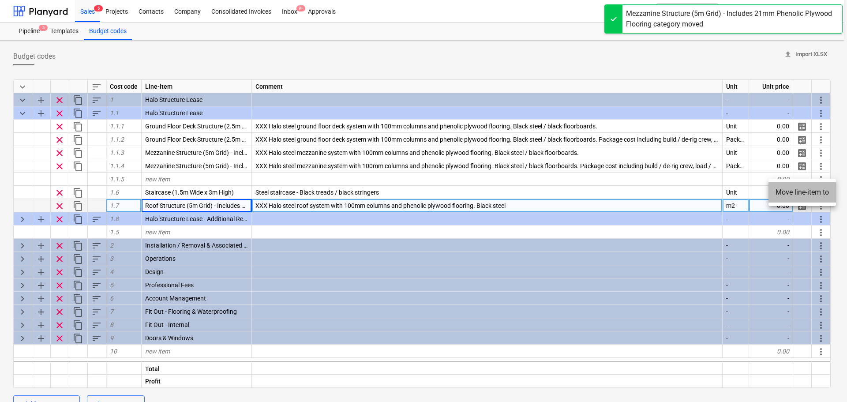
click at [779, 190] on li "Move line-item to" at bounding box center [803, 192] width 68 height 20
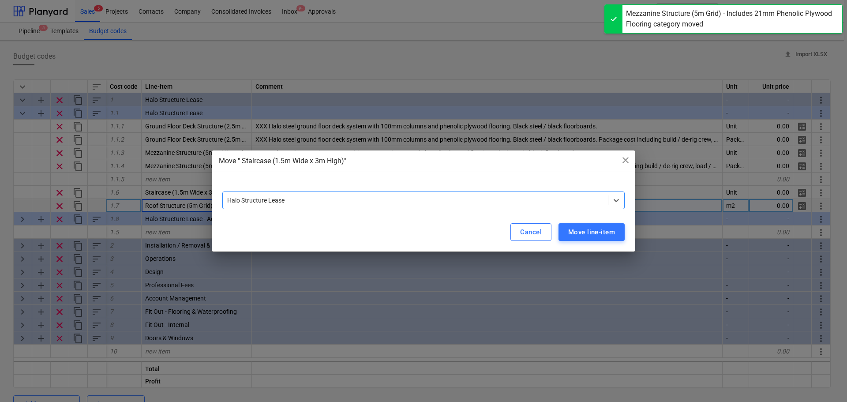
click at [463, 201] on div at bounding box center [415, 200] width 376 height 9
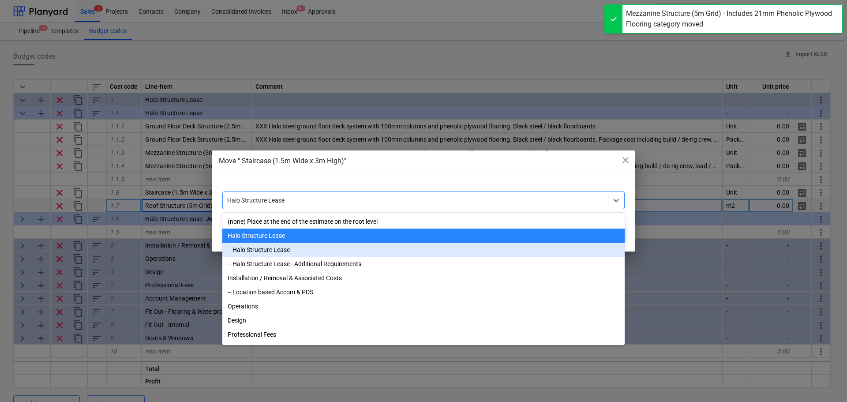
click at [297, 248] on div "-- Halo Structure Lease" at bounding box center [423, 250] width 402 height 14
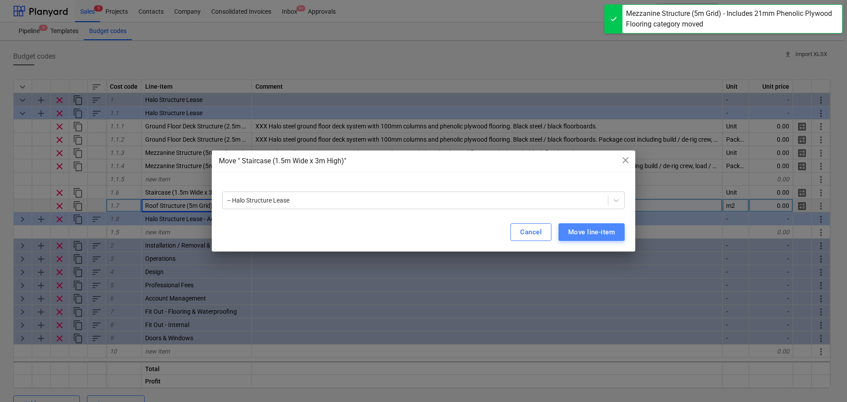
click at [565, 232] on button "Move line-item" at bounding box center [592, 232] width 66 height 18
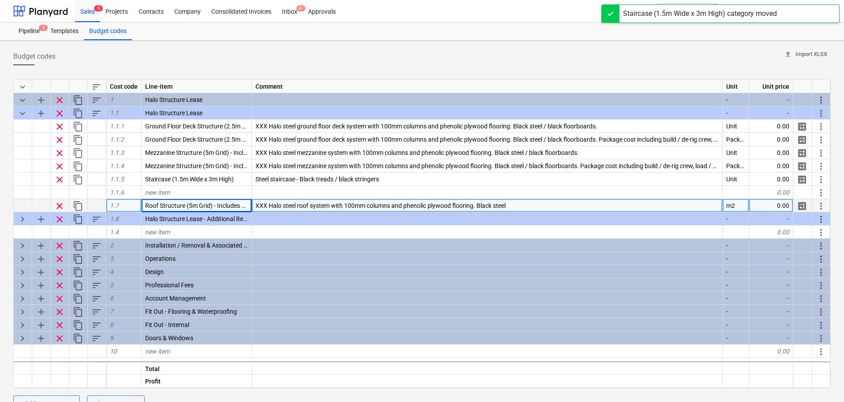
click at [821, 206] on span "more_vert" at bounding box center [821, 206] width 11 height 11
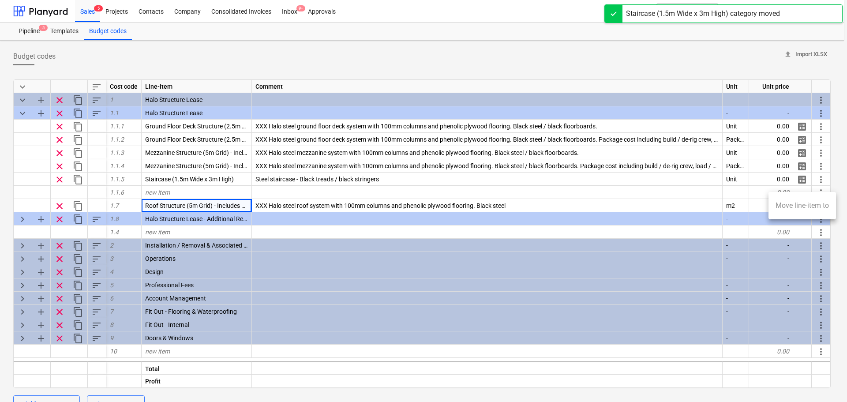
click at [803, 205] on li "Move line-item to" at bounding box center [803, 205] width 68 height 20
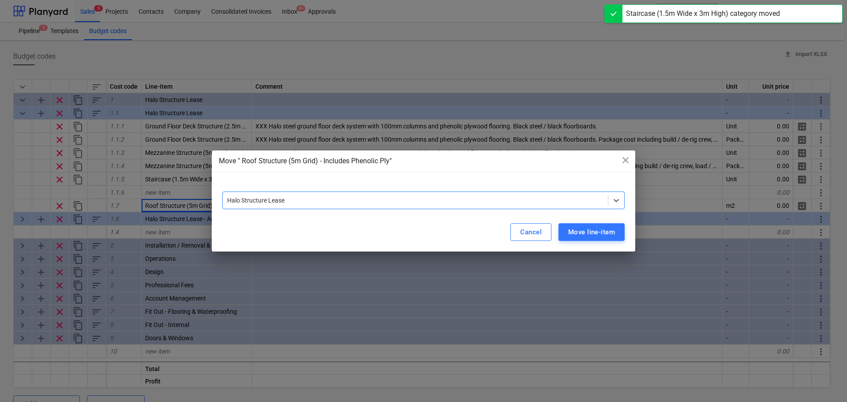
click at [428, 199] on div at bounding box center [415, 200] width 376 height 9
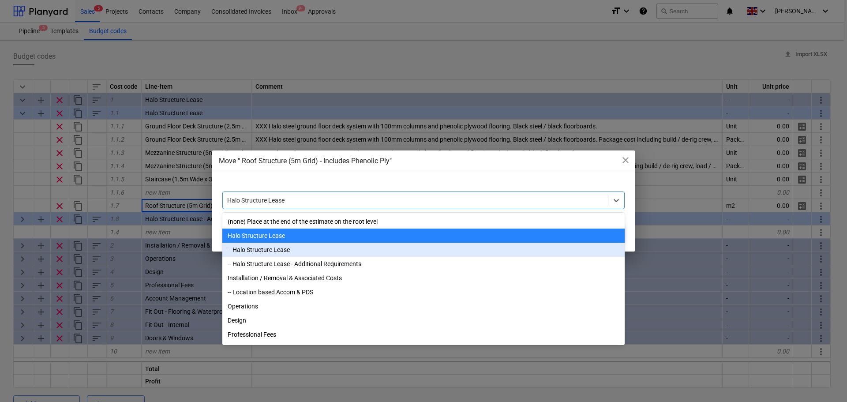
click at [285, 248] on div "-- Halo Structure Lease" at bounding box center [423, 250] width 402 height 14
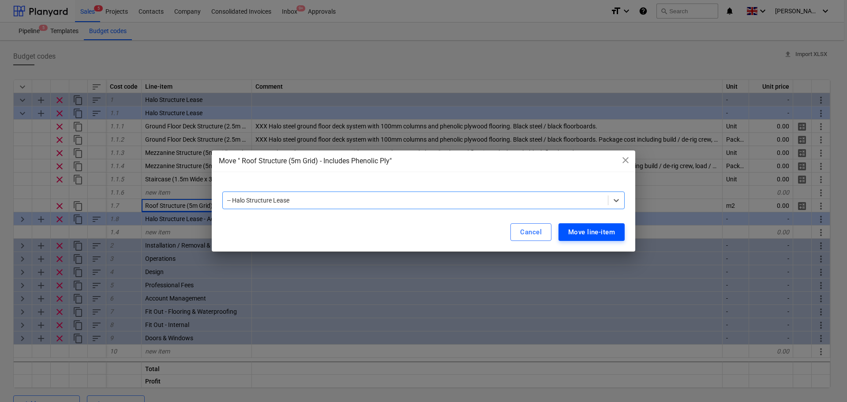
click at [590, 229] on div "Move line-item" at bounding box center [591, 231] width 47 height 11
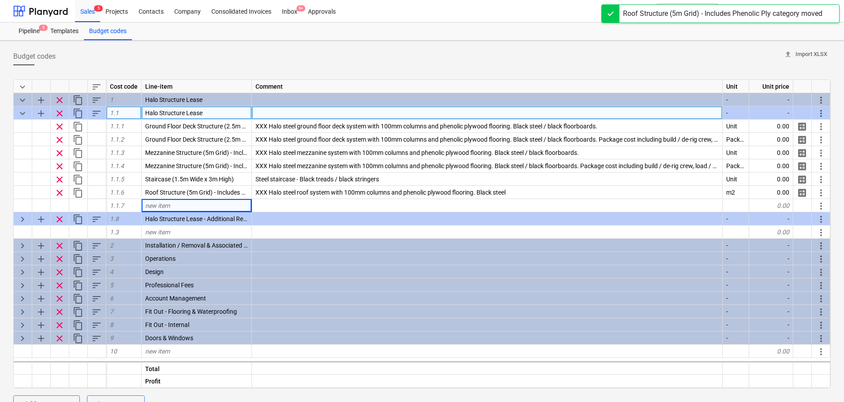
click at [99, 115] on span "sort" at bounding box center [96, 113] width 11 height 11
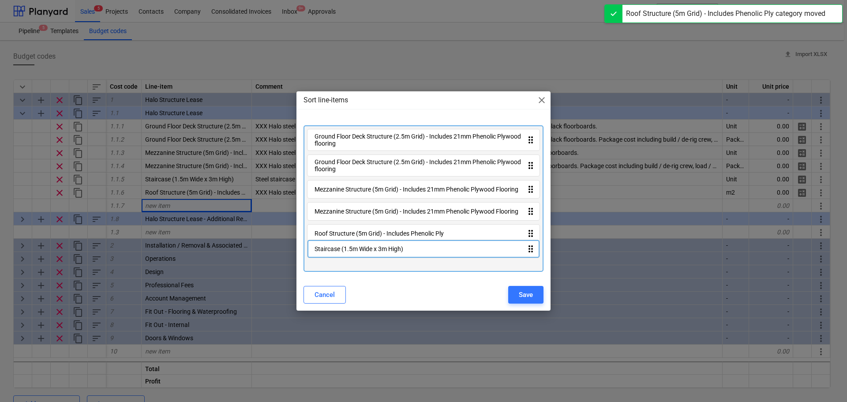
drag, startPoint x: 354, startPoint y: 241, endPoint x: 354, endPoint y: 261, distance: 19.9
click at [354, 261] on div "Ground Floor Deck Structure (2.5m Grid) - Includes 21mm Phenolic Plywood floori…" at bounding box center [424, 198] width 240 height 146
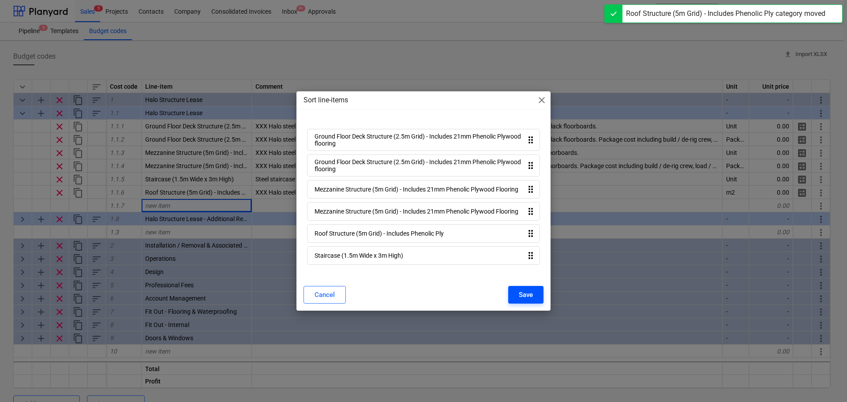
click at [525, 293] on div "Save" at bounding box center [526, 294] width 14 height 11
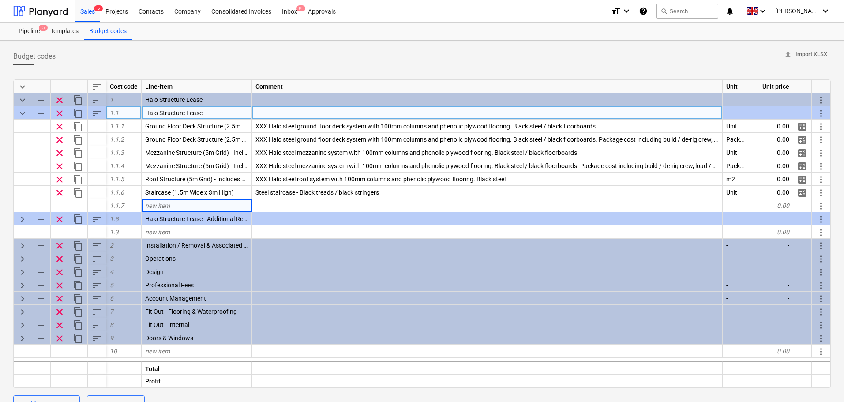
click at [25, 112] on span "keyboard_arrow_down" at bounding box center [22, 113] width 11 height 11
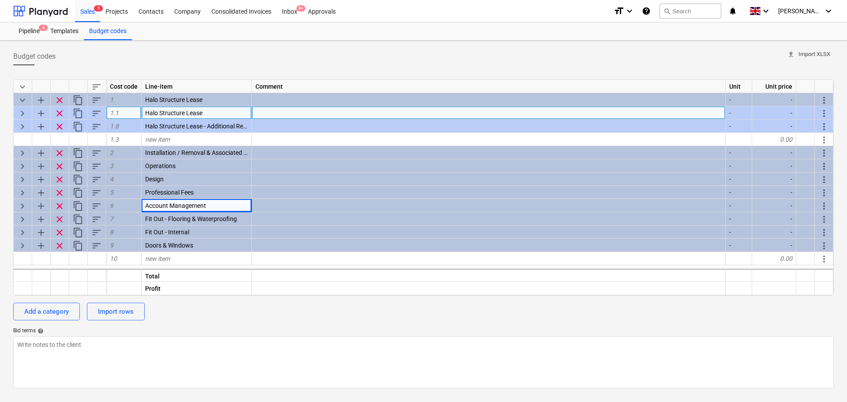
click at [0, 162] on div "Budget codes upload Import XLSX keyboard_arrow_down sort Cost code Line-item Co…" at bounding box center [423, 221] width 847 height 361
click at [88, 14] on div "Sales 5" at bounding box center [87, 11] width 25 height 23
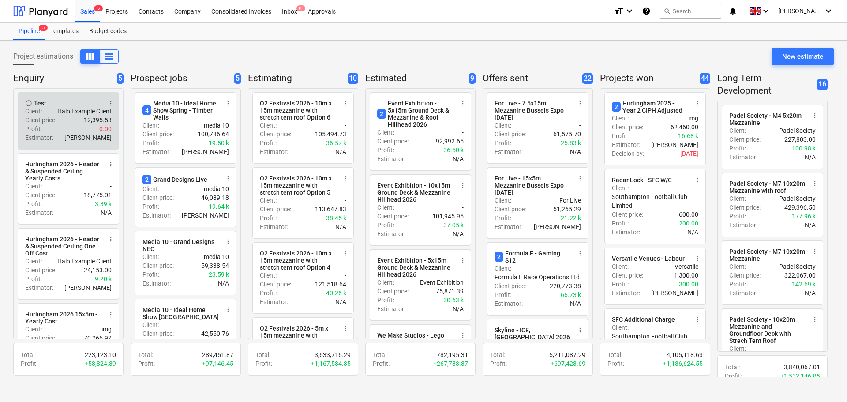
click at [62, 121] on div "Client price : 12,395.53" at bounding box center [68, 120] width 86 height 9
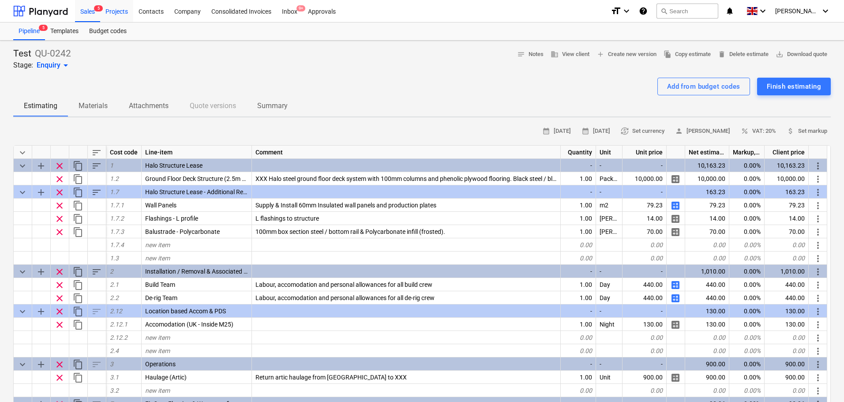
click at [112, 11] on div "Projects" at bounding box center [116, 11] width 33 height 23
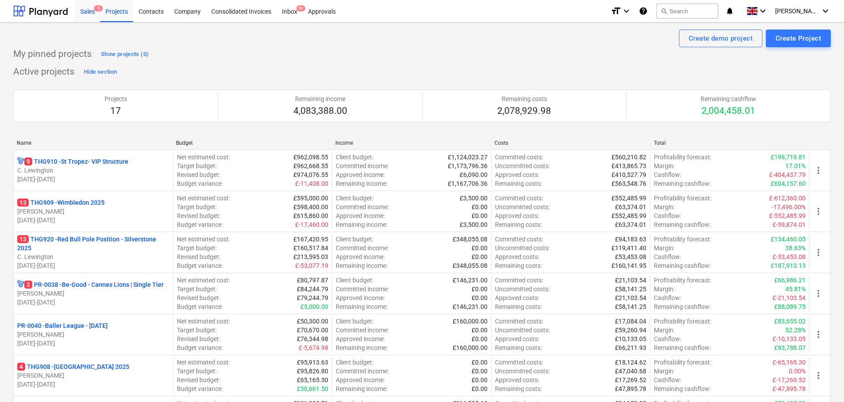
click at [79, 15] on div "Sales 5" at bounding box center [87, 11] width 25 height 23
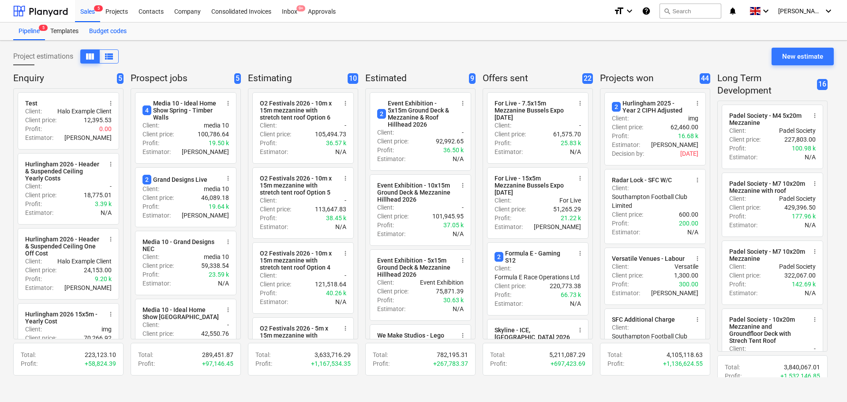
click at [103, 32] on div "Budget codes" at bounding box center [108, 32] width 48 height 18
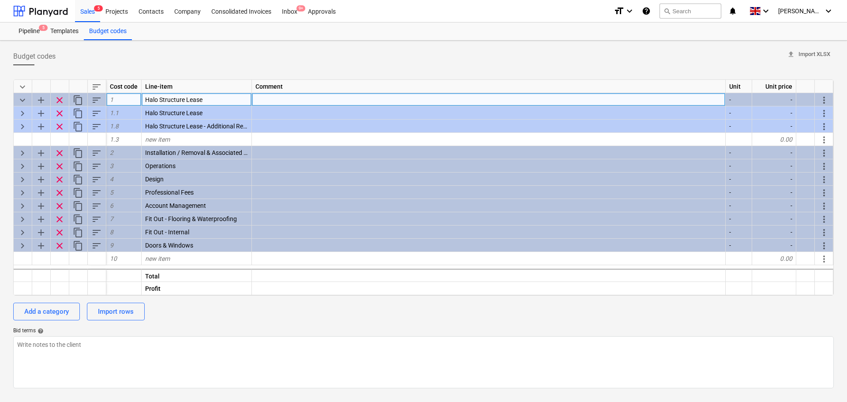
click at [94, 99] on span "sort" at bounding box center [96, 100] width 11 height 11
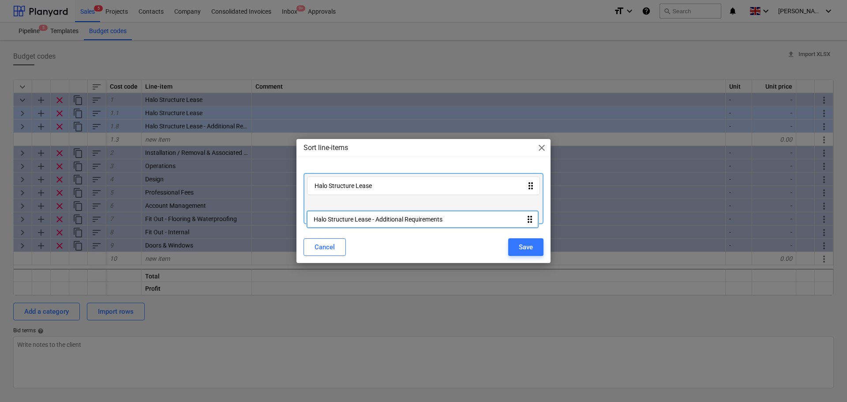
drag, startPoint x: 332, startPoint y: 210, endPoint x: 330, endPoint y: 225, distance: 14.6
click at [330, 225] on div "Halo Structure Lease drag_indicator Halo Structure Lease - Additional Requireme…" at bounding box center [423, 198] width 254 height 65
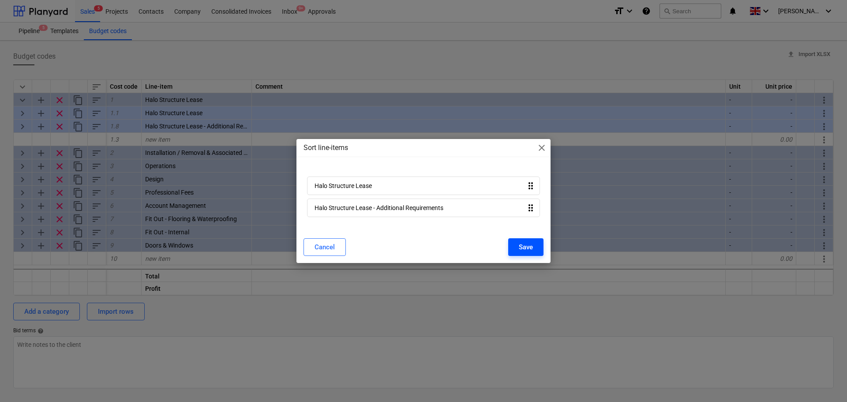
click at [532, 247] on div "Save" at bounding box center [526, 246] width 14 height 11
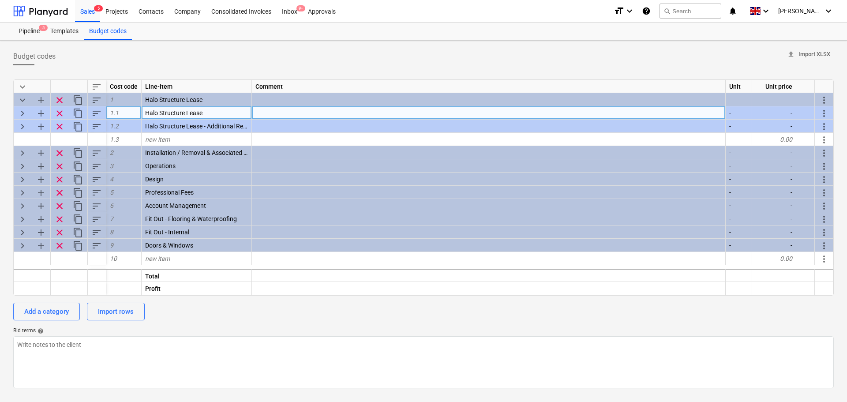
click at [24, 111] on span "keyboard_arrow_right" at bounding box center [22, 113] width 11 height 11
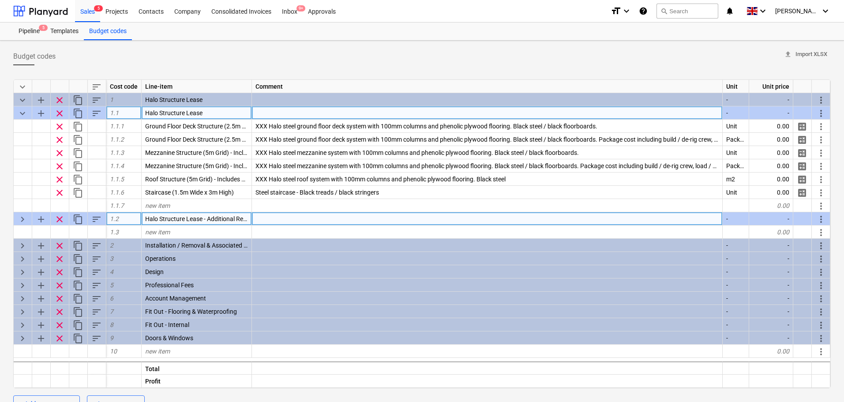
drag, startPoint x: 9, startPoint y: 197, endPoint x: 20, endPoint y: 218, distance: 23.9
click at [20, 218] on span "keyboard_arrow_right" at bounding box center [22, 219] width 11 height 11
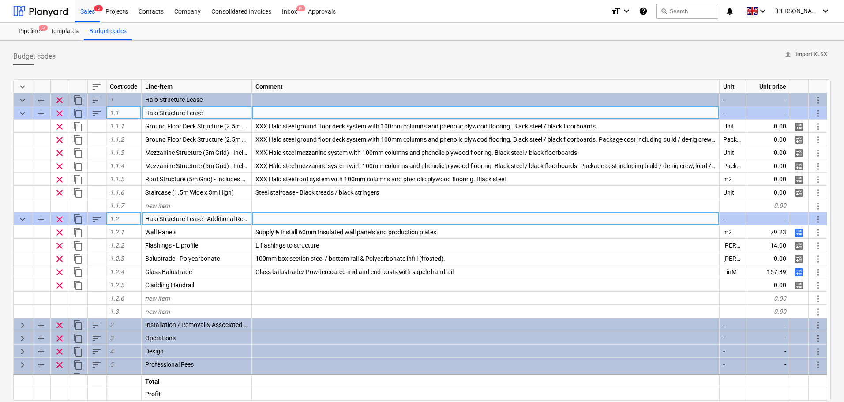
click at [95, 220] on span "sort" at bounding box center [96, 219] width 11 height 11
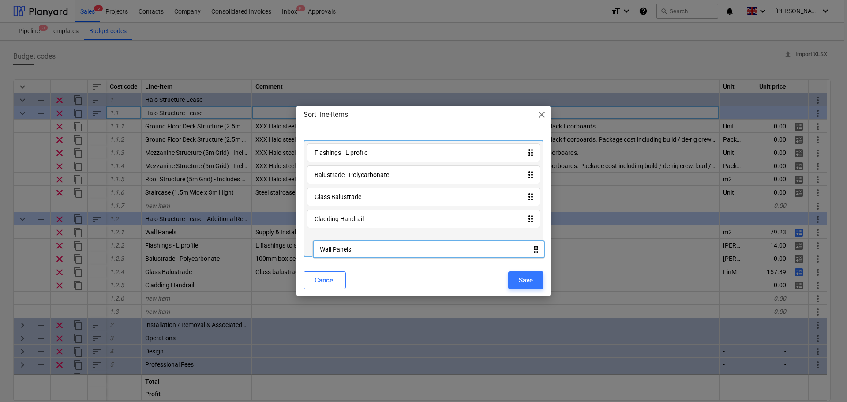
drag, startPoint x: 360, startPoint y: 160, endPoint x: 361, endPoint y: 249, distance: 89.1
click at [361, 249] on div "Wall Panels drag_indicator Flashings - L profile drag_indicator Balustrade - Po…" at bounding box center [424, 198] width 240 height 117
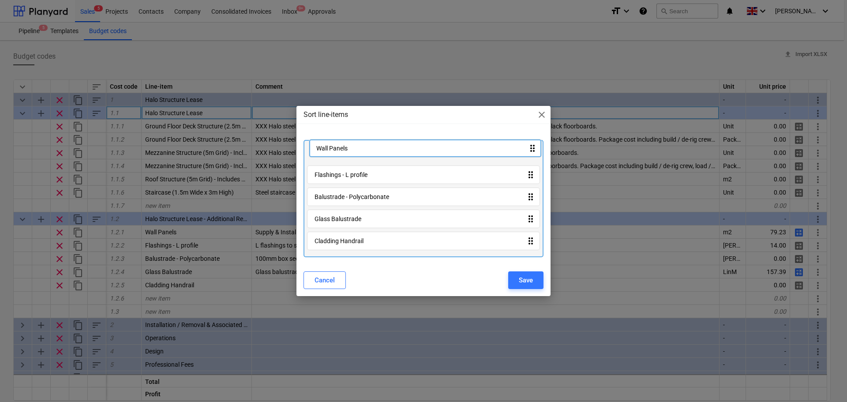
drag, startPoint x: 349, startPoint y: 246, endPoint x: 350, endPoint y: 144, distance: 101.5
click at [350, 144] on div "Flashings - L profile drag_indicator Balustrade - Polycarbonate drag_indicator …" at bounding box center [424, 198] width 240 height 117
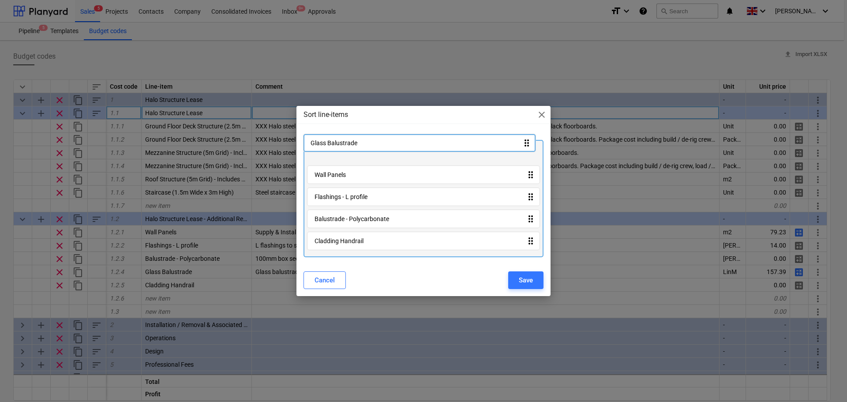
drag, startPoint x: 359, startPoint y: 197, endPoint x: 356, endPoint y: 151, distance: 45.9
click at [356, 151] on div "Wall Panels drag_indicator Flashings - L profile drag_indicator Balustrade - Po…" at bounding box center [424, 198] width 240 height 117
drag, startPoint x: 353, startPoint y: 224, endPoint x: 350, endPoint y: 169, distance: 54.8
click at [346, 148] on div "Glass Balustrade drag_indicator Wall Panels drag_indicator Flashings - L profil…" at bounding box center [424, 198] width 240 height 117
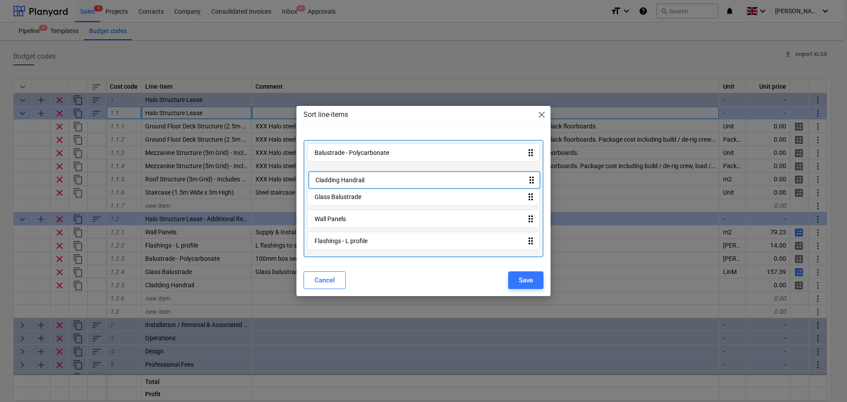
drag, startPoint x: 355, startPoint y: 248, endPoint x: 355, endPoint y: 177, distance: 70.6
click at [355, 177] on div "Balustrade - Polycarbonate drag_indicator Glass Balustrade drag_indicator Wall …" at bounding box center [424, 198] width 240 height 117
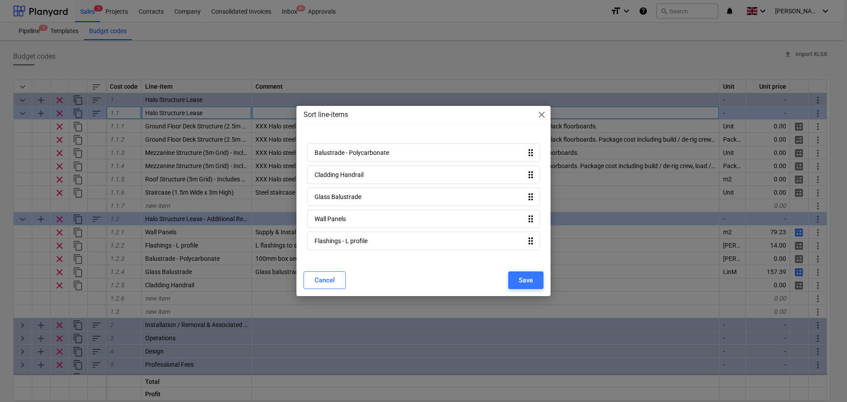
click at [527, 270] on div "Cancel Save" at bounding box center [423, 280] width 251 height 25
click at [527, 274] on button "Save" at bounding box center [525, 280] width 35 height 18
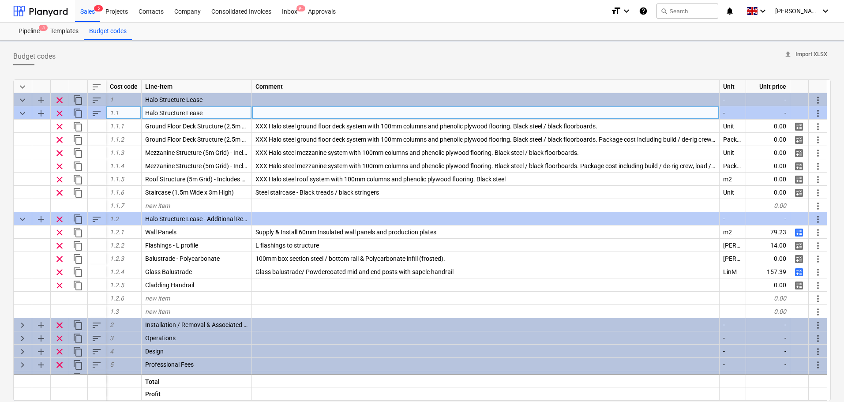
type textarea "x"
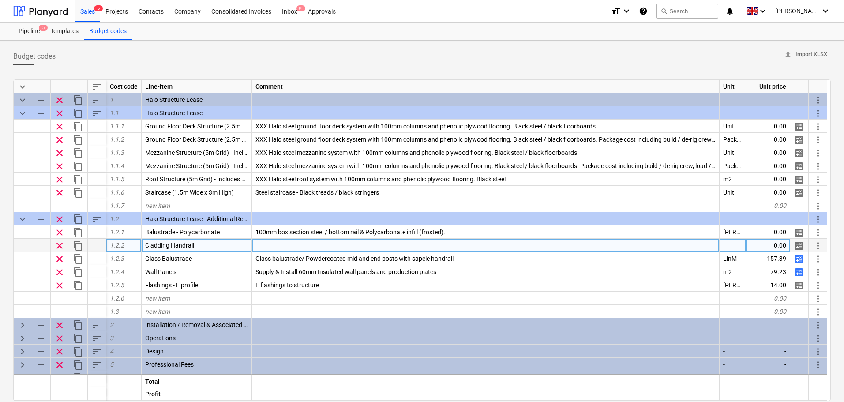
click at [275, 248] on div at bounding box center [486, 245] width 468 height 13
type input "260mm C_Form @ 500mm Centres; Branding to be supplied by others"
type textarea "x"
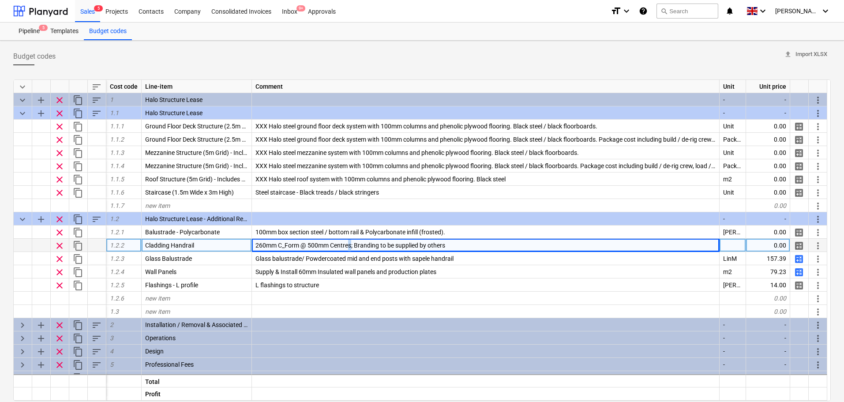
click at [350, 243] on span "260mm C_Form @ 500mm Centres; Branding to be supplied by others" at bounding box center [350, 245] width 190 height 7
click at [353, 245] on input "260mm C_Form @ 500mm Centres; Branding to be supplied by others" at bounding box center [485, 245] width 467 height 13
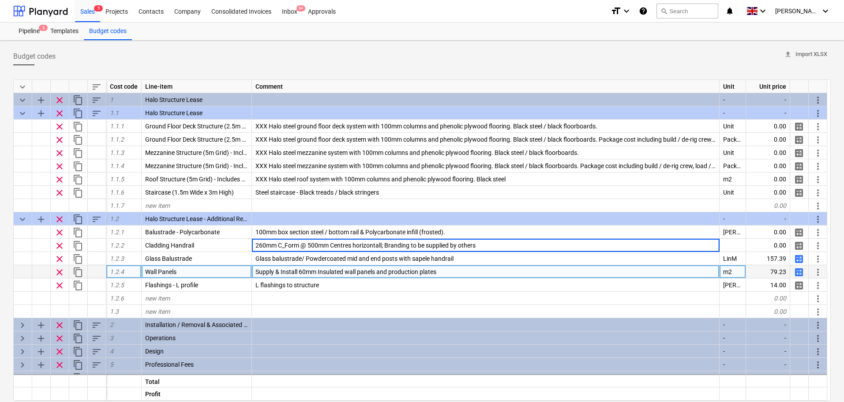
type input "260mm C_Form @ 500mm Centres horizontally; Branding to be supplied by others"
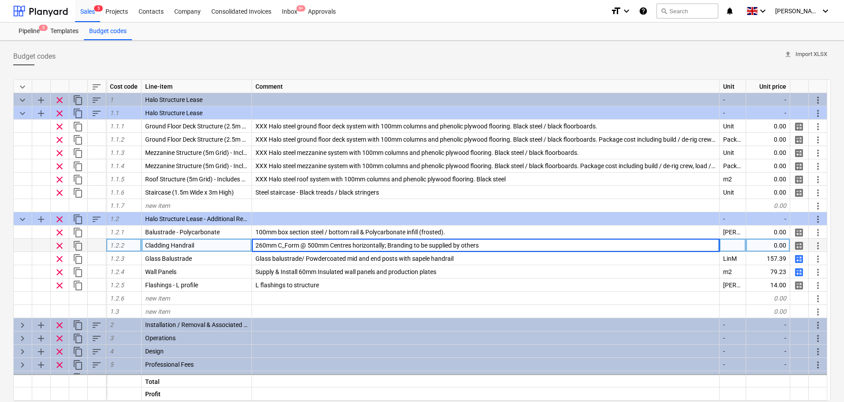
click at [366, 247] on input "260mm C_Form @ 500mm Centres horizontally; Branding to be supplied by others" at bounding box center [485, 245] width 467 height 13
type textarea "x"
click at [0, 266] on div "Budget codes upload Import XLSX keyboard_arrow_down sort Cost code Line-item Co…" at bounding box center [422, 271] width 844 height 460
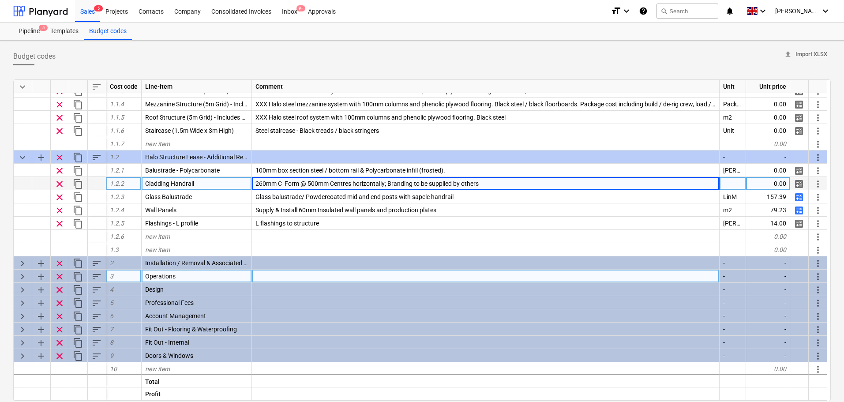
scroll to position [63, 0]
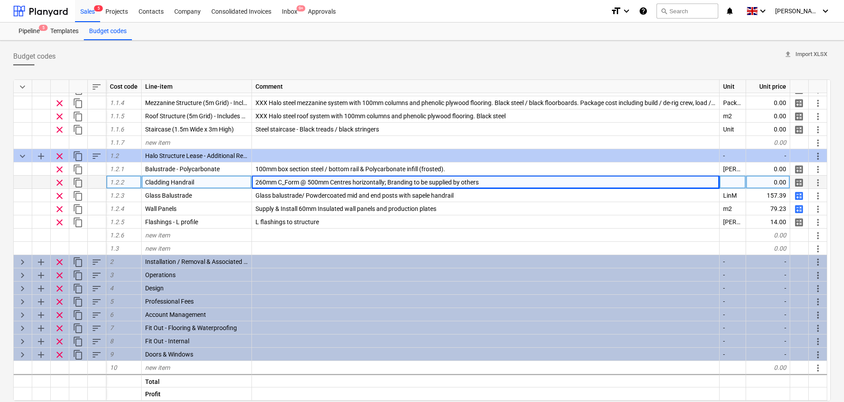
click at [0, 210] on div "Budget codes upload Import XLSX keyboard_arrow_down sort Cost code Line-item Co…" at bounding box center [422, 271] width 844 height 460
click at [726, 181] on div at bounding box center [733, 182] width 26 height 13
type input "[PERSON_NAME]"
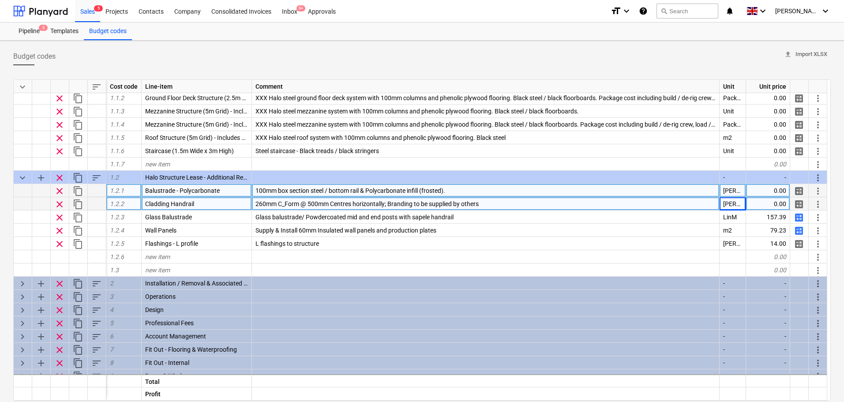
scroll to position [0, 0]
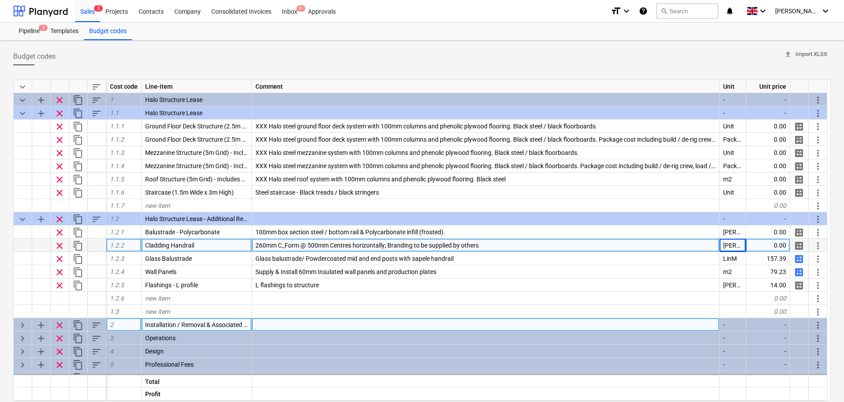
click at [23, 325] on span "keyboard_arrow_right" at bounding box center [22, 325] width 11 height 11
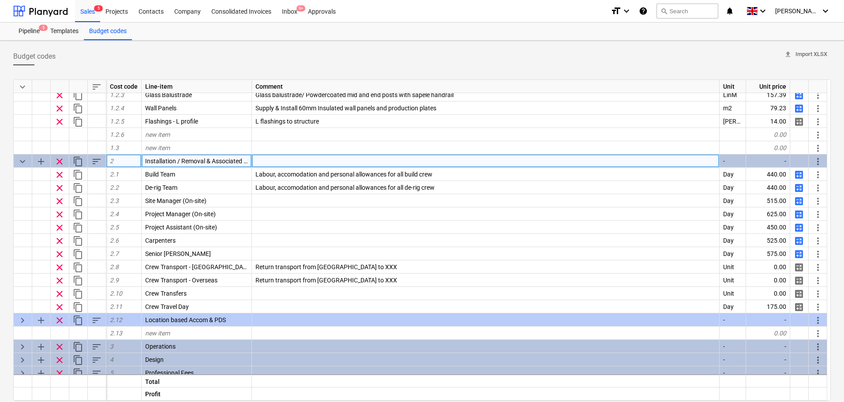
scroll to position [221, 0]
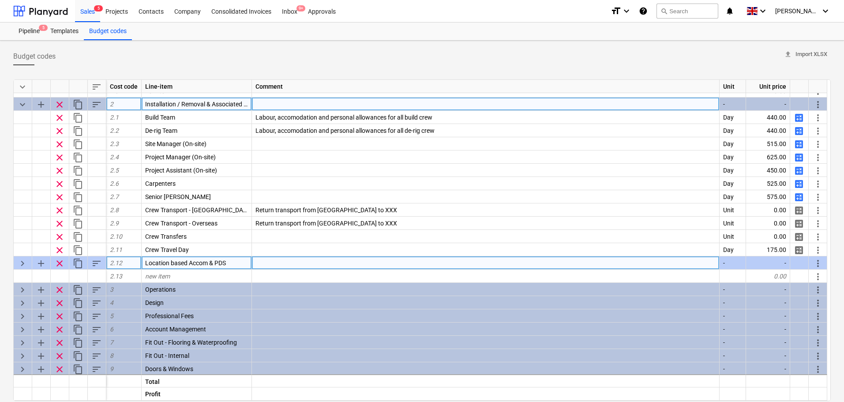
click at [23, 265] on span "keyboard_arrow_right" at bounding box center [22, 263] width 11 height 11
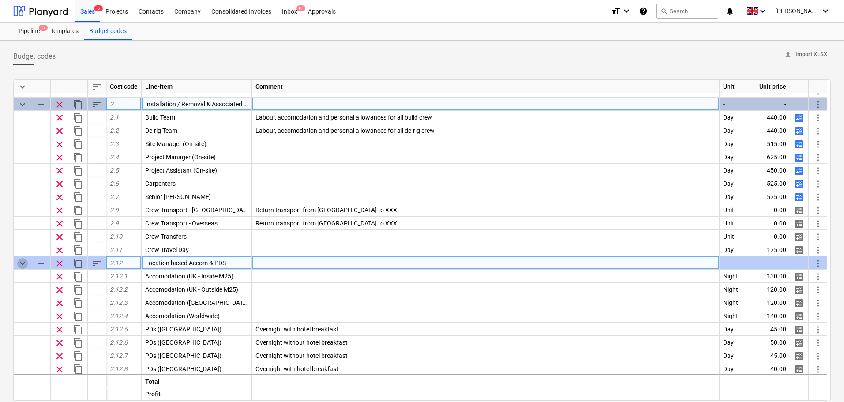
click at [23, 265] on span "keyboard_arrow_down" at bounding box center [22, 263] width 11 height 11
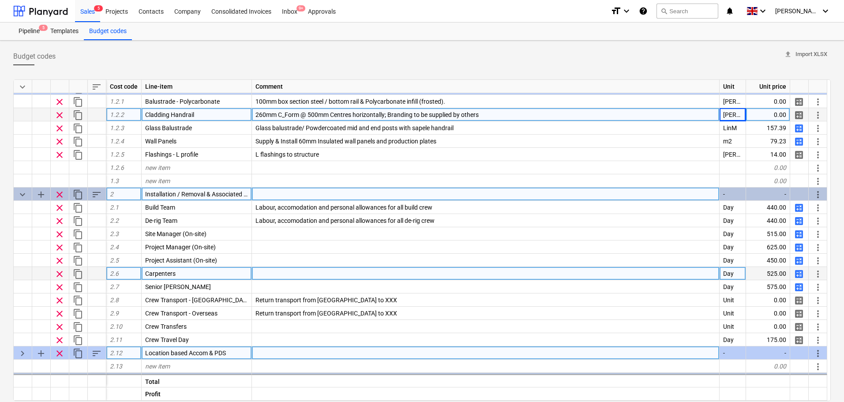
scroll to position [0, 0]
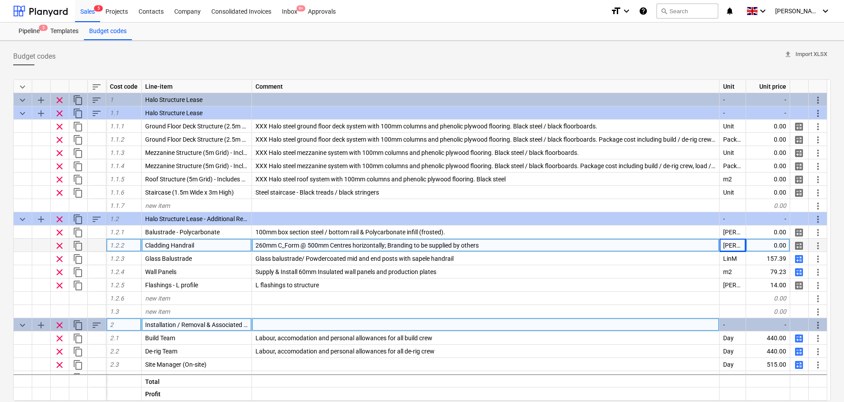
click at [0, 242] on div "Budget codes upload Import XLSX keyboard_arrow_down sort Cost code Line-item Co…" at bounding box center [422, 271] width 844 height 460
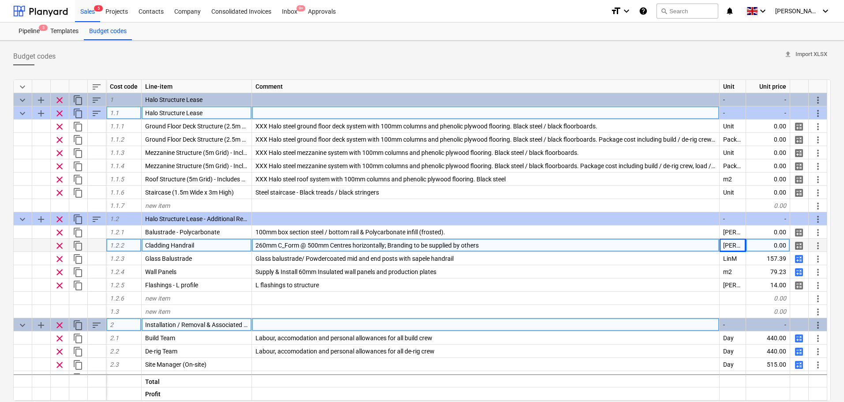
click at [22, 111] on span "keyboard_arrow_down" at bounding box center [22, 113] width 11 height 11
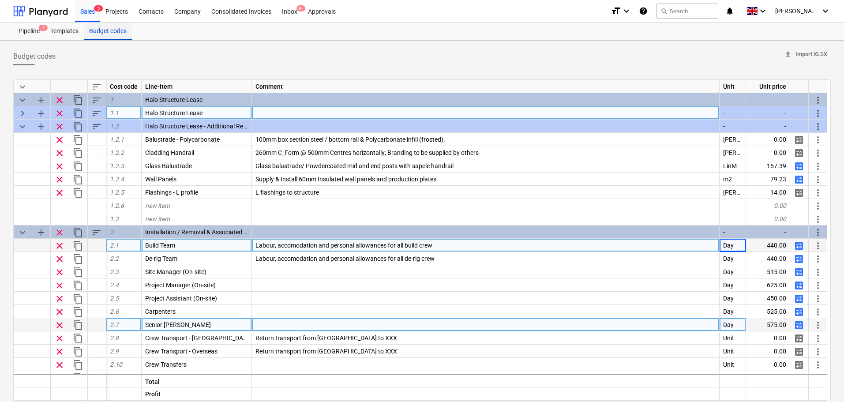
click at [87, 15] on div "Sales 5" at bounding box center [87, 11] width 25 height 23
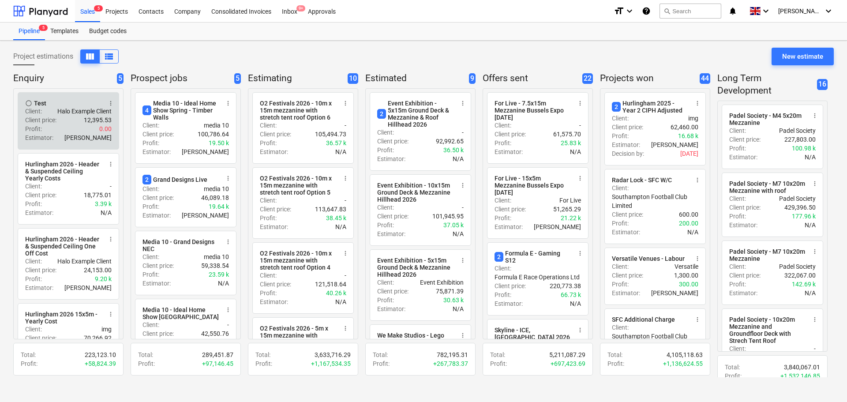
click at [53, 116] on p "Client price :" at bounding box center [40, 120] width 31 height 9
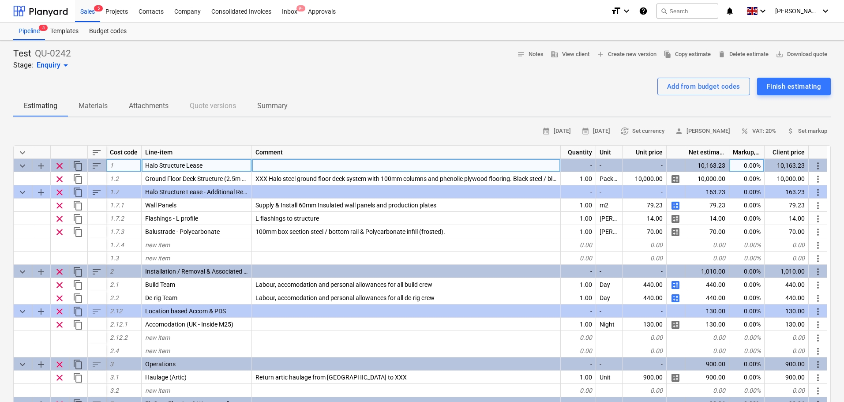
click at [59, 163] on span "clear" at bounding box center [59, 166] width 11 height 11
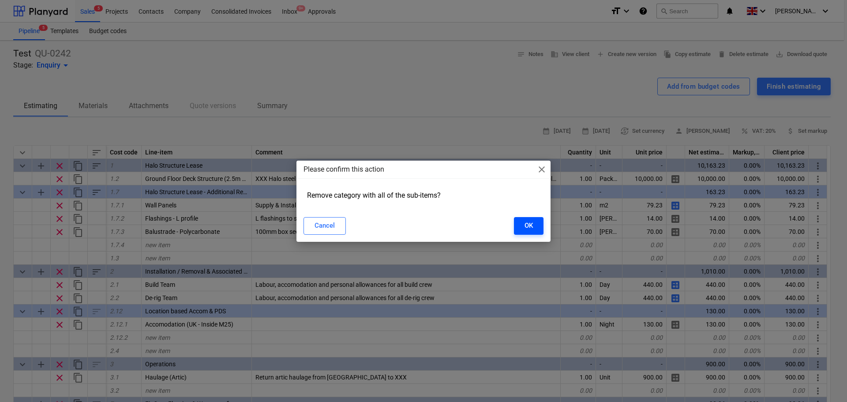
click at [534, 229] on button "OK" at bounding box center [529, 226] width 30 height 18
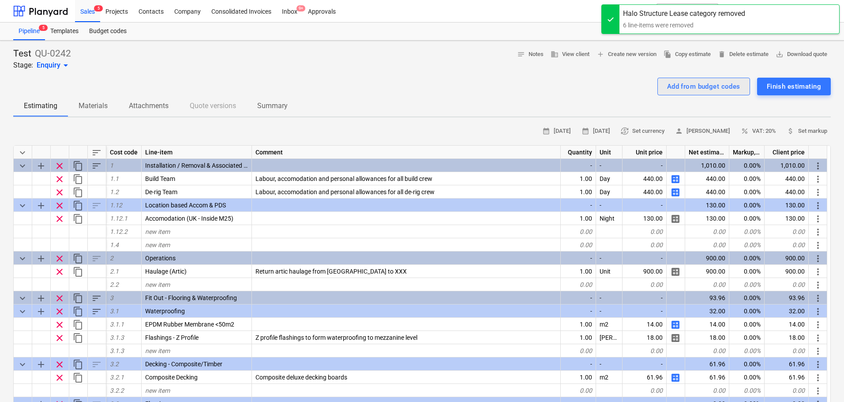
click at [703, 93] on button "Add from budget codes" at bounding box center [703, 87] width 93 height 18
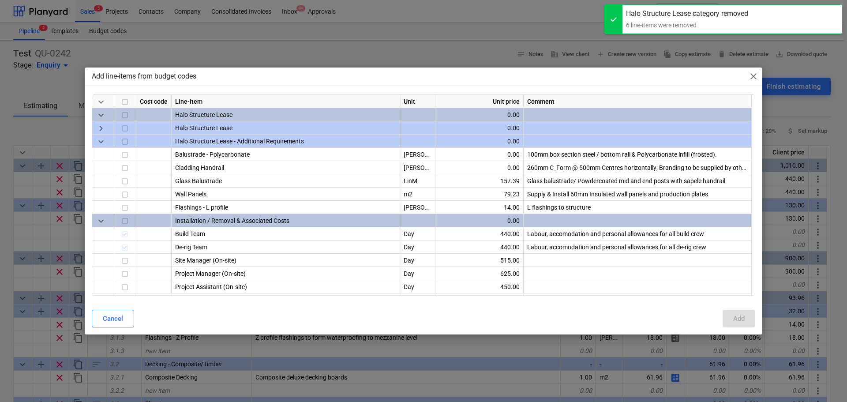
click at [98, 126] on span "keyboard_arrow_right" at bounding box center [101, 129] width 11 height 11
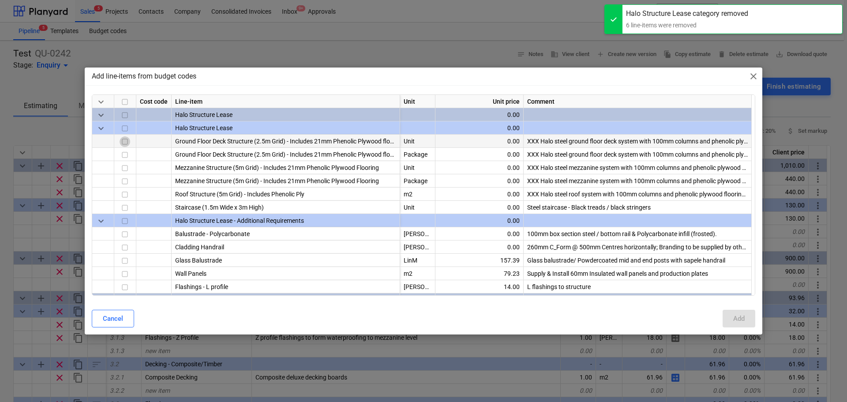
click at [122, 143] on input "checkbox" at bounding box center [125, 142] width 11 height 11
click at [126, 229] on input "checkbox" at bounding box center [125, 234] width 11 height 11
click at [124, 284] on input "checkbox" at bounding box center [125, 287] width 11 height 11
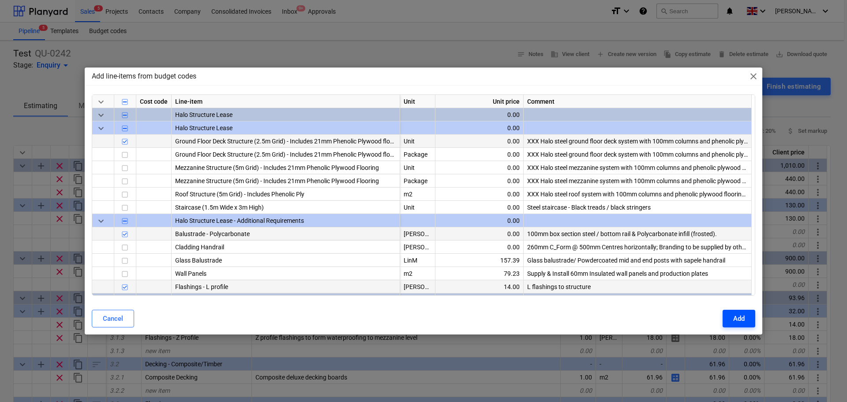
click at [735, 318] on div "Add" at bounding box center [738, 318] width 11 height 11
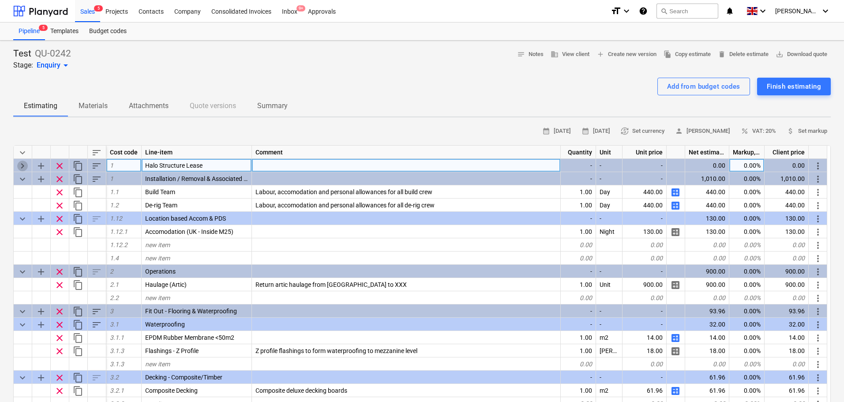
click at [20, 167] on span "keyboard_arrow_right" at bounding box center [22, 166] width 11 height 11
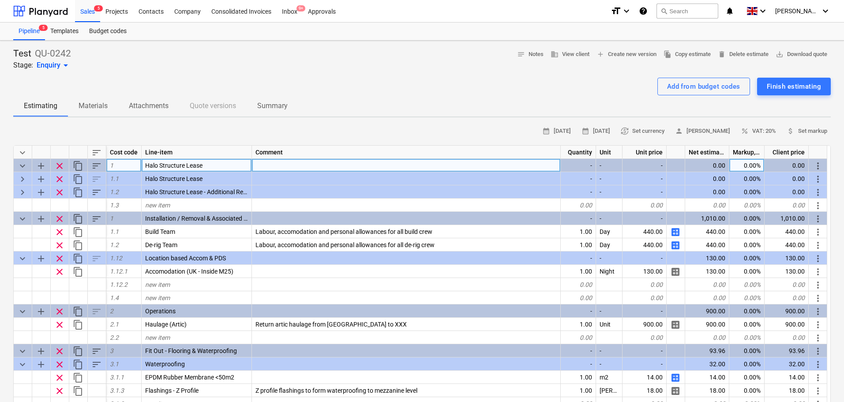
click at [21, 161] on span "keyboard_arrow_down" at bounding box center [22, 166] width 11 height 11
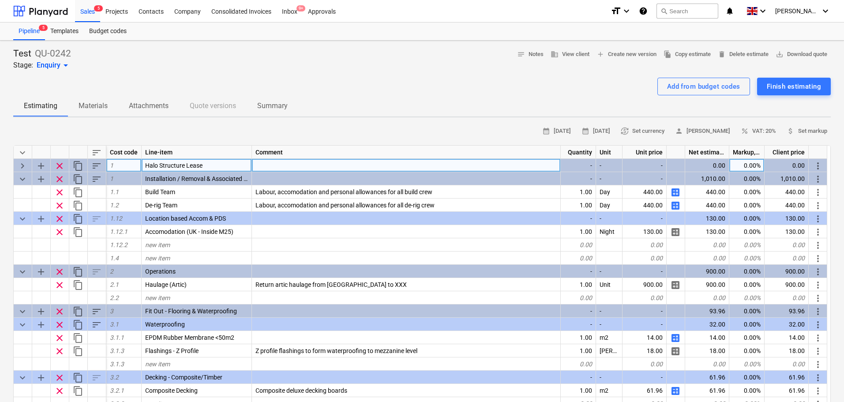
click at [123, 64] on div "Test QU-0242 Stage: Enquiry arrow_drop_down notes Notes business View client ad…" at bounding box center [422, 59] width 818 height 23
click at [21, 165] on span "keyboard_arrow_right" at bounding box center [22, 166] width 11 height 11
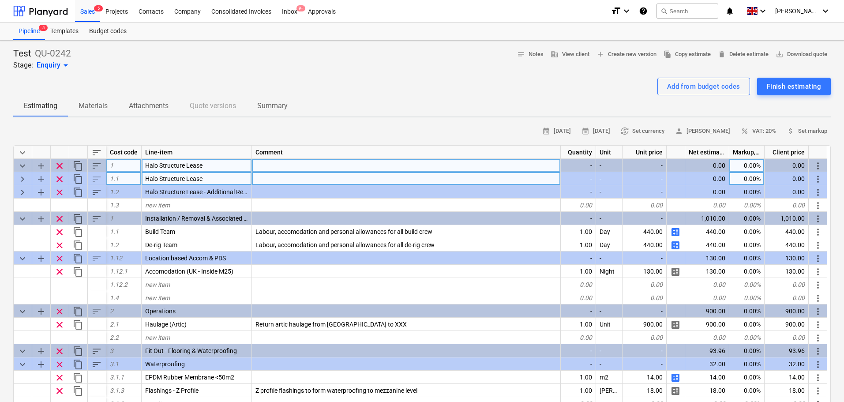
click at [22, 179] on span "keyboard_arrow_right" at bounding box center [22, 179] width 11 height 11
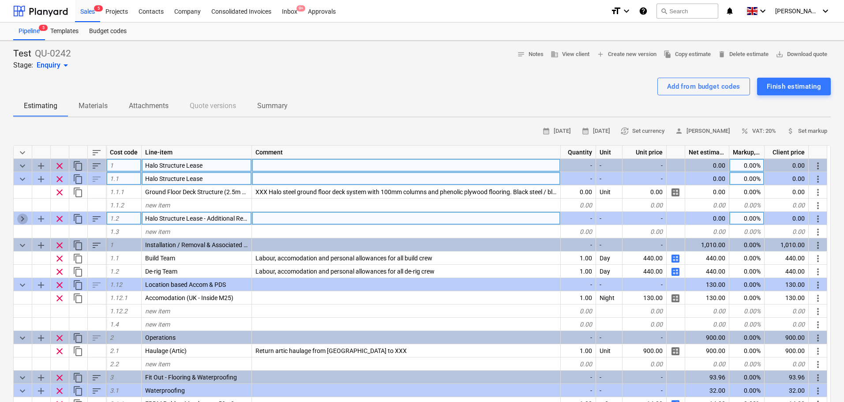
click at [25, 220] on span "keyboard_arrow_right" at bounding box center [22, 219] width 11 height 11
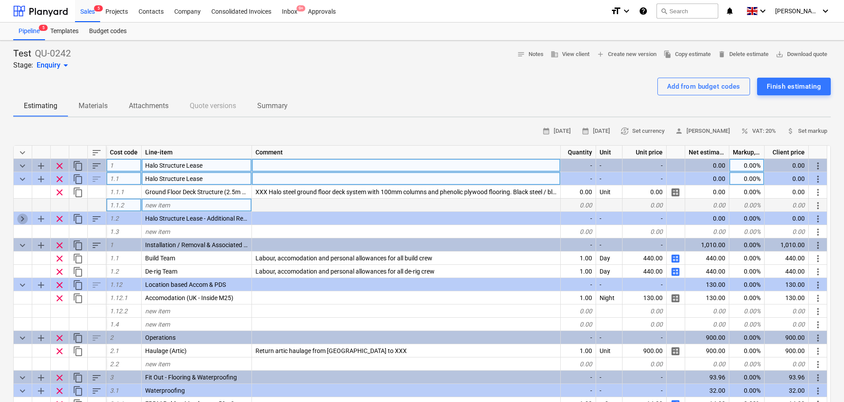
type textarea "x"
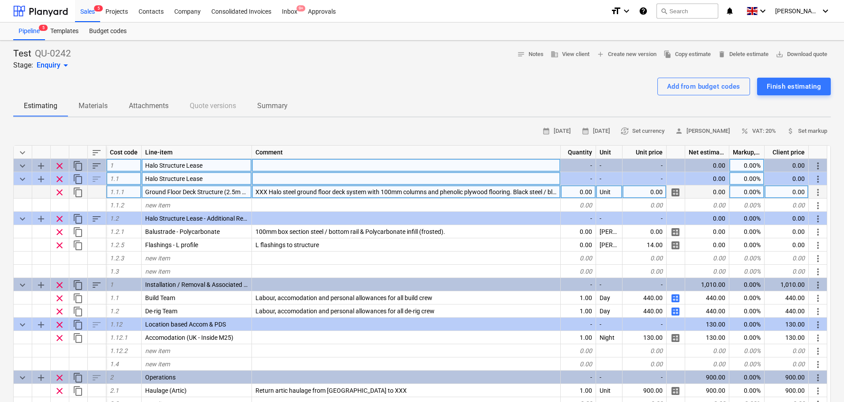
click at [560, 192] on div "XXX Halo steel ground floor deck system with 100mm columns and phenolic plywood…" at bounding box center [406, 191] width 309 height 13
type input "10000"
type textarea "x"
type input "1000"
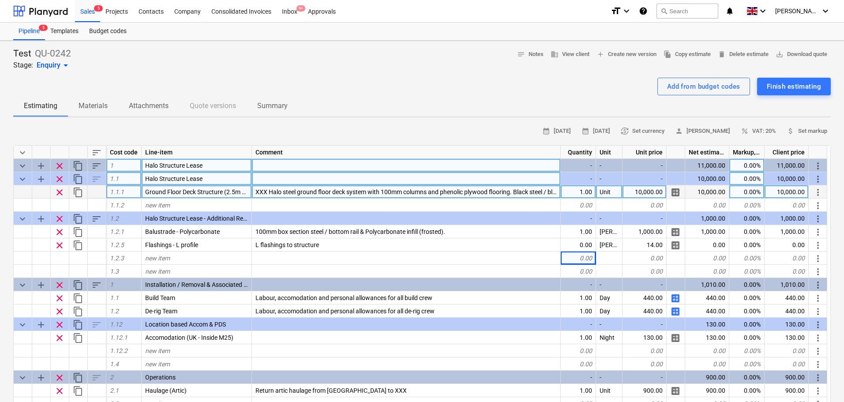
type textarea "x"
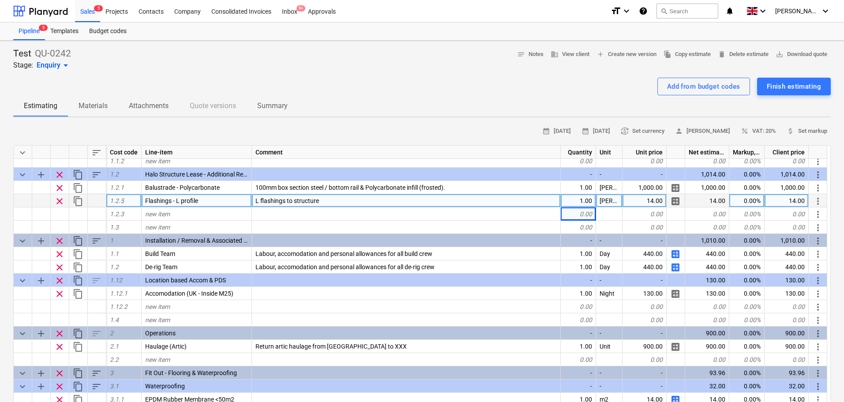
scroll to position [0, 0]
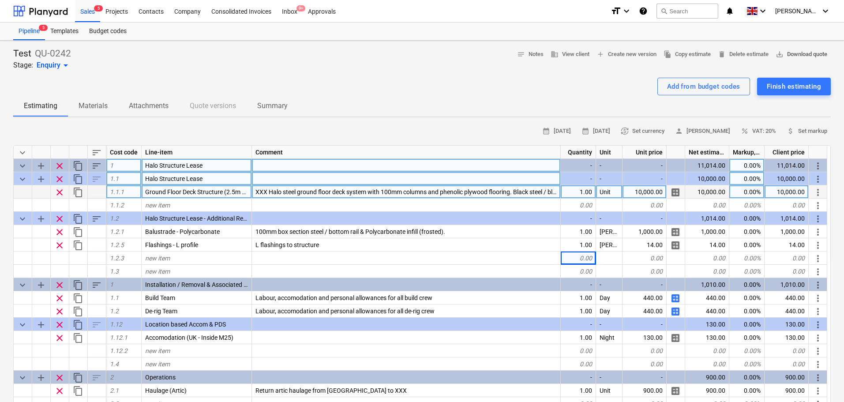
click at [796, 57] on span "save_alt Download quote" at bounding box center [802, 54] width 52 height 10
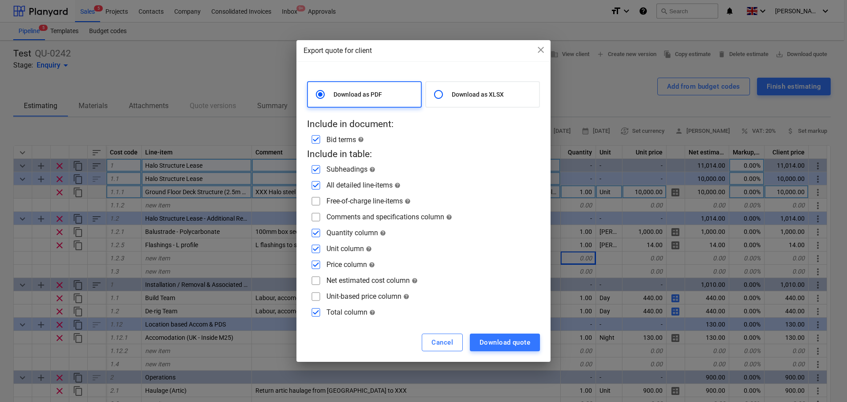
click at [314, 204] on input "checkbox" at bounding box center [316, 201] width 14 height 14
checkbox input "true"
click at [315, 221] on input "checkbox" at bounding box center [316, 217] width 14 height 14
checkbox input "true"
click at [503, 338] on div "Download quote" at bounding box center [505, 342] width 51 height 11
